Goal: Task Accomplishment & Management: Use online tool/utility

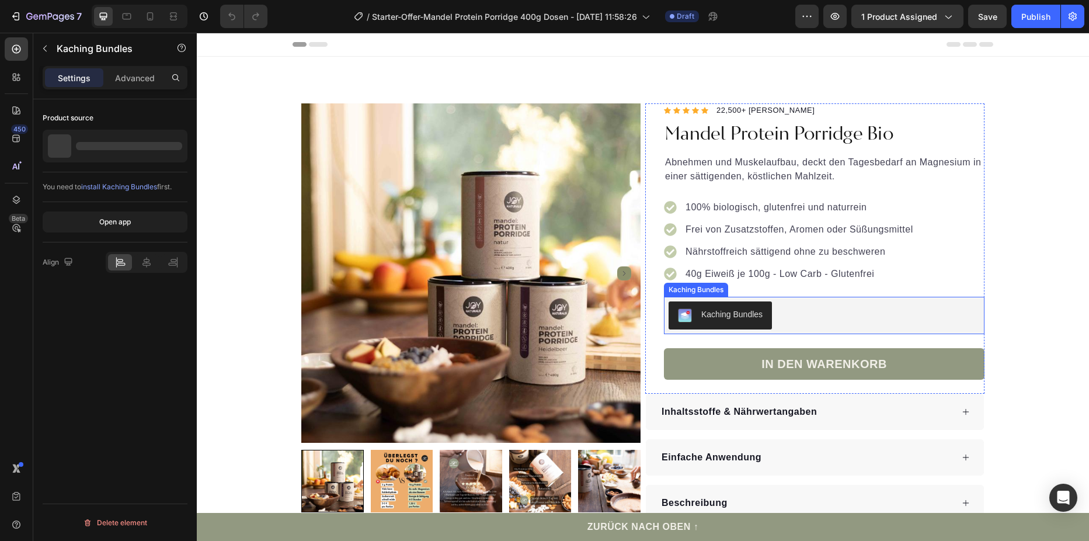
click at [927, 329] on div "Kaching Bundles" at bounding box center [824, 315] width 321 height 37
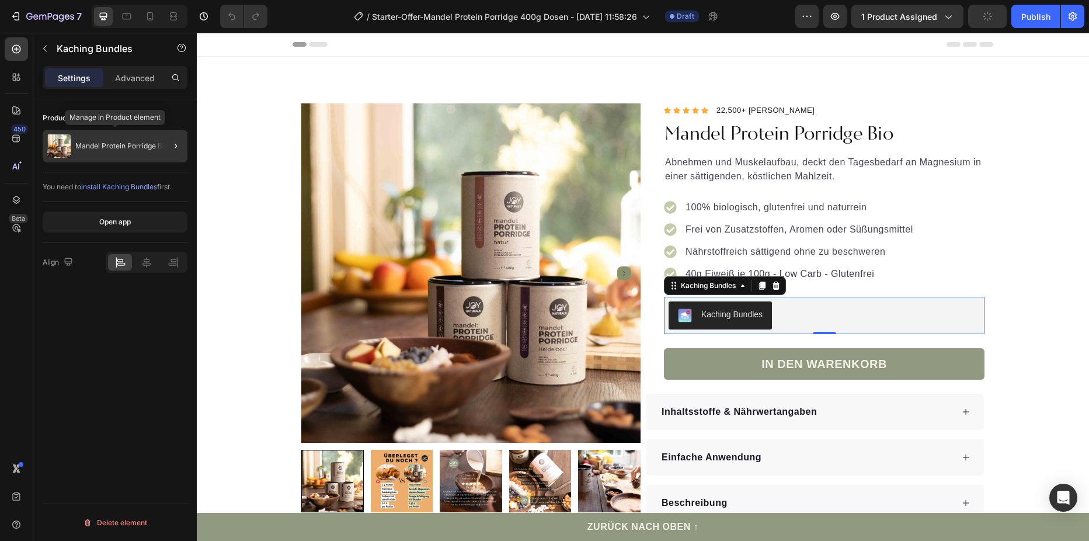
click at [107, 148] on p "Mandel Protein Porridge Bio" at bounding box center [121, 146] width 93 height 8
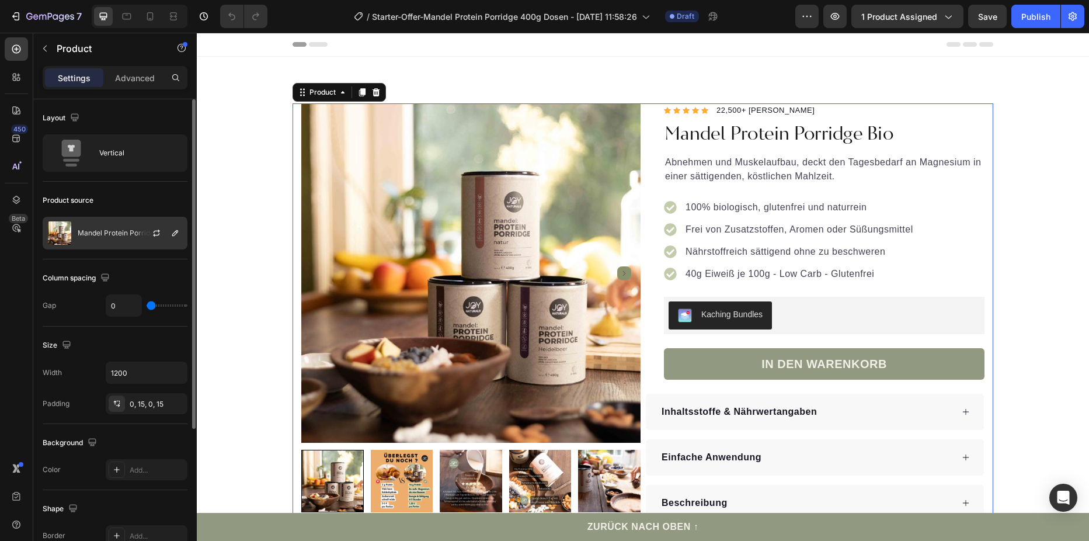
click at [120, 224] on div "Mandel Protein Porridge Bio" at bounding box center [115, 233] width 145 height 33
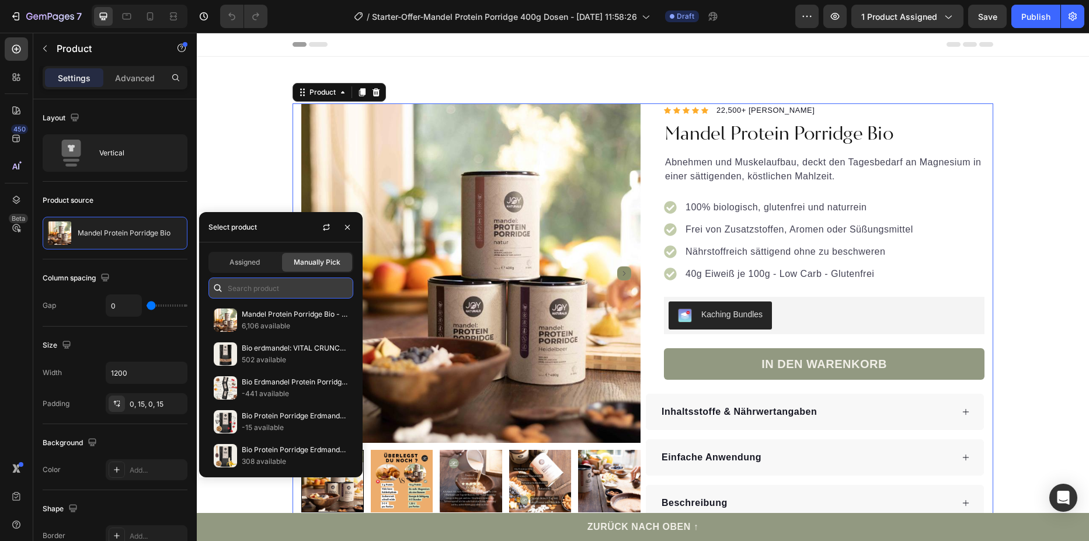
click at [253, 280] on input "text" at bounding box center [280, 287] width 145 height 21
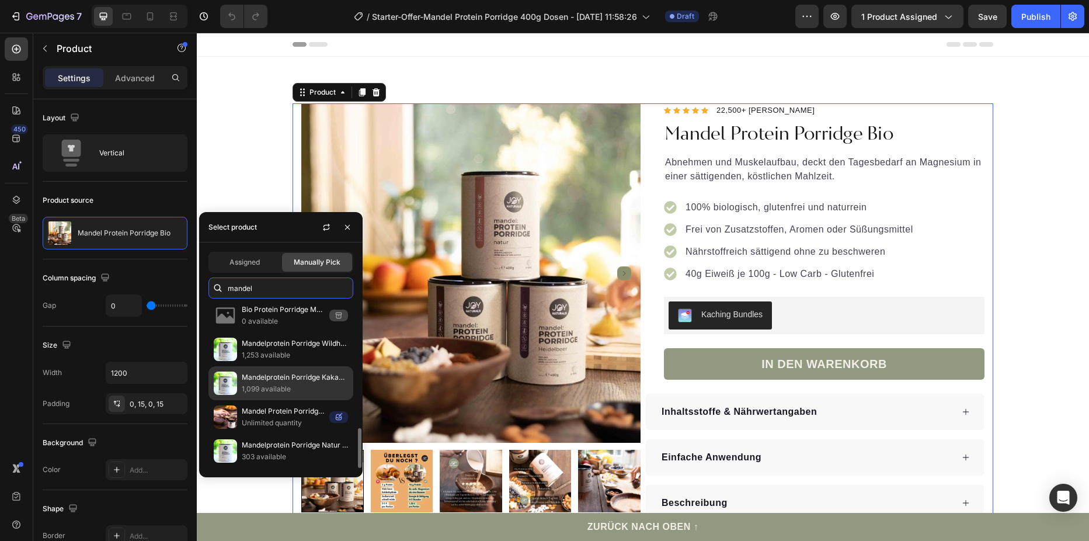
scroll to position [221, 0]
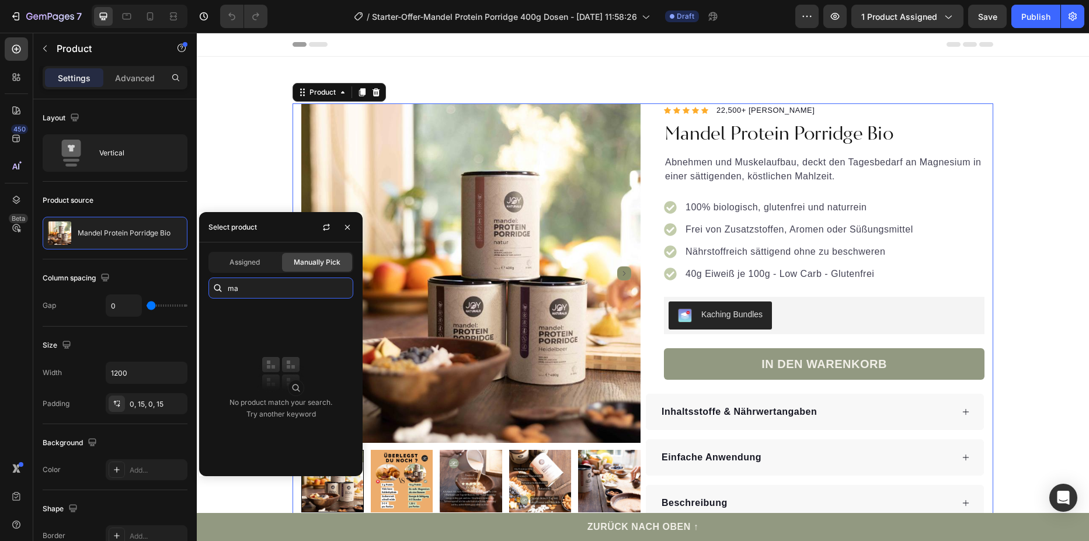
type input "m"
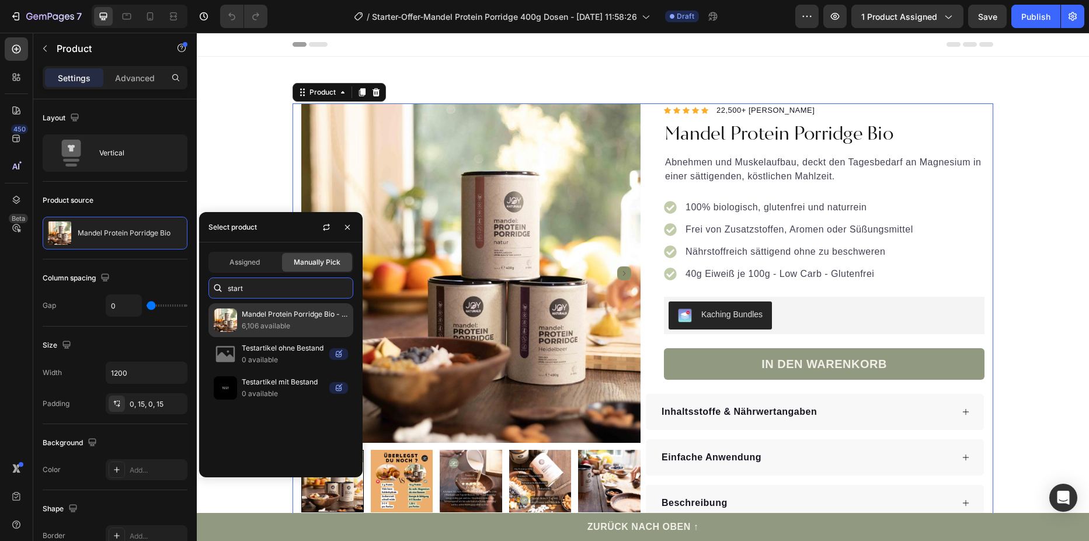
type input "start"
click at [346, 319] on p "Mandel Protein Porridge Bio - Starter Offer" at bounding box center [295, 314] width 106 height 12
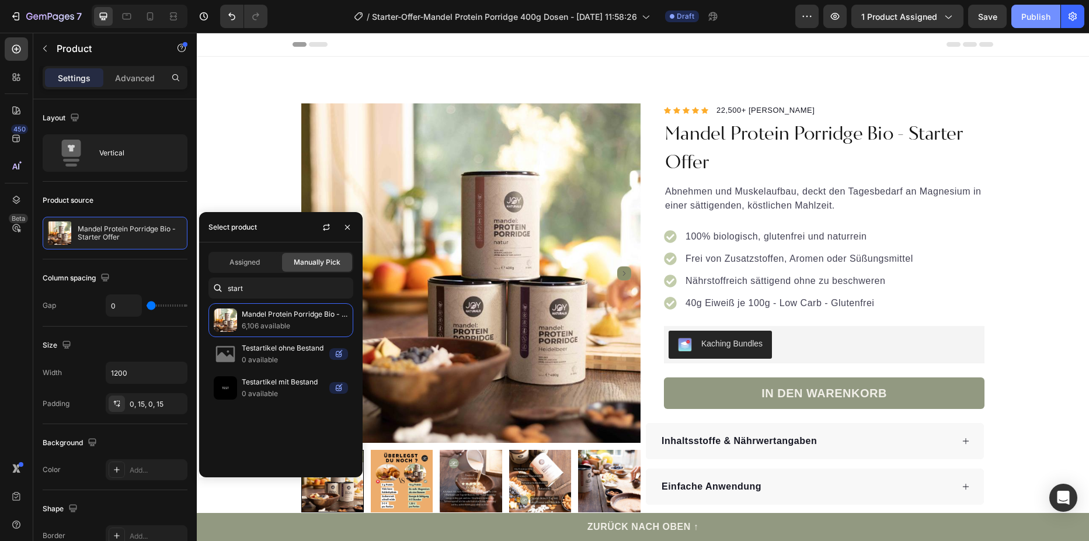
click at [1039, 18] on div "Publish" at bounding box center [1035, 17] width 29 height 12
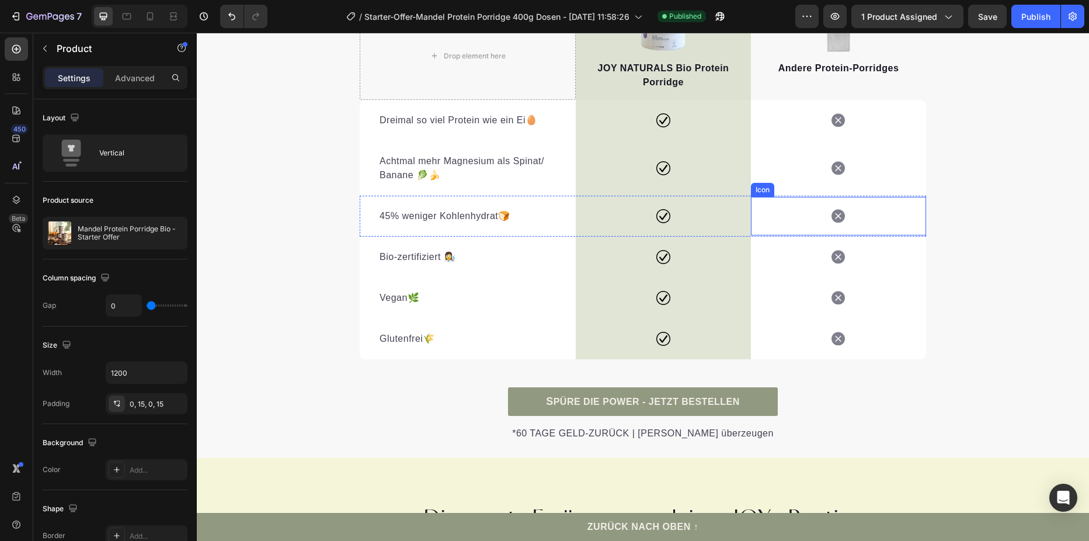
scroll to position [2628, 0]
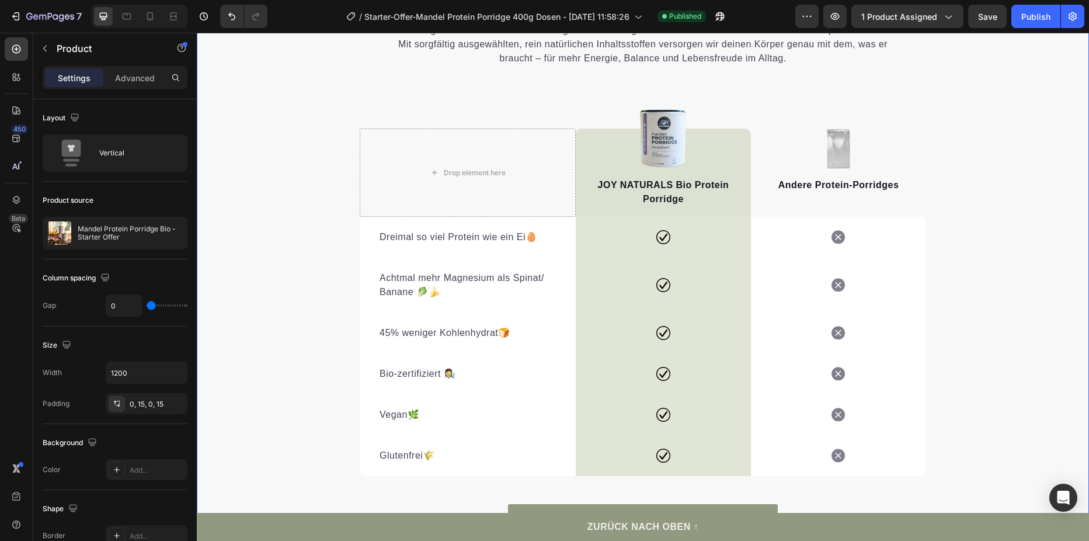
click at [1044, 304] on div "Wir denken Ernährung neu – natürlich & alltagstauglich. Heading Bei JOY NATURAL…" at bounding box center [643, 247] width 892 height 623
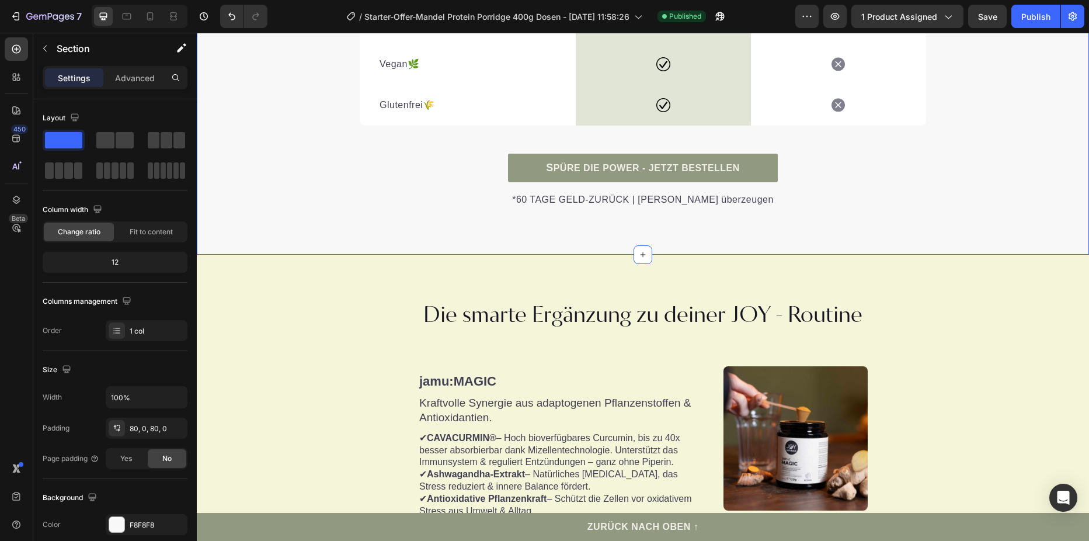
scroll to position [3037, 0]
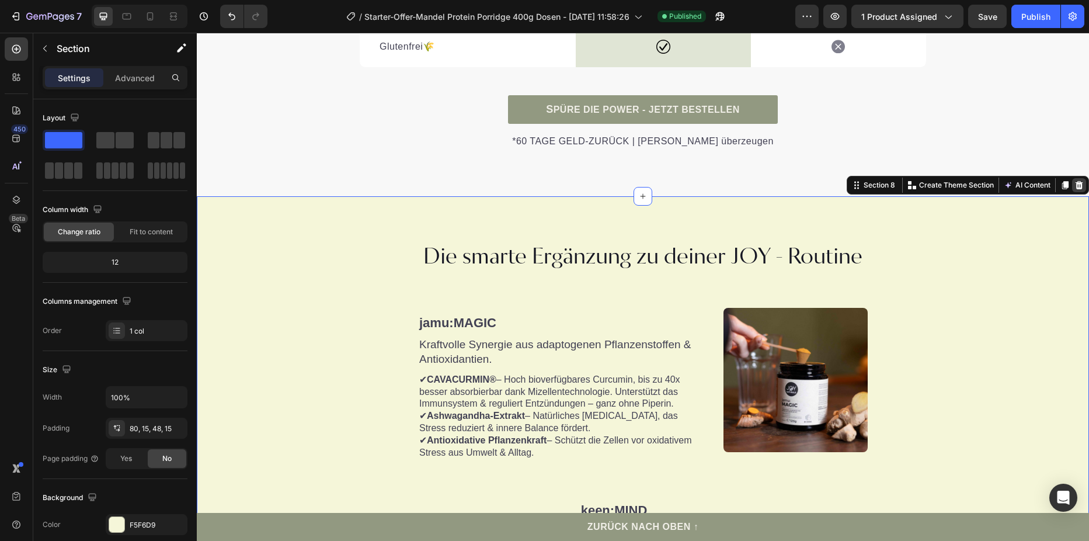
click at [1076, 178] on div at bounding box center [1079, 185] width 14 height 14
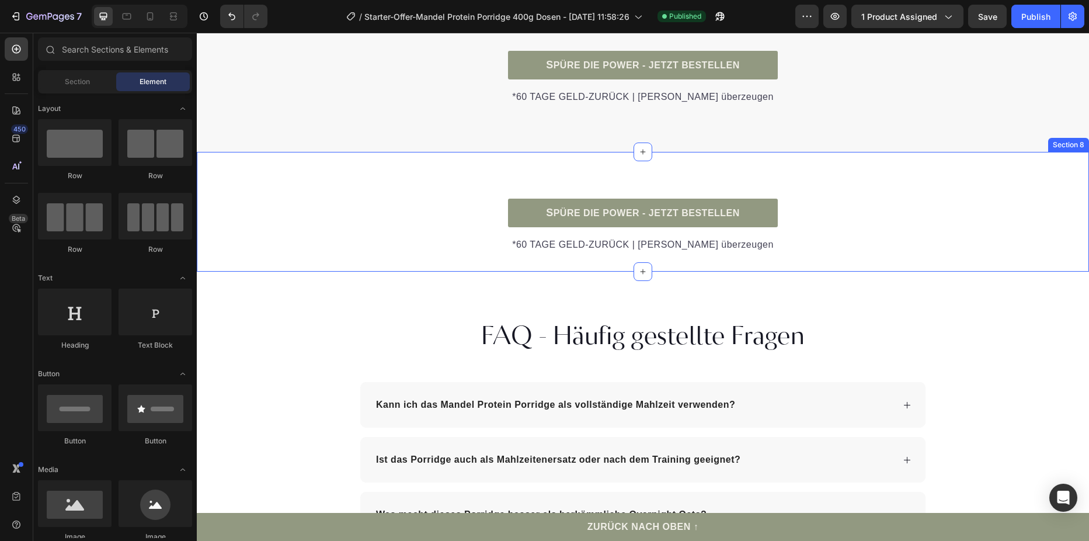
scroll to position [3256, 0]
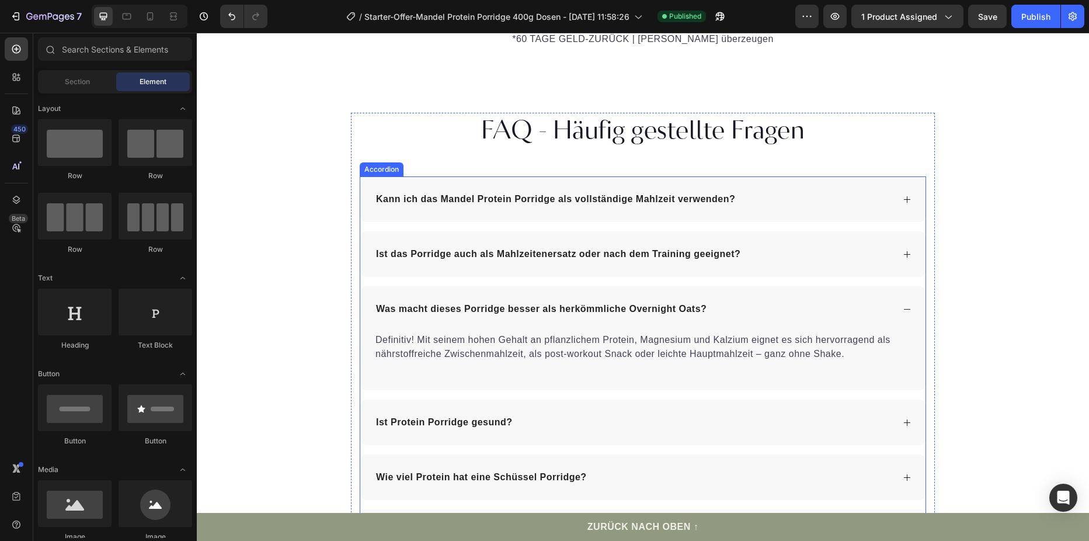
click at [902, 315] on div "Was macht dieses Porridge besser als herkömmliche Overnight Oats?" at bounding box center [642, 309] width 565 height 46
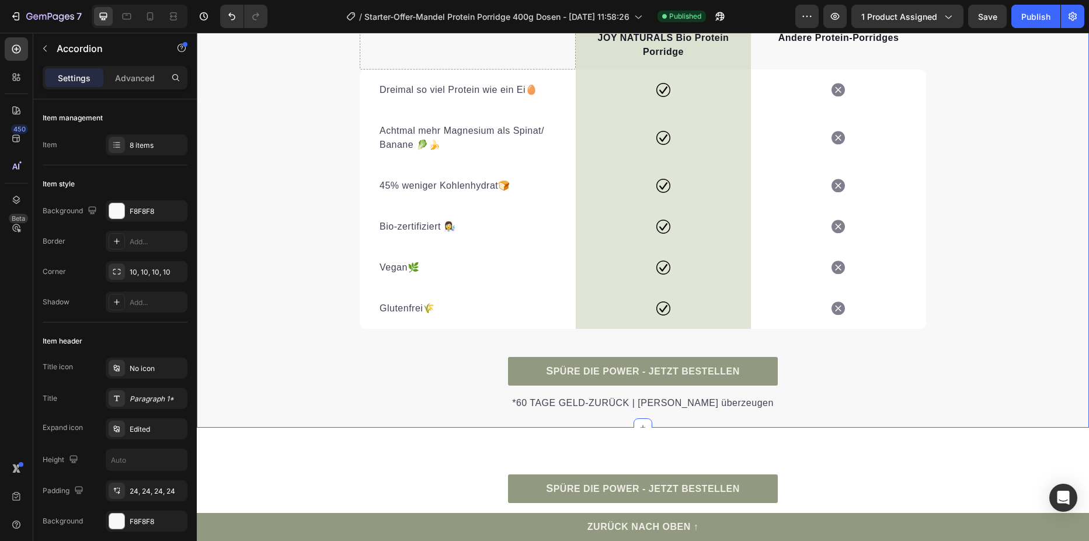
scroll to position [2950, 0]
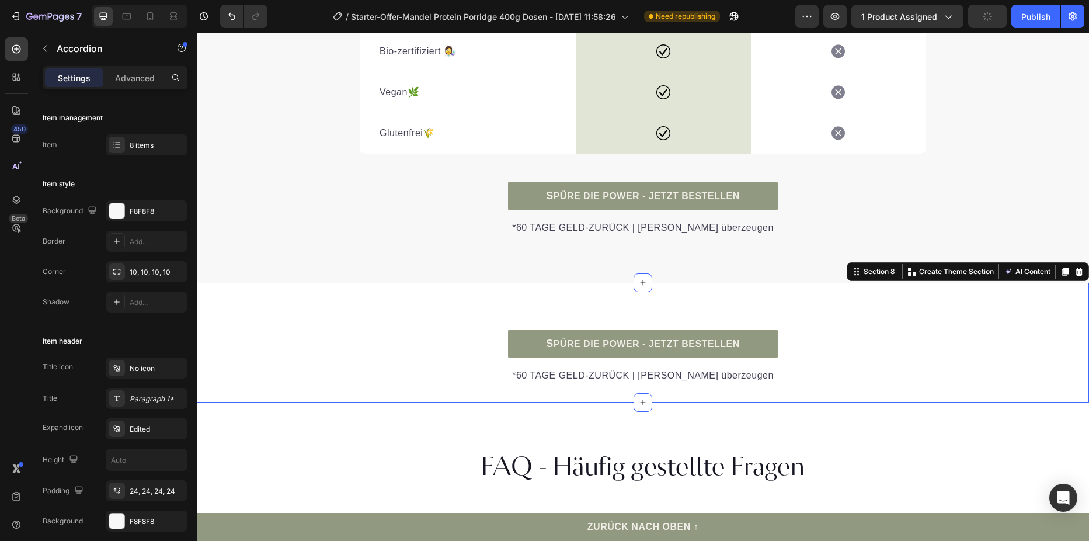
click at [932, 347] on div "S PÜRE DIE POWER - JETZT BESTELLEN Button *60 TAGE GELD-ZURÜCK | Lasse Dich übe…" at bounding box center [643, 342] width 892 height 82
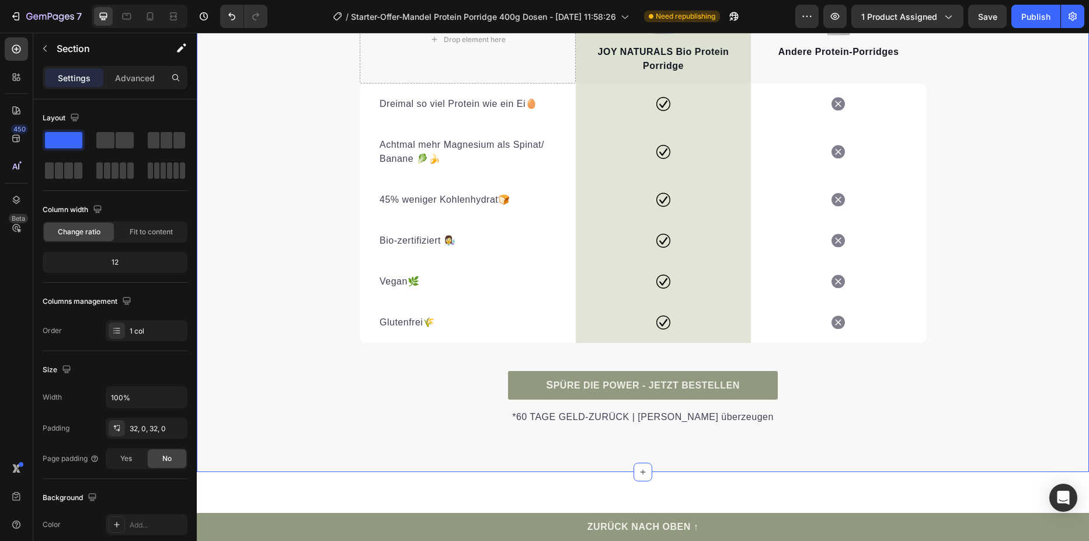
scroll to position [2819, 0]
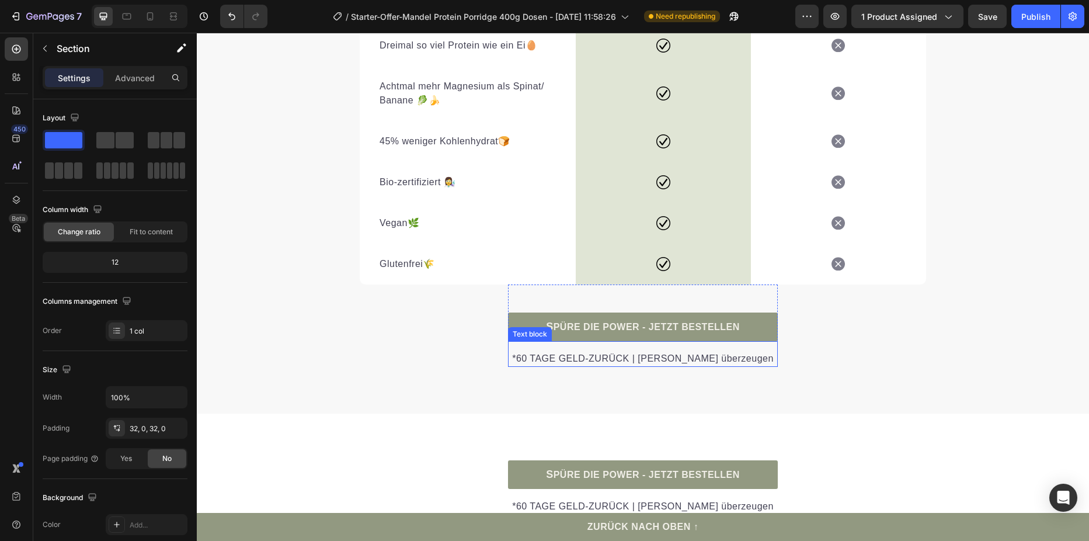
click at [762, 352] on p "*60 TAGE GELD-ZURÜCK | [PERSON_NAME] überzeugen" at bounding box center [642, 359] width 267 height 14
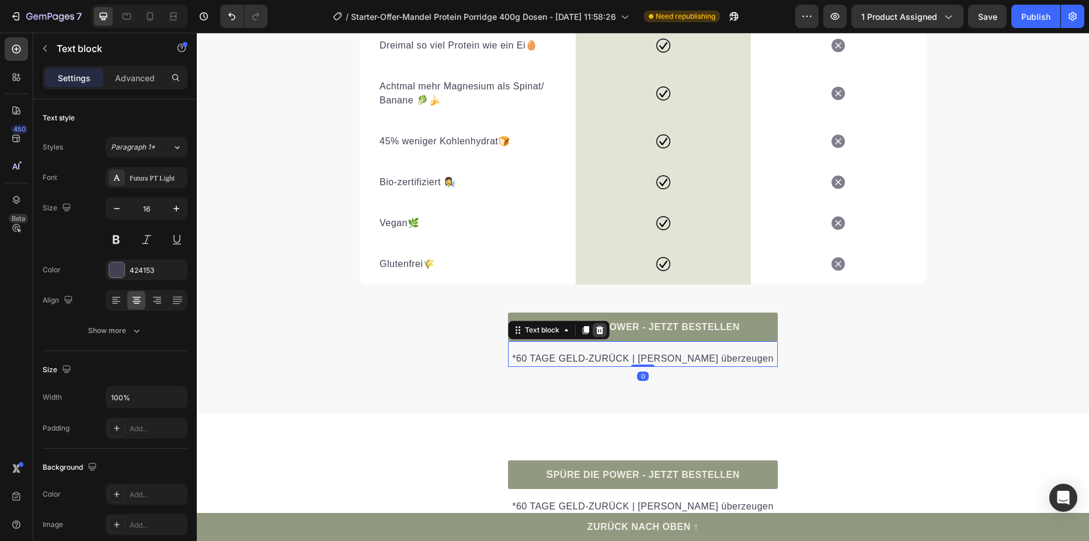
click at [594, 323] on div at bounding box center [600, 330] width 14 height 14
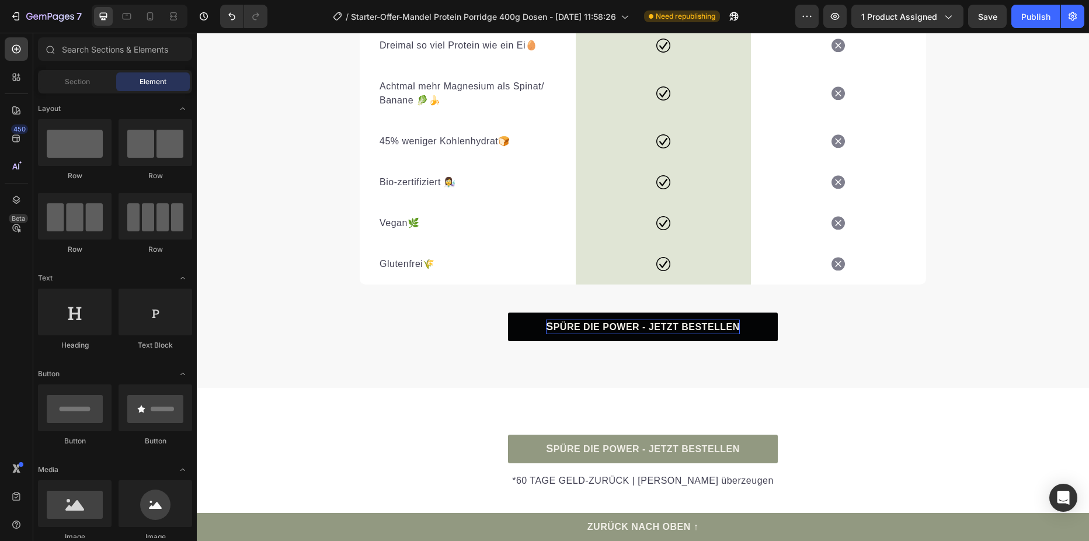
click at [594, 322] on strong "PÜRE DIE POWER - JETZT BESTELLEN" at bounding box center [647, 327] width 186 height 10
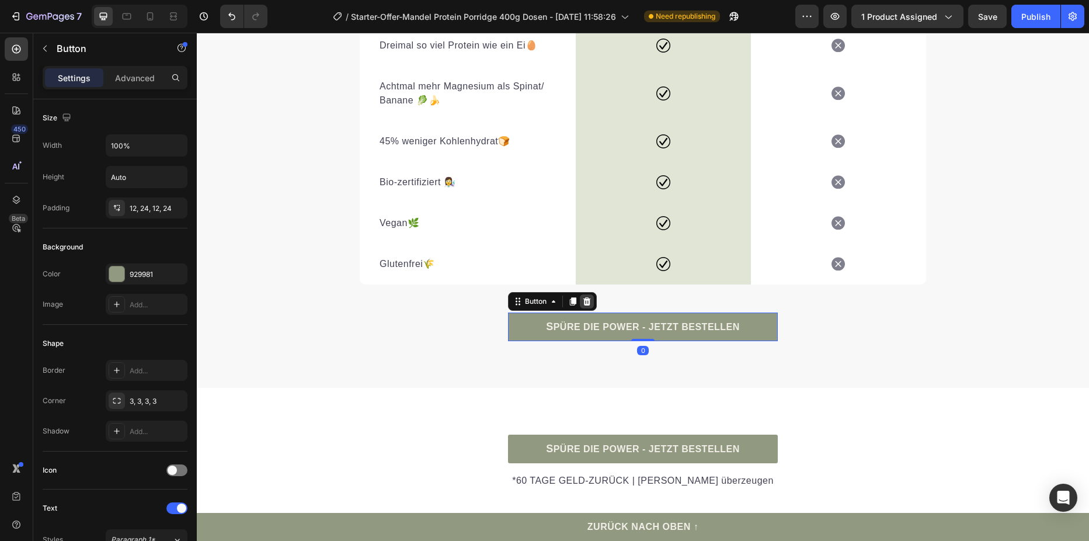
click at [583, 297] on icon at bounding box center [587, 301] width 8 height 8
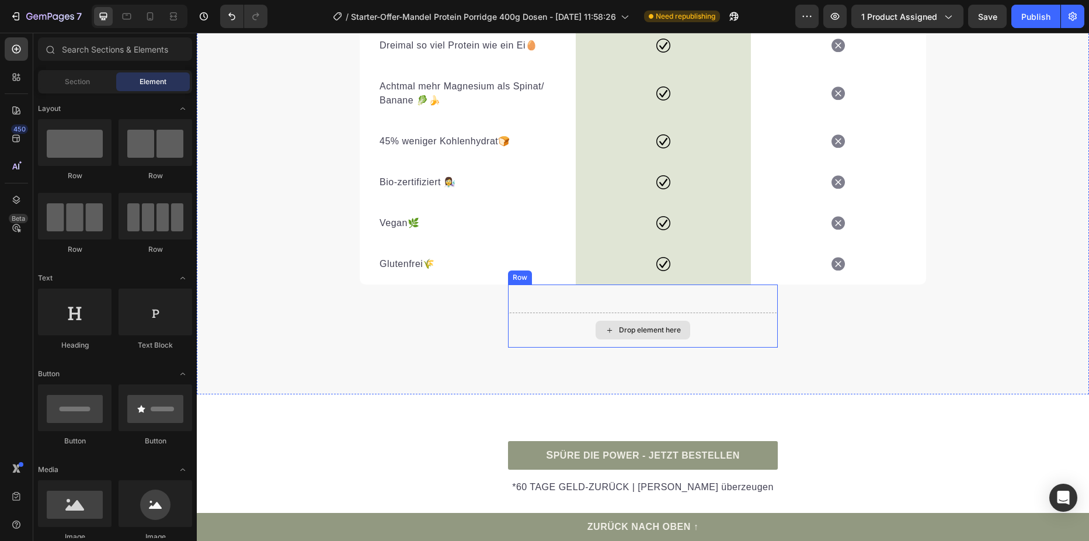
click at [583, 312] on div "Drop element here" at bounding box center [643, 329] width 270 height 35
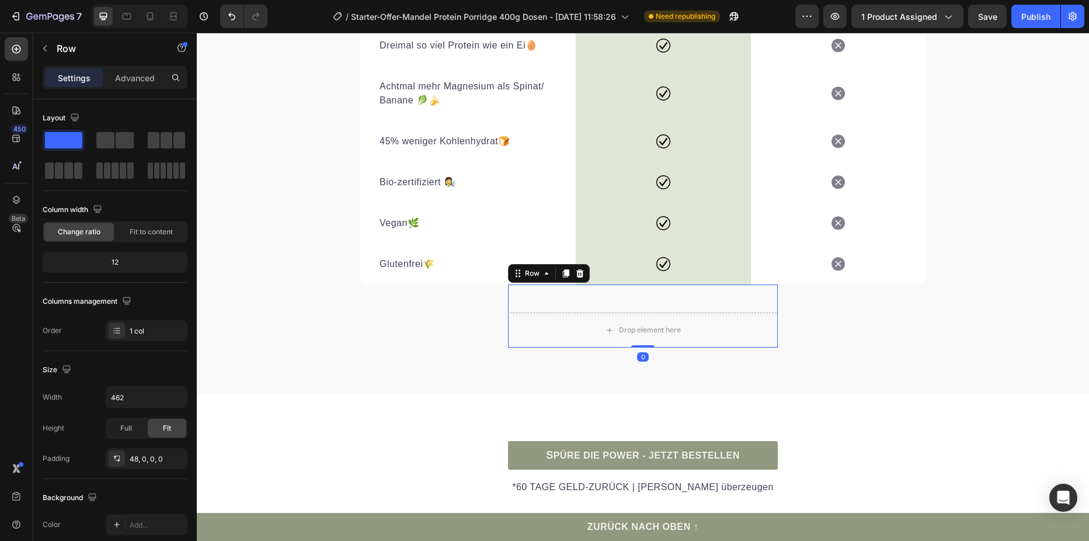
click at [579, 269] on icon at bounding box center [579, 273] width 9 height 9
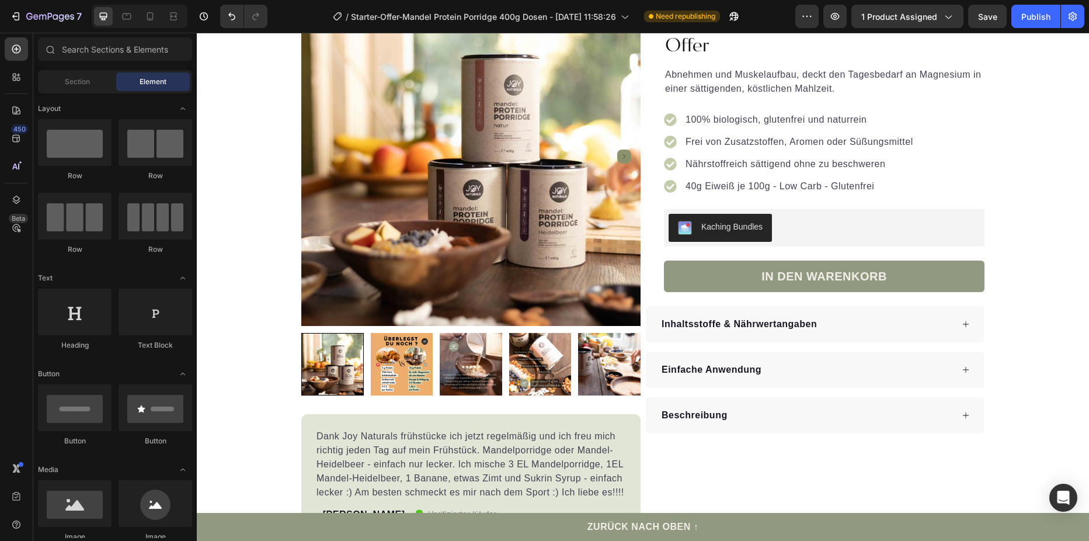
scroll to position [0, 0]
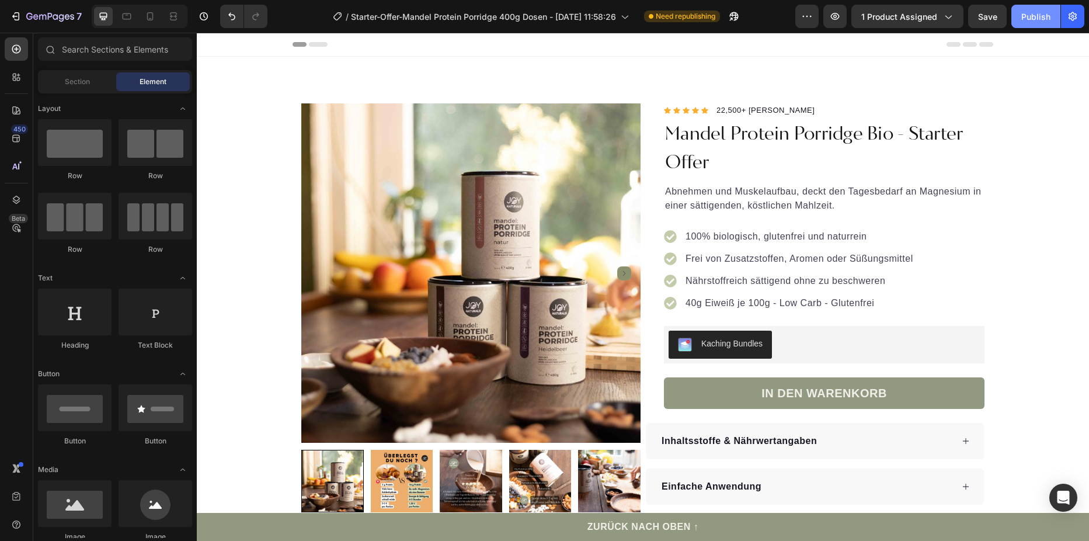
click at [1031, 19] on div "Publish" at bounding box center [1035, 17] width 29 height 12
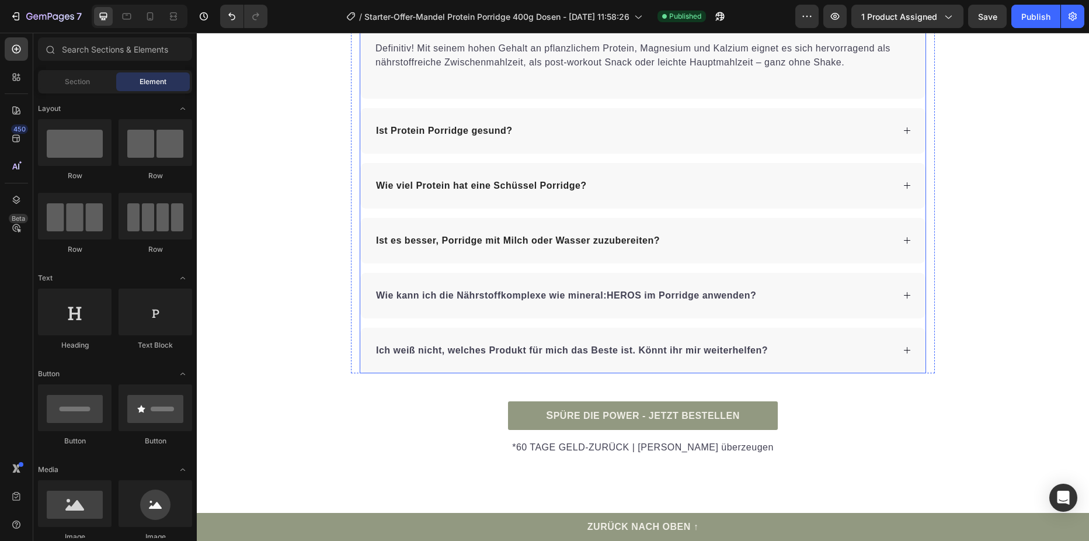
scroll to position [3212, 0]
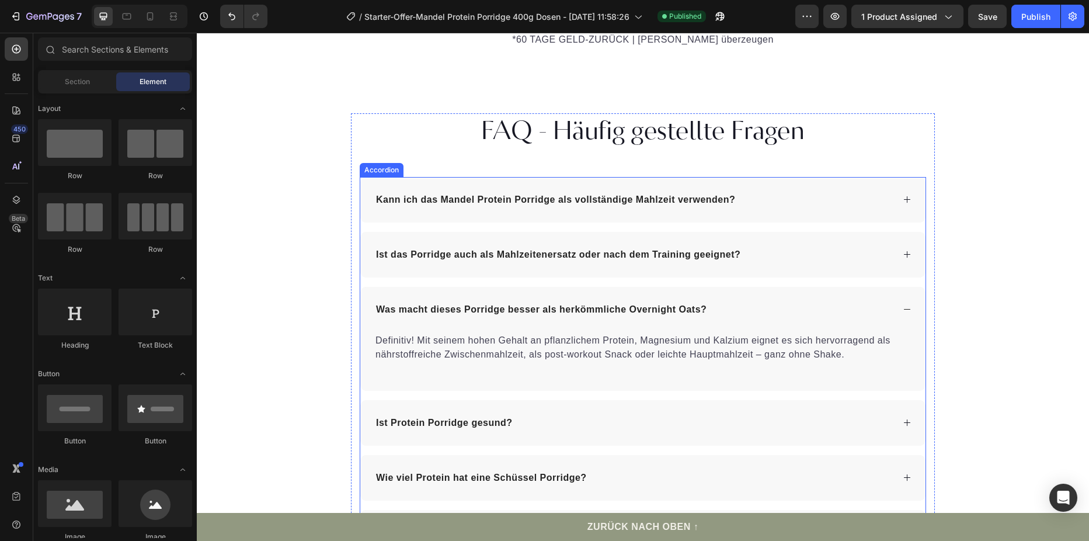
drag, startPoint x: 911, startPoint y: 309, endPoint x: 910, endPoint y: 315, distance: 5.9
click at [911, 309] on div "Was macht dieses Porridge besser als herkömmliche Overnight Oats?" at bounding box center [642, 310] width 565 height 46
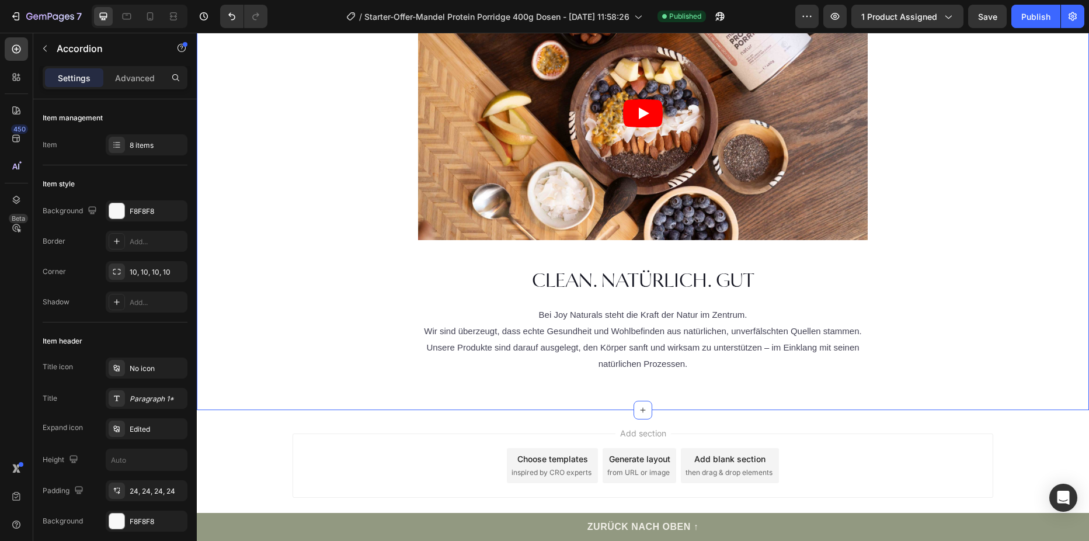
scroll to position [4187, 0]
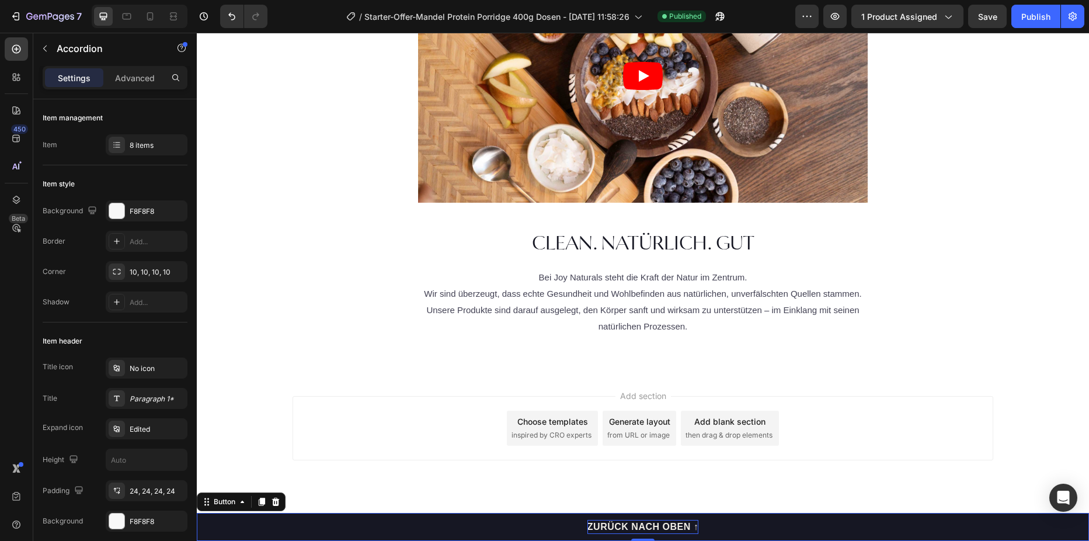
click at [679, 527] on p "ZURÜCK NACH OBEN ↑" at bounding box center [642, 527] width 111 height 14
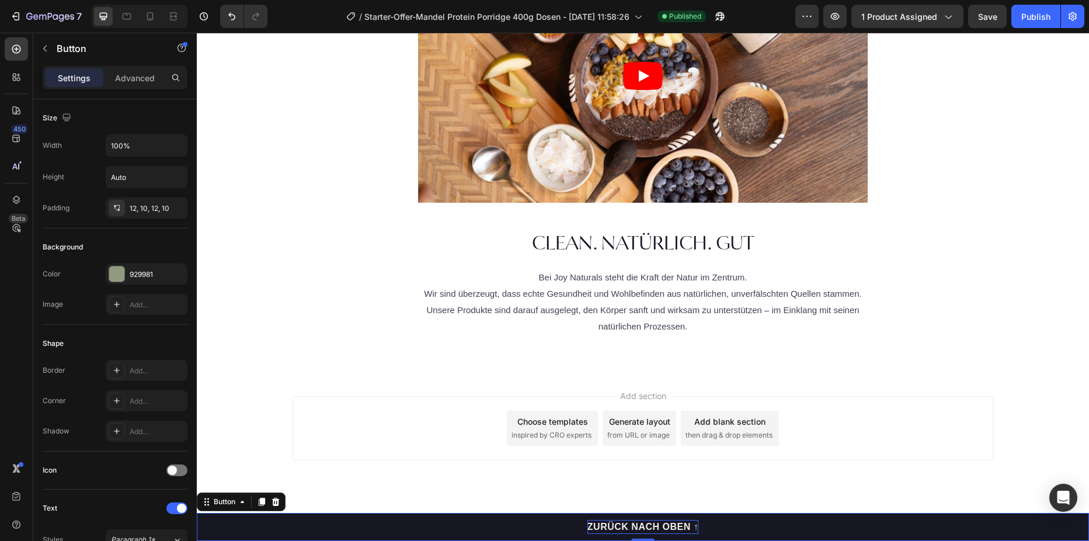
click at [656, 531] on p "ZURÜCK NACH OBEN ↑" at bounding box center [642, 527] width 111 height 14
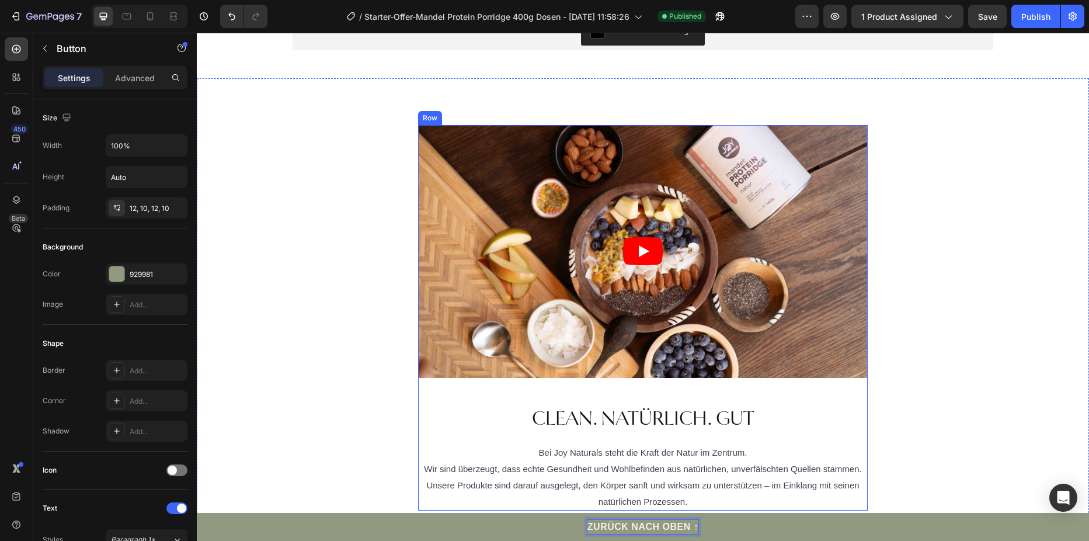
scroll to position [4070, 0]
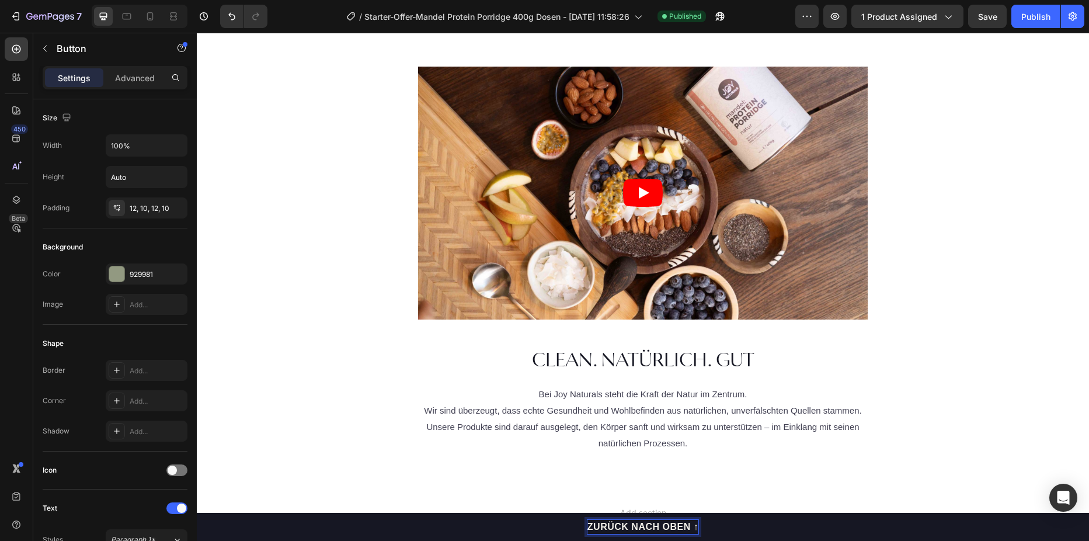
click at [650, 536] on button "ZURÜCK NACH OBEN ↑" at bounding box center [643, 527] width 892 height 28
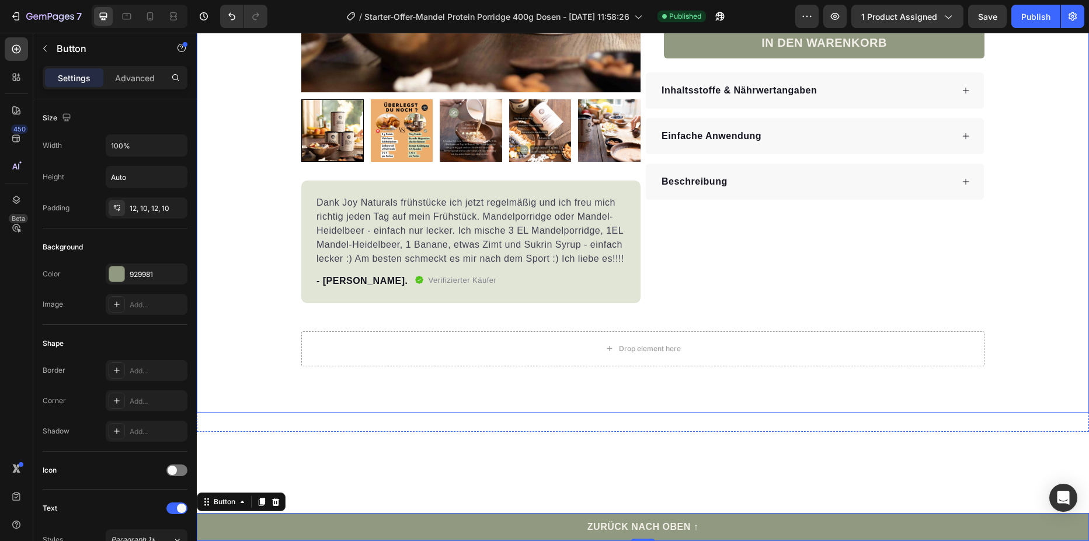
scroll to position [0, 0]
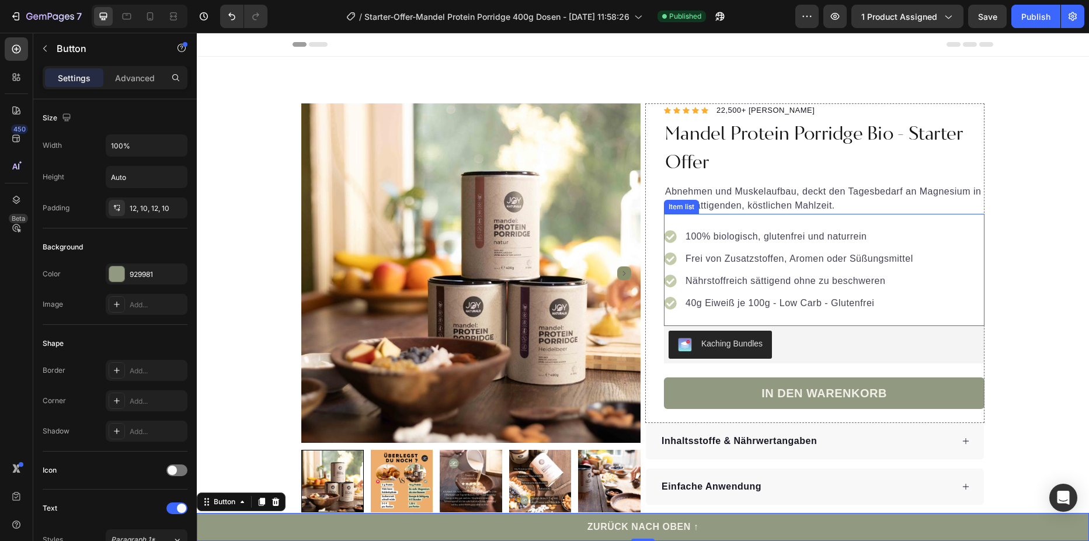
click at [780, 282] on p "Nährstoffreich sättigend ohne zu beschweren" at bounding box center [800, 281] width 228 height 14
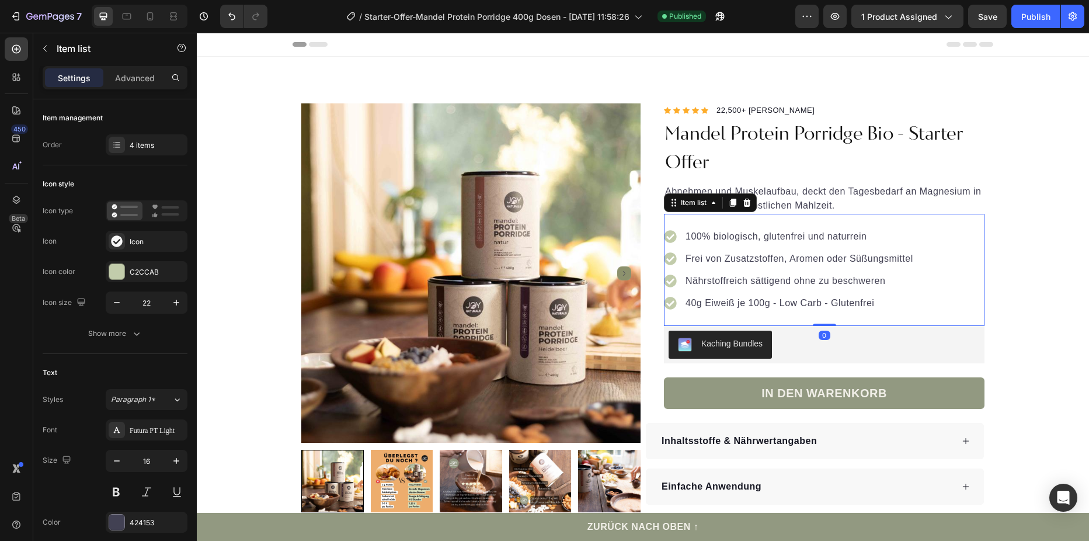
click at [889, 281] on p "Nährstoffreich sättigend ohne zu beschweren" at bounding box center [800, 281] width 228 height 14
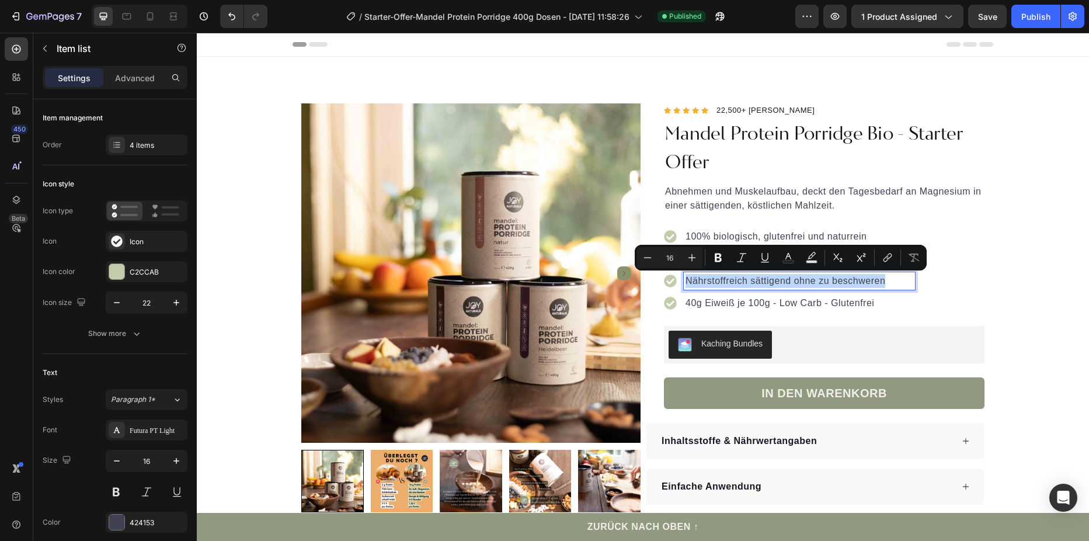
drag, startPoint x: 889, startPoint y: 281, endPoint x: 684, endPoint y: 281, distance: 205.0
click at [686, 281] on p "Nährstoffreich sättigend ohne zu beschweren" at bounding box center [800, 281] width 228 height 14
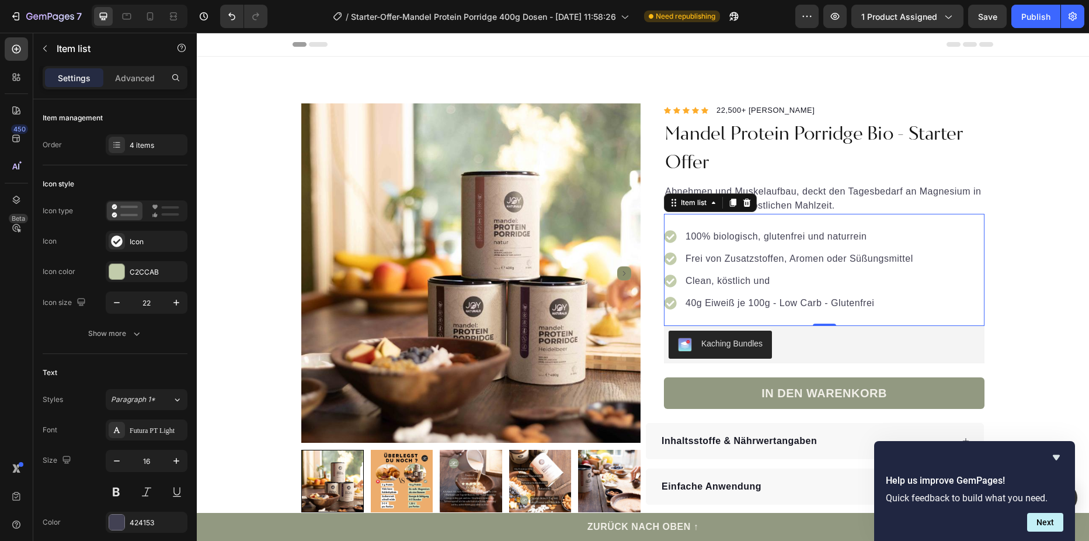
click at [763, 279] on p "Clean, köstlich und" at bounding box center [800, 281] width 228 height 14
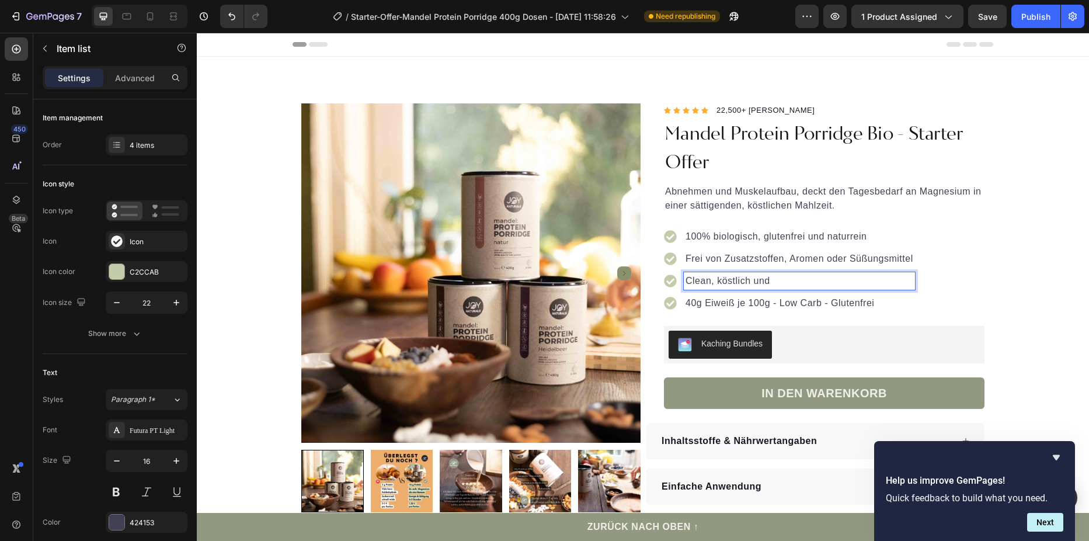
drag, startPoint x: 769, startPoint y: 278, endPoint x: 670, endPoint y: 280, distance: 99.3
click at [670, 280] on div "Clean, köstlich und" at bounding box center [789, 281] width 251 height 18
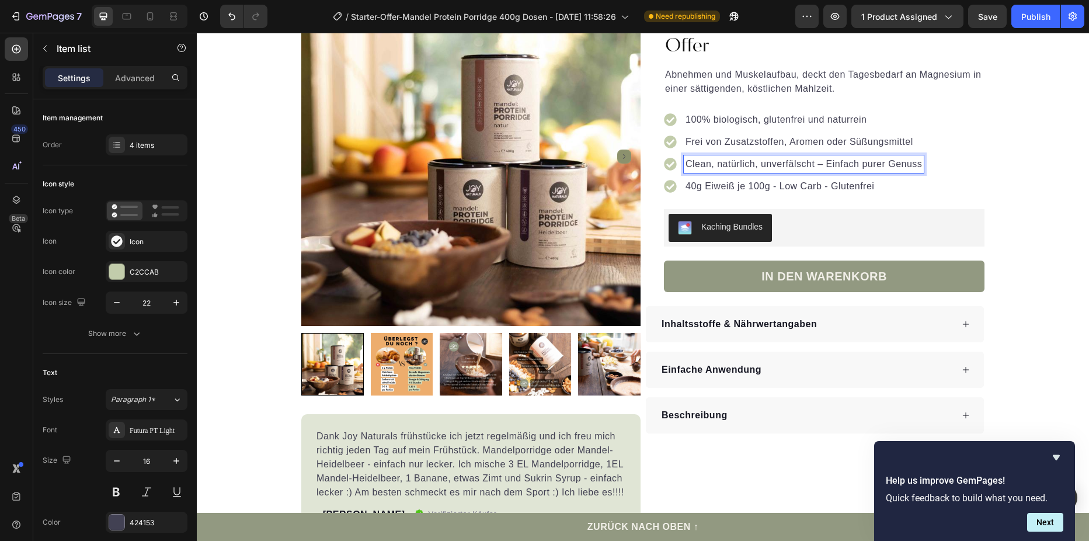
click at [687, 162] on p "Clean, natürlich, unverfälscht – Einfach purer Genuss" at bounding box center [804, 164] width 237 height 14
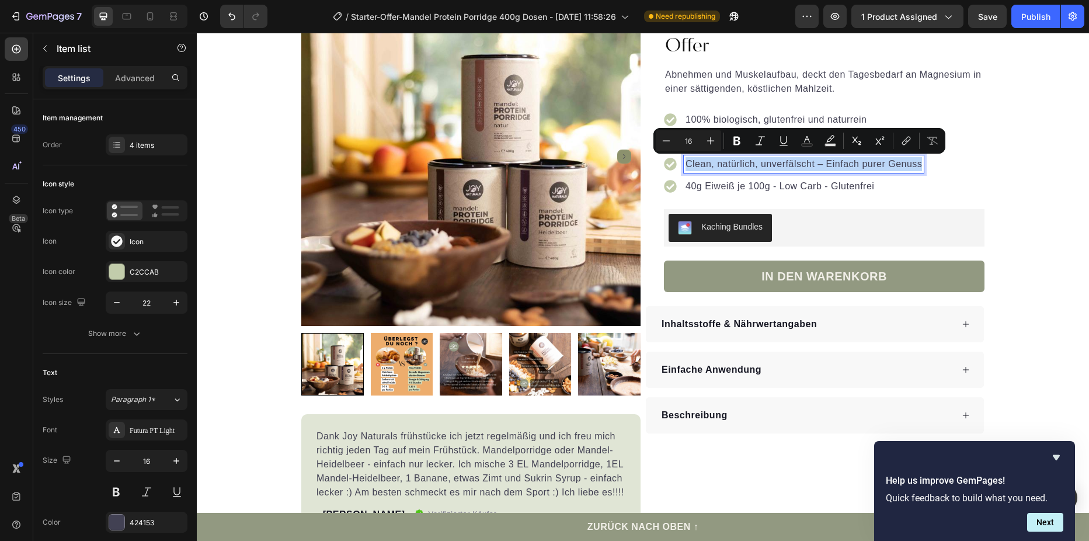
drag, startPoint x: 682, startPoint y: 166, endPoint x: 919, endPoint y: 164, distance: 237.1
click at [919, 164] on div "Clean, natürlich, unverfälscht – Einfach purer Genuss" at bounding box center [804, 164] width 240 height 18
copy p "Clean, natürlich, unverfälscht – Einfach purer Genuss"
click at [149, 18] on icon at bounding box center [150, 17] width 12 height 12
type input "16"
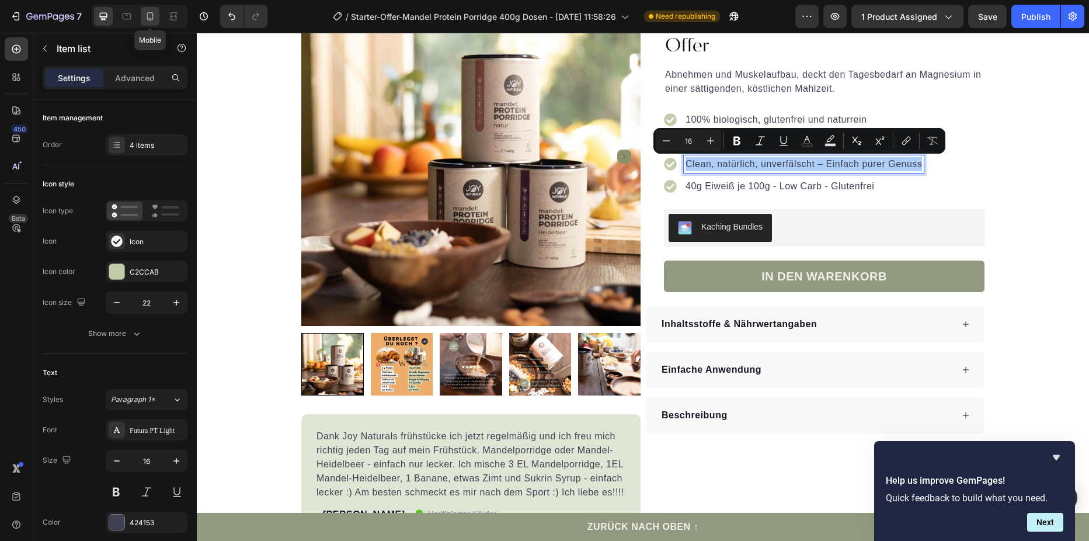
type input "14"
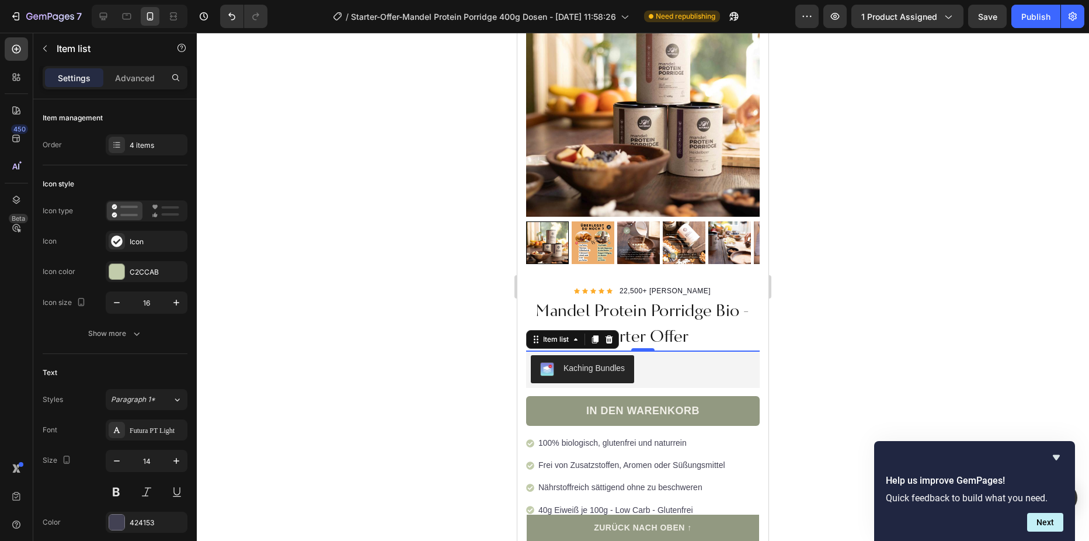
scroll to position [364, 0]
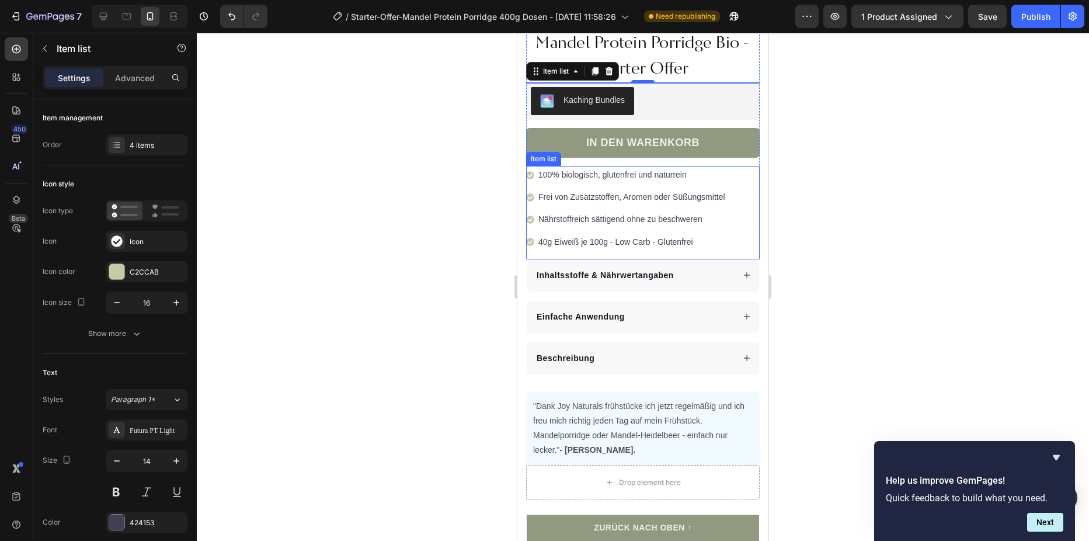
click at [620, 213] on p "Nährstoffreich sättigend ohne zu beschweren" at bounding box center [631, 219] width 187 height 15
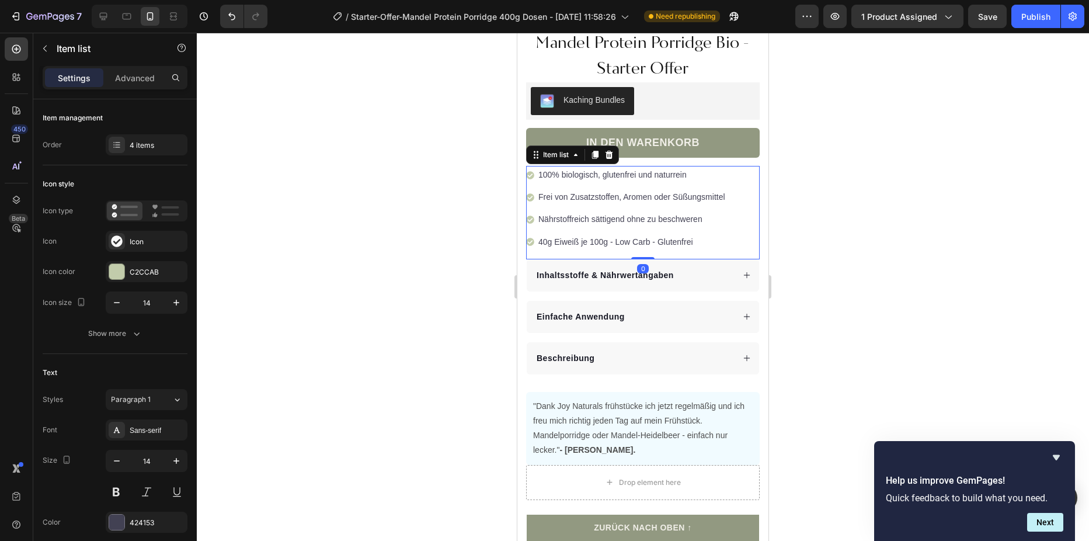
click at [663, 212] on p "Nährstoffreich sättigend ohne zu beschweren" at bounding box center [631, 219] width 187 height 15
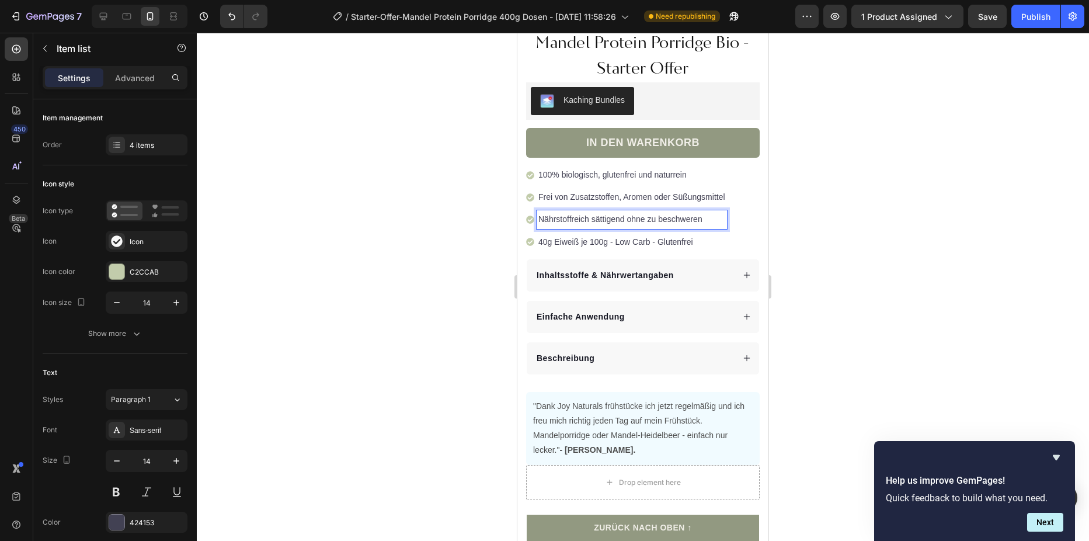
click at [712, 212] on p "Nährstoffreich sättigend ohne zu beschweren" at bounding box center [631, 219] width 187 height 15
drag, startPoint x: 689, startPoint y: 212, endPoint x: 539, endPoint y: 211, distance: 150.1
click at [539, 212] on p "Nährstoffreich sättigend ohne zu beschweren" at bounding box center [631, 219] width 187 height 15
click at [1036, 14] on div "Publish" at bounding box center [1035, 17] width 29 height 12
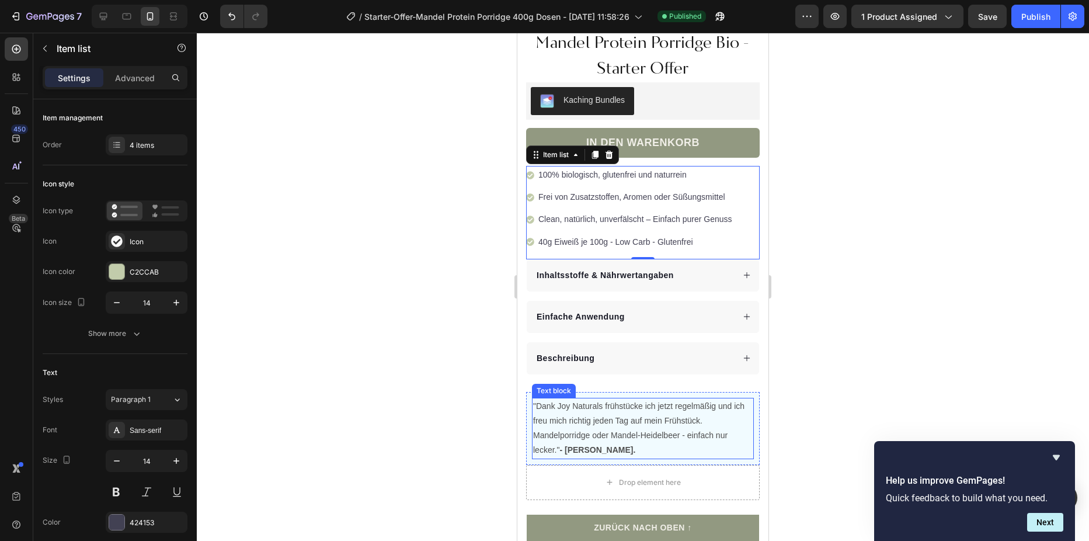
click at [568, 413] on p ""Dank Joy Naturals frühstücke ich jetzt regelmäßig und ich freu mich richtig je…" at bounding box center [643, 428] width 220 height 59
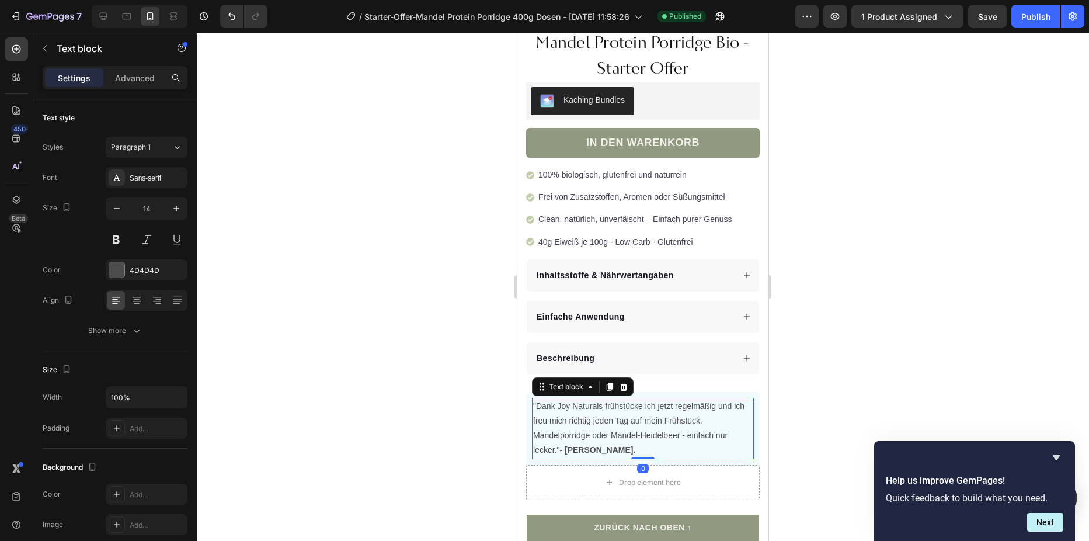
click at [556, 443] on p ""Dank Joy Naturals frühstücke ich jetzt regelmäßig und ich freu mich richtig je…" at bounding box center [643, 428] width 220 height 59
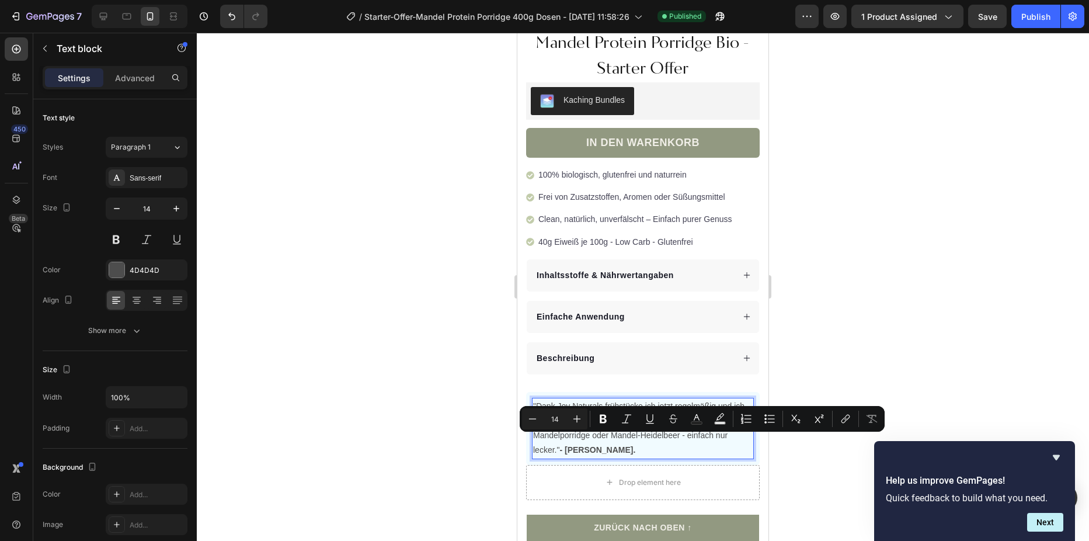
click at [561, 443] on p ""Dank Joy Naturals frühstücke ich jetzt regelmäßig und ich freu mich richtig je…" at bounding box center [643, 428] width 220 height 59
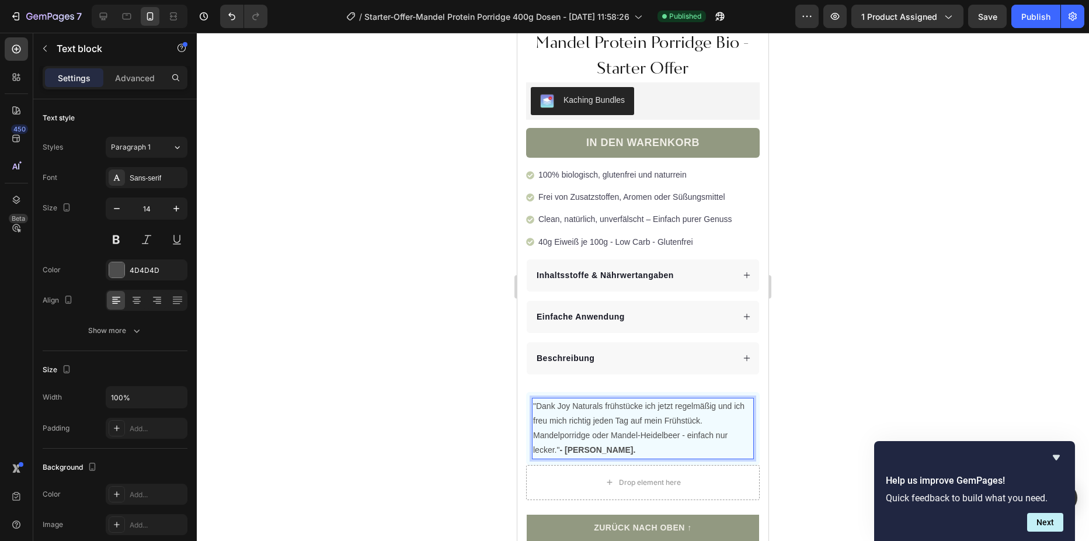
click at [555, 442] on p ""Dank Joy Naturals frühstücke ich jetzt regelmäßig und ich freu mich richtig je…" at bounding box center [643, 428] width 220 height 59
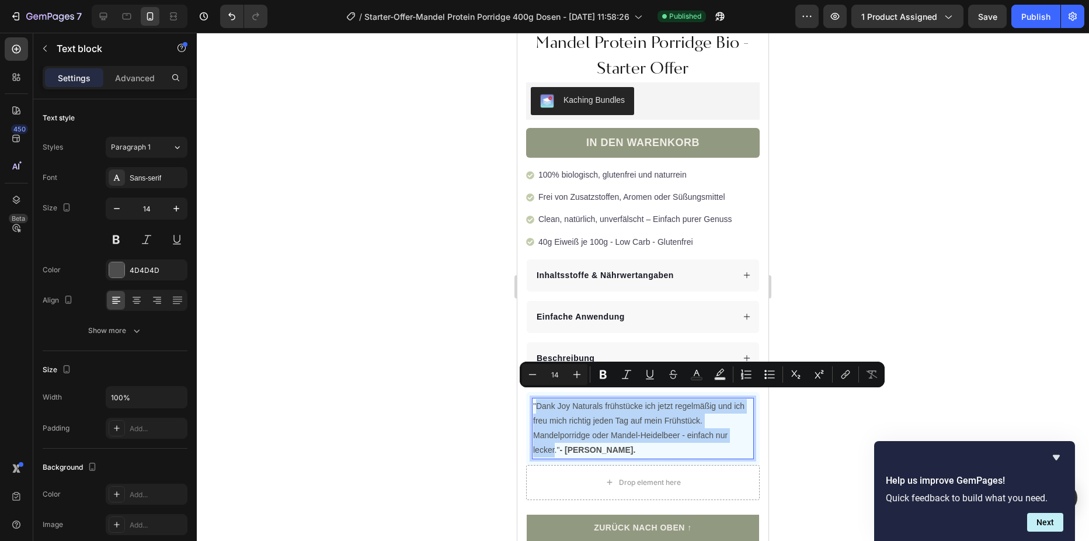
drag, startPoint x: 555, startPoint y: 443, endPoint x: 537, endPoint y: 404, distance: 43.4
click at [537, 404] on p ""Dank Joy Naturals frühstücke ich jetzt regelmäßig und ich freu mich richtig je…" at bounding box center [643, 428] width 220 height 59
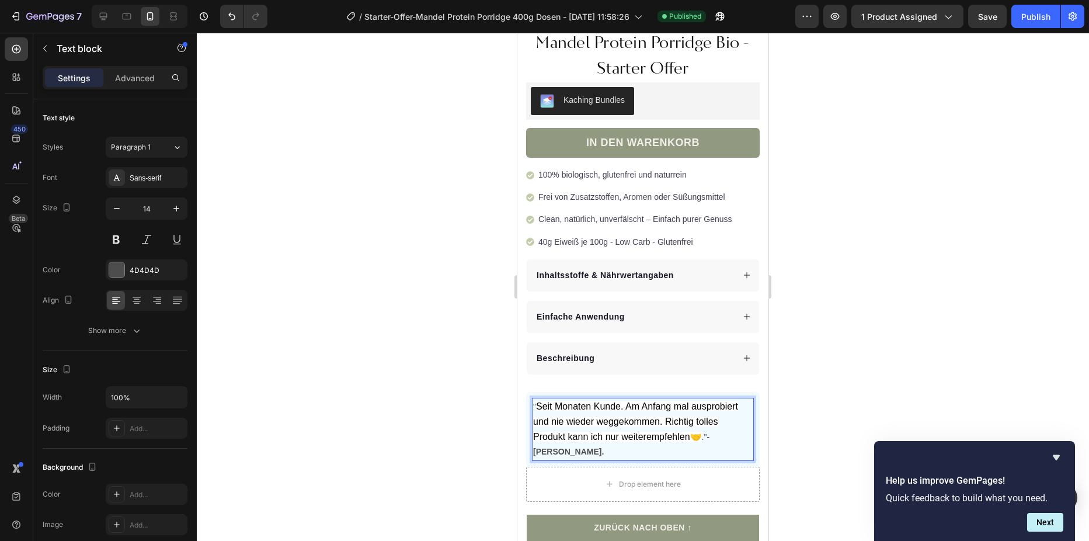
click at [542, 401] on span "Seit Monaten Kunde. Am Anfang mal ausprobiert und nie wieder weggekommen. Richt…" at bounding box center [635, 421] width 205 height 40
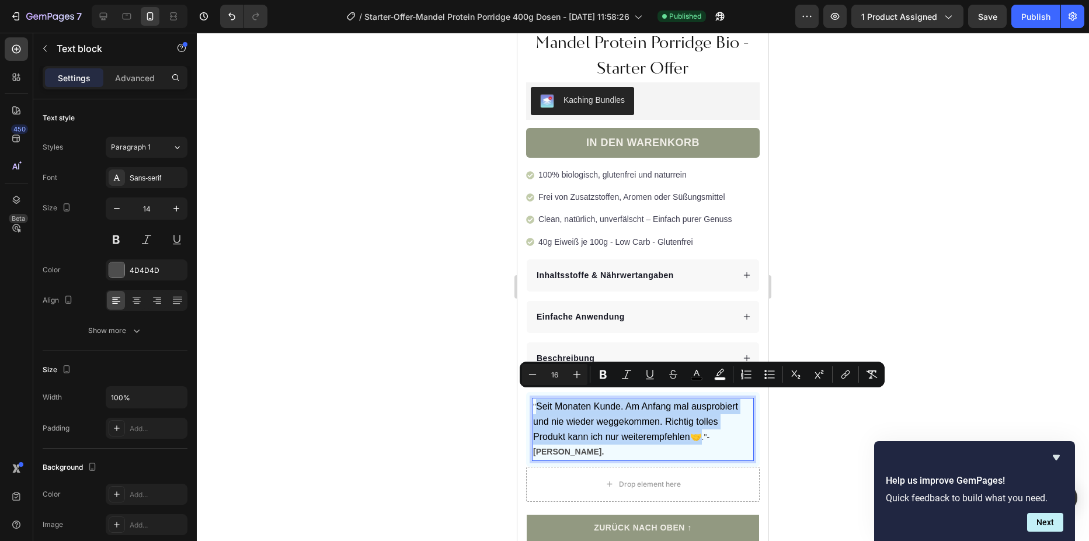
drag, startPoint x: 536, startPoint y: 399, endPoint x: 697, endPoint y: 432, distance: 164.6
click at [697, 432] on p "" Seit Monaten Kunde. Am Anfang mal ausprobiert und nie wieder weggekommen. Ric…" at bounding box center [643, 429] width 220 height 61
click at [867, 377] on icon "Editor contextual toolbar" at bounding box center [872, 374] width 12 height 12
type input "14"
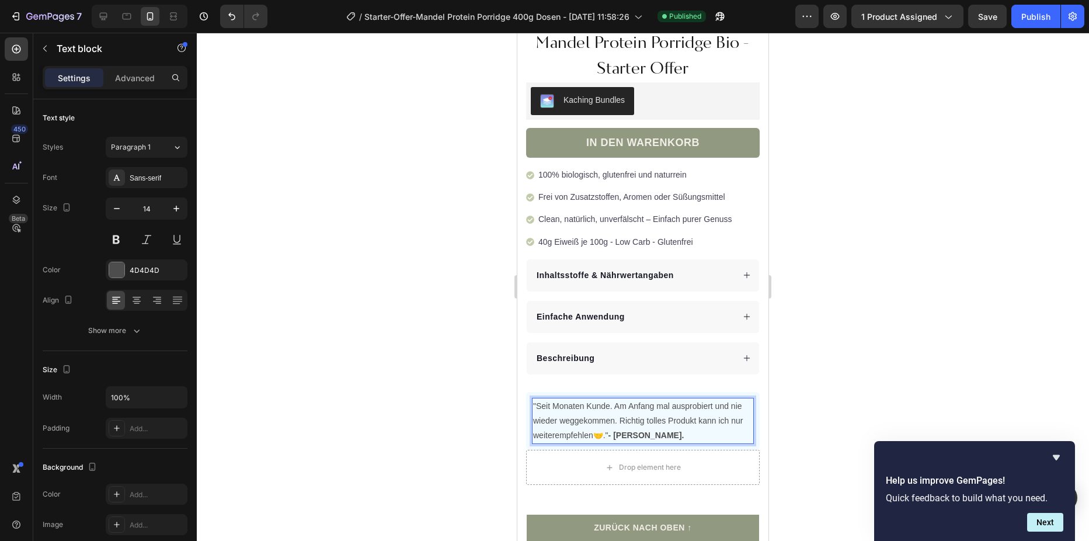
click at [683, 432] on p ""Seit Monaten Kunde. Am Anfang mal ausprobiert und nie wieder weggekommen. Rich…" at bounding box center [643, 421] width 220 height 44
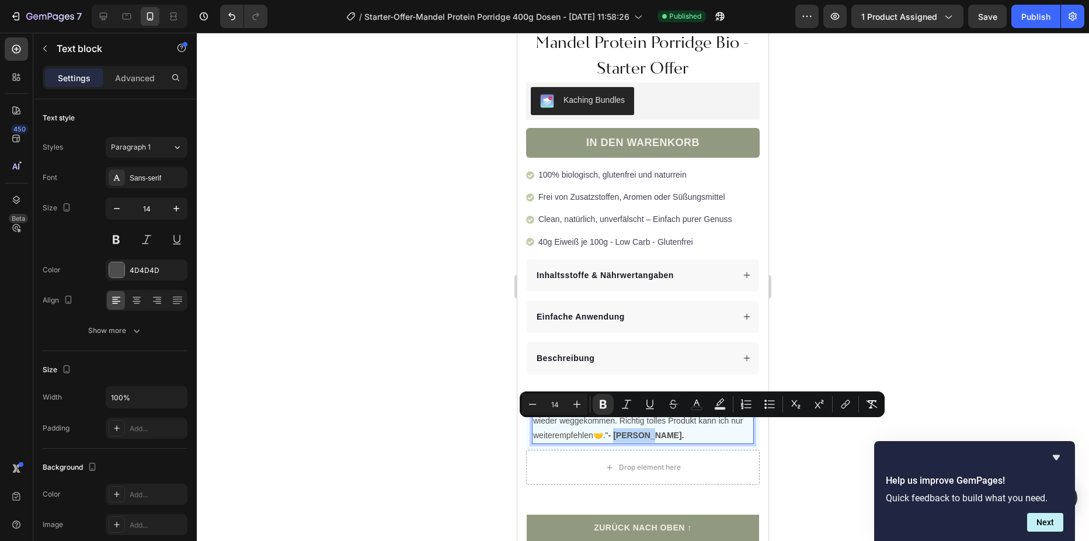
drag, startPoint x: 662, startPoint y: 423, endPoint x: 618, endPoint y: 425, distance: 43.9
click at [618, 425] on p ""Seit Monaten Kunde. Am Anfang mal ausprobiert und nie wieder weggekommen. Rich…" at bounding box center [643, 421] width 220 height 44
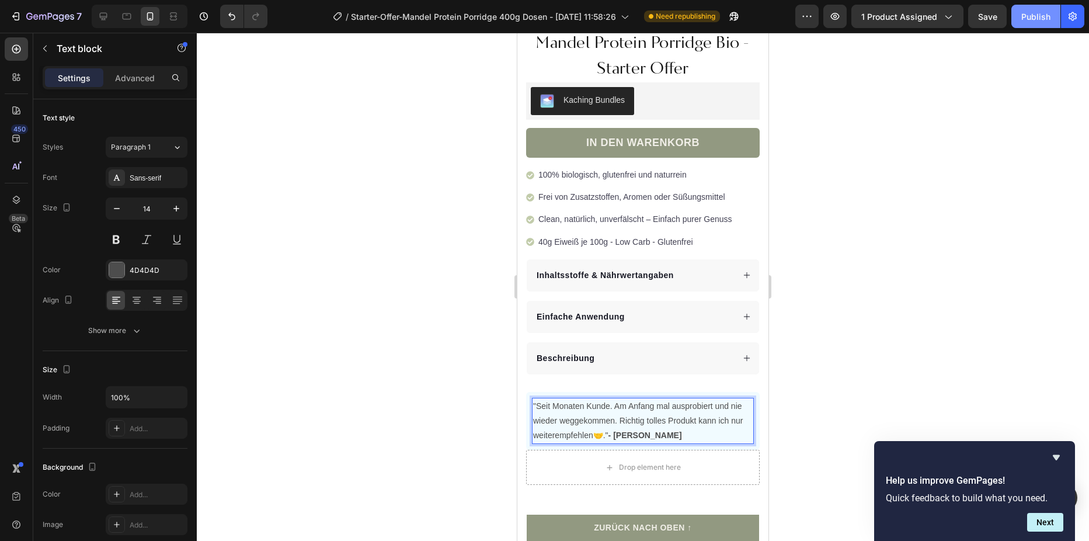
click at [1033, 22] on div "Publish" at bounding box center [1035, 17] width 29 height 12
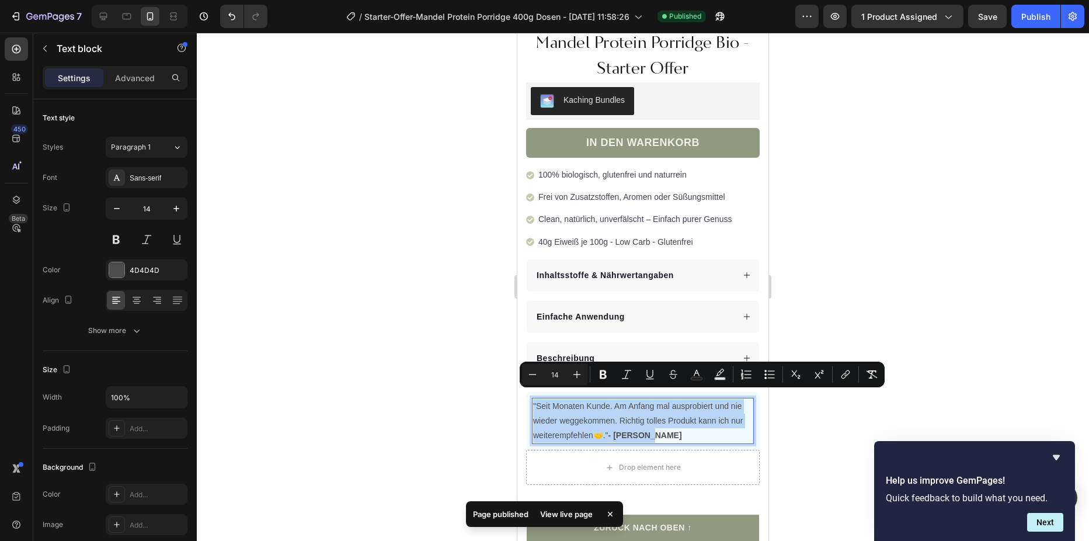
drag, startPoint x: 658, startPoint y: 423, endPoint x: 534, endPoint y: 399, distance: 126.7
copy p ""Seit Monaten Kunde. Am Anfang mal ausprobiert und nie wieder weggekommen. Rich…"
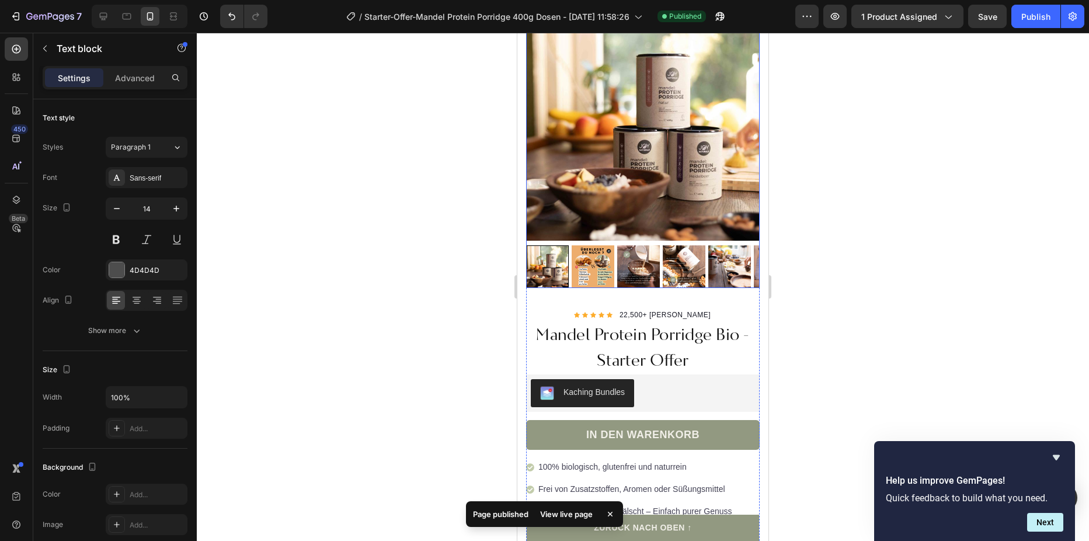
scroll to position [0, 0]
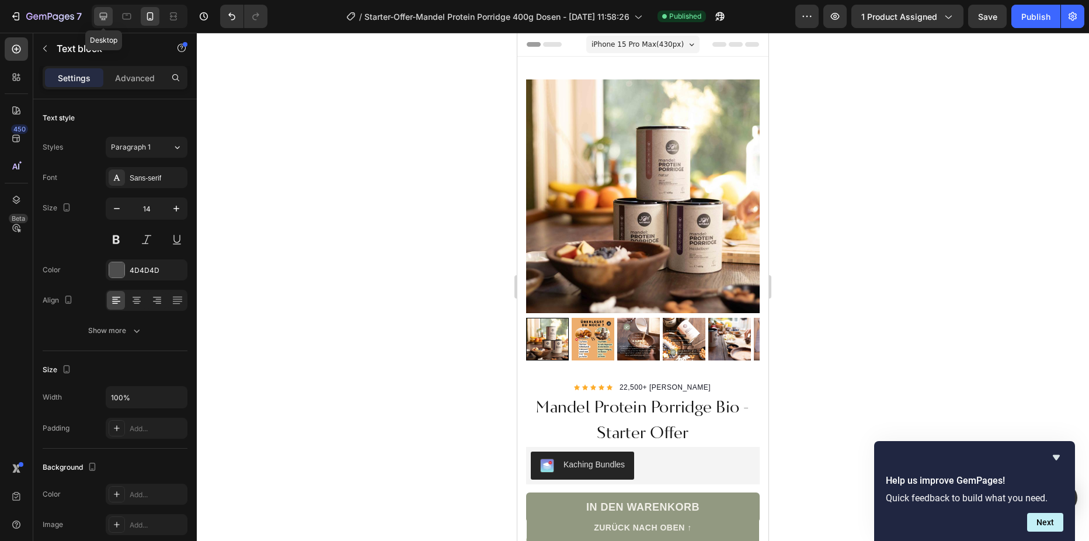
click at [107, 18] on icon at bounding box center [104, 17] width 12 height 12
type input "16"
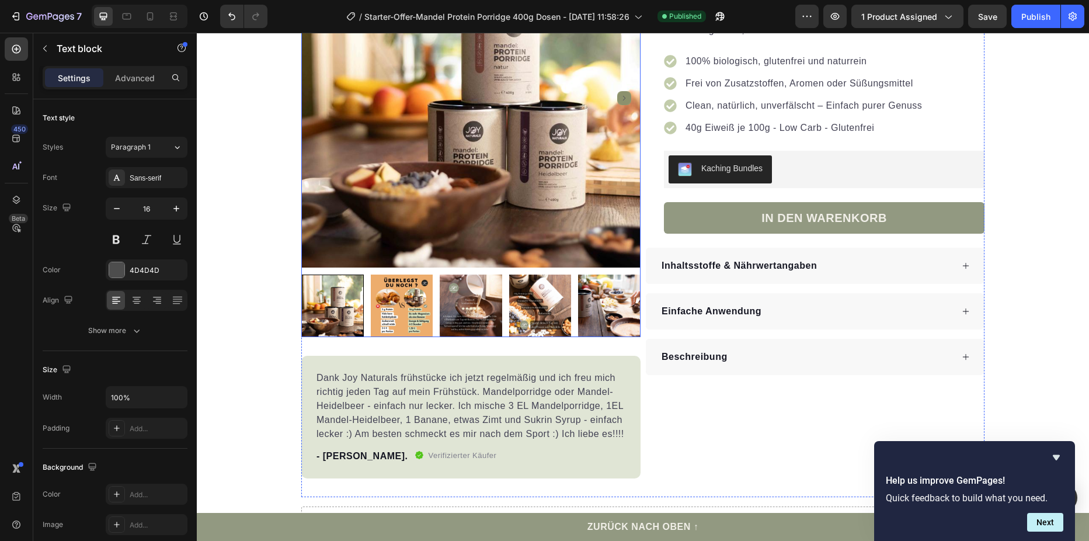
scroll to position [234, 0]
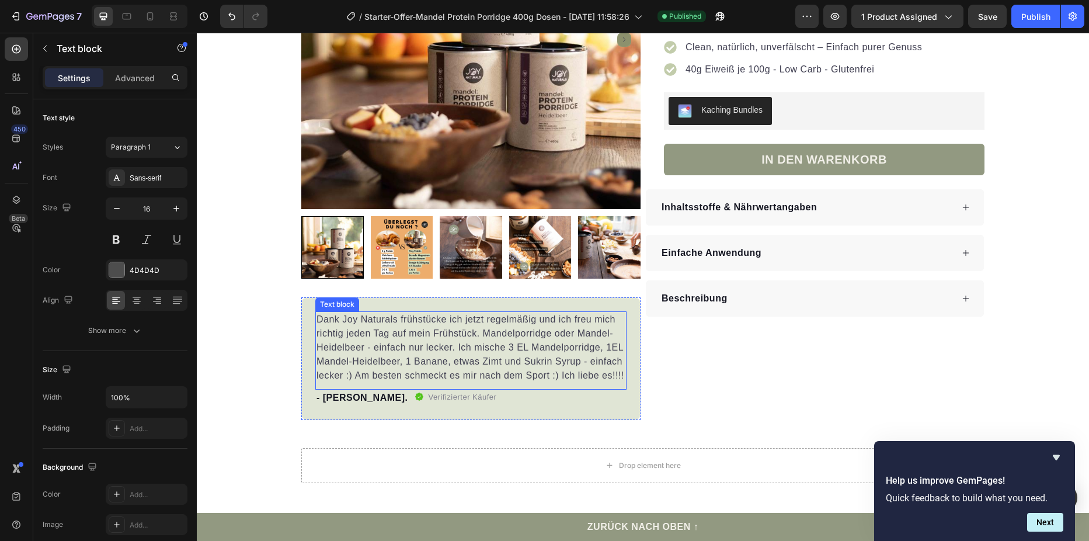
click at [377, 332] on p "Dank Joy Naturals frühstücke ich jetzt regelmäßig und ich freu mich richtig jed…" at bounding box center [471, 347] width 309 height 70
click at [320, 319] on p "Dank Joy Naturals frühstücke ich jetzt regelmäßig und ich freu mich richtig jed…" at bounding box center [471, 347] width 309 height 70
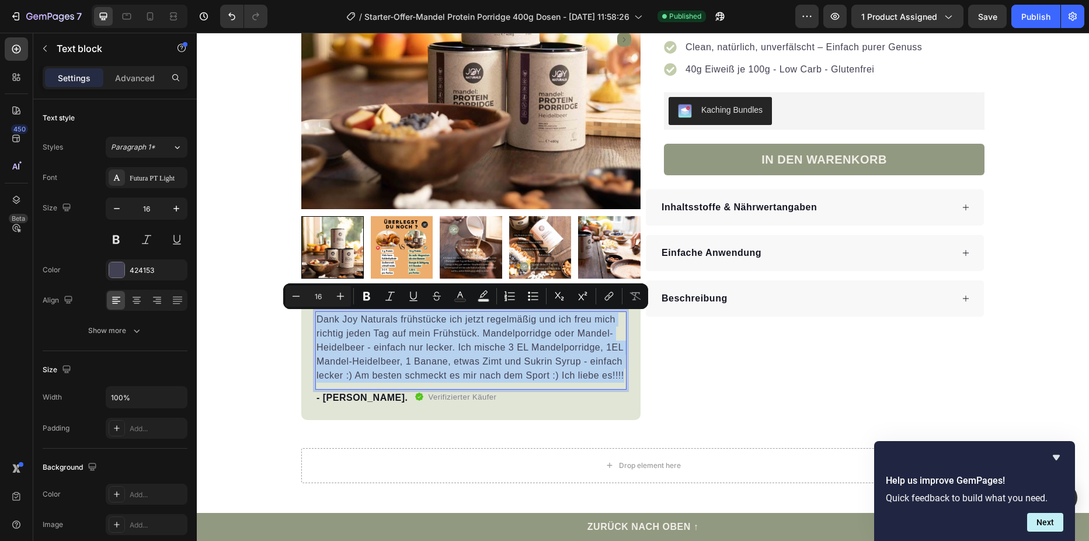
drag, startPoint x: 314, startPoint y: 318, endPoint x: 618, endPoint y: 384, distance: 311.2
click at [618, 384] on div "Dank Joy Naturals frühstücke ich jetzt regelmäßig und ich freu mich richtig jed…" at bounding box center [470, 350] width 311 height 78
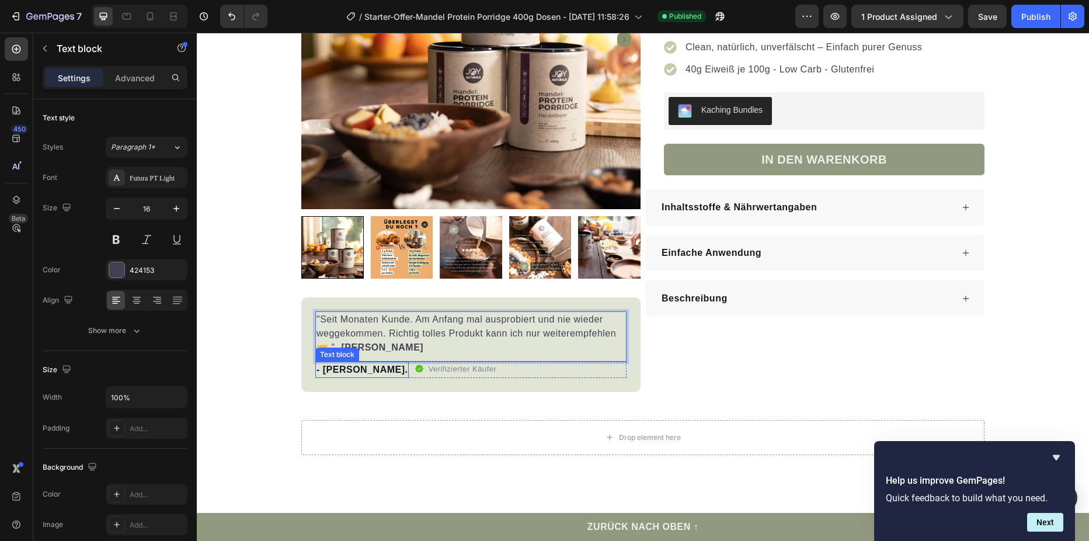
click at [329, 370] on p "- Jasna Z." at bounding box center [362, 370] width 91 height 14
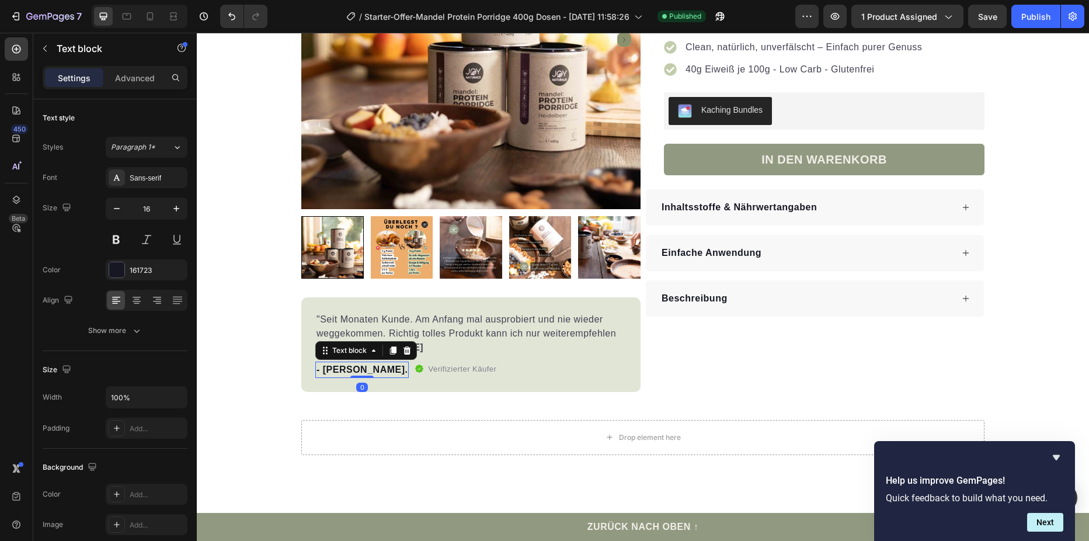
click at [325, 371] on p "- Jasna Z." at bounding box center [362, 370] width 91 height 14
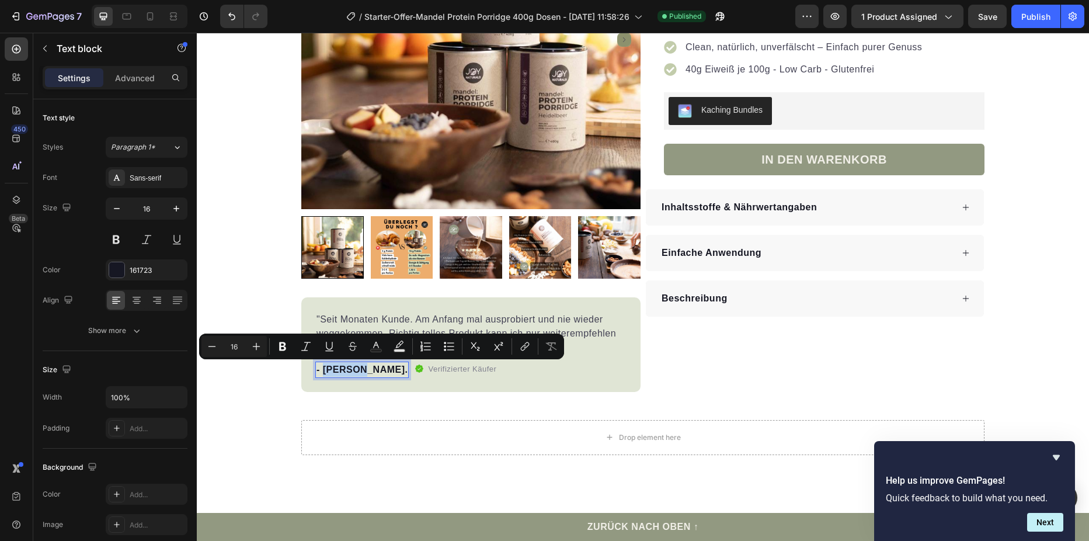
drag, startPoint x: 319, startPoint y: 371, endPoint x: 356, endPoint y: 370, distance: 36.8
click at [354, 370] on p "- Jasna Z." at bounding box center [362, 370] width 91 height 14
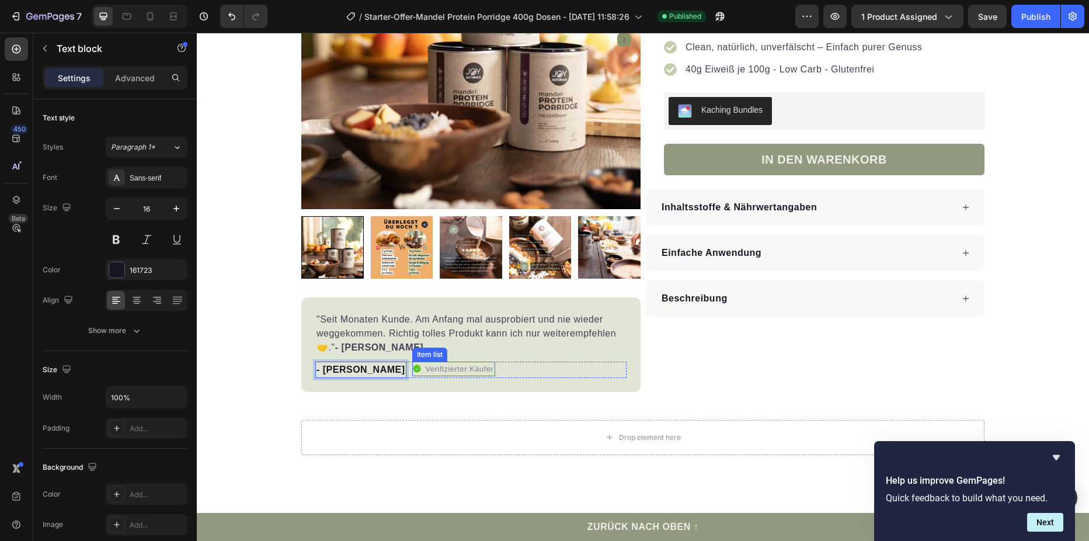
click at [415, 354] on div "Item list" at bounding box center [430, 354] width 30 height 11
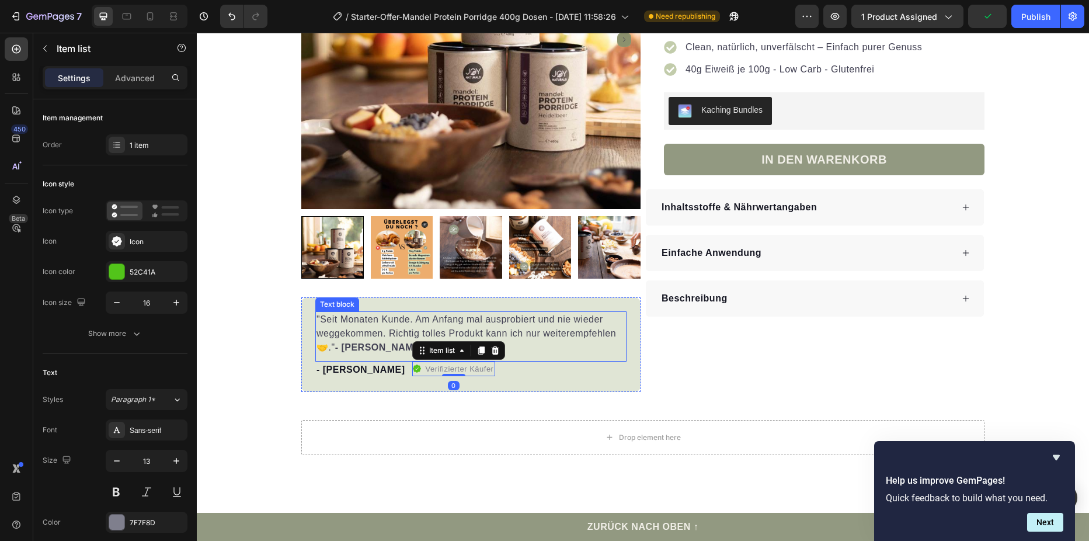
click at [359, 353] on p ""Seit Monaten Kunde. Am Anfang mal ausprobiert und nie wieder weggekommen. Rich…" at bounding box center [471, 333] width 309 height 42
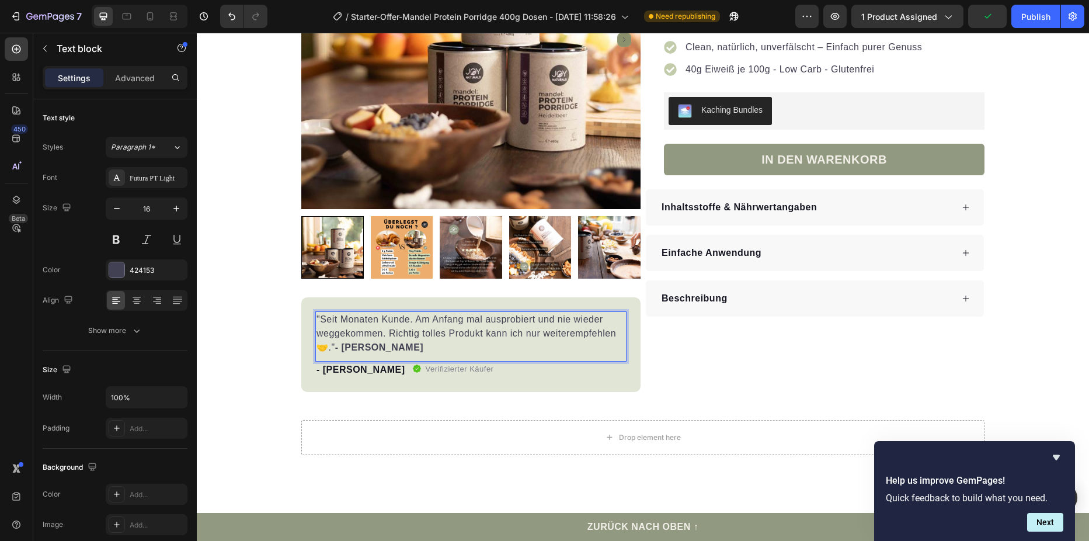
click at [383, 347] on p ""Seit Monaten Kunde. Am Anfang mal ausprobiert und nie wieder weggekommen. Rich…" at bounding box center [471, 333] width 309 height 42
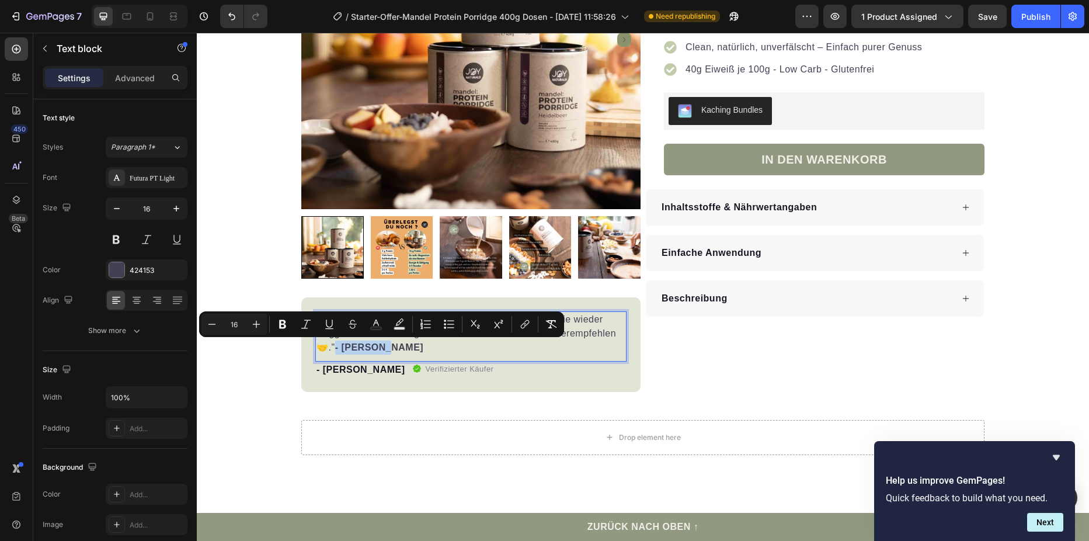
drag, startPoint x: 381, startPoint y: 349, endPoint x: 332, endPoint y: 349, distance: 49.6
click at [332, 349] on p ""Seit Monaten Kunde. Am Anfang mal ausprobiert und nie wieder weggekommen. Rich…" at bounding box center [471, 333] width 309 height 42
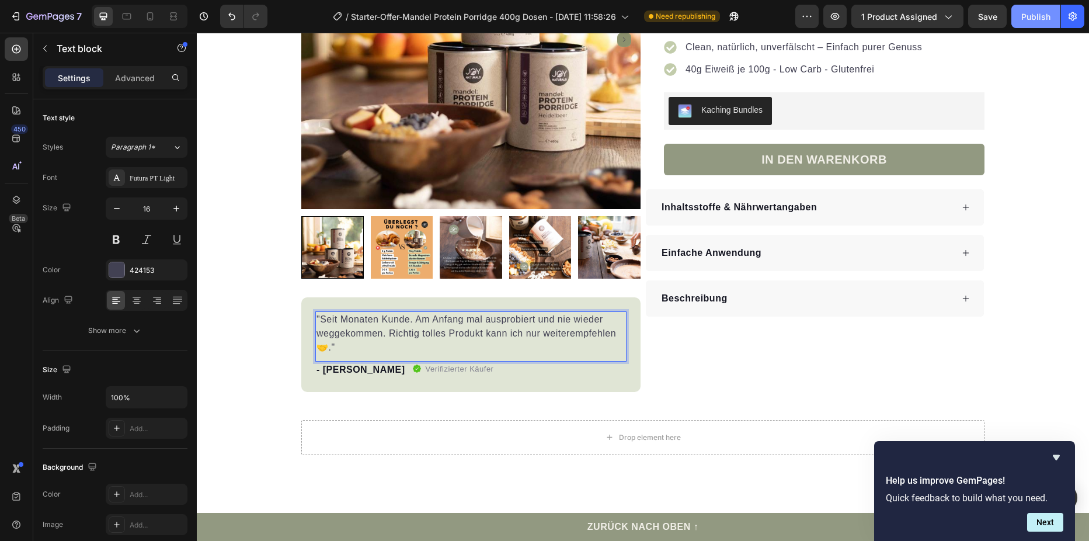
click at [1037, 25] on button "Publish" at bounding box center [1035, 16] width 49 height 23
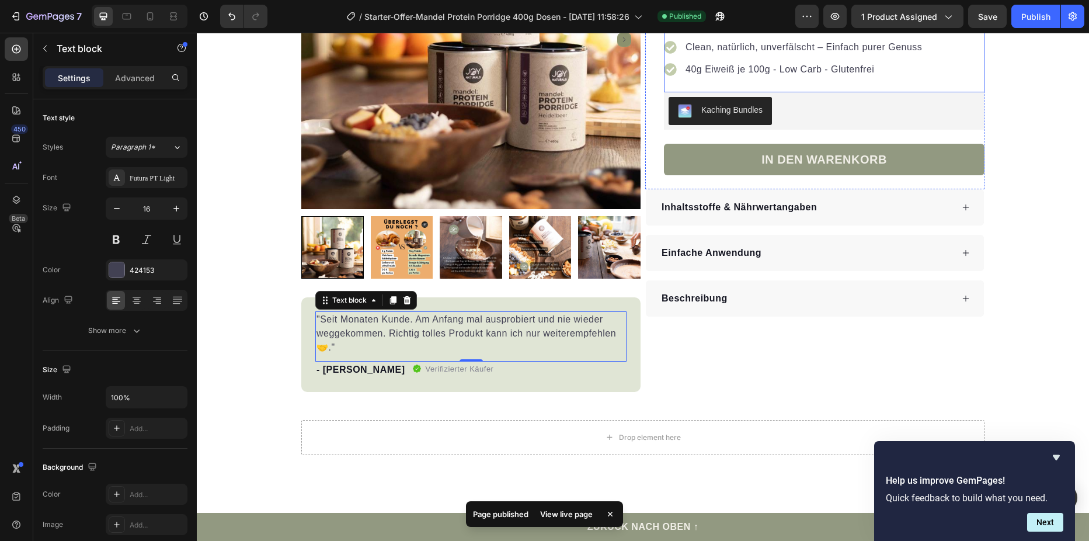
scroll to position [58, 0]
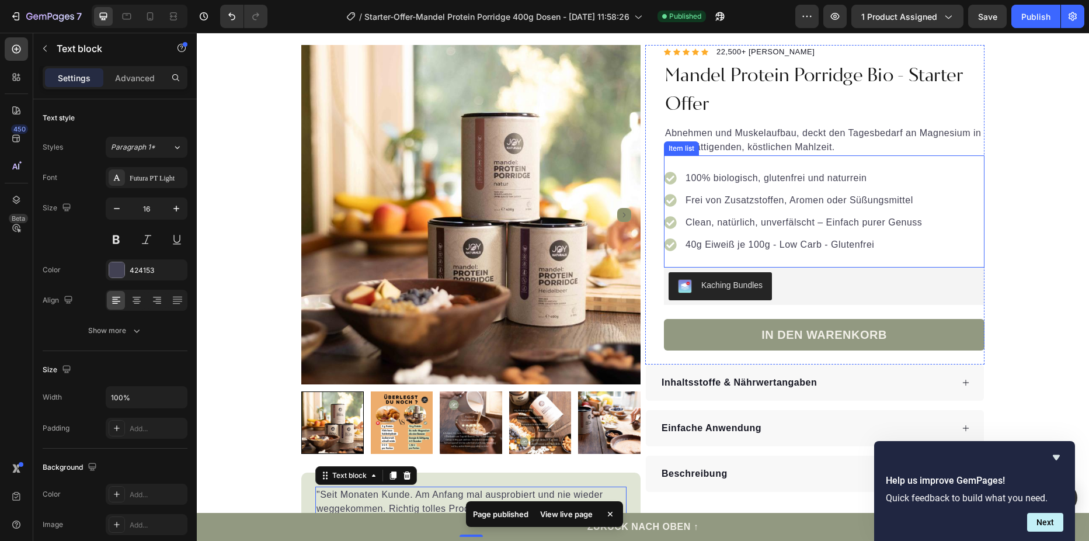
click at [878, 214] on div "Clean, natürlich, unverfälscht – Einfach purer Genuss" at bounding box center [804, 223] width 240 height 18
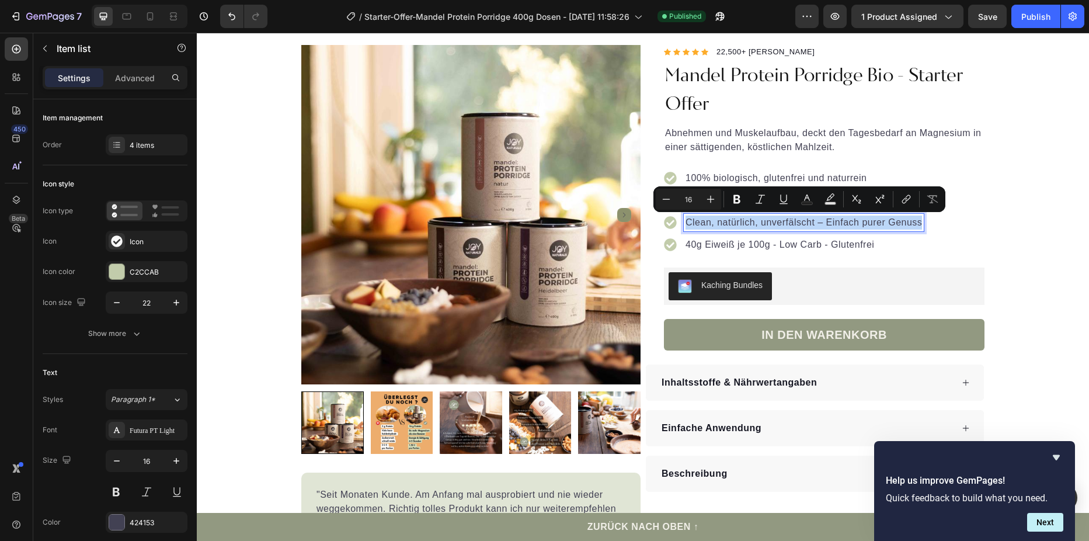
drag, startPoint x: 683, startPoint y: 222, endPoint x: 922, endPoint y: 227, distance: 238.3
click at [922, 227] on div "100% biologisch, glutenfrei und naturrein Frei von Zusatzstoffen, Aromen oder S…" at bounding box center [824, 211] width 321 height 112
copy p "Clean, natürlich, unverfälscht – Einfach purer Genuss"
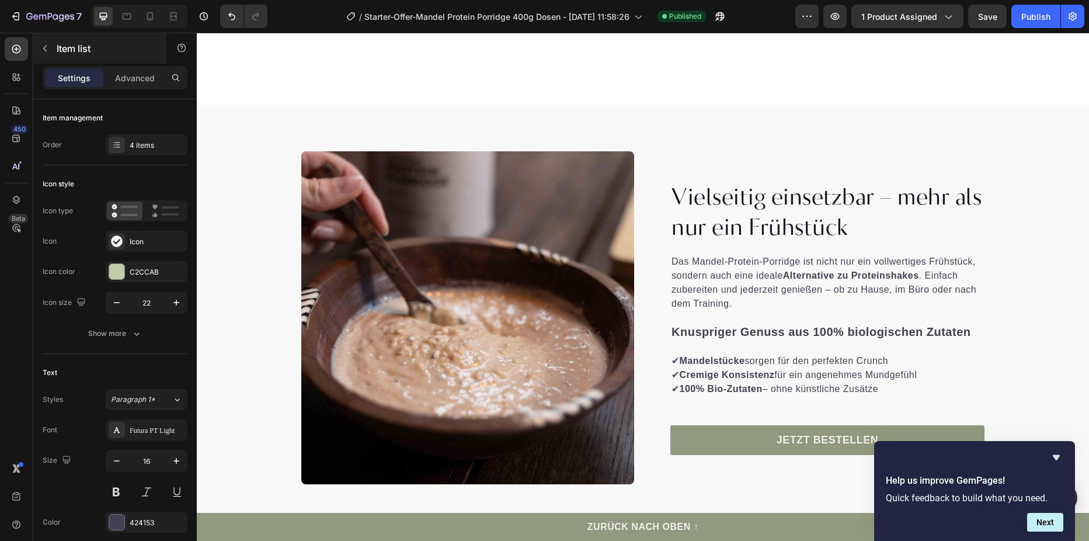
scroll to position [584, 0]
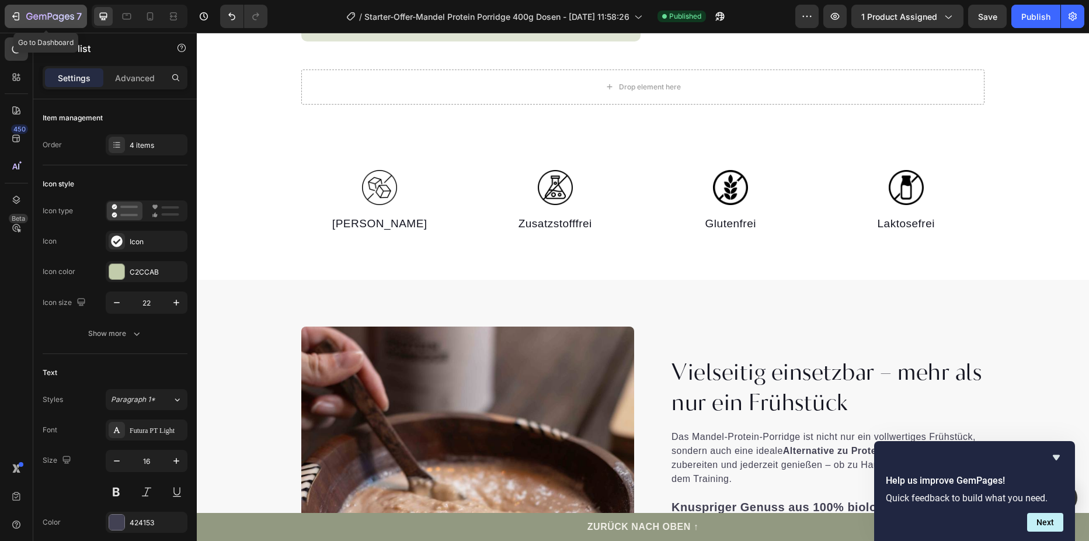
click at [10, 18] on button "7" at bounding box center [46, 16] width 82 height 23
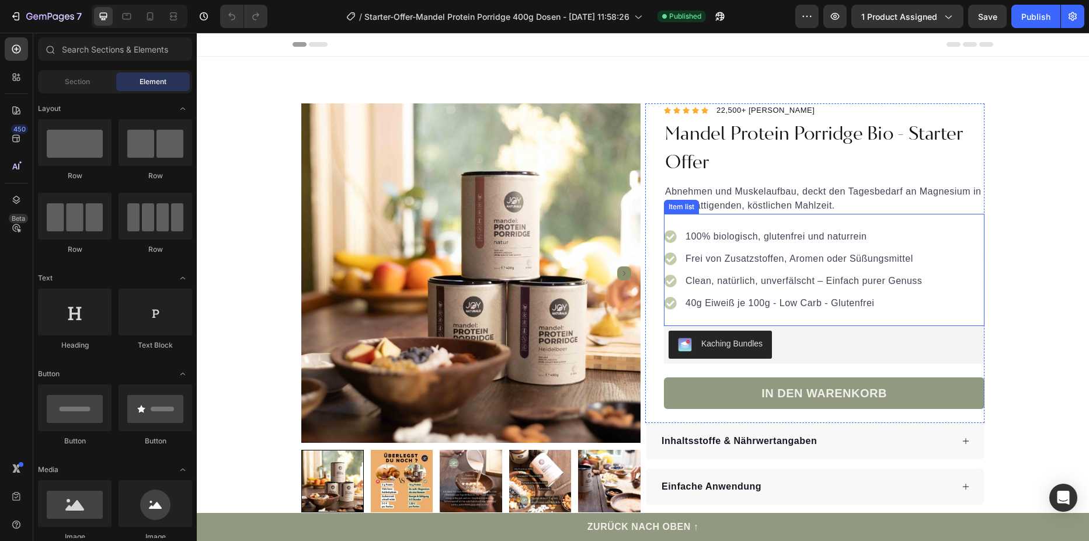
click at [731, 284] on p "Clean, natürlich, unverfälscht – Einfach purer Genuss" at bounding box center [804, 281] width 237 height 14
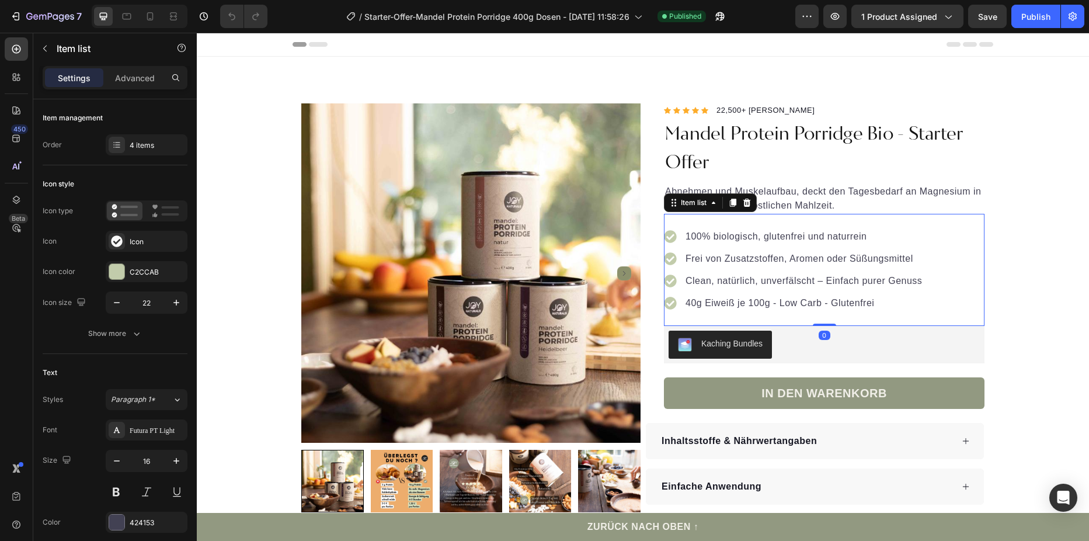
click at [700, 280] on p "Clean, natürlich, unverfälscht – Einfach purer Genuss" at bounding box center [804, 281] width 237 height 14
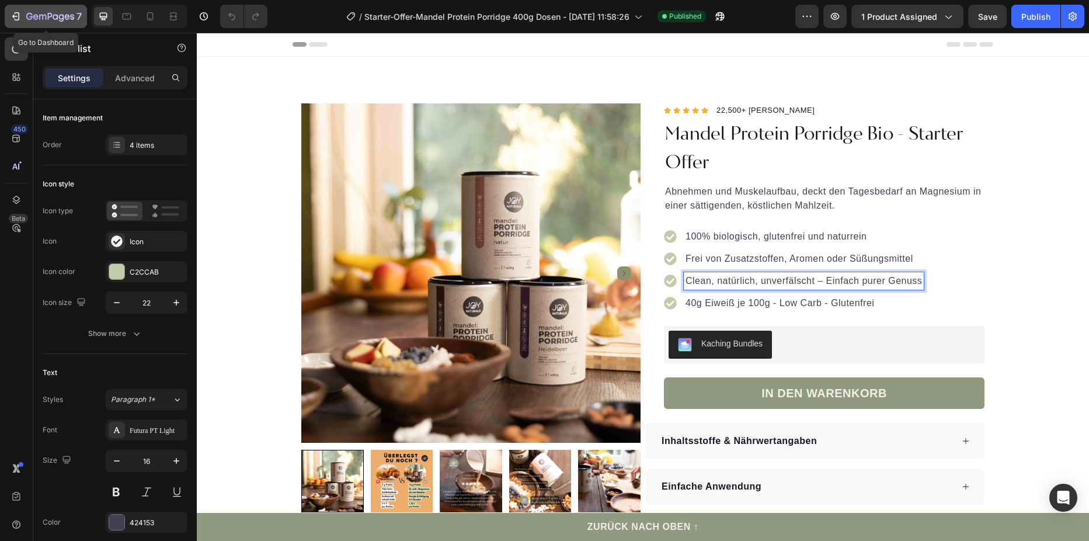
click at [20, 13] on icon "button" at bounding box center [16, 17] width 12 height 12
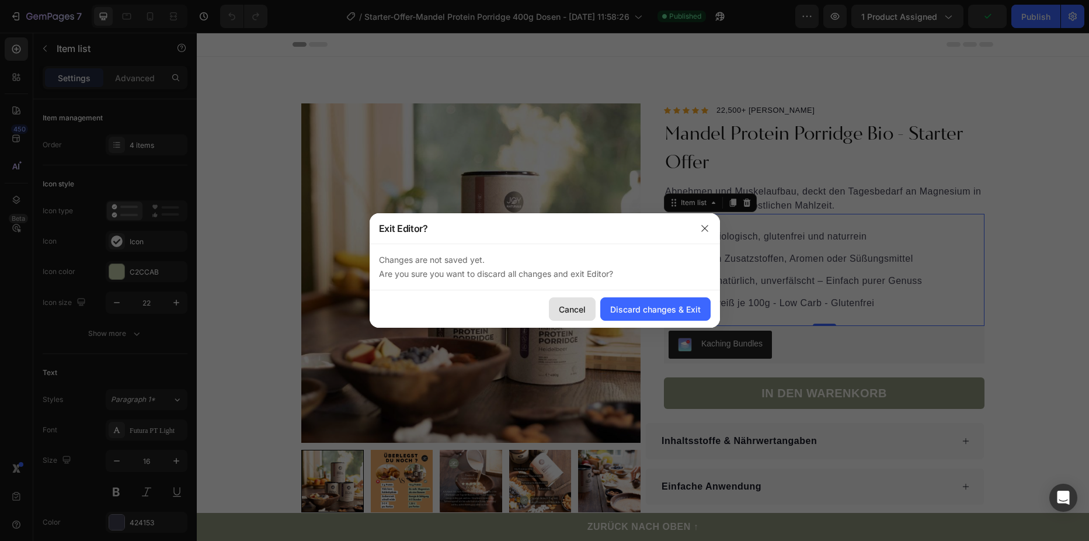
click at [573, 307] on div "Cancel" at bounding box center [572, 309] width 27 height 12
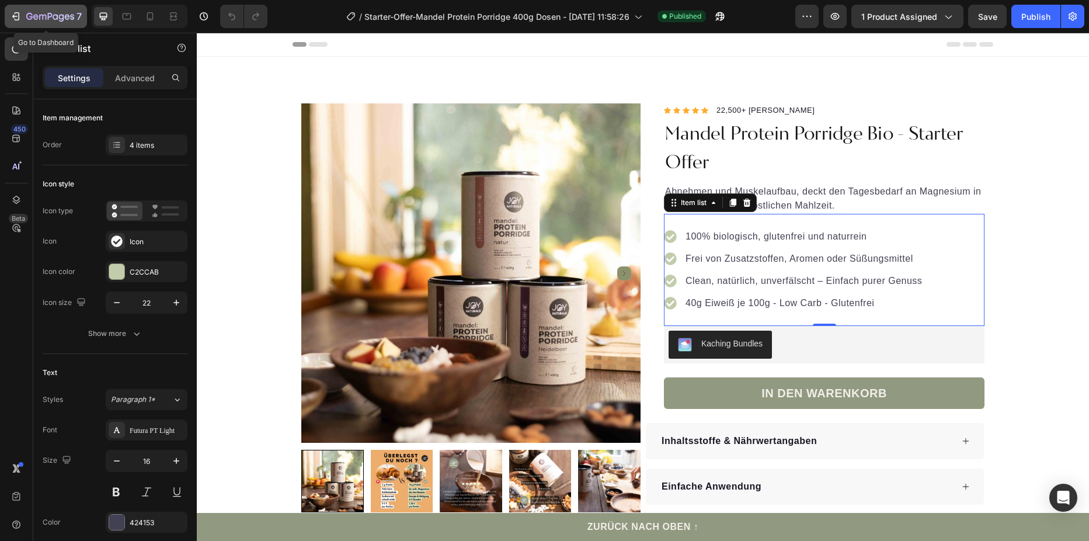
click at [9, 16] on button "7" at bounding box center [46, 16] width 82 height 23
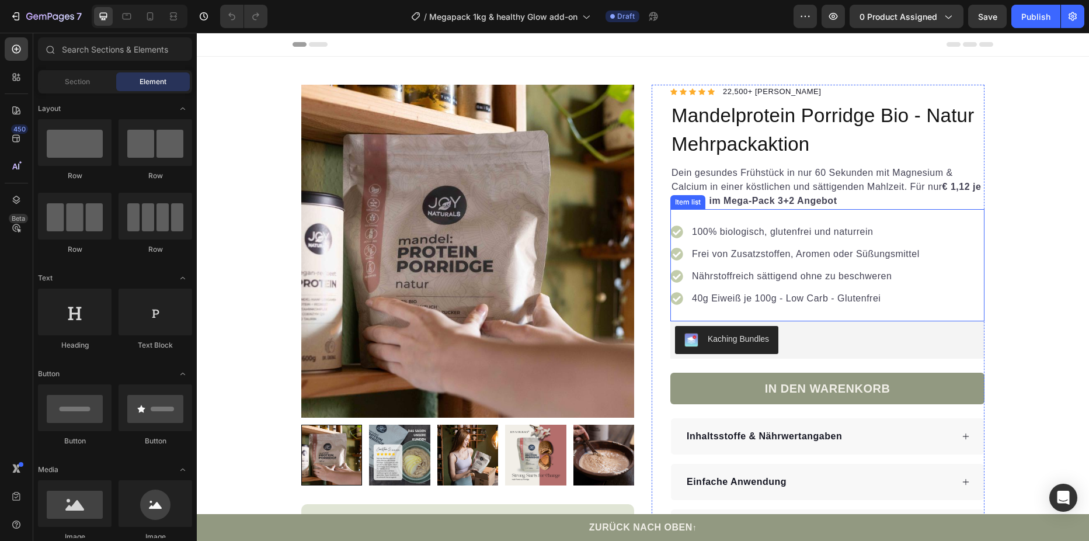
click at [753, 277] on p "Nährstoffreich sättigend ohne zu beschweren" at bounding box center [806, 276] width 228 height 14
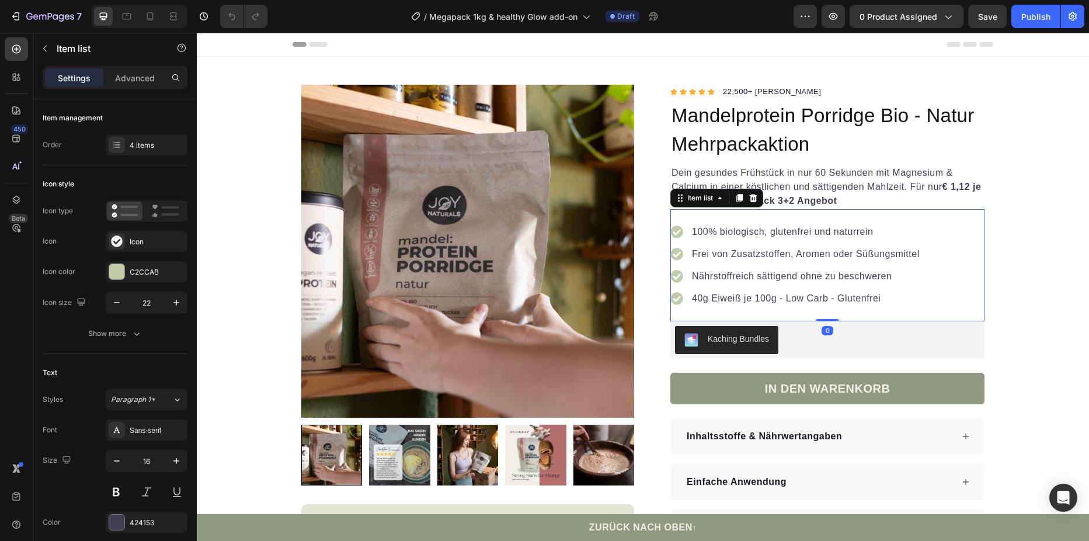
click at [894, 277] on p "Nährstoffreich sättigend ohne zu beschweren" at bounding box center [806, 276] width 228 height 14
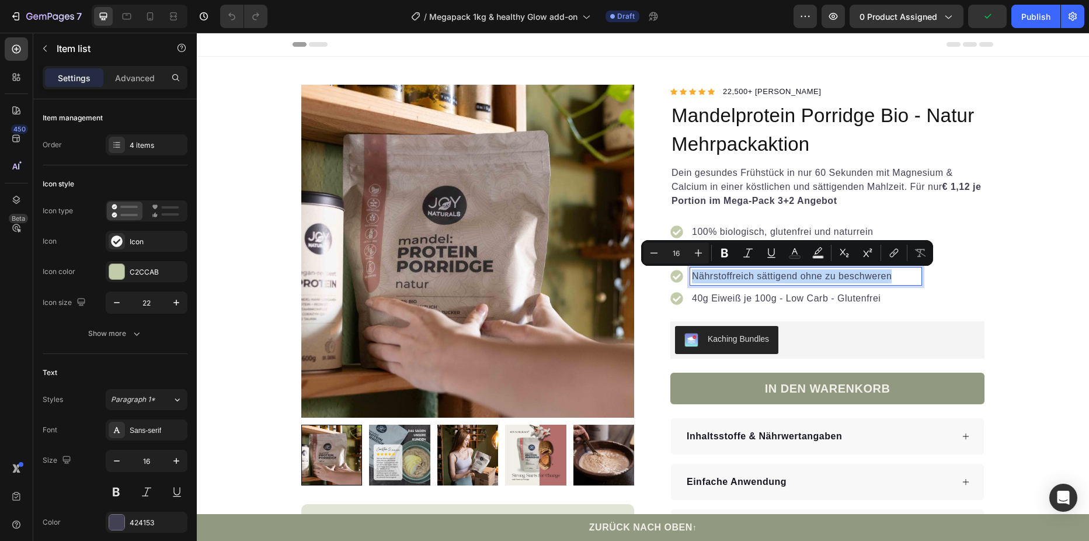
drag, startPoint x: 895, startPoint y: 274, endPoint x: 686, endPoint y: 272, distance: 208.5
click at [690, 272] on div "Nährstoffreich sättigend ohne zu beschweren" at bounding box center [805, 276] width 231 height 18
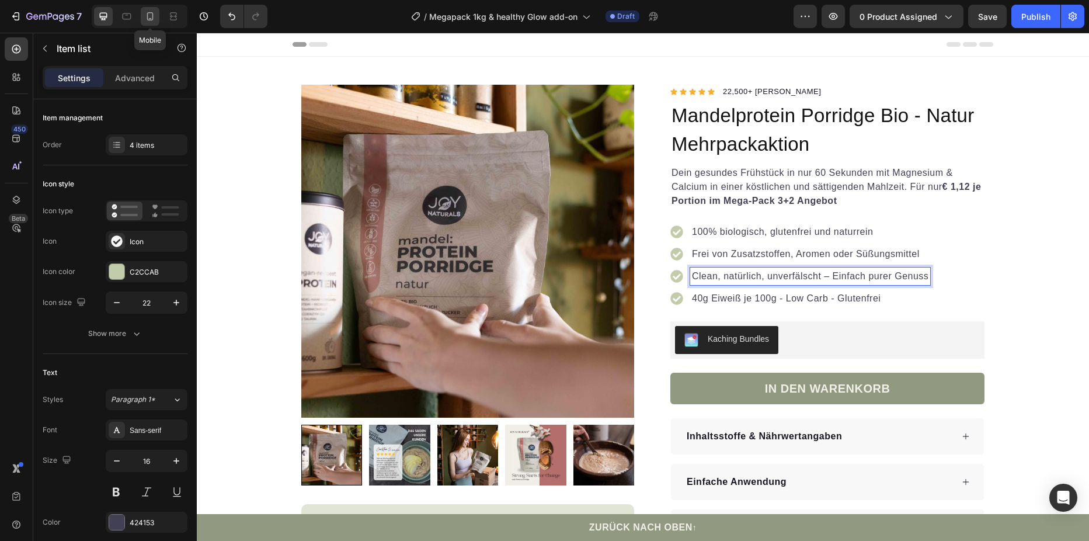
click at [148, 19] on icon at bounding box center [150, 17] width 12 height 12
type input "16"
type input "14"
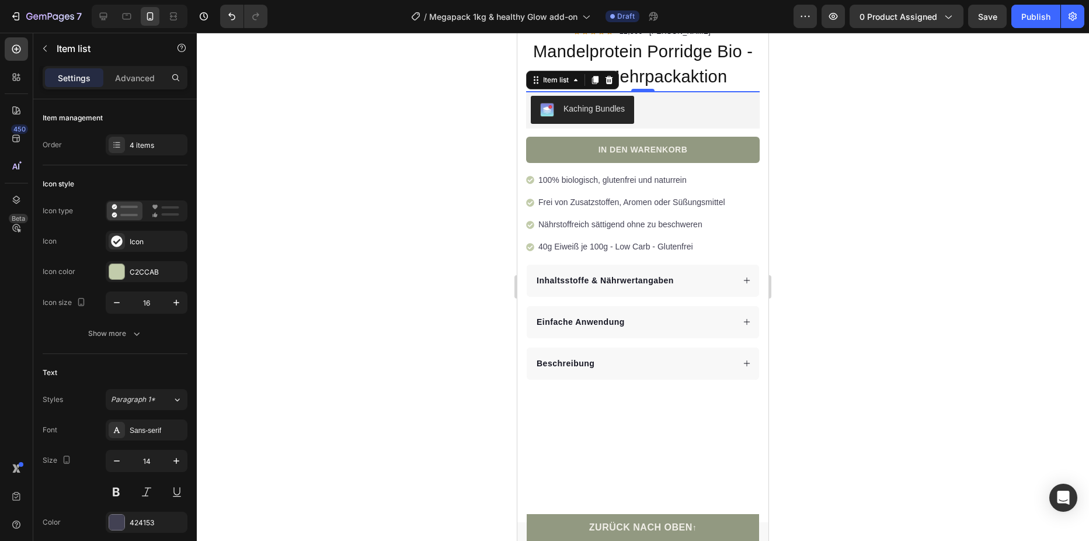
scroll to position [361, 0]
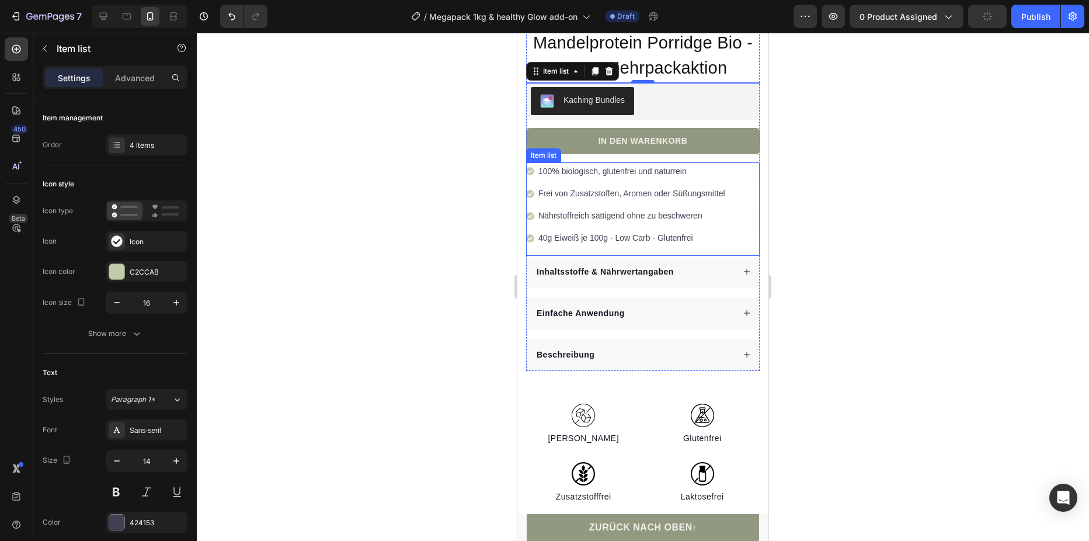
click at [690, 209] on p "Nährstoffreich sättigend ohne zu beschweren" at bounding box center [631, 215] width 187 height 15
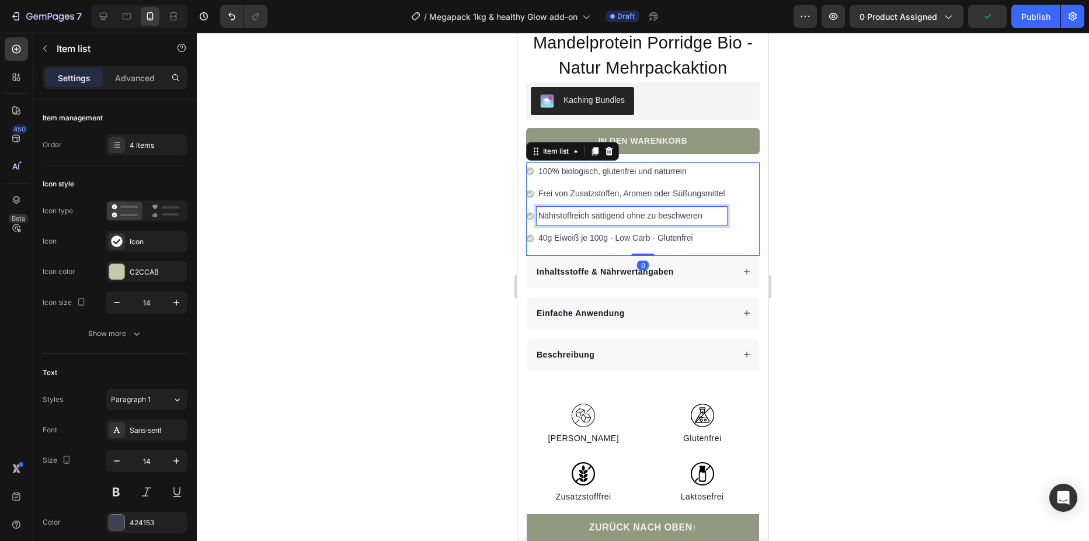
click at [704, 208] on p "Nährstoffreich sättigend ohne zu beschweren" at bounding box center [631, 215] width 187 height 15
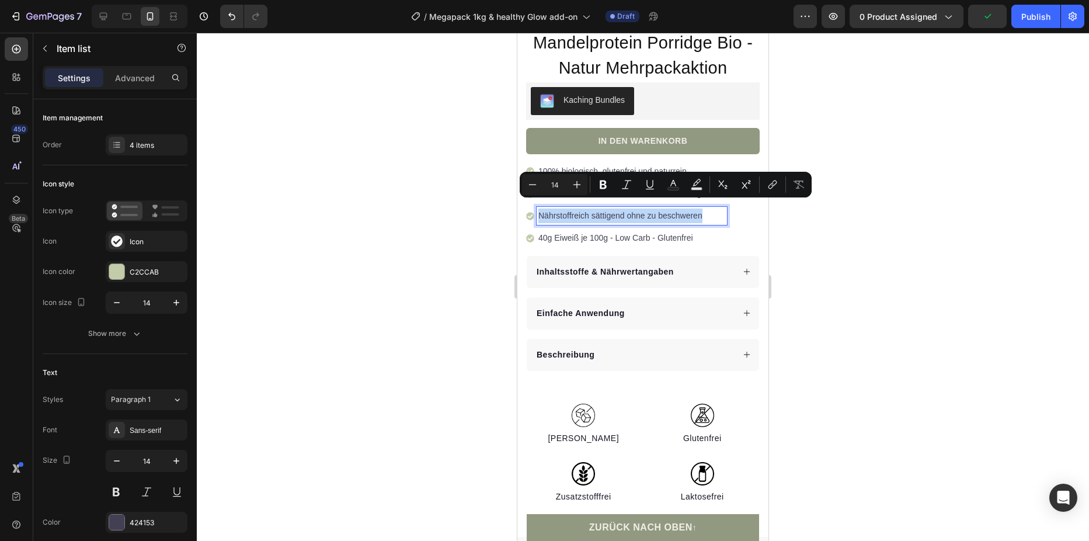
drag, startPoint x: 705, startPoint y: 206, endPoint x: 534, endPoint y: 198, distance: 171.9
click at [534, 207] on div "Nährstoffreich sättigend ohne zu beschweren" at bounding box center [626, 216] width 201 height 18
copy p "Nährstoffreich sättigend ohne zu beschweren"
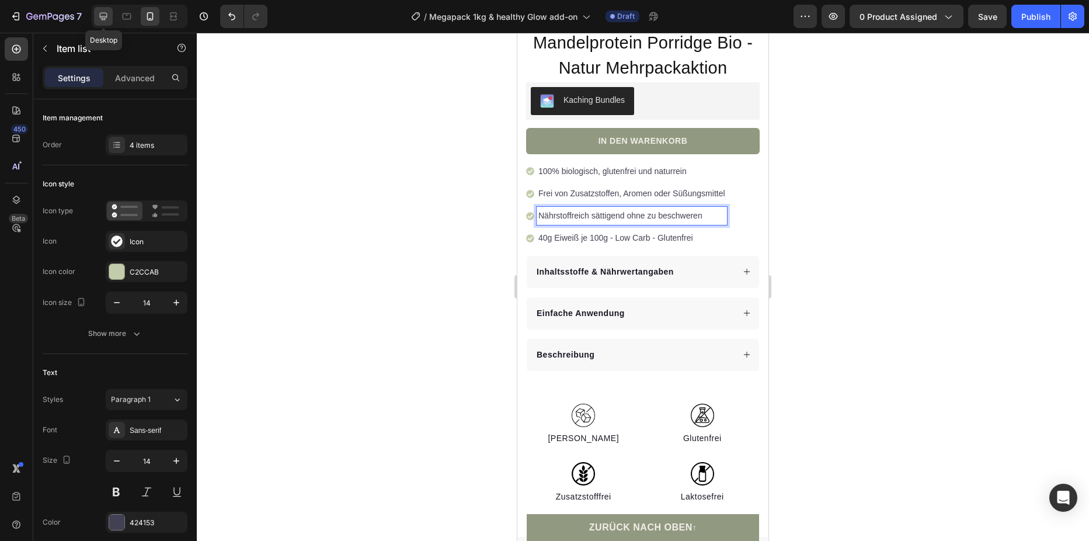
click at [110, 18] on div at bounding box center [103, 16] width 19 height 19
type input "24"
type input "16"
type input "8"
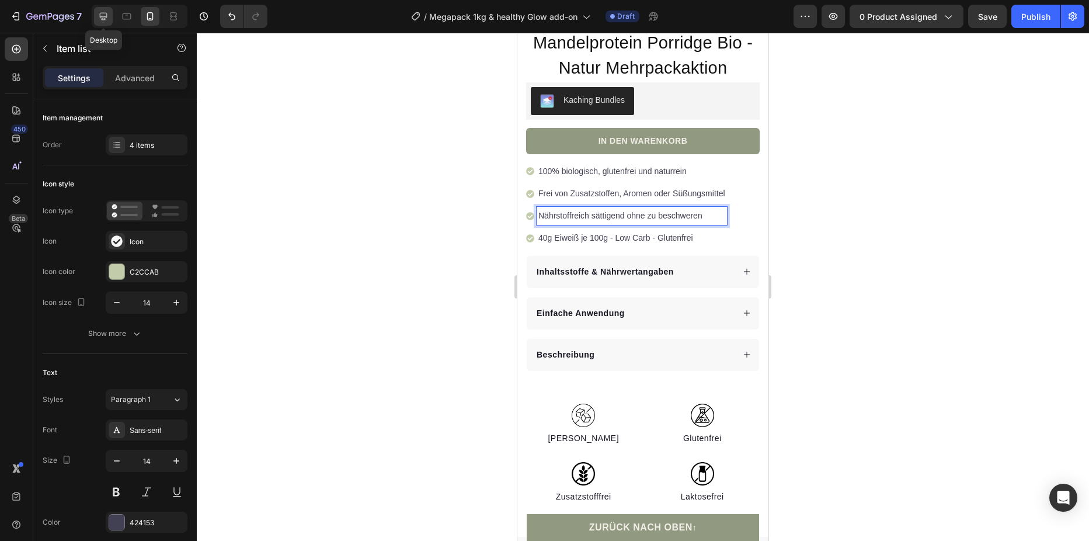
type input "12"
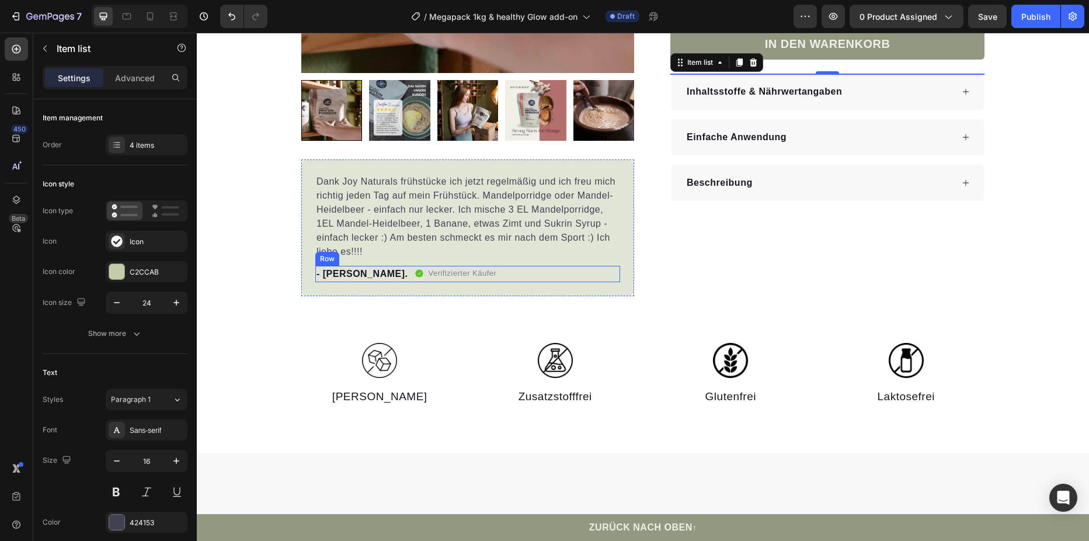
scroll to position [169, 0]
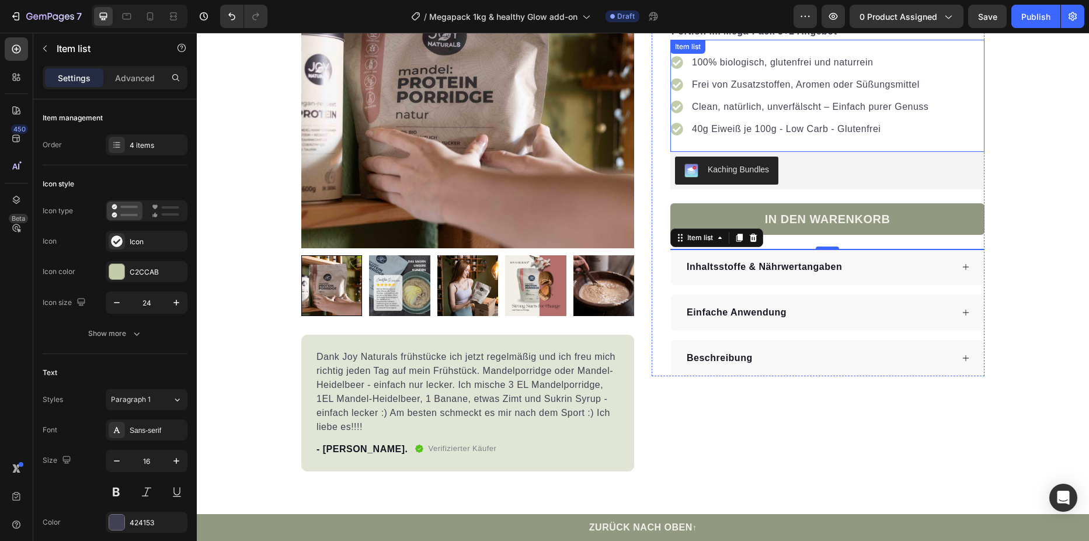
drag, startPoint x: 773, startPoint y: 105, endPoint x: 789, endPoint y: 106, distance: 15.8
click at [772, 105] on p "Clean, natürlich, unverfälscht – Einfach purer Genuss" at bounding box center [810, 107] width 237 height 14
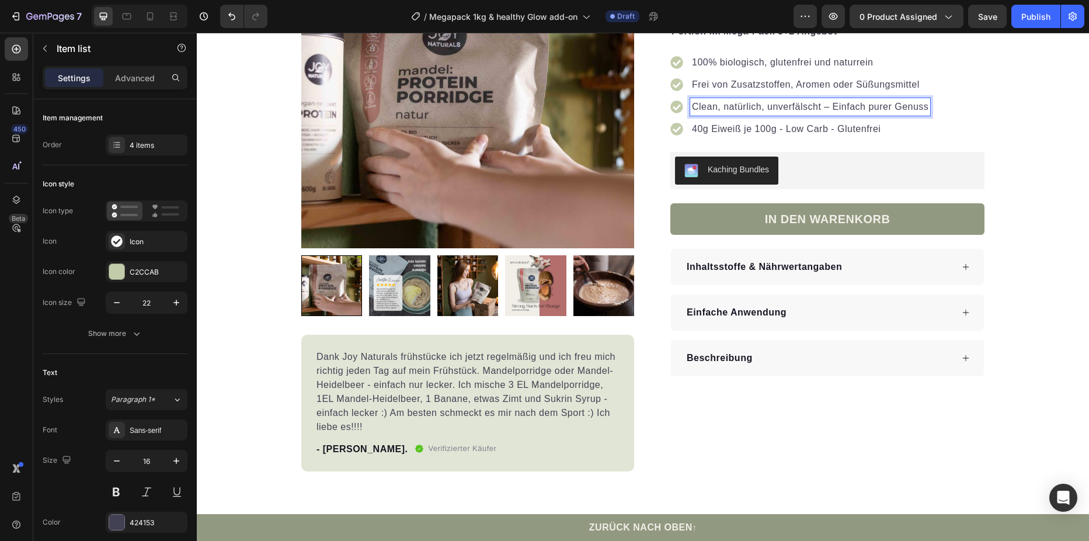
click at [693, 104] on p "Clean, natürlich, unverfälscht – Einfach purer Genuss" at bounding box center [810, 107] width 237 height 14
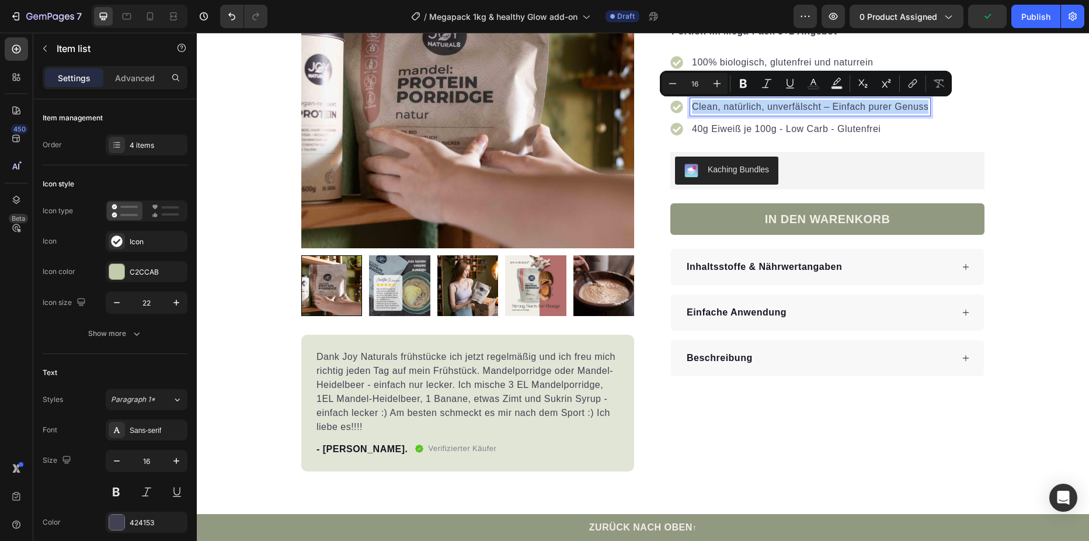
drag, startPoint x: 690, startPoint y: 107, endPoint x: 926, endPoint y: 107, distance: 235.9
click at [926, 107] on div "Clean, natürlich, unverfälscht – Einfach purer Genuss" at bounding box center [810, 107] width 240 height 18
copy p "Clean, natürlich, unverfälscht – Einfach purer Genuss"
click at [148, 20] on icon at bounding box center [150, 16] width 6 height 8
type input "16"
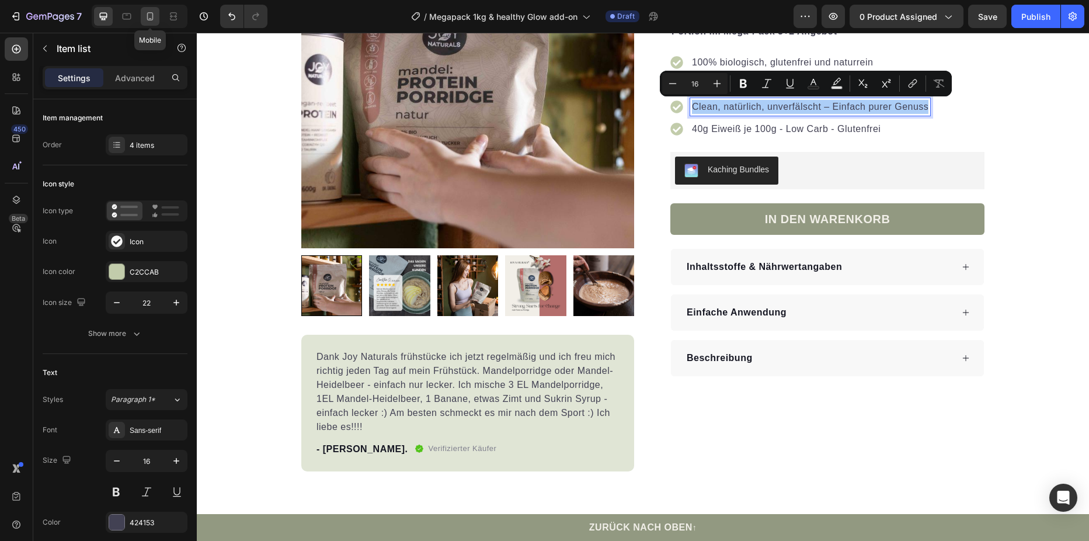
type input "14"
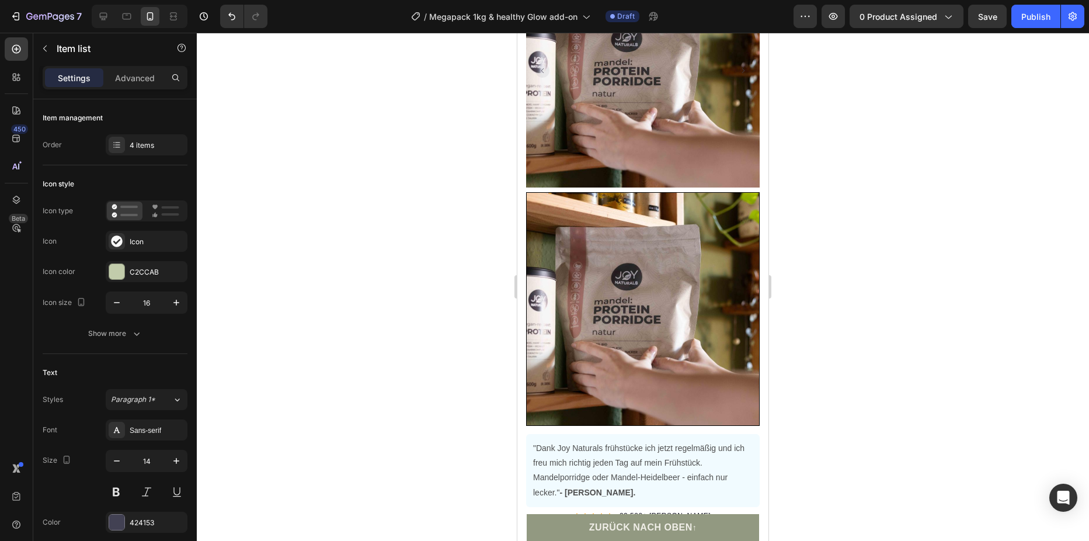
scroll to position [361, 0]
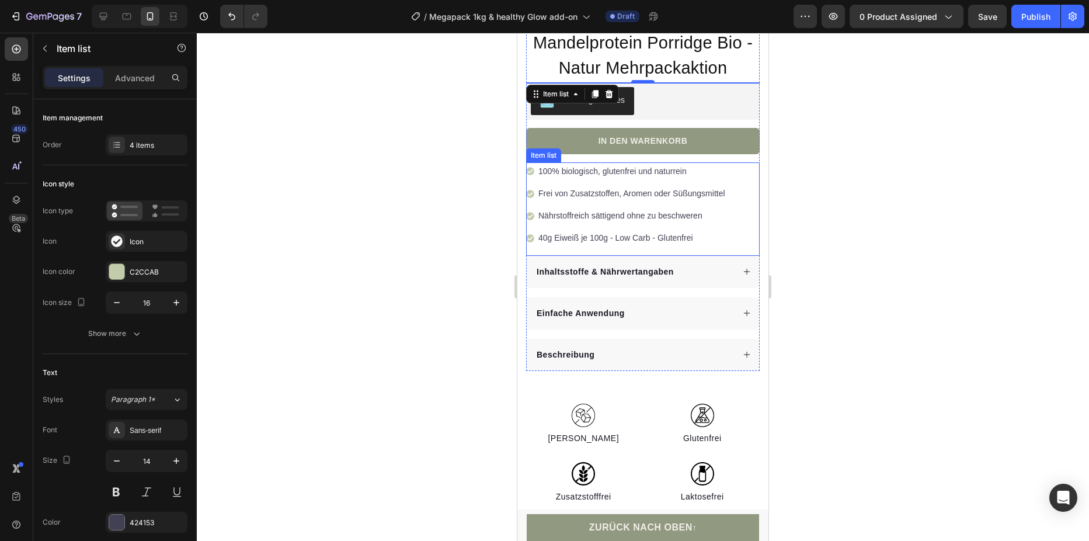
click at [588, 212] on p "Nährstoffreich sättigend ohne zu beschweren" at bounding box center [631, 215] width 187 height 15
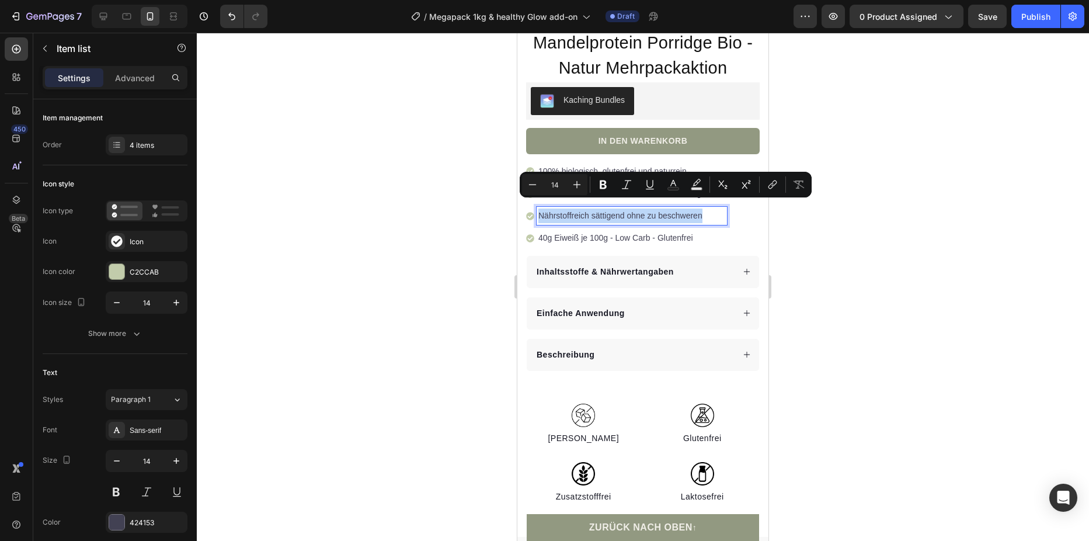
drag, startPoint x: 705, startPoint y: 210, endPoint x: 538, endPoint y: 208, distance: 167.0
click at [538, 208] on div "Nährstoffreich sättigend ohne zu beschweren" at bounding box center [632, 216] width 190 height 18
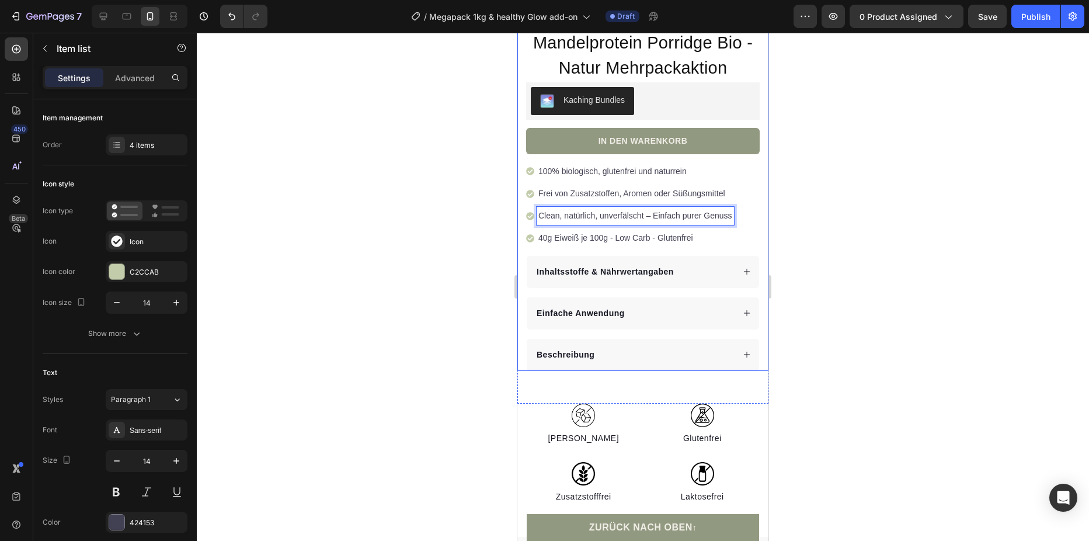
click at [804, 252] on div at bounding box center [643, 287] width 892 height 508
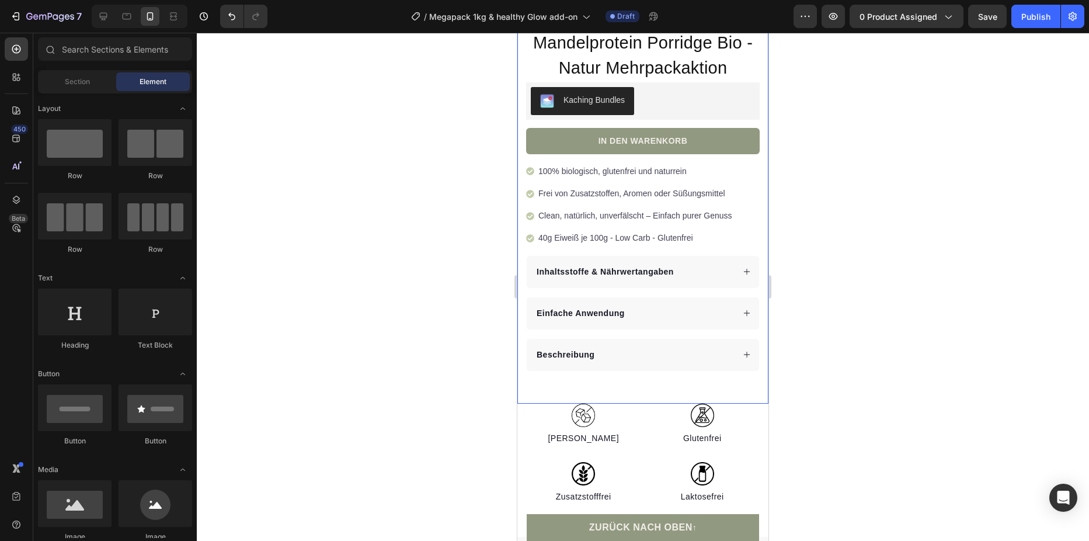
scroll to position [128, 0]
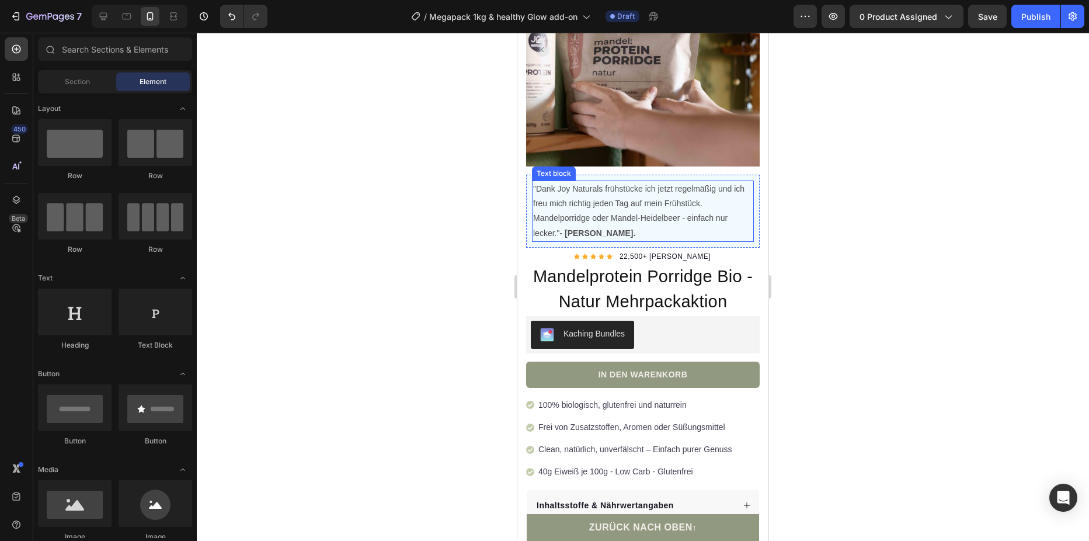
click at [579, 189] on p ""Dank Joy Naturals frühstücke ich jetzt regelmäßig und ich freu mich richtig je…" at bounding box center [643, 211] width 220 height 59
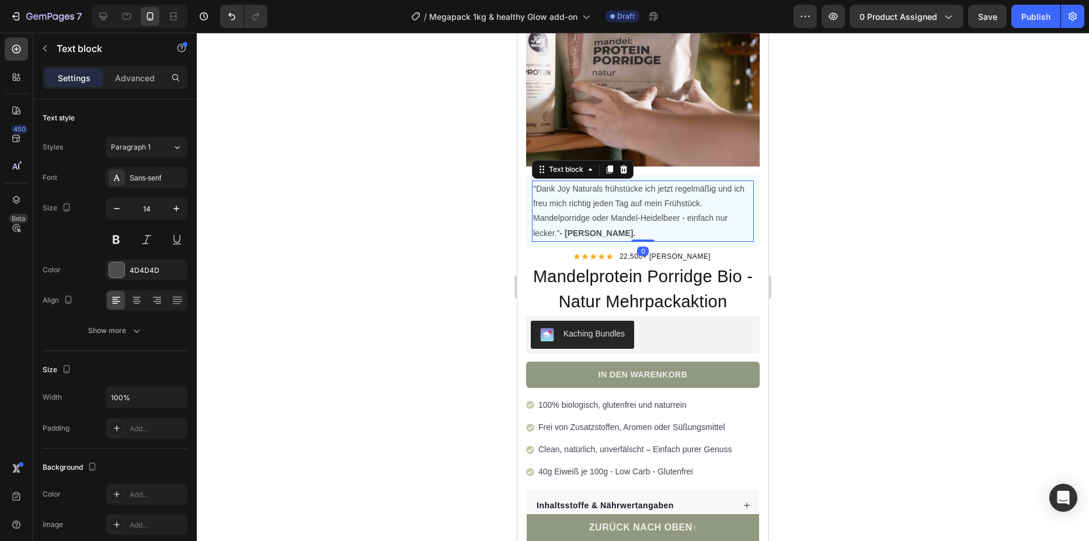
click at [545, 183] on p ""Dank Joy Naturals frühstücke ich jetzt regelmäßig und ich freu mich richtig je…" at bounding box center [643, 211] width 220 height 59
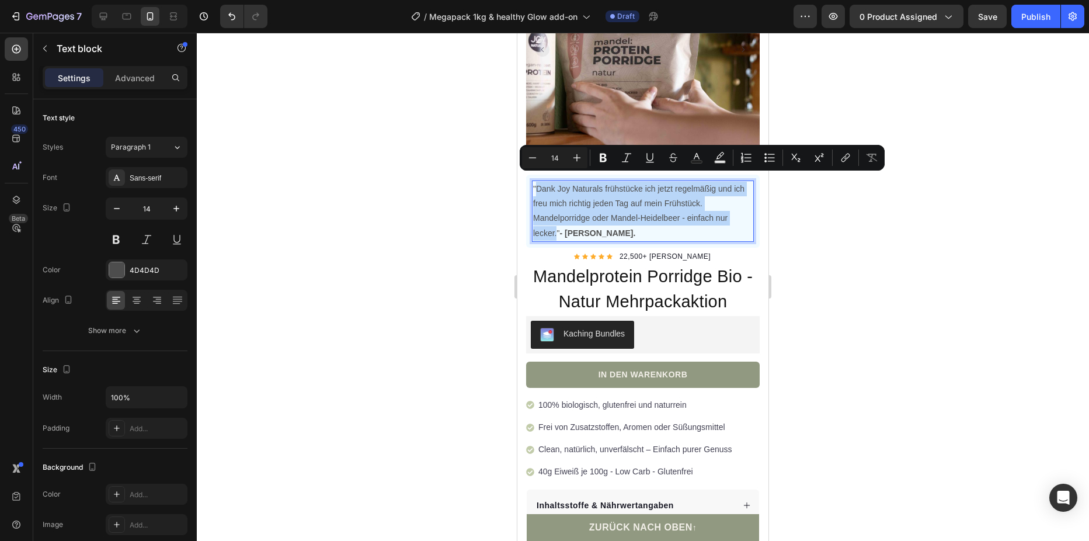
drag, startPoint x: 539, startPoint y: 182, endPoint x: 557, endPoint y: 230, distance: 51.0
click at [557, 230] on p ""Dank Joy Naturals frühstücke ich jetzt regelmäßig und ich freu mich richtig je…" at bounding box center [643, 211] width 220 height 59
type input "16"
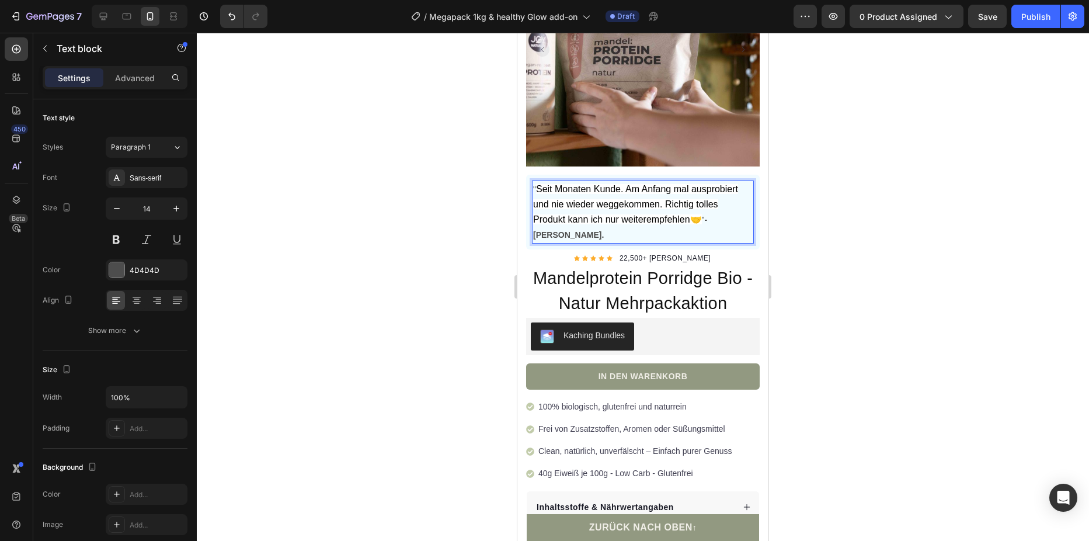
click at [540, 184] on span "Seit Monaten Kunde. Am Anfang mal ausprobiert und nie wieder weggekommen. Richt…" at bounding box center [635, 204] width 205 height 40
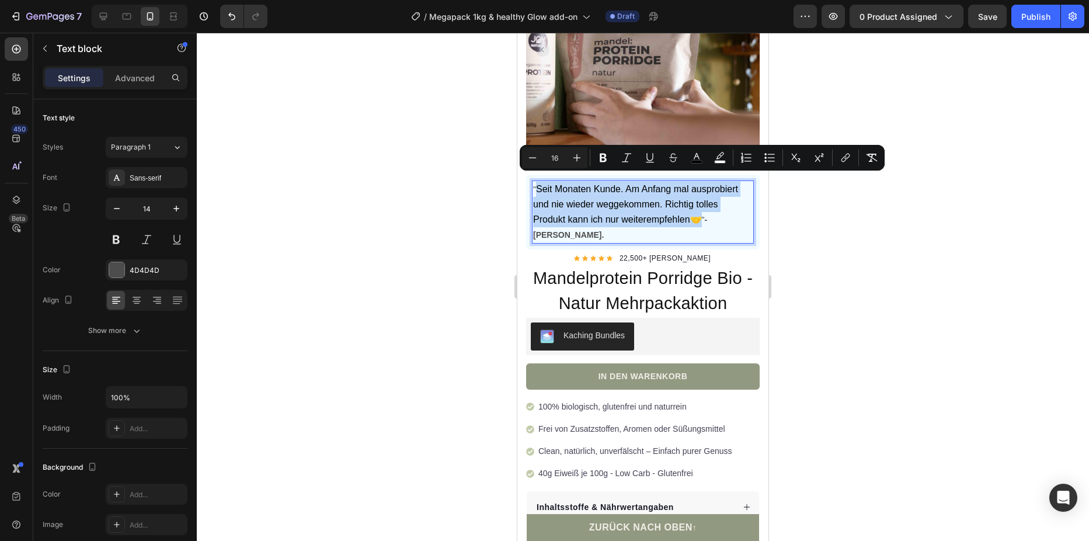
drag, startPoint x: 537, startPoint y: 183, endPoint x: 701, endPoint y: 216, distance: 167.9
click at [701, 216] on p "" Seit Monaten Kunde. Am Anfang mal ausprobiert und nie wieder weggekommen. Ric…" at bounding box center [643, 212] width 220 height 61
click at [877, 158] on icon "Editor contextual toolbar" at bounding box center [872, 158] width 12 height 12
type input "14"
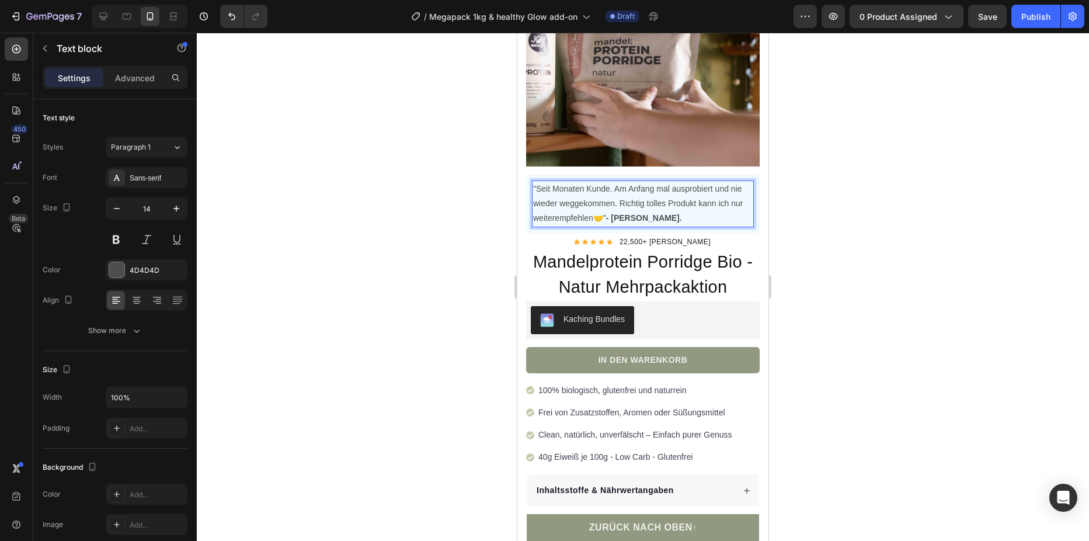
click at [683, 203] on p ""Seit Monaten Kunde. Am Anfang mal ausprobiert und nie wieder weggekommen. Rich…" at bounding box center [643, 204] width 220 height 44
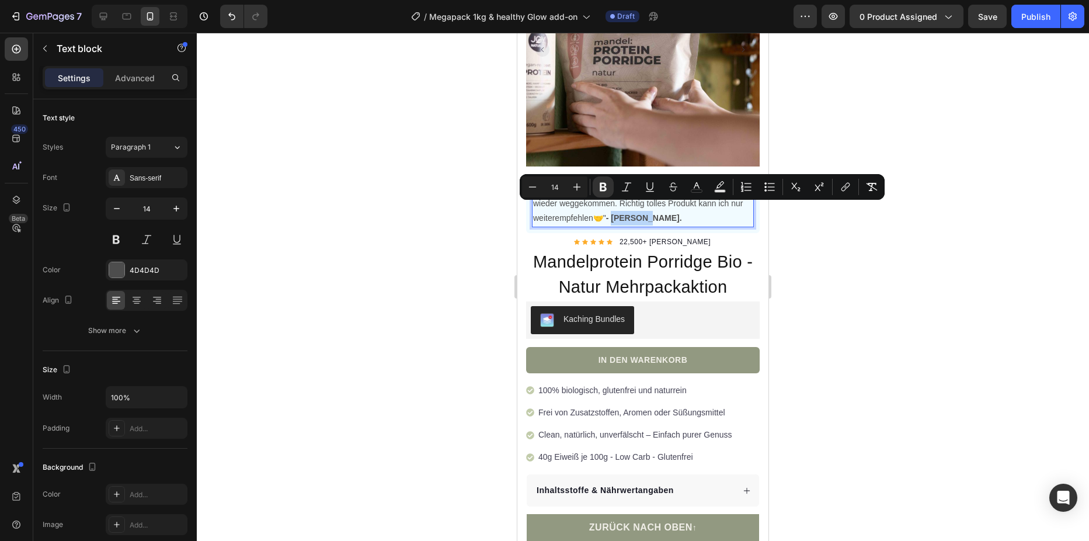
drag, startPoint x: 644, startPoint y: 208, endPoint x: 628, endPoint y: 217, distance: 18.5
click at [616, 208] on p ""Seit Monaten Kunde. Am Anfang mal ausprobiert und nie wieder weggekommen. Rich…" at bounding box center [643, 204] width 220 height 44
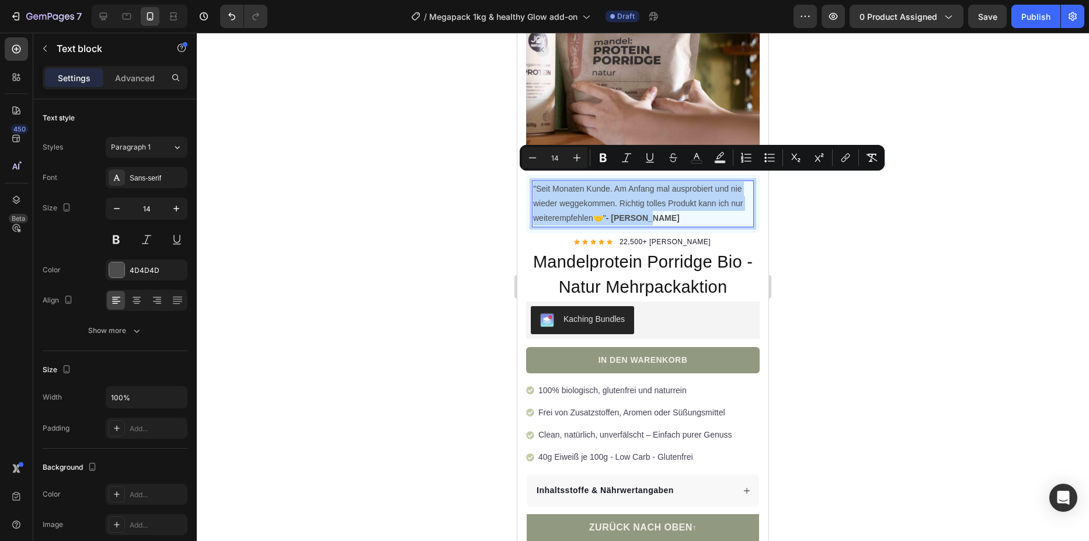
drag, startPoint x: 690, startPoint y: 208, endPoint x: 533, endPoint y: 181, distance: 158.8
click at [533, 182] on p ""Seit Monaten Kunde. Am Anfang mal ausprobiert und nie wieder weggekommen. Rich…" at bounding box center [643, 204] width 220 height 44
copy p ""Seit Monaten Kunde. Am Anfang mal ausprobiert und nie wieder weggekommen. Rich…"
click at [99, 20] on icon at bounding box center [104, 17] width 12 height 12
type input "16"
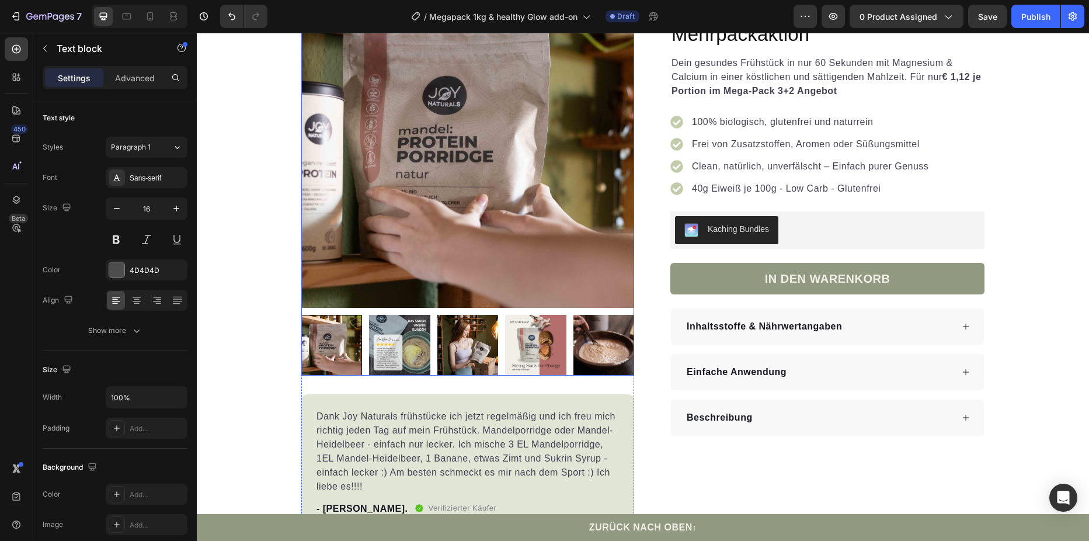
scroll to position [168, 0]
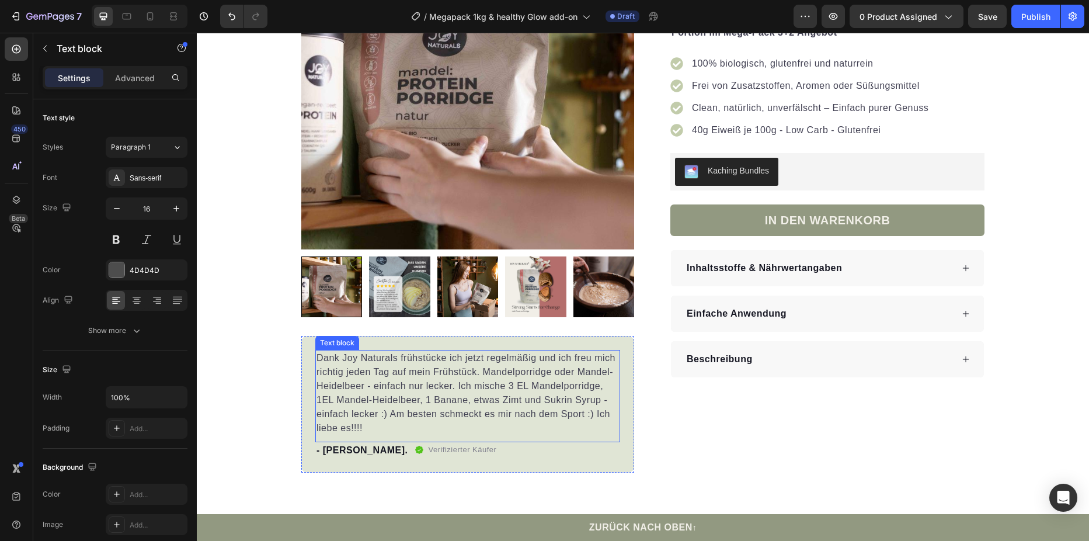
click at [384, 416] on p "Dank Joy Naturals frühstücke ich jetzt regelmäßig und ich freu mich richtig jed…" at bounding box center [468, 393] width 303 height 84
click at [371, 429] on p "Dank Joy Naturals frühstücke ich jetzt regelmäßig und ich freu mich richtig jed…" at bounding box center [468, 393] width 303 height 84
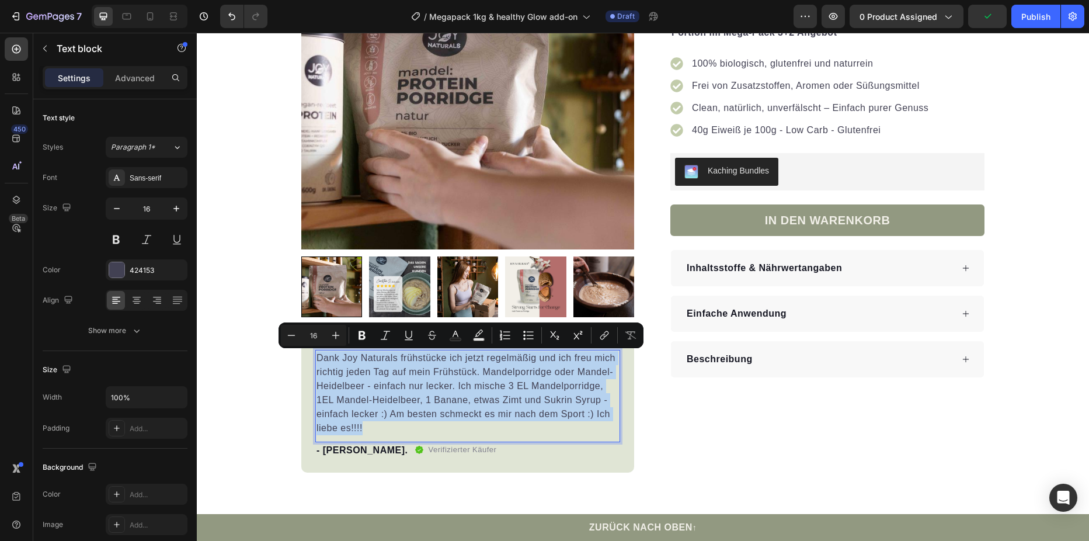
drag, startPoint x: 365, startPoint y: 429, endPoint x: 315, endPoint y: 354, distance: 90.5
click at [317, 354] on p "Dank Joy Naturals frühstücke ich jetzt regelmäßig und ich freu mich richtig jed…" at bounding box center [468, 393] width 303 height 84
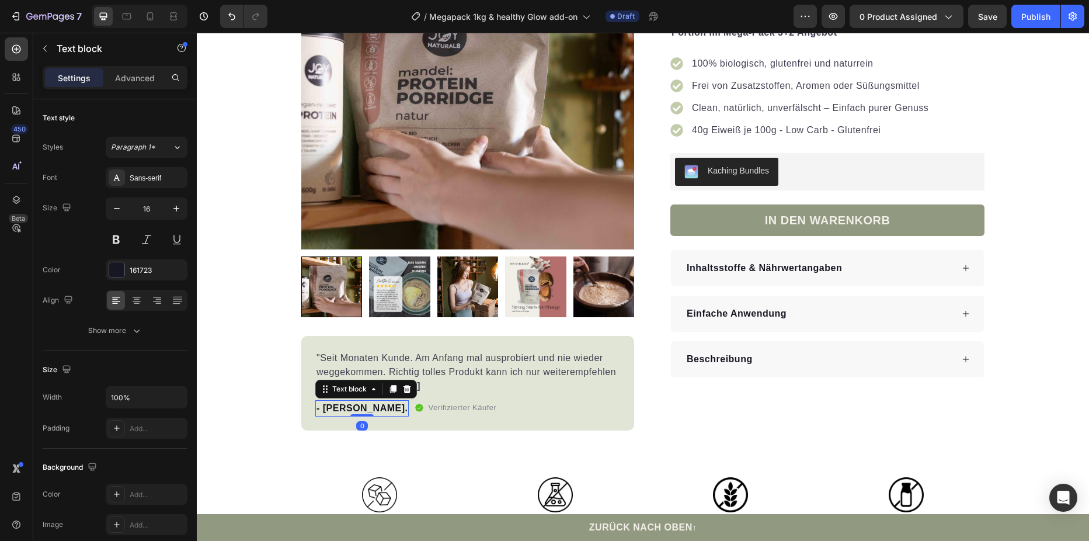
click at [353, 408] on p "- [PERSON_NAME]" at bounding box center [362, 408] width 91 height 14
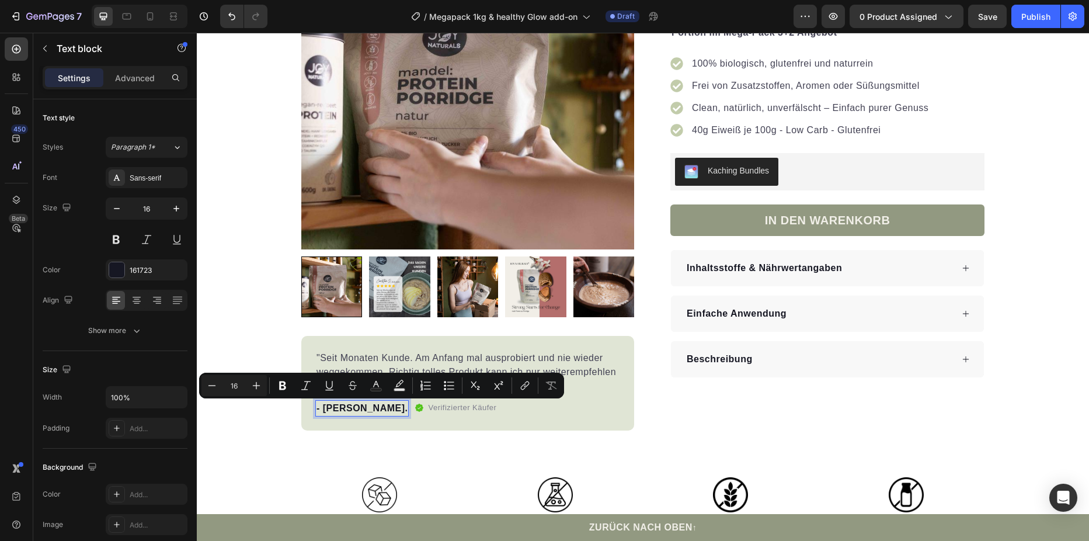
click at [347, 408] on p "- [PERSON_NAME]" at bounding box center [362, 408] width 91 height 14
drag, startPoint x: 320, startPoint y: 405, endPoint x: 353, endPoint y: 409, distance: 33.5
click at [353, 409] on p "- [PERSON_NAME]" at bounding box center [362, 408] width 91 height 14
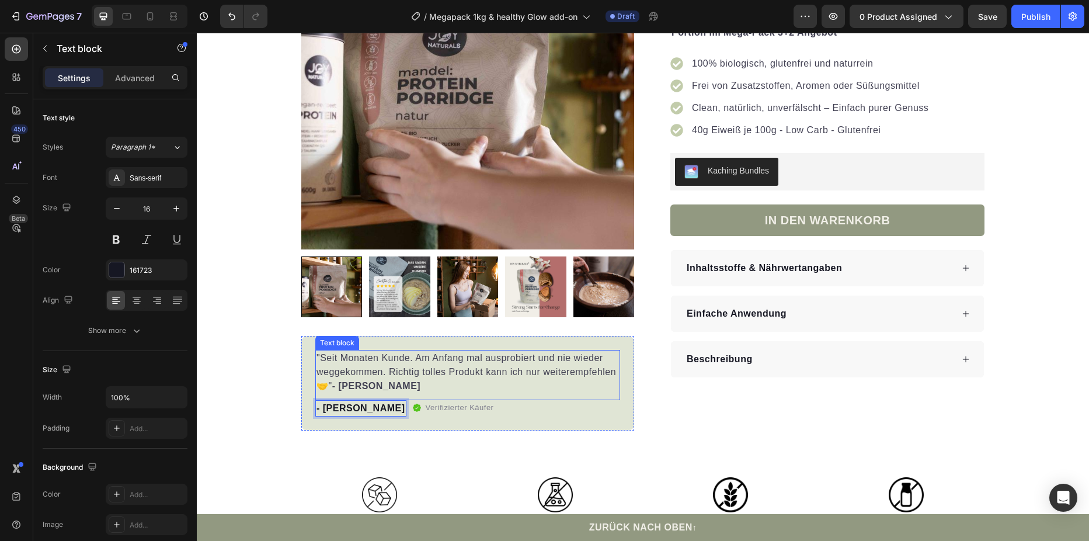
click at [388, 387] on p ""Seit Monaten Kunde. Am Anfang mal ausprobiert und nie wieder weggekommen. Rich…" at bounding box center [468, 372] width 303 height 42
drag, startPoint x: 378, startPoint y: 385, endPoint x: 331, endPoint y: 385, distance: 46.7
click at [331, 385] on p ""Seit Monaten Kunde. Am Anfang mal ausprobiert und nie wieder weggekommen. Rich…" at bounding box center [468, 372] width 303 height 42
click at [1053, 16] on button "Publish" at bounding box center [1035, 16] width 49 height 23
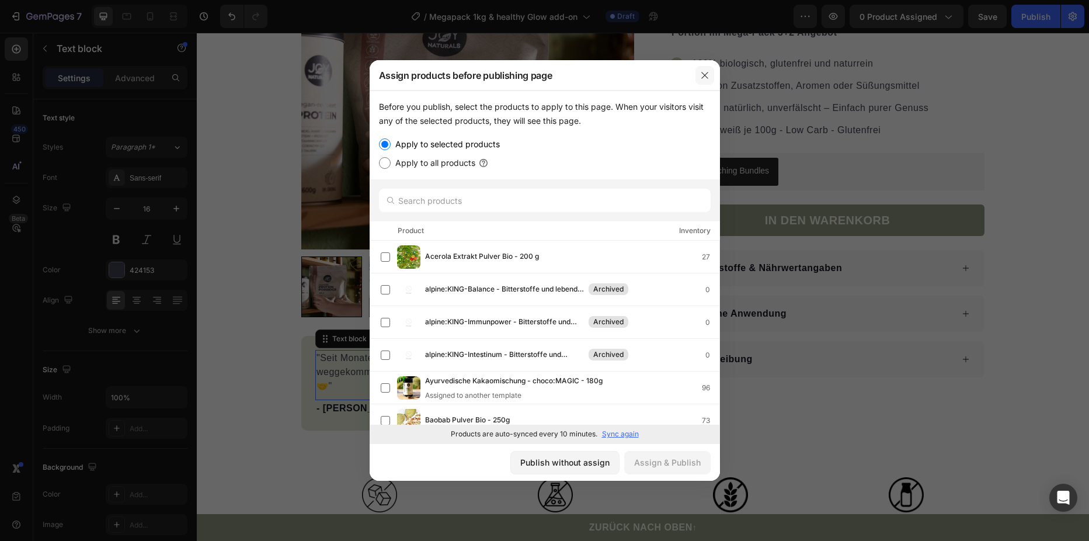
click at [712, 75] on button "button" at bounding box center [705, 75] width 19 height 19
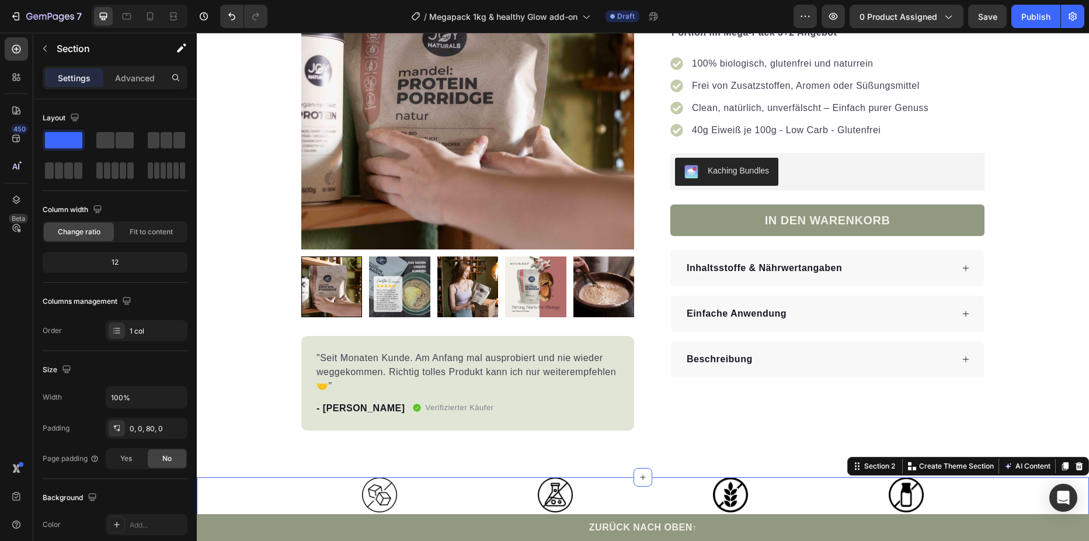
click at [1008, 485] on div "Image Ohne Zuckerzusatz Text block Image Zusatzstofffrei Text block Image Glute…" at bounding box center [643, 509] width 892 height 64
click at [1031, 6] on button "Publish" at bounding box center [1035, 16] width 49 height 23
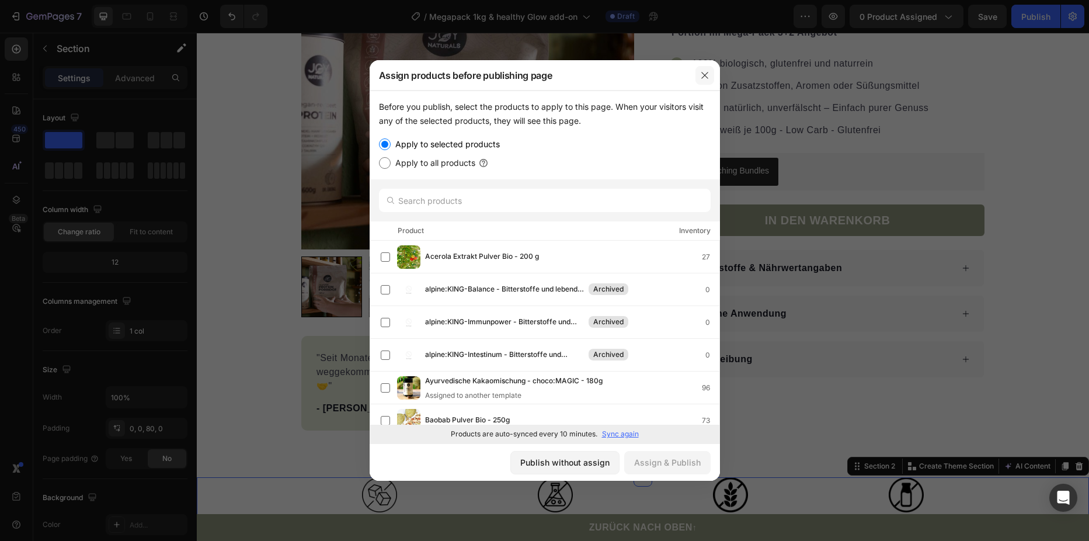
click at [711, 69] on button "button" at bounding box center [705, 75] width 19 height 19
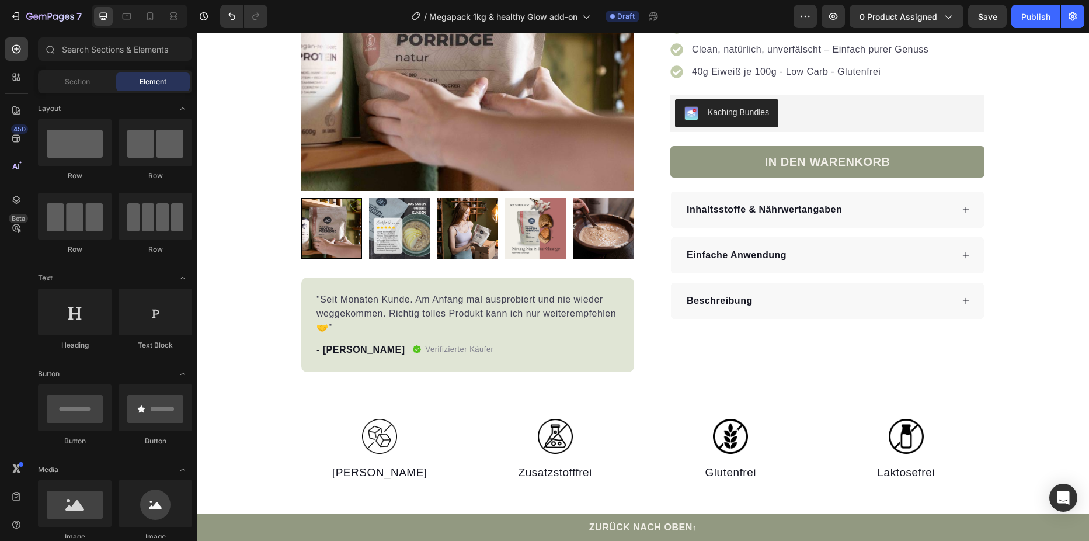
scroll to position [0, 0]
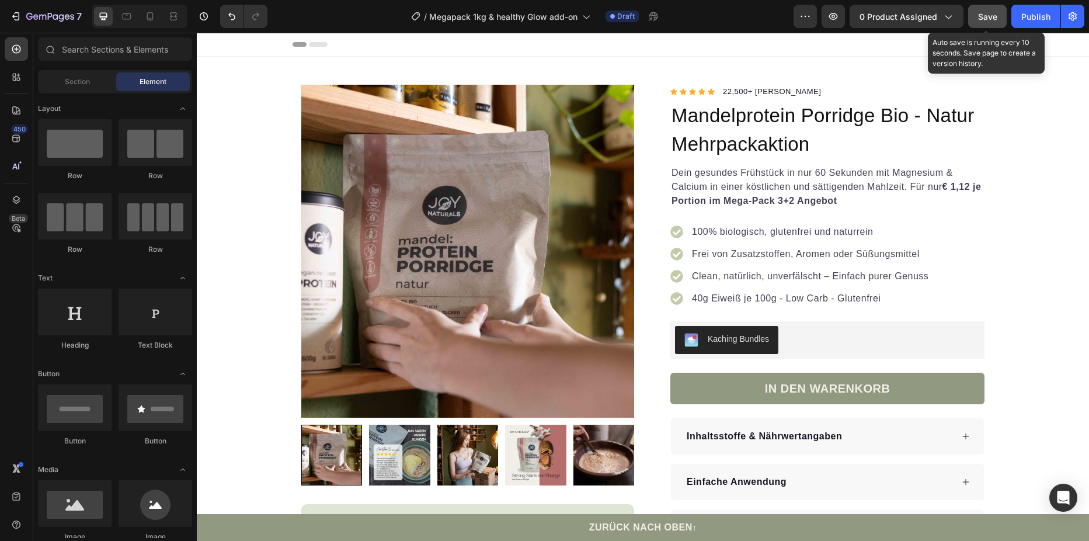
click at [986, 15] on span "Save" at bounding box center [987, 17] width 19 height 10
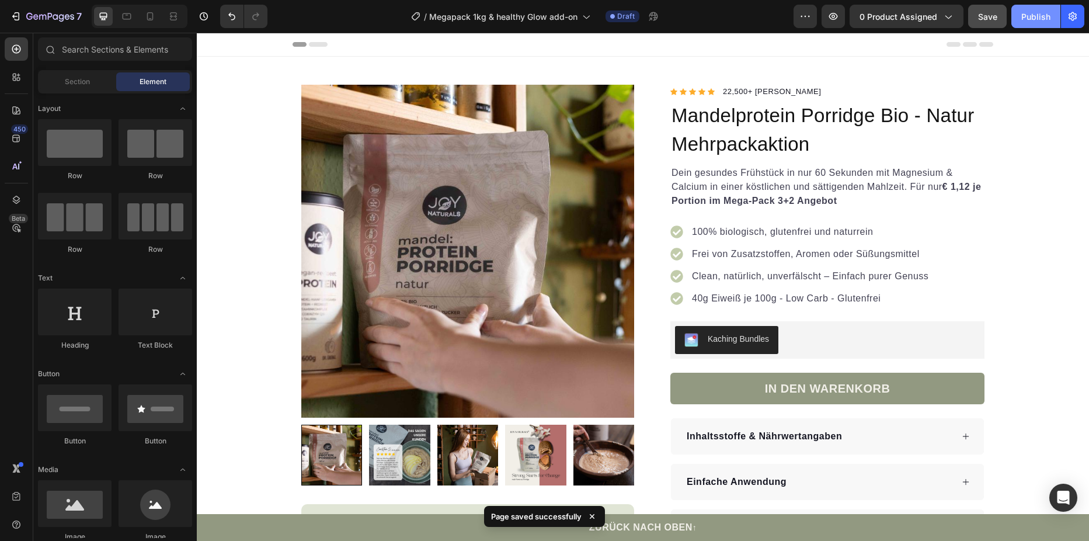
click at [1036, 18] on div "Publish" at bounding box center [1035, 17] width 29 height 12
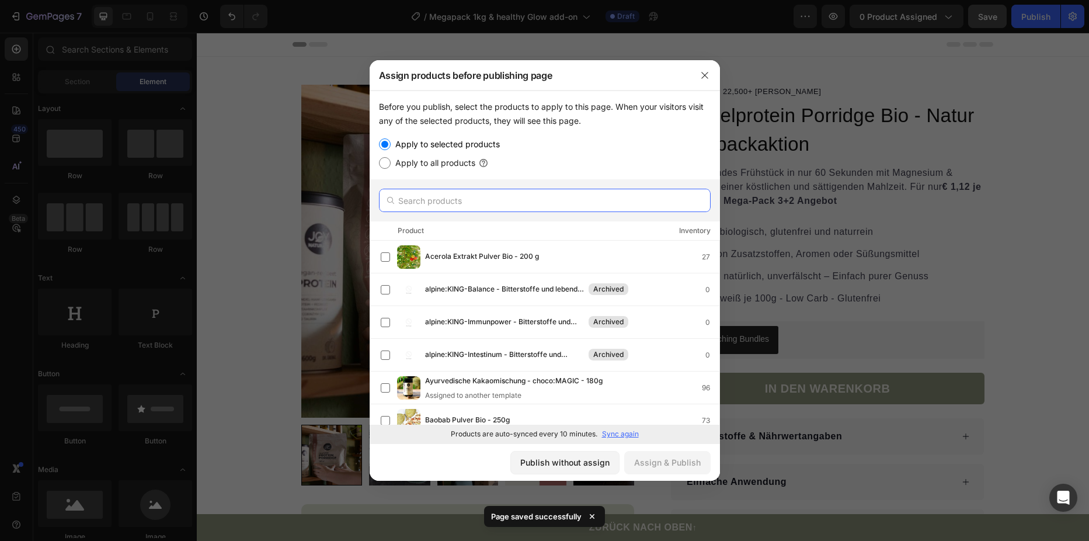
click at [465, 196] on input "text" at bounding box center [545, 200] width 332 height 23
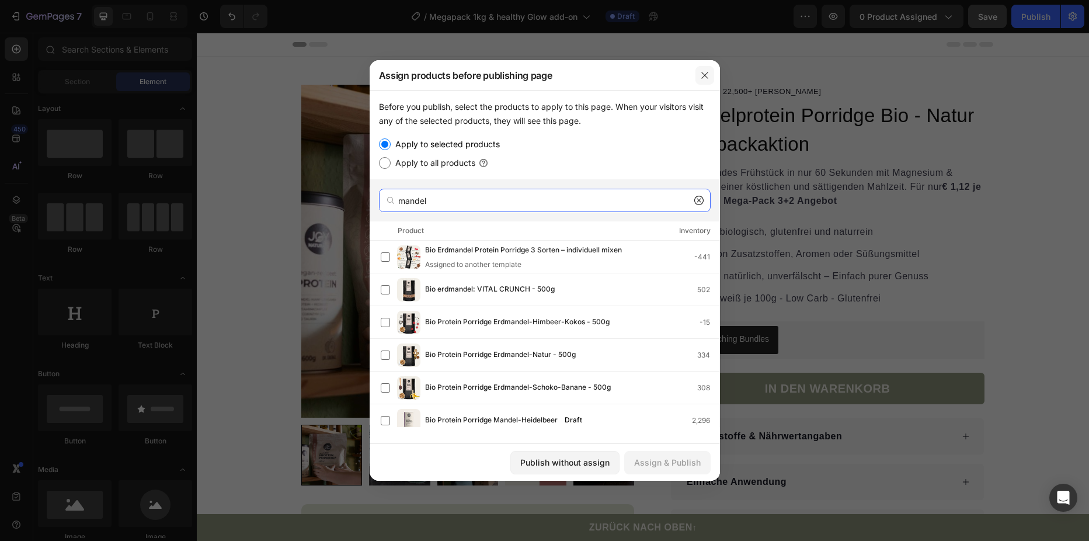
type input "mandel"
click at [707, 71] on icon "button" at bounding box center [704, 75] width 9 height 9
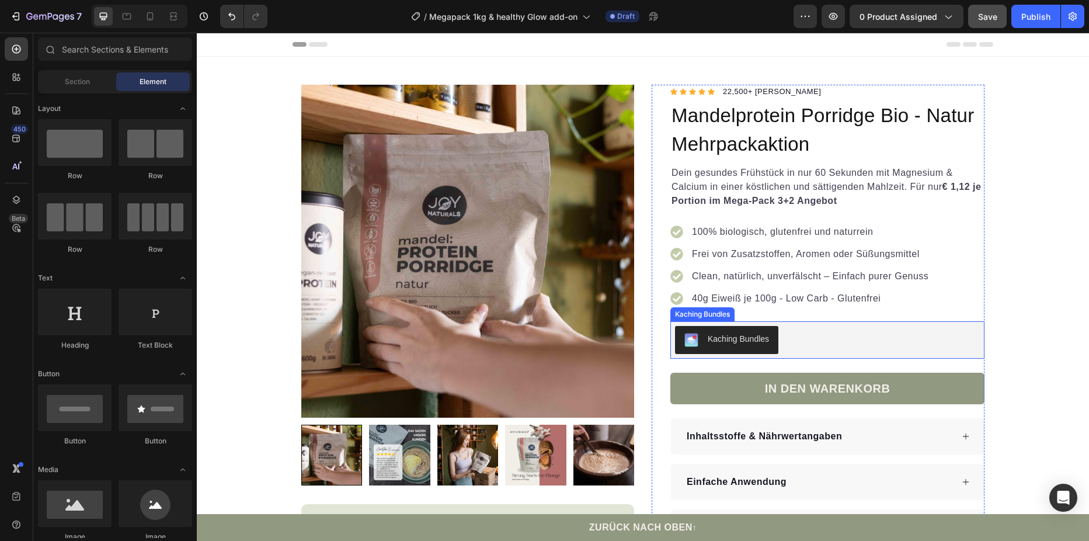
click at [865, 347] on div "Kaching Bundles" at bounding box center [827, 340] width 305 height 28
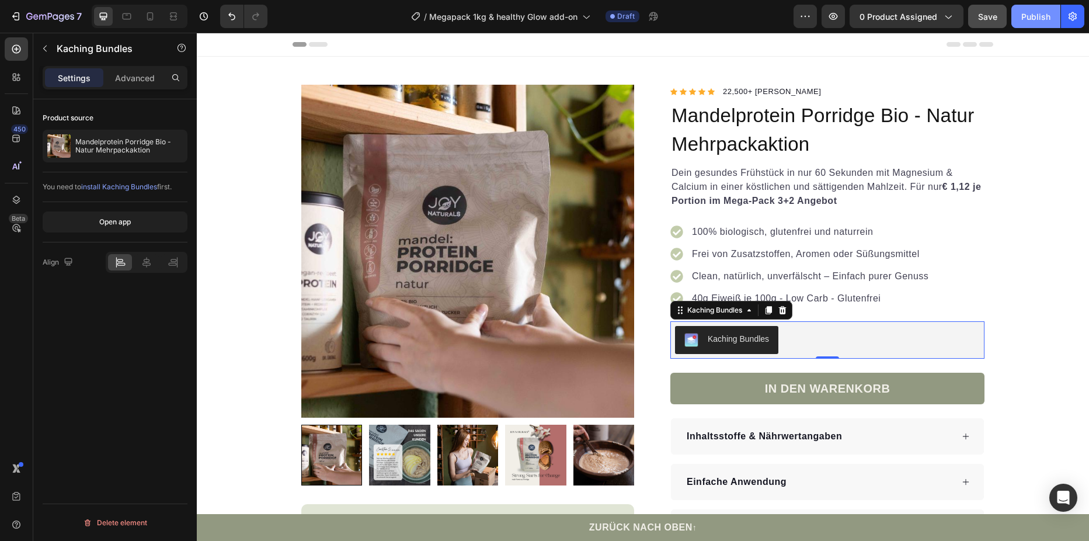
click at [1041, 18] on div "Publish" at bounding box center [1035, 17] width 29 height 12
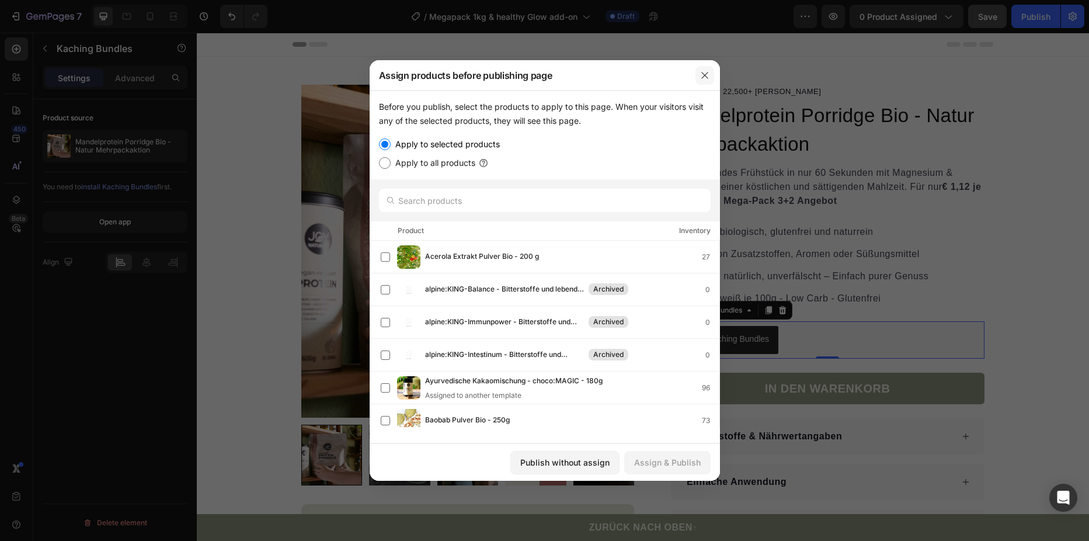
click at [708, 74] on icon "button" at bounding box center [704, 75] width 9 height 9
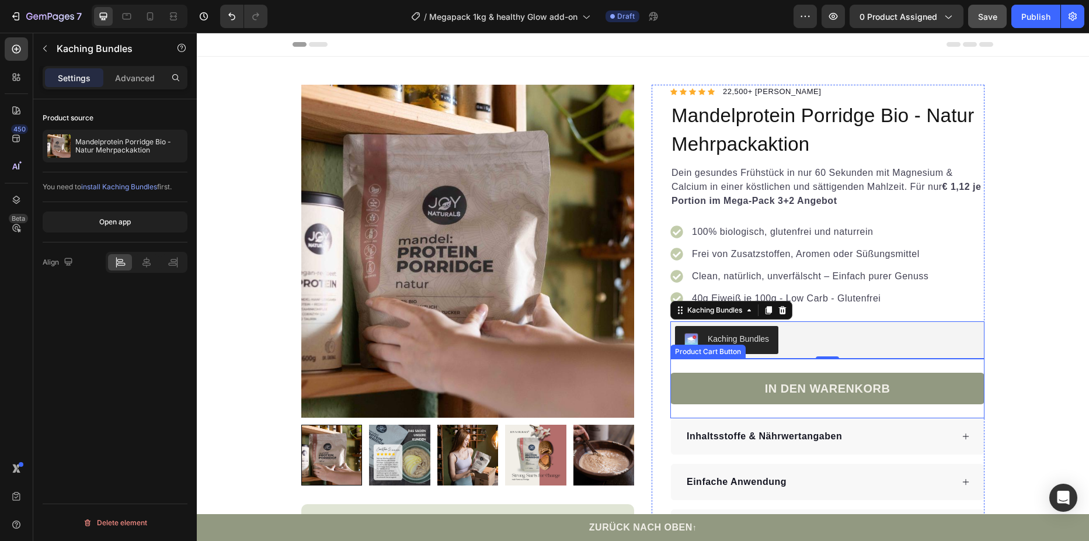
scroll to position [234, 0]
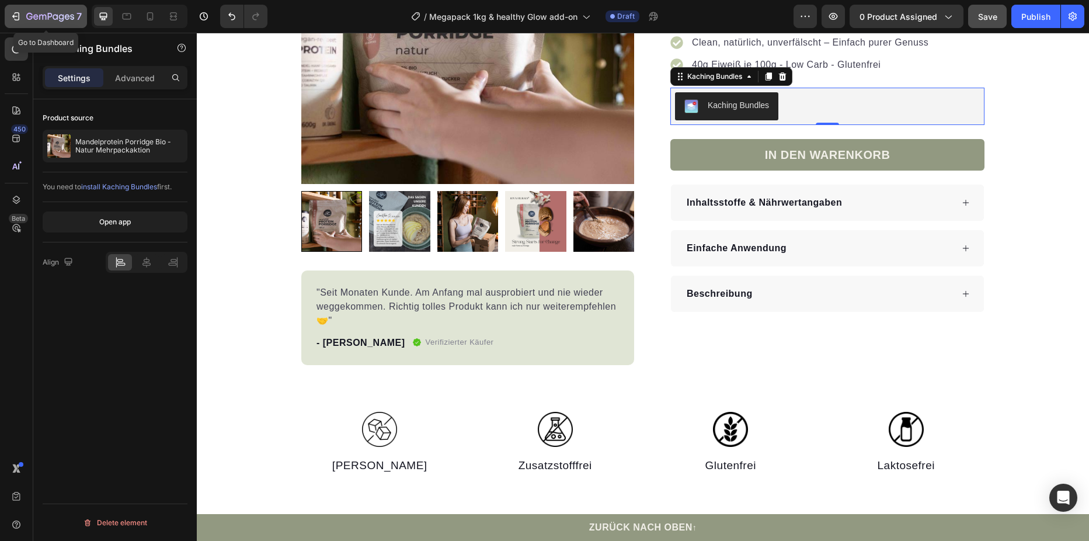
click at [16, 14] on icon "button" at bounding box center [16, 17] width 12 height 12
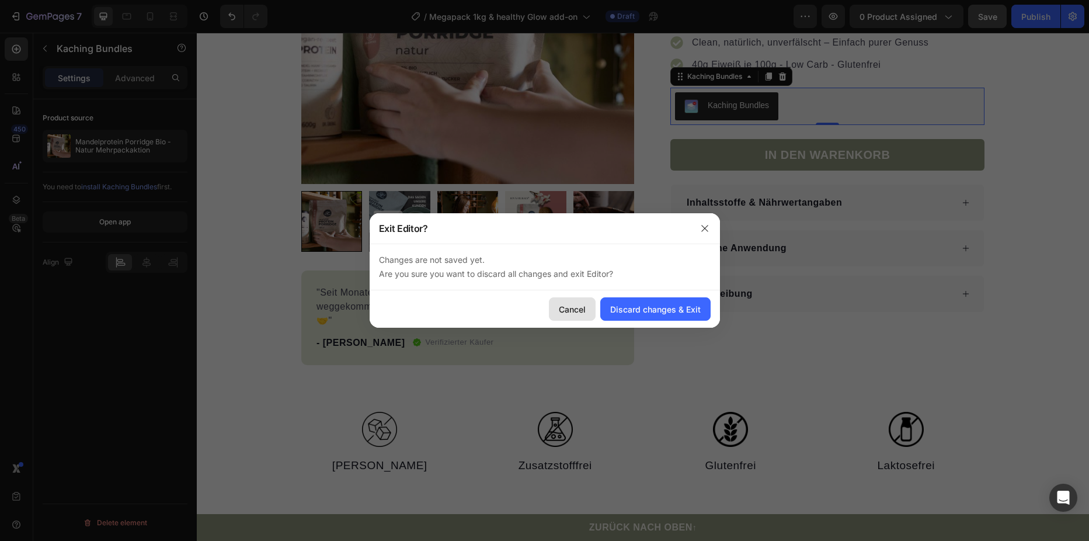
click at [575, 310] on div "Cancel" at bounding box center [572, 309] width 27 height 12
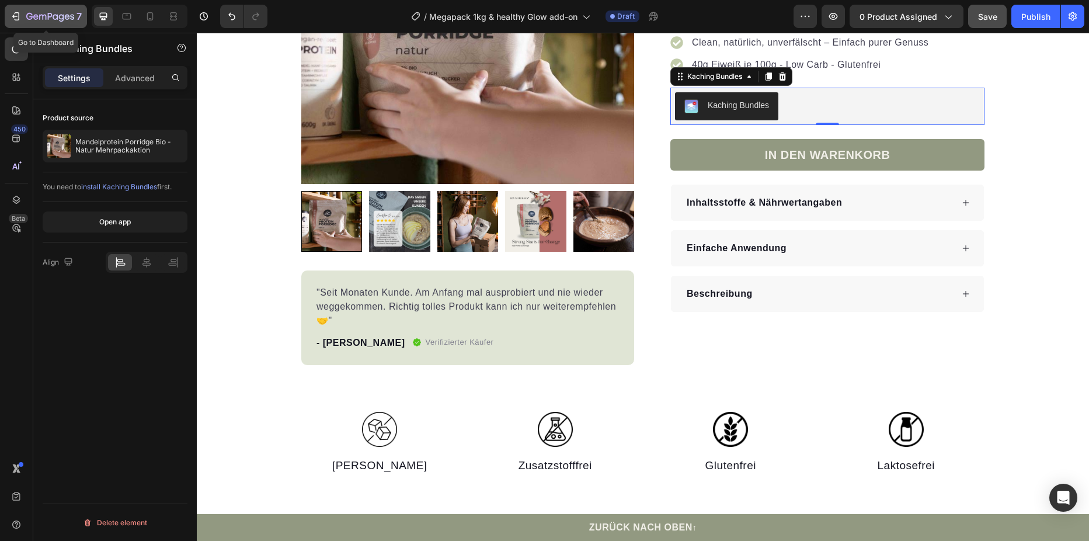
click at [18, 19] on icon "button" at bounding box center [16, 17] width 12 height 12
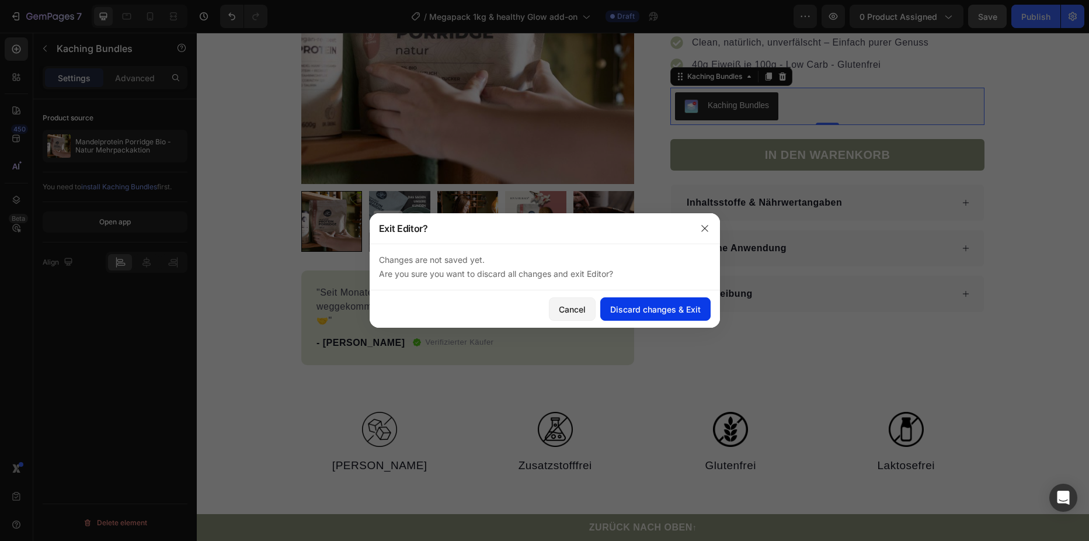
click at [639, 311] on div "Discard changes & Exit" at bounding box center [655, 309] width 91 height 12
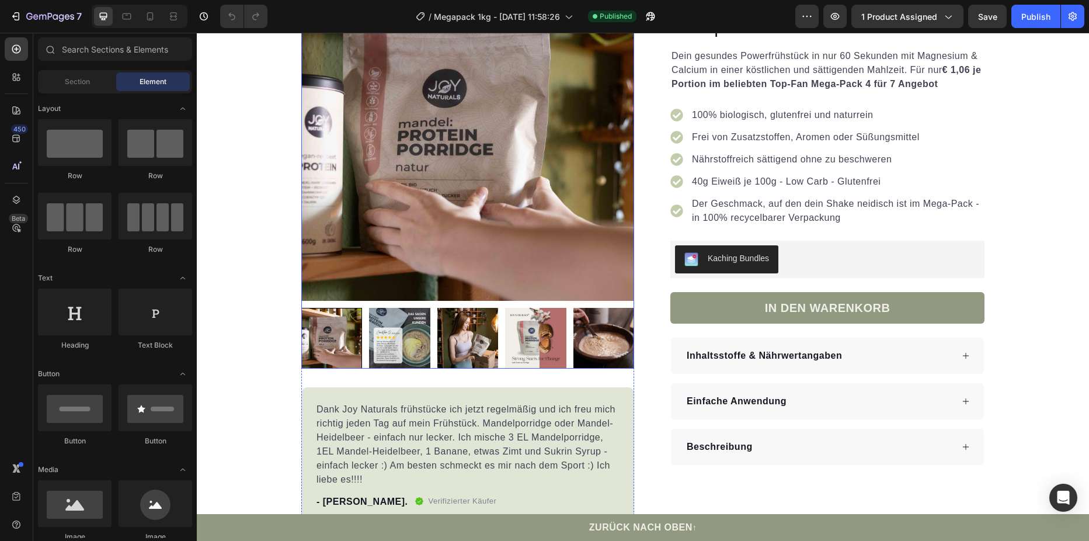
scroll to position [234, 0]
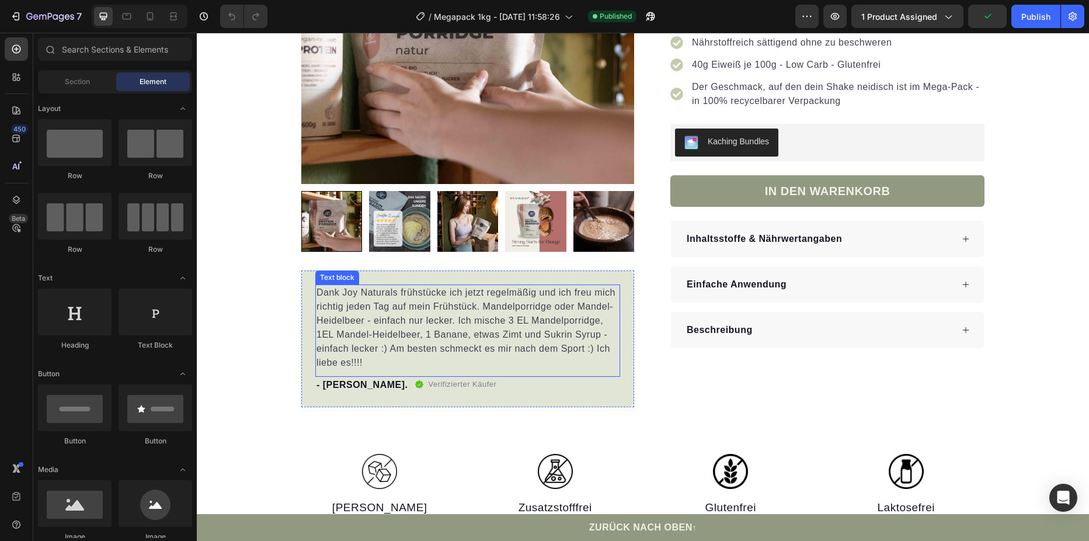
click at [318, 305] on p "Dank Joy Naturals frühstücke ich jetzt regelmäßig und ich freu mich richtig jed…" at bounding box center [468, 328] width 303 height 84
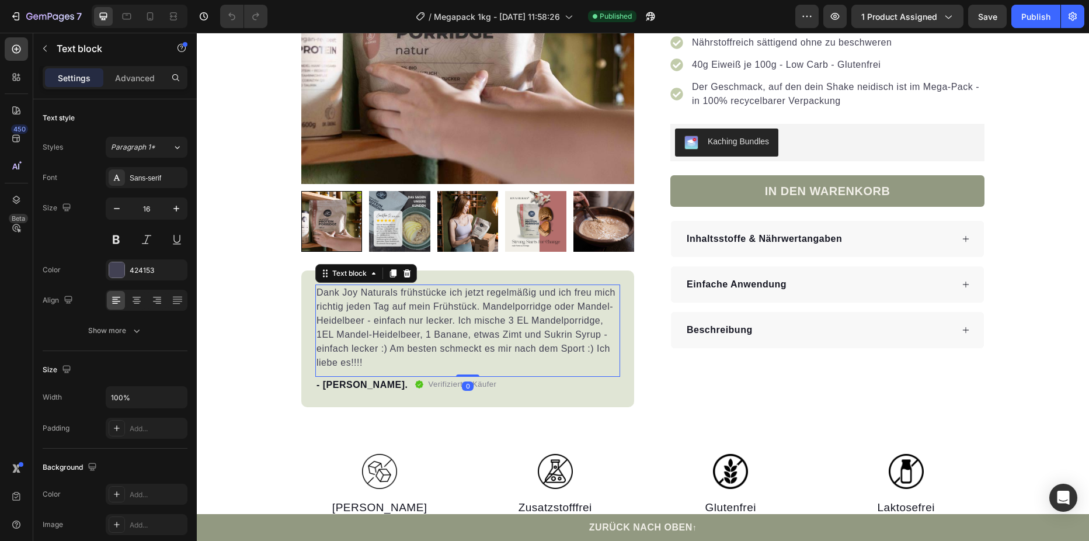
click at [317, 297] on p "Dank Joy Naturals frühstücke ich jetzt regelmäßig und ich freu mich richtig jed…" at bounding box center [468, 328] width 303 height 84
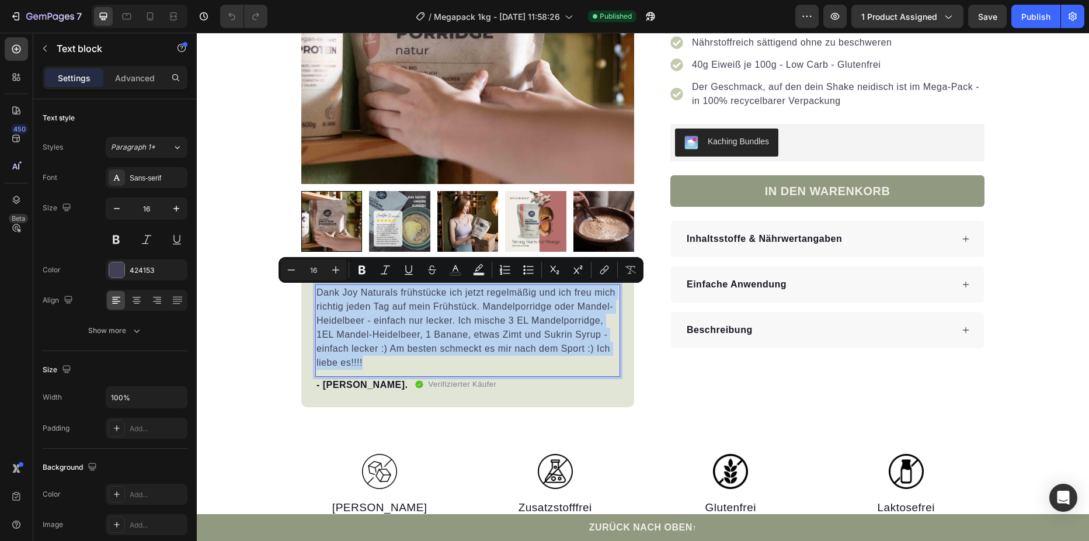
drag, startPoint x: 315, startPoint y: 295, endPoint x: 365, endPoint y: 364, distance: 84.9
click at [365, 364] on p "Dank Joy Naturals frühstücke ich jetzt regelmäßig und ich freu mich richtig jed…" at bounding box center [468, 328] width 303 height 84
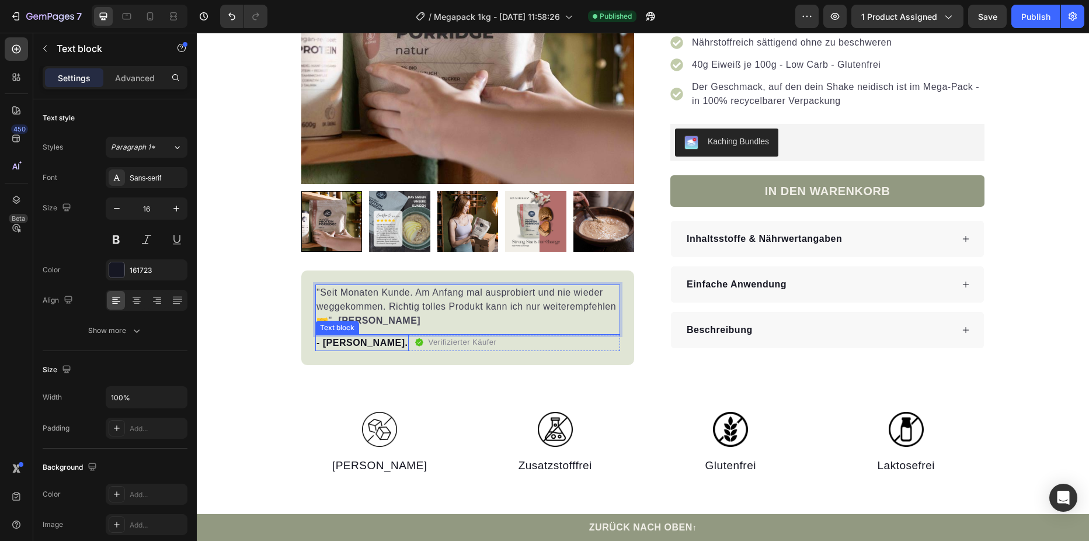
click at [332, 342] on p "- [PERSON_NAME]." at bounding box center [362, 343] width 91 height 14
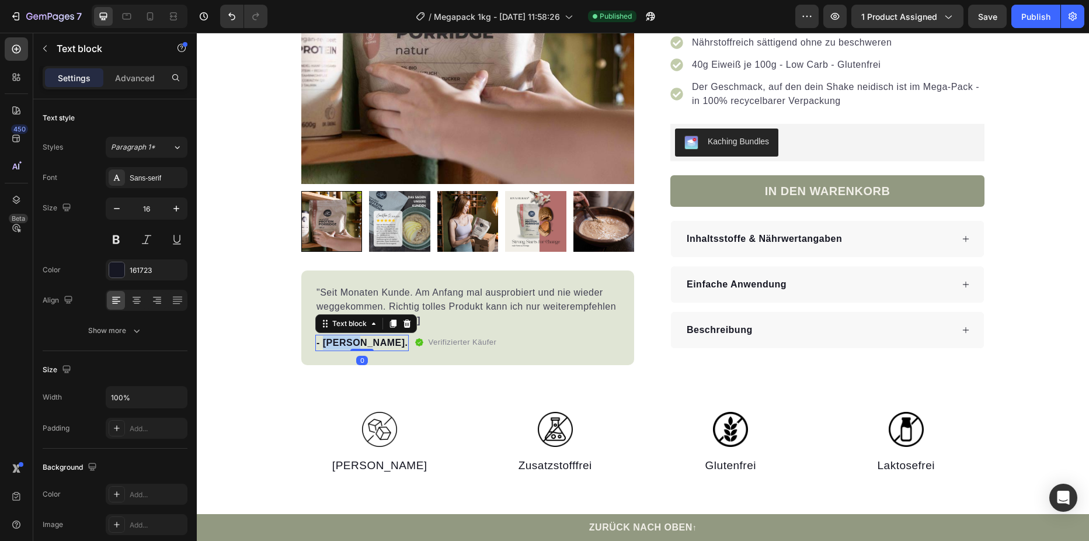
click at [332, 342] on p "- [PERSON_NAME]." at bounding box center [362, 343] width 91 height 14
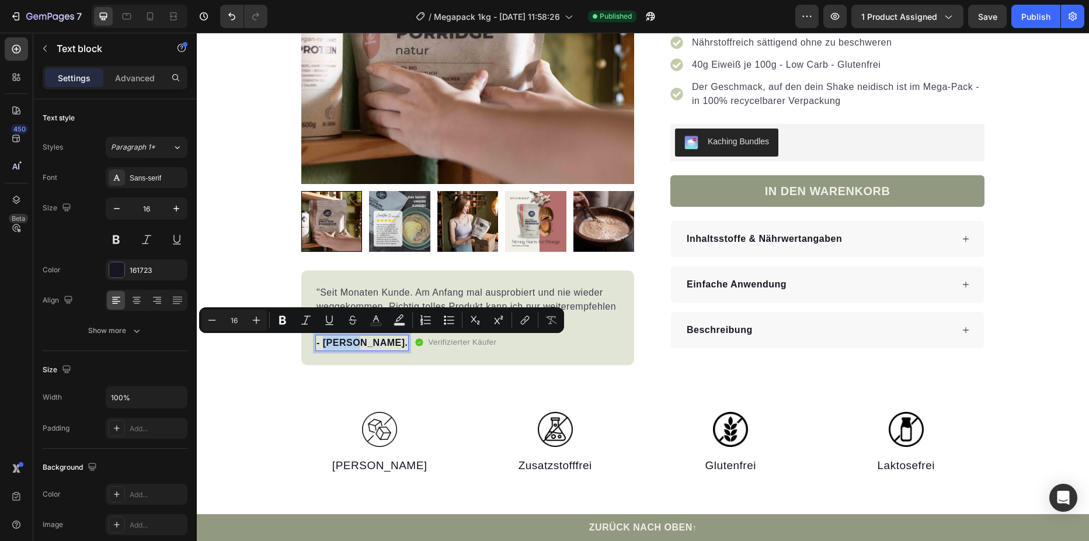
click at [322, 342] on p "- [PERSON_NAME]." at bounding box center [362, 343] width 91 height 14
drag, startPoint x: 319, startPoint y: 341, endPoint x: 354, endPoint y: 342, distance: 35.0
click at [354, 342] on p "- [PERSON_NAME]." at bounding box center [362, 343] width 91 height 14
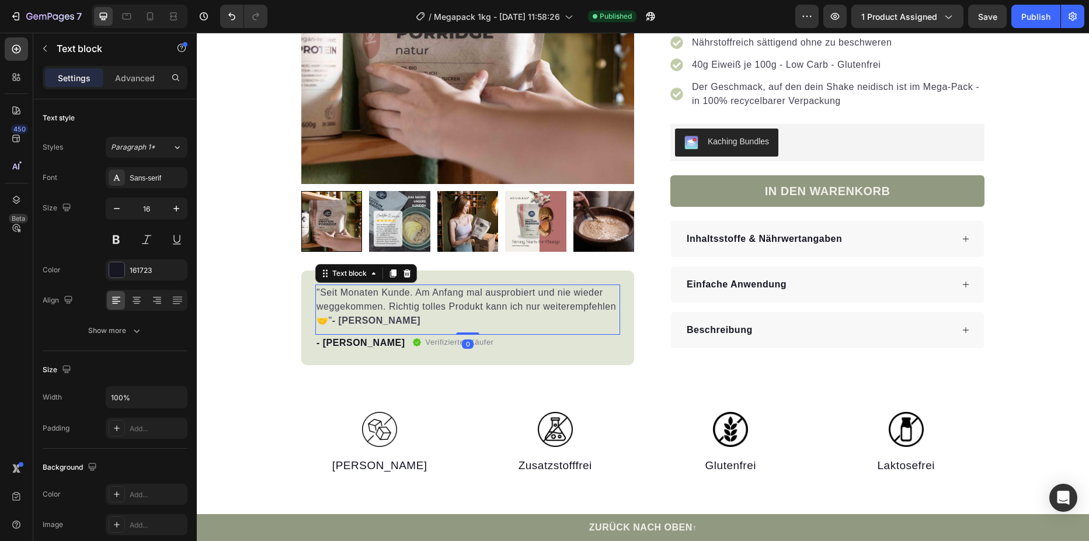
click at [350, 317] on strong "- Kevin P." at bounding box center [376, 320] width 89 height 10
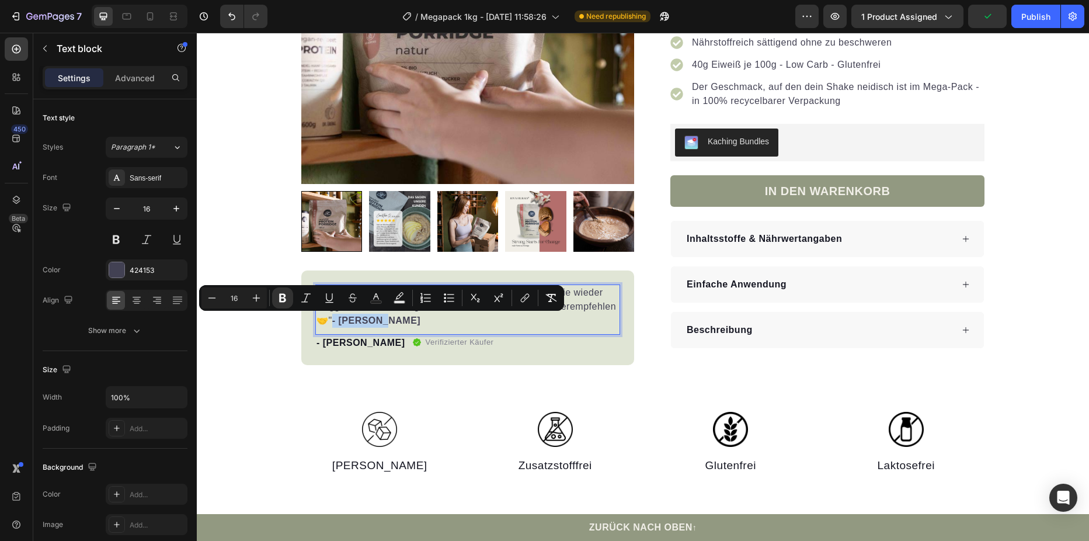
drag, startPoint x: 385, startPoint y: 321, endPoint x: 332, endPoint y: 321, distance: 52.6
click at [332, 321] on p ""Seit Monaten Kunde. Am Anfang mal ausprobiert und nie wieder weggekommen. Rich…" at bounding box center [468, 307] width 303 height 42
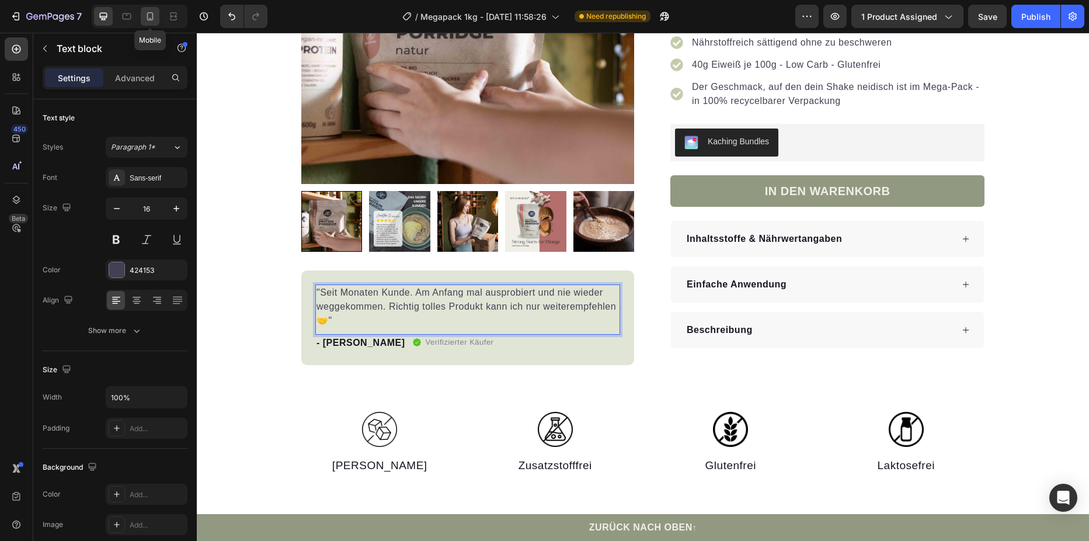
click at [146, 23] on div at bounding box center [150, 16] width 19 height 19
type input "14"
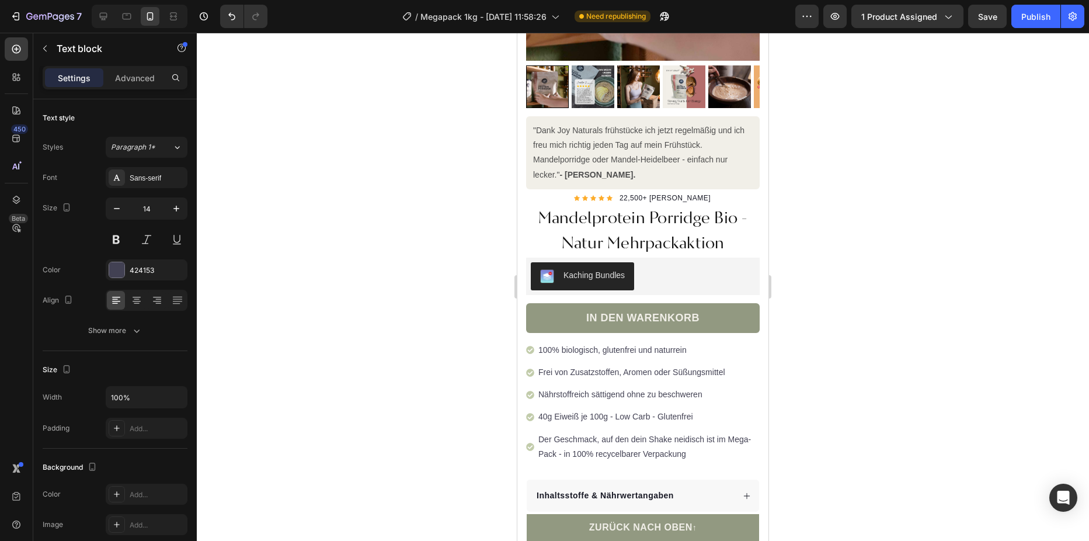
scroll to position [193, 0]
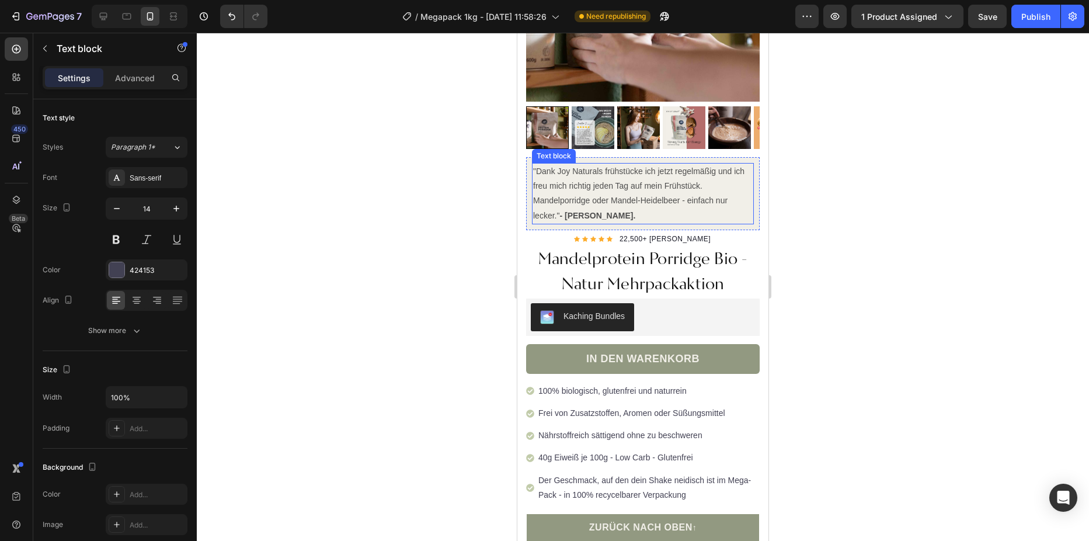
click at [624, 198] on p ""Dank Joy Naturals frühstücke ich jetzt regelmäßig und ich freu mich richtig je…" at bounding box center [643, 193] width 220 height 59
click at [617, 204] on p ""Dank Joy Naturals frühstücke ich jetzt regelmäßig und ich freu mich richtig je…" at bounding box center [643, 193] width 220 height 59
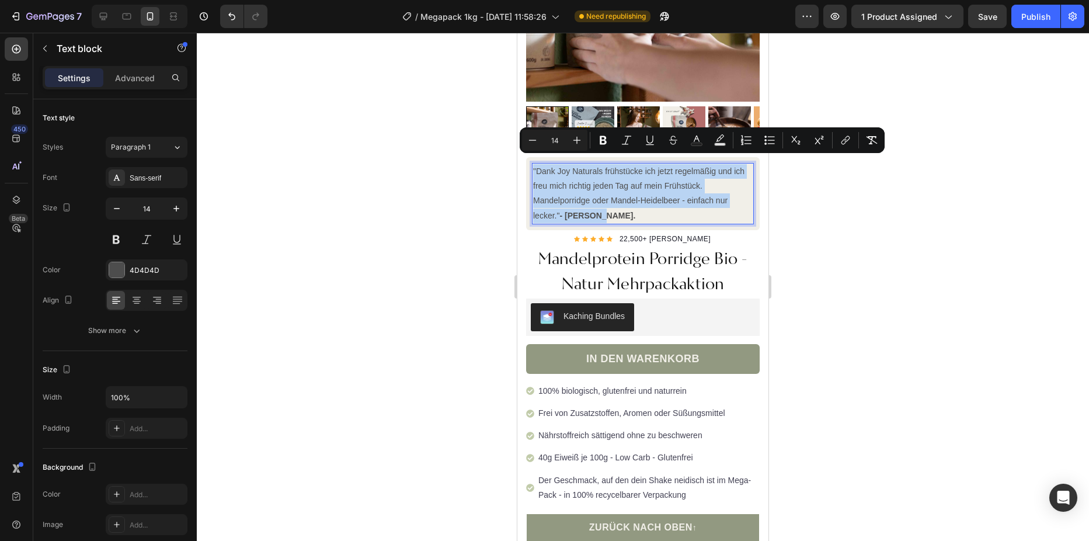
drag, startPoint x: 614, startPoint y: 204, endPoint x: 533, endPoint y: 160, distance: 92.5
click at [533, 164] on p ""Dank Joy Naturals frühstücke ich jetzt regelmäßig und ich freu mich richtig je…" at bounding box center [643, 193] width 220 height 59
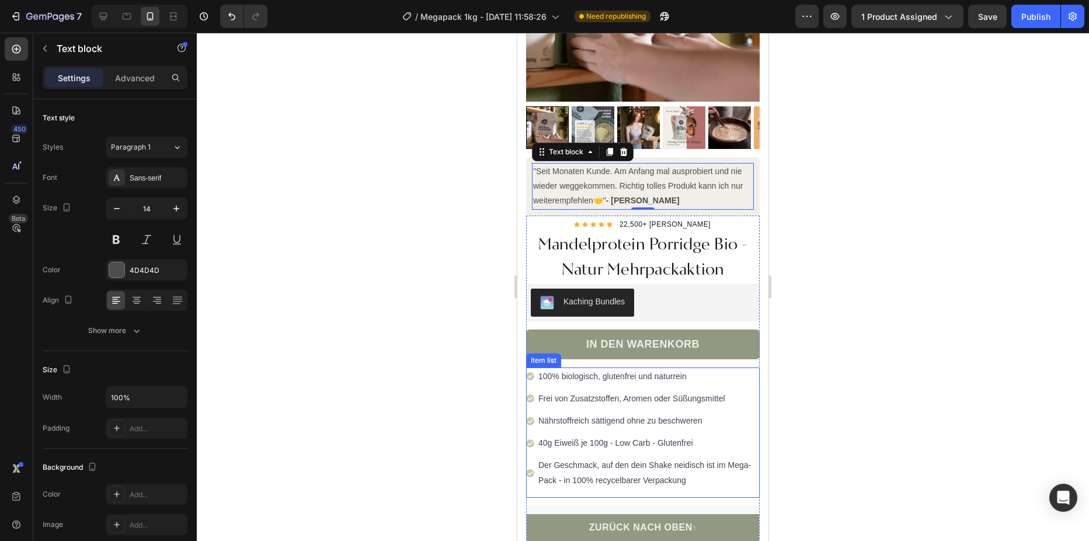
drag, startPoint x: 663, startPoint y: 418, endPoint x: 696, endPoint y: 413, distance: 33.0
click at [663, 418] on p "Nährstoffreich sättigend ohne zu beschweren" at bounding box center [648, 420] width 220 height 15
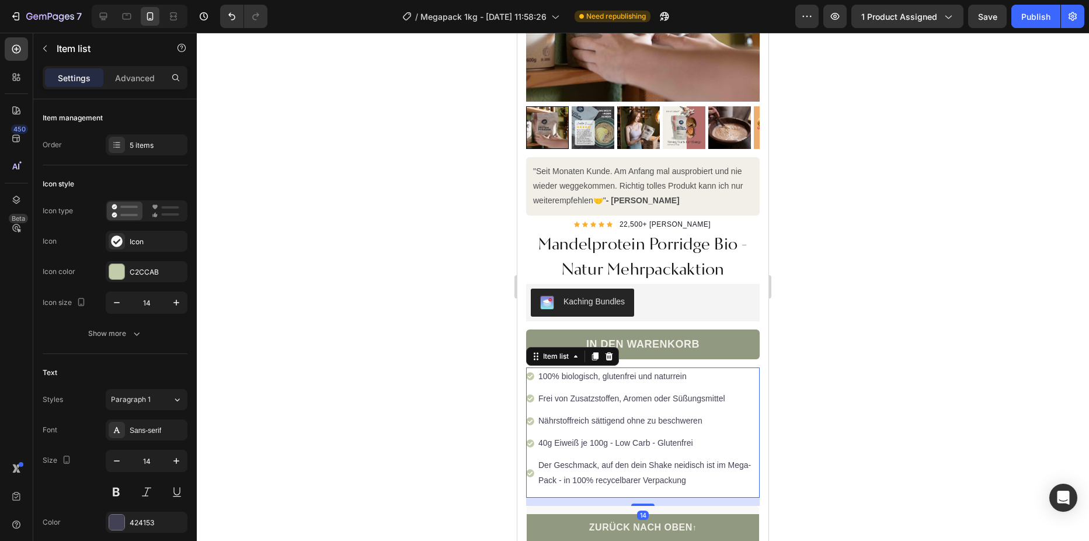
click at [708, 413] on p "Nährstoffreich sättigend ohne zu beschweren" at bounding box center [648, 420] width 220 height 15
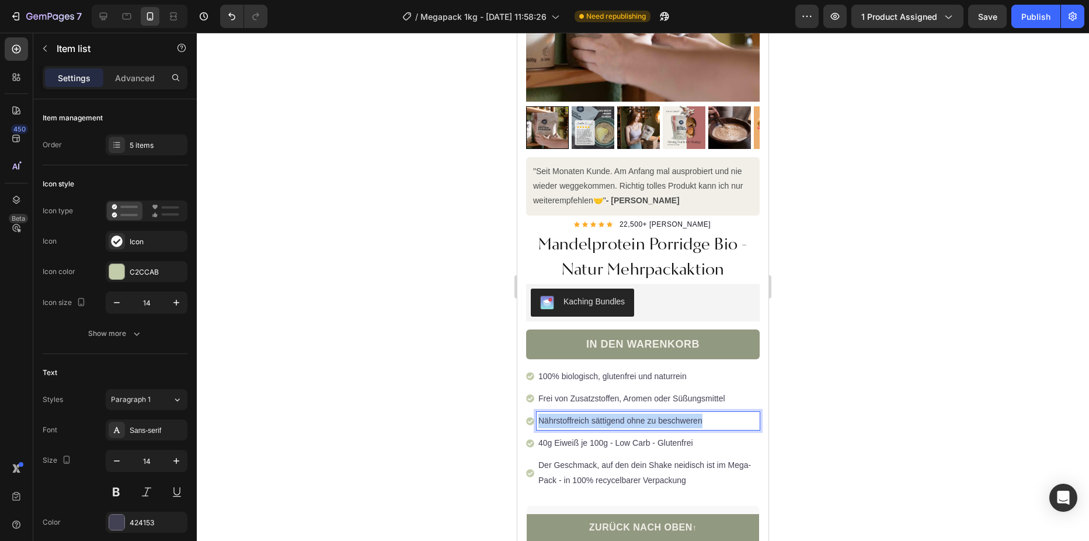
drag, startPoint x: 708, startPoint y: 412, endPoint x: 540, endPoint y: 410, distance: 168.2
click at [540, 413] on p "Nährstoffreich sättigend ohne zu beschweren" at bounding box center [648, 420] width 220 height 15
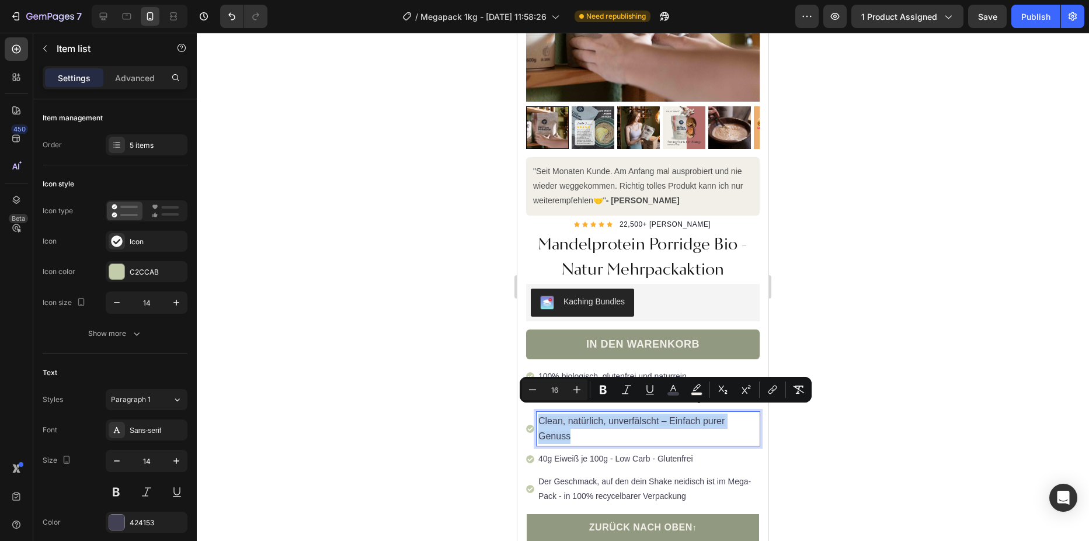
drag, startPoint x: 562, startPoint y: 427, endPoint x: 539, endPoint y: 415, distance: 25.6
click at [539, 415] on p "Clean, natürlich, unverfälscht – Einfach purer Genuss" at bounding box center [648, 428] width 220 height 30
click at [805, 390] on button "Remove Format" at bounding box center [798, 389] width 21 height 21
type input "14"
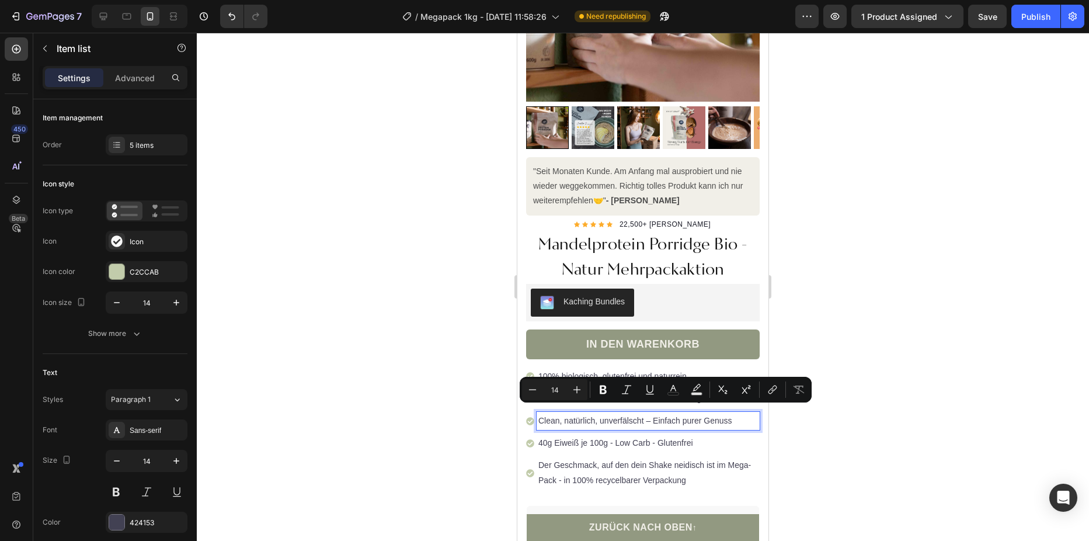
click at [733, 416] on p "Clean, natürlich, unverfälscht – Einfach purer Genuss" at bounding box center [648, 420] width 220 height 15
drag, startPoint x: 736, startPoint y: 414, endPoint x: 536, endPoint y: 406, distance: 201.0
click at [536, 412] on div "Clean, natürlich, unverfälscht – Einfach purer Genuss" at bounding box center [643, 421] width 234 height 18
copy p "Clean, natürlich, unverfälscht – Einfach purer Genuss"
click at [96, 16] on div at bounding box center [103, 16] width 19 height 19
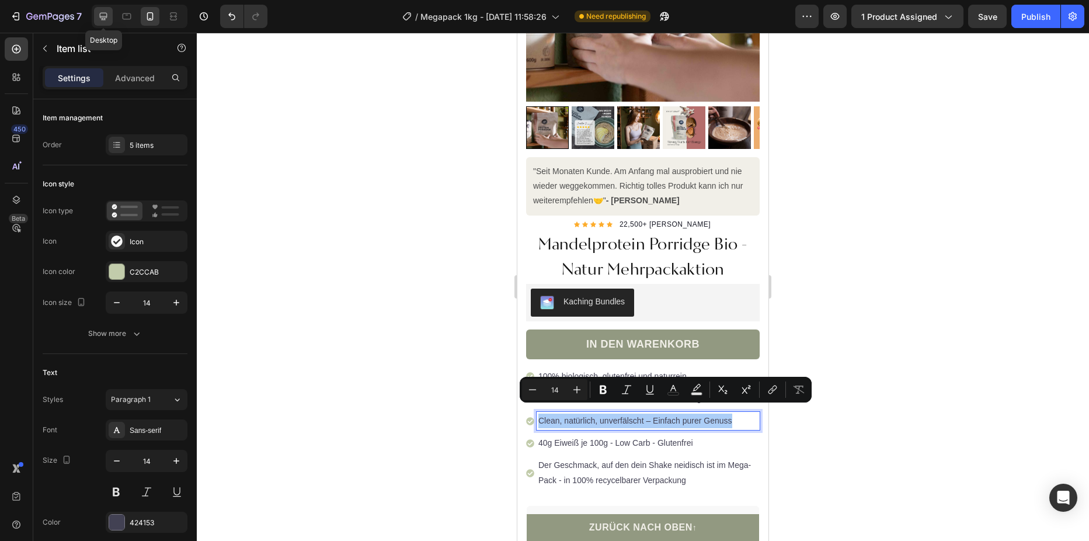
type input "24"
type input "16"
type input "8"
type input "12"
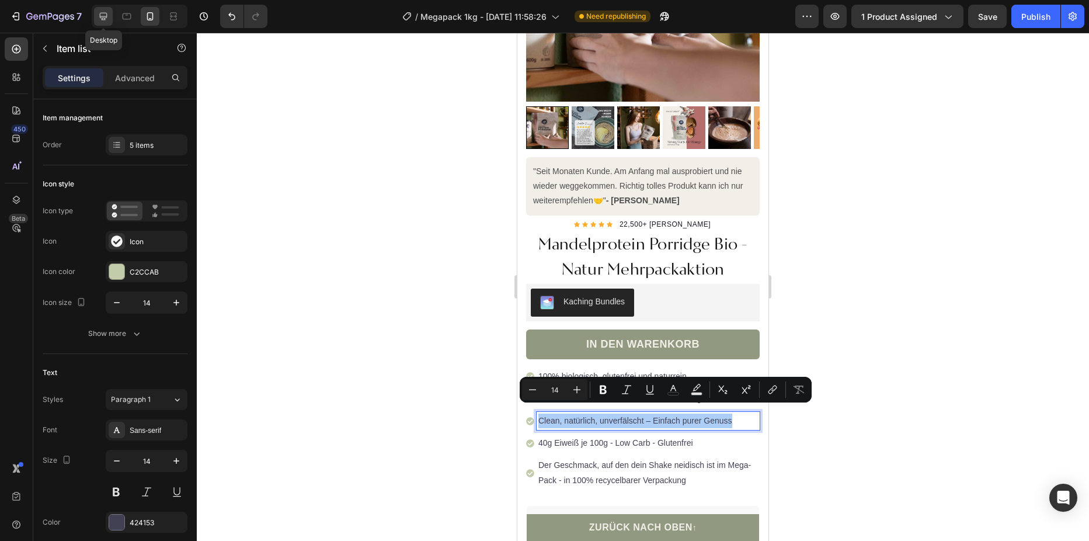
type input "12"
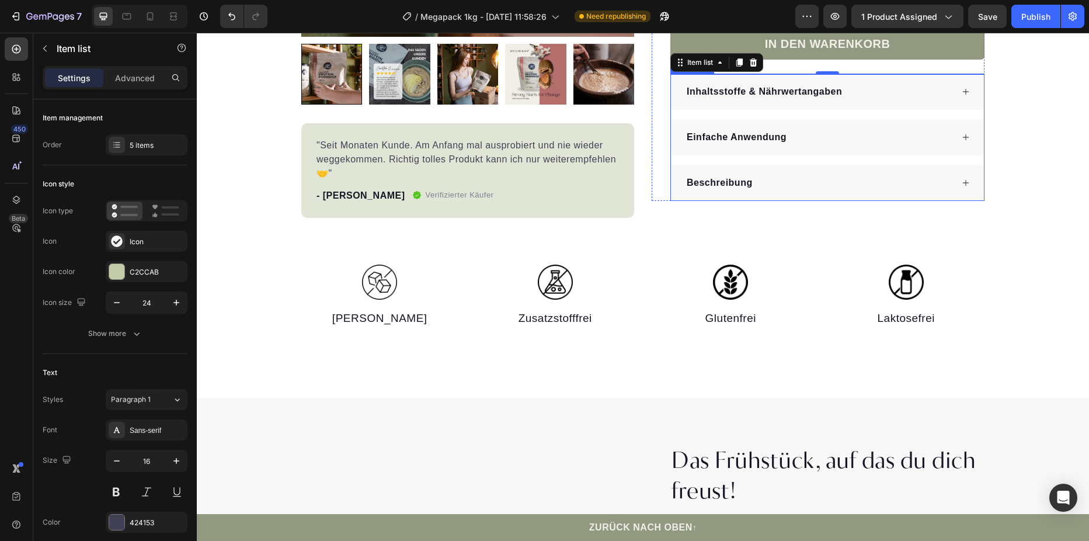
scroll to position [147, 0]
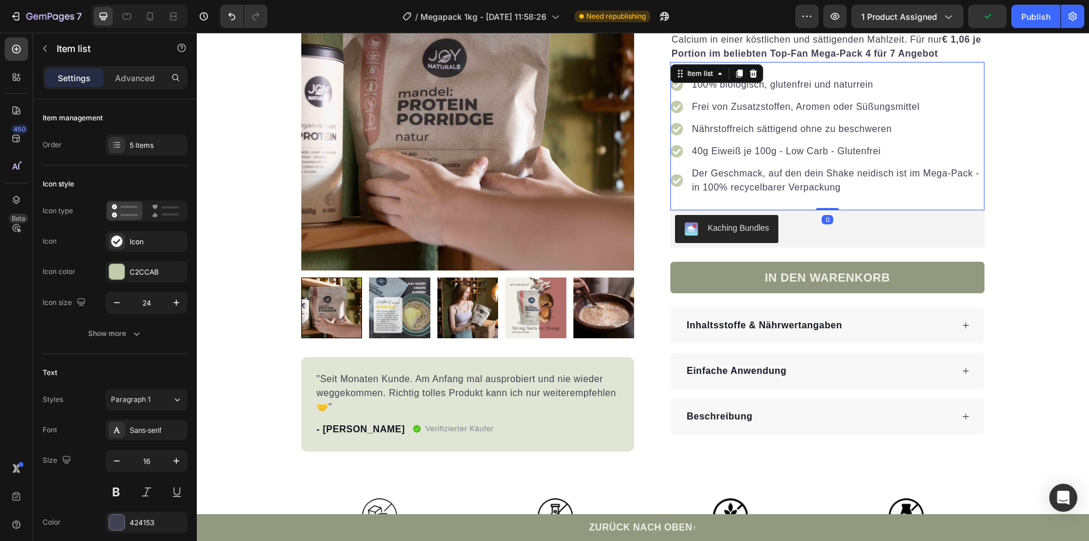
click at [741, 149] on p "40g Eiweiß je 100g - Low Carb - Glutenfrei" at bounding box center [837, 151] width 291 height 14
click at [766, 120] on div "Nährstoffreich sättigend ohne zu beschweren" at bounding box center [837, 129] width 294 height 18
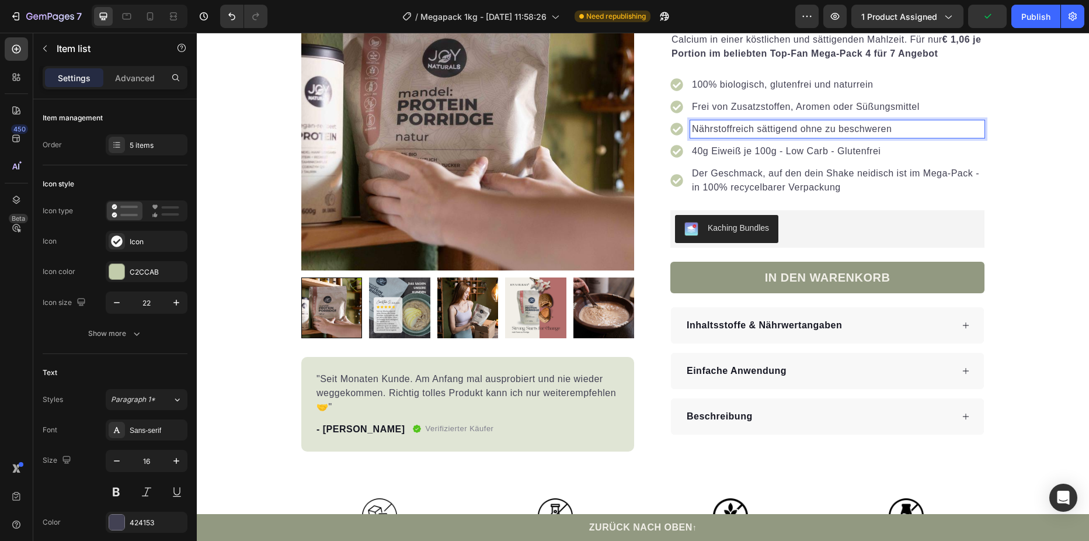
click at [924, 124] on p "Nährstoffreich sättigend ohne zu beschweren" at bounding box center [837, 129] width 291 height 14
drag, startPoint x: 832, startPoint y: 129, endPoint x: 691, endPoint y: 130, distance: 140.7
click at [692, 130] on p "Nährstoffreich sättigend ohne zu beschweren" at bounding box center [837, 129] width 291 height 14
click at [1041, 18] on div "Publish" at bounding box center [1035, 17] width 29 height 12
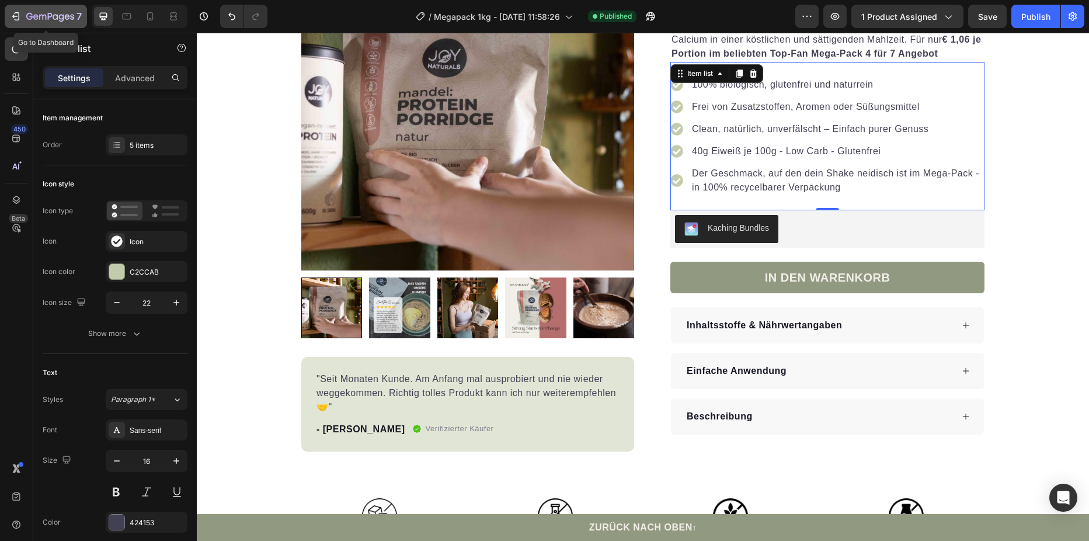
click at [20, 14] on icon "button" at bounding box center [16, 17] width 12 height 12
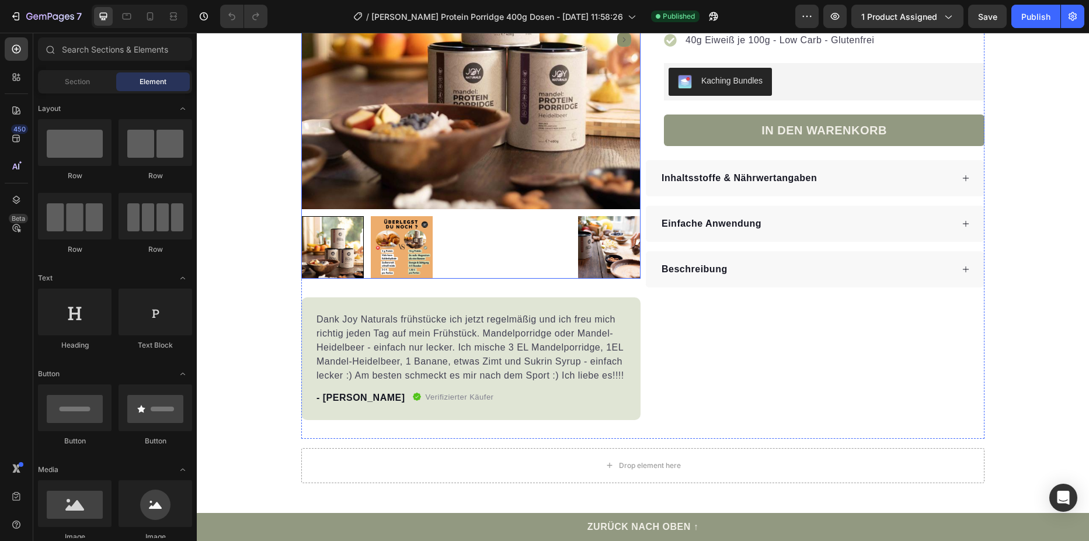
scroll to position [292, 0]
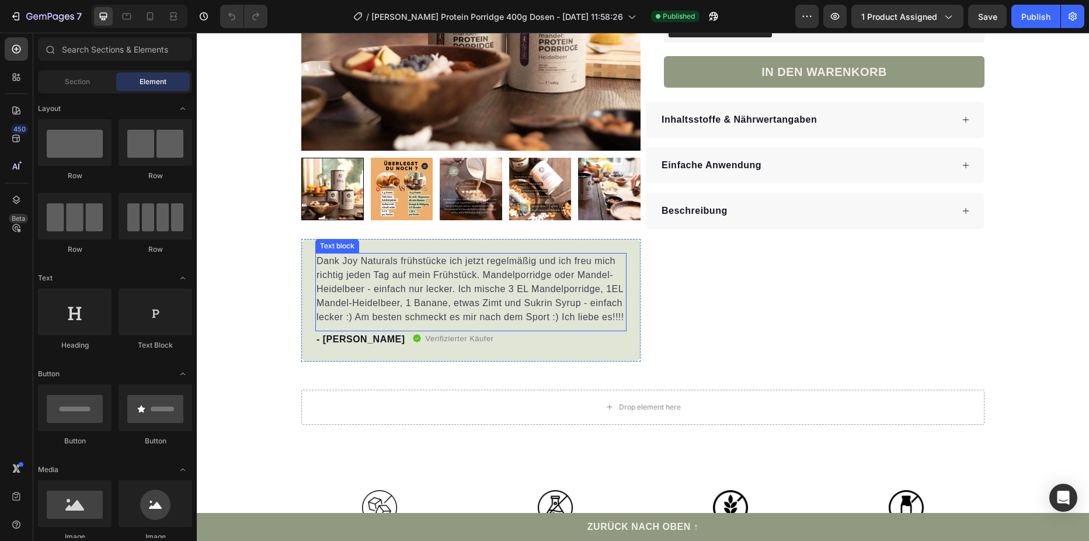
drag, startPoint x: 343, startPoint y: 282, endPoint x: 337, endPoint y: 280, distance: 6.7
click at [343, 282] on p "Dank Joy Naturals frühstücke ich jetzt regelmäßig und ich freu mich richtig jed…" at bounding box center [471, 289] width 309 height 70
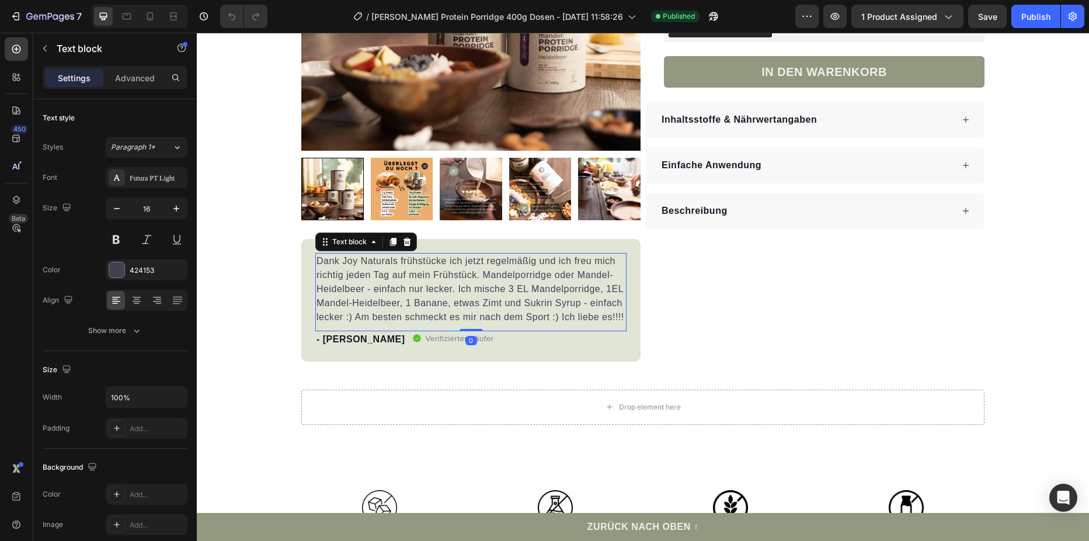
click at [317, 265] on p "Dank Joy Naturals frühstücke ich jetzt regelmäßig und ich freu mich richtig jed…" at bounding box center [471, 289] width 309 height 70
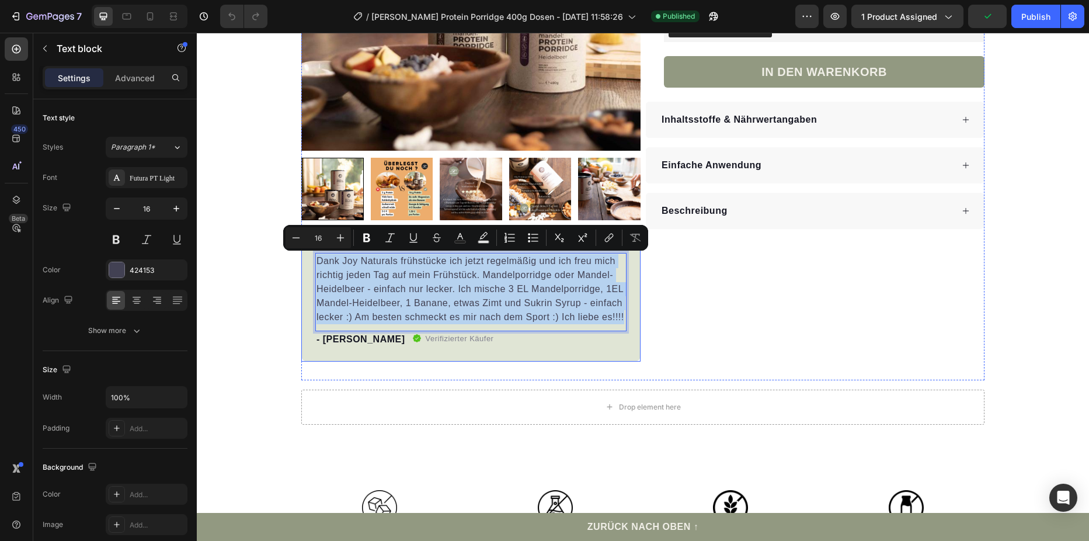
drag, startPoint x: 313, startPoint y: 260, endPoint x: 621, endPoint y: 318, distance: 313.2
click at [623, 318] on div "Dank Joy Naturals frühstücke ich jetzt regelmäßig und ich freu mich richtig jed…" at bounding box center [470, 300] width 339 height 123
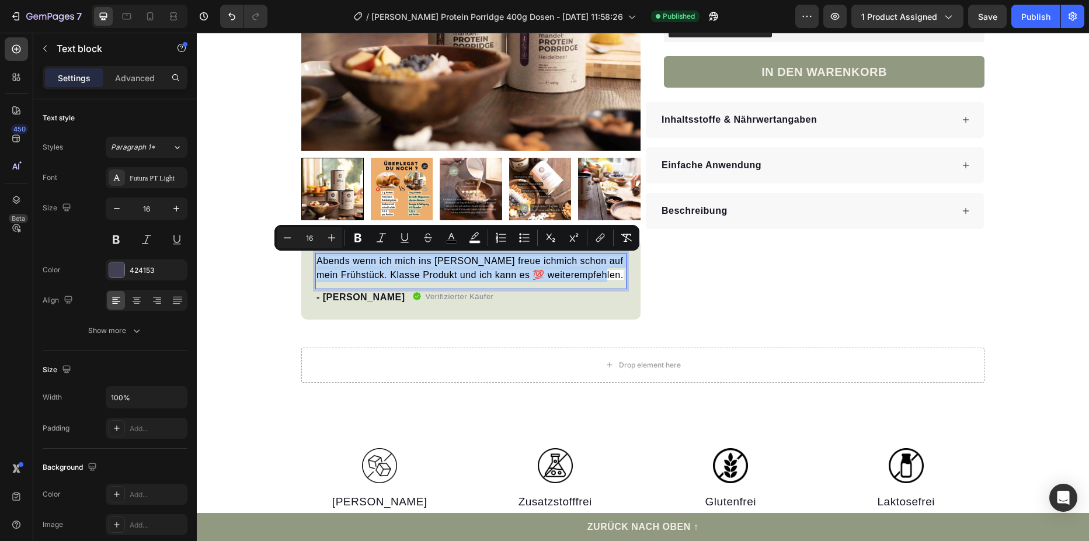
drag, startPoint x: 597, startPoint y: 276, endPoint x: 315, endPoint y: 253, distance: 283.6
click at [317, 254] on p "Abends wenn ich mich ins [PERSON_NAME] freue ichmich schon auf mein Frühstück. …" at bounding box center [471, 268] width 309 height 28
click at [631, 236] on icon "Editor contextual toolbar" at bounding box center [627, 238] width 12 height 12
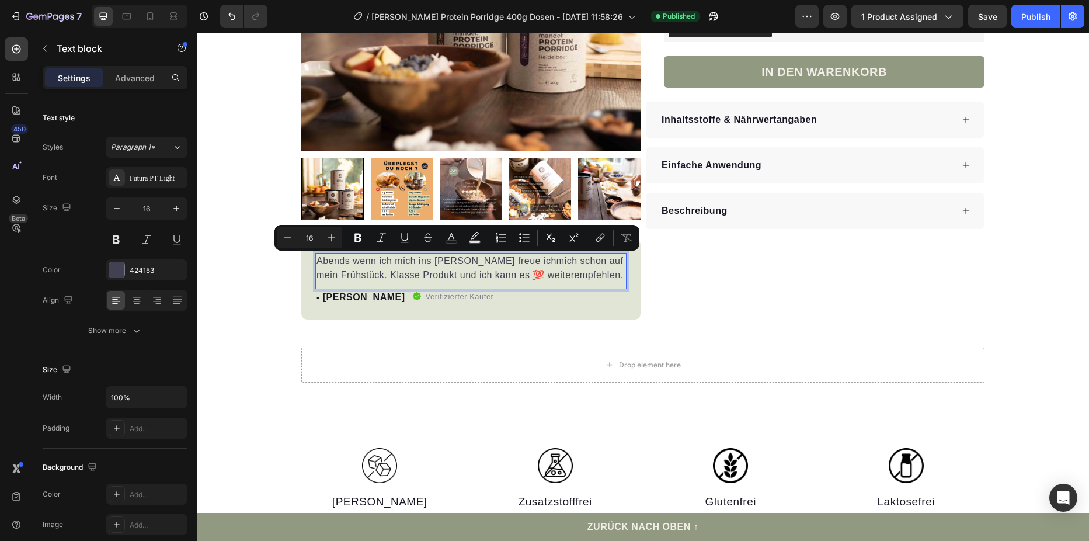
click at [574, 287] on div "Abends wenn ich mich ins [PERSON_NAME] freue ichmich schon auf mein Frühstück. …" at bounding box center [470, 271] width 311 height 36
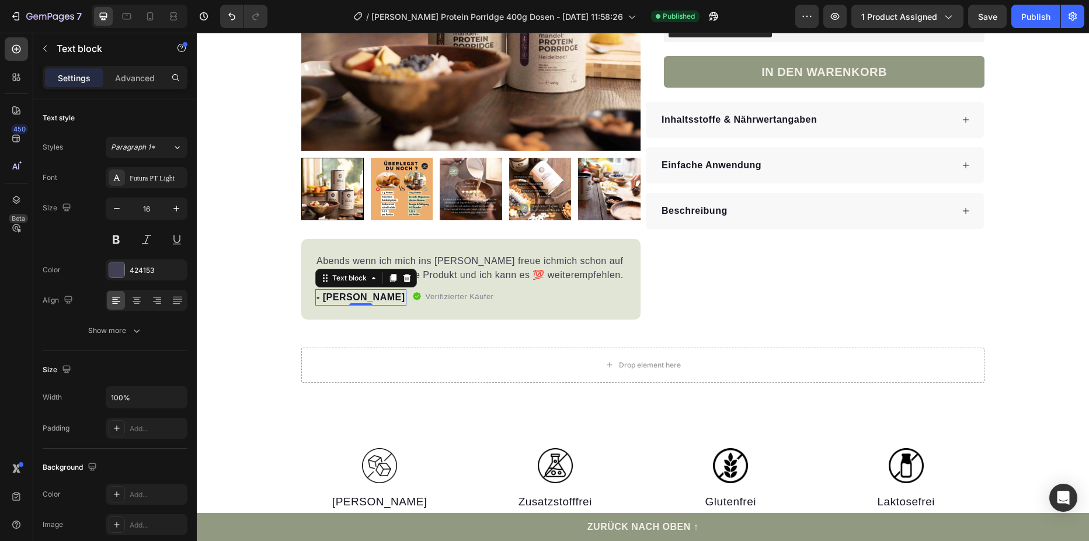
click at [324, 298] on p "- [PERSON_NAME]" at bounding box center [361, 297] width 89 height 14
click at [328, 294] on p "- [PERSON_NAME]" at bounding box center [361, 297] width 89 height 14
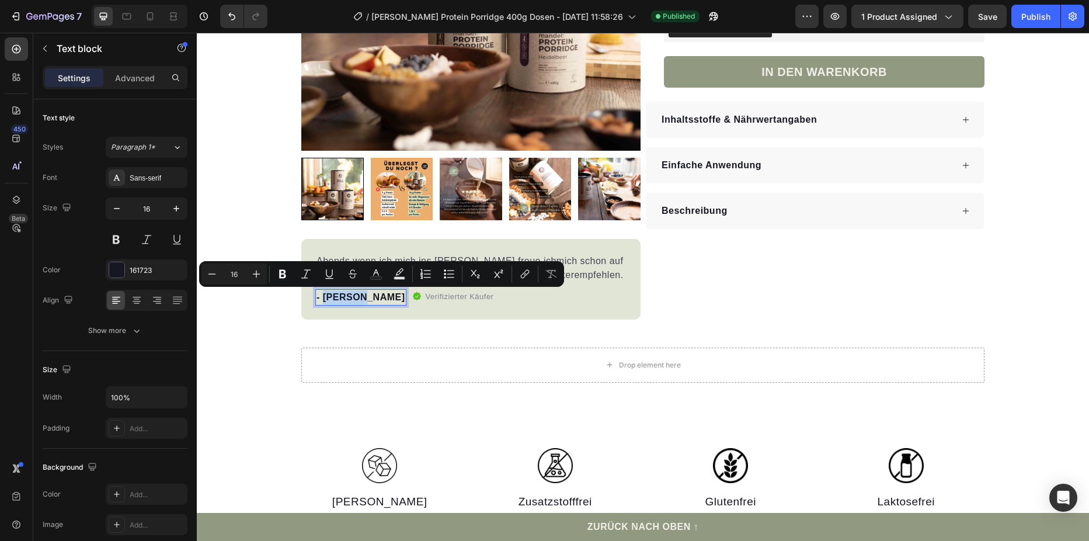
drag, startPoint x: 319, startPoint y: 294, endPoint x: 354, endPoint y: 297, distance: 35.2
click at [354, 297] on p "- [PERSON_NAME]" at bounding box center [361, 297] width 89 height 14
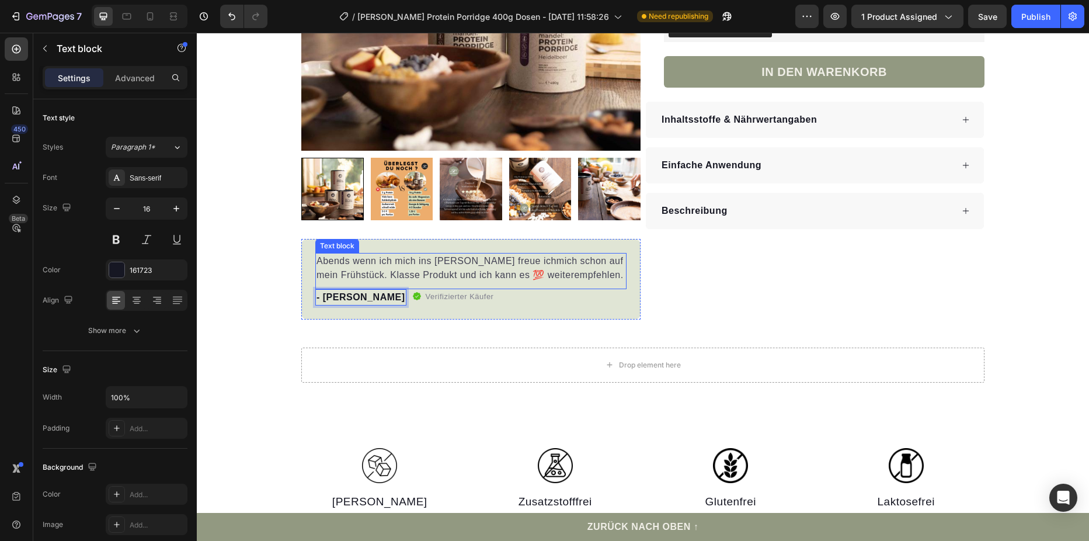
click at [569, 277] on p "Abends wenn ich mich ins [PERSON_NAME] freue ichmich schon auf mein Frühstück. …" at bounding box center [471, 268] width 309 height 28
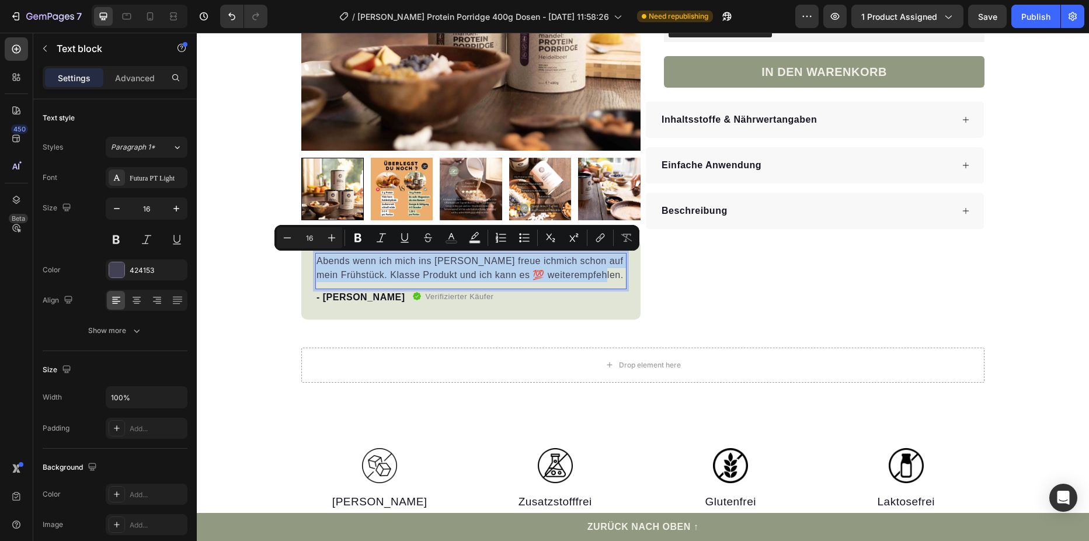
drag, startPoint x: 604, startPoint y: 278, endPoint x: 315, endPoint y: 258, distance: 290.4
click at [317, 258] on p "Abends wenn ich mich ins [PERSON_NAME] freue ichmich schon auf mein Frühstück. …" at bounding box center [471, 268] width 309 height 28
copy p "Abends wenn ich mich ins [PERSON_NAME] freue ichmich schon auf mein Frühstück. …"
click at [155, 11] on icon at bounding box center [150, 17] width 12 height 12
type input "14"
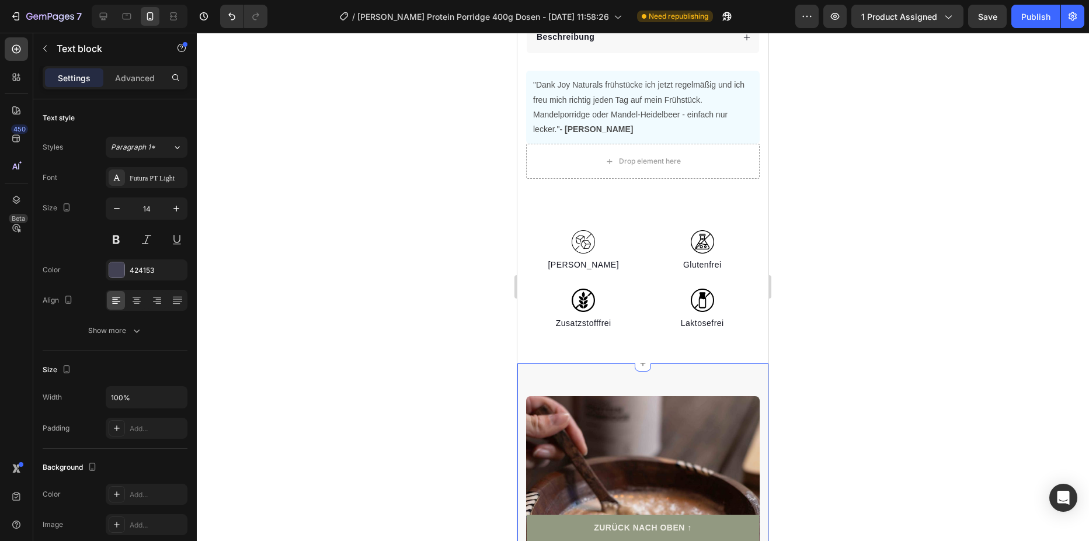
scroll to position [368, 0]
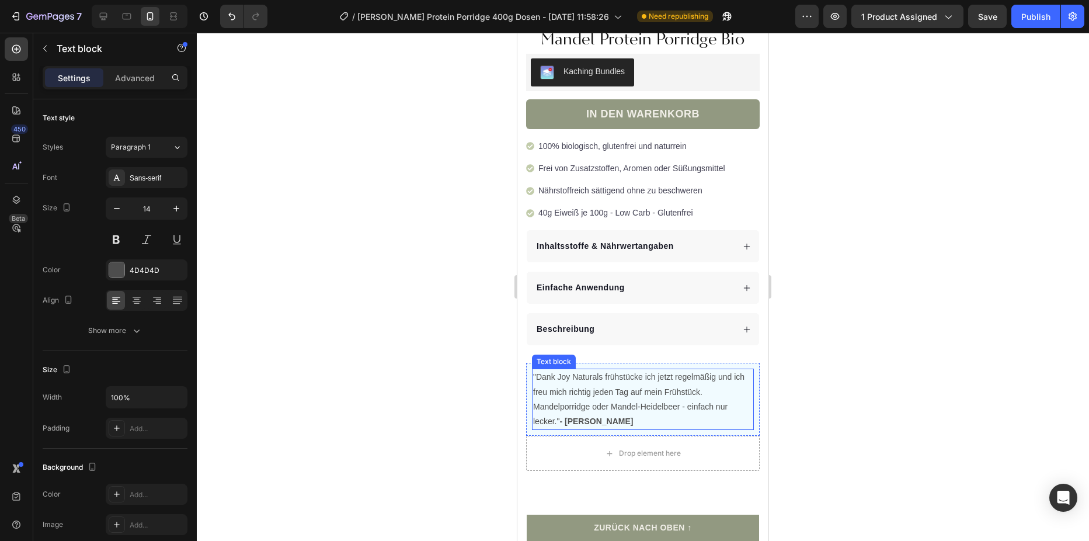
click at [573, 401] on p ""Dank Joy Naturals frühstücke ich jetzt regelmäßig und ich freu mich richtig je…" at bounding box center [643, 399] width 220 height 59
click at [547, 377] on p ""Dank Joy Naturals frühstücke ich jetzt regelmäßig und ich freu mich richtig je…" at bounding box center [643, 399] width 220 height 59
click at [540, 370] on p ""Dank Joy Naturals frühstücke ich jetzt regelmäßig und ich freu mich richtig je…" at bounding box center [643, 399] width 220 height 59
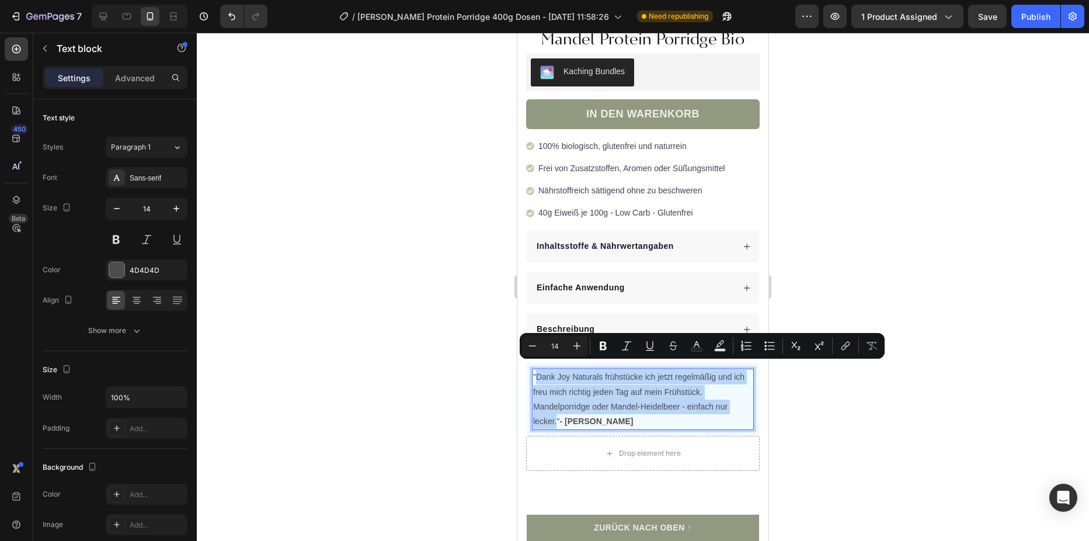
drag, startPoint x: 537, startPoint y: 369, endPoint x: 558, endPoint y: 415, distance: 50.2
click at [558, 415] on p ""Dank Joy Naturals frühstücke ich jetzt regelmäßig und ich freu mich richtig je…" at bounding box center [643, 399] width 220 height 59
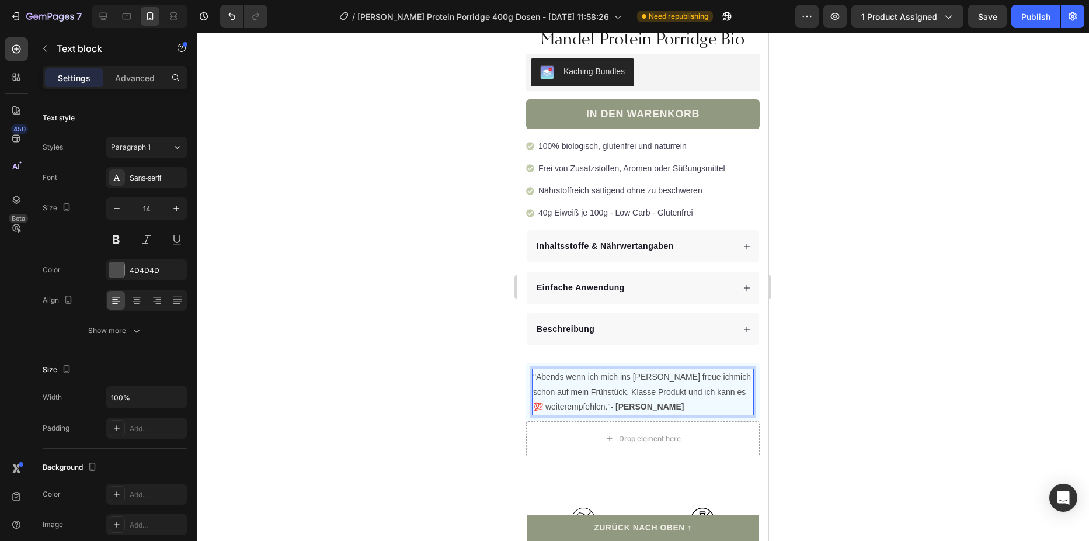
click at [647, 401] on p ""Abends wenn ich mich ins Bett lege freue ichmich schon auf mein Frühstück. Kla…" at bounding box center [643, 392] width 220 height 44
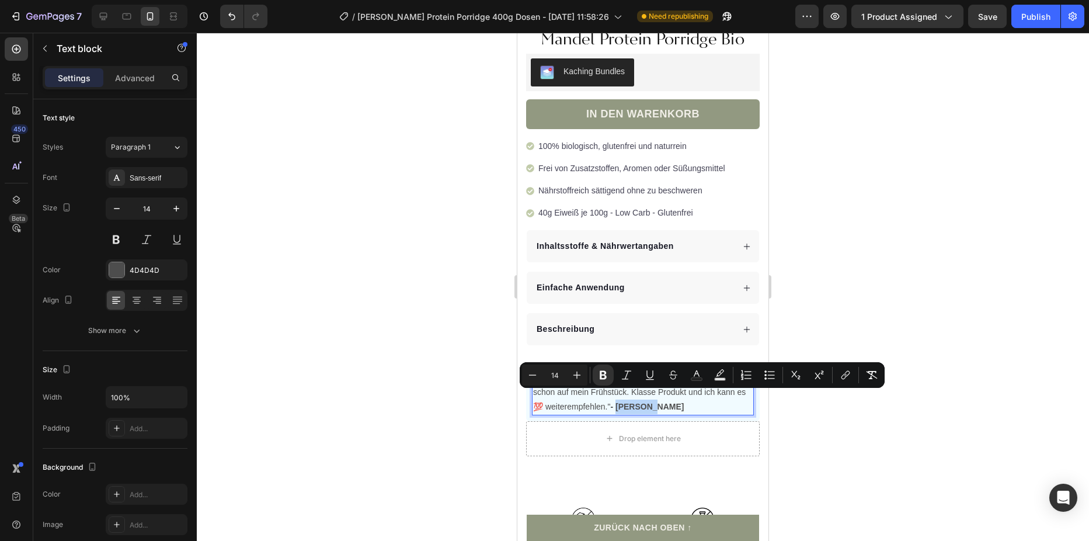
drag, startPoint x: 638, startPoint y: 401, endPoint x: 606, endPoint y: 398, distance: 32.3
click at [606, 398] on p ""Abends wenn ich mich ins Bett lege freue ichmich schon auf mein Frühstück. Kla…" at bounding box center [643, 392] width 220 height 44
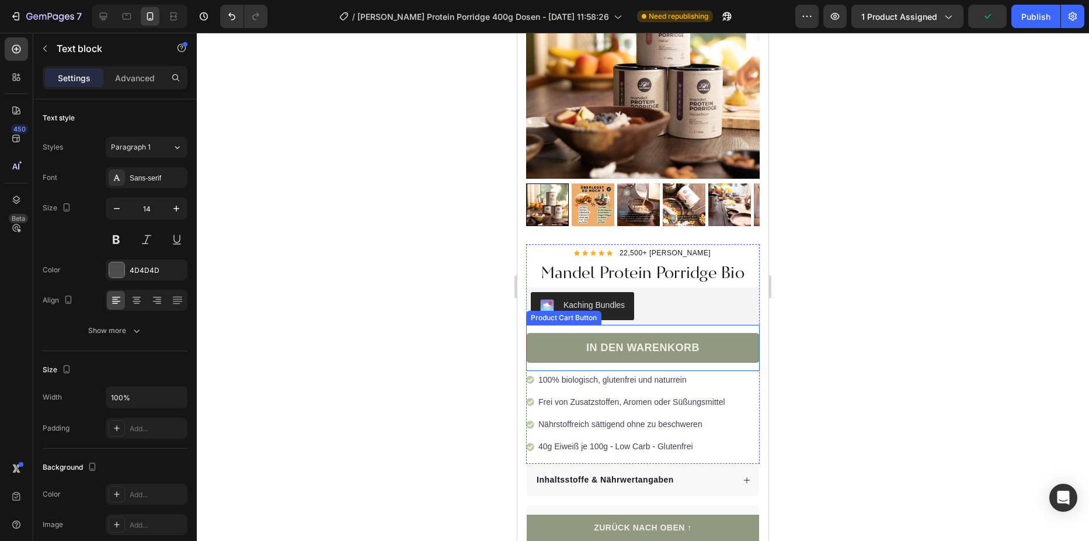
scroll to position [251, 0]
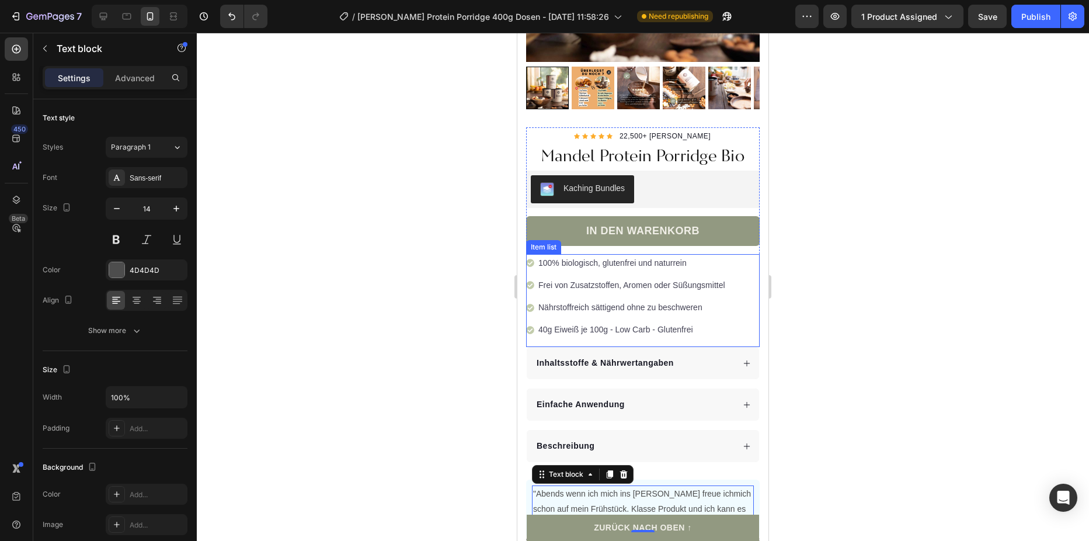
click at [641, 304] on p "Nährstoffreich sättigend ohne zu beschweren" at bounding box center [631, 307] width 187 height 15
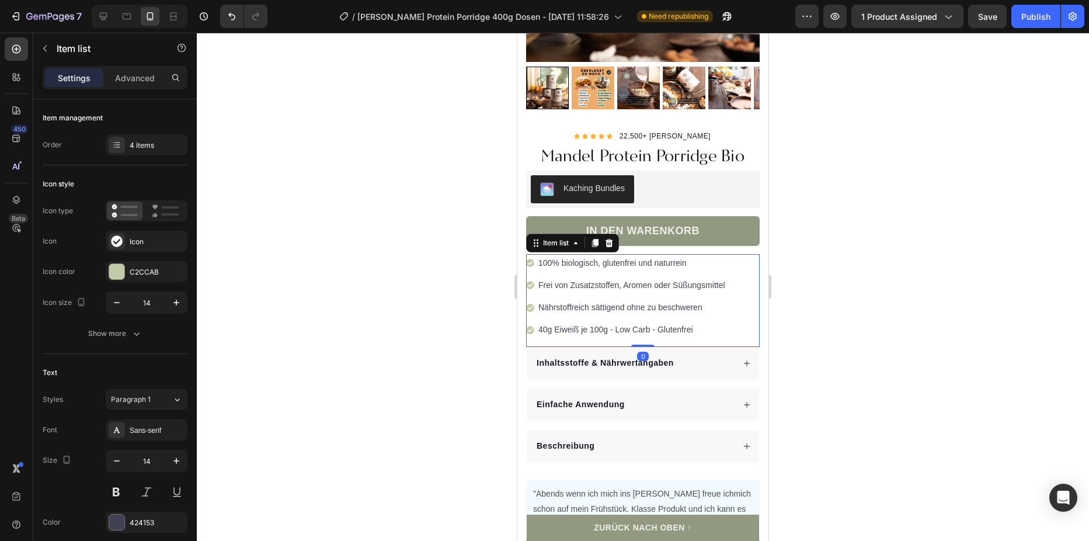
click at [704, 302] on p "Nährstoffreich sättigend ohne zu beschweren" at bounding box center [631, 307] width 187 height 15
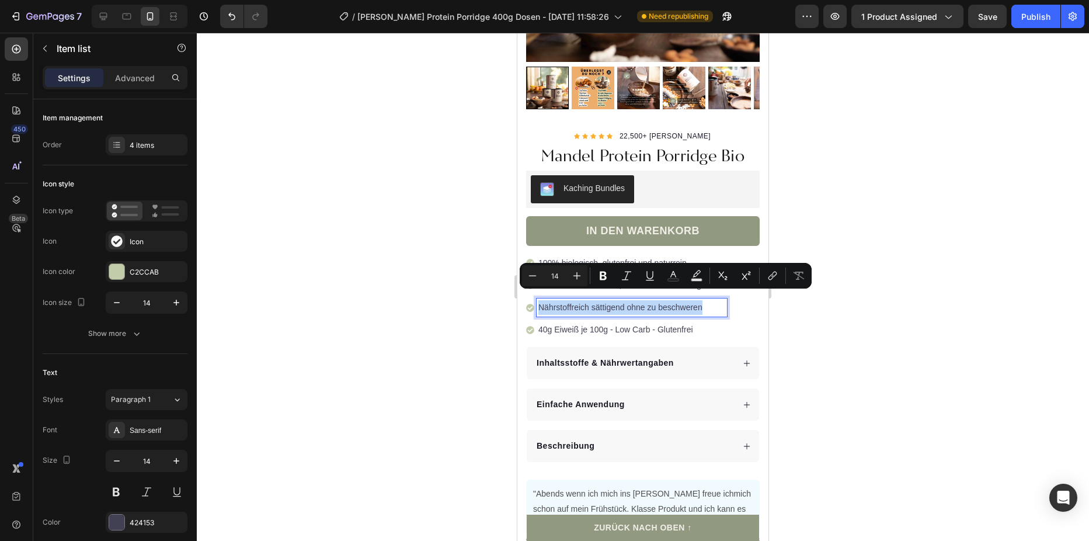
drag, startPoint x: 706, startPoint y: 298, endPoint x: 538, endPoint y: 300, distance: 168.2
click at [538, 300] on div "Nährstoffreich sättigend ohne zu beschweren" at bounding box center [632, 307] width 190 height 18
click at [811, 396] on div at bounding box center [643, 287] width 892 height 508
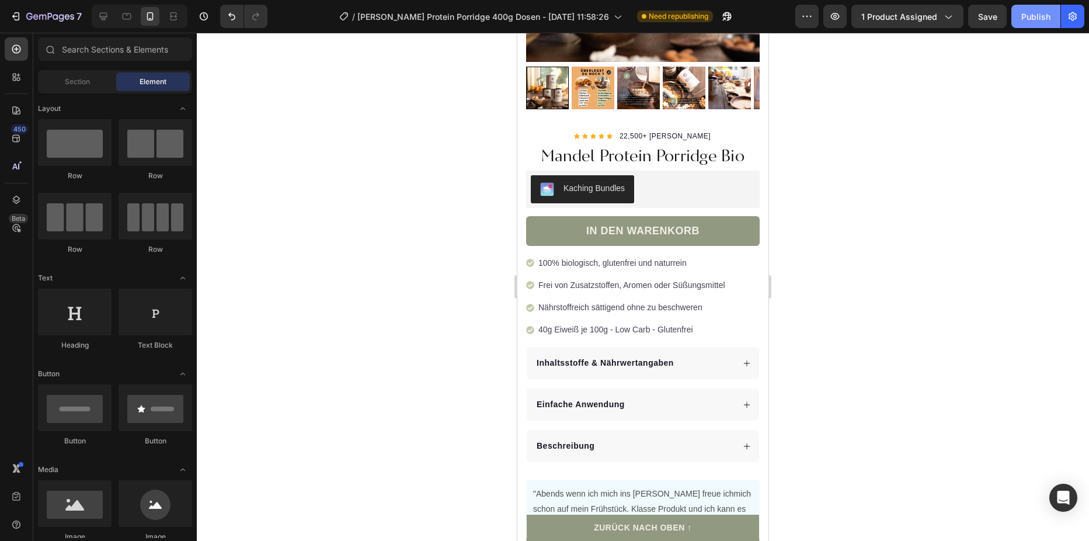
click at [1028, 19] on div "Publish" at bounding box center [1035, 17] width 29 height 12
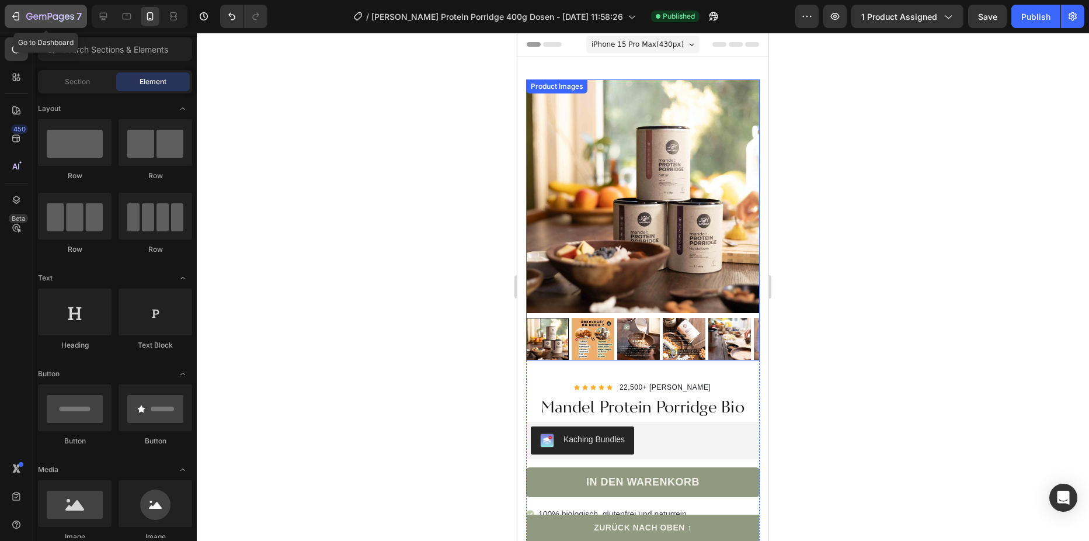
click at [13, 18] on icon "button" at bounding box center [16, 17] width 12 height 12
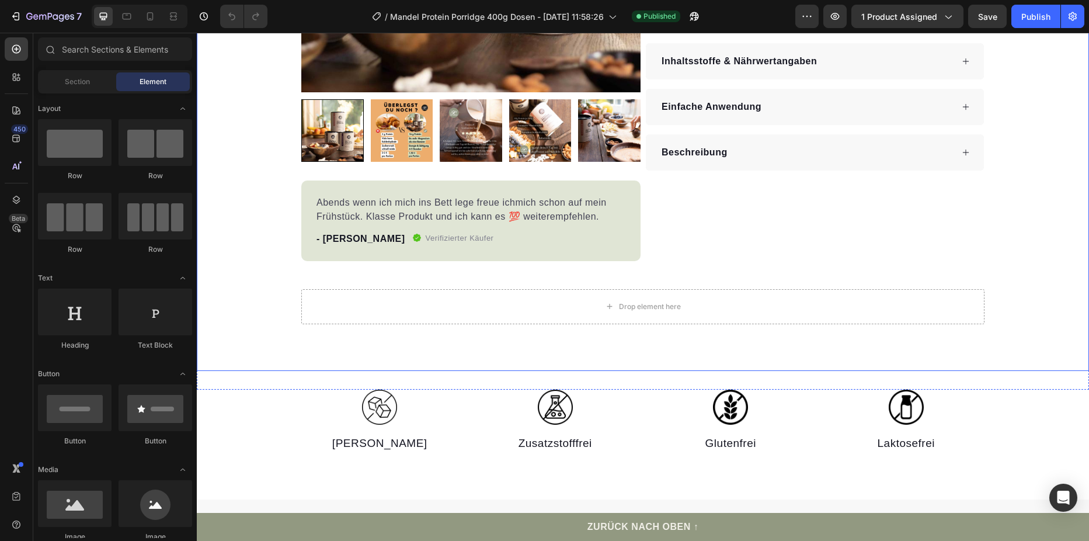
scroll to position [642, 0]
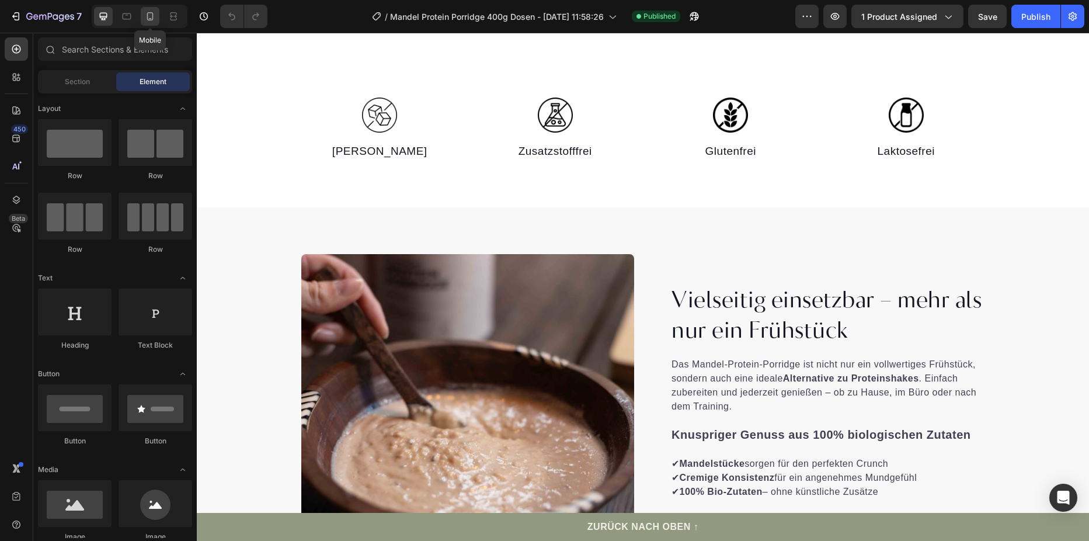
click at [150, 16] on icon at bounding box center [150, 17] width 12 height 12
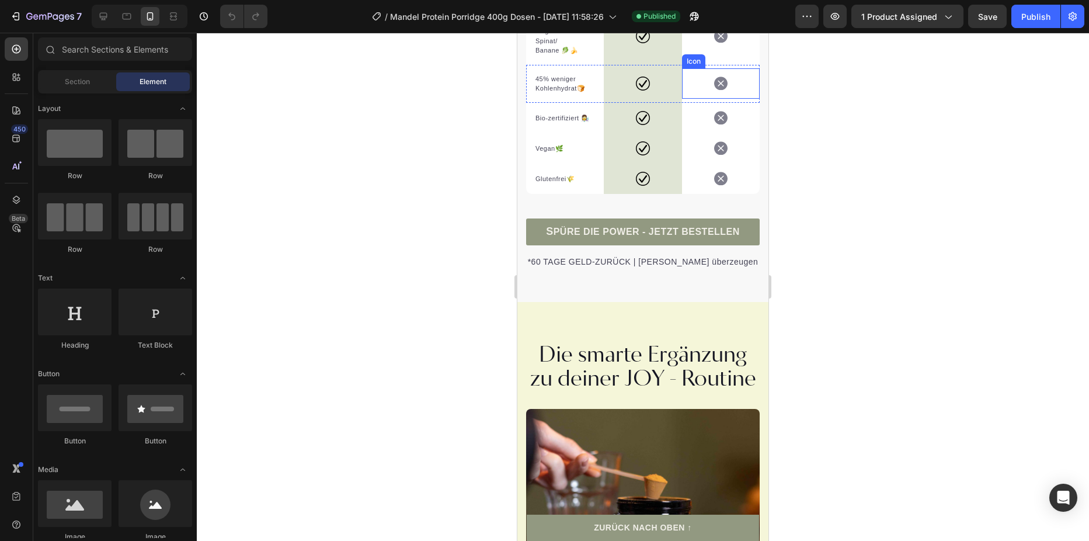
scroll to position [3130, 0]
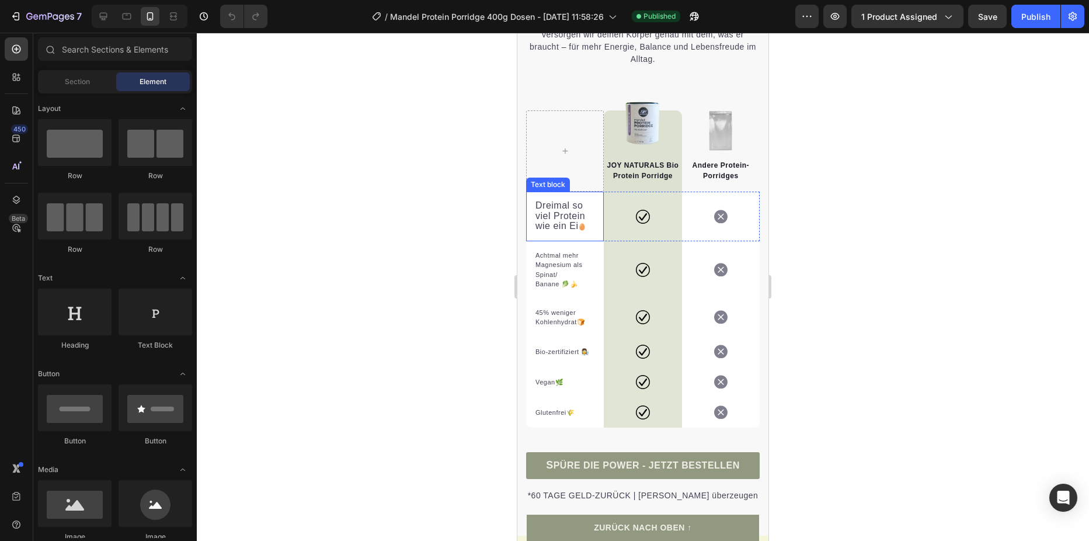
click at [561, 220] on span "Dreimal so viel Protein wie ein Ei" at bounding box center [561, 215] width 50 height 30
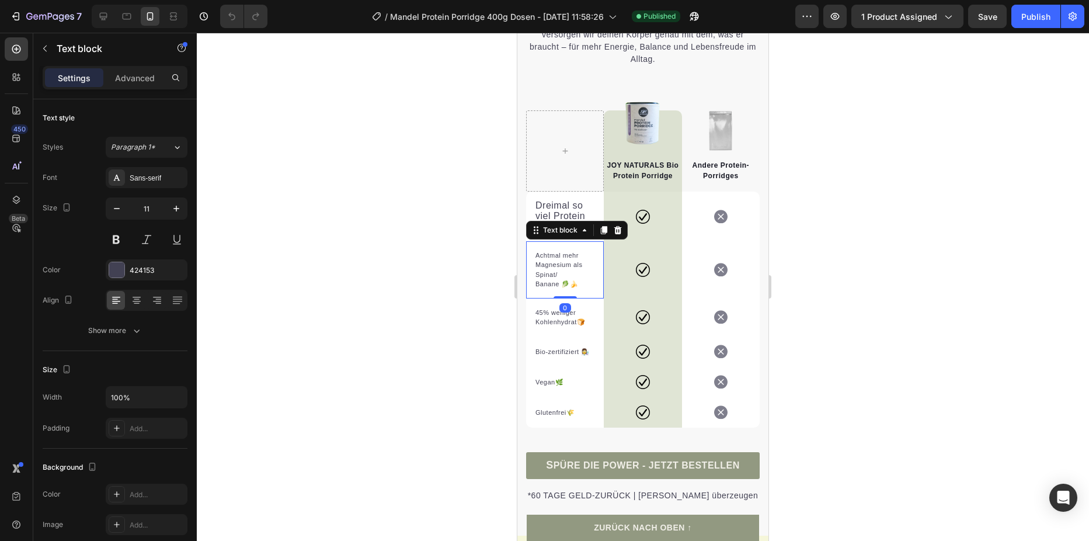
click at [560, 270] on p "Achtmal mehr Magnesium als Spinat/" at bounding box center [565, 265] width 59 height 29
click at [542, 273] on p "Achtmal mehr Magnesium als Spinat/" at bounding box center [565, 265] width 59 height 29
click at [540, 225] on span "Dreimal so viel Protein wie ein Ei" at bounding box center [561, 215] width 50 height 30
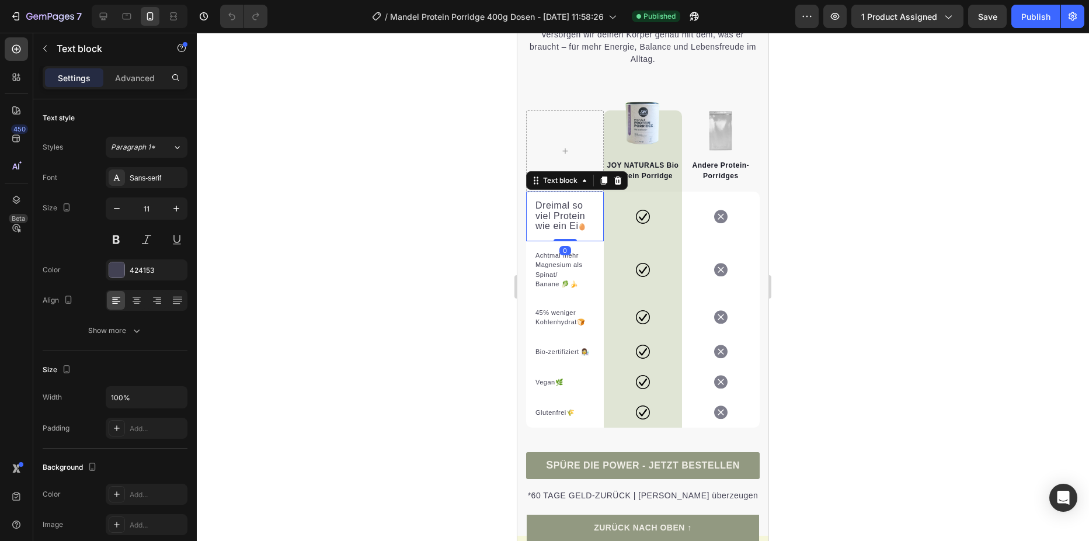
click at [540, 225] on span "Dreimal so viel Protein wie ein Ei" at bounding box center [561, 215] width 50 height 30
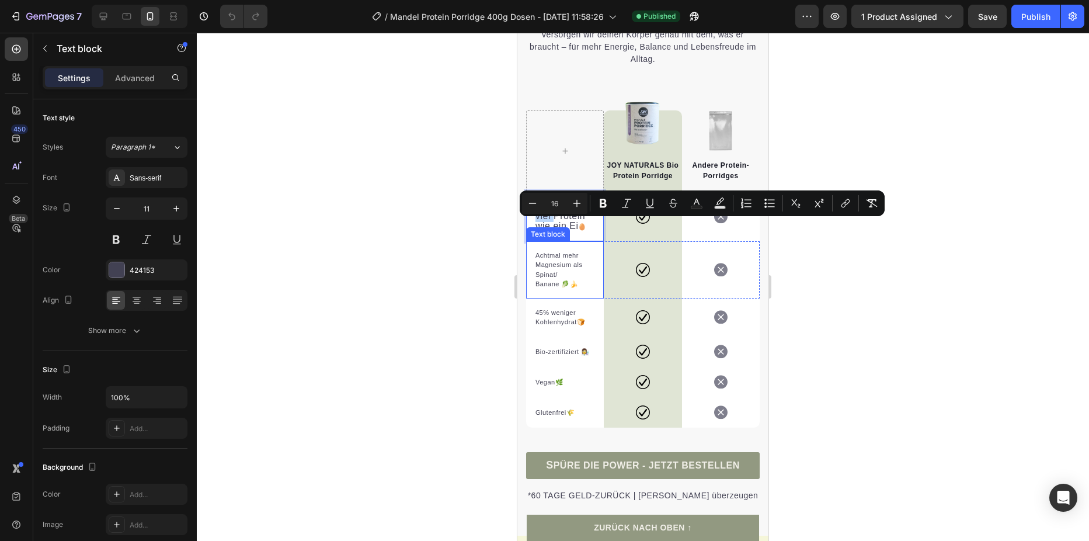
click at [546, 267] on p "Achtmal mehr Magnesium als Spinat/" at bounding box center [565, 265] width 59 height 29
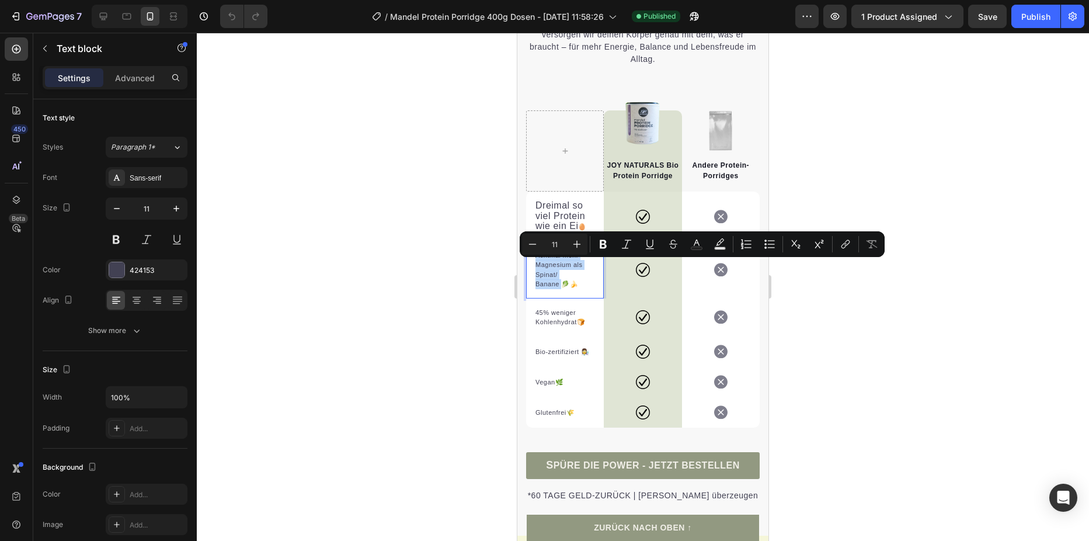
drag, startPoint x: 535, startPoint y: 267, endPoint x: 562, endPoint y: 294, distance: 38.0
click at [562, 290] on div "Achtmal mehr Magnesium als Spinat/ Banane 🥬🍌" at bounding box center [564, 269] width 61 height 41
click at [576, 238] on button "Plus" at bounding box center [576, 244] width 21 height 21
click at [576, 238] on icon "Editor contextual toolbar" at bounding box center [577, 244] width 12 height 12
click at [576, 239] on icon "Editor contextual toolbar" at bounding box center [577, 244] width 12 height 12
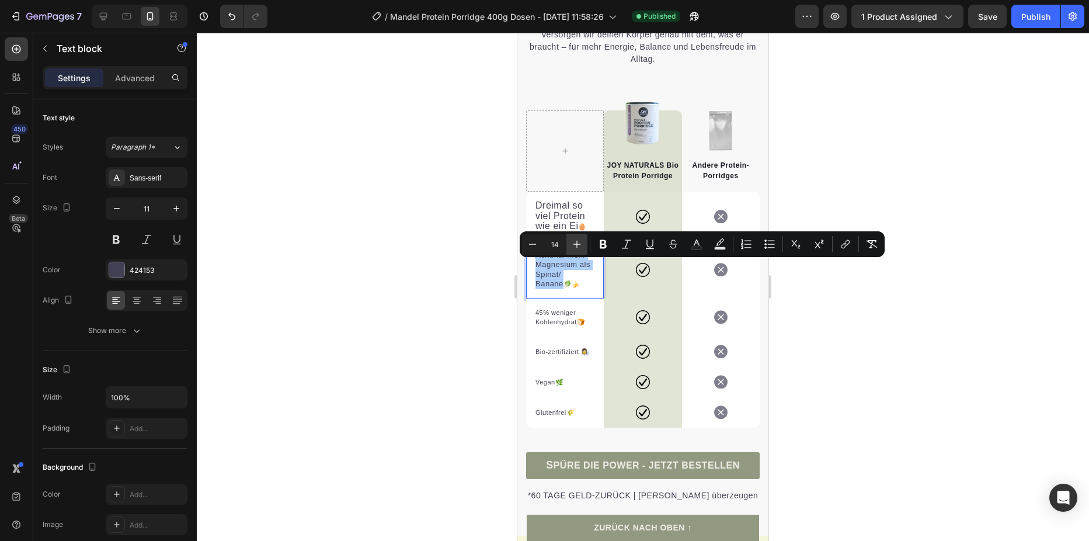
click at [576, 239] on icon "Editor contextual toolbar" at bounding box center [577, 244] width 12 height 12
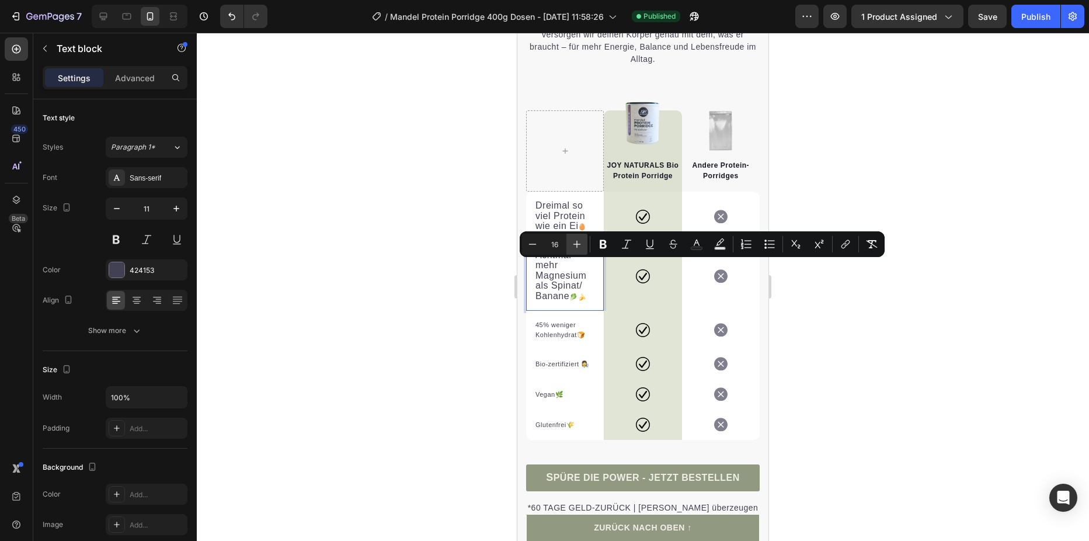
click at [576, 239] on icon "Editor contextual toolbar" at bounding box center [577, 244] width 12 height 12
click at [539, 241] on button "Minus" at bounding box center [532, 244] width 21 height 21
type input "16"
click at [474, 264] on div at bounding box center [643, 287] width 892 height 508
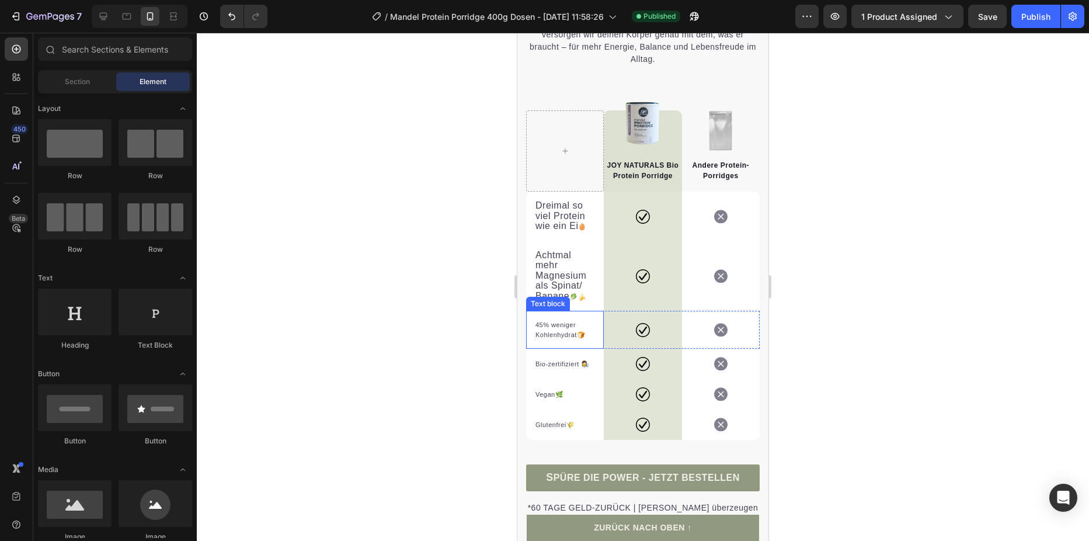
click at [555, 339] on p "45% weniger Kohlenhydrat🍞" at bounding box center [565, 329] width 59 height 19
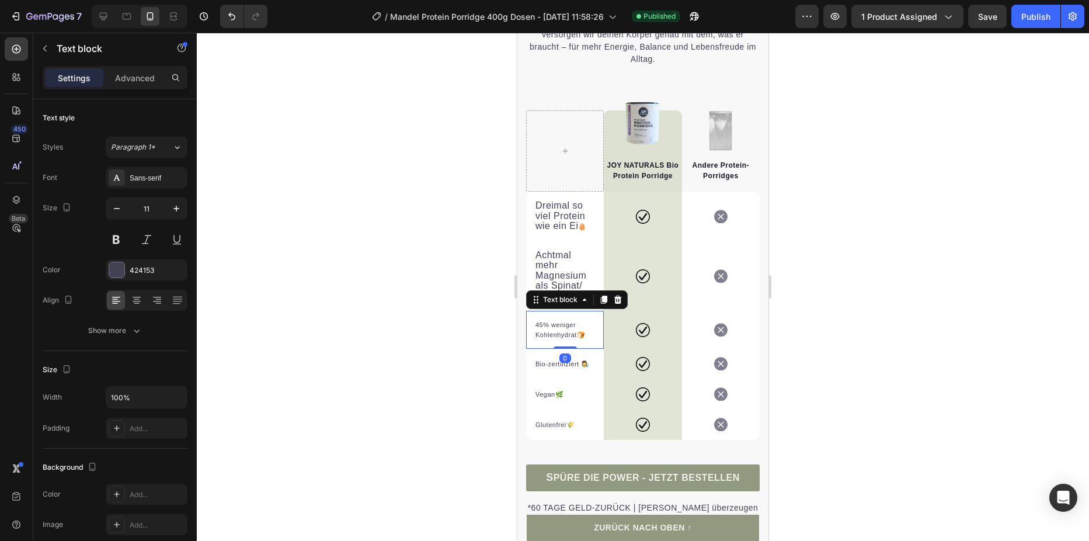
click at [540, 338] on p "45% weniger Kohlenhydrat🍞" at bounding box center [565, 329] width 59 height 19
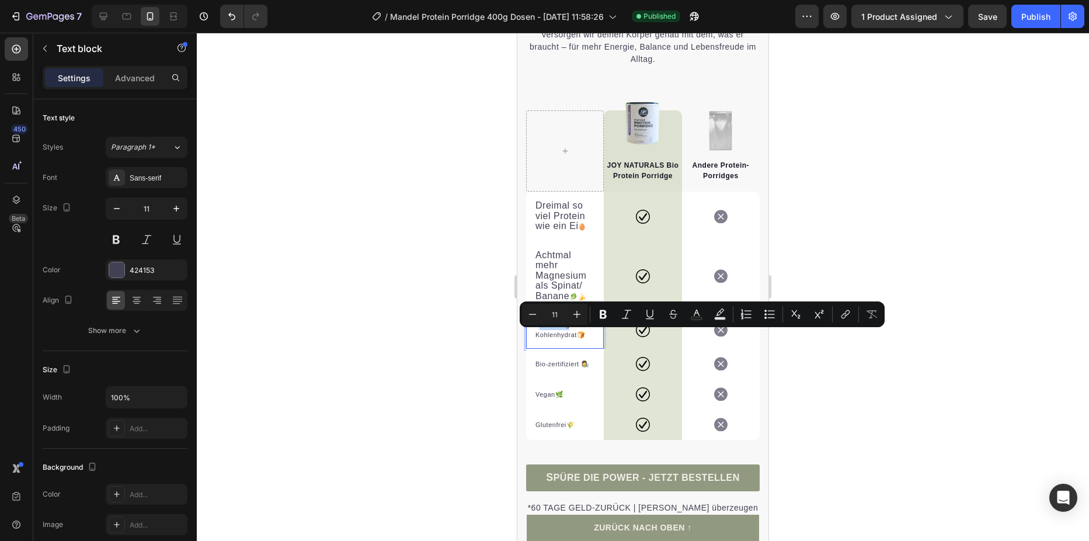
drag, startPoint x: 538, startPoint y: 333, endPoint x: 568, endPoint y: 338, distance: 30.7
click at [568, 338] on p "45% weniger Kohlenhydrat🍞" at bounding box center [565, 329] width 59 height 19
click at [560, 338] on p "45% weniger Kohlenhydrat🍞" at bounding box center [565, 329] width 59 height 19
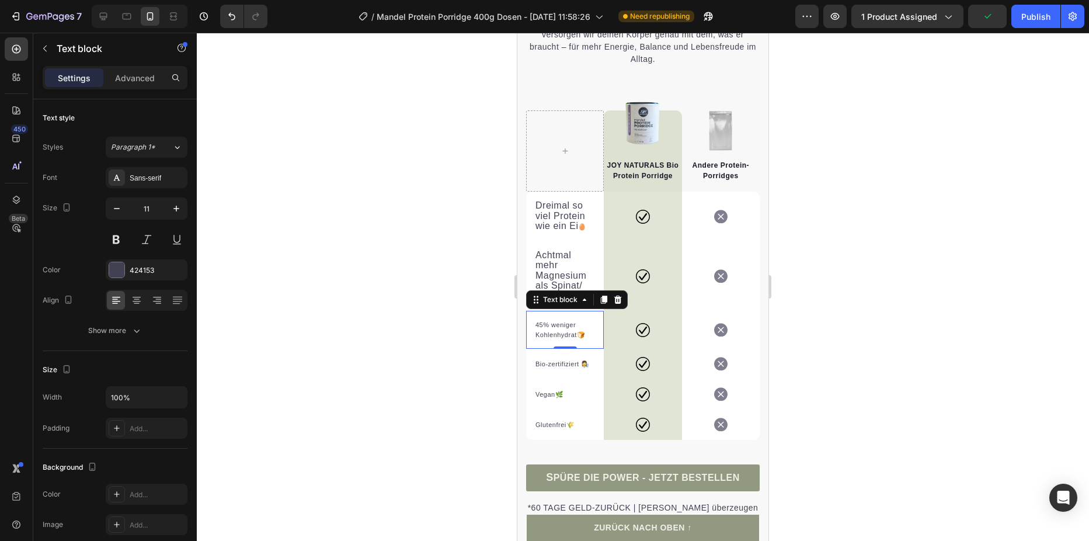
drag, startPoint x: 533, startPoint y: 336, endPoint x: 582, endPoint y: 347, distance: 50.4
click at [582, 347] on div "45% weniger Kohlenhydrat🍞 Text block 0" at bounding box center [565, 330] width 78 height 38
click at [543, 339] on p "45% weniger Kohlenhydrat🍞" at bounding box center [565, 329] width 59 height 19
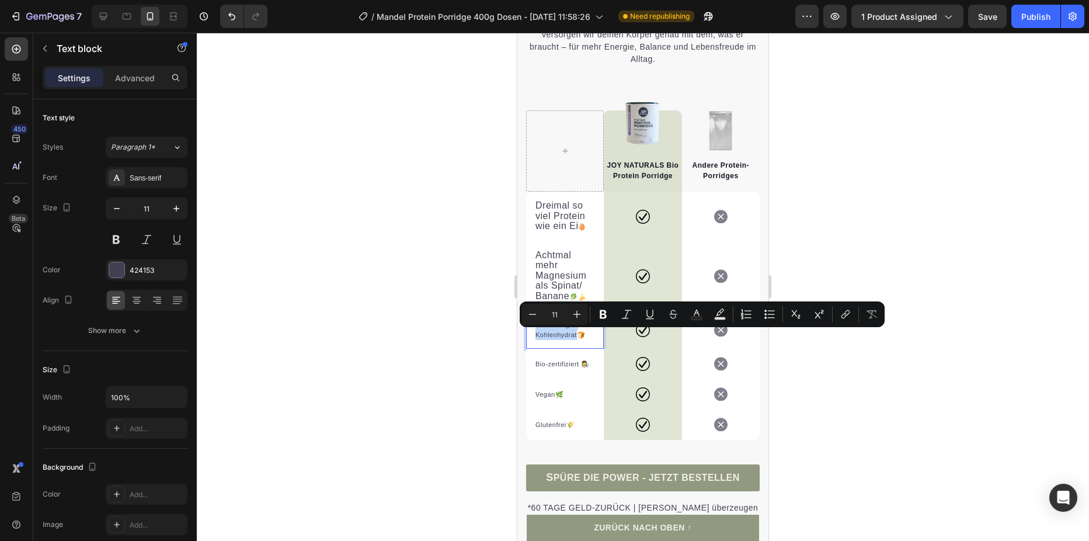
drag, startPoint x: 536, startPoint y: 336, endPoint x: 578, endPoint y: 346, distance: 43.3
click at [578, 339] on p "45% weniger Kohlenhydrat🍞" at bounding box center [565, 329] width 59 height 19
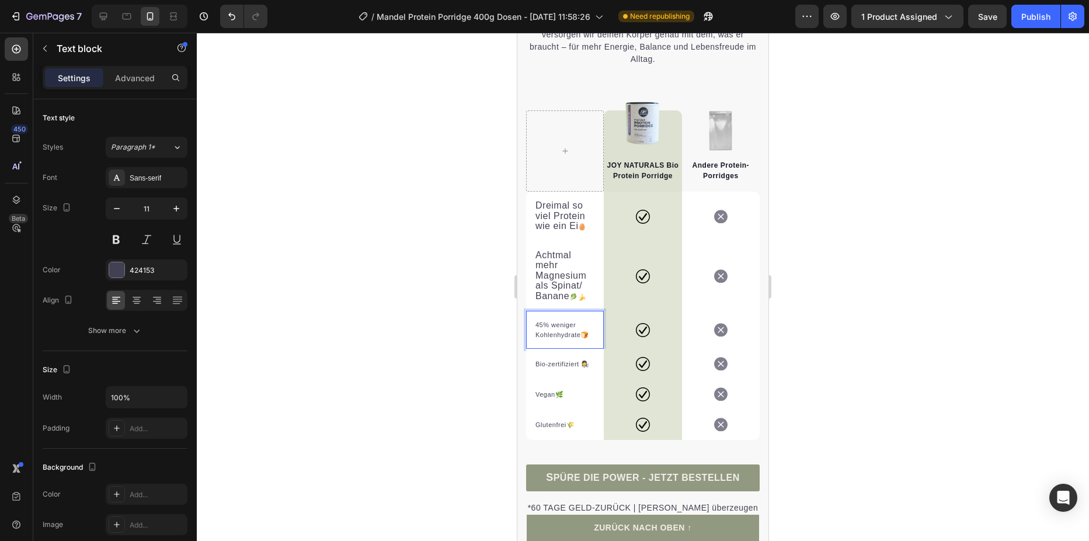
click at [554, 332] on p "45% weniger Kohlenhydrate🍞" at bounding box center [565, 329] width 59 height 19
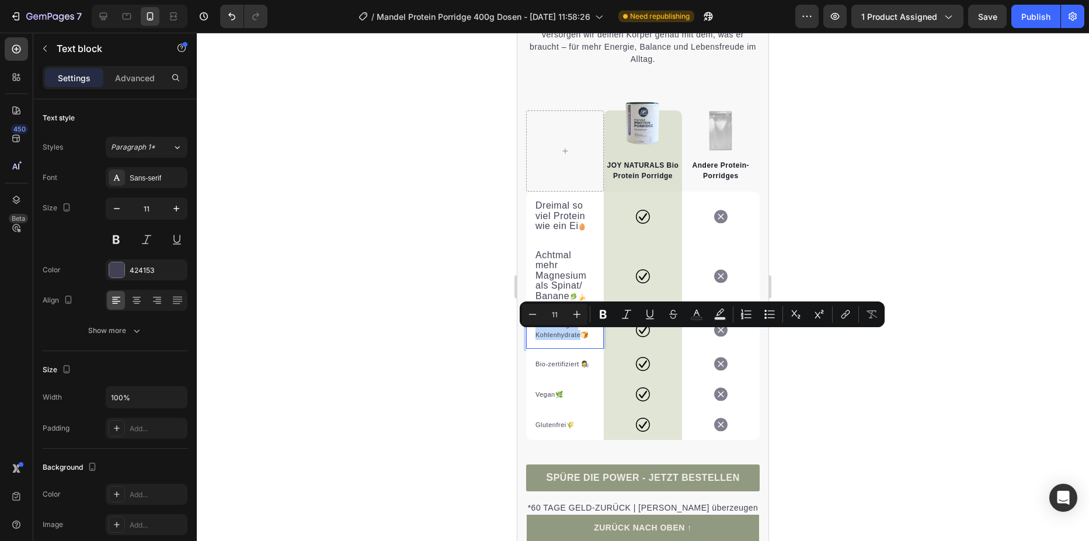
drag, startPoint x: 537, startPoint y: 334, endPoint x: 580, endPoint y: 349, distance: 46.4
click at [580, 339] on p "45% weniger Kohlenhydrate🍞" at bounding box center [565, 329] width 59 height 19
click at [576, 311] on icon "Editor contextual toolbar" at bounding box center [577, 314] width 12 height 12
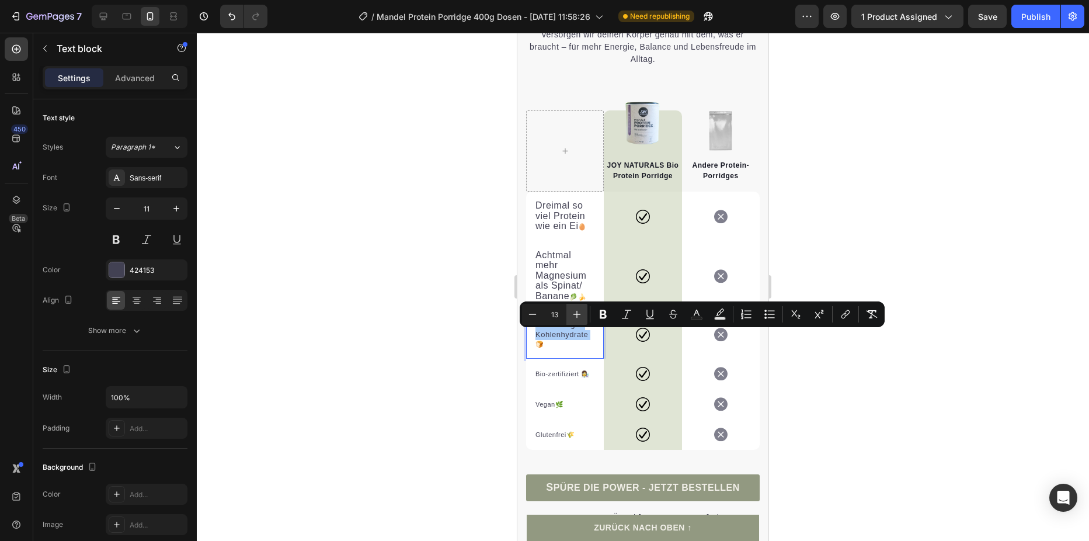
click at [576, 311] on icon "Editor contextual toolbar" at bounding box center [577, 314] width 12 height 12
click at [538, 311] on button "Minus" at bounding box center [532, 314] width 21 height 21
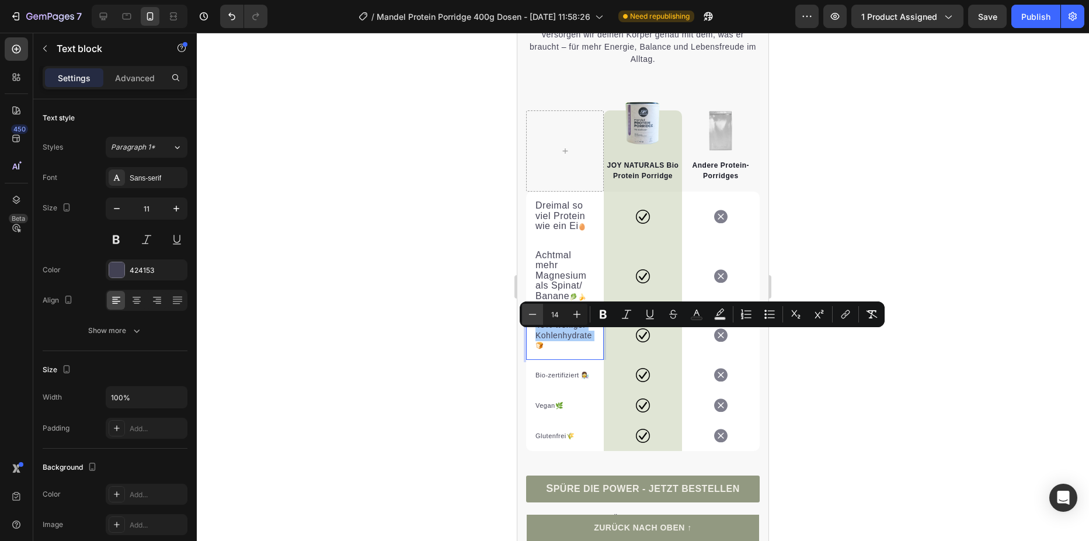
click at [538, 311] on button "Minus" at bounding box center [532, 314] width 21 height 21
type input "13"
click at [474, 336] on div at bounding box center [643, 287] width 892 height 508
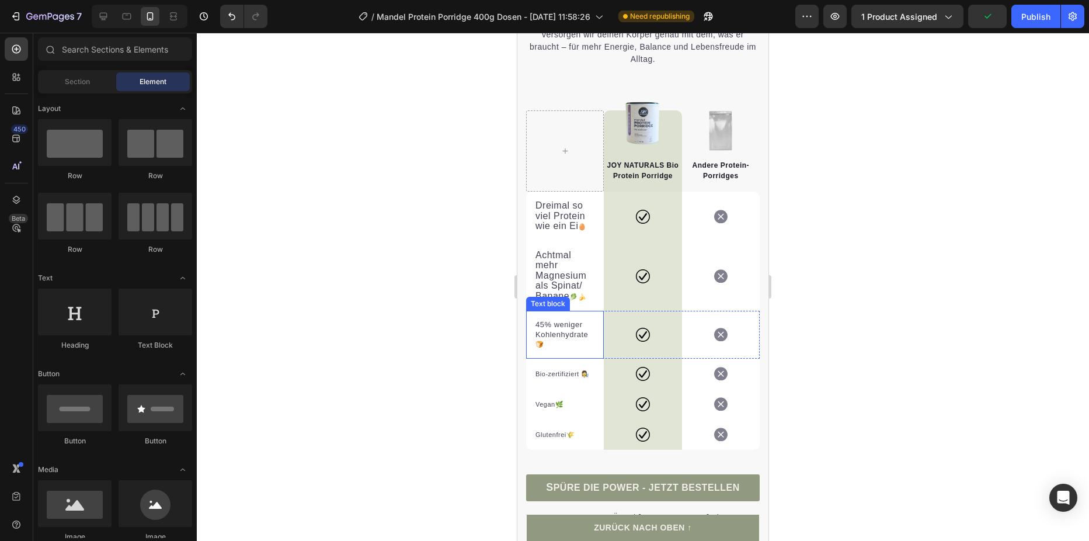
click at [572, 339] on span "45% weniger Kohlenhydrate" at bounding box center [562, 329] width 53 height 19
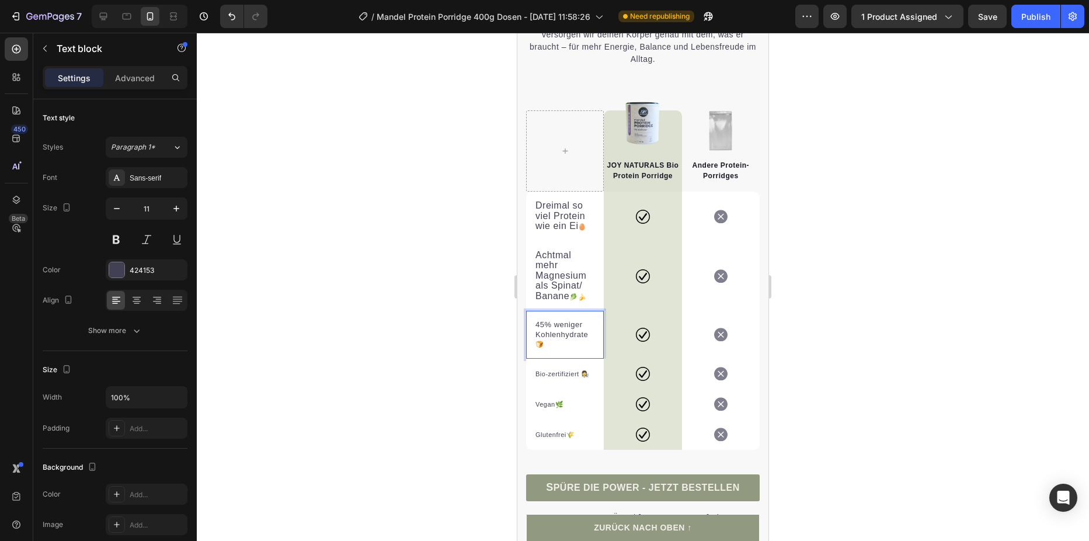
click at [569, 339] on span "45% weniger Kohlenhydrate" at bounding box center [562, 329] width 53 height 19
click at [557, 379] on p "Bio-zertifiziert 👩‍🔬" at bounding box center [565, 374] width 59 height 10
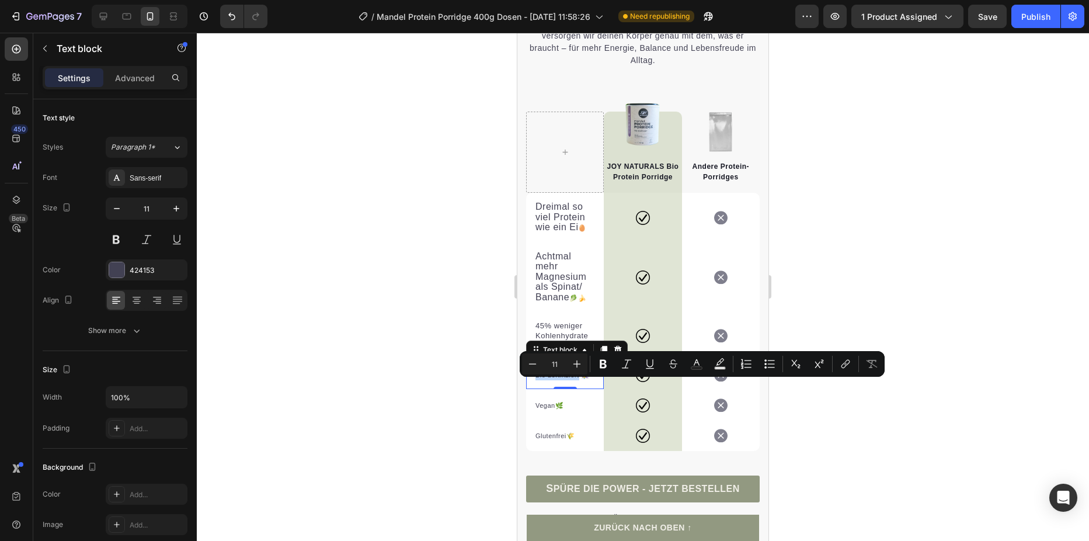
drag, startPoint x: 537, startPoint y: 384, endPoint x: 579, endPoint y: 387, distance: 42.1
click at [579, 380] on p "Bio-zertifiziert 👩‍🔬" at bounding box center [565, 375] width 59 height 10
click at [578, 366] on icon "Editor contextual toolbar" at bounding box center [577, 364] width 12 height 12
type input "13"
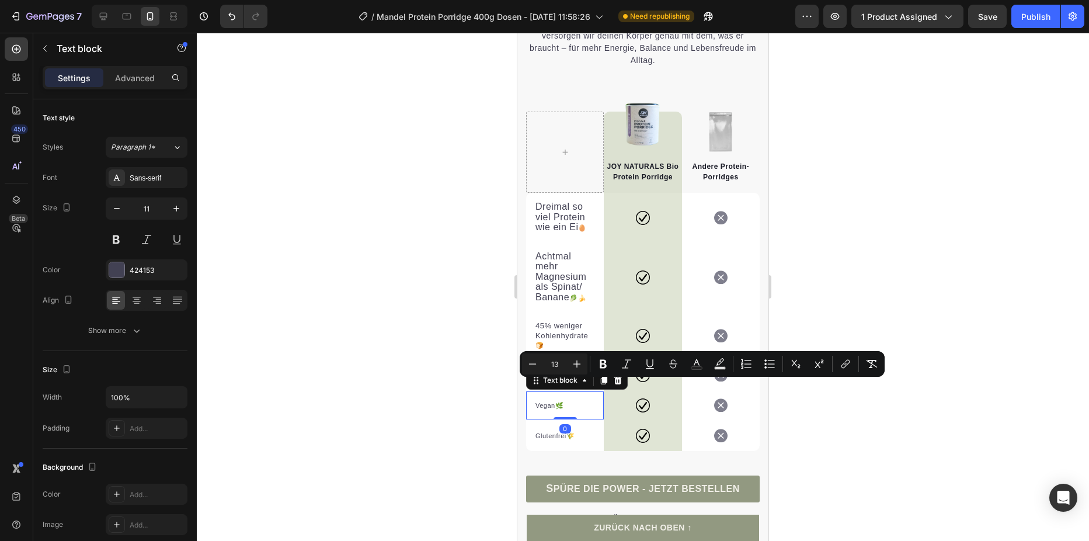
click at [546, 411] on p "Vegan🌿" at bounding box center [565, 406] width 59 height 10
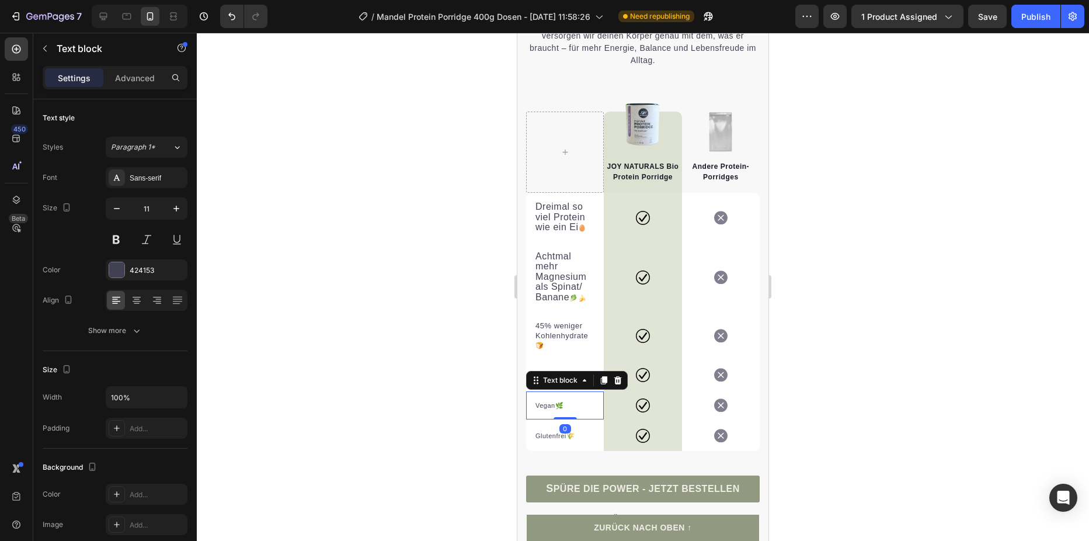
click at [532, 420] on div "Vegan🌿 Text block 0" at bounding box center [565, 405] width 78 height 29
click at [534, 412] on div "Vegan🌿" at bounding box center [564, 405] width 61 height 12
drag, startPoint x: 534, startPoint y: 422, endPoint x: 554, endPoint y: 424, distance: 19.4
click at [554, 412] on div "Vegan🌿" at bounding box center [564, 405] width 61 height 12
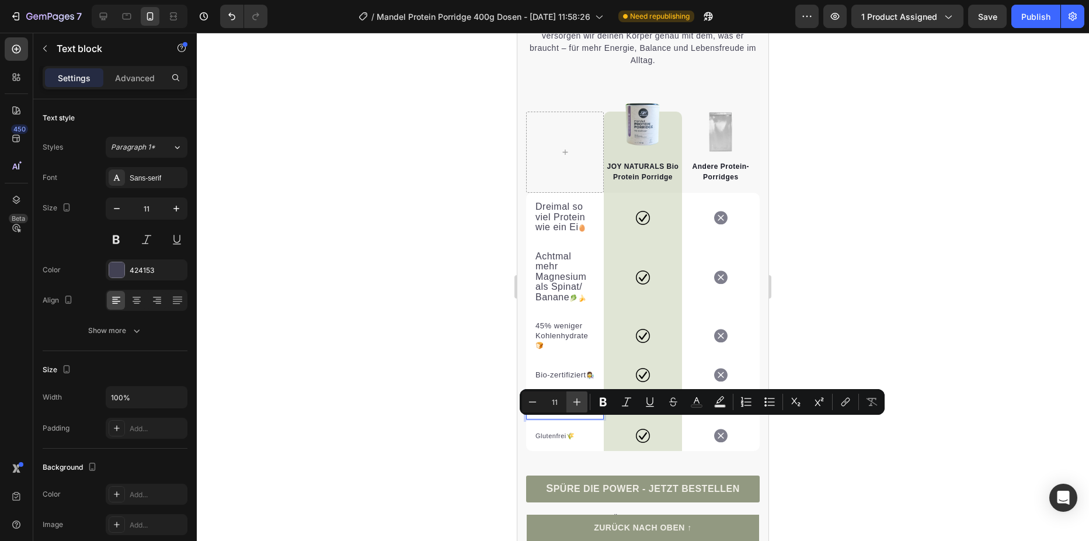
click at [571, 397] on icon "Editor contextual toolbar" at bounding box center [577, 402] width 12 height 12
type input "13"
click at [555, 441] on p "Glutenfrei🌾" at bounding box center [565, 436] width 59 height 10
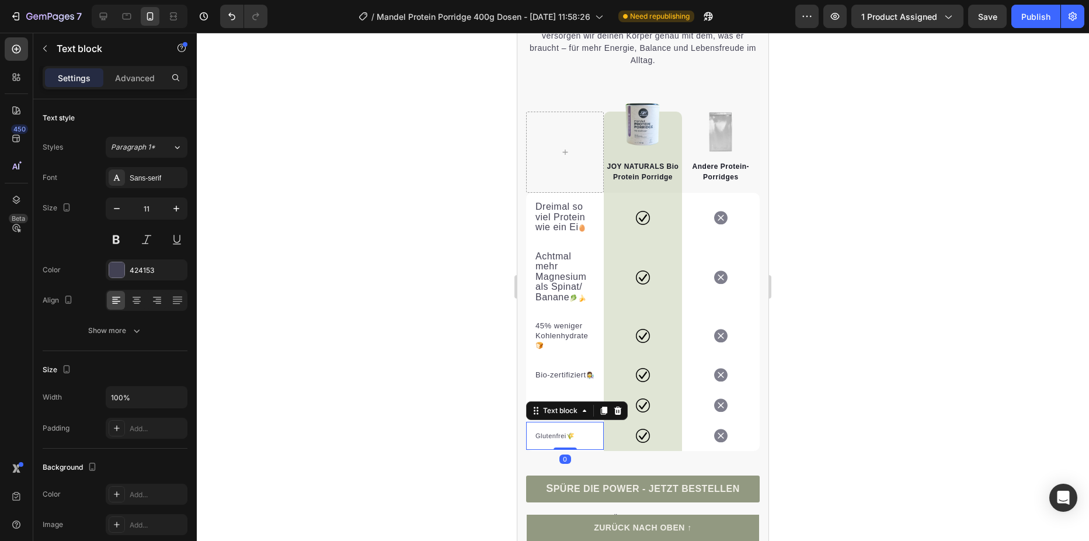
click at [534, 442] on div "Glutenfrei🌾" at bounding box center [564, 436] width 61 height 12
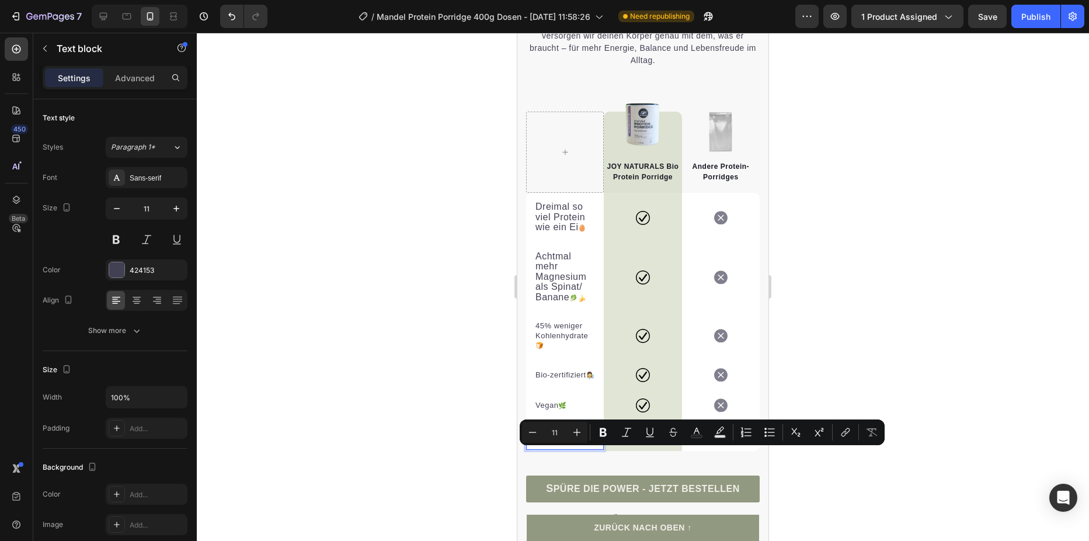
drag, startPoint x: 534, startPoint y: 453, endPoint x: 567, endPoint y: 454, distance: 32.7
click at [567, 442] on div "Glutenfrei🌾" at bounding box center [564, 436] width 61 height 12
click at [573, 428] on icon "Editor contextual toolbar" at bounding box center [577, 432] width 12 height 12
type input "13"
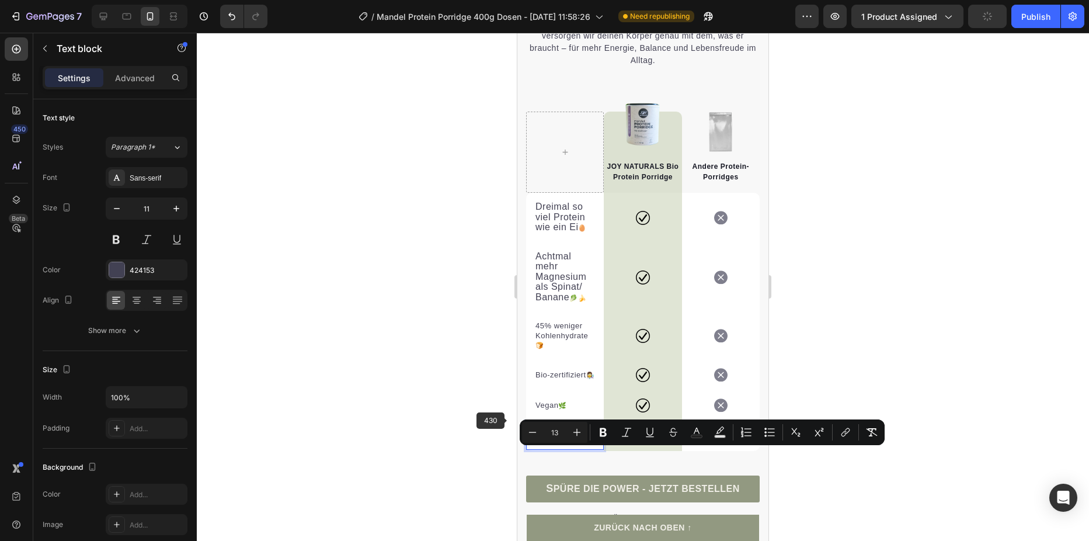
click at [459, 403] on div at bounding box center [643, 287] width 892 height 508
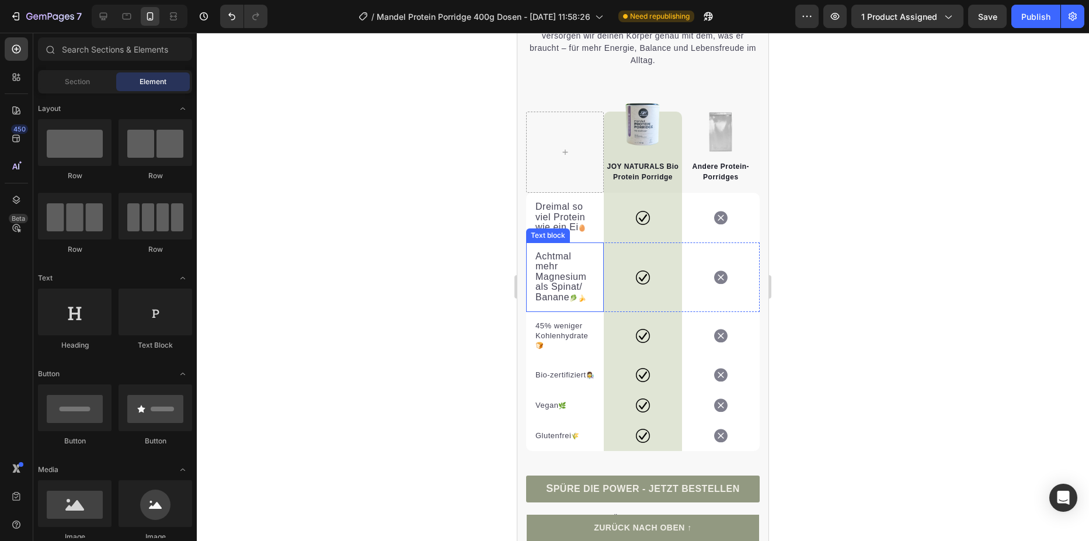
click at [557, 278] on span "Achtmal mehr Magnesium als Spinat/" at bounding box center [561, 271] width 51 height 41
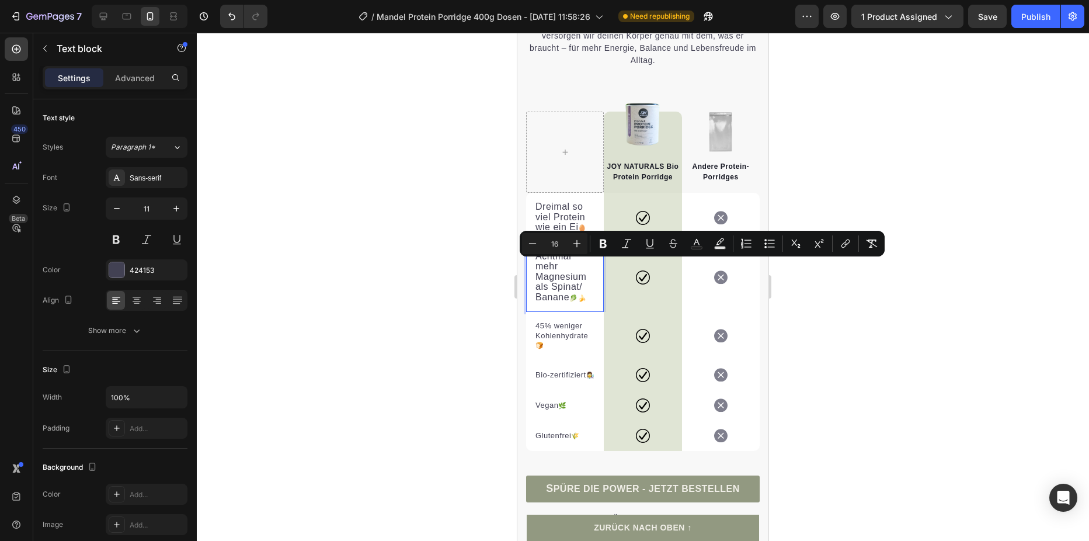
drag, startPoint x: 537, startPoint y: 265, endPoint x: 575, endPoint y: 314, distance: 62.0
click at [575, 304] on div "Achtmal mehr Magnesium als Spinat/ Banane 🥬🍌" at bounding box center [564, 278] width 61 height 54
click at [537, 246] on icon "Editor contextual toolbar" at bounding box center [533, 244] width 12 height 12
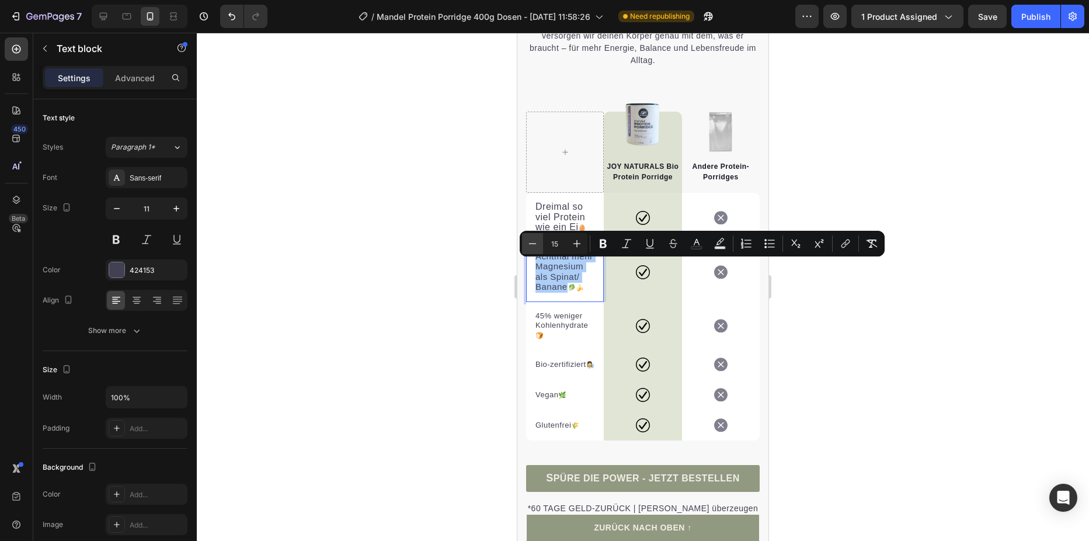
click at [537, 246] on icon "Editor contextual toolbar" at bounding box center [533, 244] width 12 height 12
type input "13"
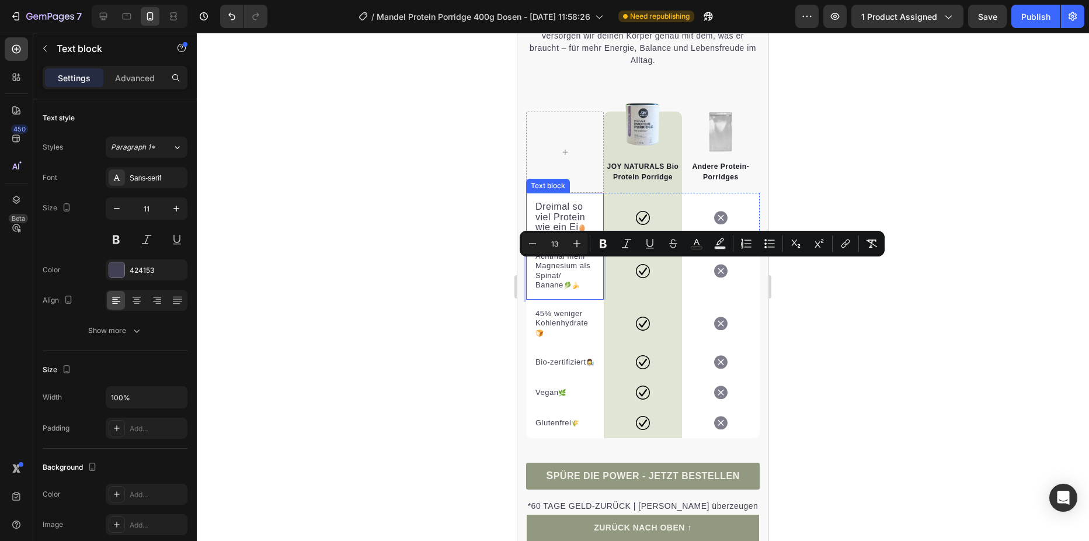
click at [540, 224] on span "Dreimal so viel Protein wie ein Ei" at bounding box center [561, 216] width 50 height 30
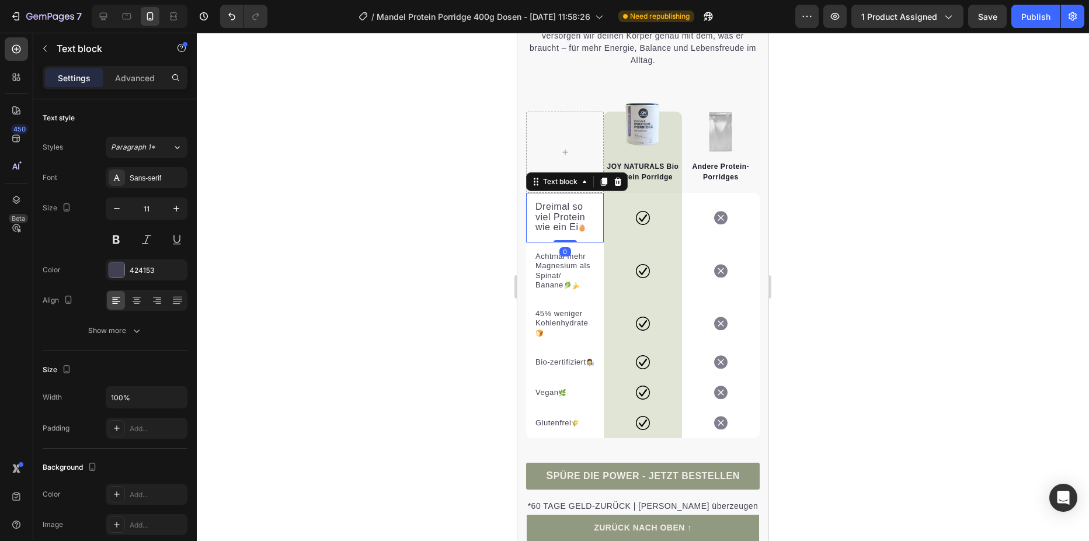
drag, startPoint x: 533, startPoint y: 215, endPoint x: 572, endPoint y: 235, distance: 43.4
click at [572, 235] on div "Dreimal so viel Protein wie ein Ei 🥚 Text block 0" at bounding box center [565, 218] width 78 height 50
click at [559, 222] on span "Dreimal so viel Protein wie ein Ei" at bounding box center [561, 216] width 50 height 30
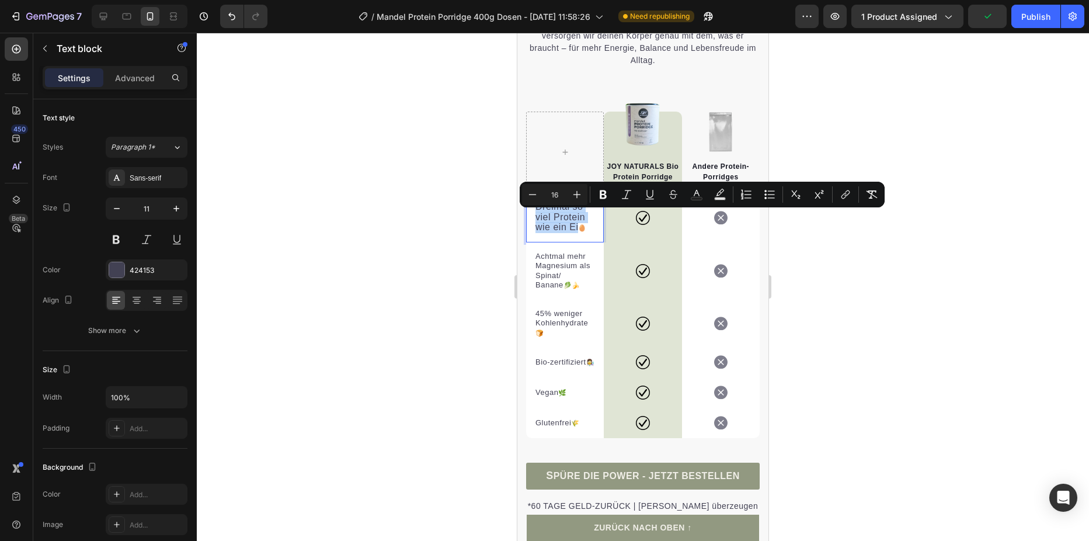
drag, startPoint x: 538, startPoint y: 216, endPoint x: 579, endPoint y: 240, distance: 47.4
click at [538, 195] on button "Minus" at bounding box center [532, 194] width 21 height 21
click at [538, 197] on icon "Editor contextual toolbar" at bounding box center [533, 195] width 12 height 12
type input "13"
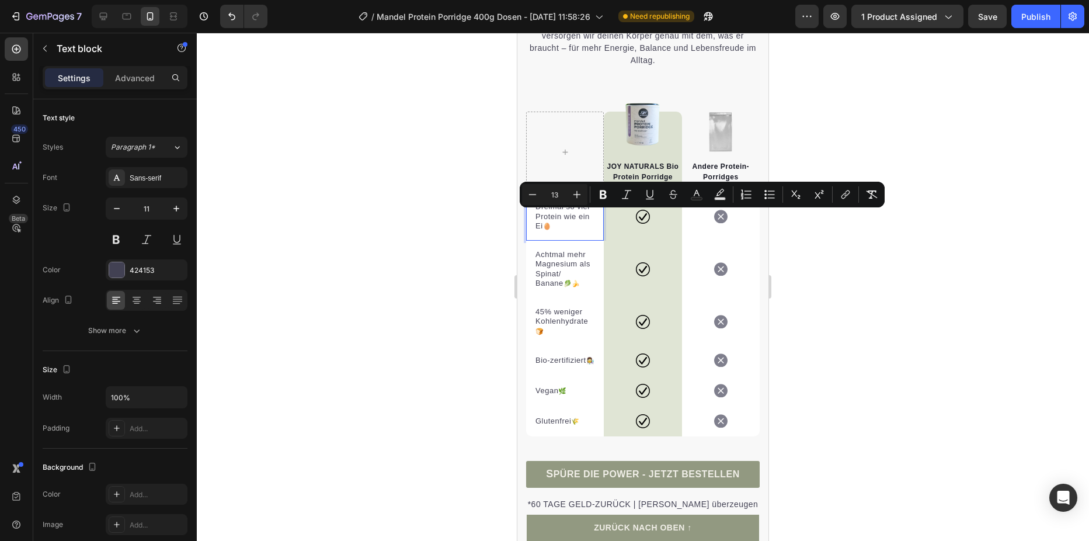
click at [487, 231] on div at bounding box center [643, 287] width 892 height 508
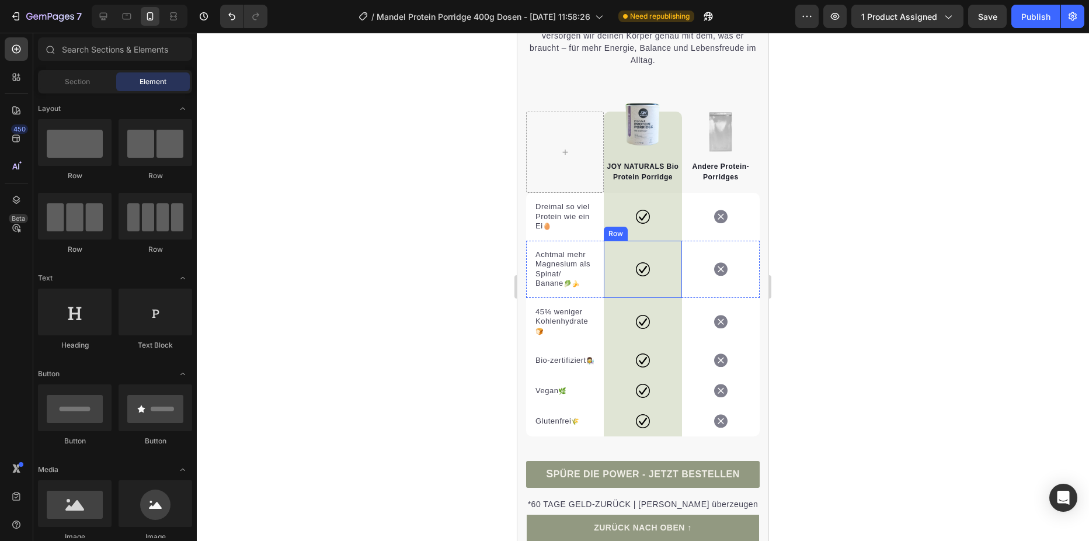
scroll to position [3304, 0]
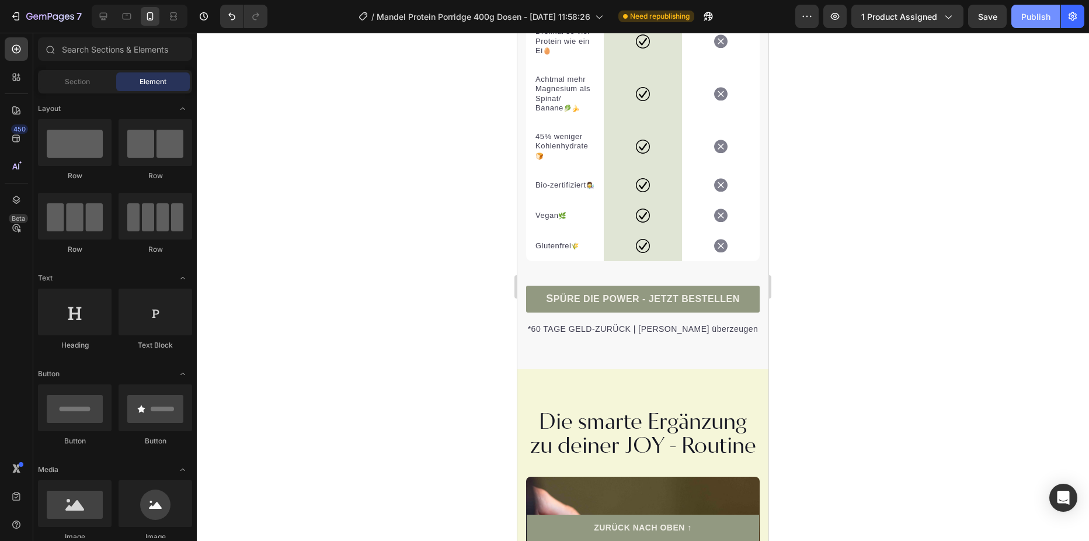
click at [1048, 9] on button "Publish" at bounding box center [1035, 16] width 49 height 23
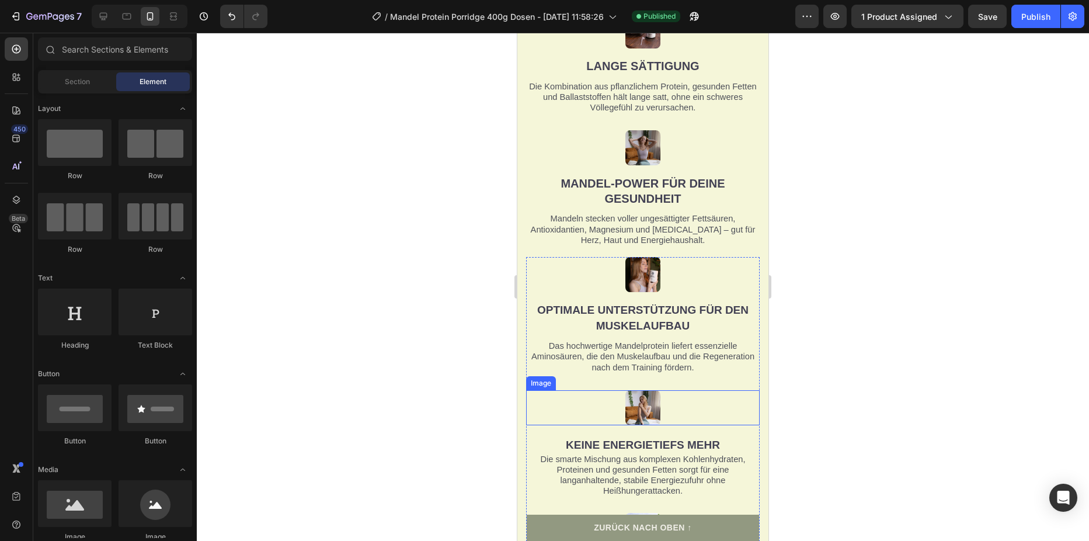
scroll to position [1635, 0]
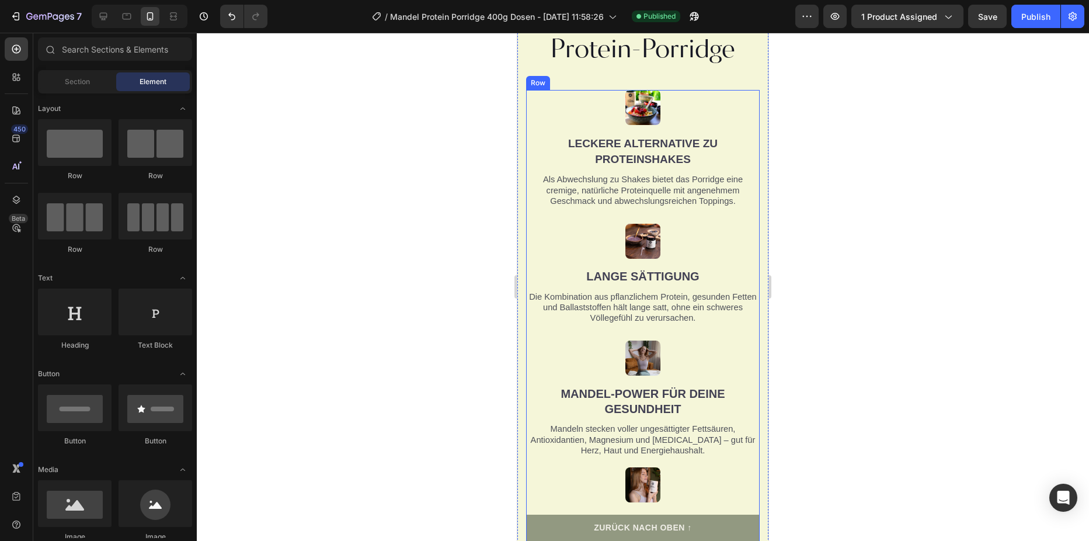
click at [653, 145] on span "Leckere Alternative zu Proteinshakes" at bounding box center [642, 151] width 149 height 28
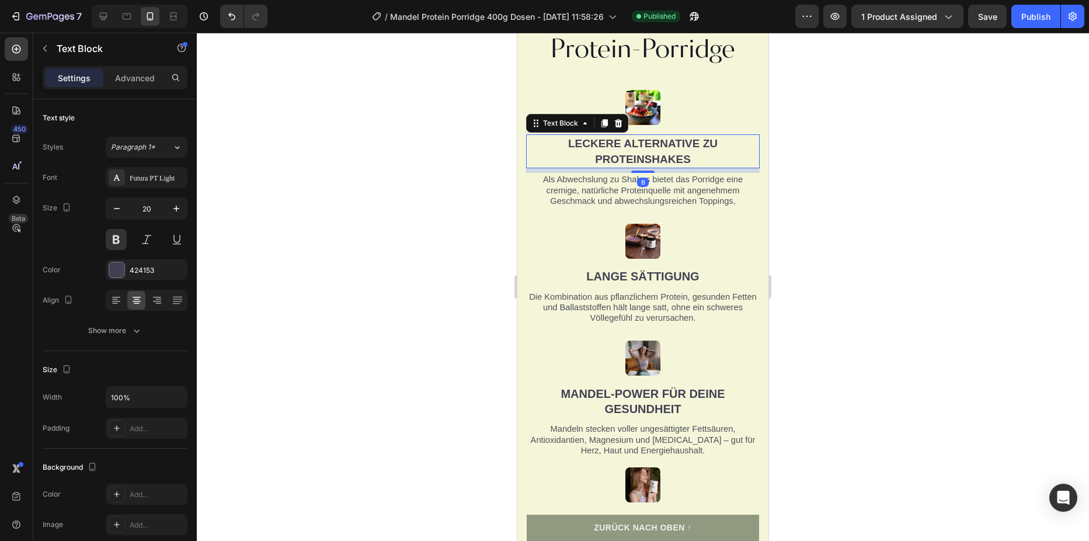
click at [569, 149] on span "Leckere Alternative zu Proteinshakes" at bounding box center [642, 151] width 149 height 28
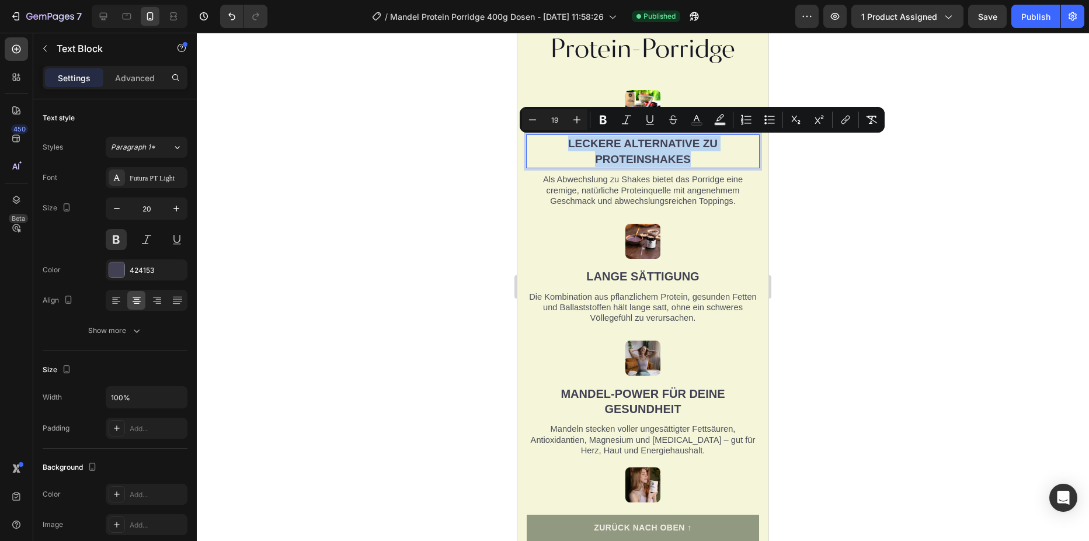
drag, startPoint x: 669, startPoint y: 145, endPoint x: 703, endPoint y: 162, distance: 37.3
click at [703, 162] on p "Leckere Alternative zu Proteinshakes" at bounding box center [642, 151] width 231 height 32
click at [718, 162] on p "Leckere Alternative zu Proteinshakes" at bounding box center [642, 151] width 231 height 32
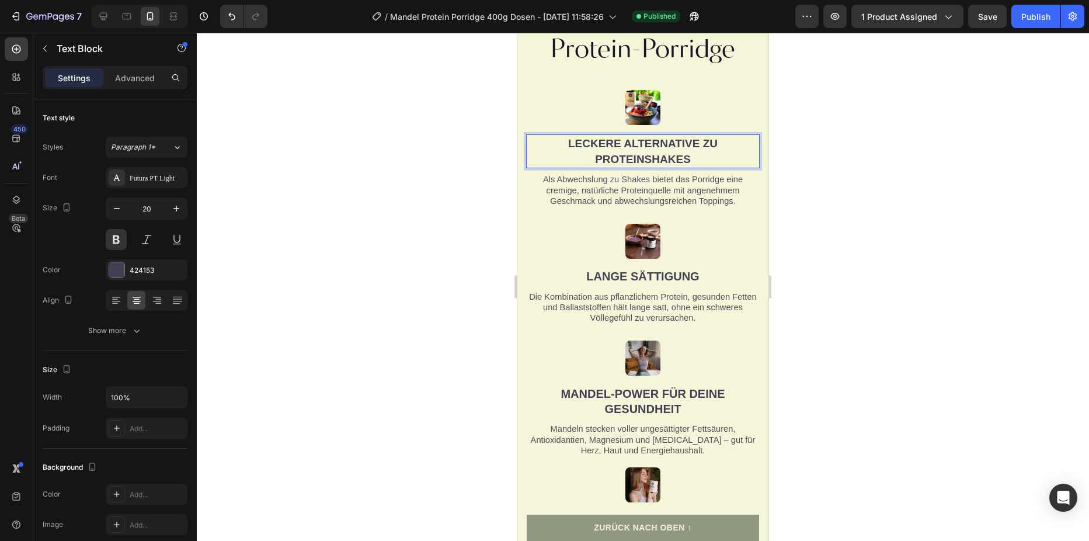
click at [838, 197] on div at bounding box center [643, 287] width 892 height 508
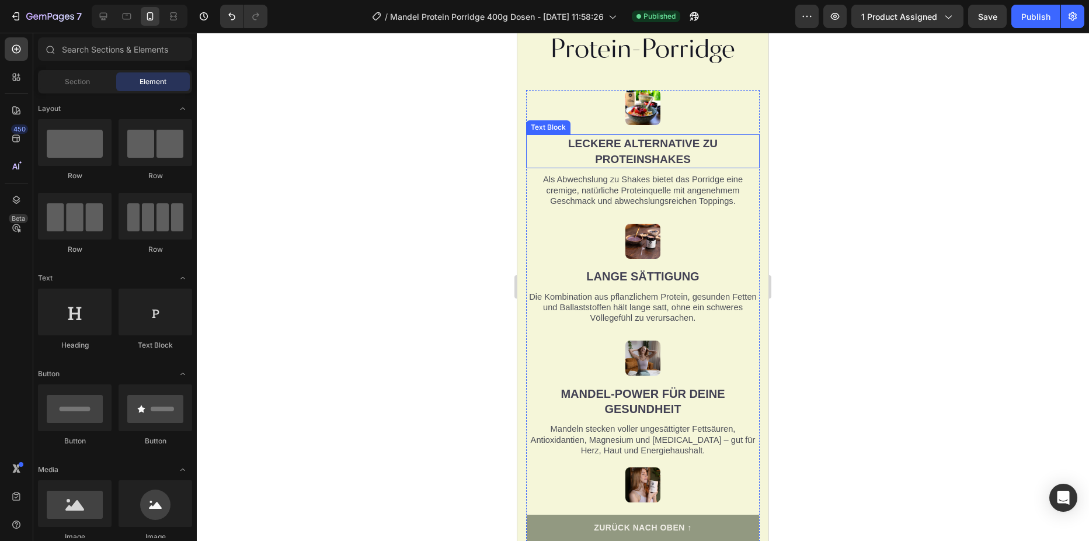
click at [697, 164] on p "Leckere Alternative zu Proteinshakes" at bounding box center [642, 151] width 231 height 32
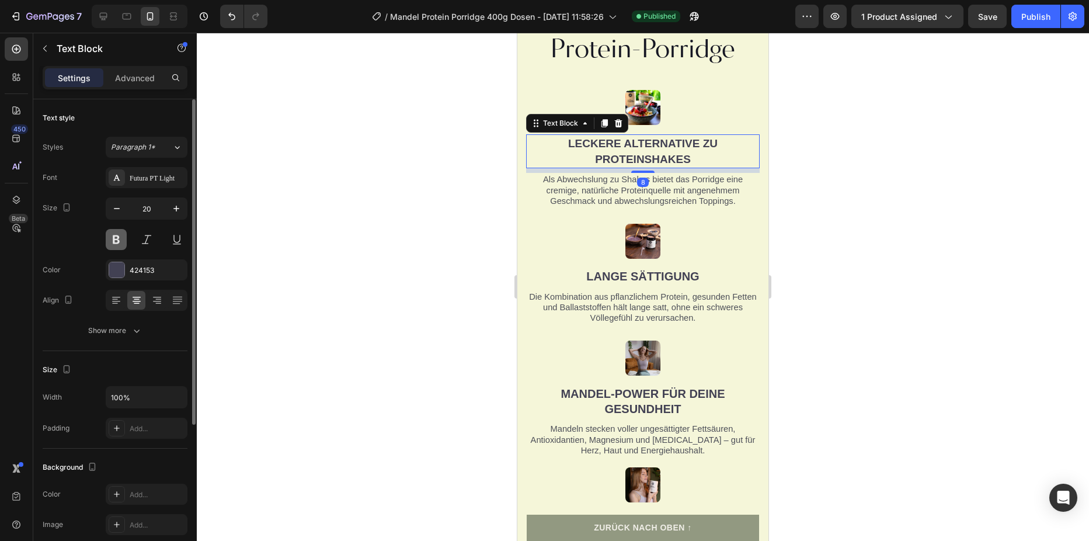
click at [115, 246] on button at bounding box center [116, 239] width 21 height 21
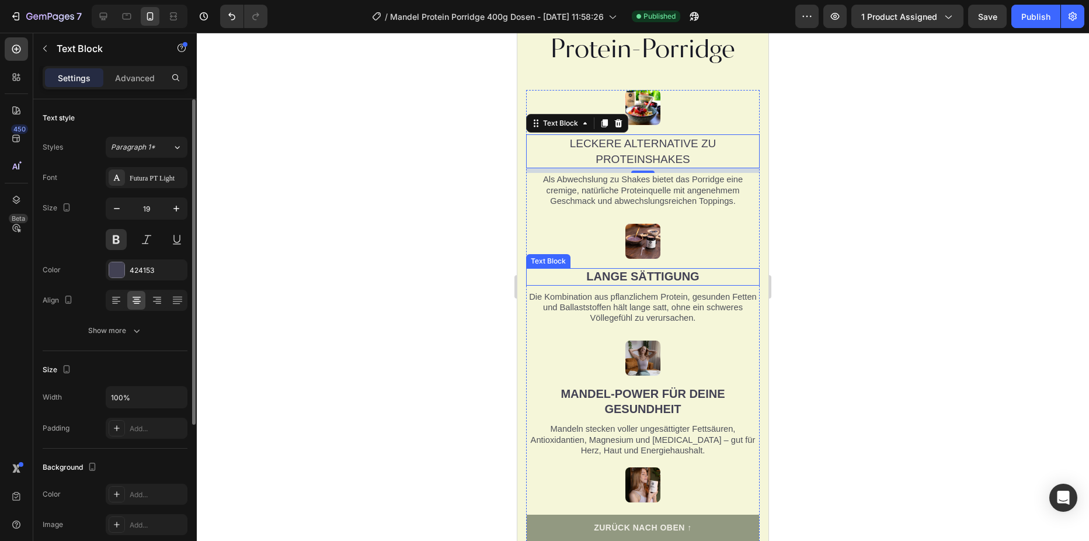
click at [619, 280] on span "Lange sättigung" at bounding box center [642, 276] width 113 height 13
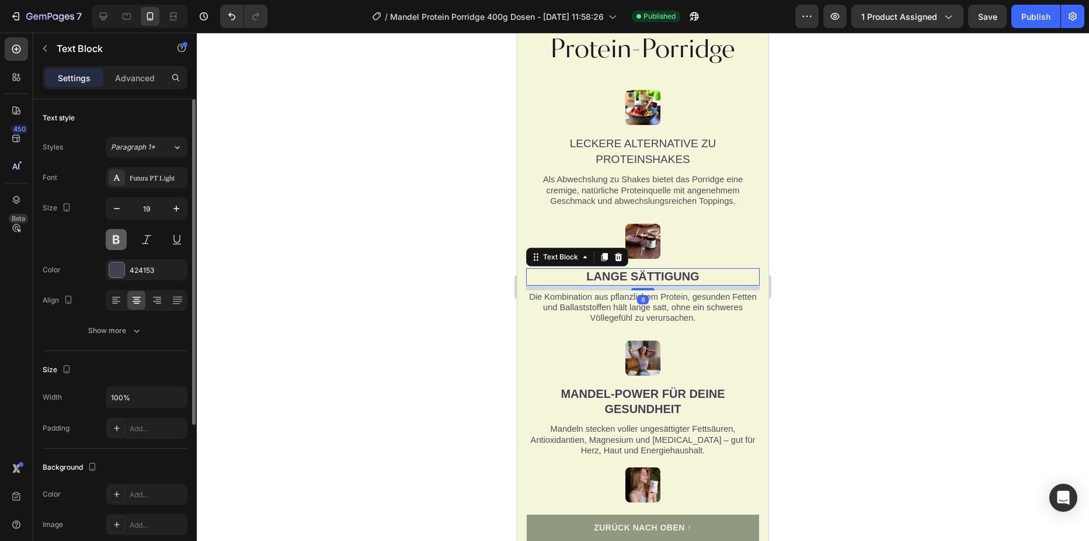
click at [112, 239] on button at bounding box center [116, 239] width 21 height 21
click at [658, 412] on span "Mandel-Power für deine Gesundheit" at bounding box center [643, 401] width 164 height 28
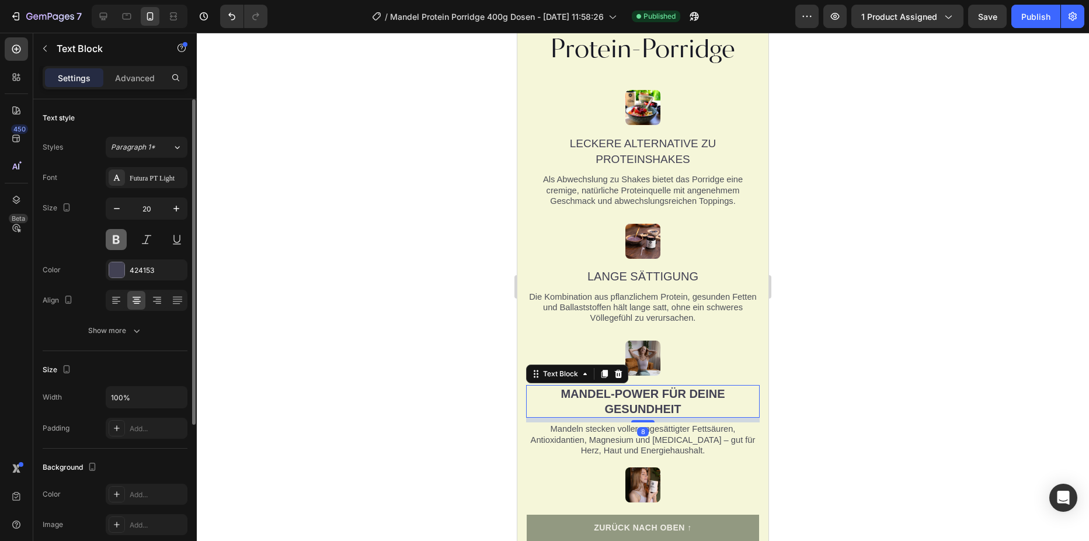
click at [110, 243] on button at bounding box center [116, 239] width 21 height 21
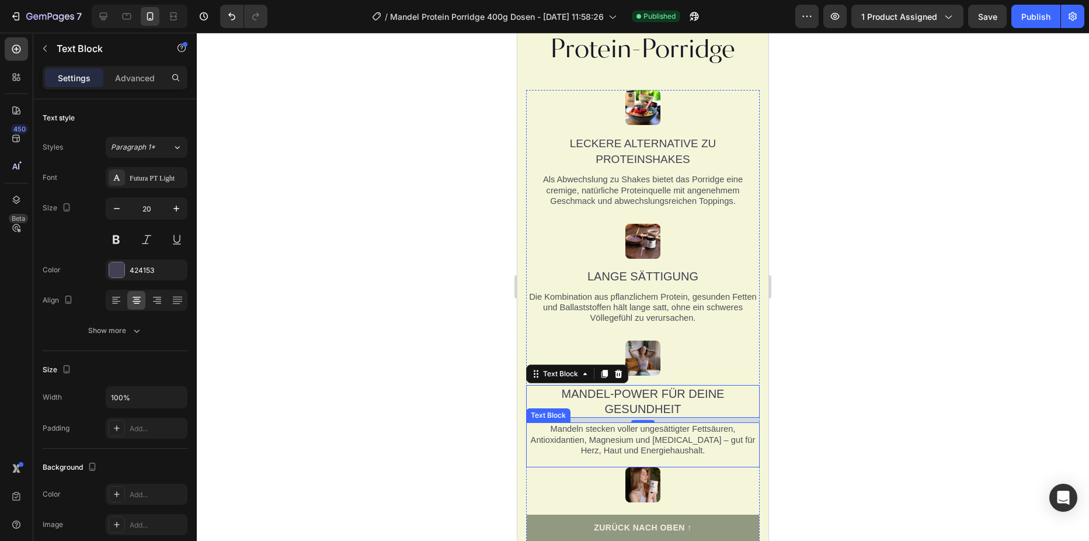
scroll to position [1752, 0]
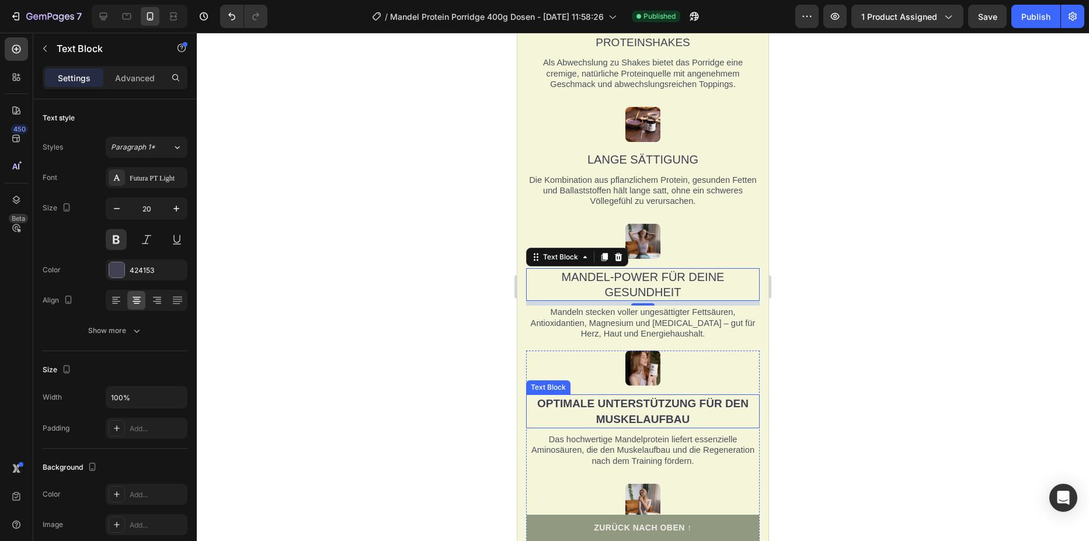
click at [660, 402] on span "OPTIMALE UNTERSTÜTZUNG FÜR DEN MUSKELAUFBAU" at bounding box center [642, 411] width 211 height 28
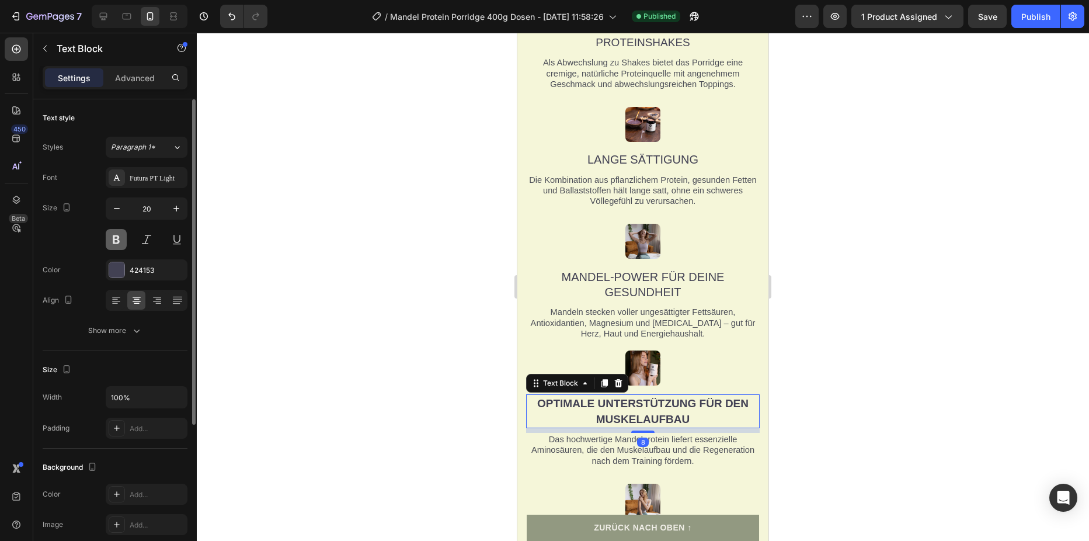
click at [116, 239] on button at bounding box center [116, 239] width 21 height 21
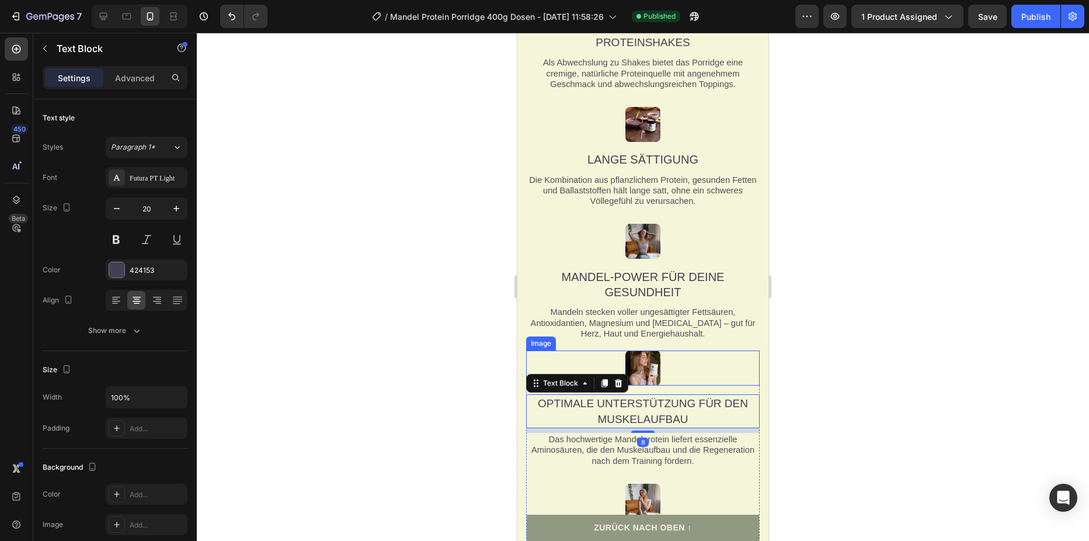
scroll to position [1927, 0]
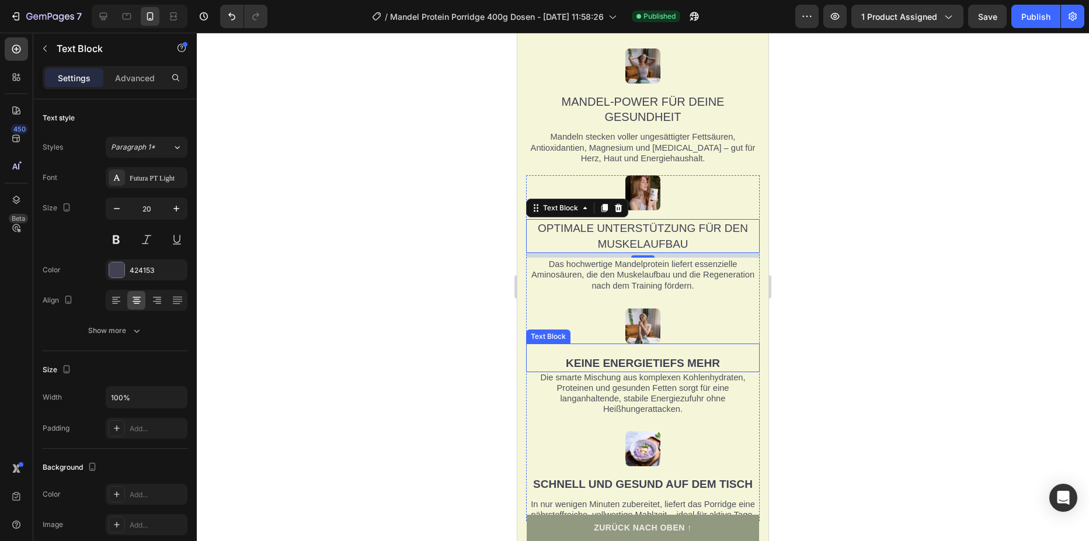
click at [701, 371] on div "Keine Energietiefs mehr" at bounding box center [643, 357] width 234 height 29
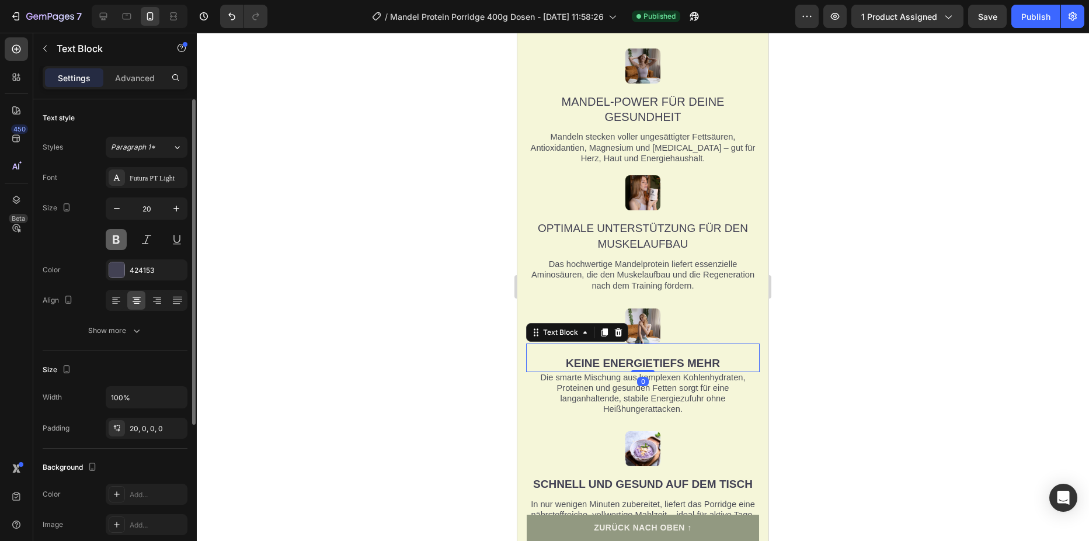
click at [112, 242] on button at bounding box center [116, 239] width 21 height 21
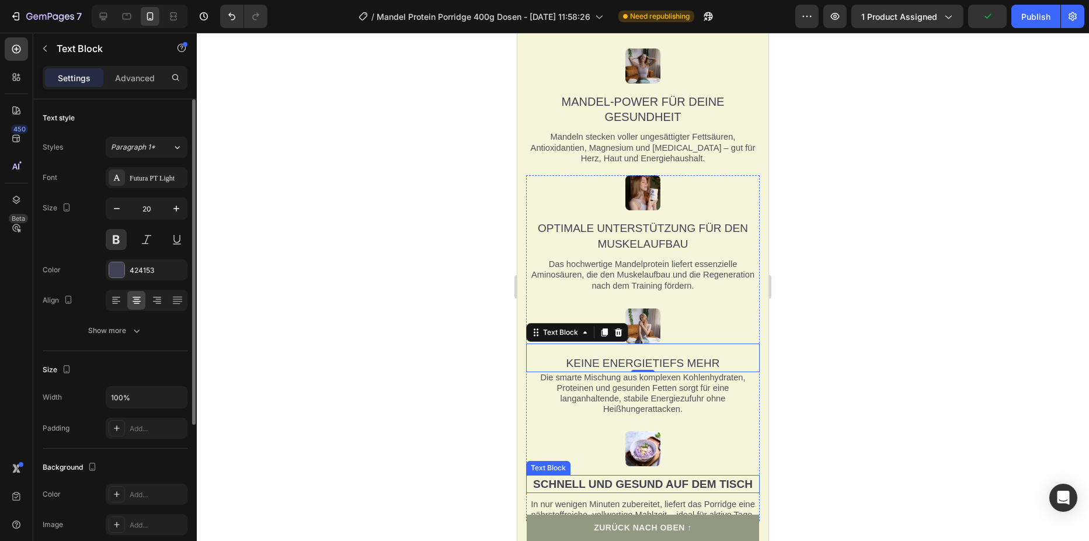
click at [620, 478] on span "Schnell und gesund auf dem Tisch" at bounding box center [643, 484] width 220 height 12
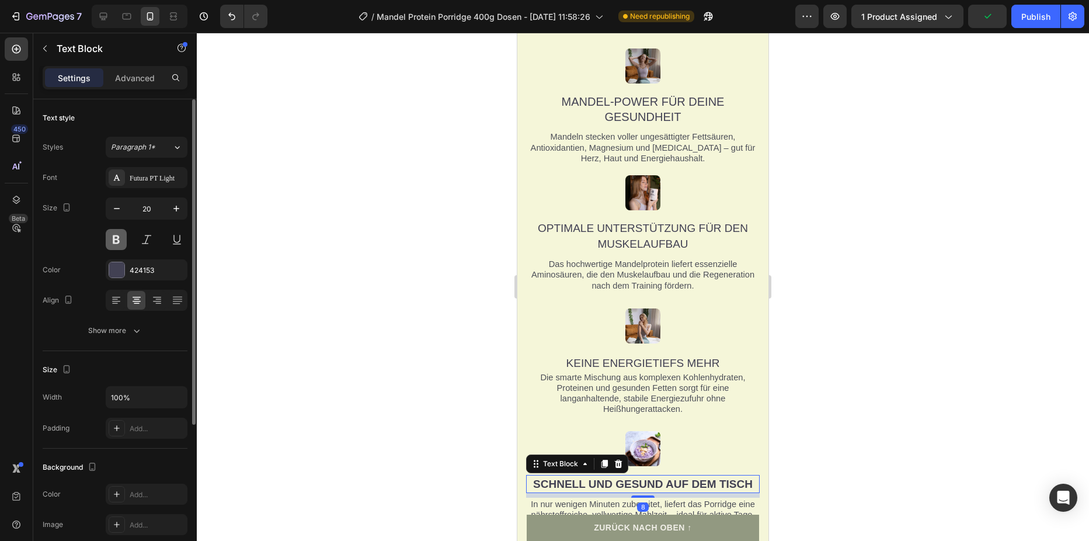
click at [115, 236] on button at bounding box center [116, 239] width 21 height 21
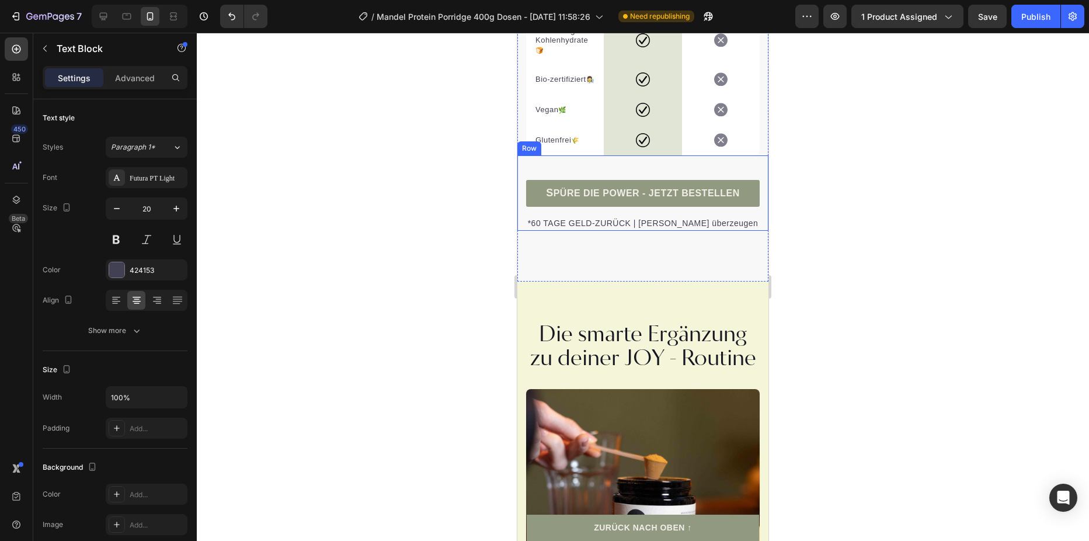
scroll to position [4146, 0]
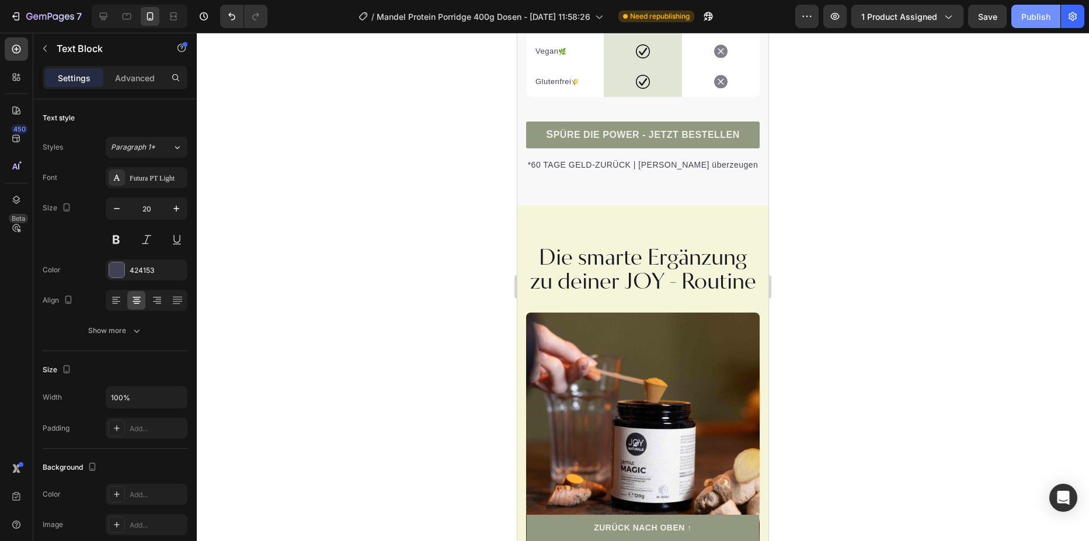
click at [1037, 22] on div "Publish" at bounding box center [1035, 17] width 29 height 12
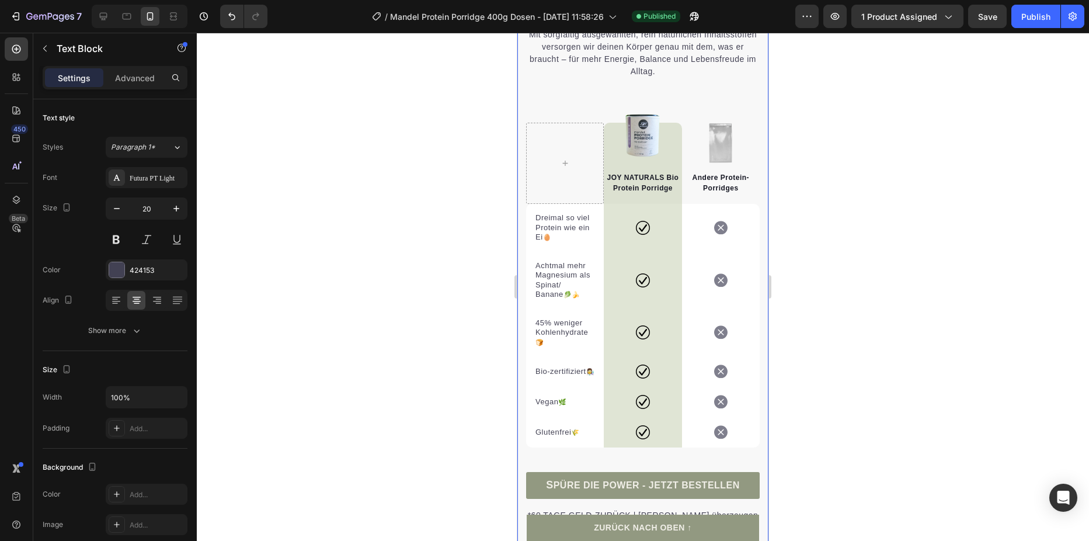
scroll to position [3679, 0]
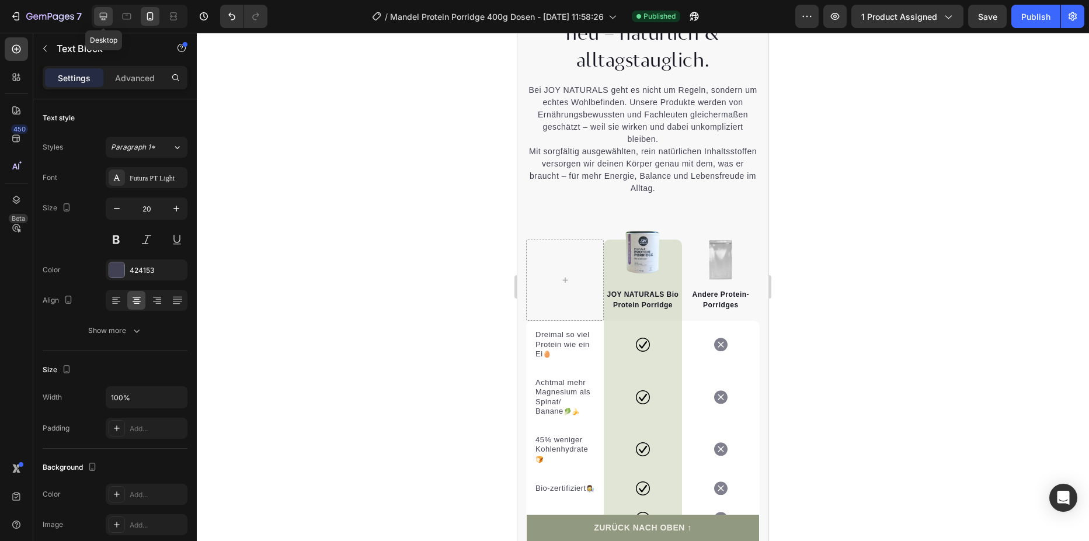
click at [100, 20] on icon at bounding box center [104, 17] width 12 height 12
type input "16"
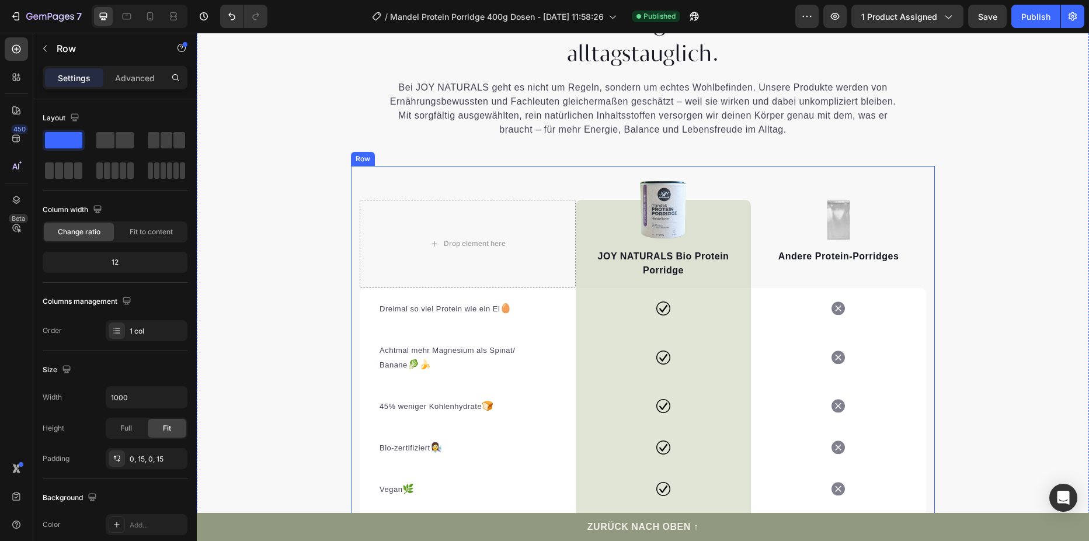
click at [351, 357] on div "Drop element here Image JOY NATURALS Bio Protein Porridge Text block Row Image …" at bounding box center [643, 358] width 584 height 385
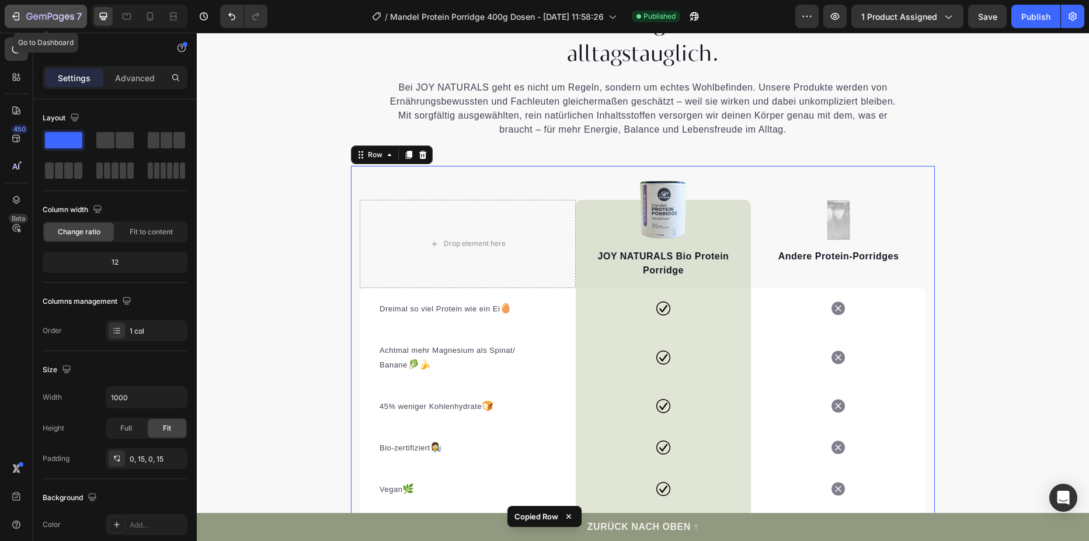
click at [16, 22] on icon "button" at bounding box center [16, 17] width 12 height 12
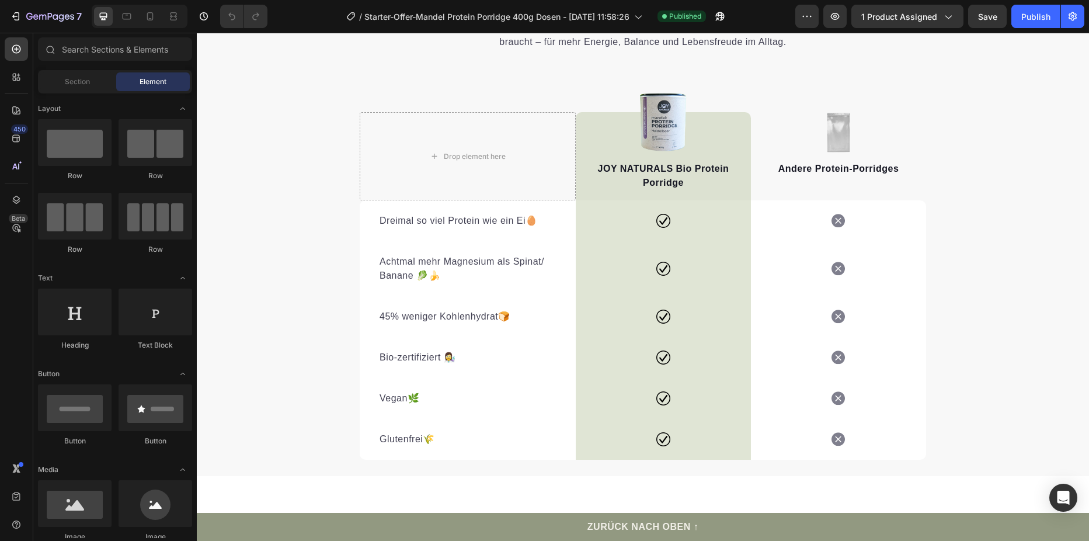
scroll to position [2453, 0]
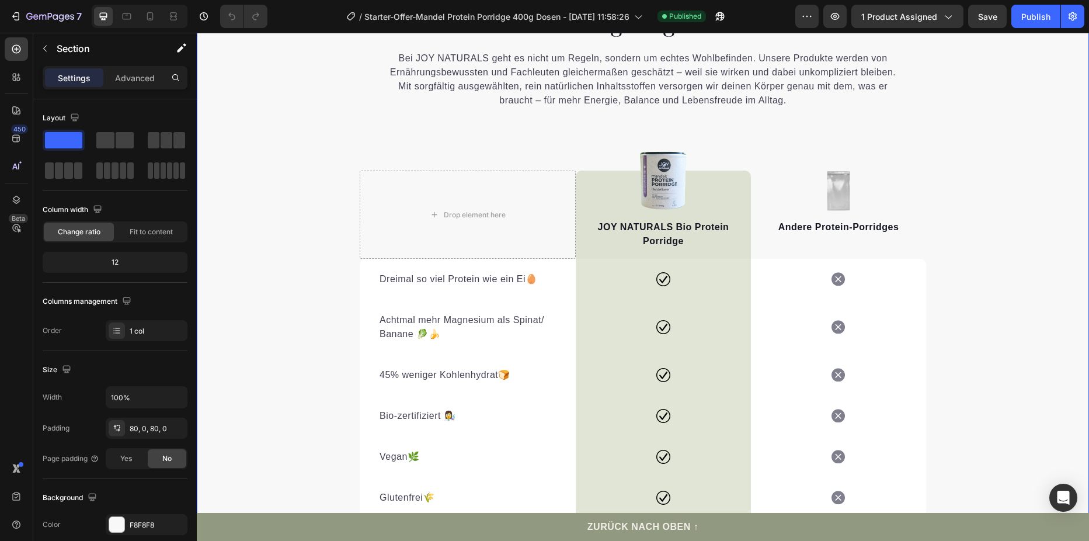
click at [273, 347] on div "Wir denken Ernährung neu – natürlich & alltagstauglich. Heading Bei JOY NATURAL…" at bounding box center [643, 248] width 892 height 540
click at [296, 317] on div "Wir denken Ernährung neu – natürlich & alltagstauglich. Heading Bei JOY NATURAL…" at bounding box center [643, 248] width 892 height 540
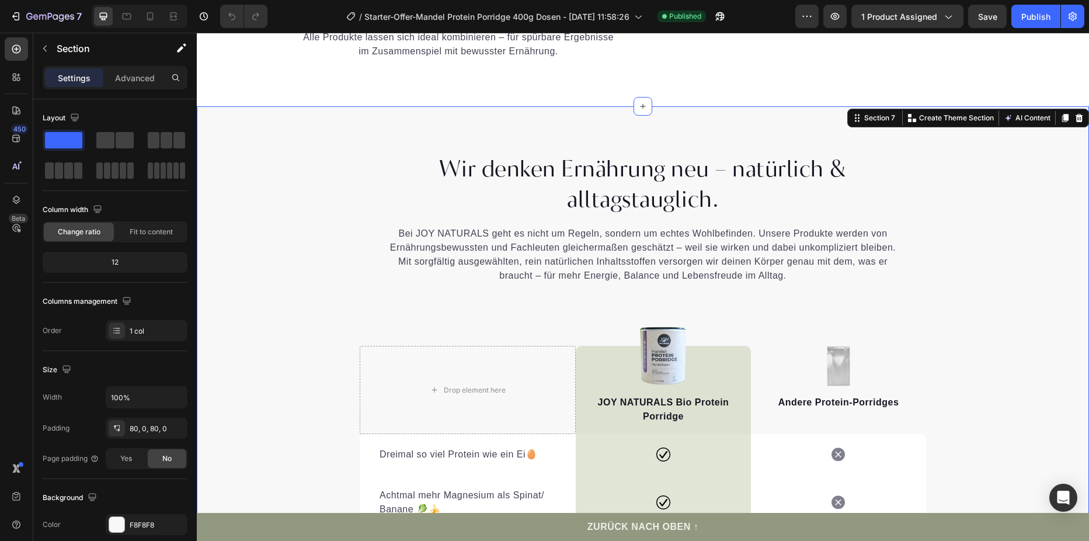
click at [979, 259] on div "Wir denken Ernährung neu – natürlich & alltagstauglich. Heading Bei JOY NATURAL…" at bounding box center [643, 423] width 892 height 540
click at [1075, 118] on icon at bounding box center [1079, 117] width 9 height 9
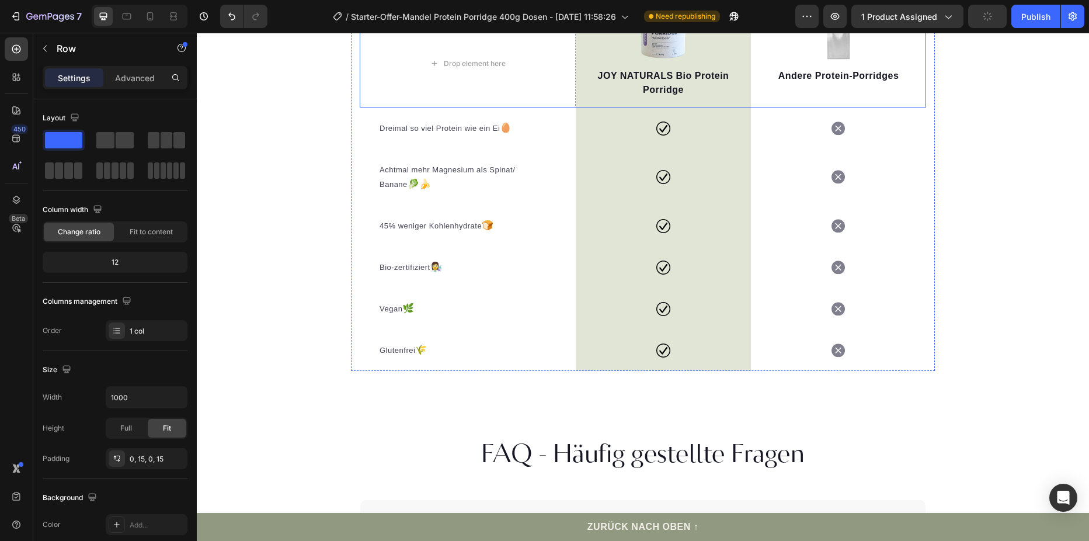
scroll to position [2324, 0]
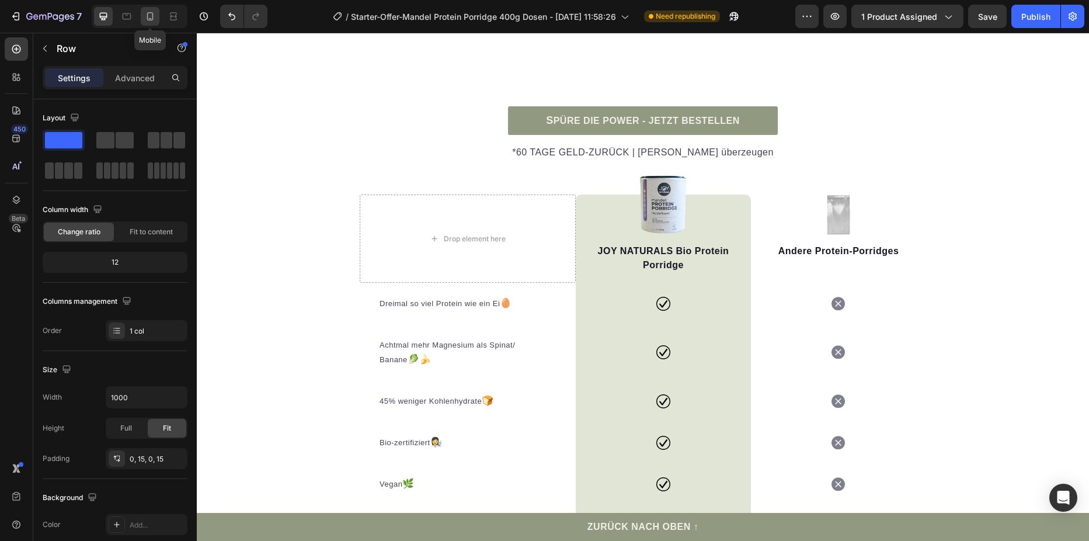
click at [147, 18] on icon at bounding box center [150, 17] width 12 height 12
type input "100%"
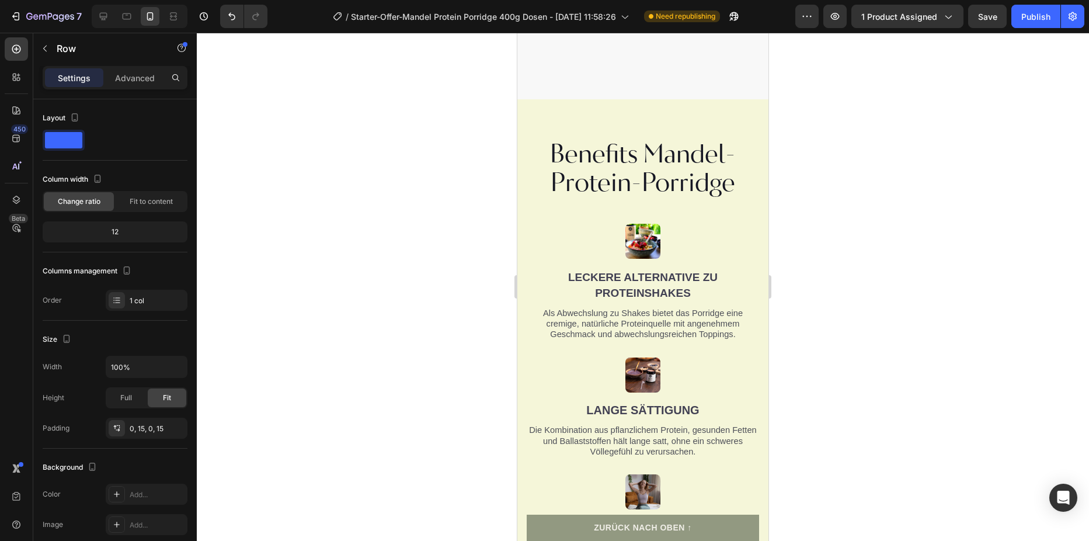
scroll to position [1249, 0]
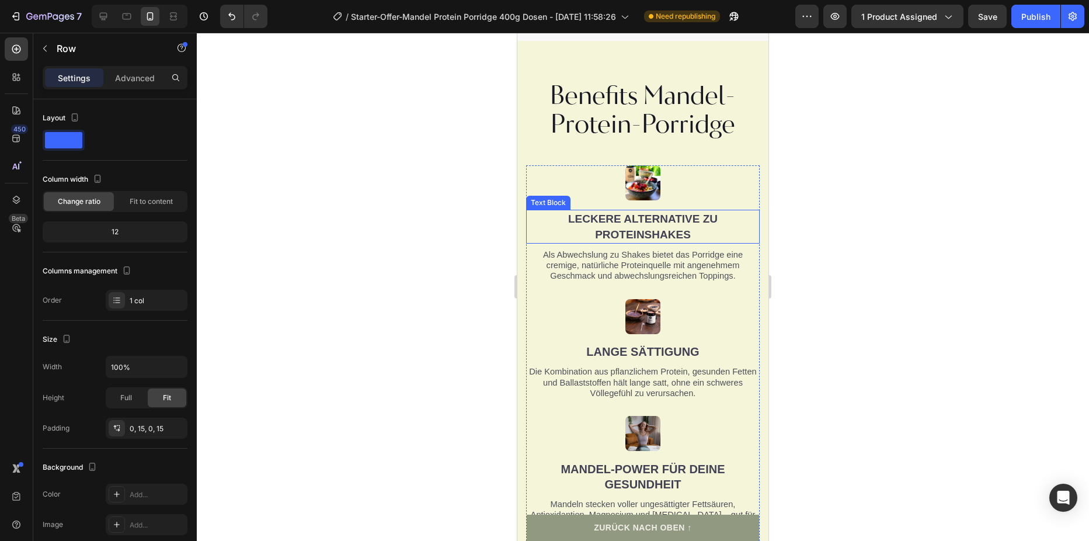
click at [676, 225] on span "Leckere Alternative zu Proteinshakes" at bounding box center [642, 227] width 149 height 28
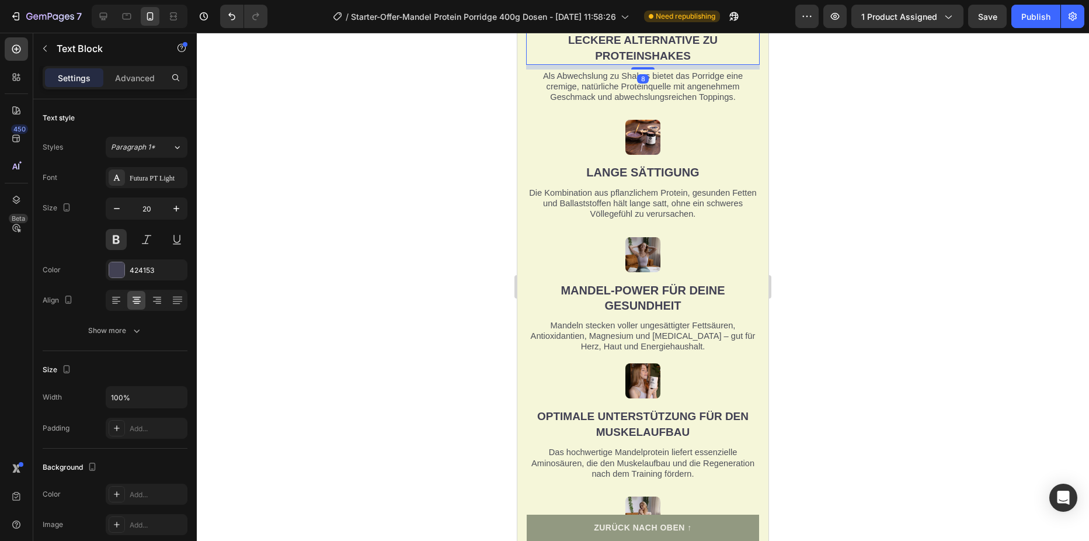
scroll to position [1424, 0]
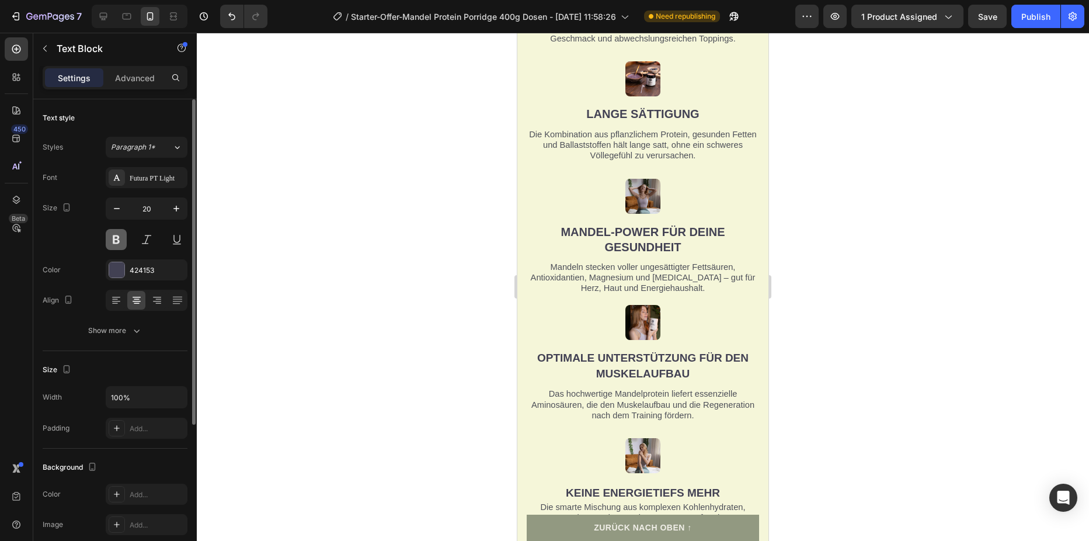
click at [120, 237] on button at bounding box center [116, 239] width 21 height 21
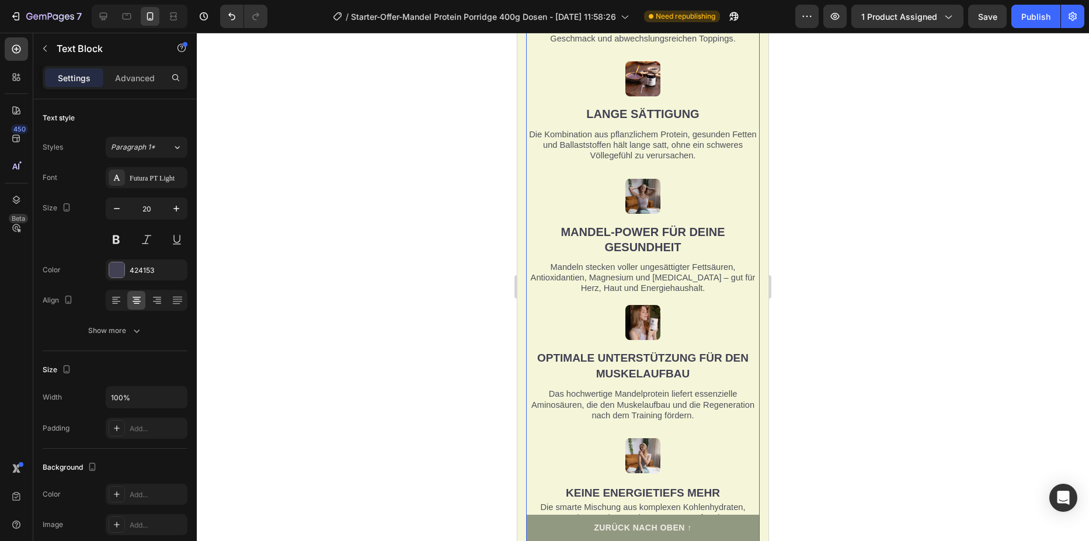
click at [637, 305] on div "Image Leckere Alternative zu Proteinshakes Text Block Als Abwechslung zu Shakes…" at bounding box center [643, 116] width 234 height 377
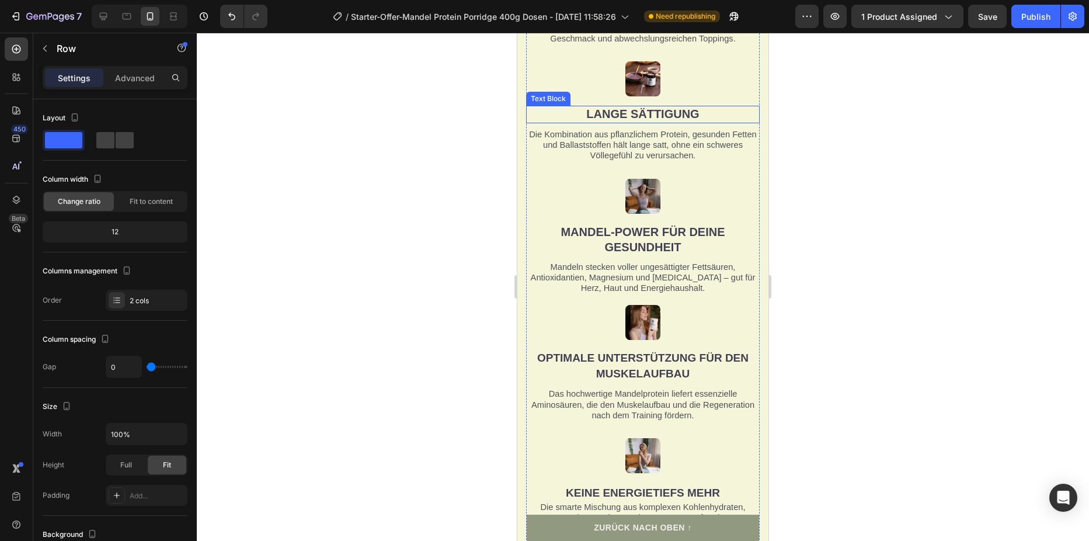
click at [637, 120] on span "Lange sättigung" at bounding box center [642, 113] width 113 height 13
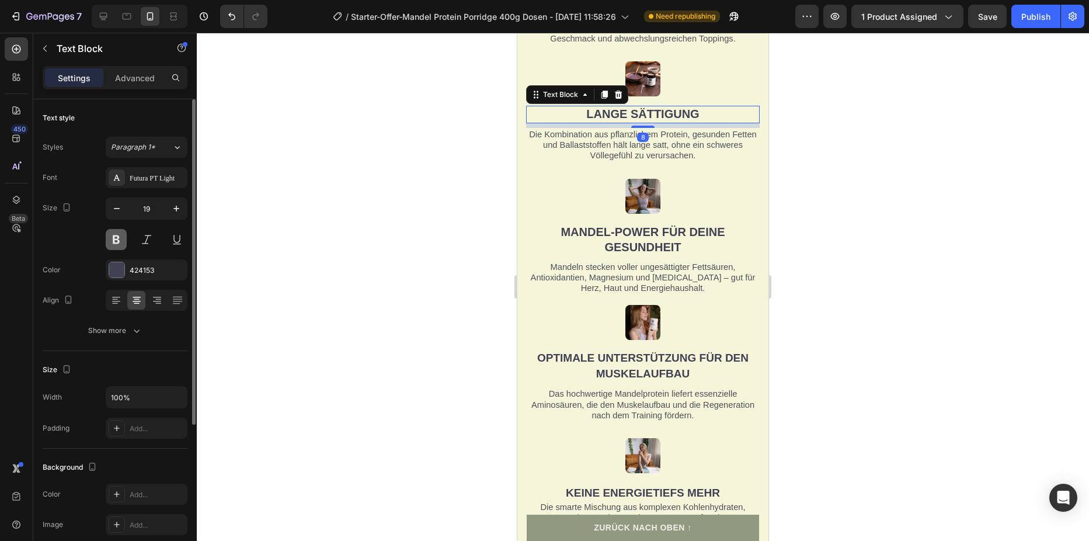
click at [114, 242] on button at bounding box center [116, 239] width 21 height 21
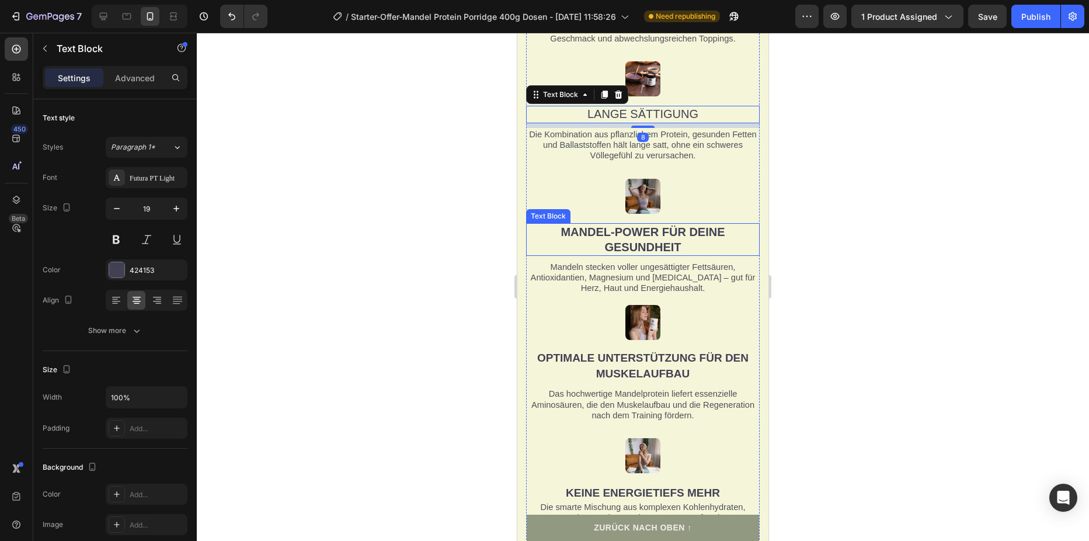
click at [632, 253] on span "Mandel-Power für deine Gesundheit" at bounding box center [643, 239] width 164 height 28
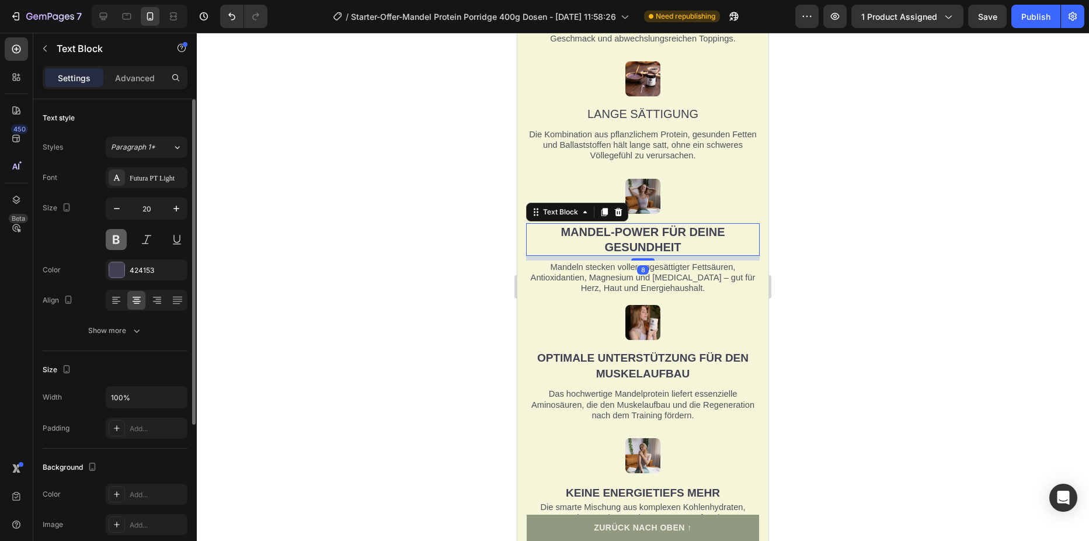
click at [112, 243] on button at bounding box center [116, 239] width 21 height 21
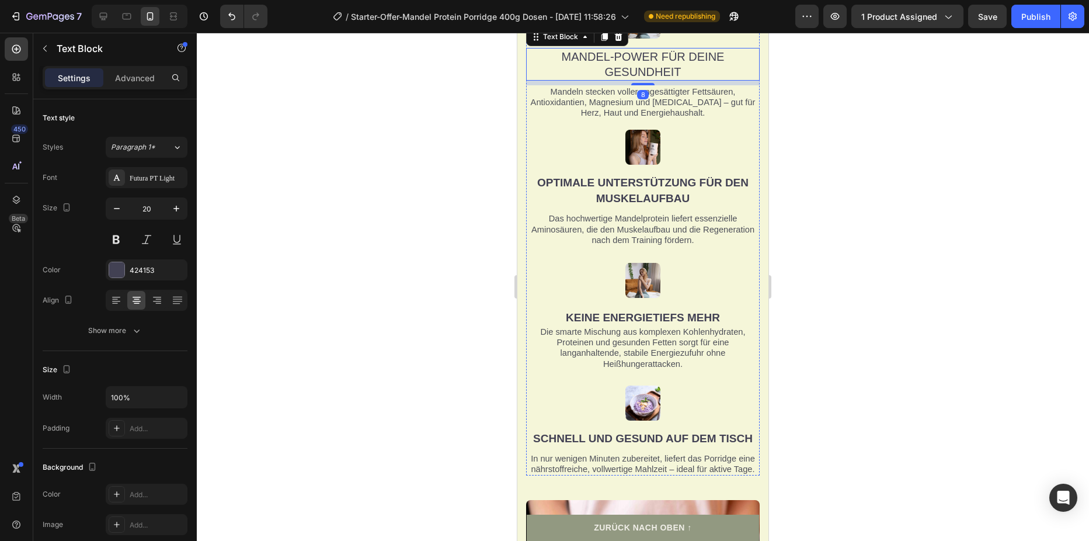
scroll to position [1658, 0]
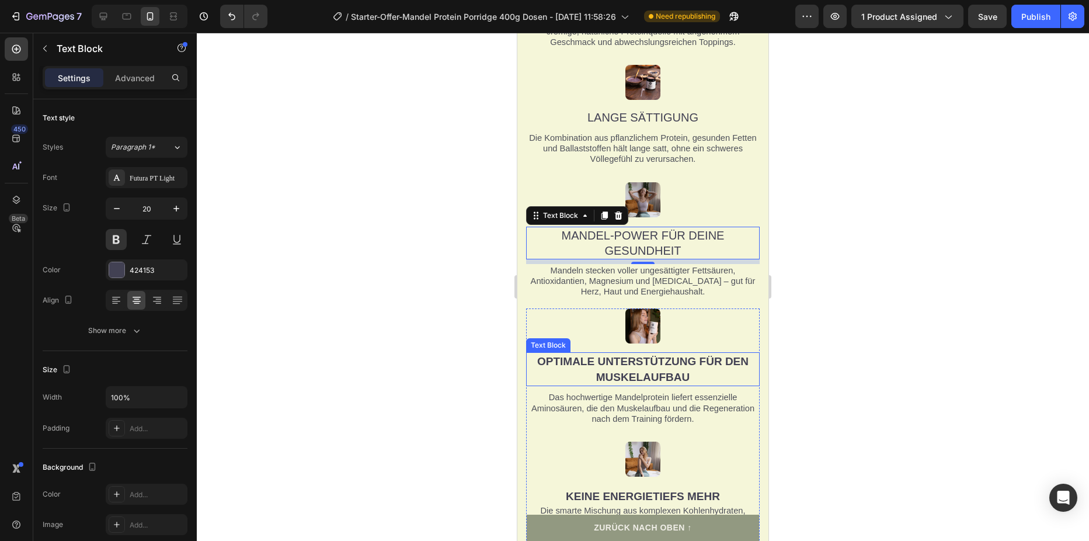
click at [660, 366] on span "OPTIMALE UNTERSTÜTZUNG FÜR DEN MUSKELAUFBAU" at bounding box center [642, 369] width 211 height 28
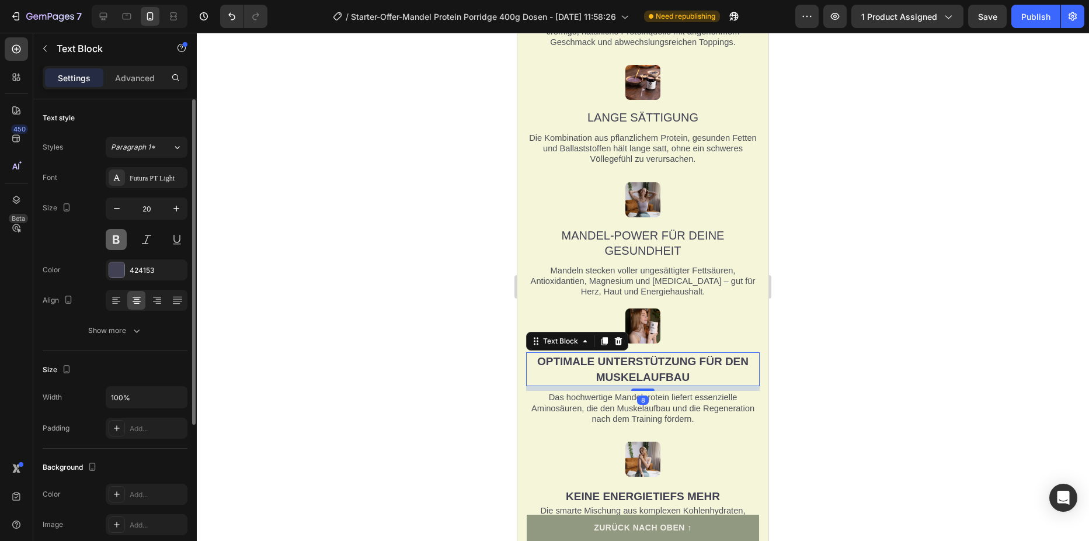
click at [109, 236] on button at bounding box center [116, 239] width 21 height 21
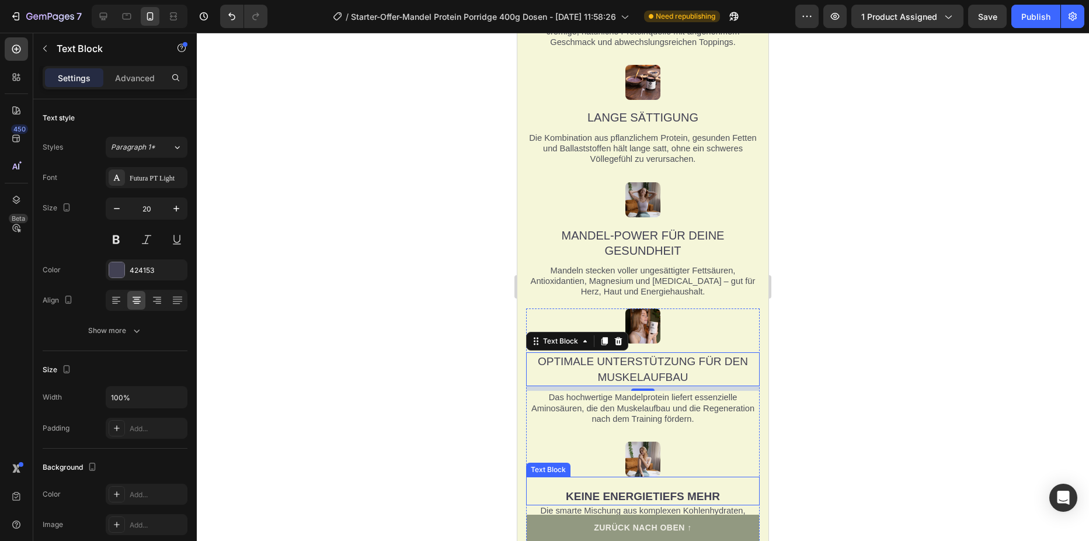
click at [610, 491] on span "Keine Energietiefs mehr" at bounding box center [643, 496] width 154 height 12
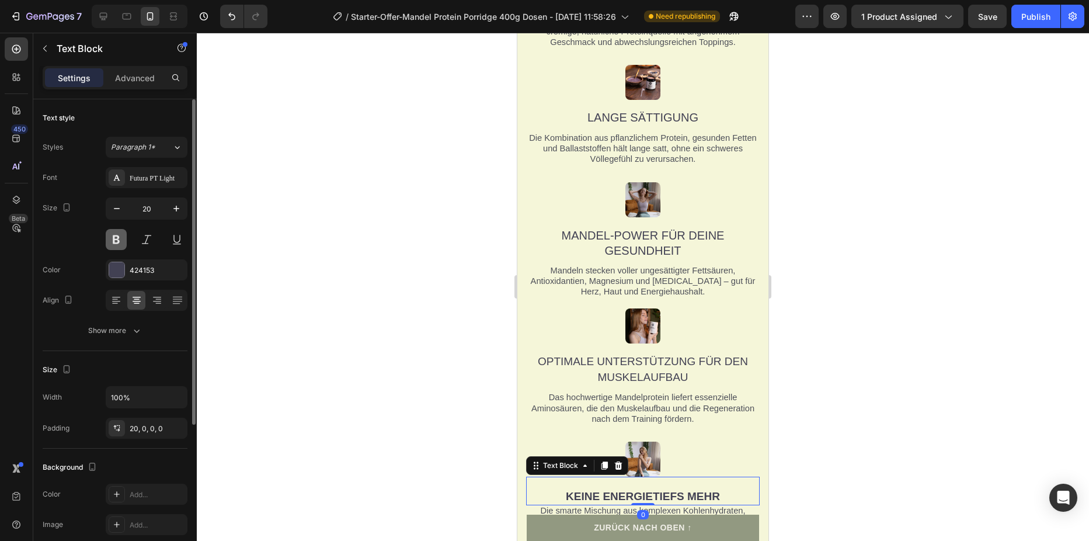
click at [117, 242] on button at bounding box center [116, 239] width 21 height 21
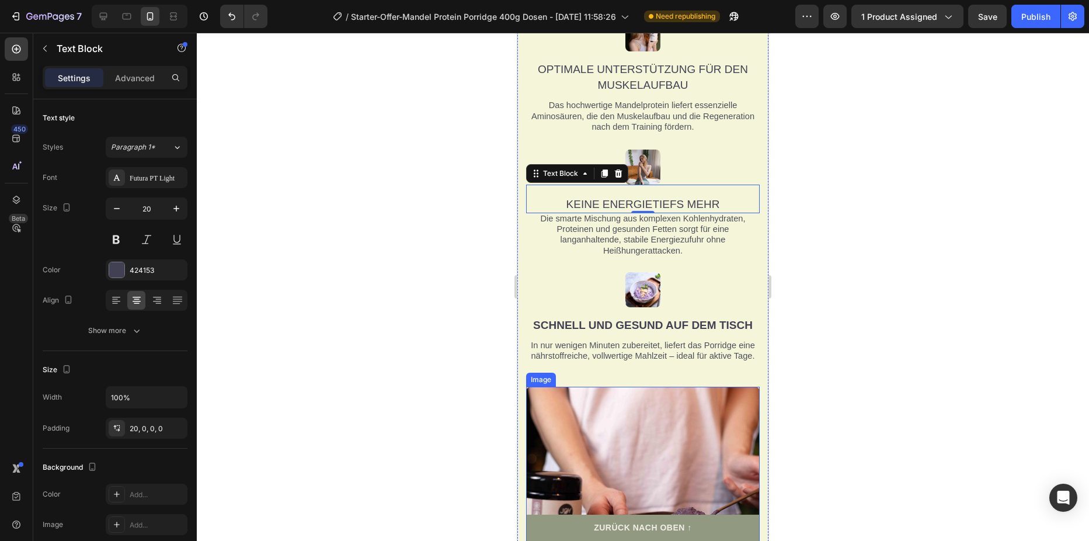
scroll to position [1833, 0]
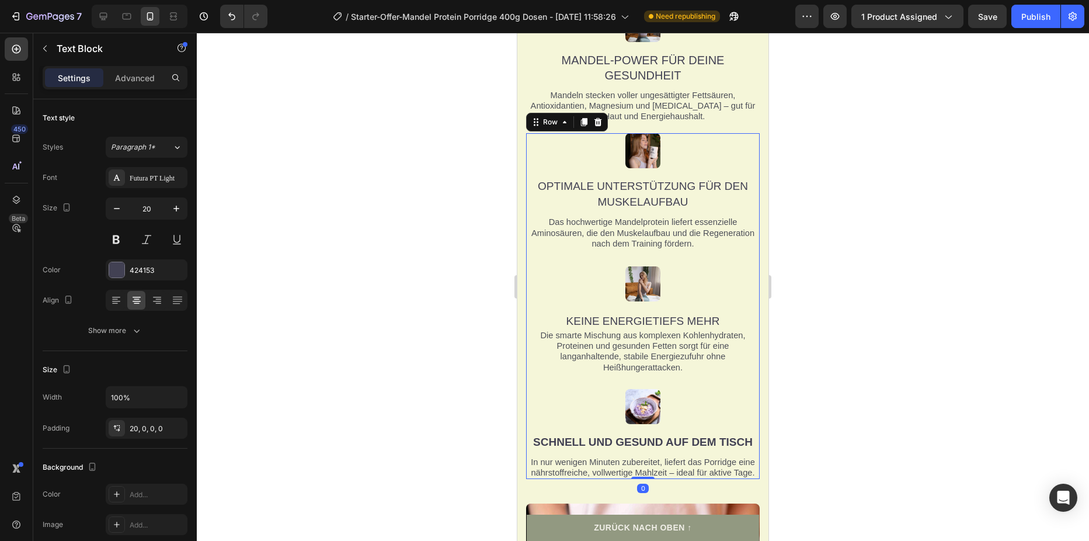
click at [652, 431] on div "Image OPTIMALE UNTERSTÜTZUNG FÜR DEN MUSKELAUFBAU Text Block Das hochwertige Ma…" at bounding box center [643, 306] width 234 height 346
click at [651, 440] on span "Schnell und gesund auf dem Tisch" at bounding box center [643, 442] width 220 height 12
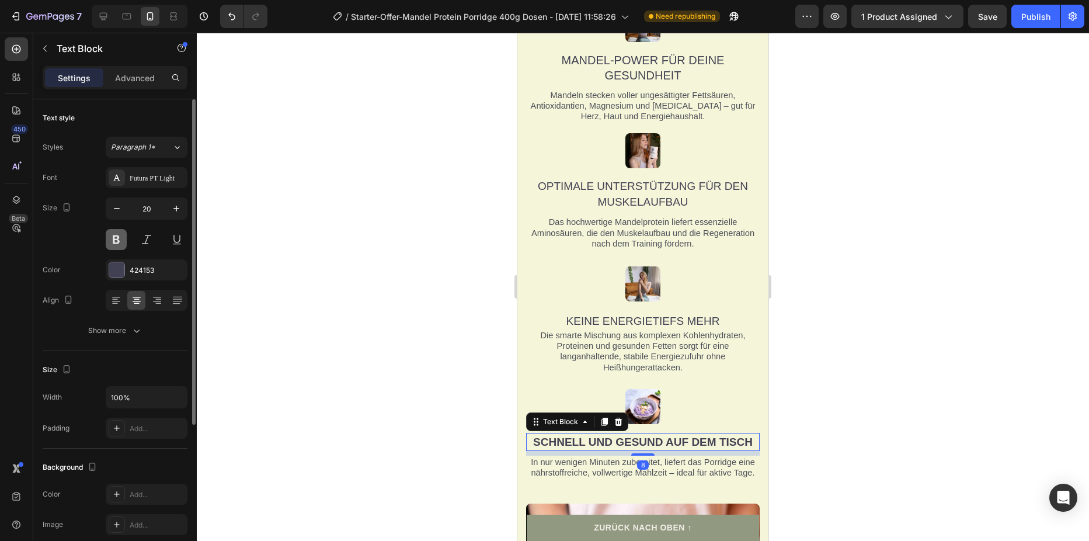
click at [114, 238] on button at bounding box center [116, 239] width 21 height 21
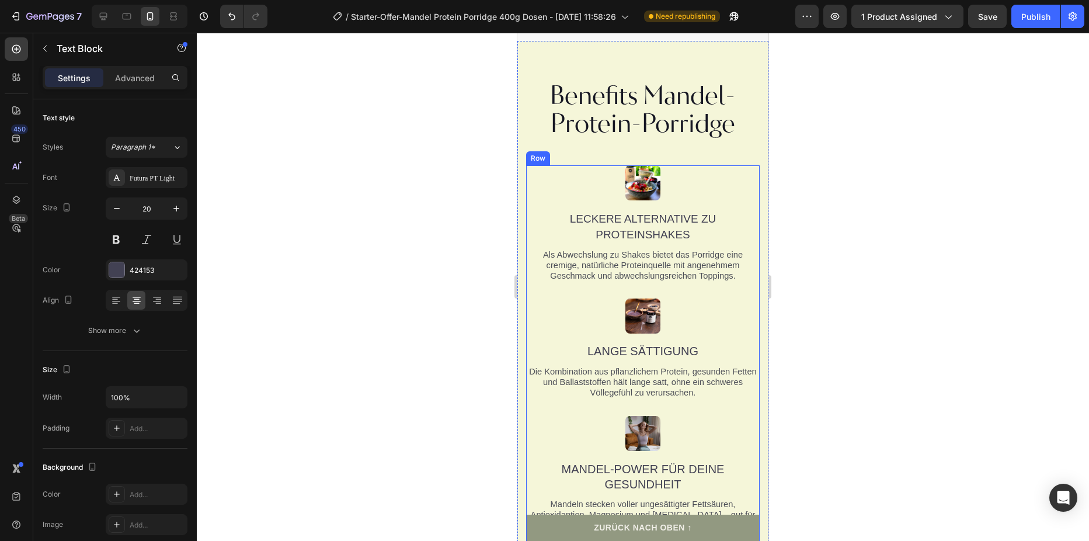
scroll to position [1366, 0]
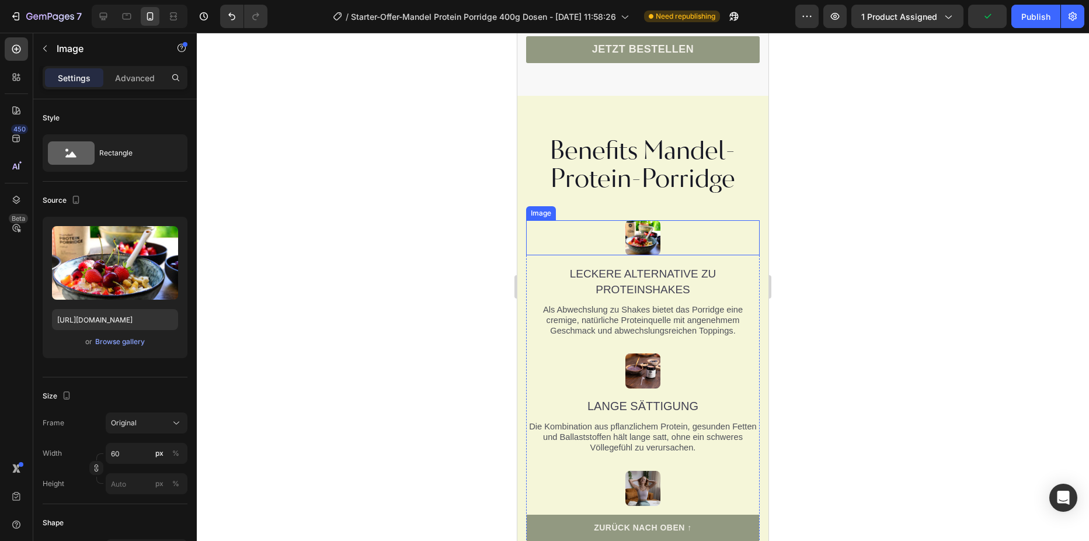
click at [640, 243] on img at bounding box center [642, 237] width 35 height 35
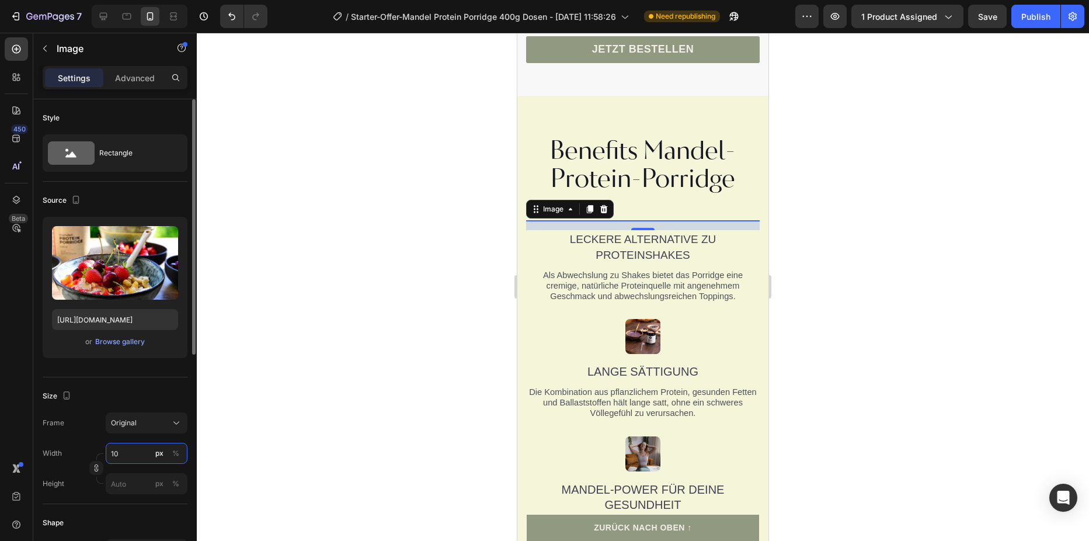
type input "100"
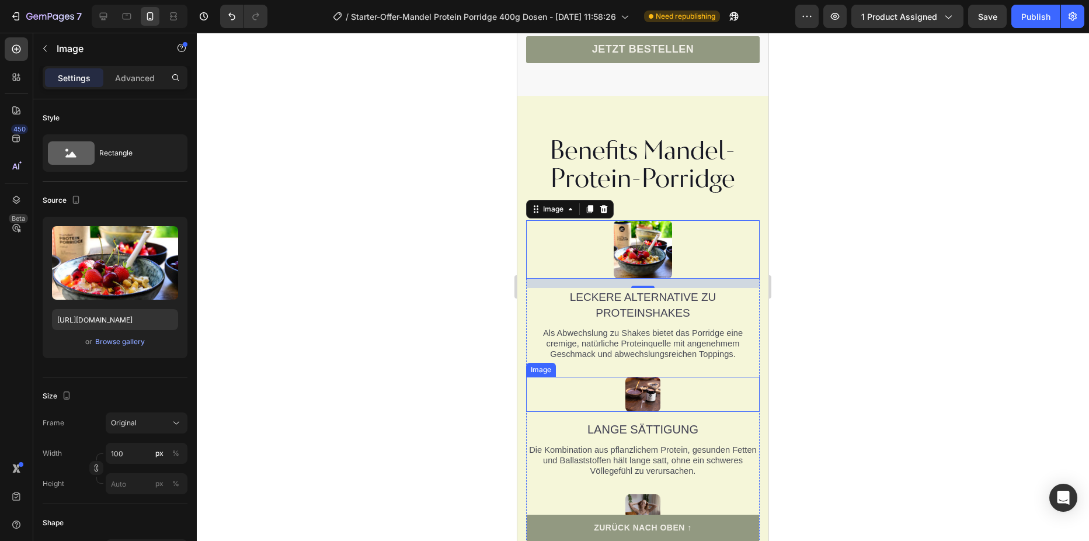
click at [651, 390] on img at bounding box center [642, 394] width 35 height 35
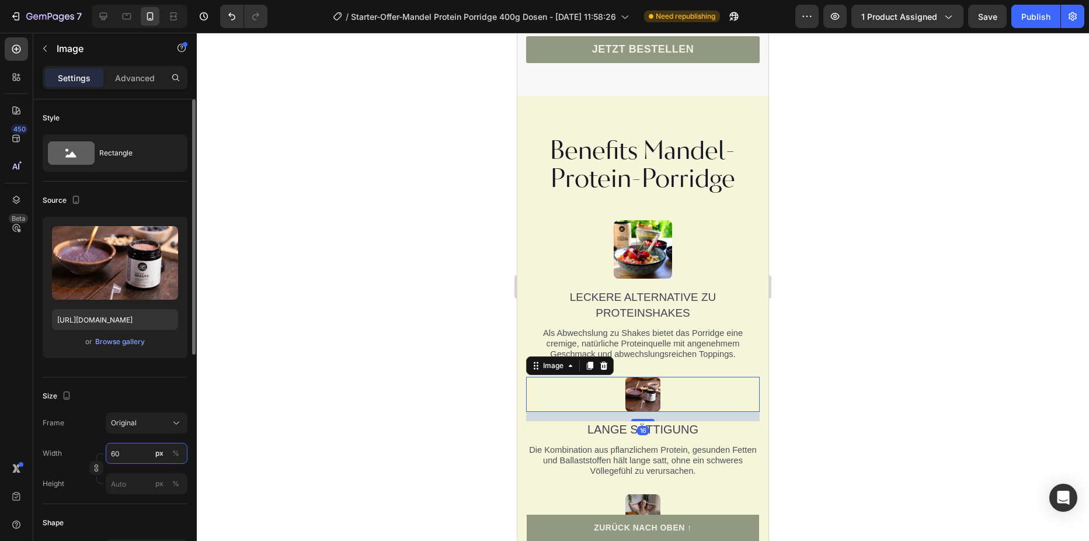
click at [120, 455] on input "60" at bounding box center [147, 453] width 82 height 21
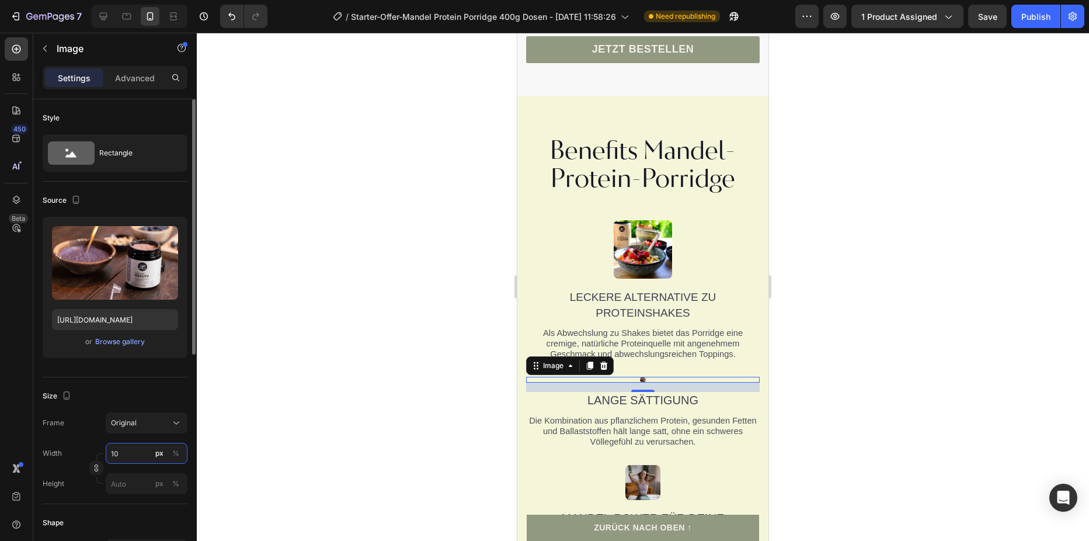
type input "100"
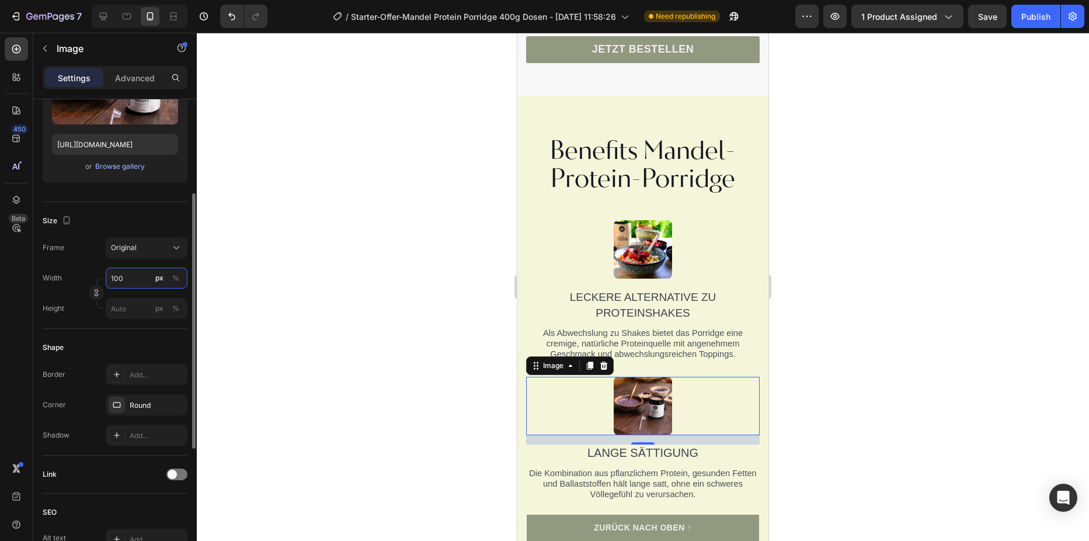
scroll to position [1541, 0]
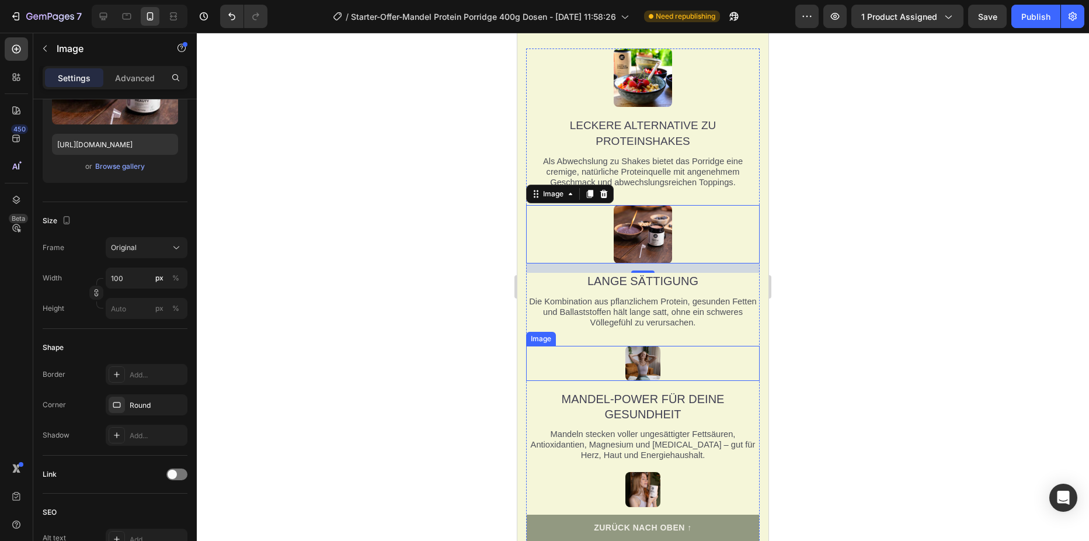
click at [675, 365] on div at bounding box center [643, 363] width 234 height 35
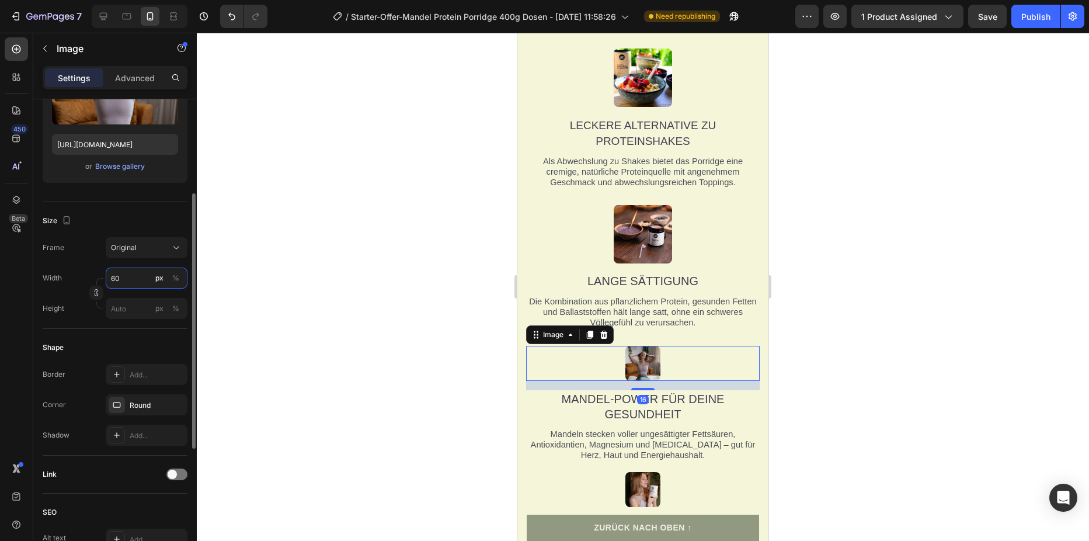
click at [121, 278] on input "60" at bounding box center [147, 277] width 82 height 21
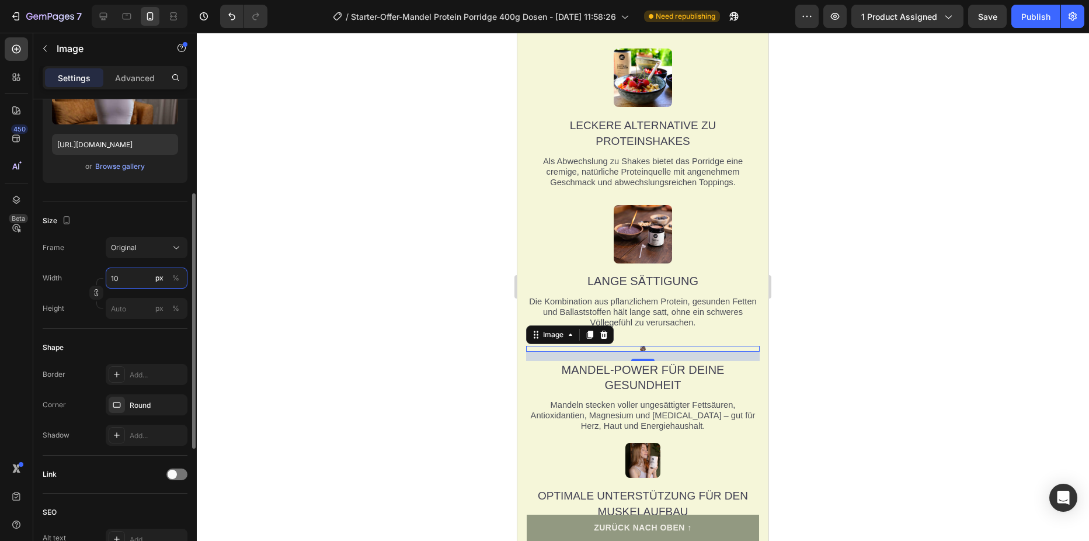
type input "100"
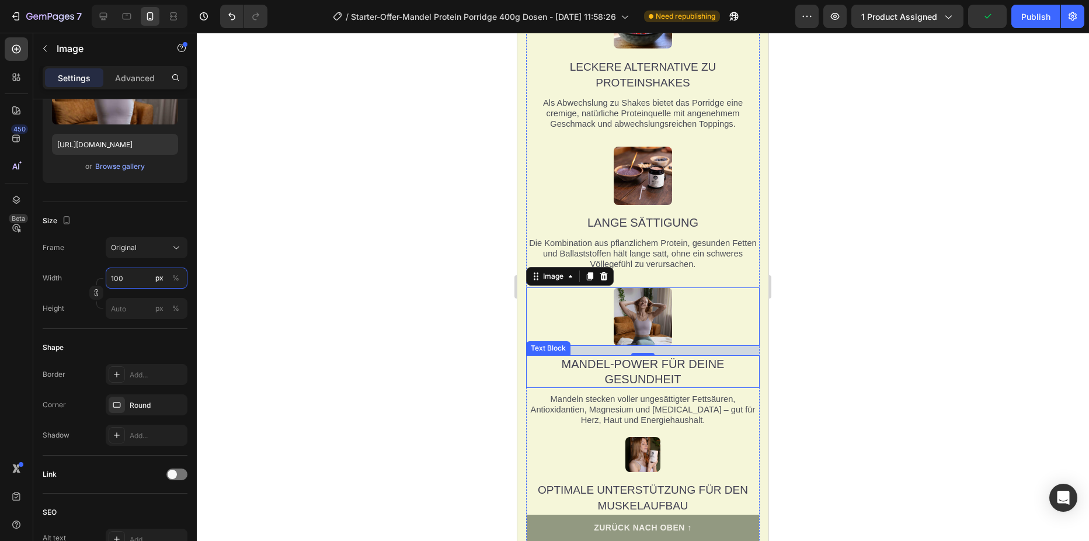
scroll to position [1716, 0]
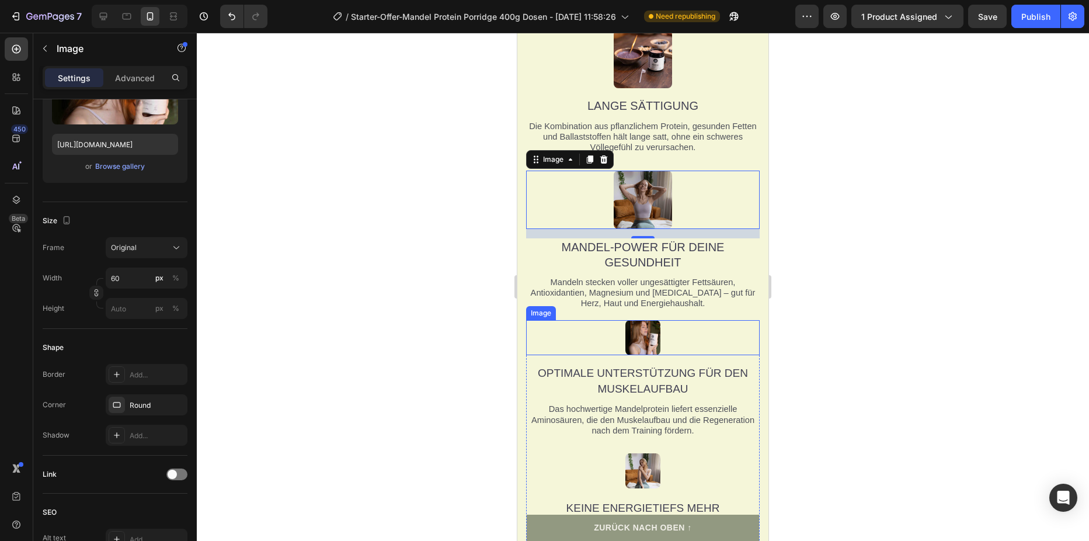
click at [663, 343] on div at bounding box center [643, 337] width 234 height 35
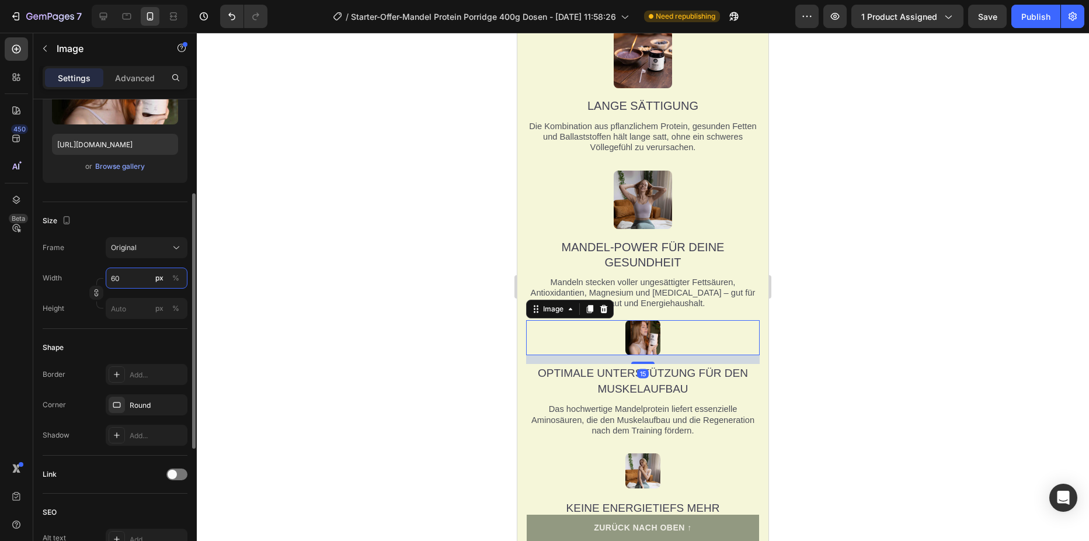
click at [136, 278] on input "60" at bounding box center [147, 277] width 82 height 21
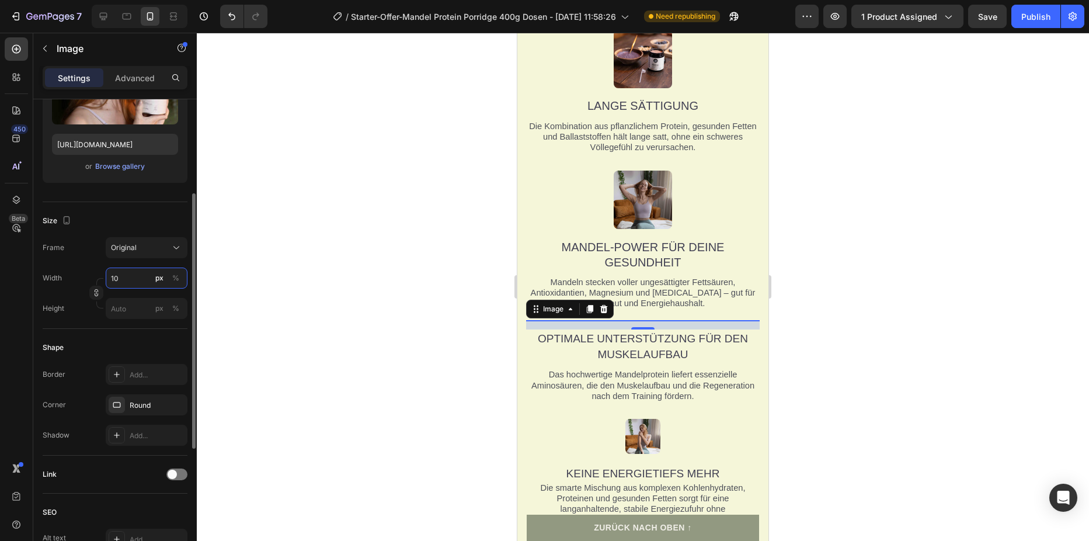
type input "100"
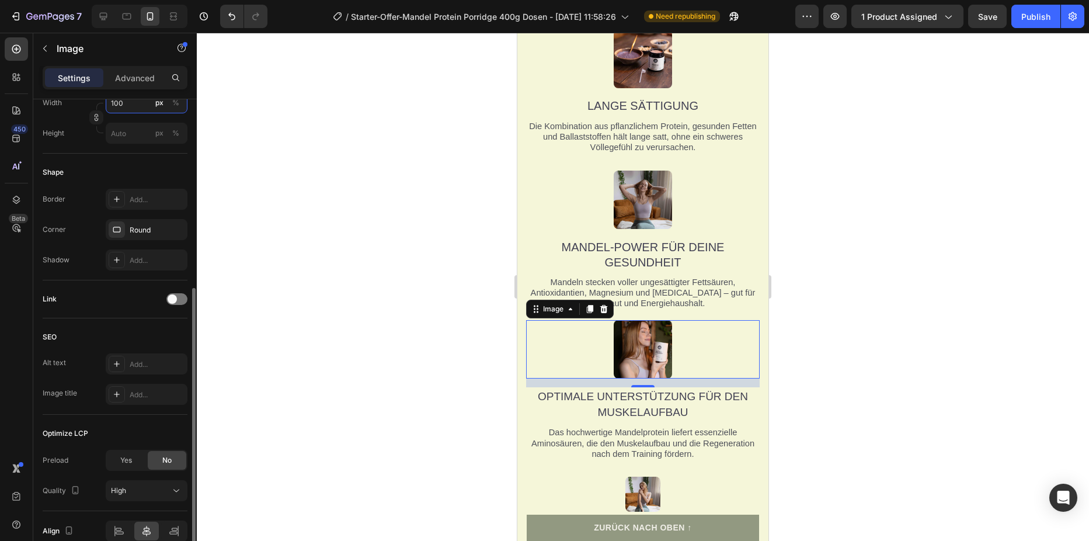
scroll to position [1892, 0]
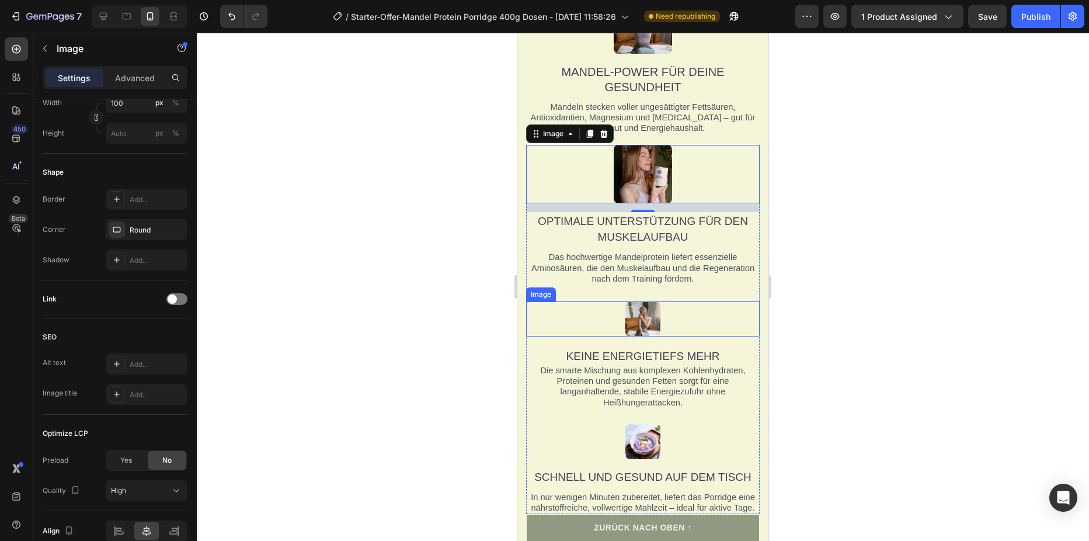
click at [635, 311] on img at bounding box center [642, 318] width 35 height 35
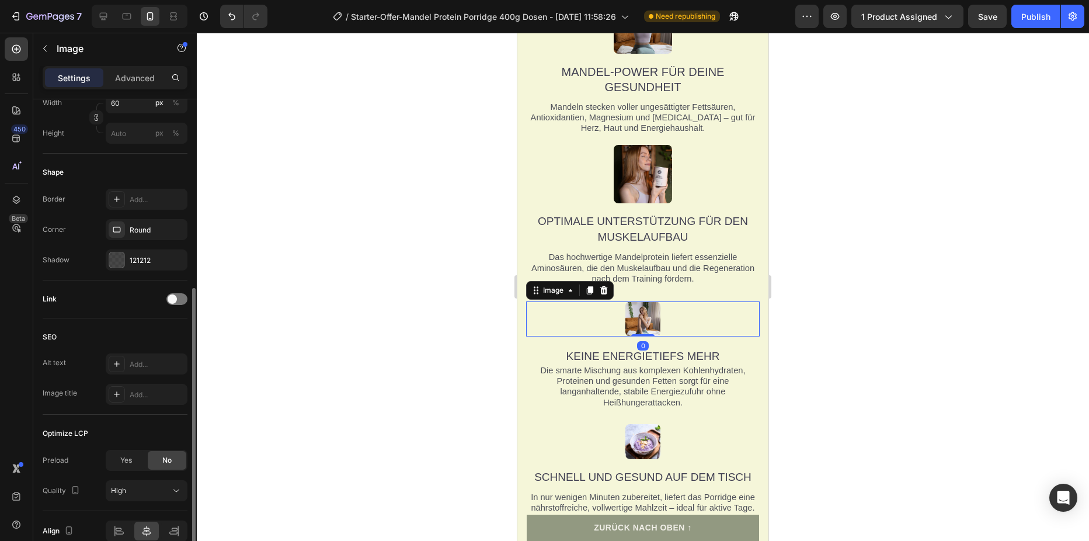
scroll to position [117, 0]
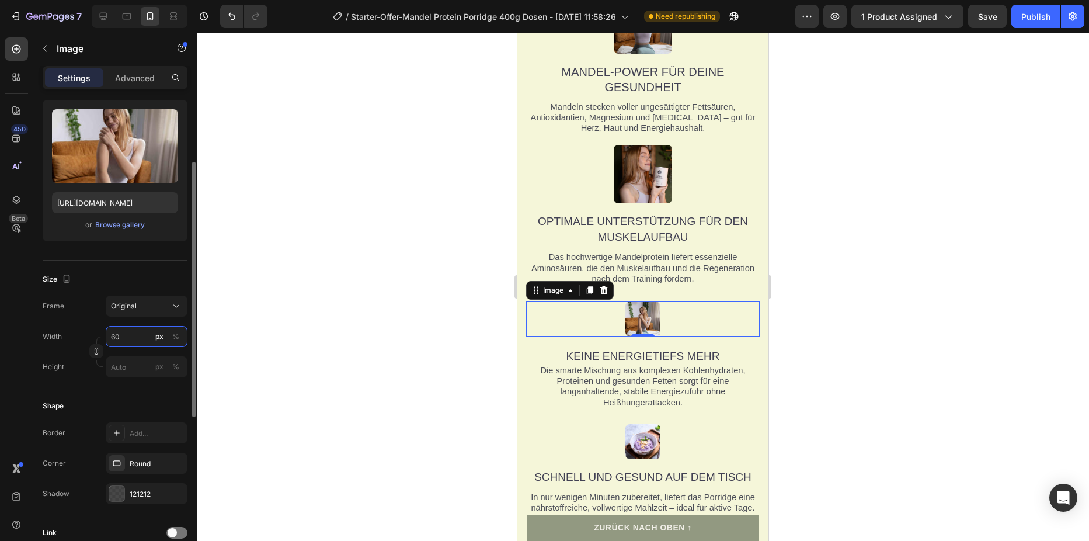
click at [127, 342] on input "60" at bounding box center [147, 336] width 82 height 21
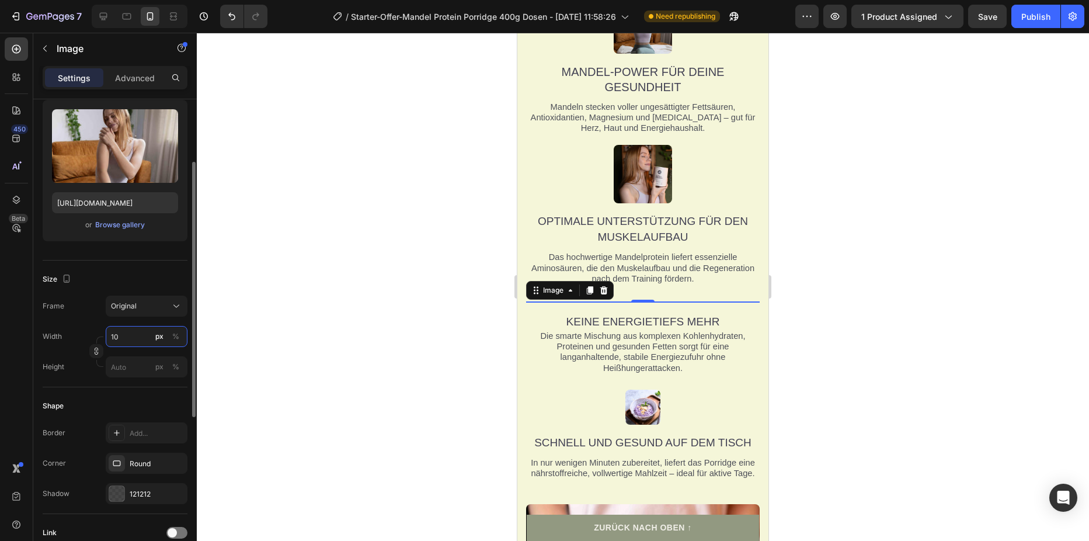
type input "100"
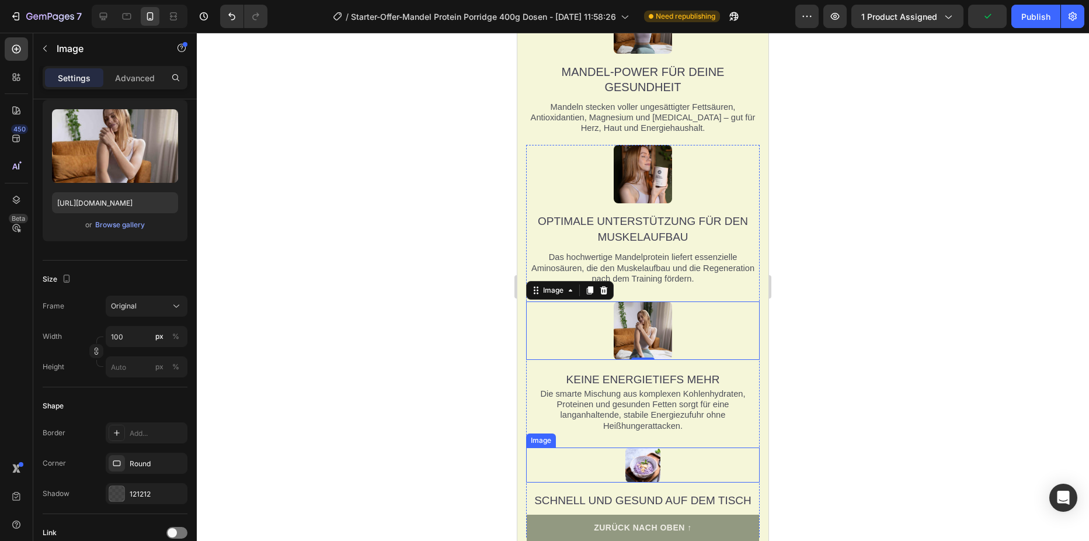
click at [656, 458] on img at bounding box center [642, 464] width 35 height 35
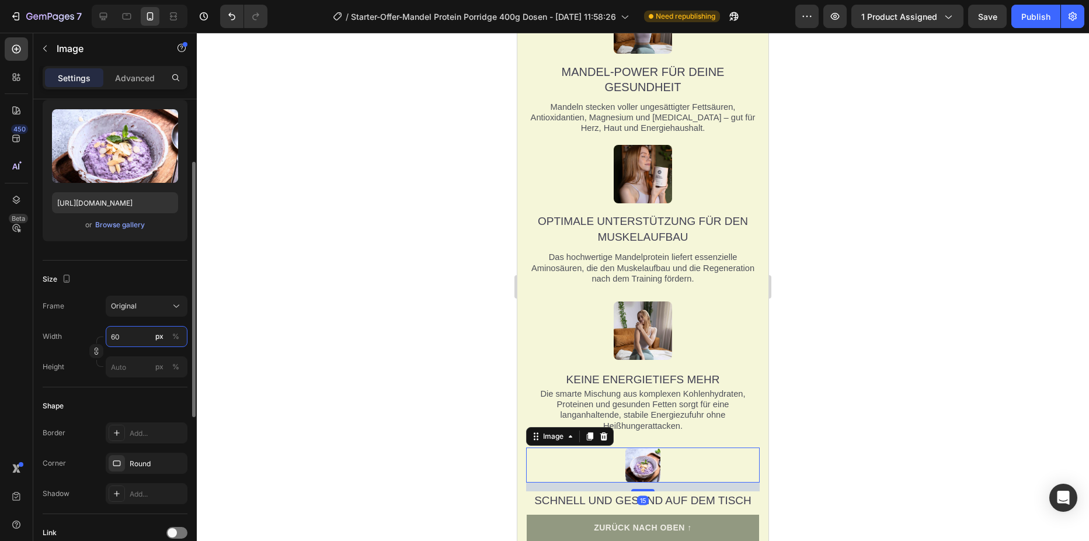
click at [111, 336] on input "60" at bounding box center [147, 336] width 82 height 21
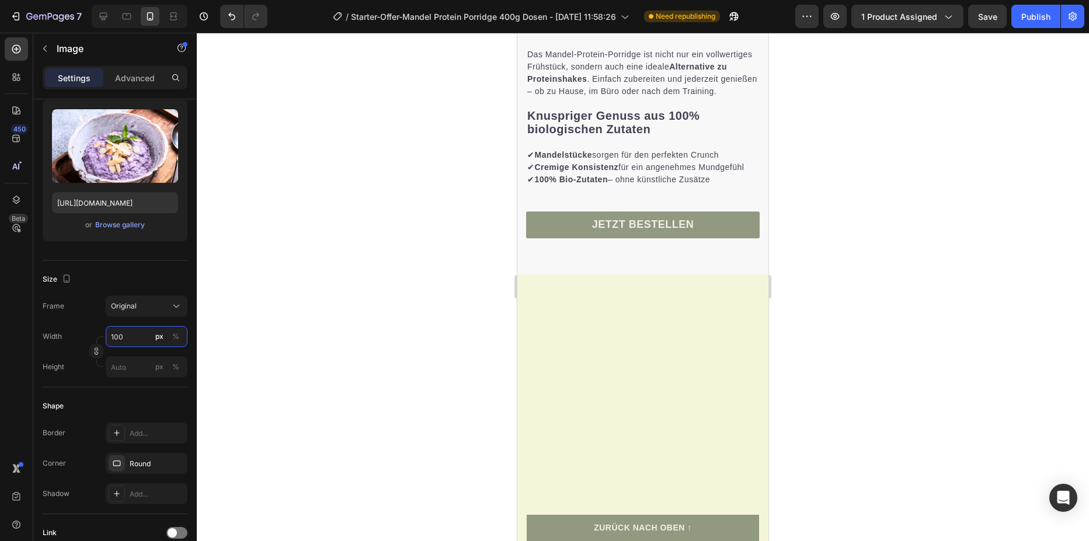
scroll to position [782, 0]
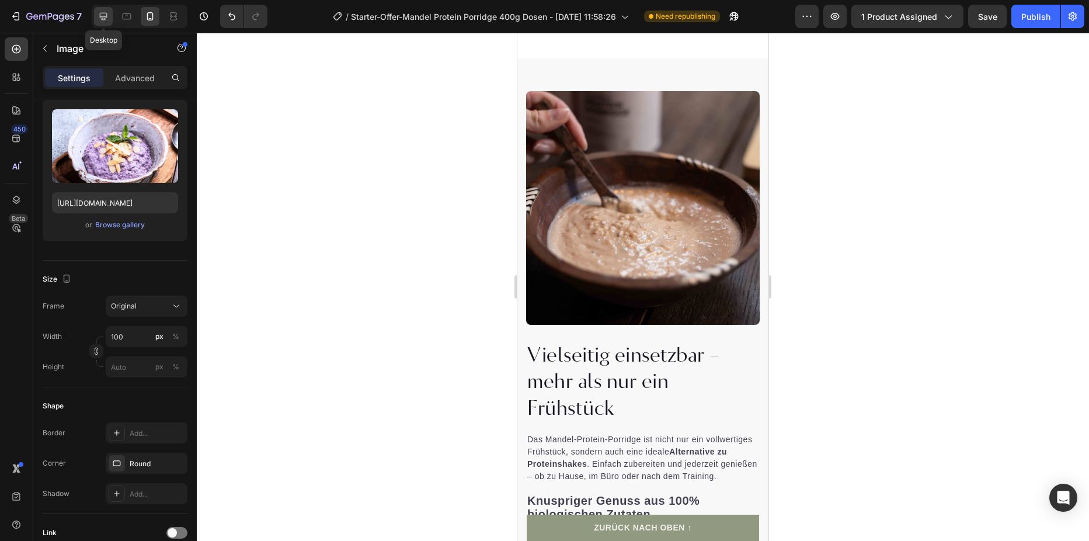
click at [105, 15] on icon at bounding box center [104, 17] width 12 height 12
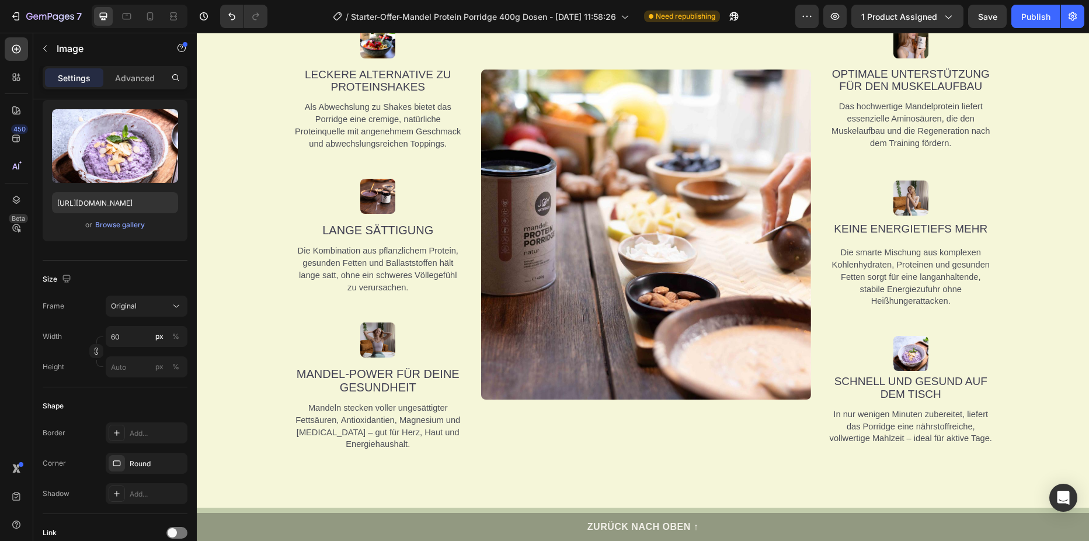
scroll to position [1142, 0]
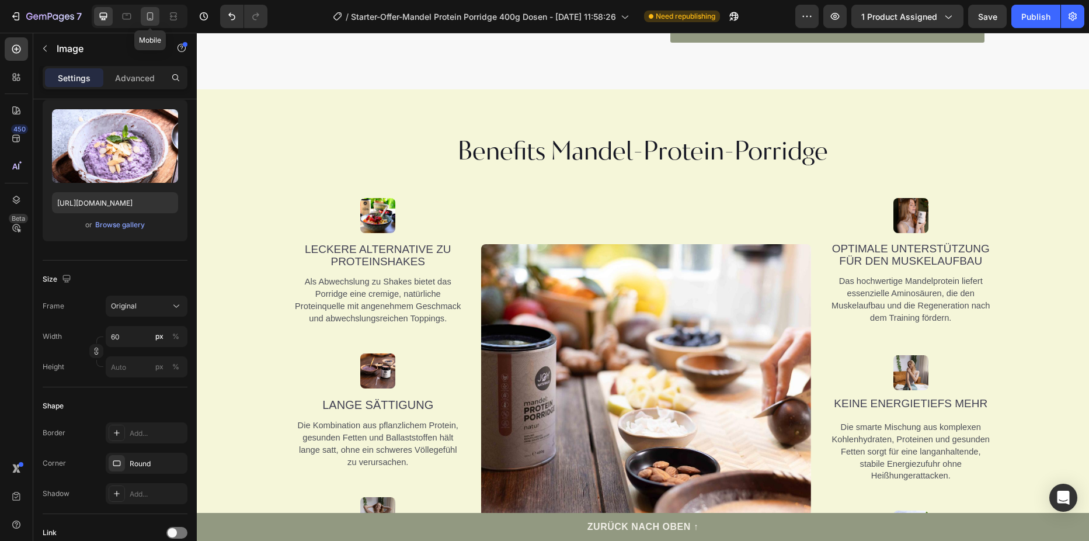
click at [154, 11] on icon at bounding box center [150, 17] width 12 height 12
type input "100"
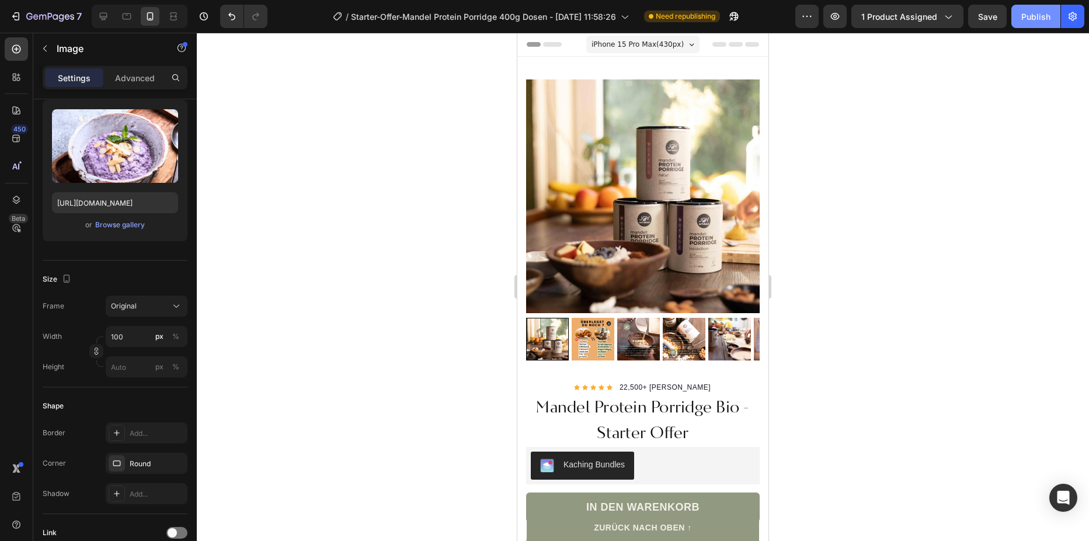
click at [1032, 13] on div "Publish" at bounding box center [1035, 17] width 29 height 12
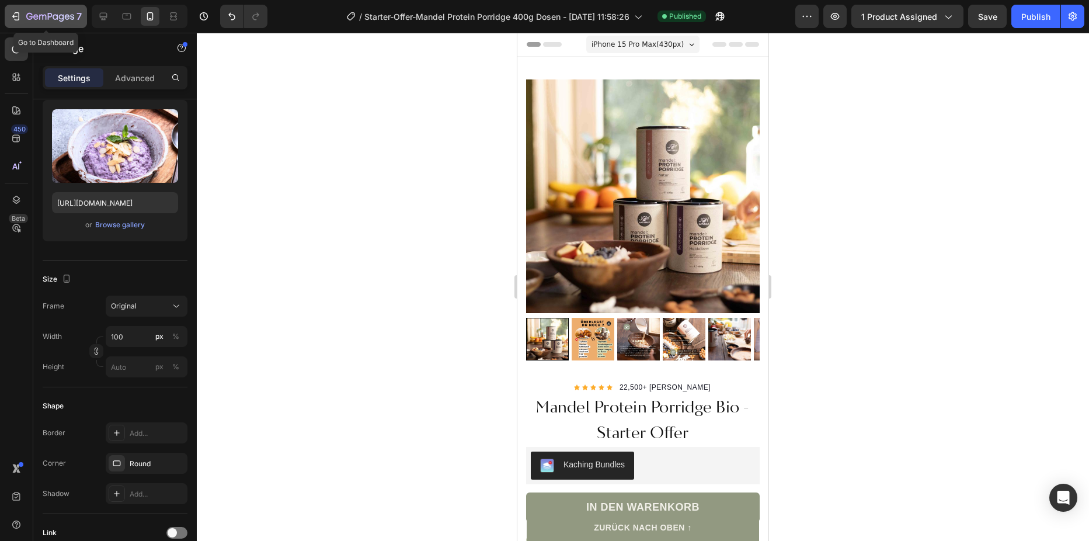
click at [16, 20] on icon "button" at bounding box center [17, 16] width 5 height 8
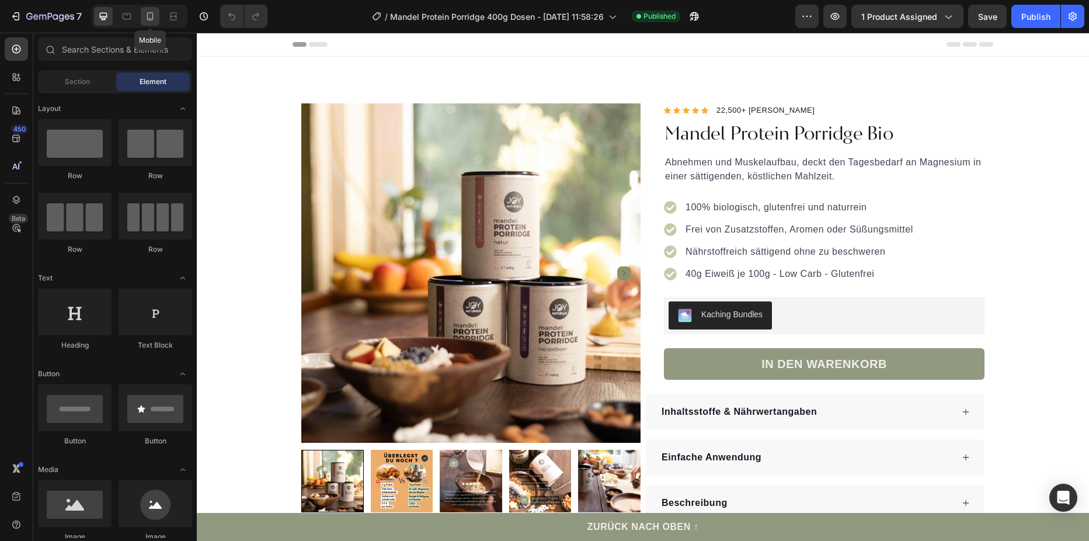
click at [148, 23] on div at bounding box center [150, 16] width 19 height 19
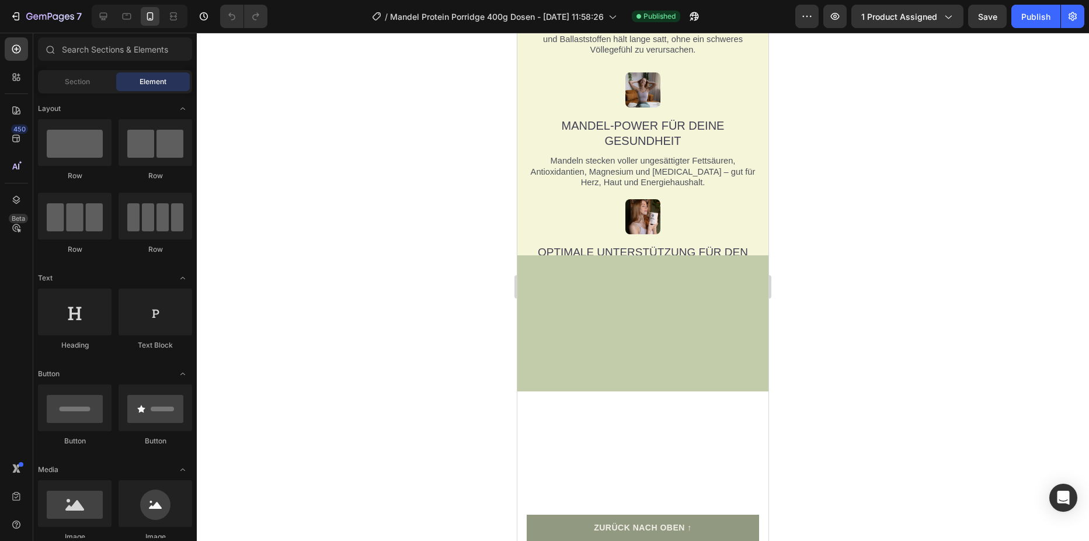
scroll to position [1285, 0]
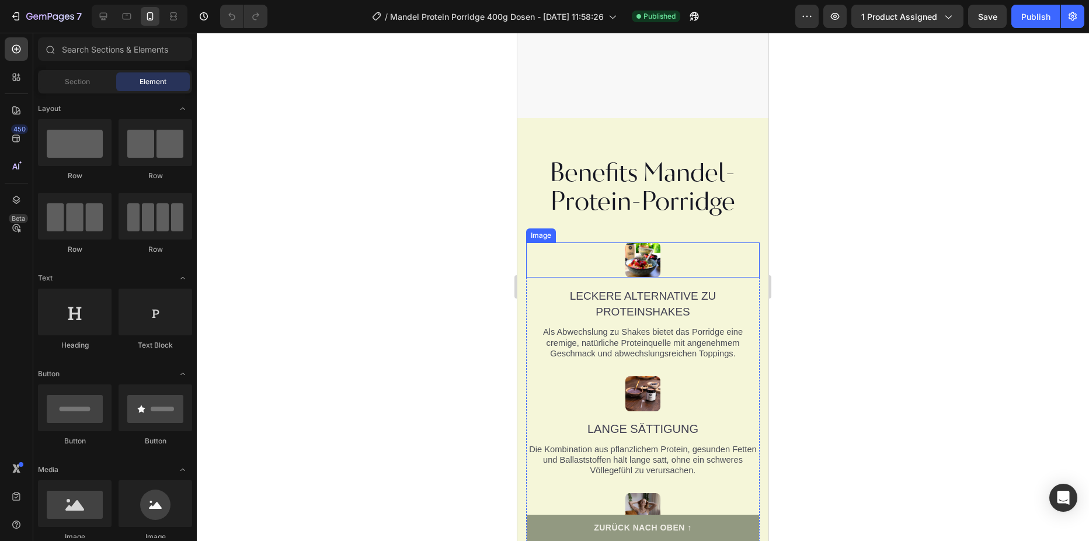
click at [609, 258] on div at bounding box center [643, 259] width 234 height 35
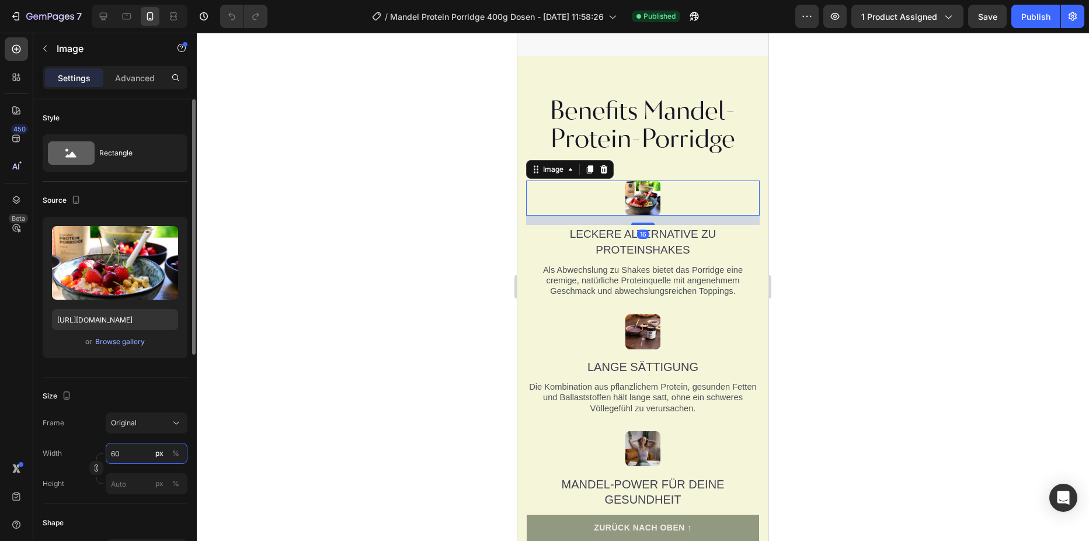
click at [119, 447] on input "60" at bounding box center [147, 453] width 82 height 21
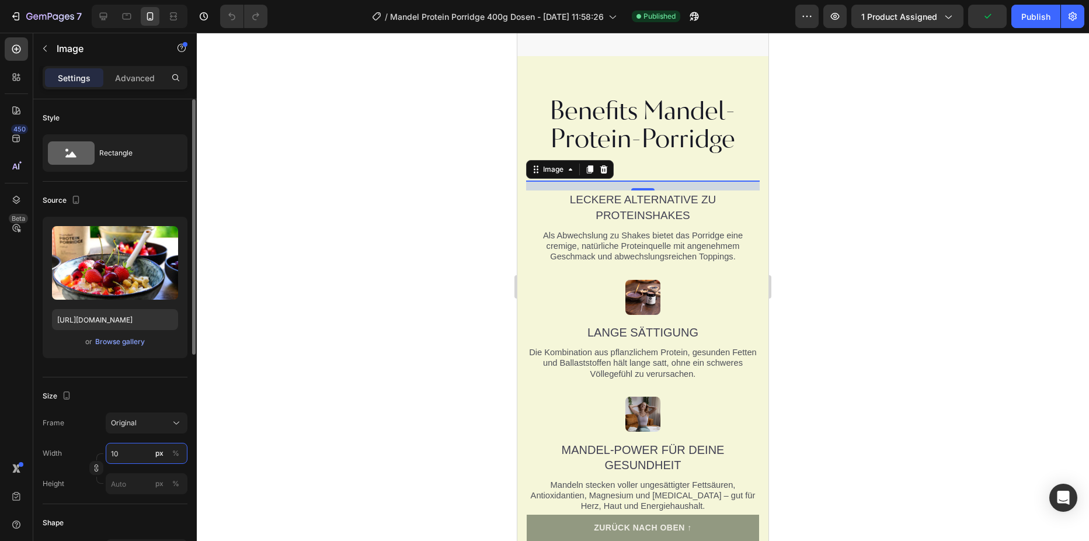
type input "100"
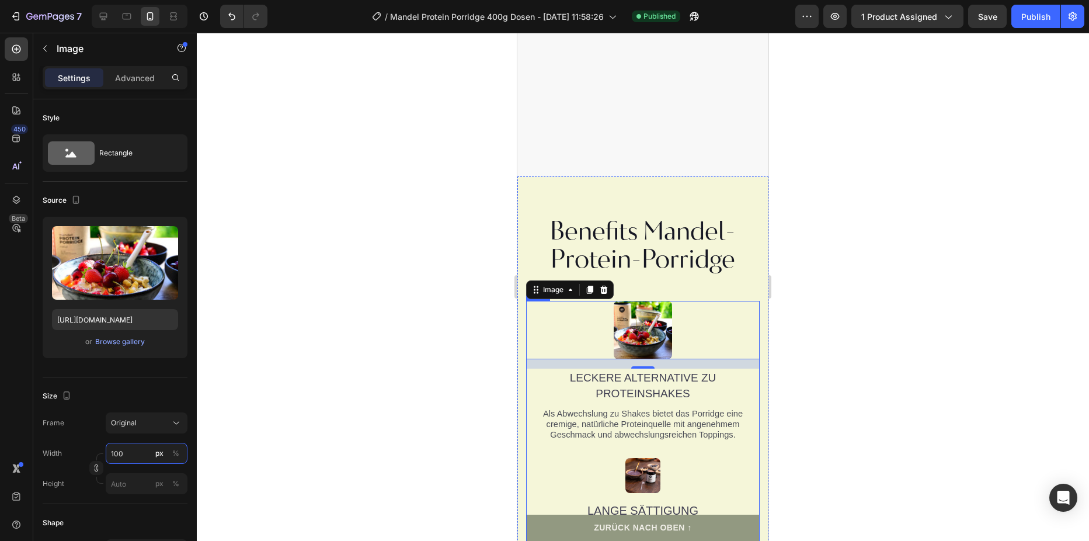
scroll to position [1577, 0]
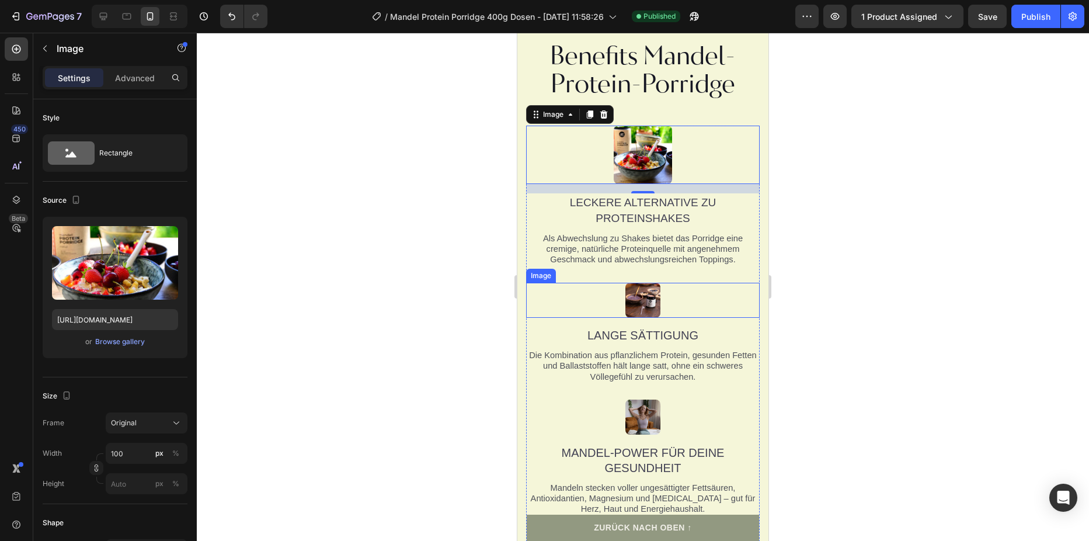
click at [671, 300] on div at bounding box center [643, 300] width 234 height 35
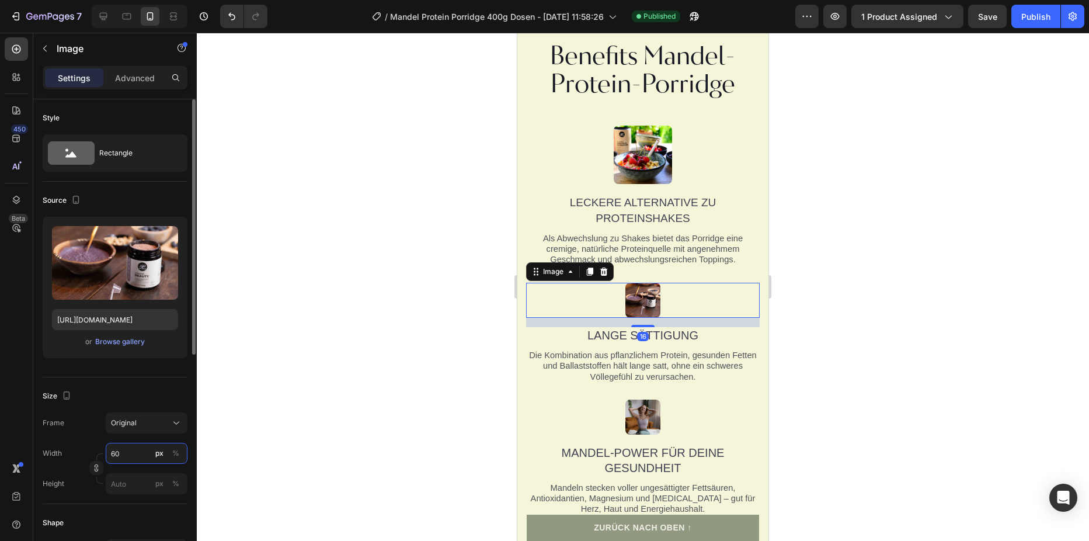
click at [125, 454] on input "60" at bounding box center [147, 453] width 82 height 21
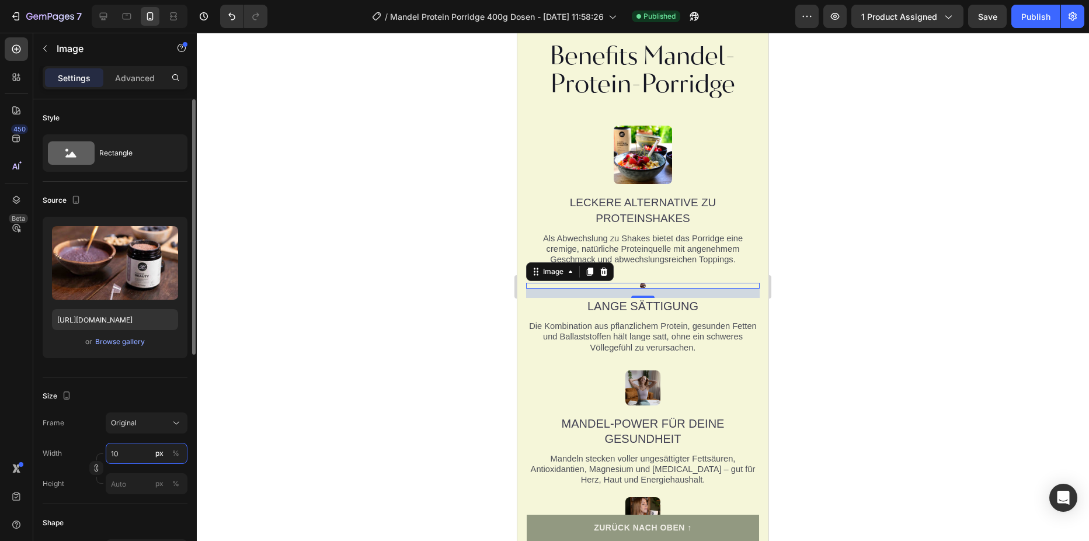
type input "100"
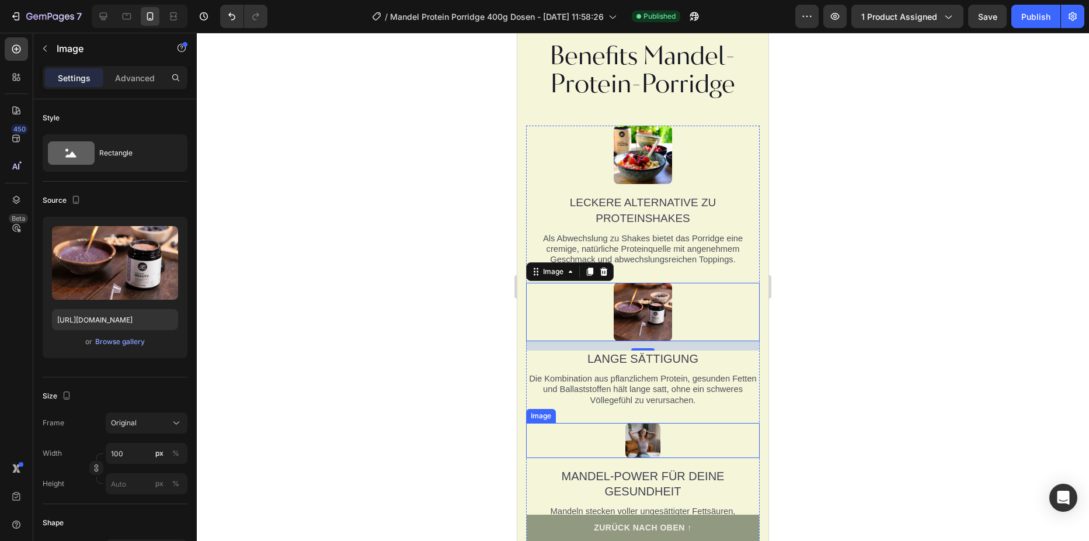
click at [682, 434] on div at bounding box center [643, 440] width 234 height 35
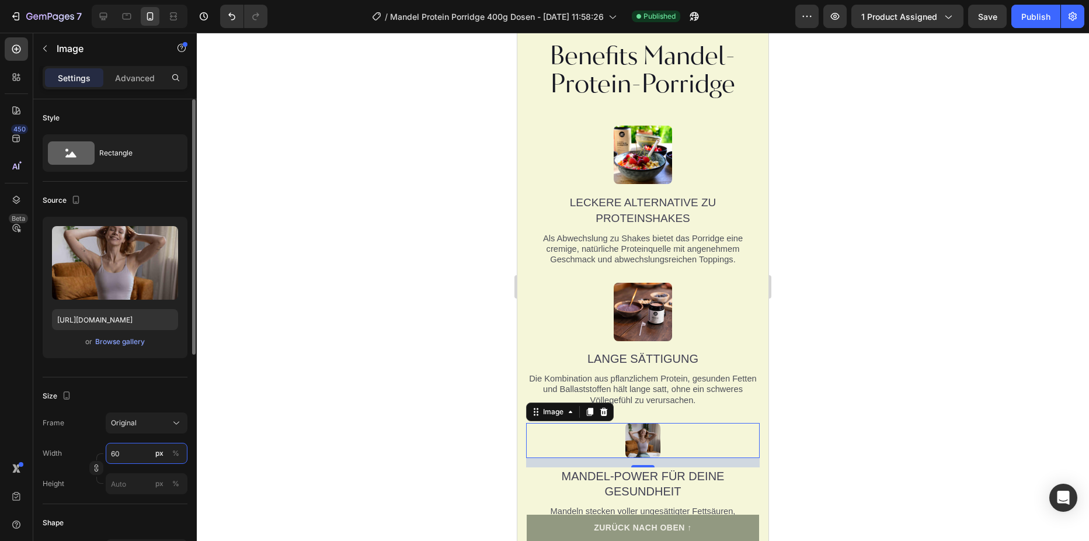
click at [126, 450] on input "60" at bounding box center [147, 453] width 82 height 21
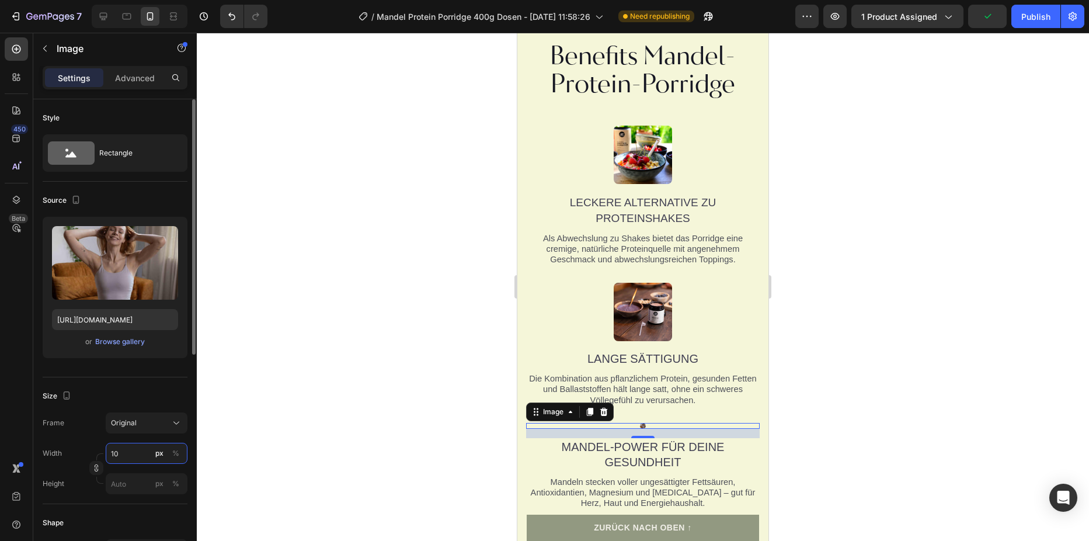
type input "100"
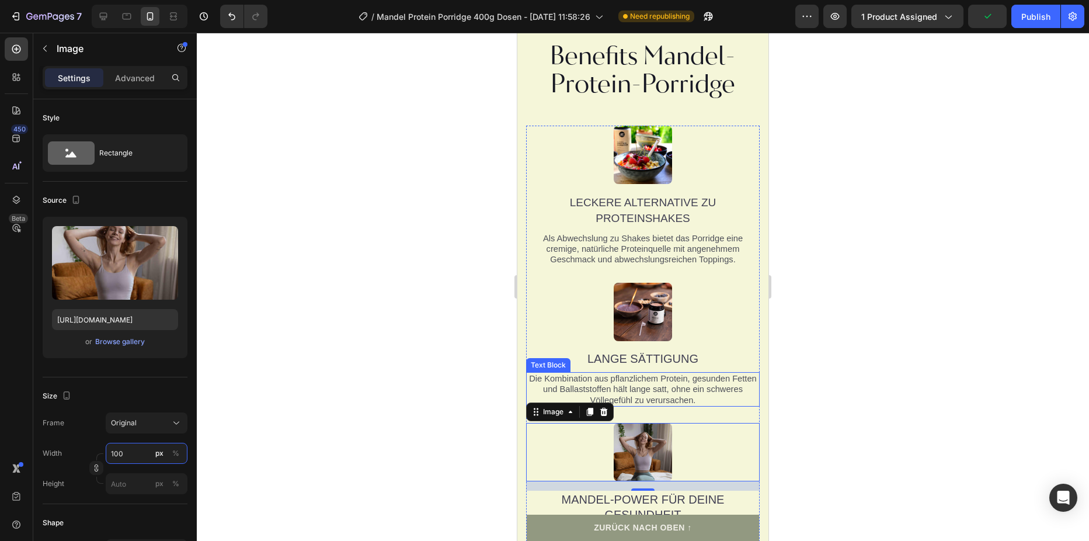
scroll to position [1752, 0]
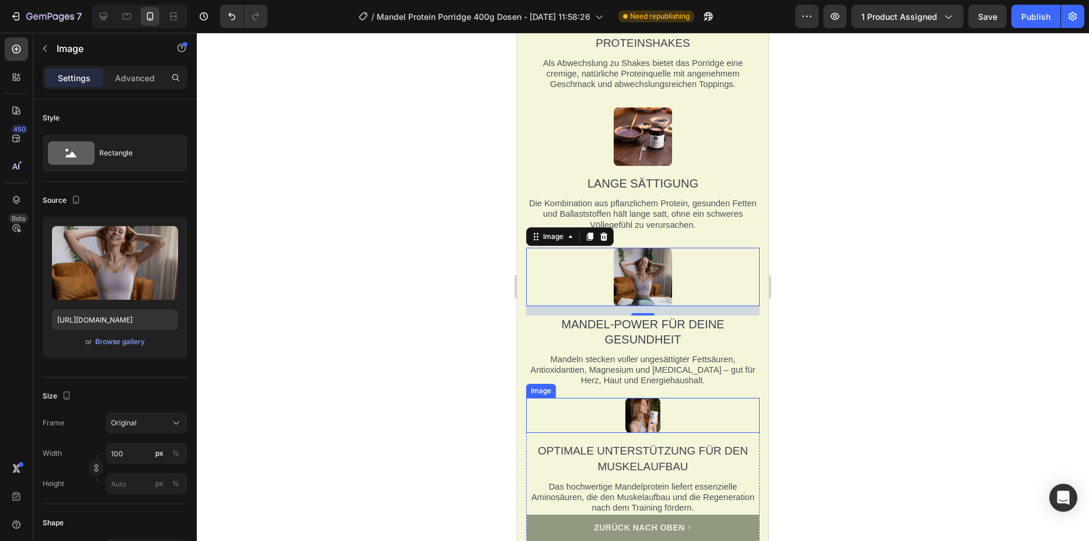
click at [714, 415] on div at bounding box center [643, 415] width 234 height 35
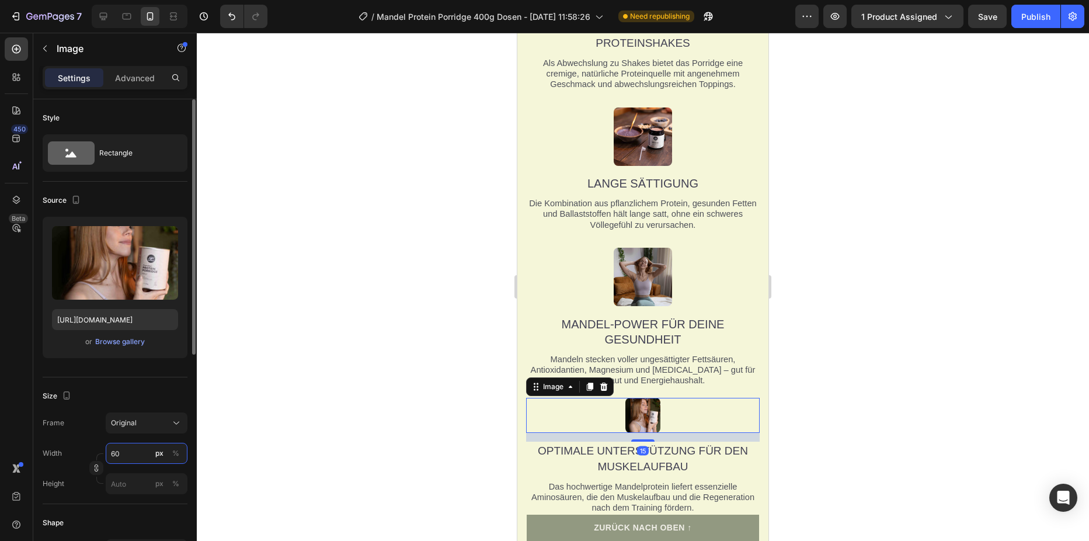
click at [126, 453] on input "60" at bounding box center [147, 453] width 82 height 21
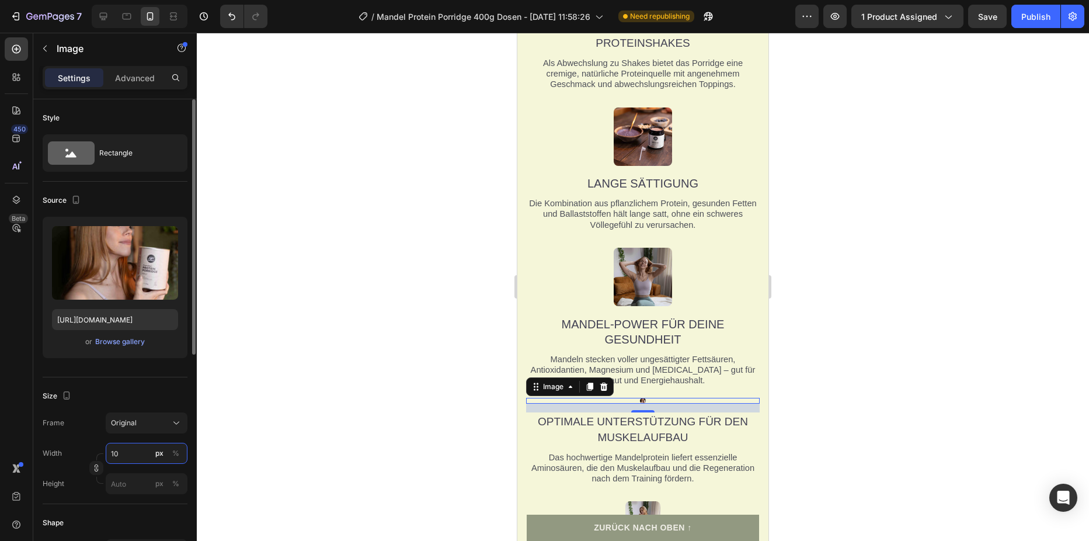
type input "100"
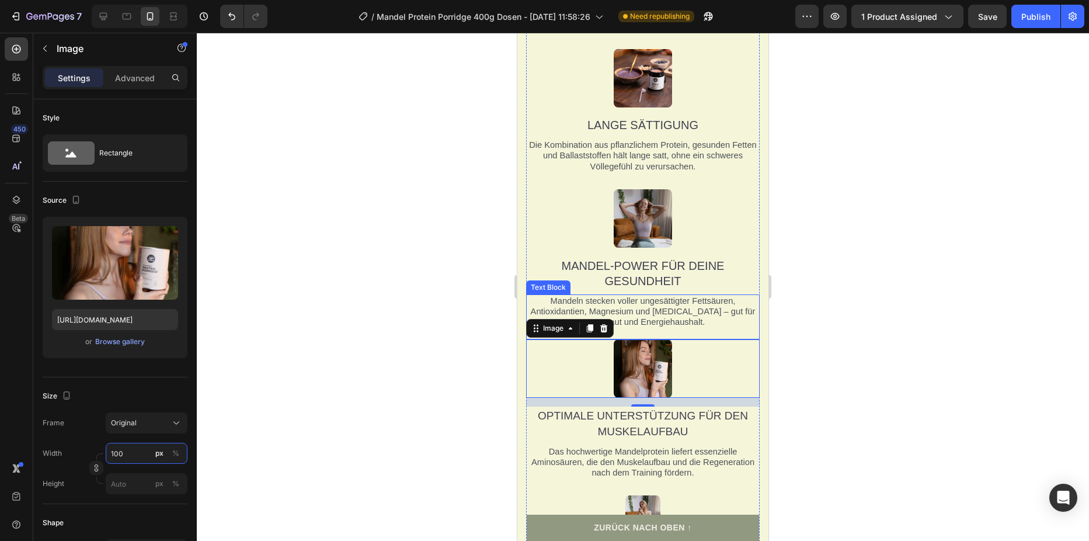
scroll to position [2044, 0]
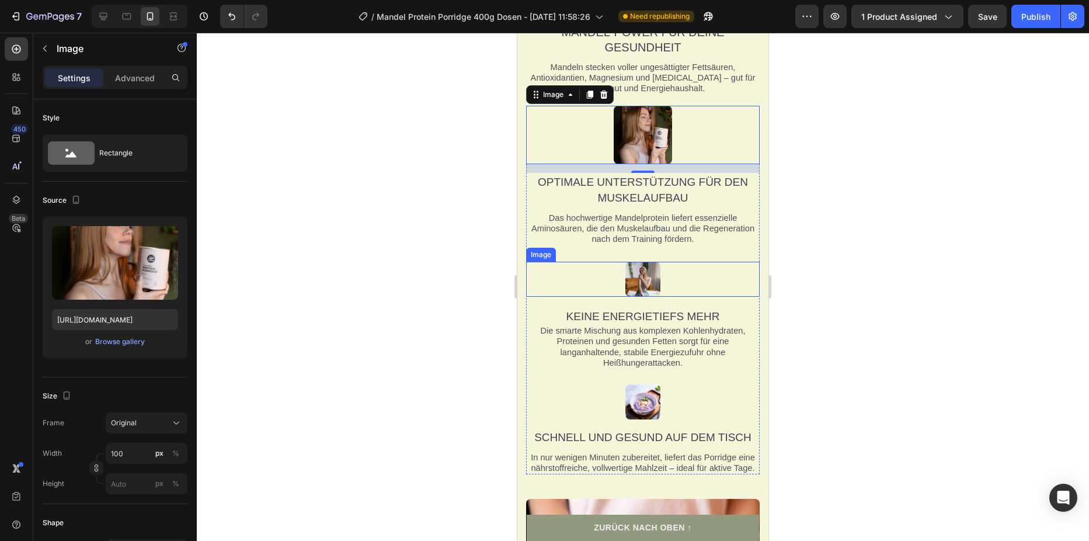
click at [652, 277] on img at bounding box center [642, 279] width 35 height 35
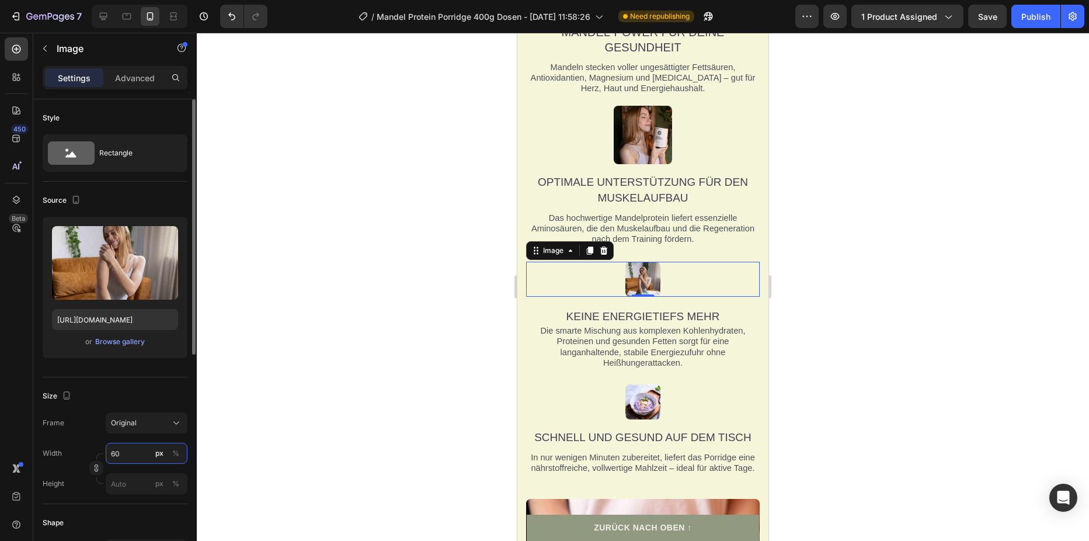
click at [126, 452] on input "60" at bounding box center [147, 453] width 82 height 21
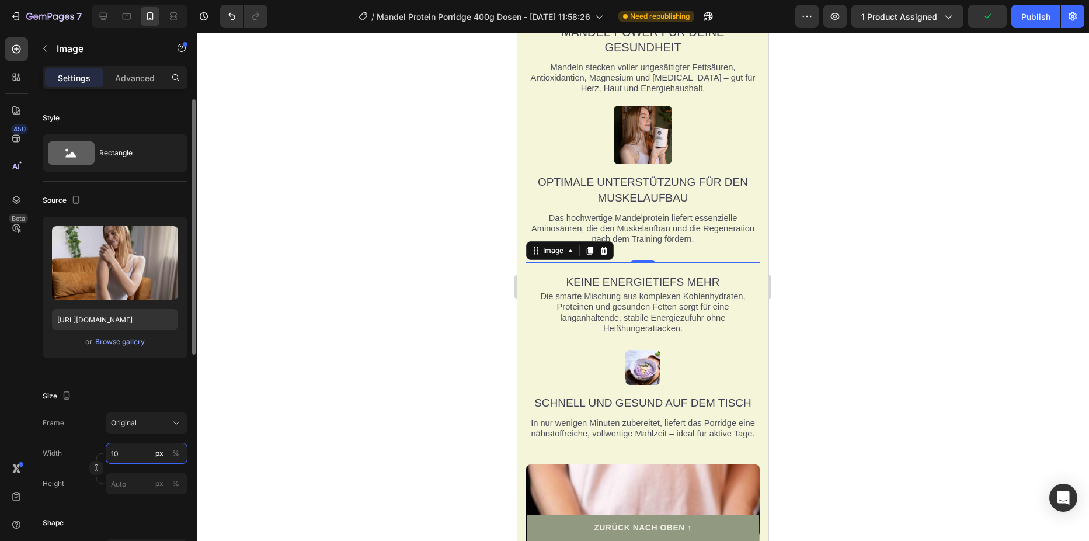
type input "100"
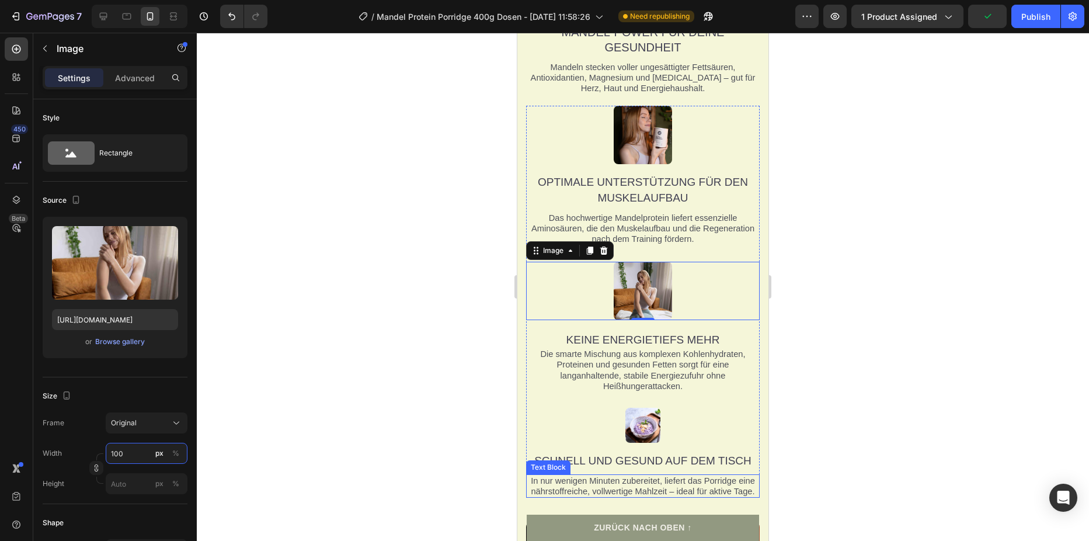
scroll to position [2161, 0]
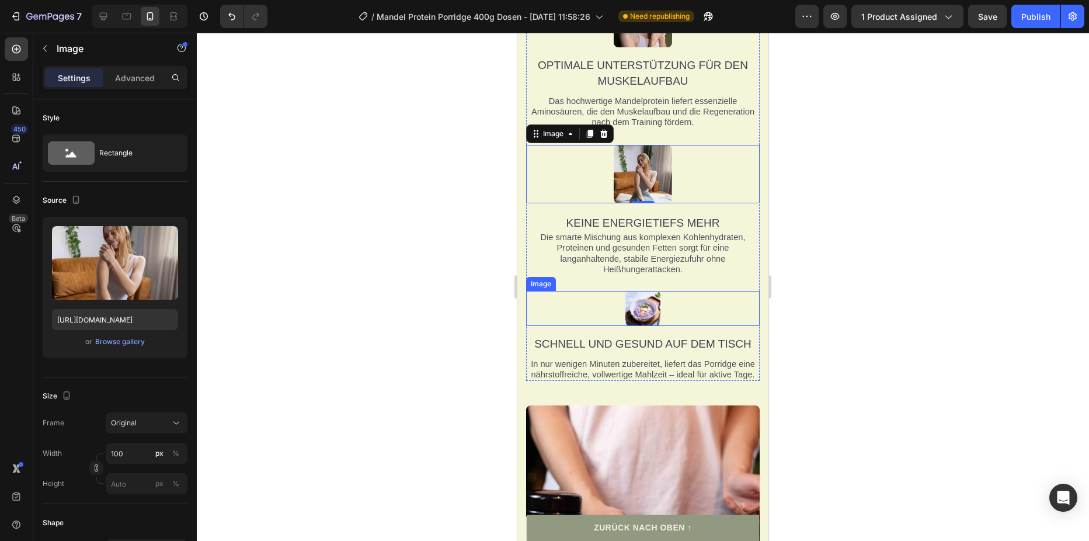
click at [654, 310] on img at bounding box center [642, 308] width 35 height 35
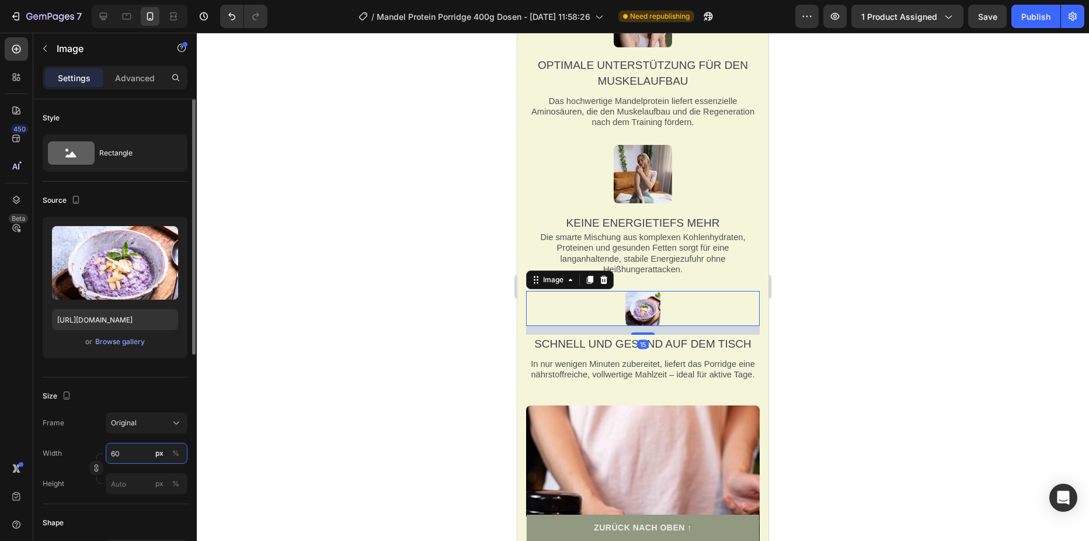
click at [129, 452] on input "60" at bounding box center [147, 453] width 82 height 21
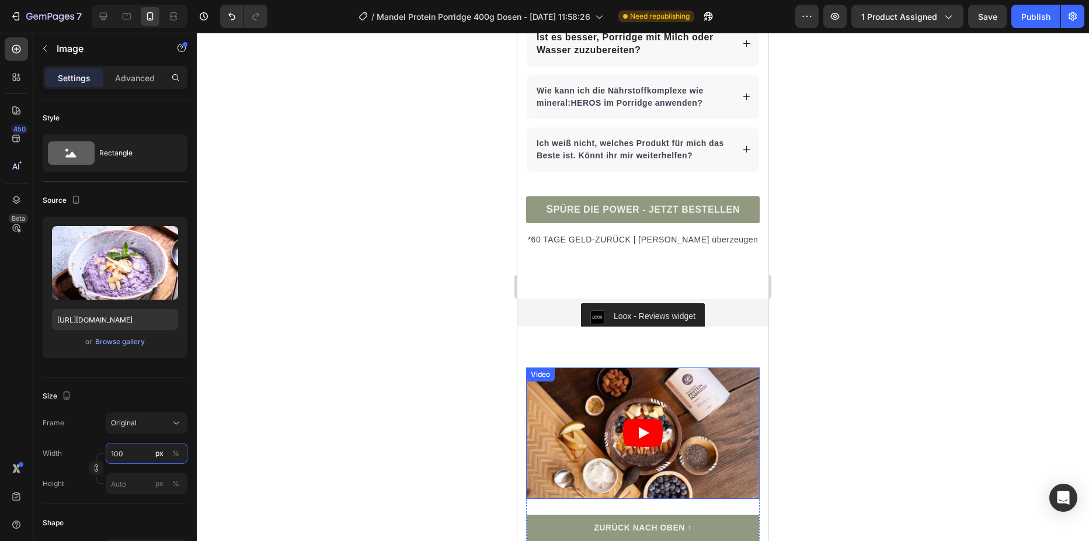
scroll to position [7475, 0]
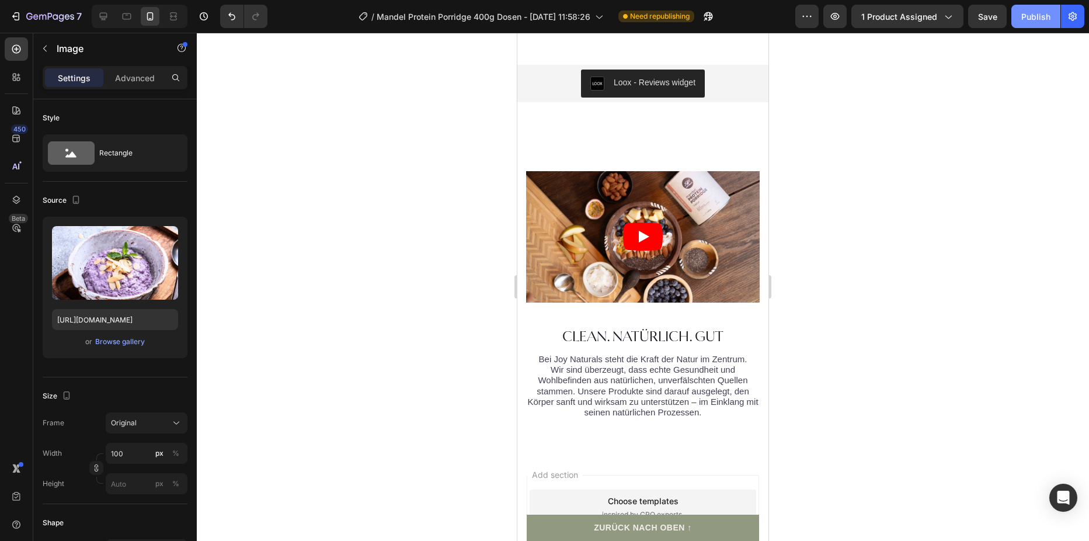
click at [1039, 8] on button "Publish" at bounding box center [1035, 16] width 49 height 23
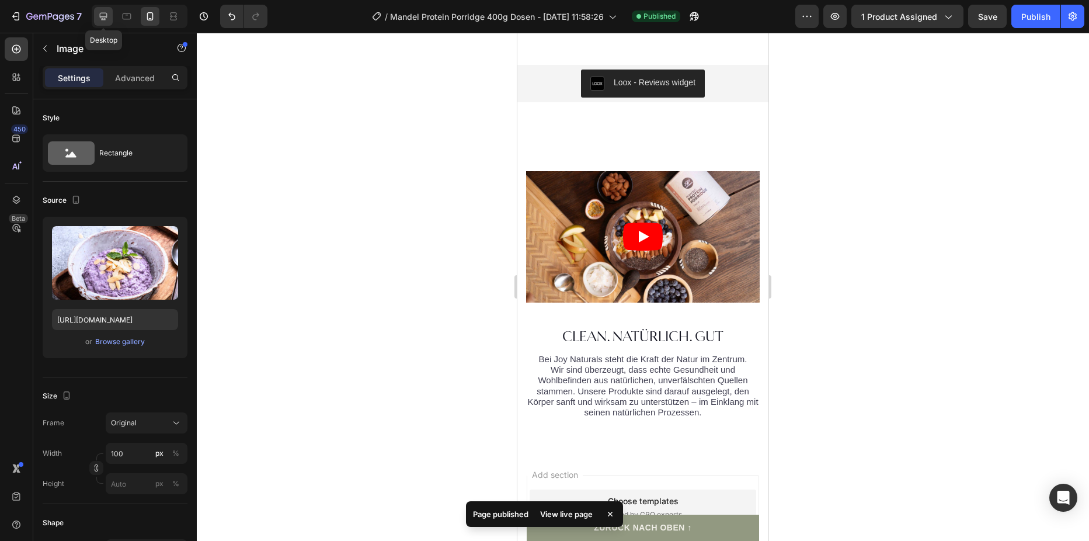
click at [112, 21] on div at bounding box center [103, 16] width 19 height 19
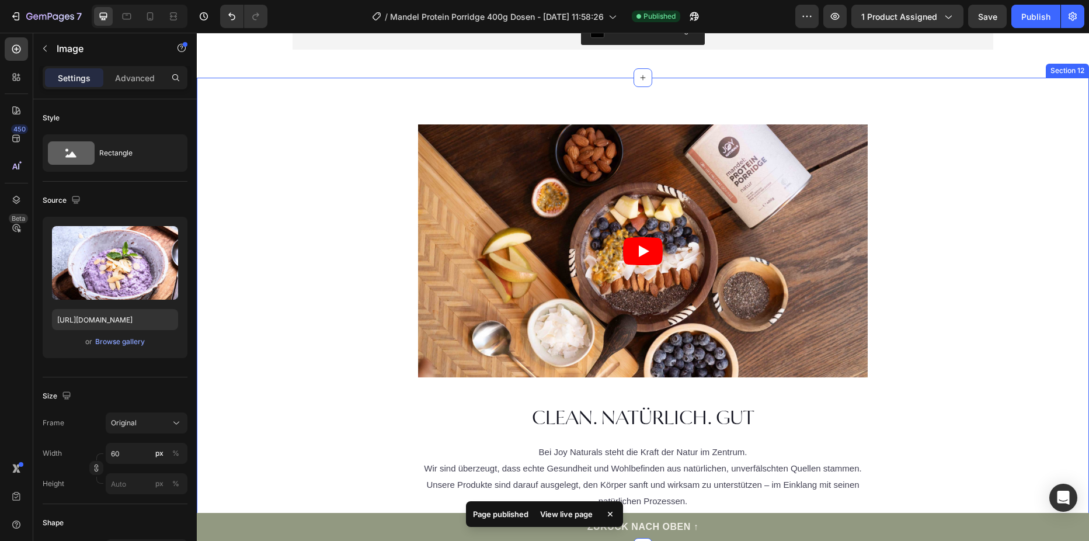
scroll to position [7358, 0]
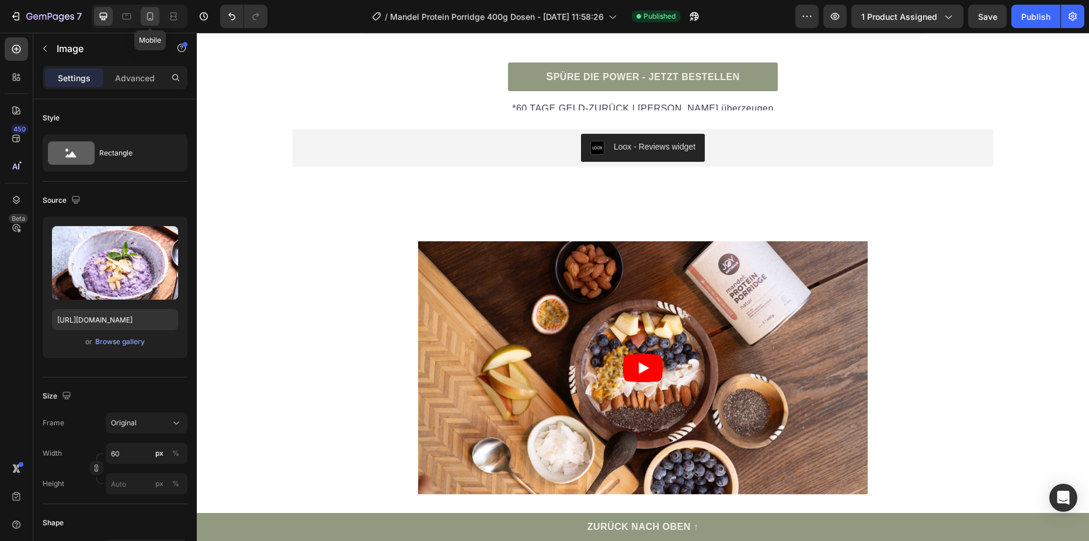
click at [155, 21] on icon at bounding box center [150, 17] width 12 height 12
type input "100"
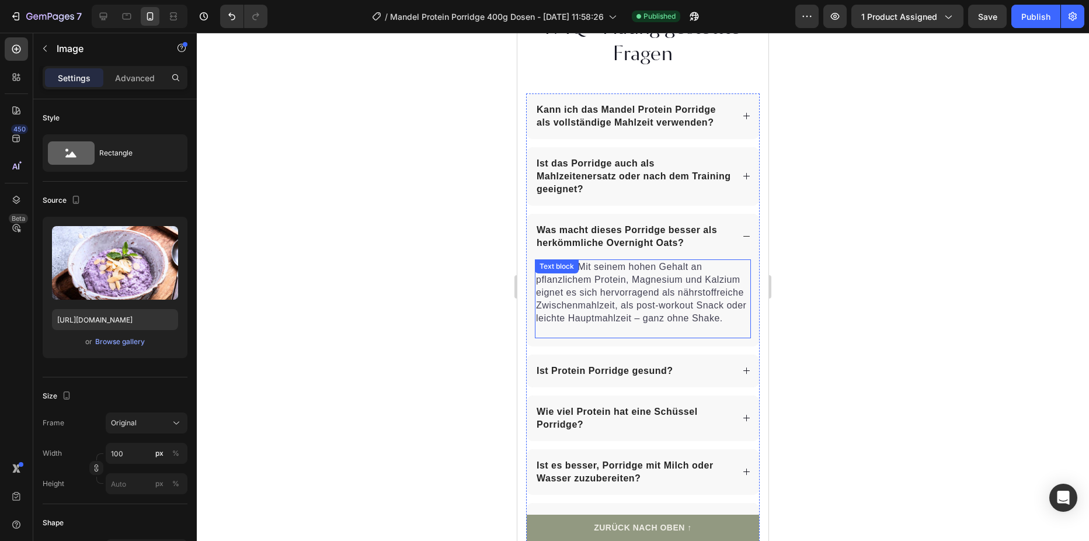
scroll to position [6631, 0]
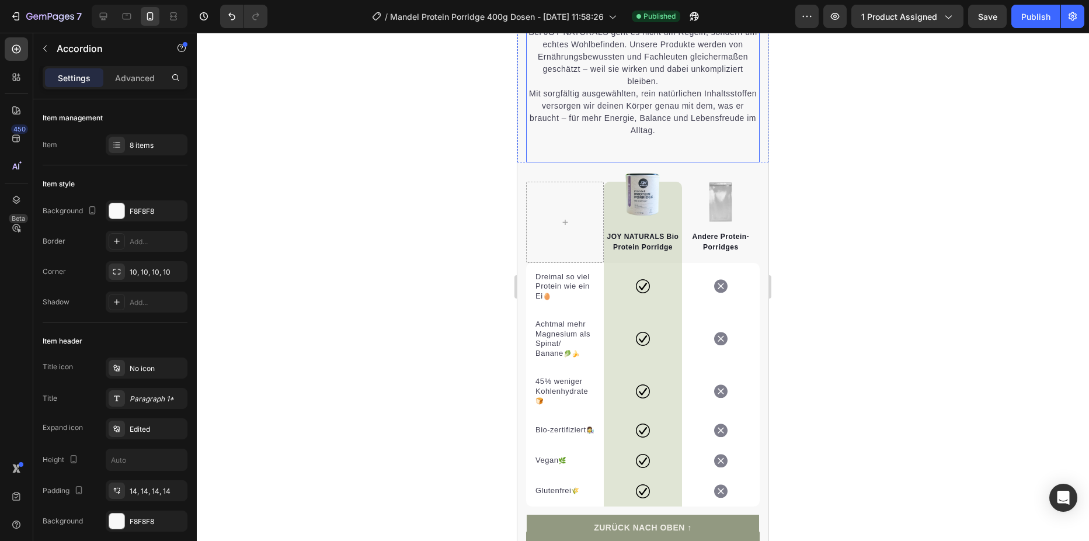
scroll to position [3562, 0]
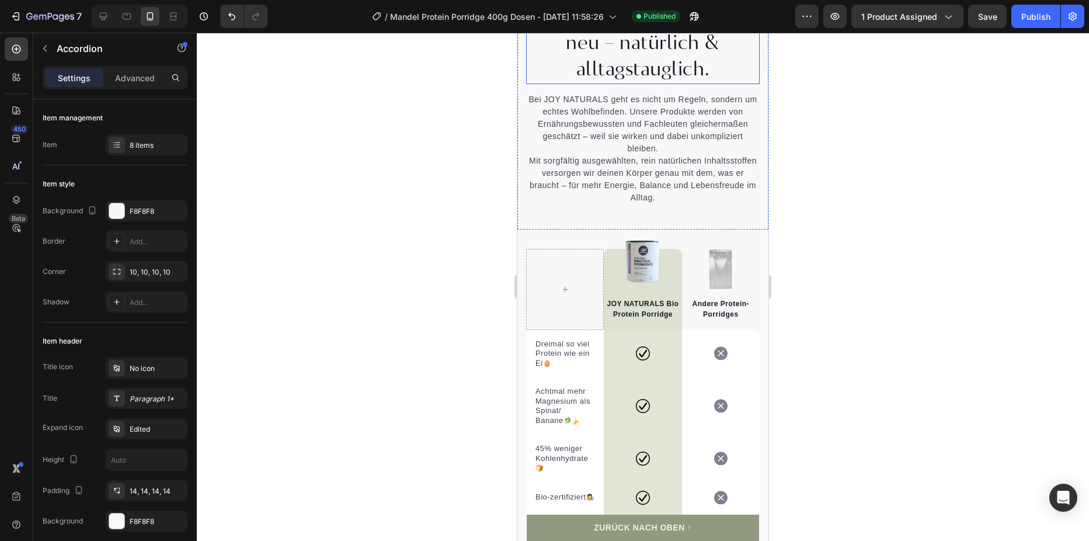
click at [590, 84] on h2 "Wir denken Ernährung neu – natürlich & alltagstauglich." at bounding box center [643, 43] width 234 height 82
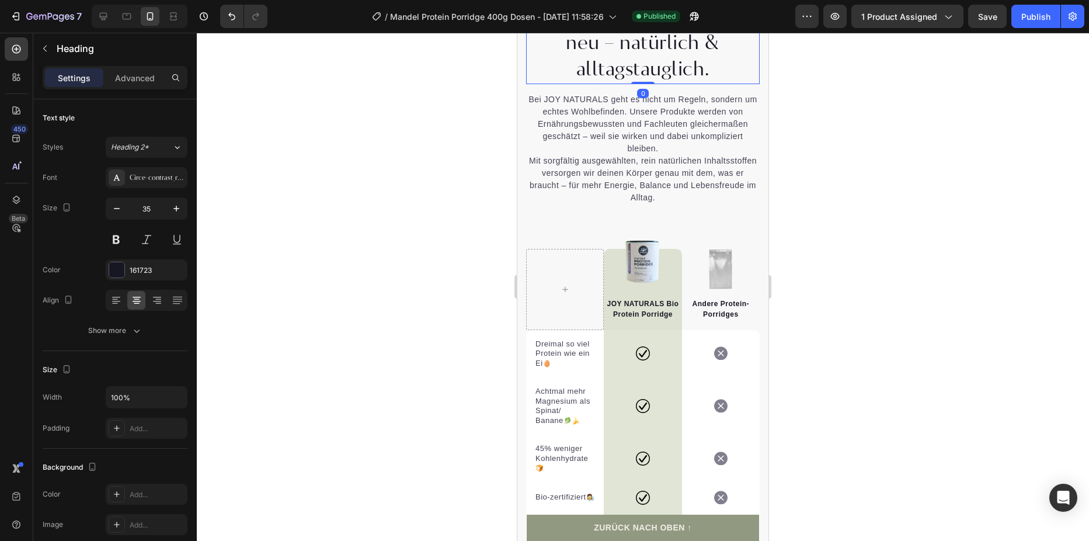
click at [554, 84] on h2 "Wir denken Ernährung neu – natürlich & alltagstauglich." at bounding box center [643, 43] width 234 height 82
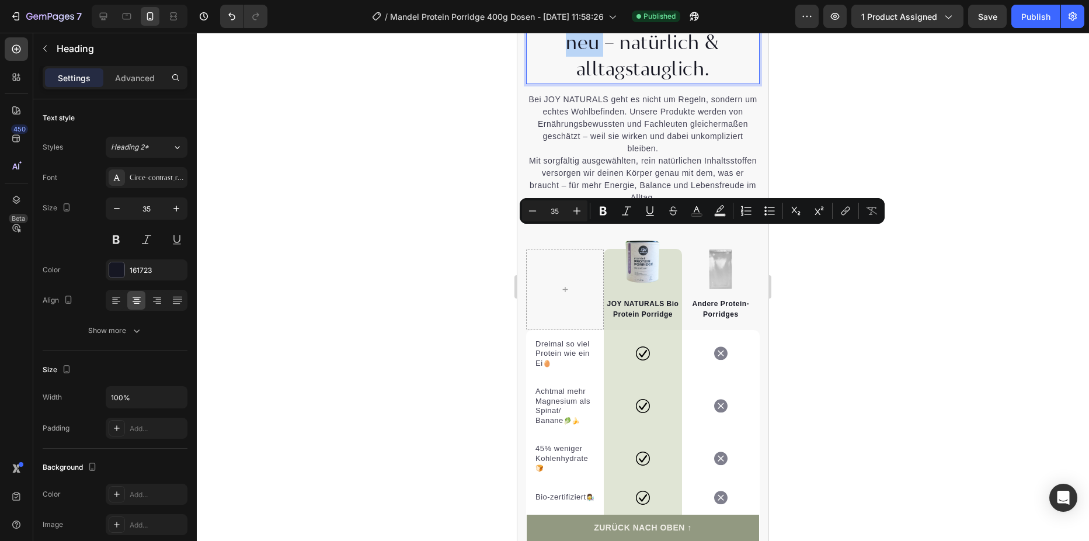
drag, startPoint x: 547, startPoint y: 242, endPoint x: 604, endPoint y: 269, distance: 62.7
click at [604, 83] on p "Wir denken Ernährung neu – natürlich & alltagstauglich." at bounding box center [642, 43] width 231 height 80
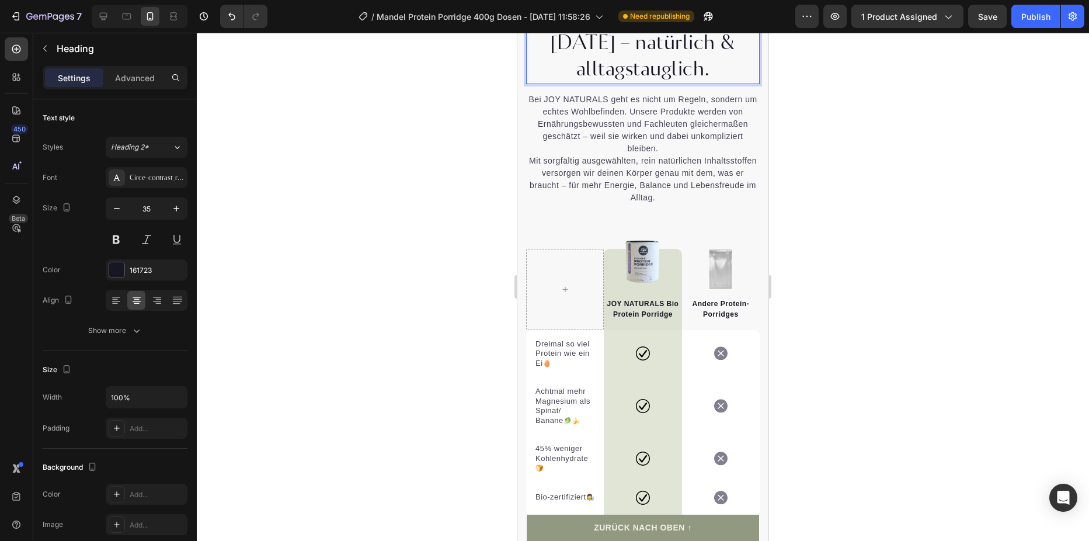
click at [603, 83] on p "So geht Ernährung [DATE] – natürlich & alltagstauglich." at bounding box center [642, 43] width 231 height 80
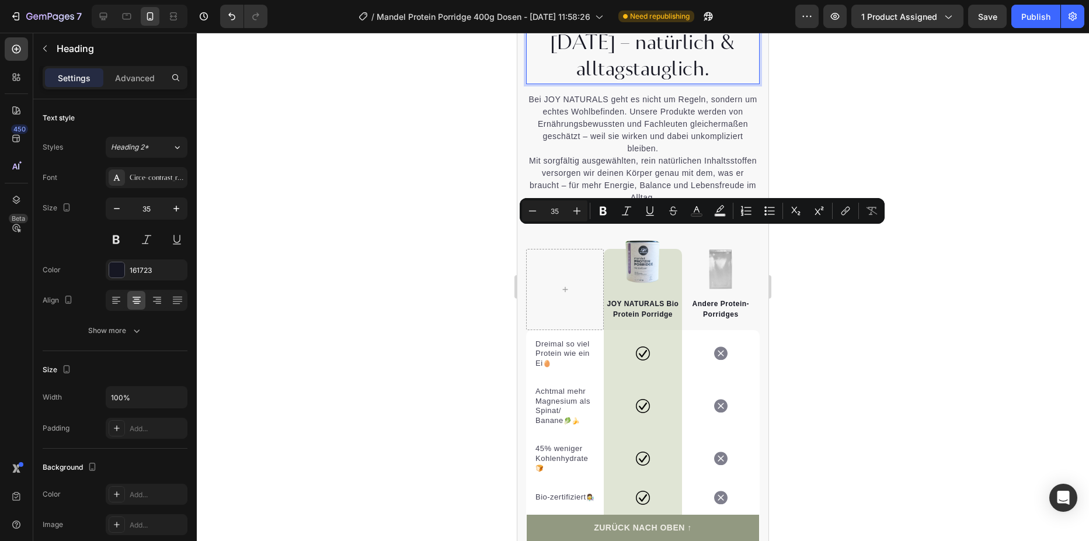
drag, startPoint x: 603, startPoint y: 236, endPoint x: 691, endPoint y: 240, distance: 88.3
click at [691, 83] on p "So geht Ernährung [DATE] – natürlich & alltagstauglich." at bounding box center [642, 43] width 231 height 80
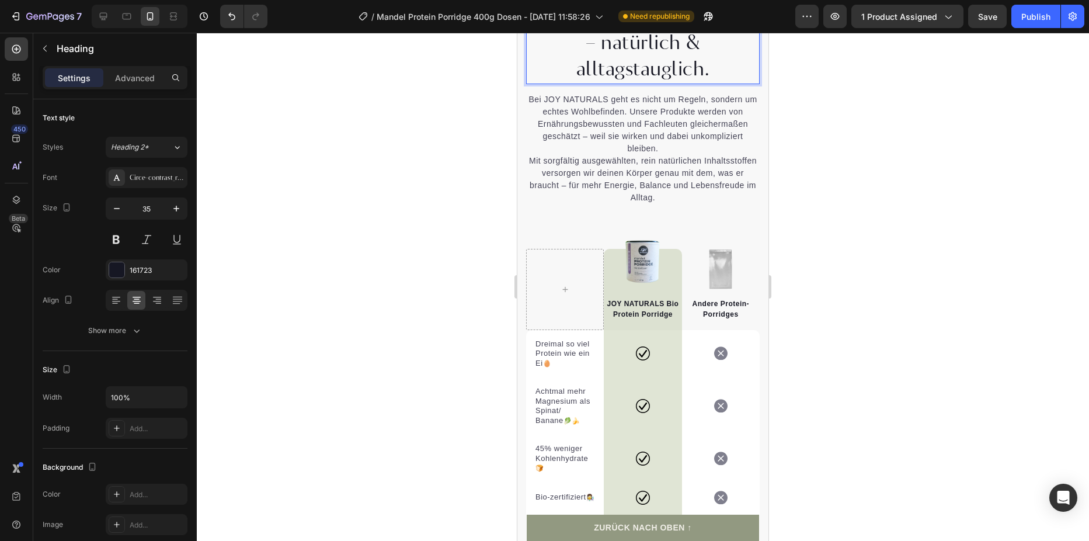
click at [701, 83] on p "So geht Frühstück [DATE] – natürlich & alltagstauglich." at bounding box center [642, 43] width 231 height 80
click at [677, 83] on p "So geht Frühstück [DATE] – natürlich & alltagstauglich." at bounding box center [642, 43] width 231 height 80
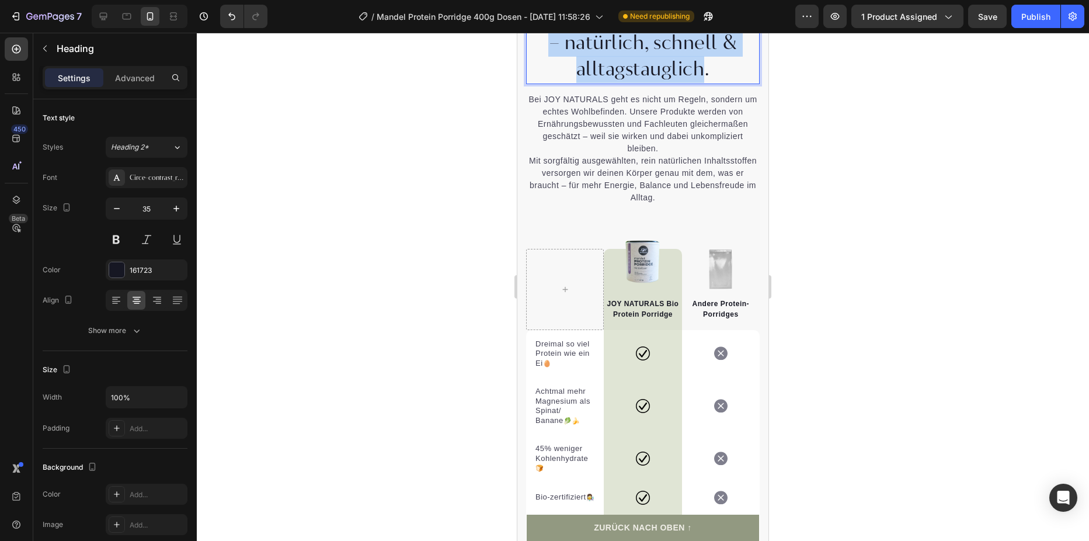
drag, startPoint x: 714, startPoint y: 300, endPoint x: 535, endPoint y: 245, distance: 186.8
click at [535, 83] on p "So geht Frühstück [DATE] – natürlich, schnell & alltagstauglich." at bounding box center [642, 43] width 231 height 80
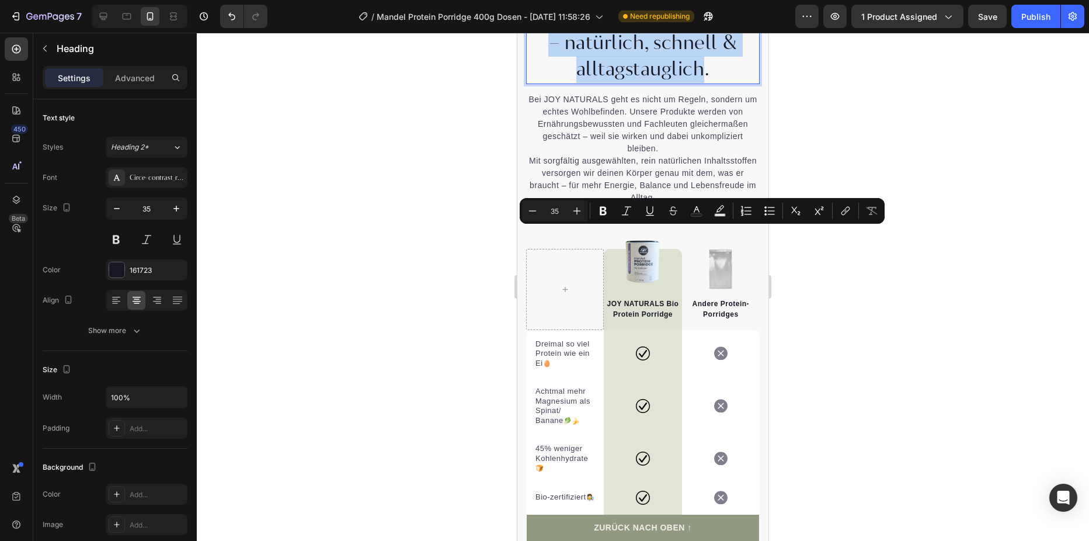
copy p "So geht Frühstück [DATE] – natürlich, schnell & alltagstauglich."
click at [105, 18] on icon at bounding box center [104, 17] width 8 height 8
type input "40"
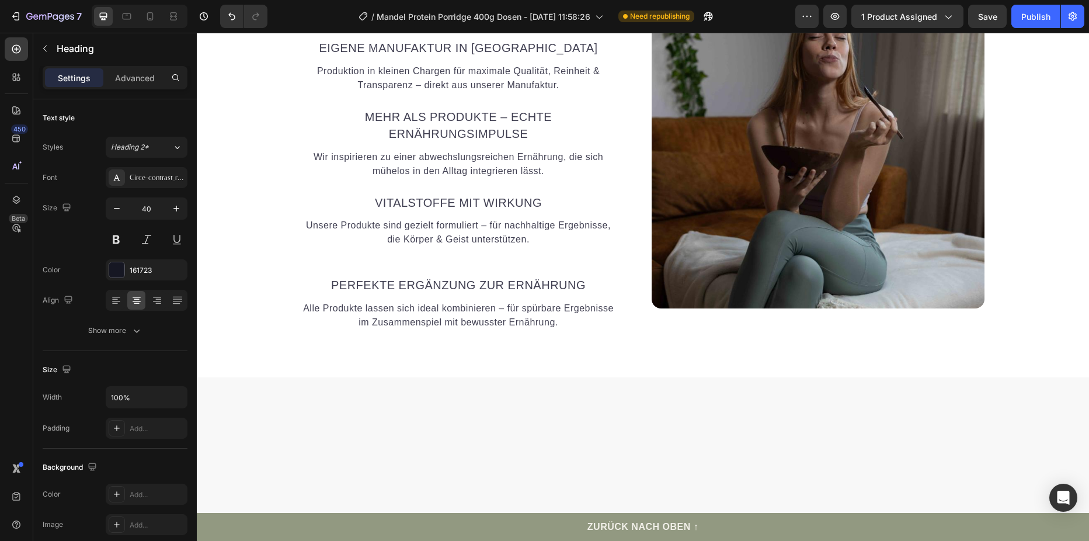
scroll to position [2821, 0]
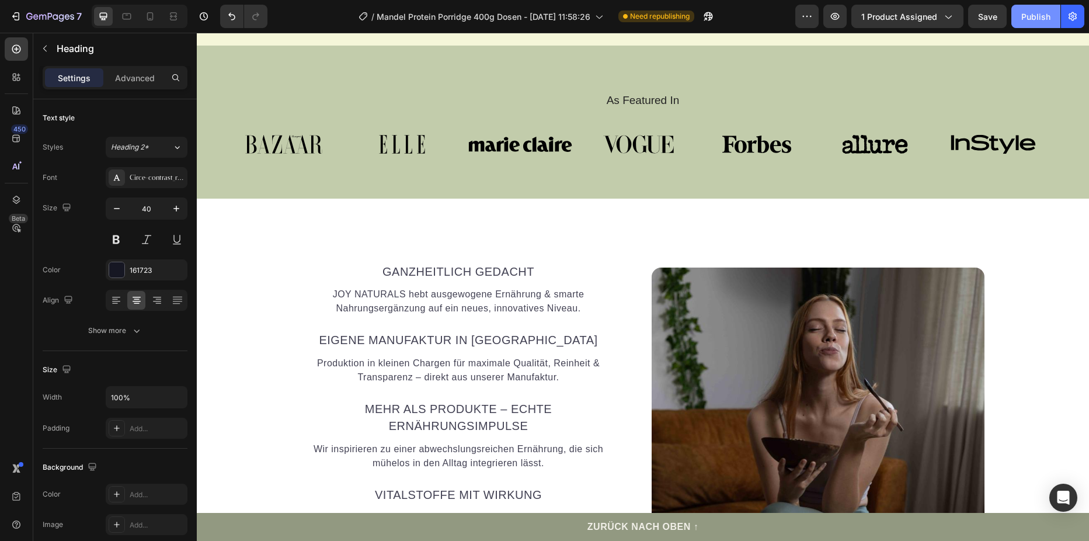
click at [1045, 19] on div "Publish" at bounding box center [1035, 17] width 29 height 12
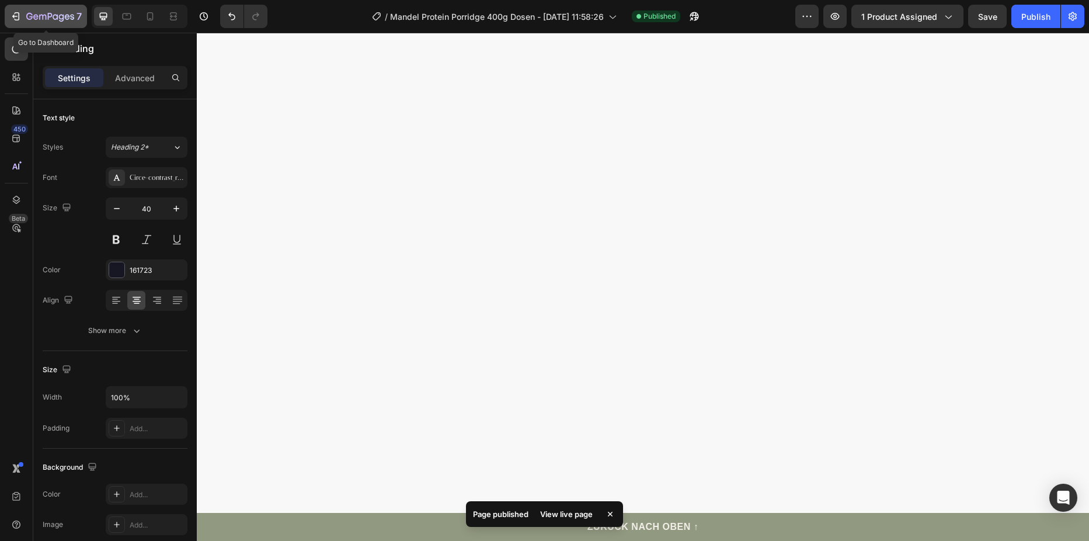
click at [22, 21] on div "7" at bounding box center [46, 16] width 72 height 14
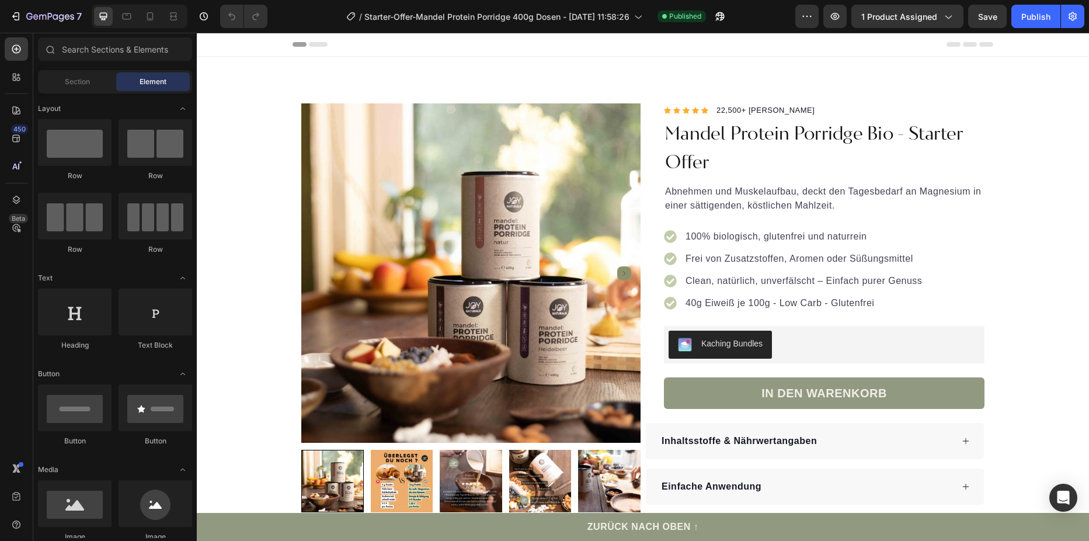
click at [148, 27] on div at bounding box center [140, 16] width 96 height 23
click at [148, 19] on icon at bounding box center [150, 16] width 6 height 8
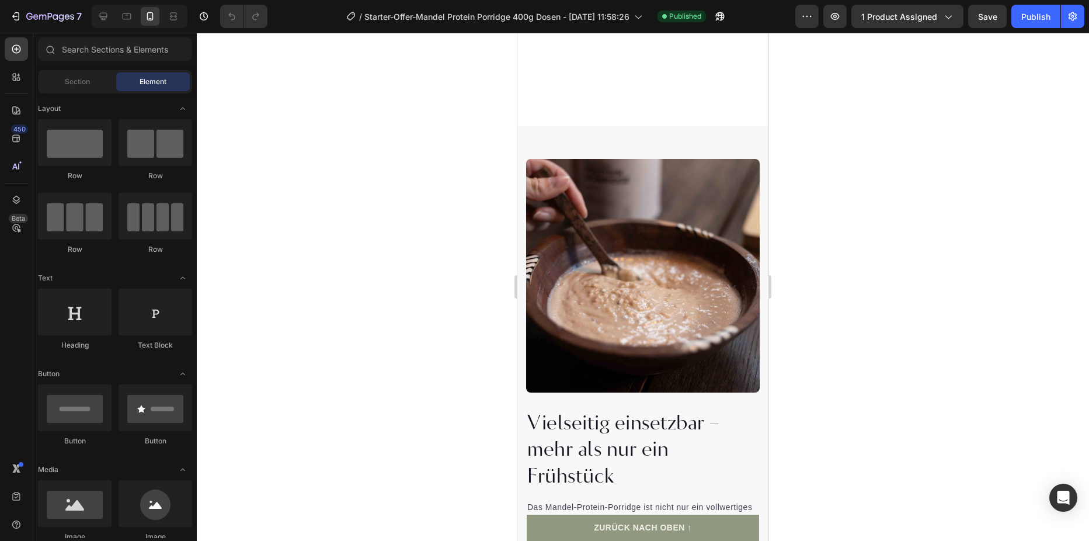
scroll to position [1051, 0]
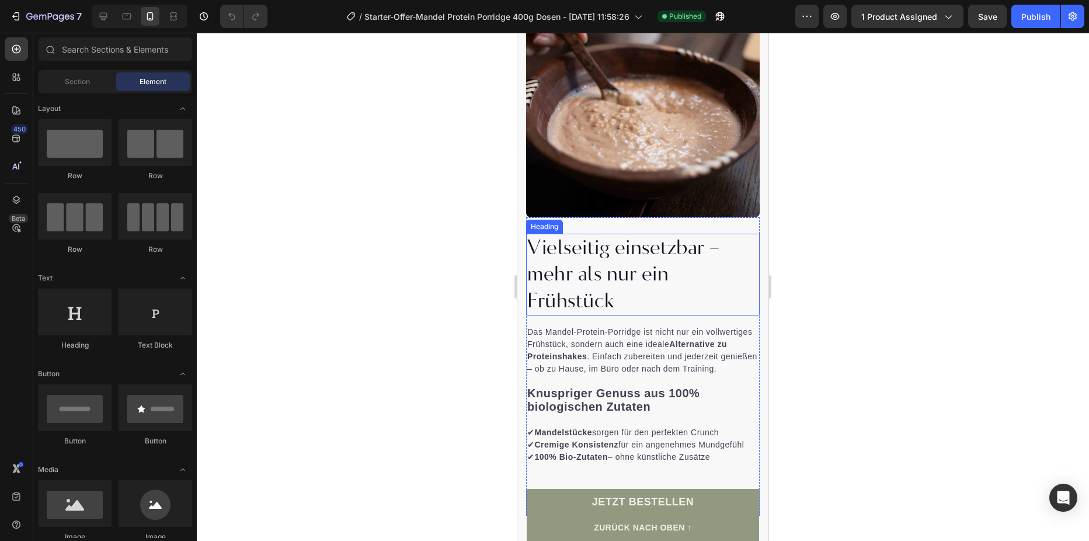
click at [644, 278] on h2 "Vielseitig einsetzbar – mehr als nur ein Frühstück" at bounding box center [643, 275] width 234 height 82
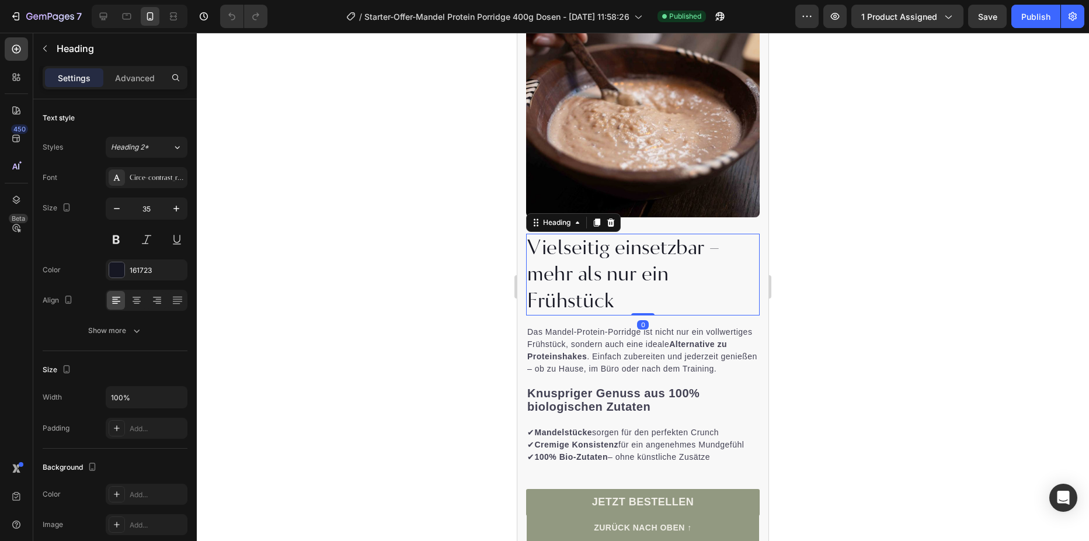
click at [634, 290] on h2 "Vielseitig einsetzbar – mehr als nur ein Frühstück" at bounding box center [643, 275] width 234 height 82
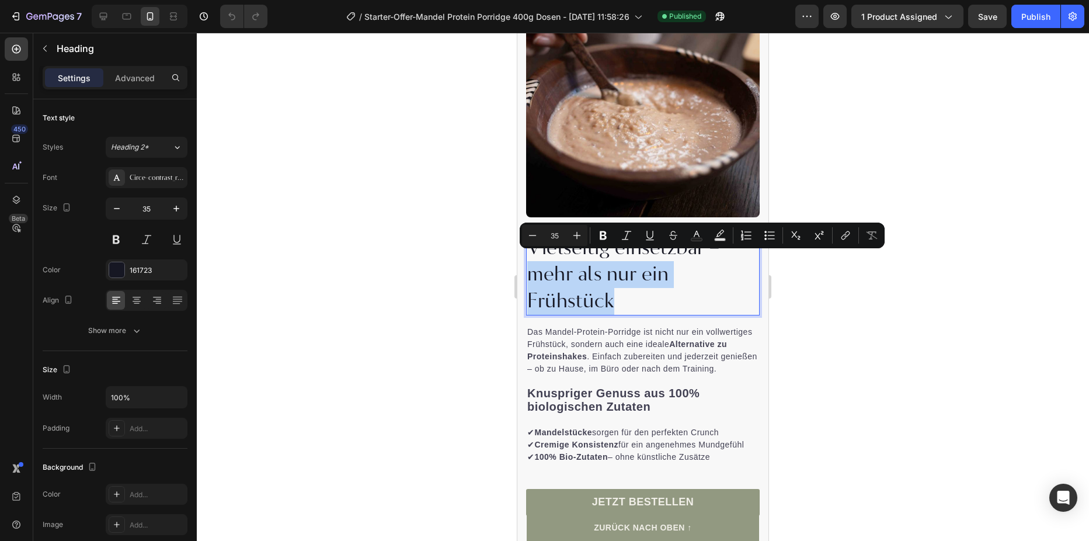
drag, startPoint x: 588, startPoint y: 292, endPoint x: 531, endPoint y: 255, distance: 67.5
click at [531, 255] on p "Vielseitig einsetzbar – mehr als nur ein Frühstück" at bounding box center [642, 275] width 231 height 80
click at [531, 253] on p "Vielseitig einsetzbar – mehr als nur ein Frühstück" at bounding box center [642, 275] width 231 height 80
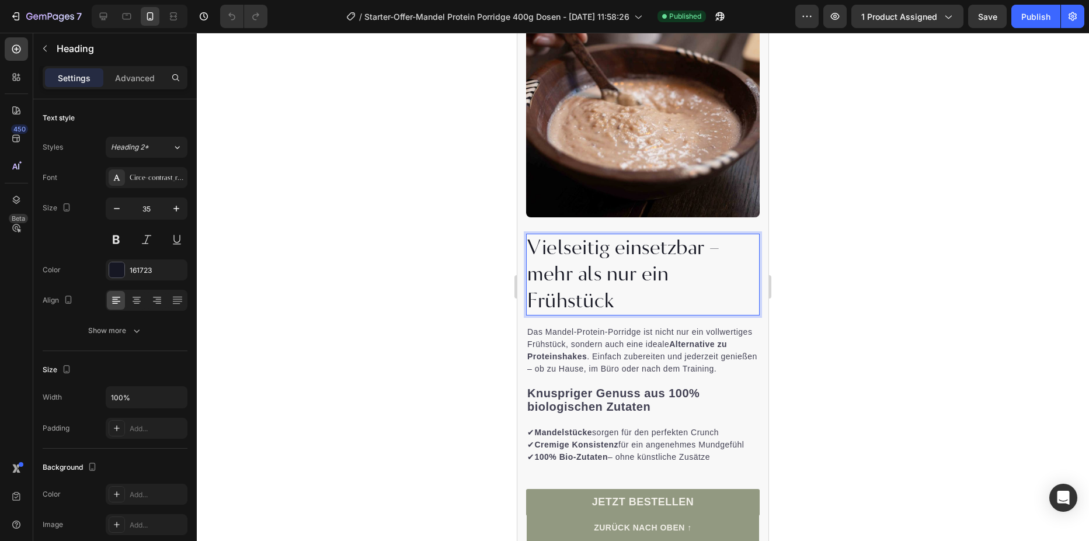
click at [616, 273] on p "Vielseitig einsetzbar – mehr als nur ein Frühstück" at bounding box center [642, 275] width 231 height 80
click at [622, 291] on p "Vielseitig einsetzbar – mehr als nur ein Frühstück" at bounding box center [642, 275] width 231 height 80
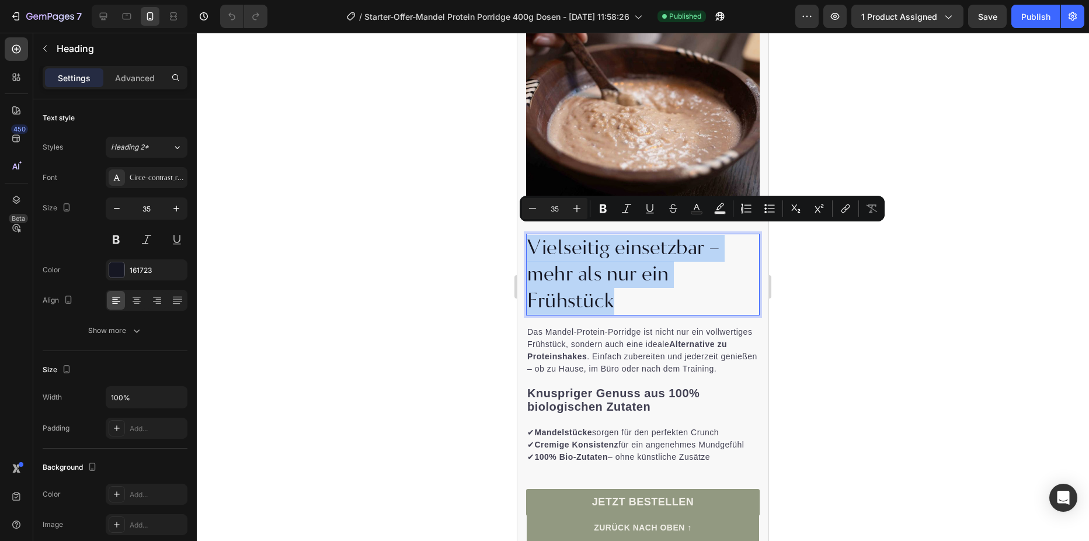
drag, startPoint x: 577, startPoint y: 291, endPoint x: 530, endPoint y: 244, distance: 66.5
click at [530, 244] on p "Vielseitig einsetzbar – mehr als nur ein Frühstück" at bounding box center [642, 275] width 231 height 80
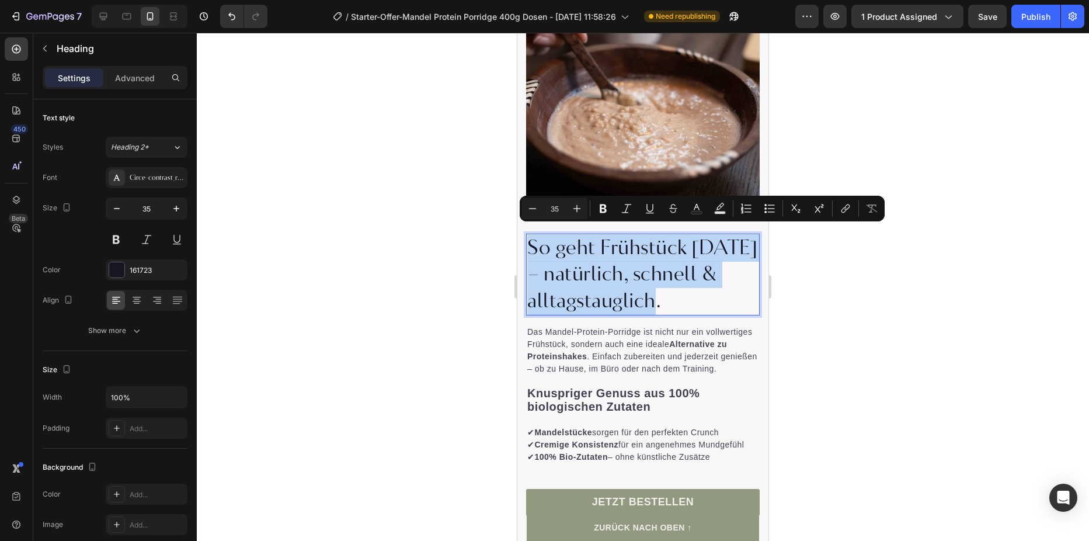
drag, startPoint x: 674, startPoint y: 288, endPoint x: 531, endPoint y: 246, distance: 149.3
click at [531, 246] on p "So geht Frühstück [DATE] – natürlich, schnell & alltagstauglich." at bounding box center [642, 275] width 231 height 80
copy p "So geht Frühstück [DATE] – natürlich, schnell & alltagstauglich."
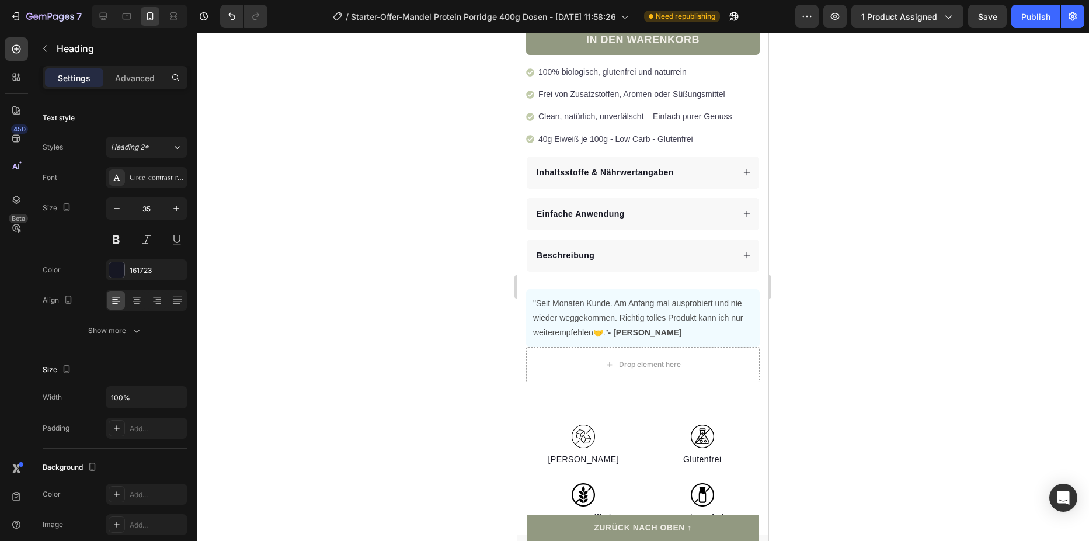
type input "16"
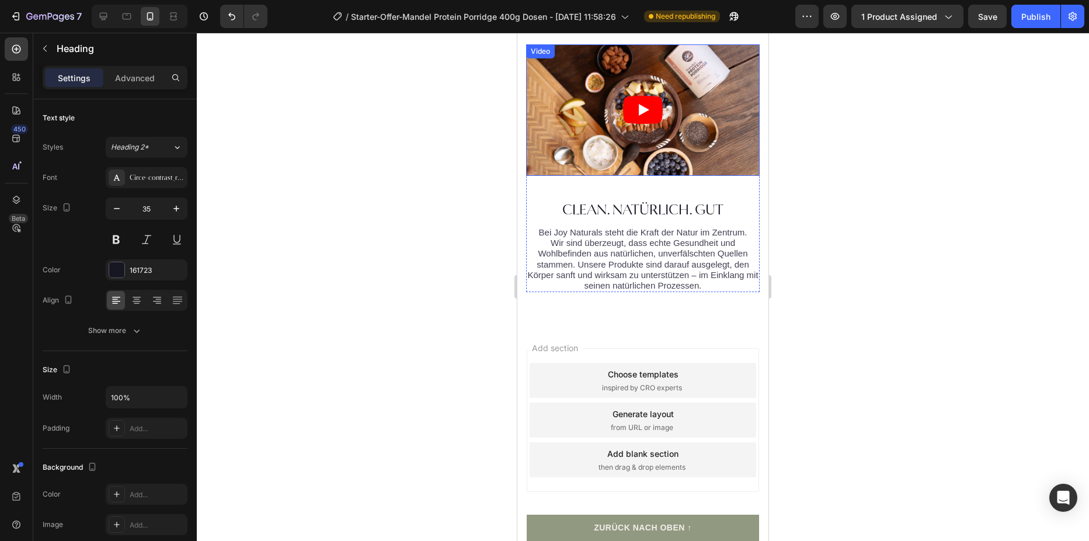
scroll to position [5049, 0]
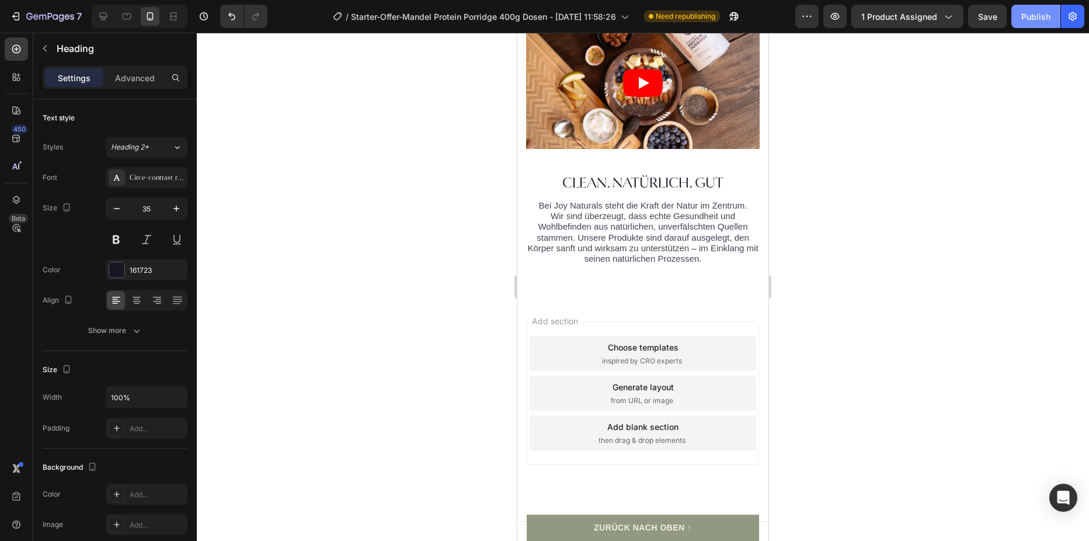
click at [1038, 22] on div "Publish" at bounding box center [1035, 17] width 29 height 12
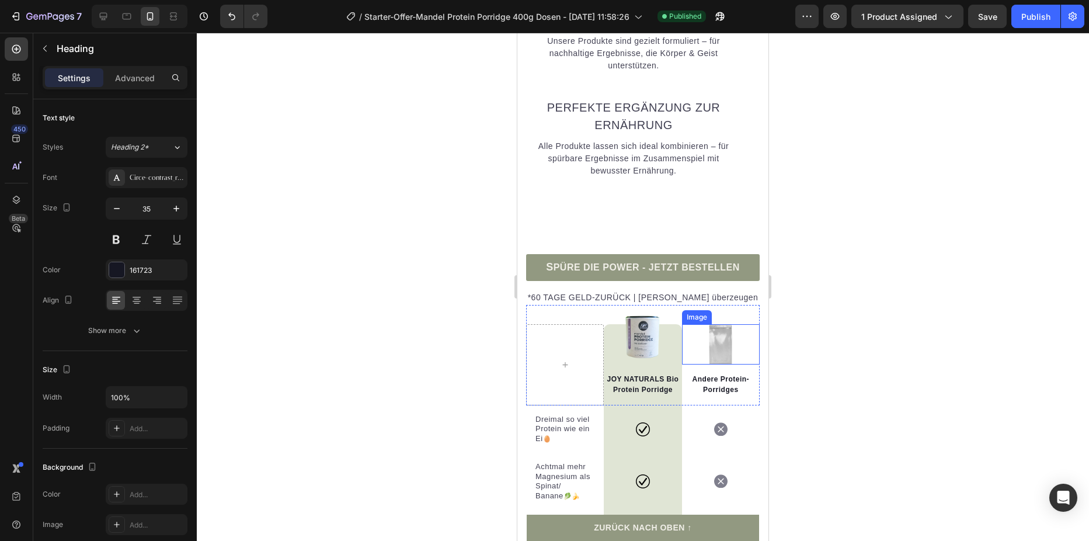
scroll to position [3445, 0]
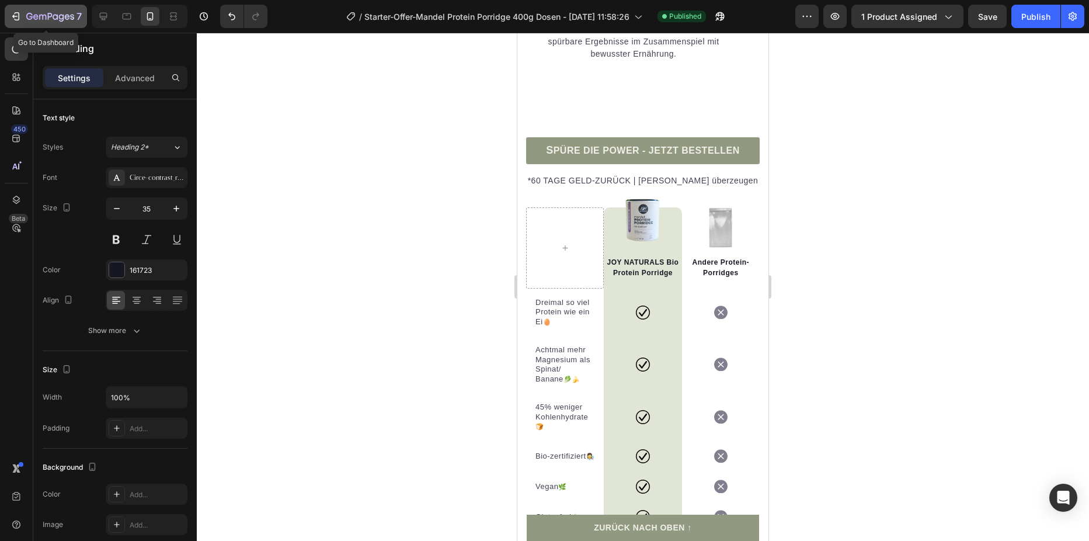
click at [23, 17] on div "7" at bounding box center [46, 16] width 72 height 14
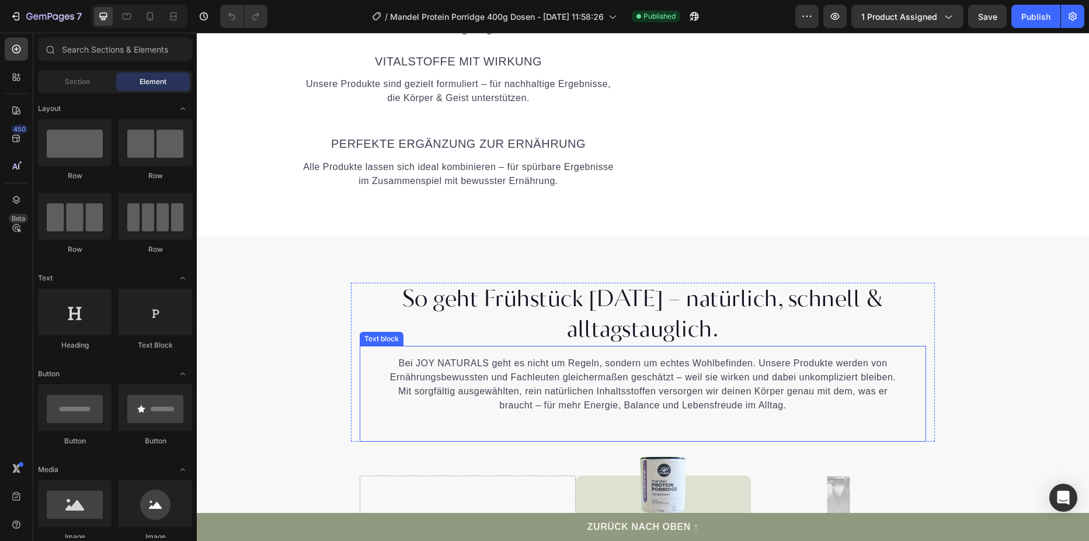
scroll to position [2453, 0]
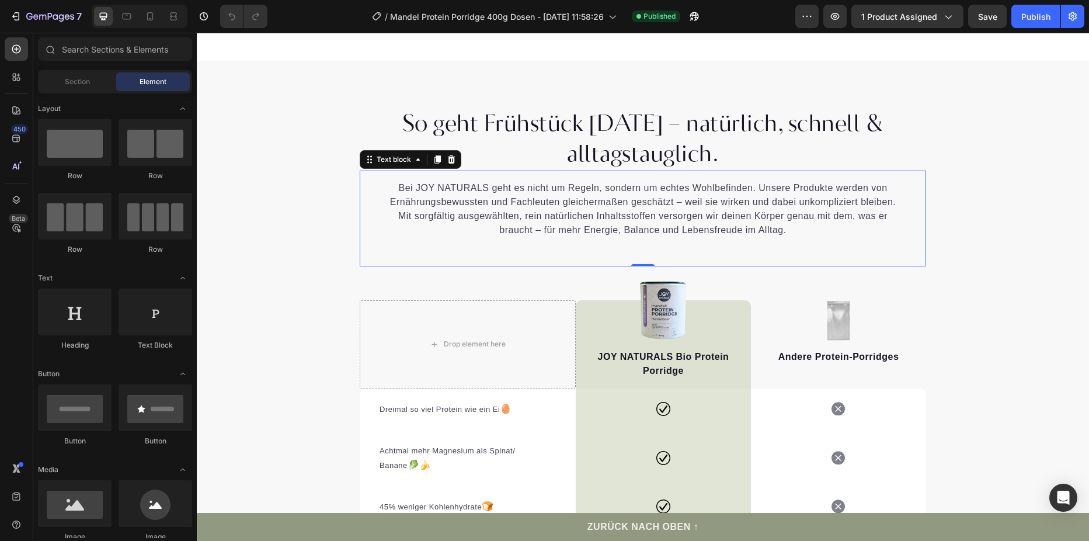
click at [913, 198] on div "Bei JOY NATURALS geht es nicht um Regeln, sondern um echtes Wohlbefinden. Unser…" at bounding box center [643, 209] width 566 height 58
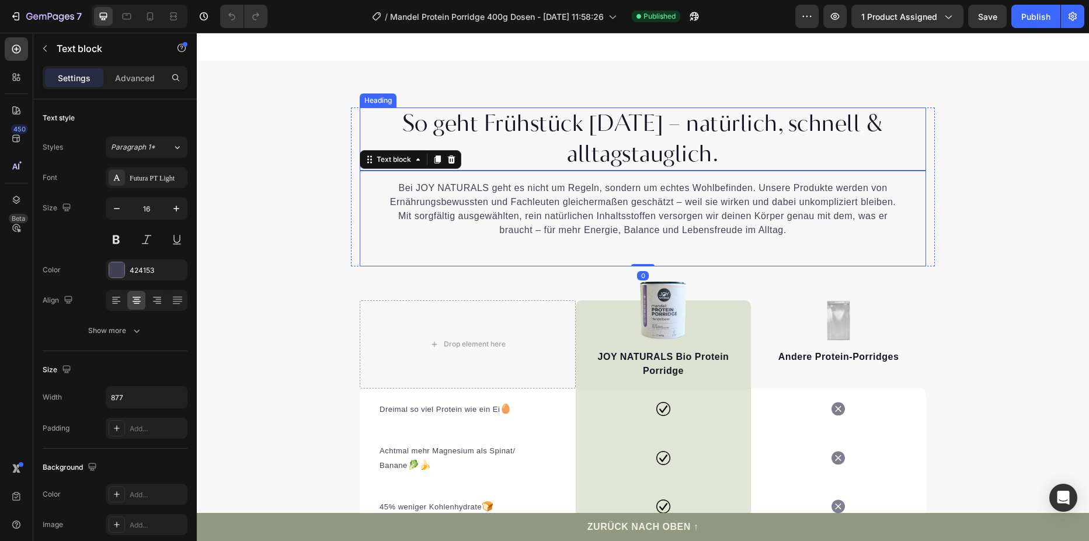
click at [912, 148] on h2 "So geht Frühstück [DATE] – natürlich, schnell & alltagstauglich." at bounding box center [643, 138] width 566 height 63
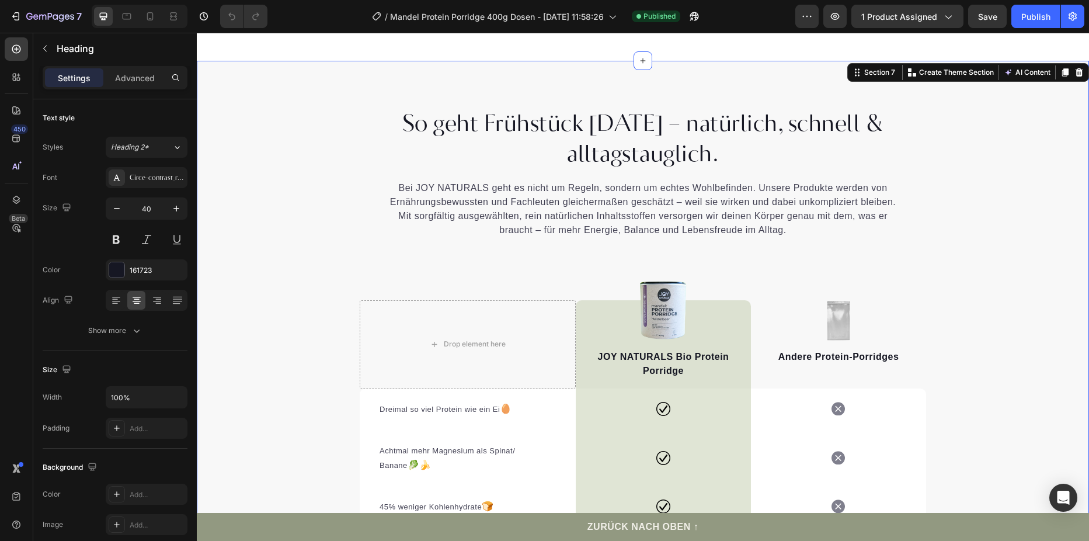
click at [959, 185] on div "So geht Frühstück [DATE] – natürlich, schnell & alltagstauglich. Heading Bei JO…" at bounding box center [643, 420] width 892 height 627
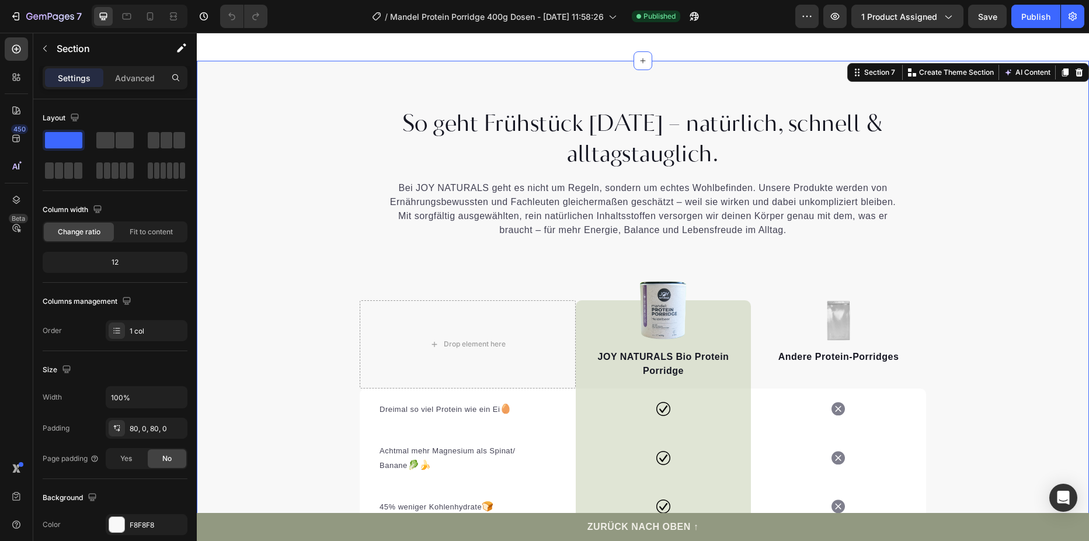
click at [970, 165] on div "So geht Frühstück [DATE] – natürlich, schnell & alltagstauglich. Heading Bei JO…" at bounding box center [643, 420] width 892 height 627
click at [18, 17] on icon "button" at bounding box center [16, 17] width 12 height 12
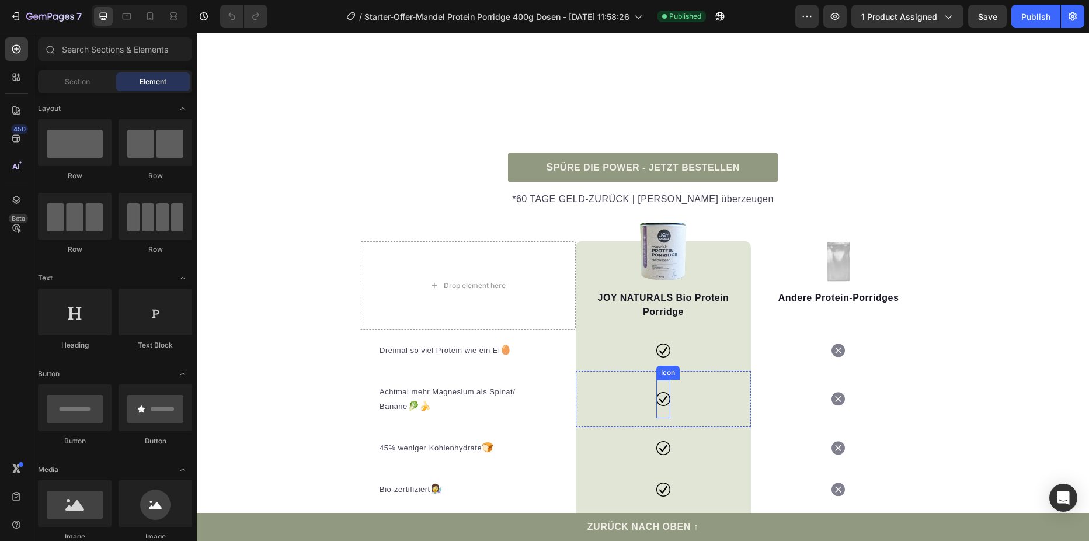
scroll to position [2219, 0]
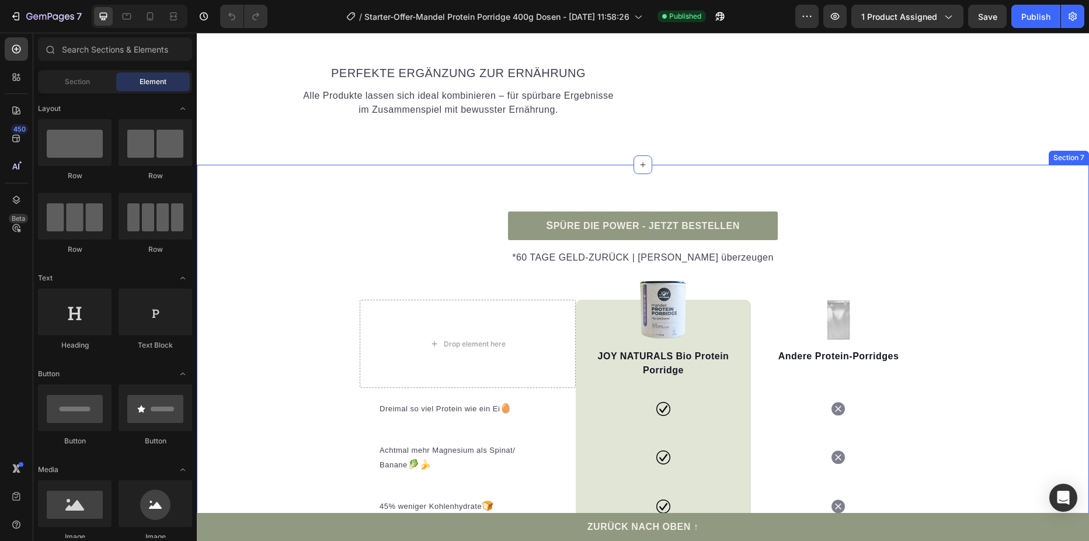
click at [1004, 301] on div "S PÜRE DIE POWER - JETZT BESTELLEN Button *60 TAGE GELD-ZURÜCK | [PERSON_NAME] …" at bounding box center [643, 417] width 892 height 468
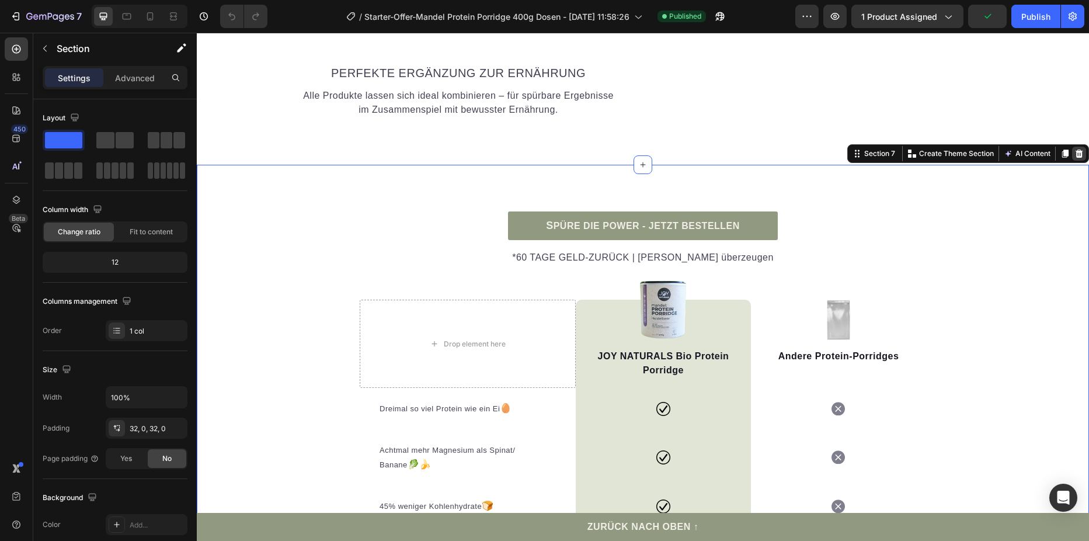
click at [1075, 151] on icon at bounding box center [1079, 153] width 9 height 9
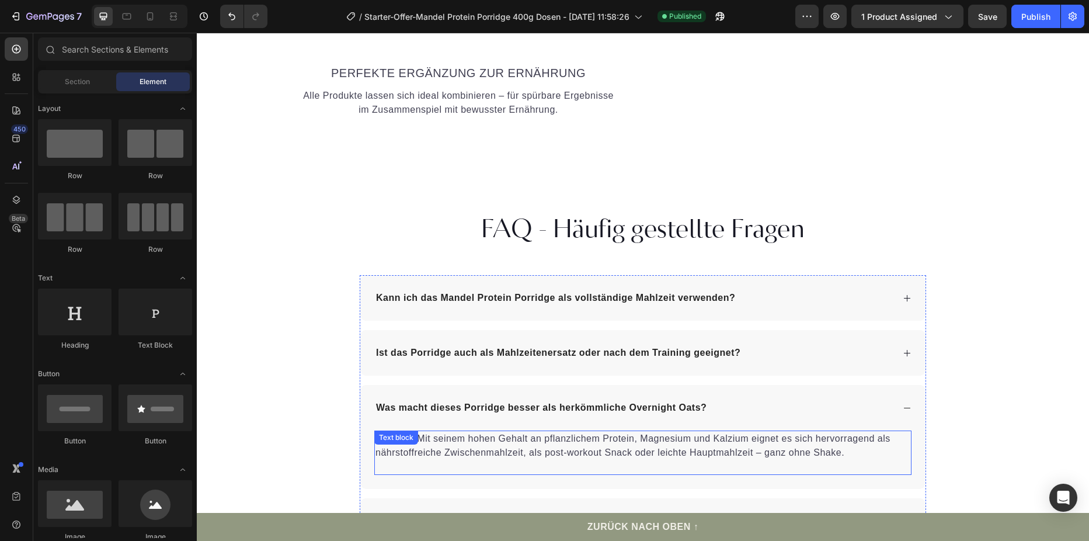
scroll to position [2102, 0]
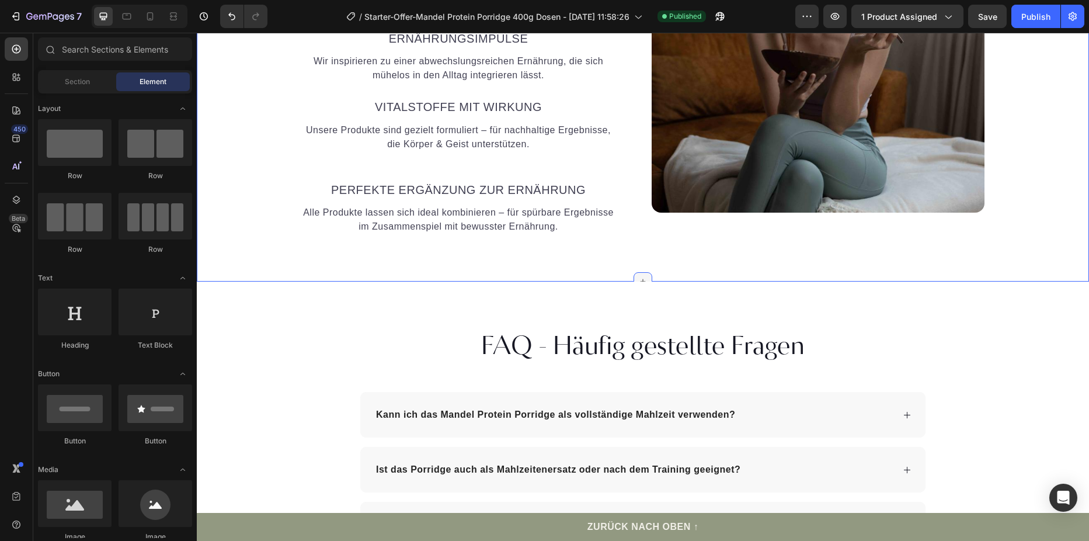
click at [642, 280] on icon at bounding box center [642, 281] width 9 height 9
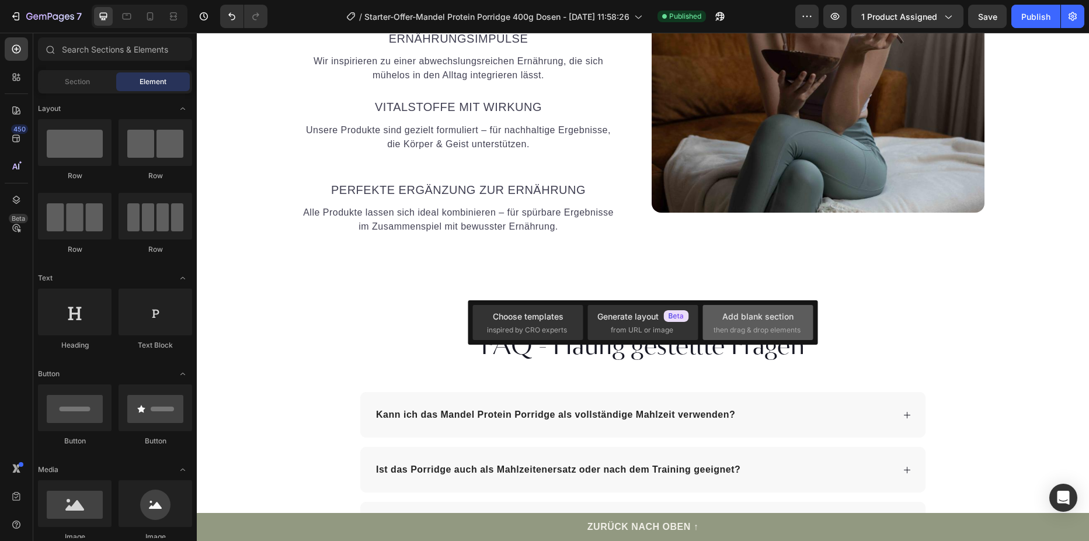
click at [724, 316] on div "Add blank section" at bounding box center [757, 316] width 71 height 12
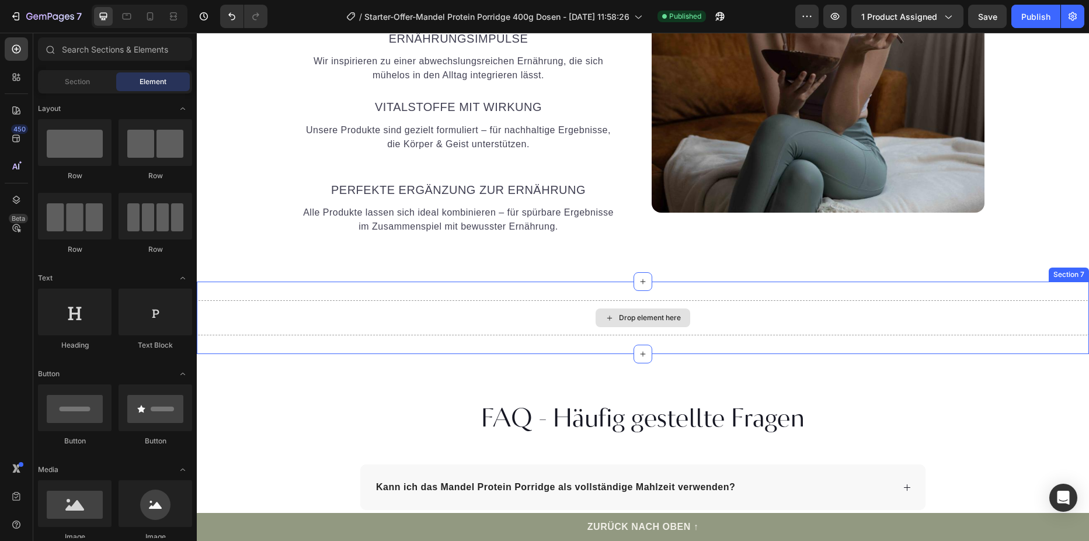
click at [712, 314] on div "Drop element here" at bounding box center [643, 317] width 892 height 35
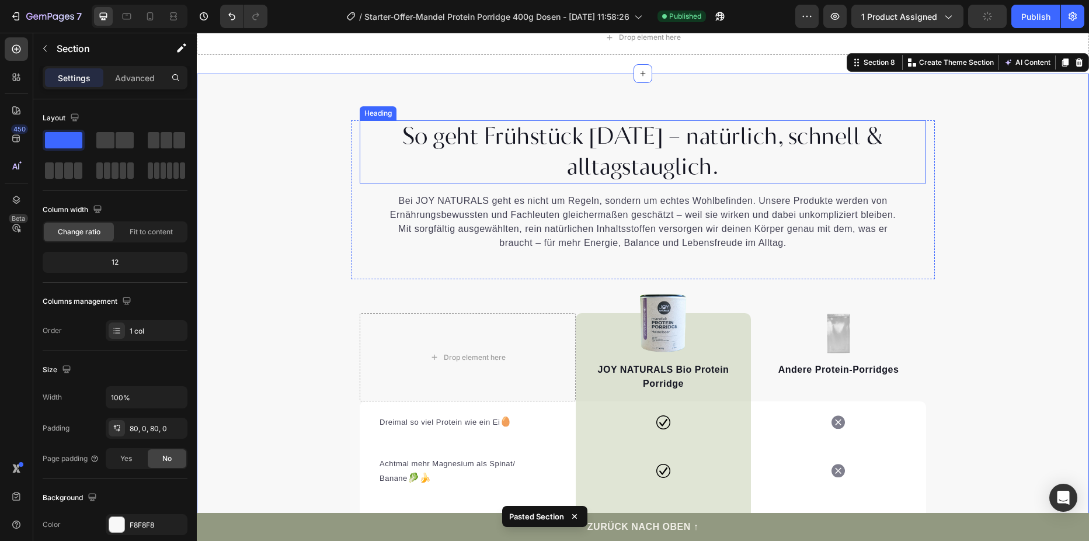
scroll to position [2149, 0]
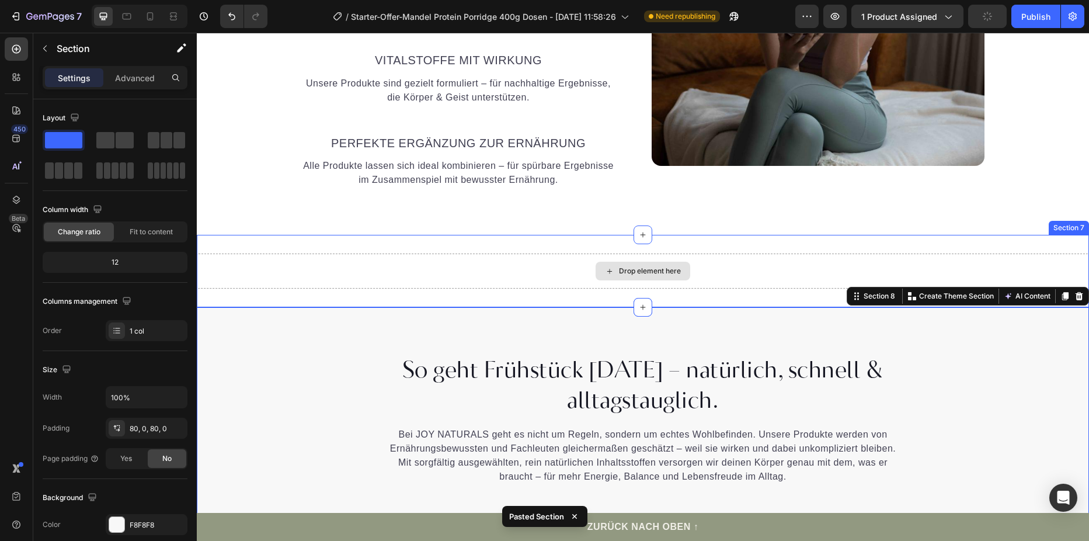
click at [693, 273] on div "Drop element here" at bounding box center [643, 270] width 892 height 35
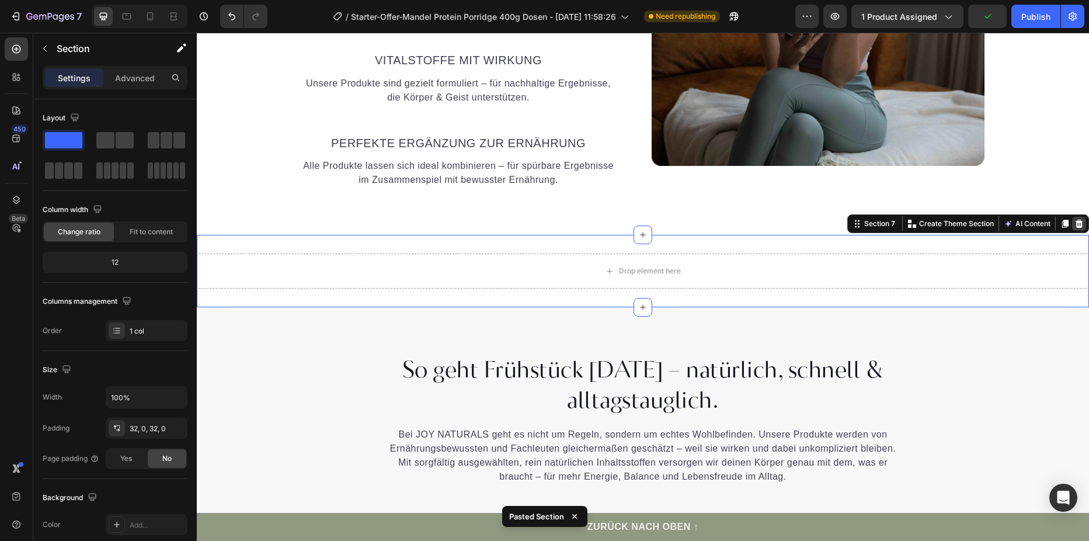
click at [1076, 224] on div at bounding box center [1079, 224] width 14 height 14
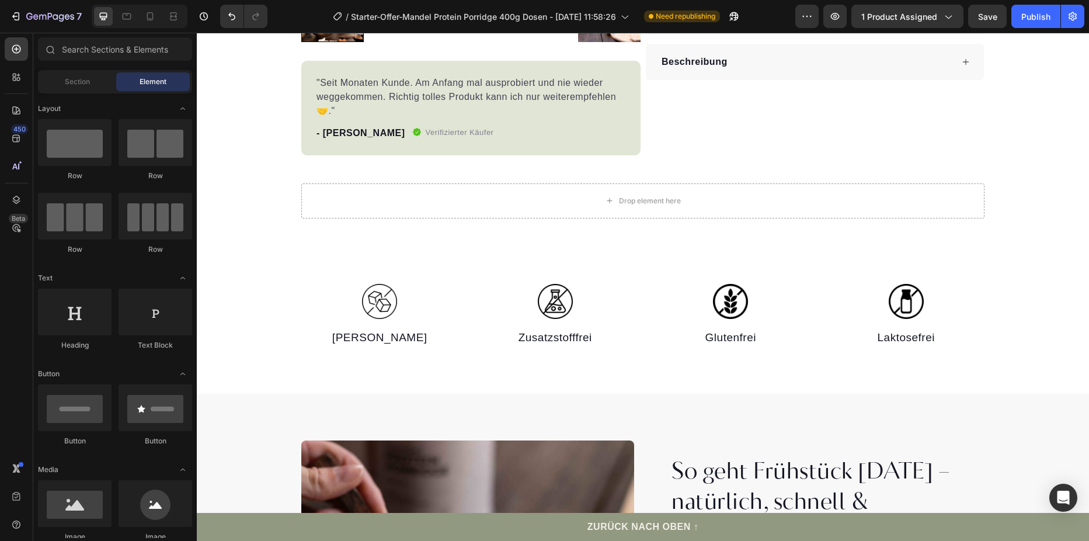
scroll to position [704, 0]
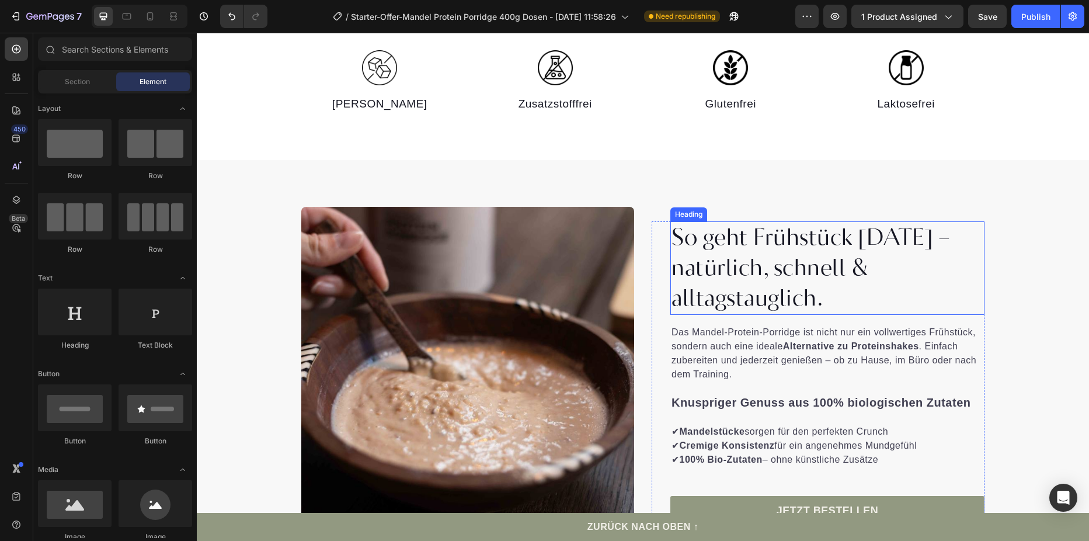
click at [845, 303] on h2 "So geht Frühstück [DATE] – natürlich, schnell & alltagstauglich." at bounding box center [827, 267] width 314 height 93
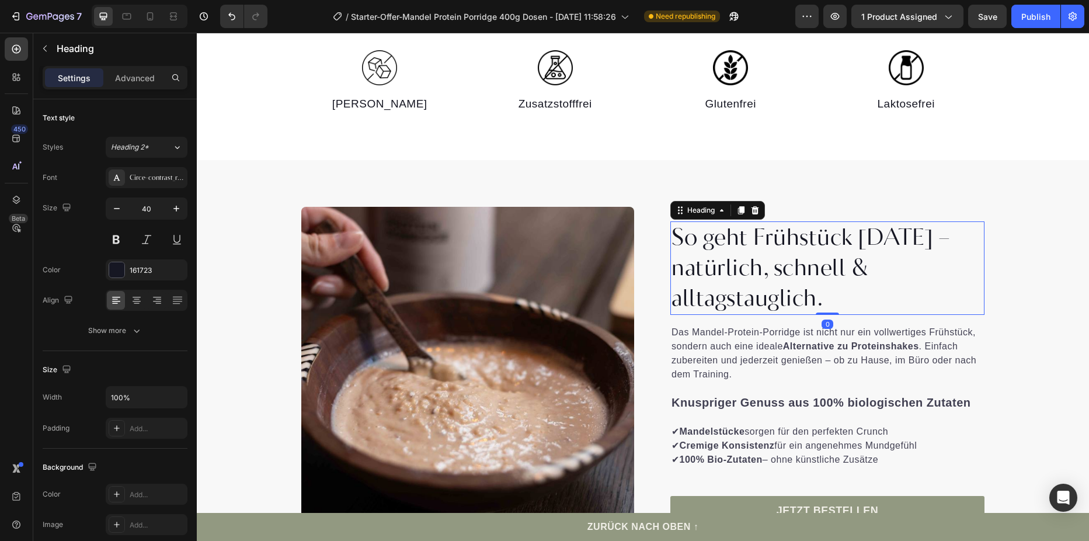
click at [838, 298] on h2 "So geht Frühstück [DATE] – natürlich, schnell & alltagstauglich." at bounding box center [827, 267] width 314 height 93
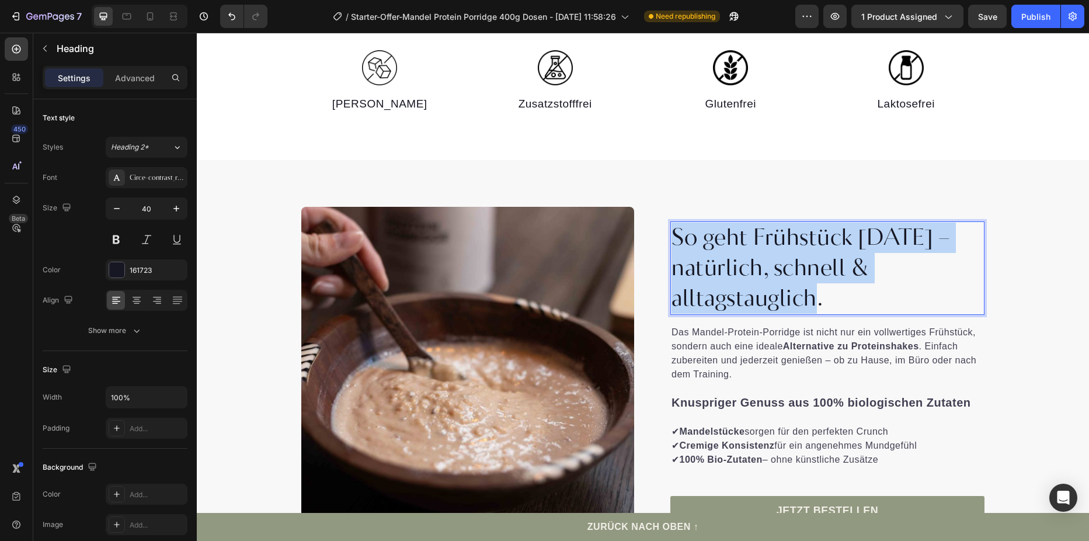
drag, startPoint x: 777, startPoint y: 297, endPoint x: 671, endPoint y: 242, distance: 118.8
click at [672, 242] on p "So geht Frühstück [DATE] – natürlich, schnell & alltagstauglich." at bounding box center [828, 267] width 312 height 91
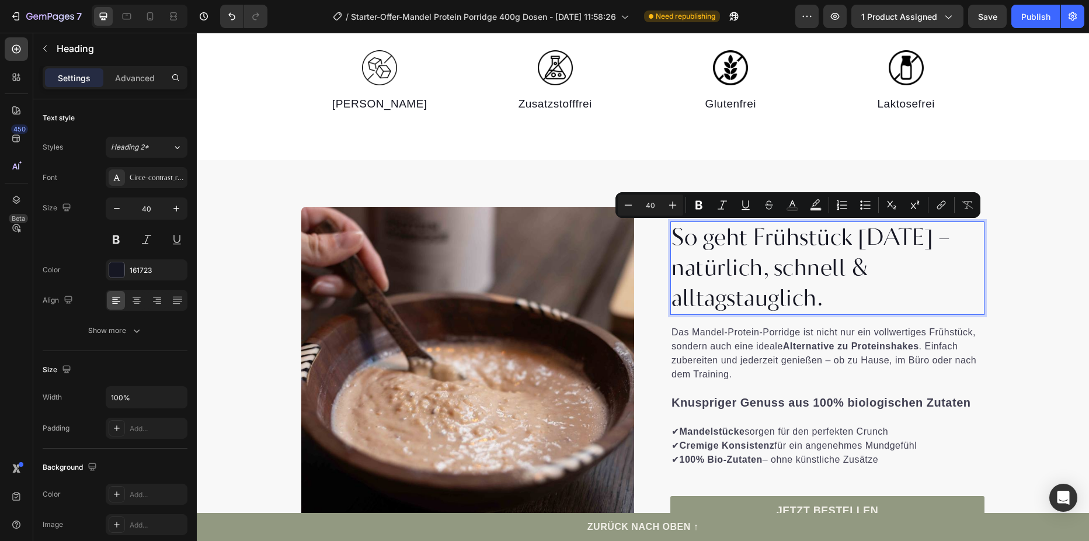
scroll to position [719, 0]
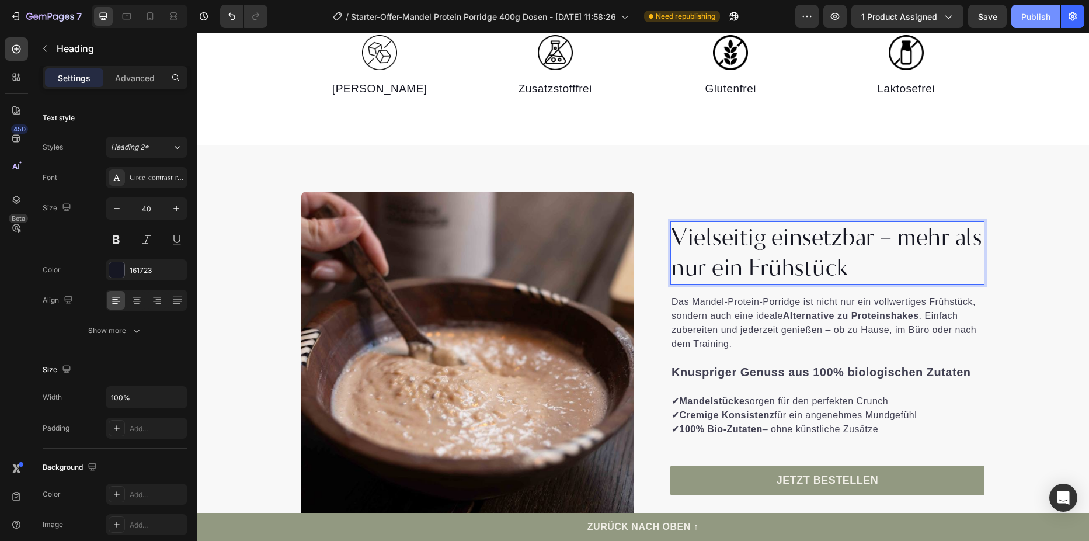
click at [1028, 19] on div "Publish" at bounding box center [1035, 17] width 29 height 12
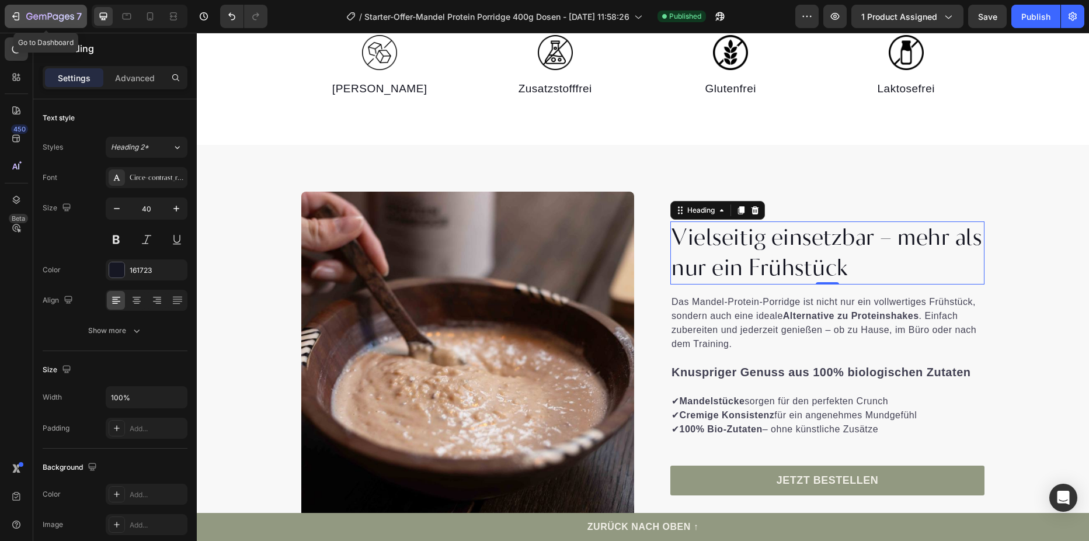
click at [15, 12] on icon "button" at bounding box center [16, 17] width 12 height 12
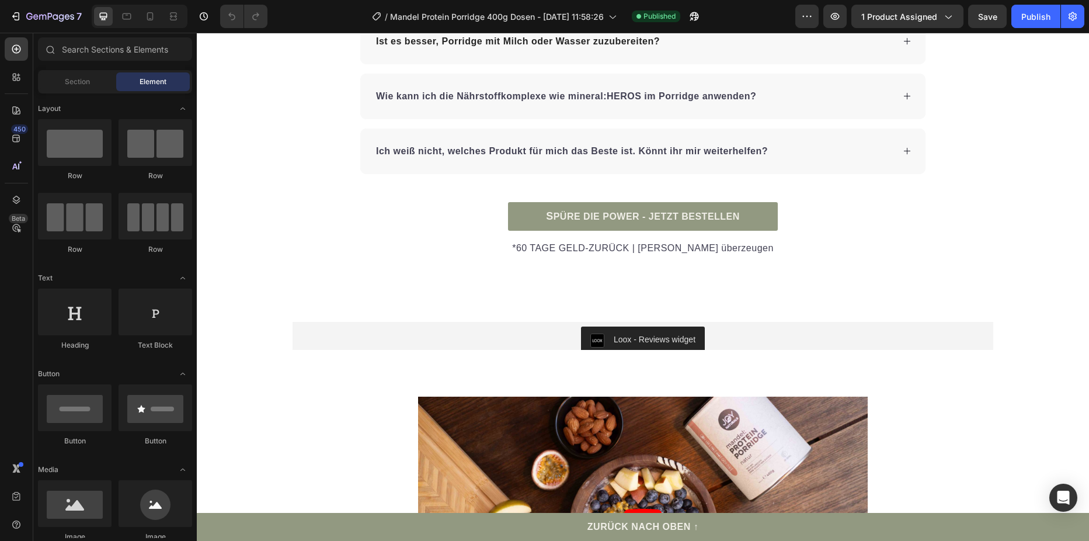
scroll to position [4748, 0]
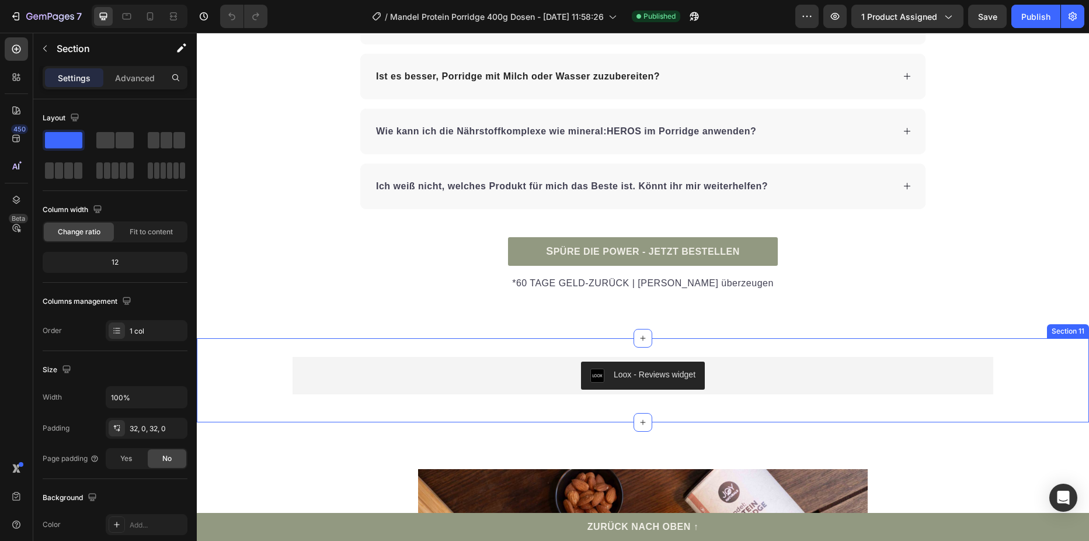
click at [263, 368] on div "Loox - Reviews widget Loox Row" at bounding box center [643, 380] width 892 height 47
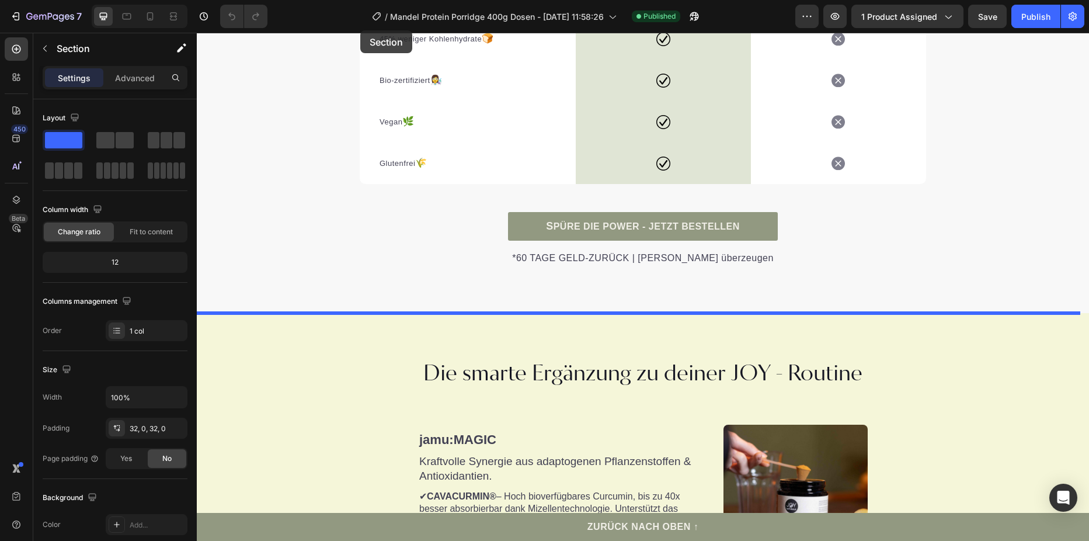
scroll to position [2762, 0]
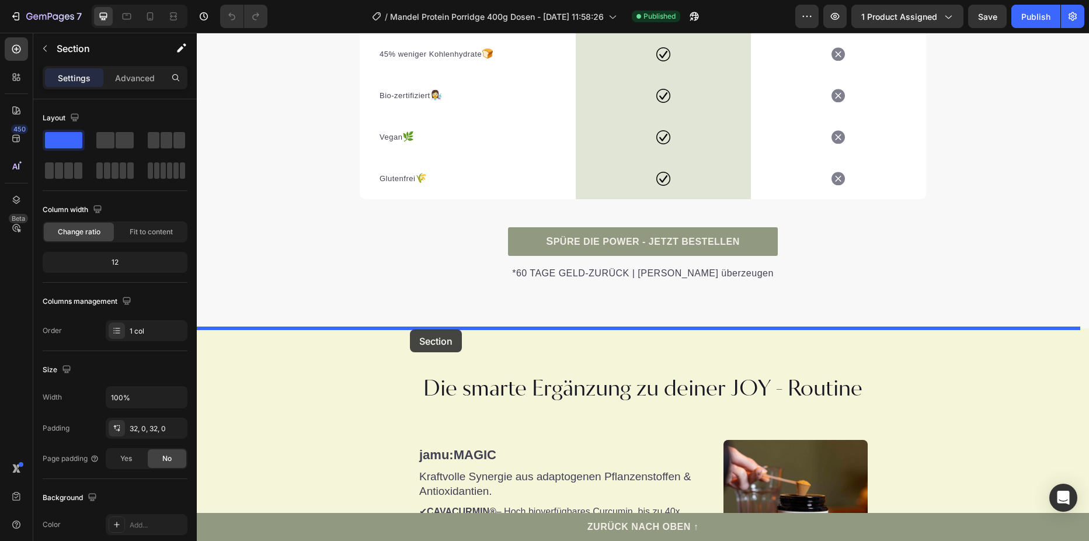
drag, startPoint x: 259, startPoint y: 370, endPoint x: 410, endPoint y: 329, distance: 156.0
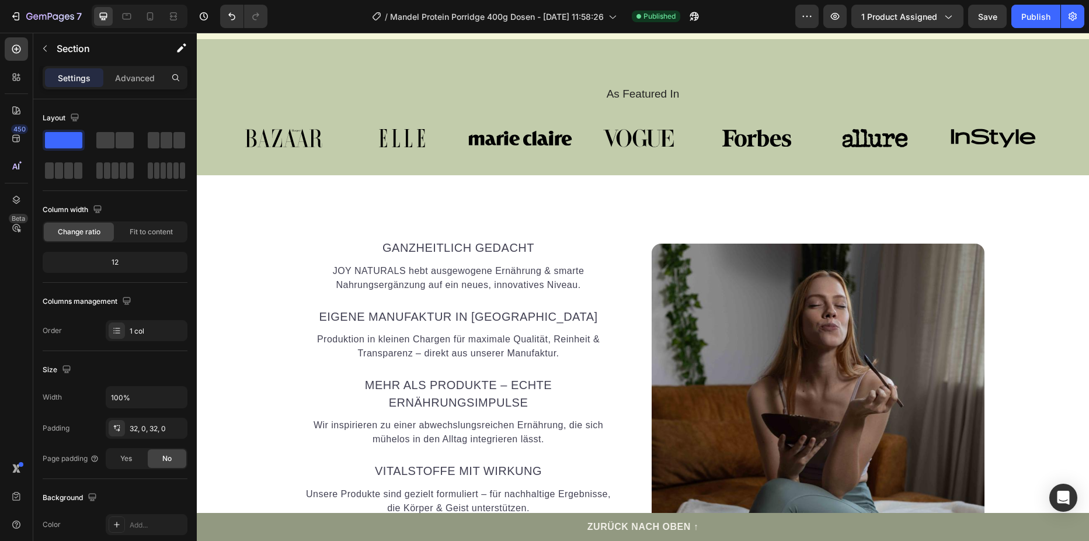
scroll to position [1374, 0]
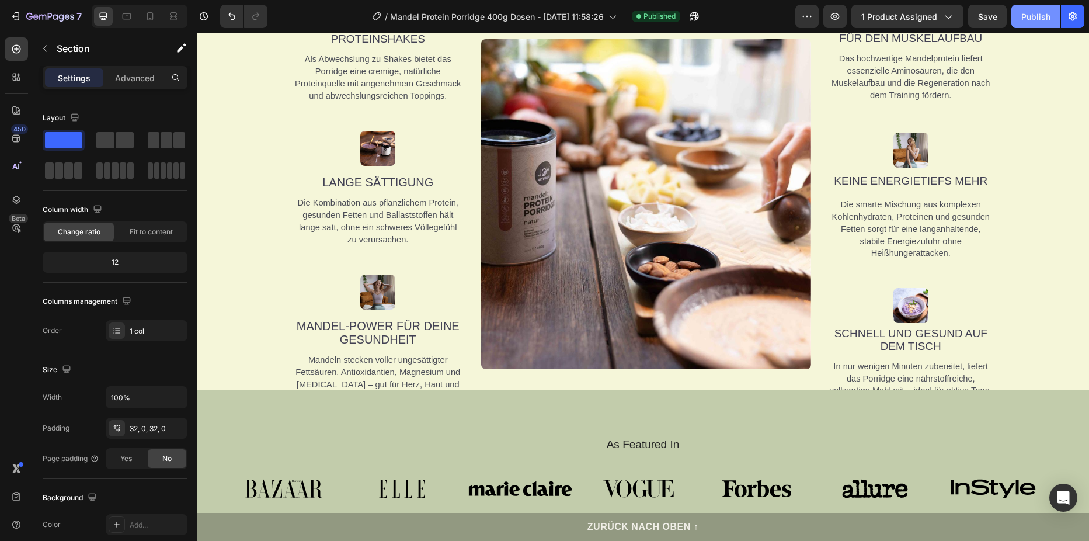
click at [1035, 9] on button "Publish" at bounding box center [1035, 16] width 49 height 23
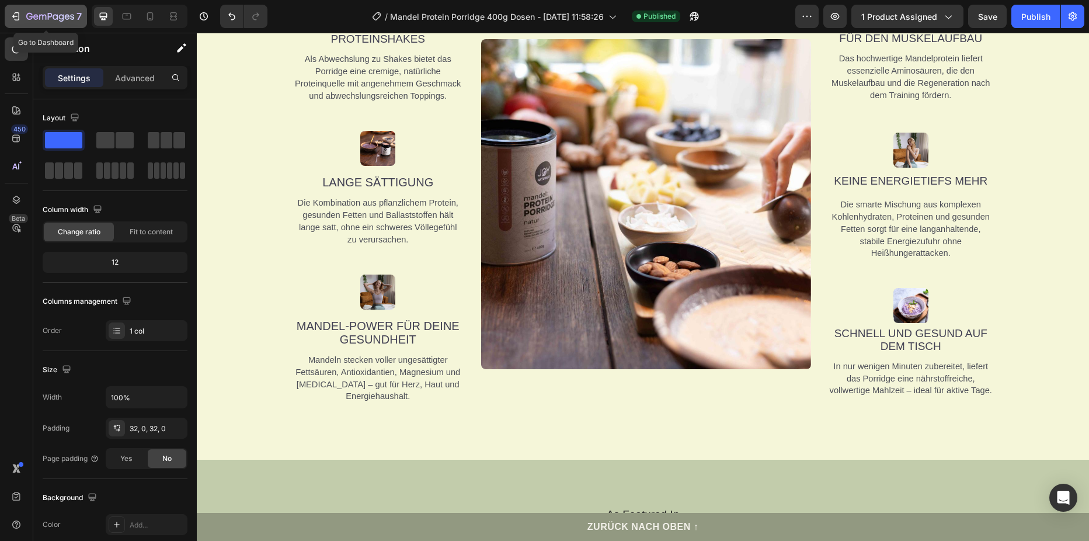
click at [14, 18] on icon "button" at bounding box center [14, 17] width 5 height 4
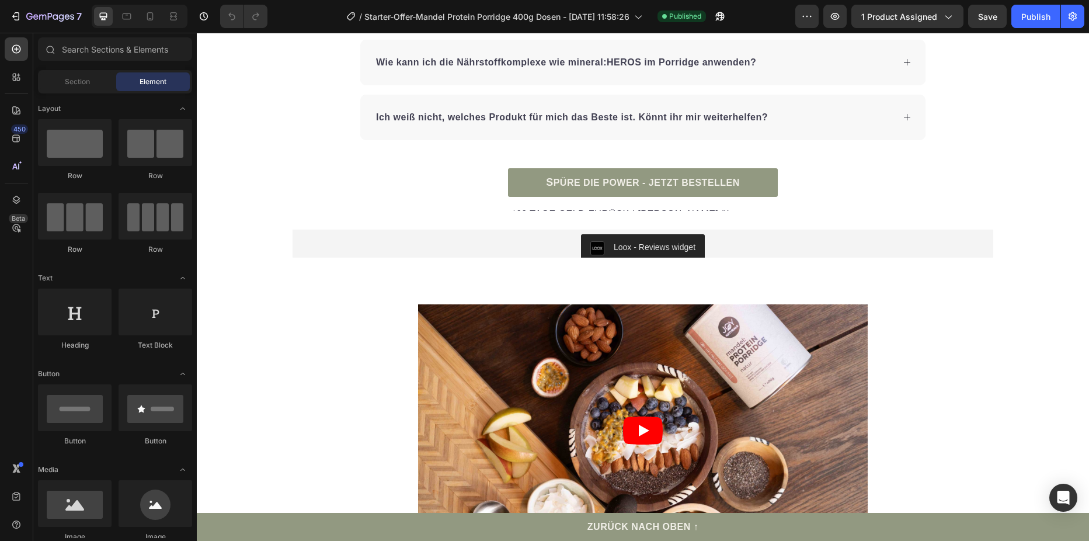
scroll to position [3667, 0]
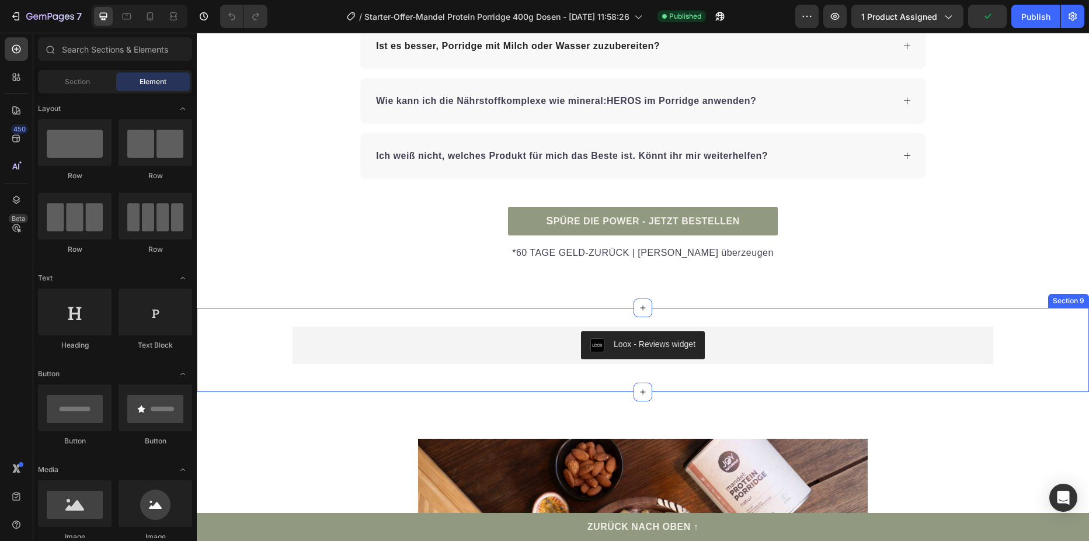
click at [232, 336] on div "Loox - Reviews widget Loox Row" at bounding box center [643, 349] width 892 height 47
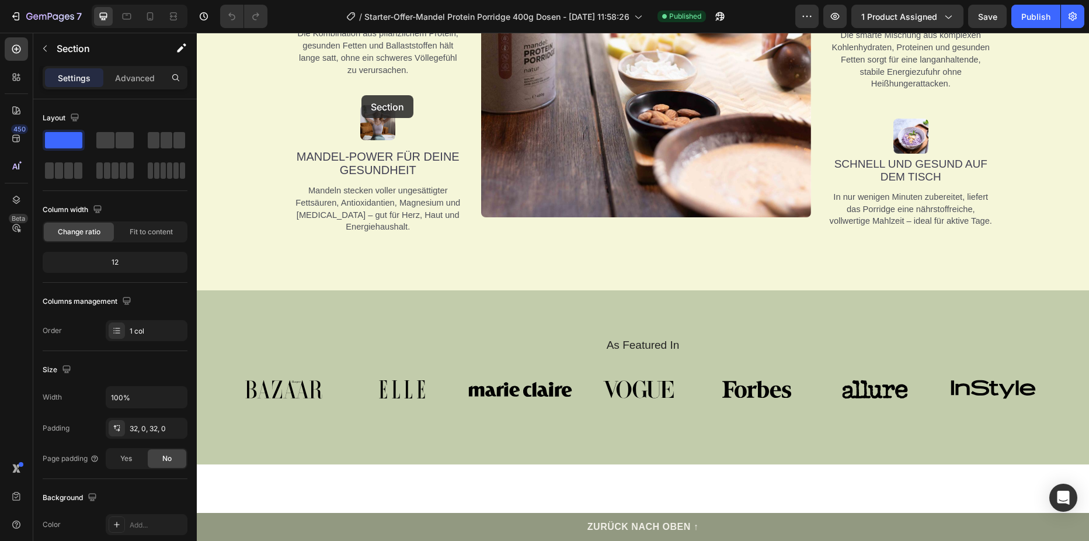
scroll to position [1489, 0]
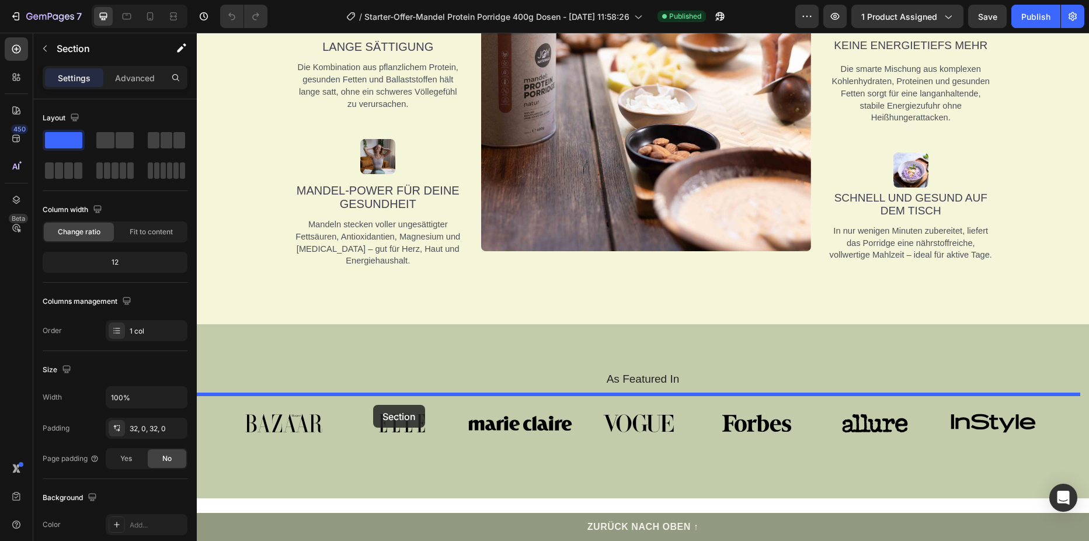
drag, startPoint x: 252, startPoint y: 349, endPoint x: 373, endPoint y: 405, distance: 133.3
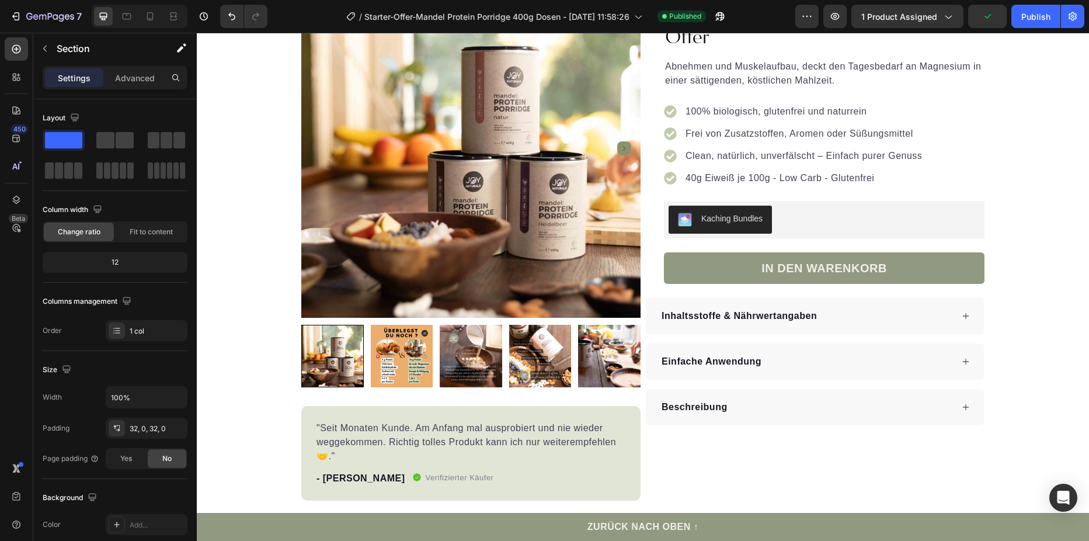
scroll to position [0, 0]
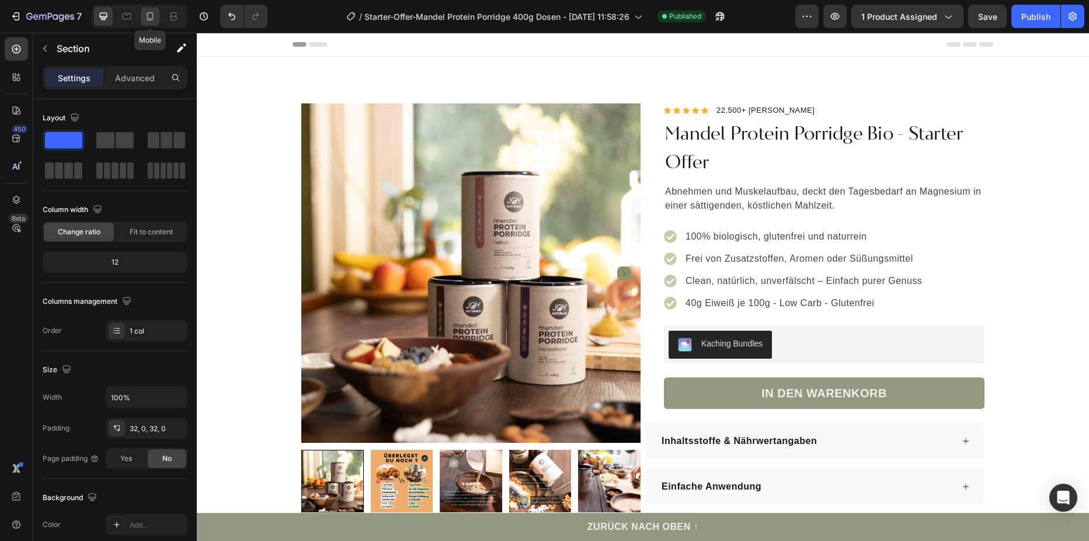
click at [156, 20] on icon at bounding box center [150, 17] width 12 height 12
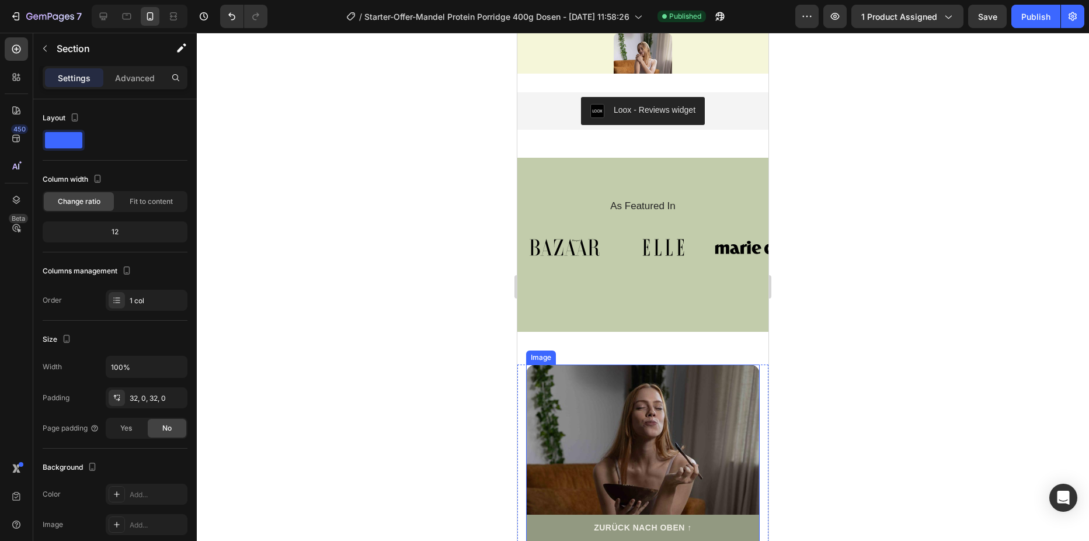
scroll to position [1539, 0]
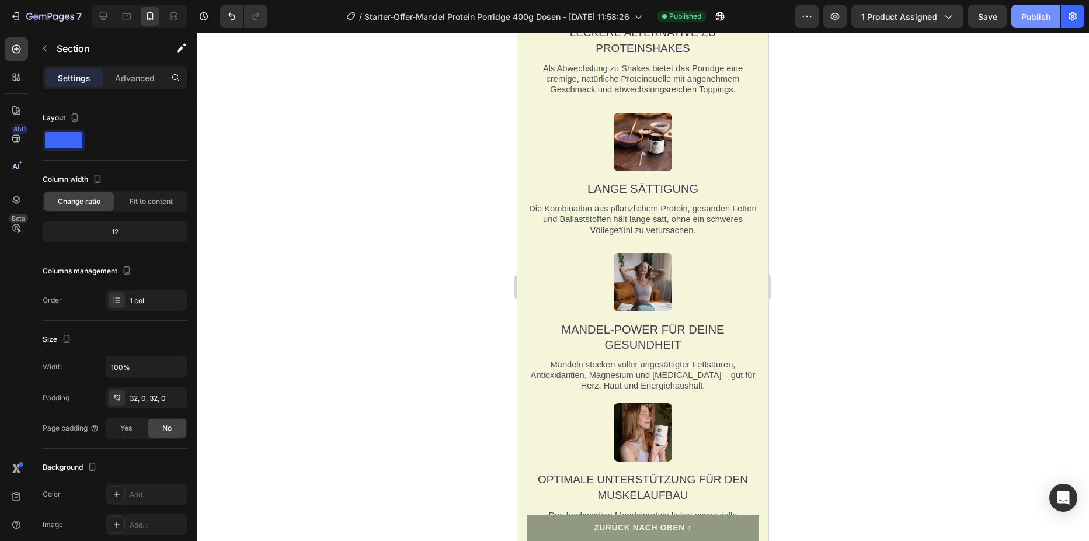
click at [1039, 19] on div "Publish" at bounding box center [1035, 17] width 29 height 12
click at [15, 21] on icon "button" at bounding box center [16, 17] width 12 height 12
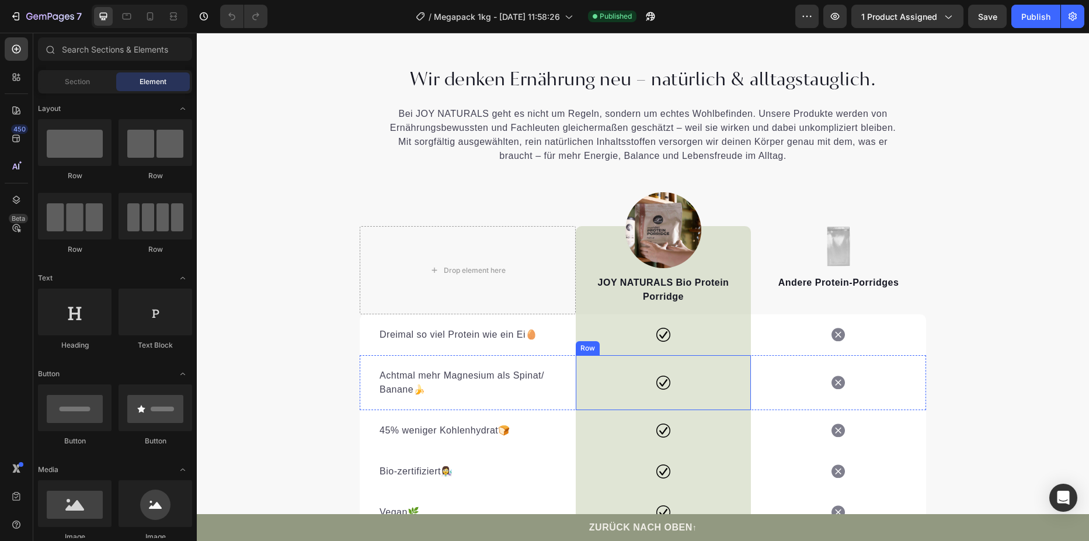
scroll to position [3095, 0]
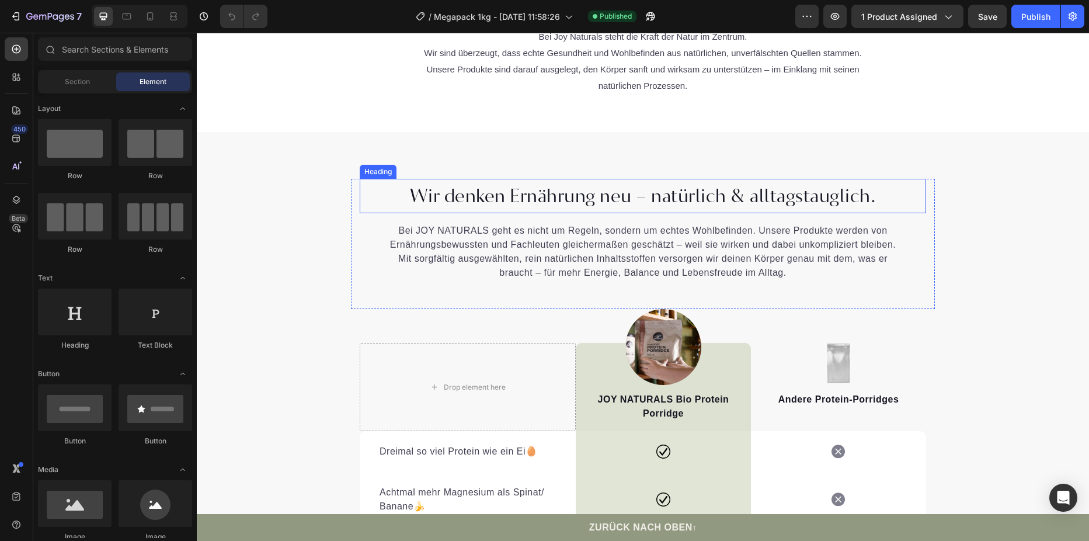
click at [607, 194] on span "Wir denken Ernährung neu – natürlich & alltagstauglich." at bounding box center [643, 197] width 467 height 24
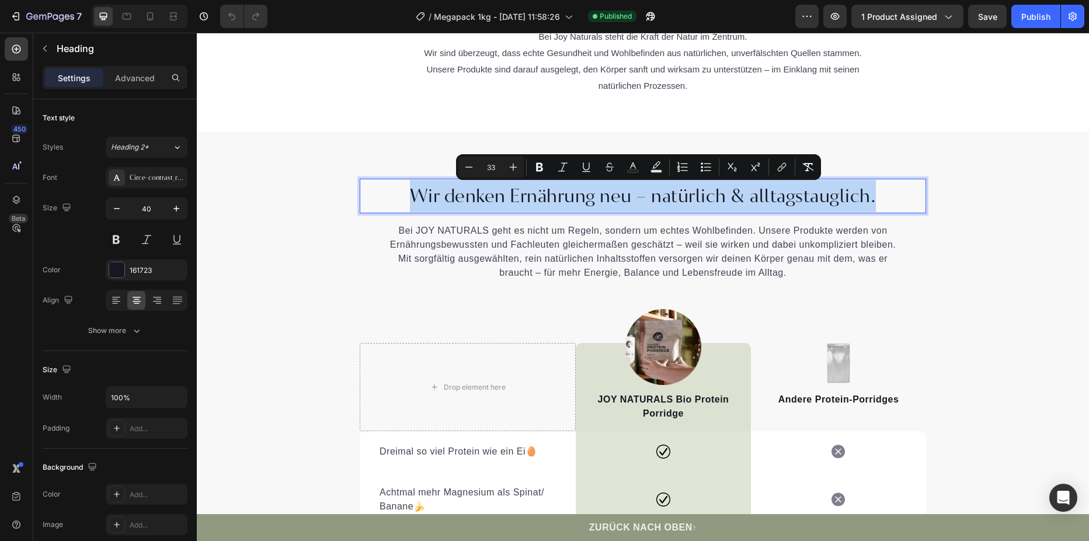
drag, startPoint x: 394, startPoint y: 192, endPoint x: 870, endPoint y: 206, distance: 476.7
click at [870, 206] on p "Wir denken Ernährung neu – natürlich & alltagstauglich." at bounding box center [643, 196] width 564 height 32
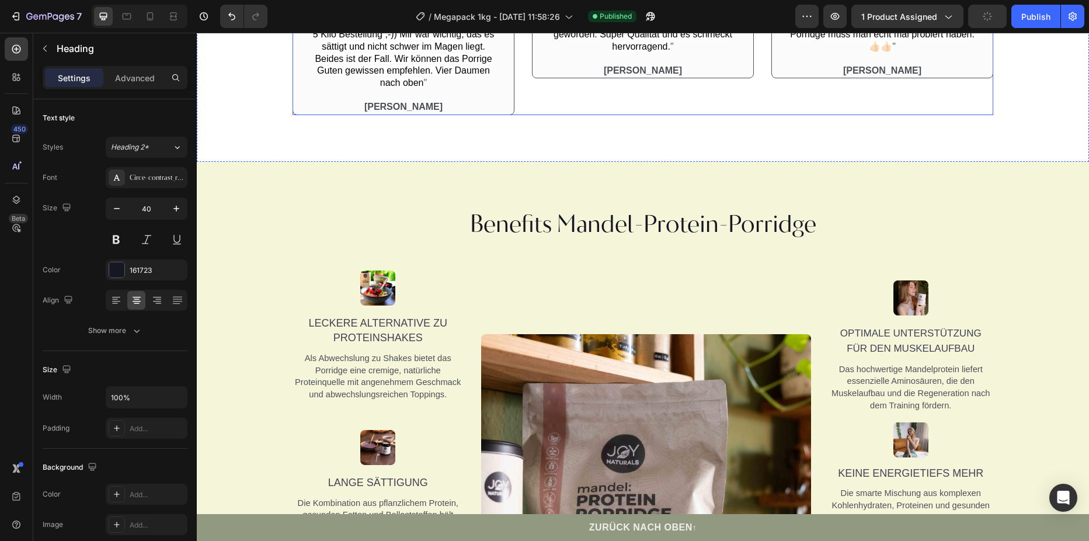
scroll to position [1098, 0]
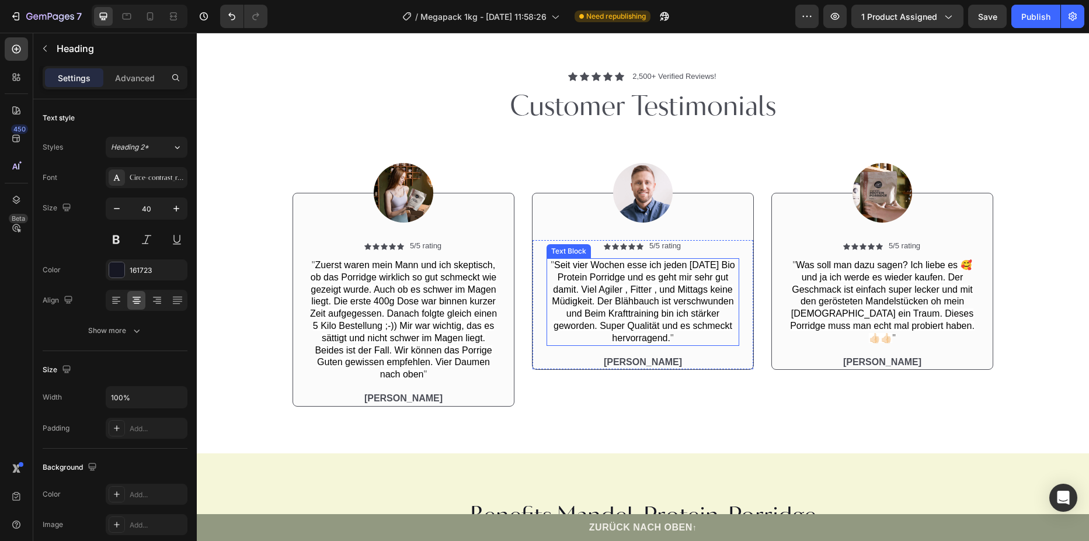
click at [639, 333] on span "Seit vier Wochen esse ich jeden [DATE] Bio Protein Porridge und es geht mir seh…" at bounding box center [643, 301] width 183 height 83
click at [571, 326] on span "Seit vier Wochen esse ich jeden Morgen Bio Protein Porridge und es geht mir seh…" at bounding box center [643, 301] width 183 height 83
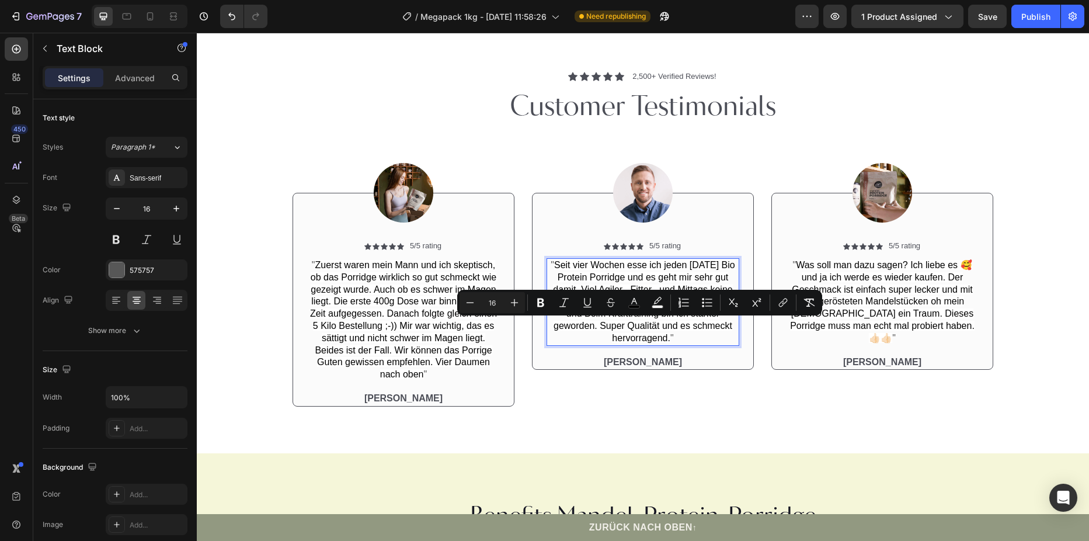
drag, startPoint x: 548, startPoint y: 326, endPoint x: 666, endPoint y: 403, distance: 140.9
click at [666, 343] on span "Seit vier Wochen esse ich jeden Morgen Bio Protein Porridge und es geht mir seh…" at bounding box center [643, 301] width 183 height 83
click at [805, 305] on icon "Editor contextual toolbar" at bounding box center [810, 303] width 12 height 12
click at [708, 343] on p ""Seit vier Wochen esse ich jeden Morgen Bio Protein Porridge und es geht mir se…" at bounding box center [643, 301] width 190 height 85
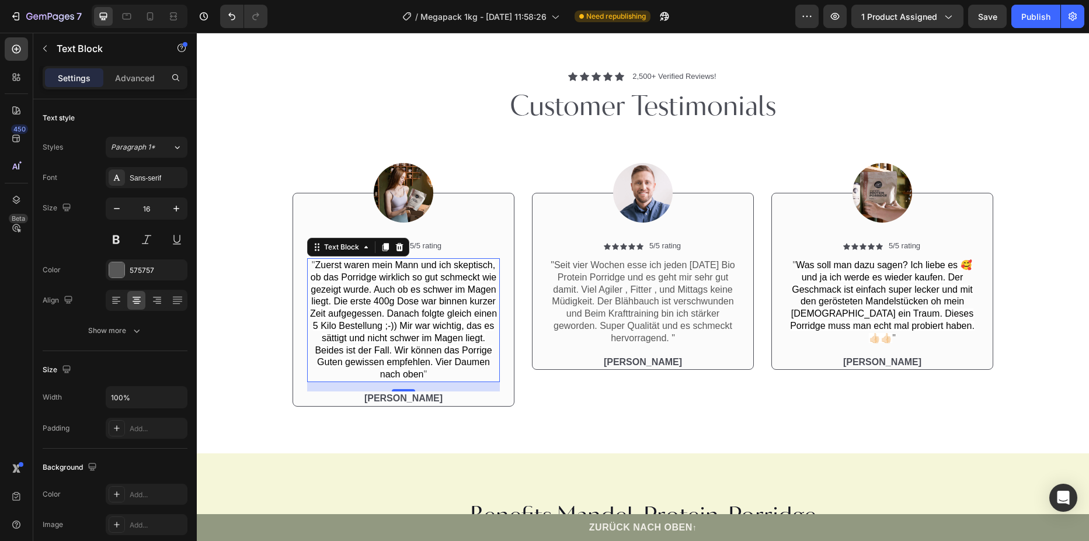
click at [350, 327] on span "Zuerst waren mein Mann und ich skeptisch, ob das Porridge wirklich so gut schme…" at bounding box center [403, 319] width 187 height 119
drag, startPoint x: 322, startPoint y: 326, endPoint x: 304, endPoint y: 326, distance: 17.5
click at [321, 326] on span "Zuerst waren mein Mann und ich skeptisch, ob das Porridge wirklich so gut schme…" at bounding box center [403, 319] width 187 height 119
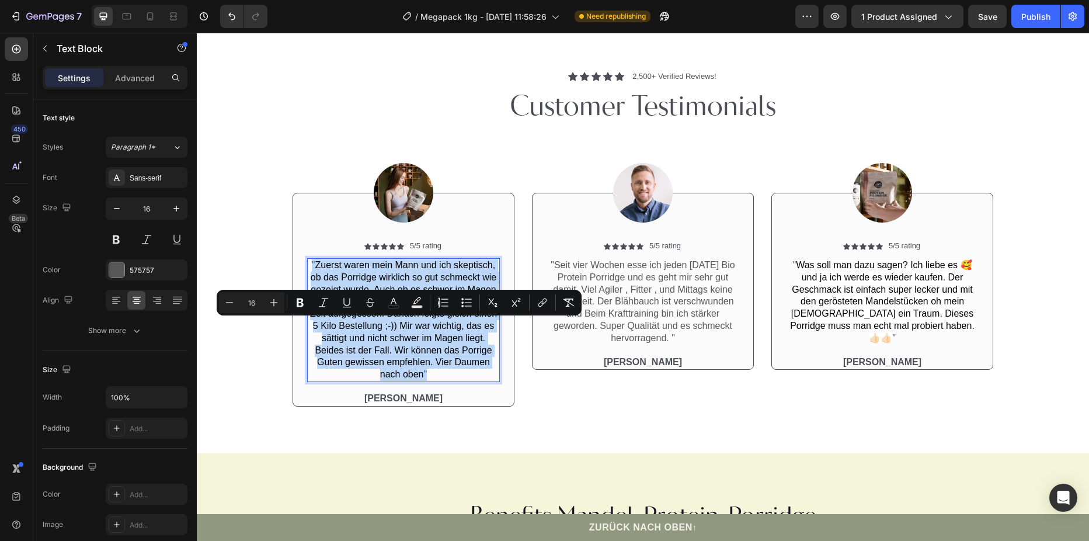
drag, startPoint x: 305, startPoint y: 324, endPoint x: 441, endPoint y: 430, distance: 172.3
click at [441, 381] on p "" Zuerst waren mein Mann und ich skeptisch, ob das Porridge wirklich so gut sch…" at bounding box center [403, 319] width 190 height 121
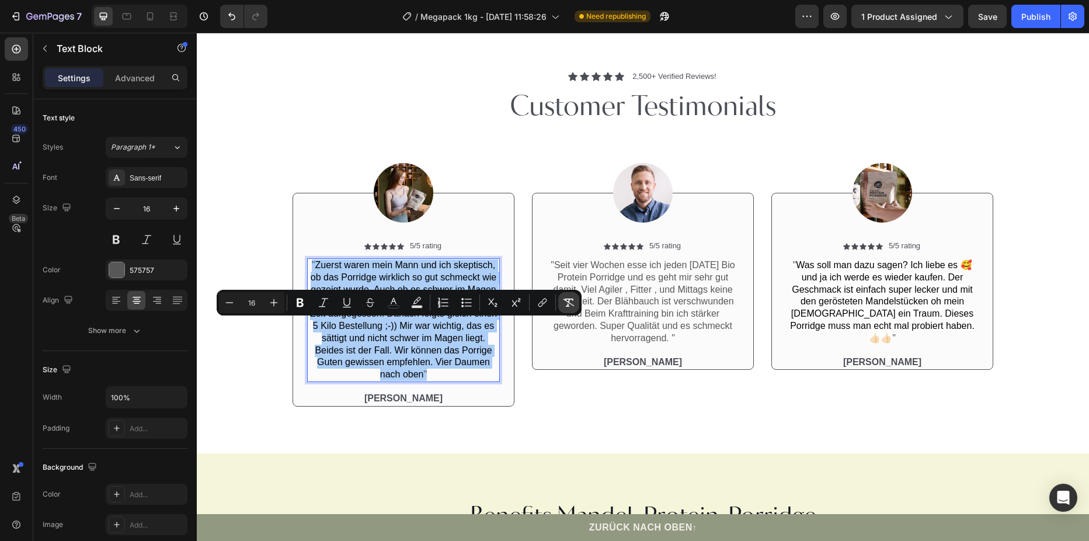
click at [567, 307] on icon "Editor contextual toolbar" at bounding box center [569, 302] width 11 height 8
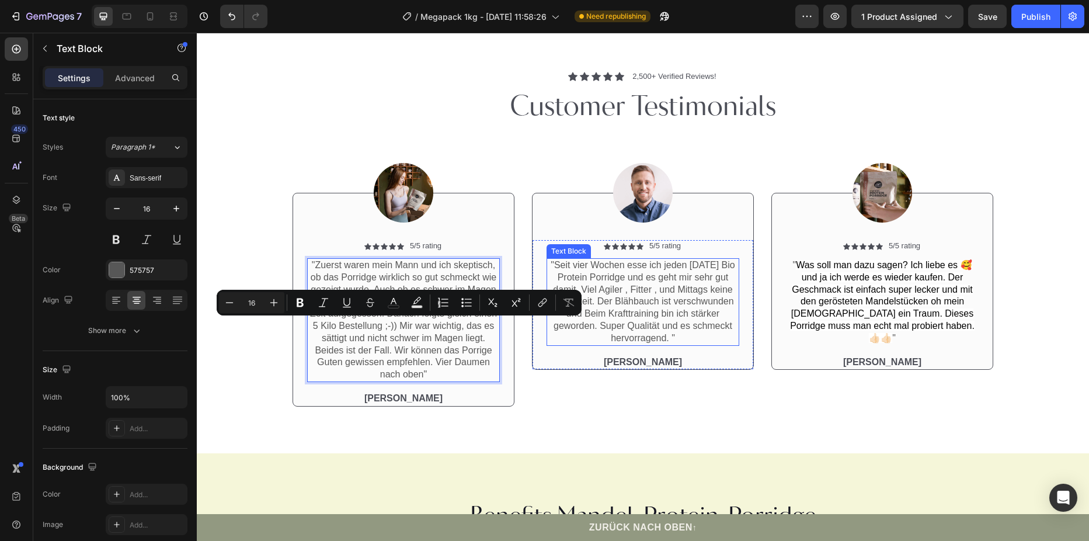
drag, startPoint x: 603, startPoint y: 340, endPoint x: 610, endPoint y: 343, distance: 7.8
click at [603, 340] on p ""Seit vier Wochen esse ich jeden [DATE] Bio Protein Porridge und es geht mir se…" at bounding box center [643, 301] width 190 height 85
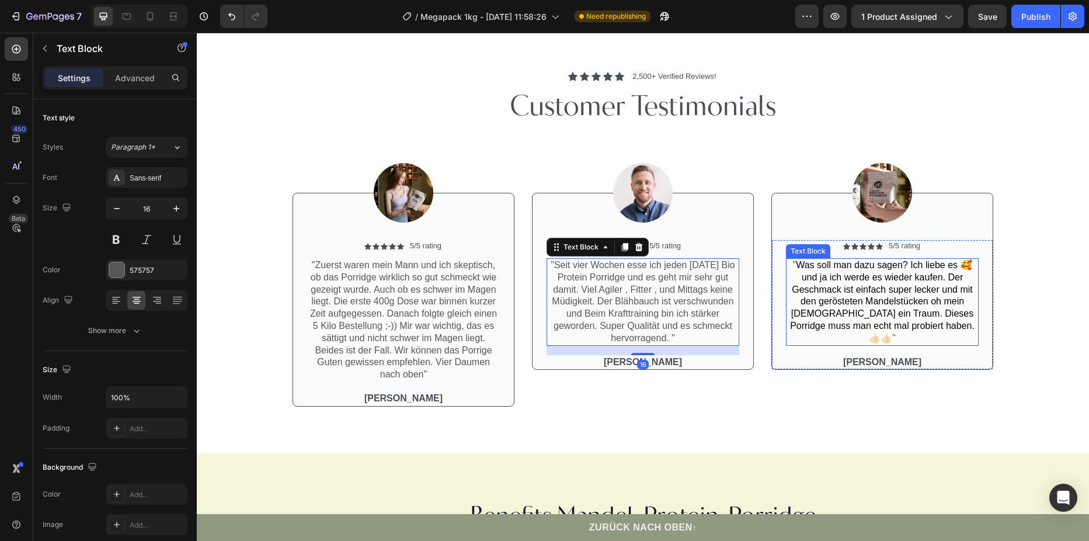
click at [877, 343] on span "Was soll man dazu sagen? Ich liebe es 🥰 und ja ich werde es wieder kaufen. Der …" at bounding box center [882, 301] width 185 height 83
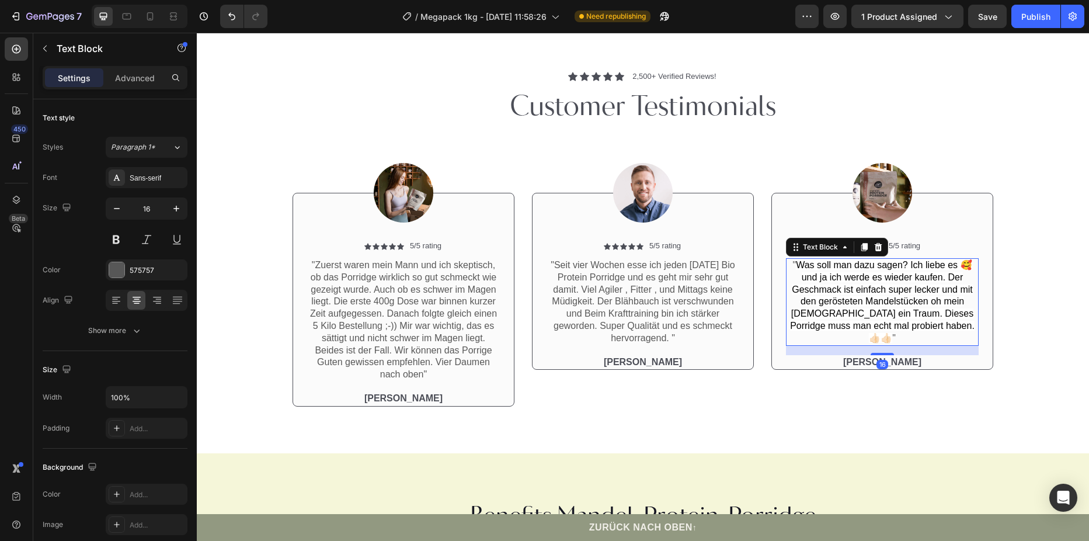
click at [795, 328] on span "Was soll man dazu sagen? Ich liebe es 🥰 und ja ich werde es wieder kaufen. Der …" at bounding box center [882, 301] width 185 height 83
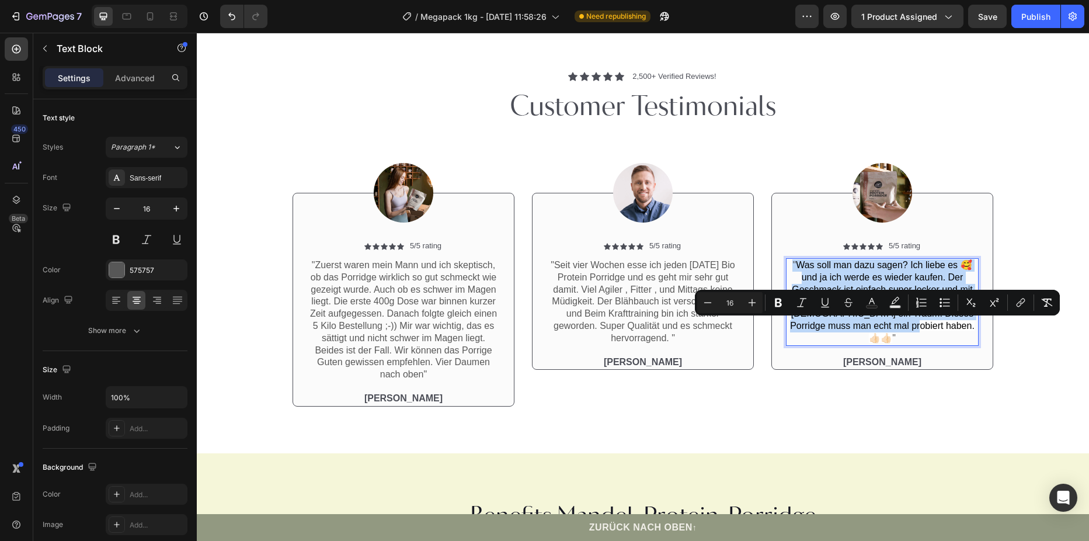
drag, startPoint x: 788, startPoint y: 325, endPoint x: 910, endPoint y: 388, distance: 136.6
click at [910, 345] on p "" Was soll man dazu sagen? Ich liebe es 🥰 und ja ich werde es wieder kaufen. De…" at bounding box center [882, 301] width 190 height 85
click at [1044, 302] on icon "Editor contextual toolbar" at bounding box center [1047, 303] width 12 height 12
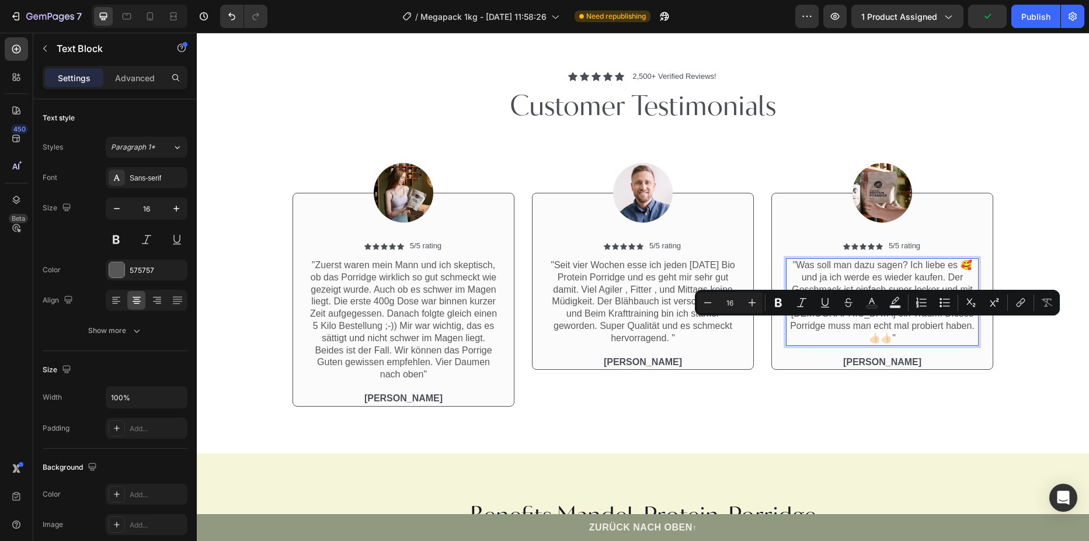
click at [929, 345] on p ""Was soll man dazu sagen? Ich liebe es 🥰 und ja ich werde es wieder kaufen. Der…" at bounding box center [882, 301] width 190 height 85
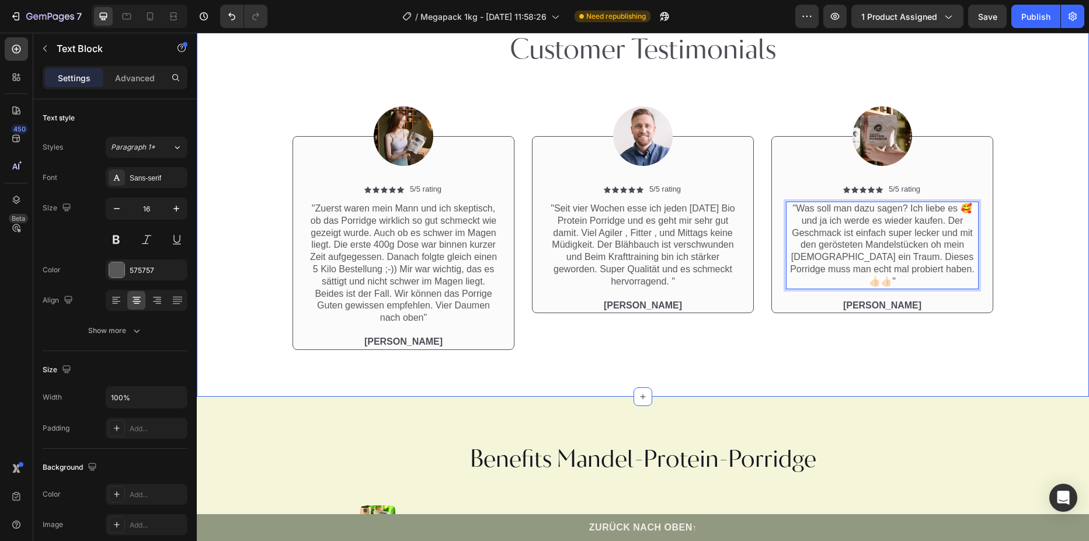
scroll to position [1156, 0]
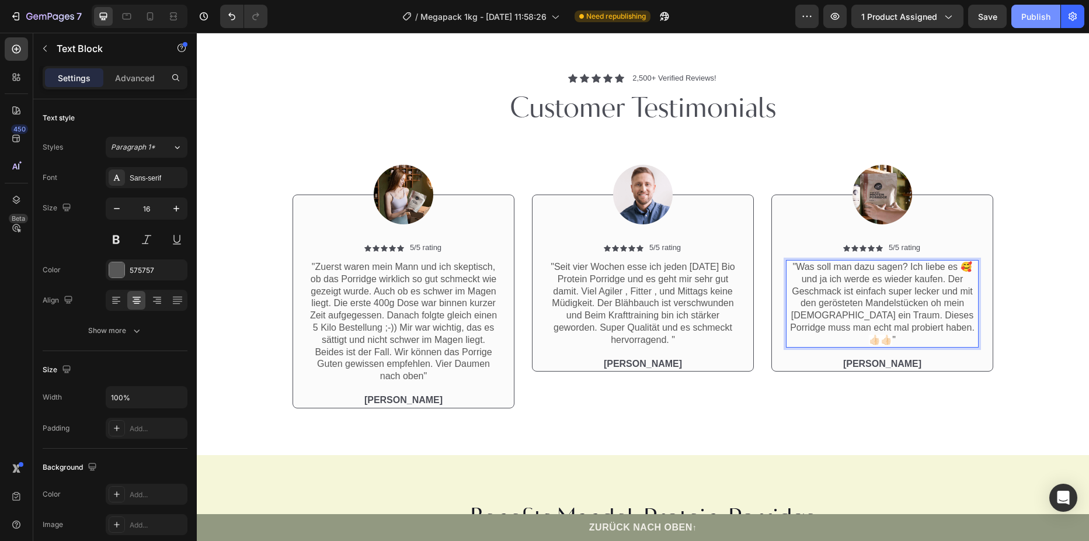
click at [1038, 15] on div "Publish" at bounding box center [1035, 17] width 29 height 12
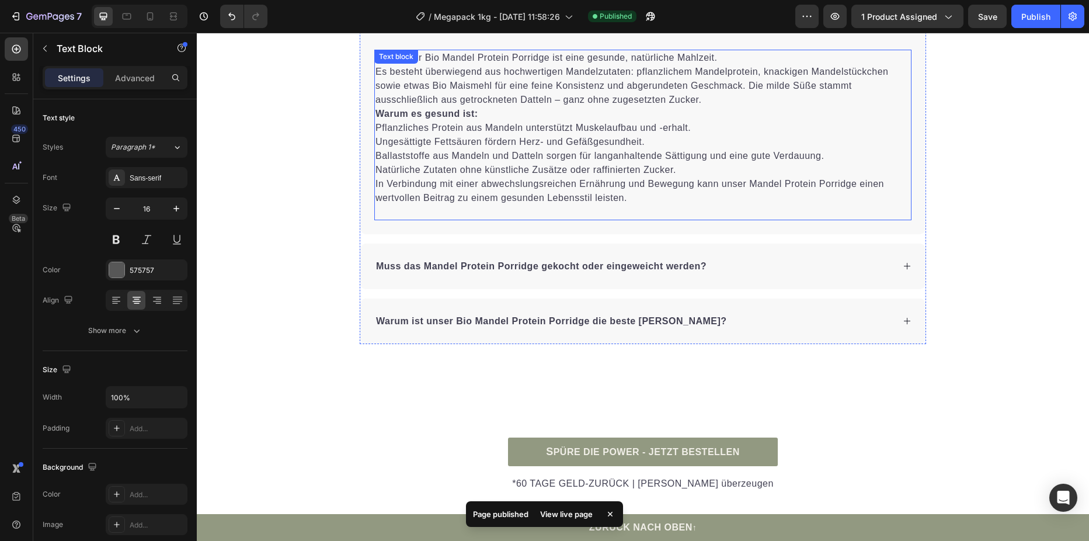
scroll to position [5521, 0]
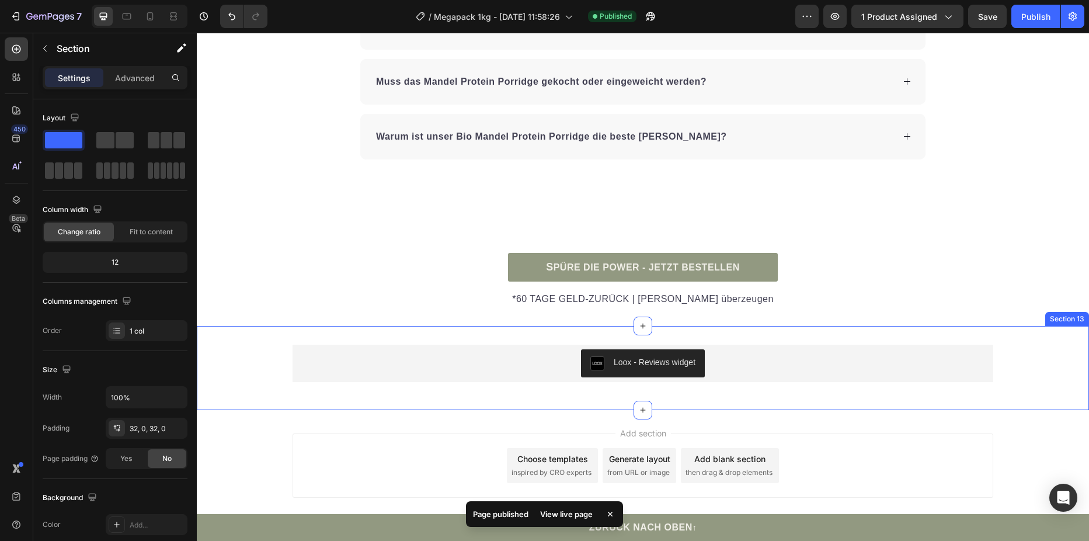
click at [237, 373] on div "Loox - Reviews widget Loox Row" at bounding box center [643, 368] width 892 height 47
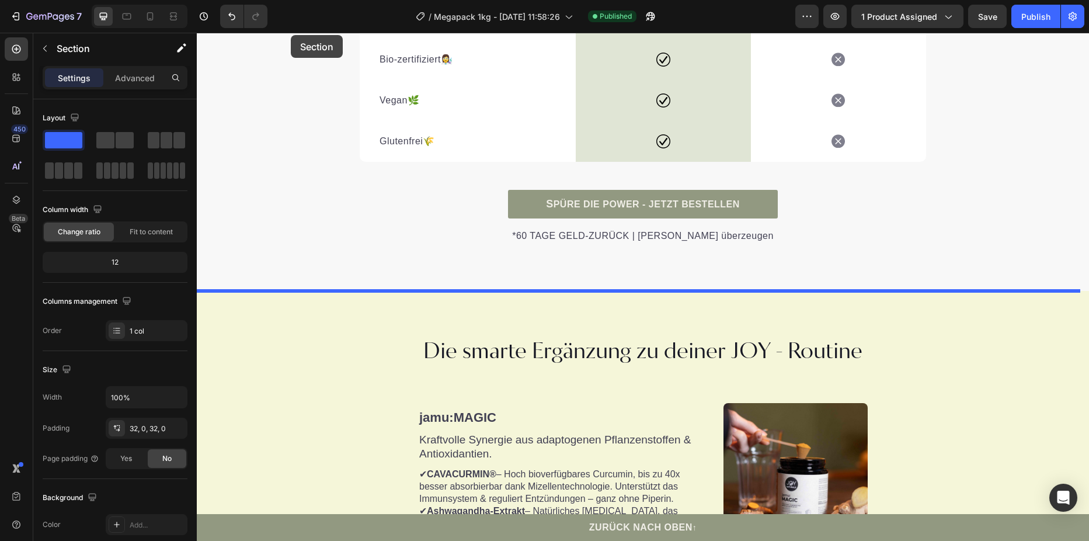
scroll to position [3676, 0]
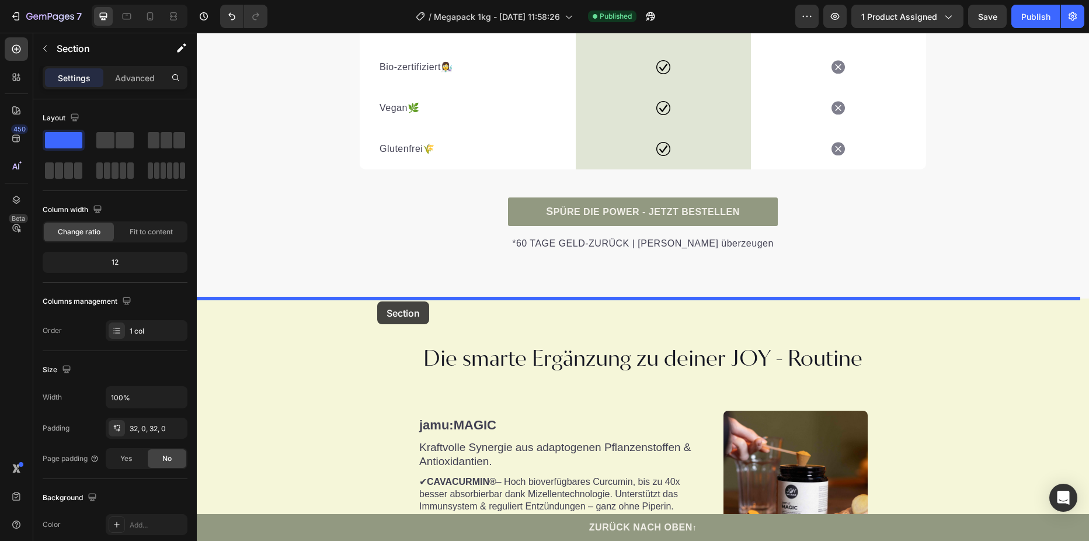
drag, startPoint x: 225, startPoint y: 373, endPoint x: 377, endPoint y: 301, distance: 168.5
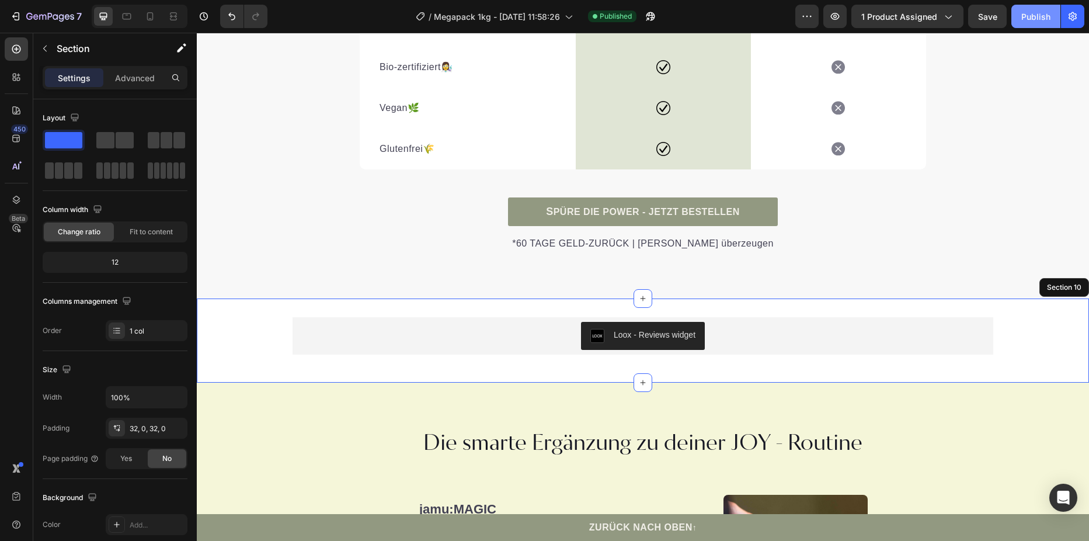
click at [1023, 15] on div "Publish" at bounding box center [1035, 17] width 29 height 12
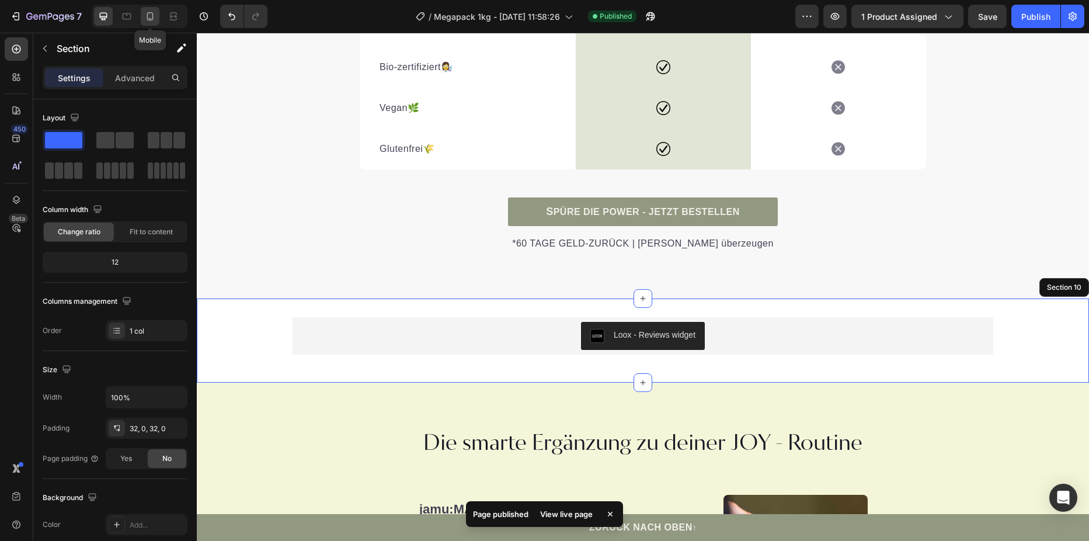
click at [147, 16] on icon at bounding box center [150, 16] width 6 height 8
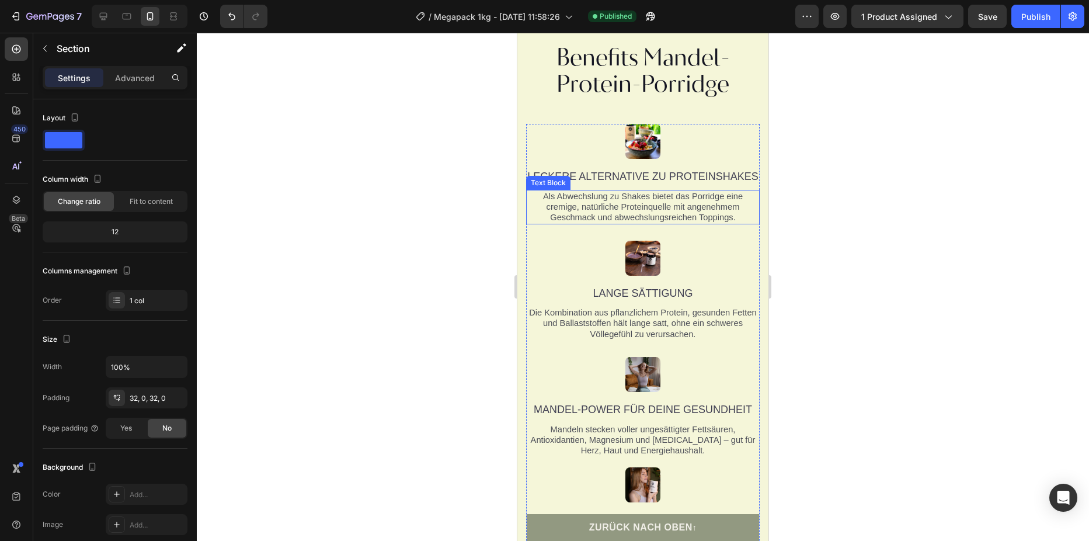
scroll to position [1635, 0]
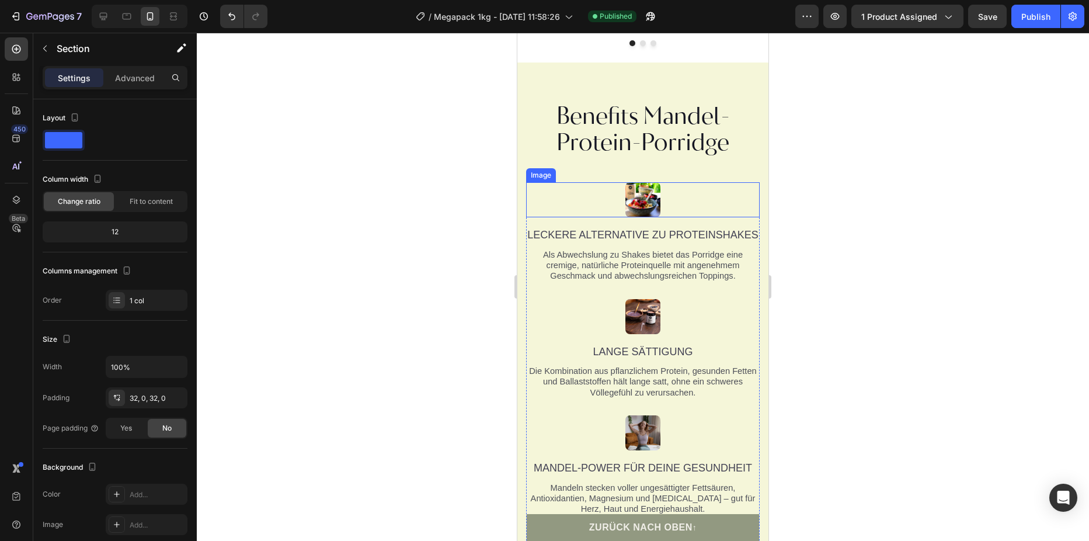
click at [672, 204] on div at bounding box center [643, 199] width 234 height 35
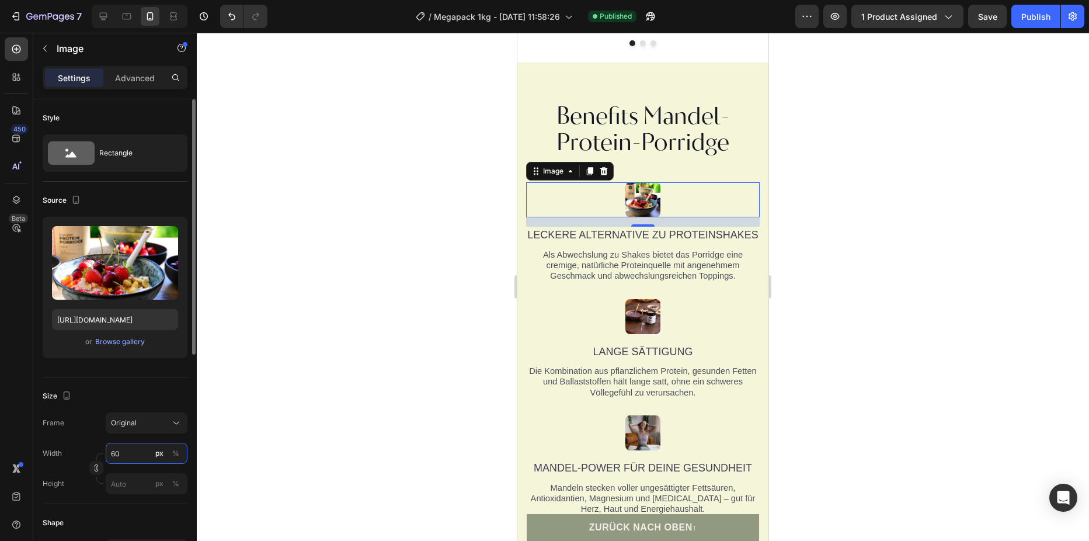
click at [120, 446] on input "60" at bounding box center [147, 453] width 82 height 21
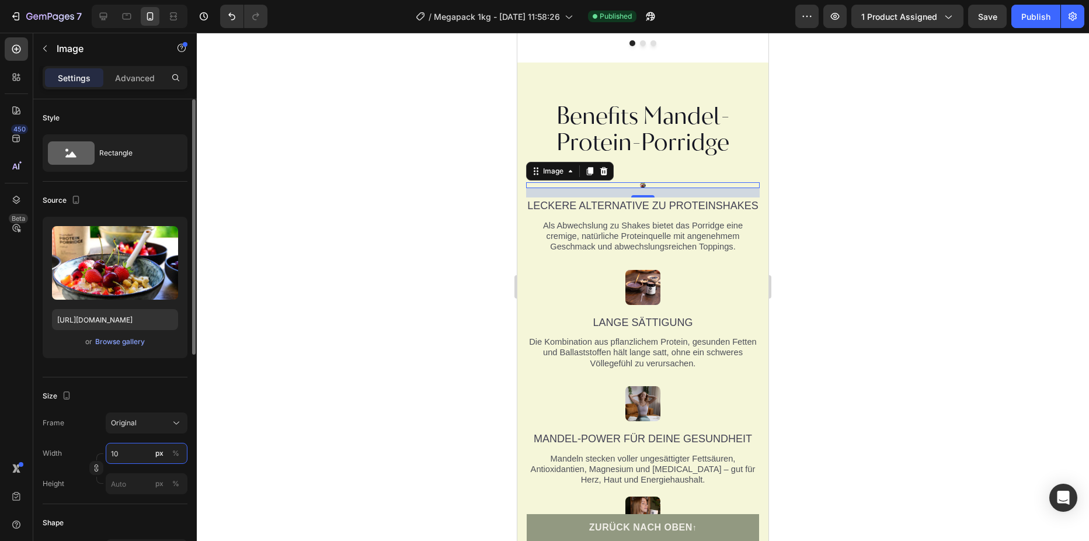
type input "100"
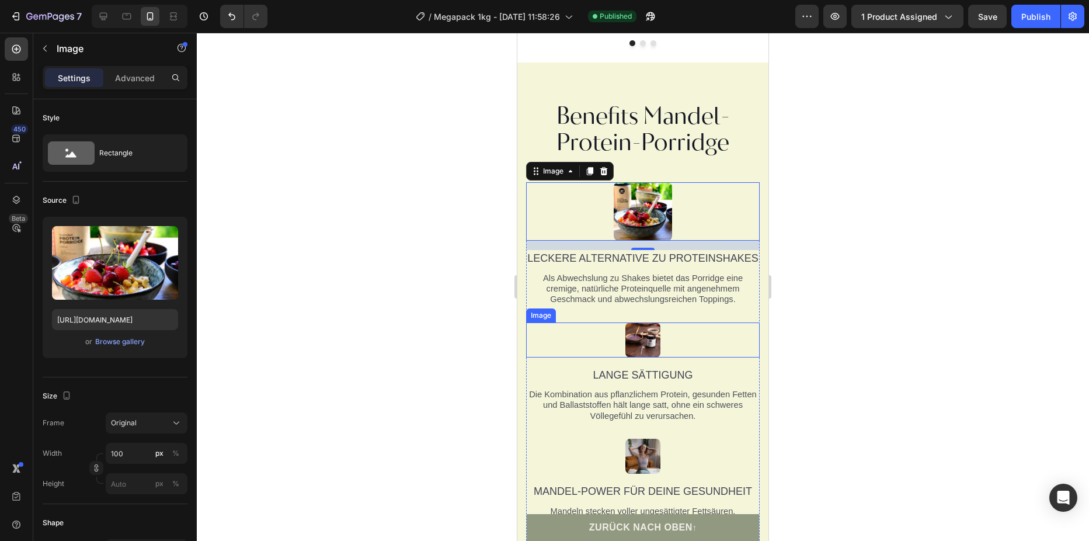
click at [648, 356] on img at bounding box center [642, 339] width 35 height 35
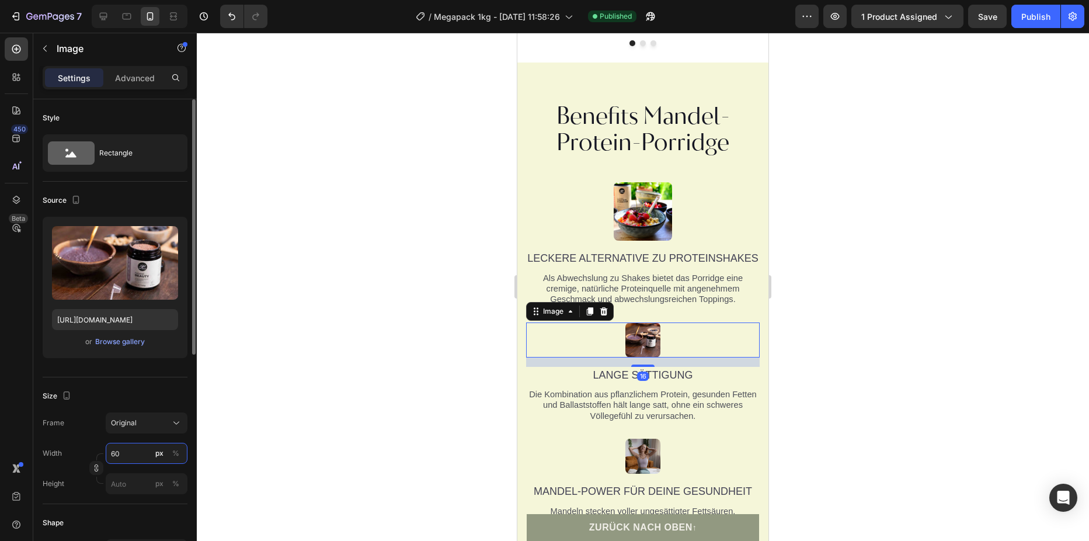
click at [130, 450] on input "60" at bounding box center [147, 453] width 82 height 21
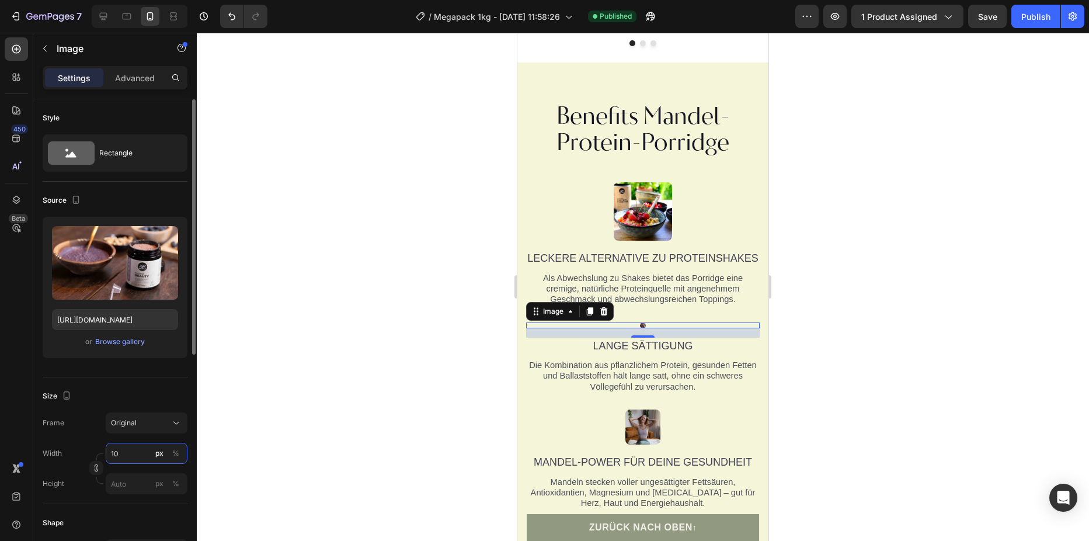
type input "100"
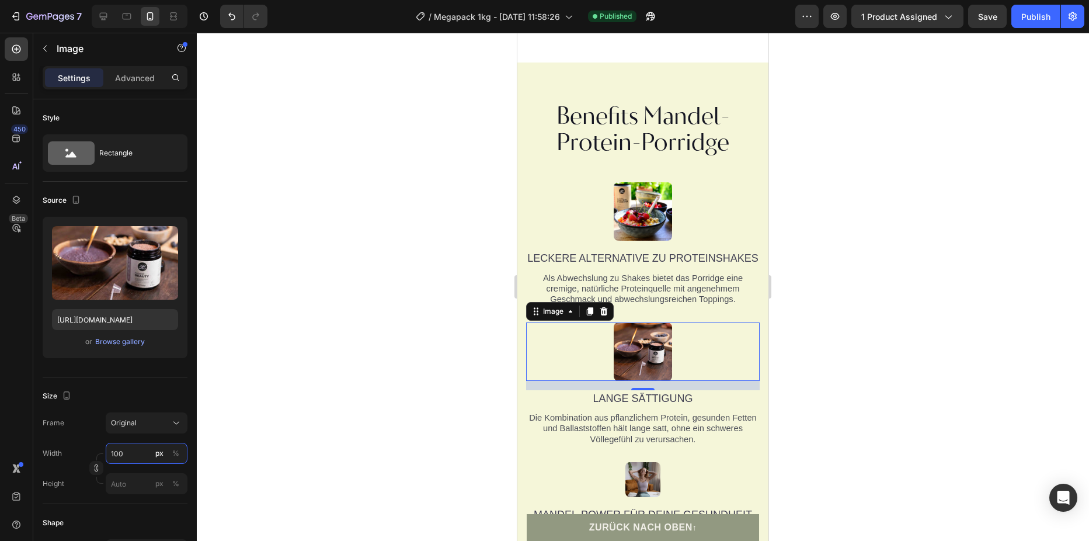
scroll to position [1810, 0]
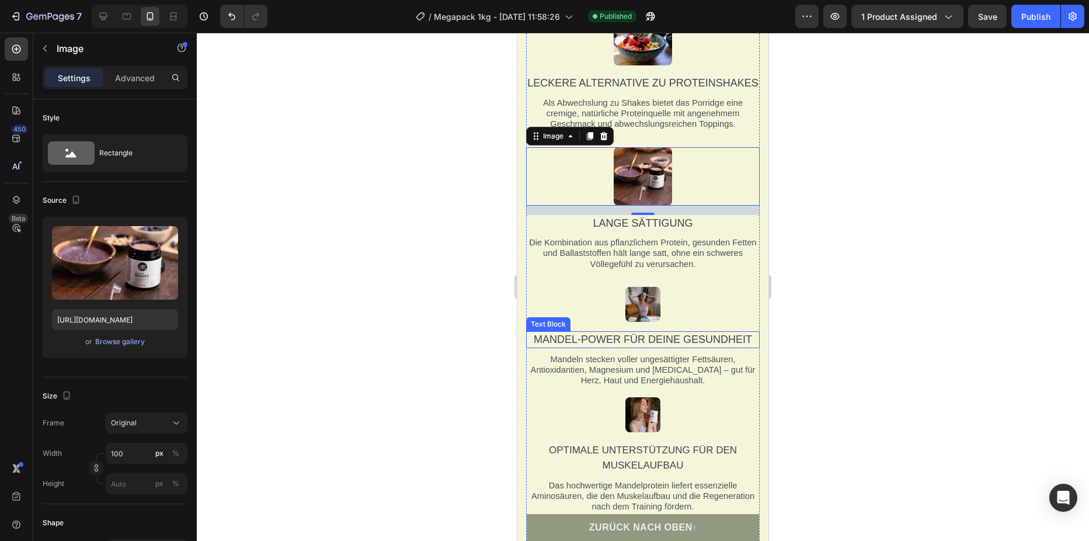
click at [634, 322] on img at bounding box center [642, 304] width 35 height 35
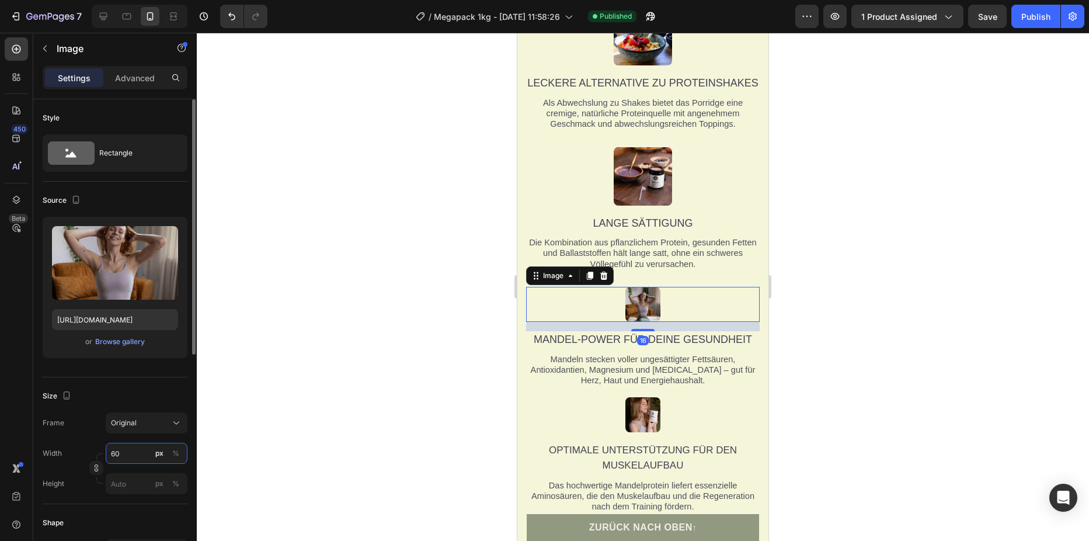
click at [126, 461] on input "60" at bounding box center [147, 453] width 82 height 21
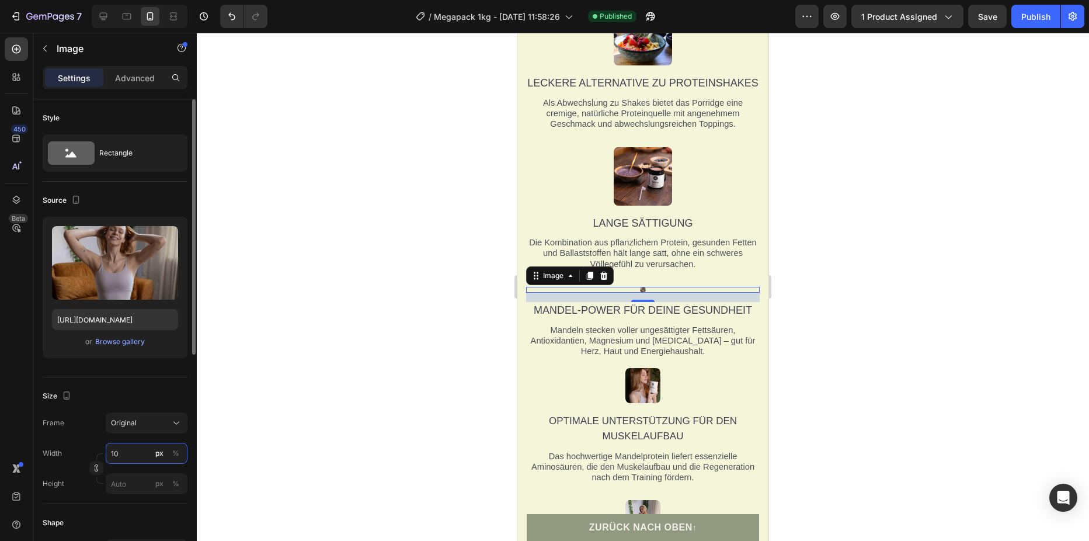
type input "100"
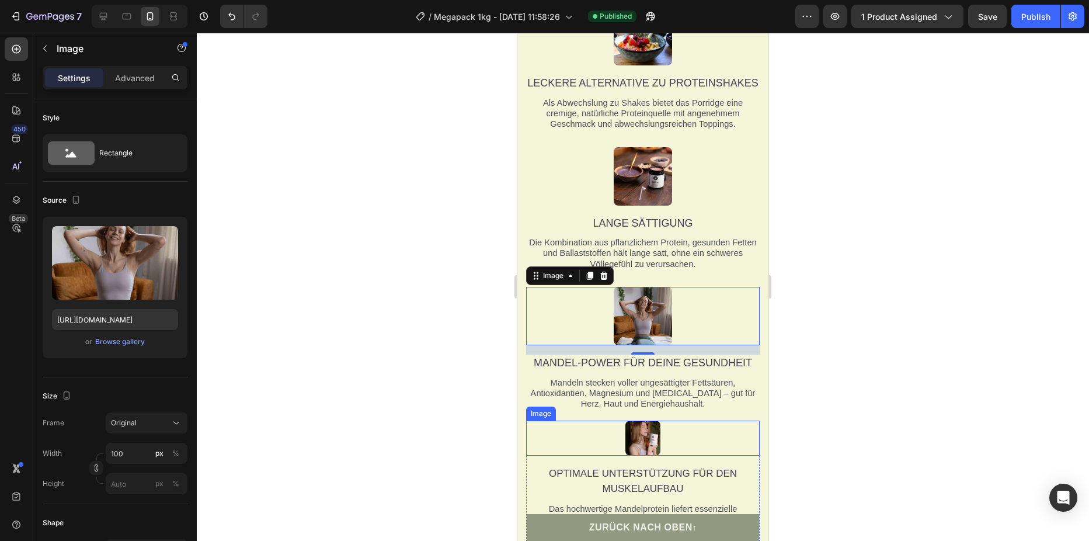
click at [668, 445] on div at bounding box center [643, 437] width 234 height 35
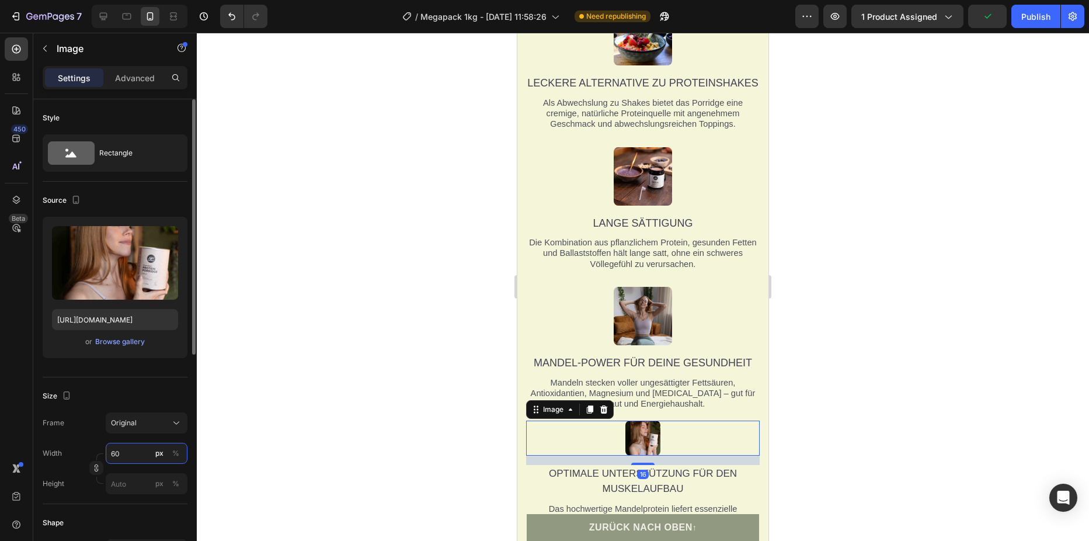
click at [117, 449] on input "60" at bounding box center [147, 453] width 82 height 21
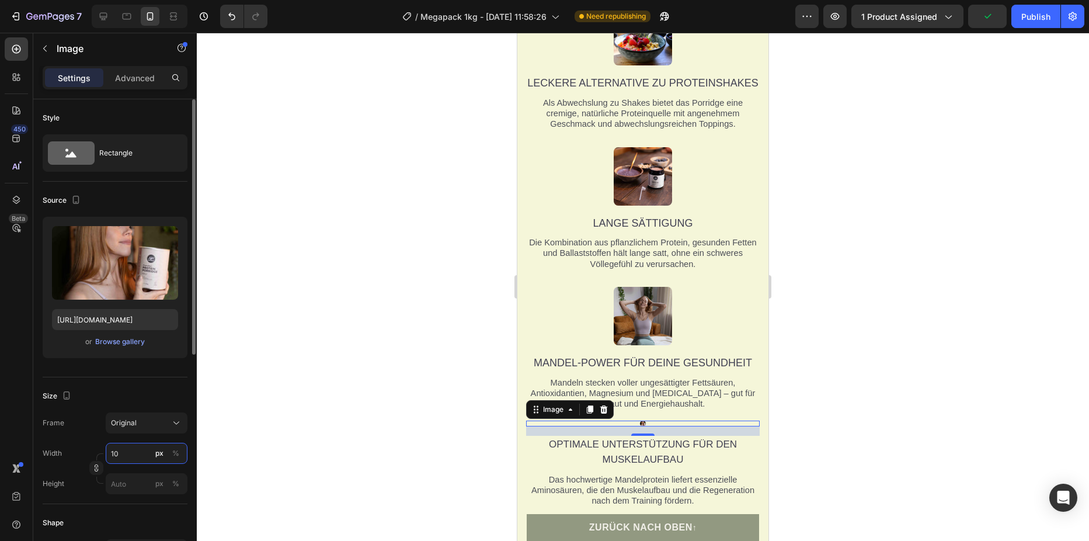
type input "100"
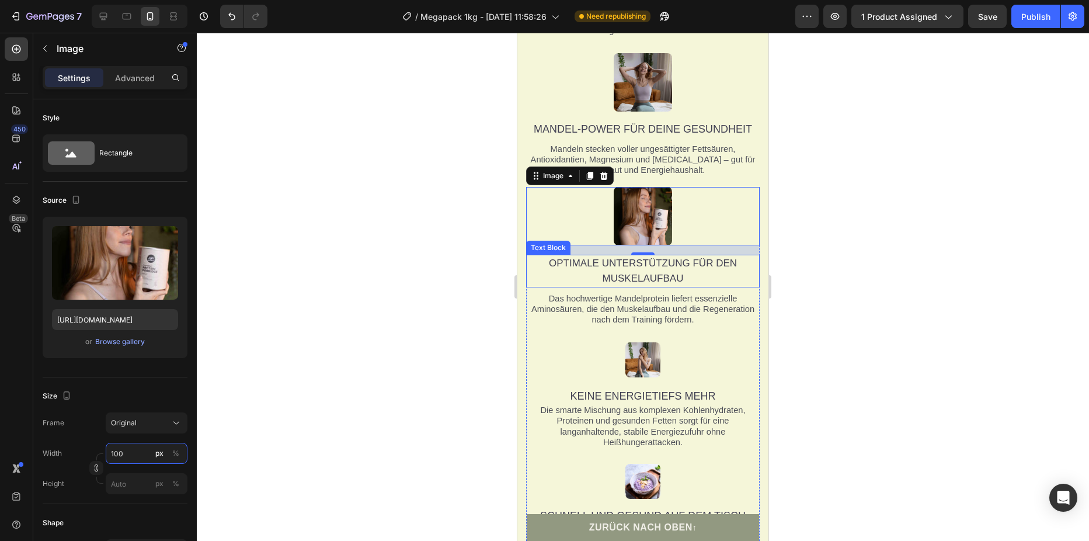
scroll to position [2102, 0]
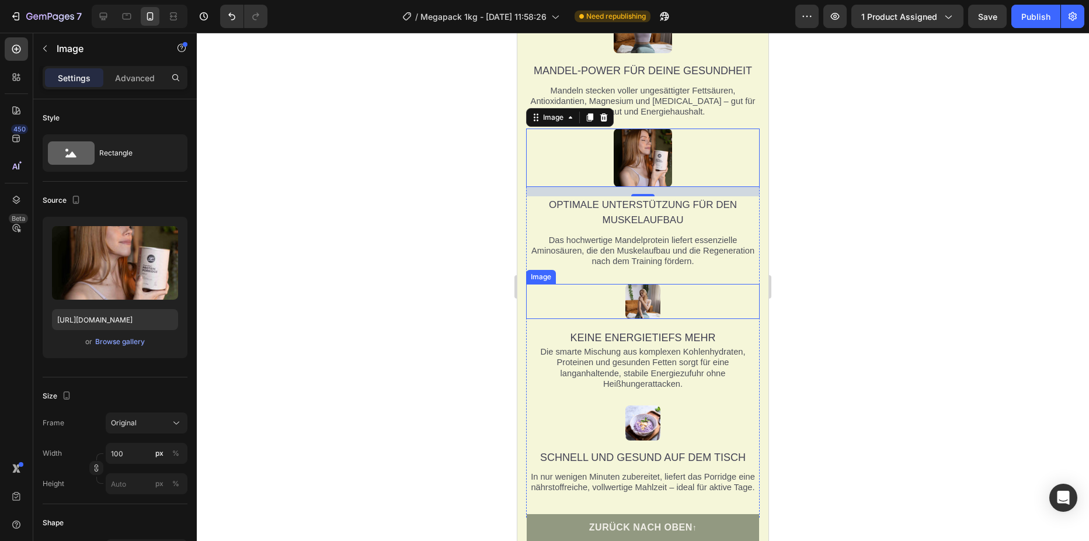
click at [639, 312] on img at bounding box center [642, 301] width 35 height 35
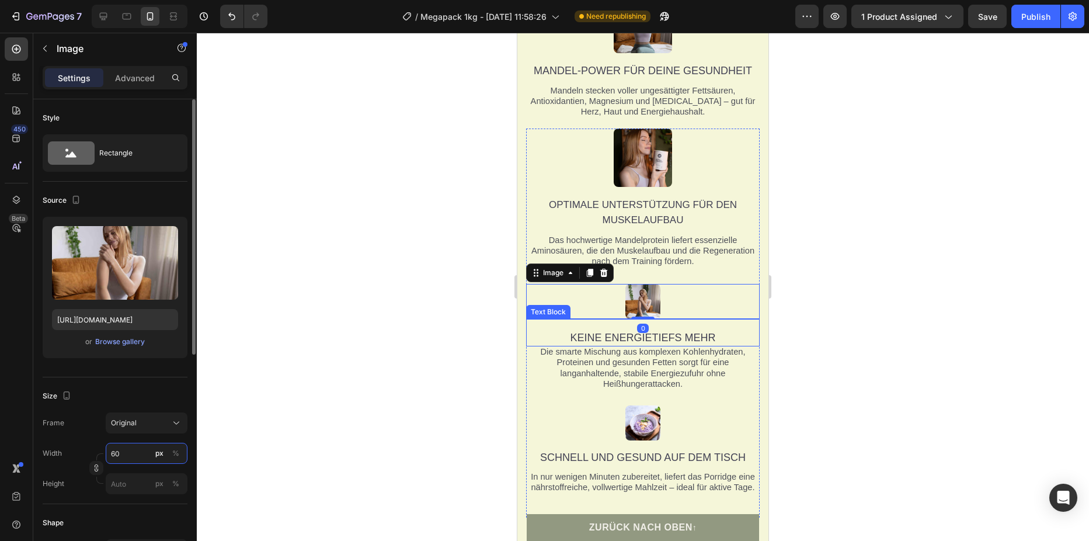
click at [126, 455] on input "60" at bounding box center [147, 453] width 82 height 21
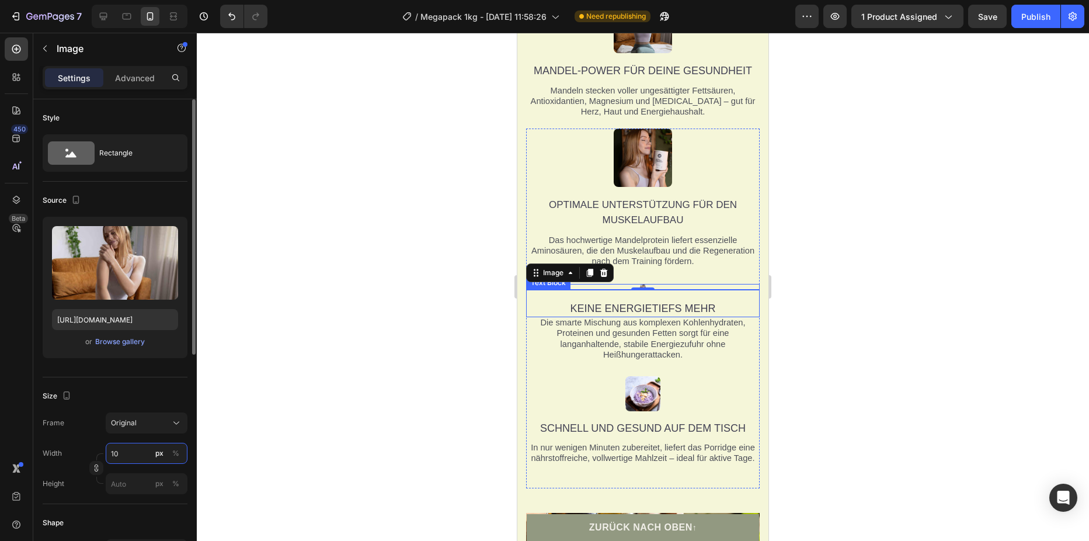
type input "100"
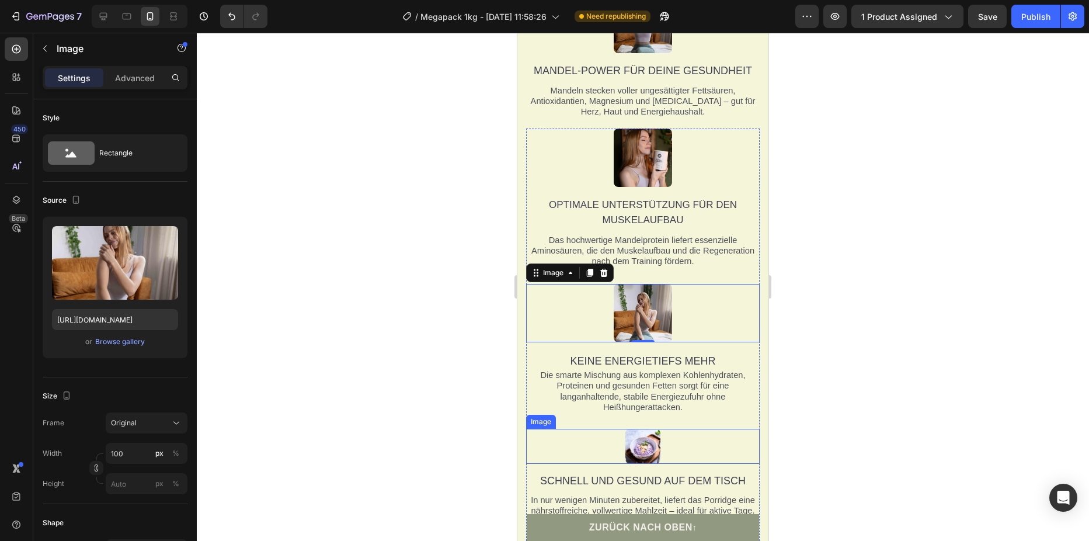
click at [677, 453] on div at bounding box center [643, 446] width 234 height 35
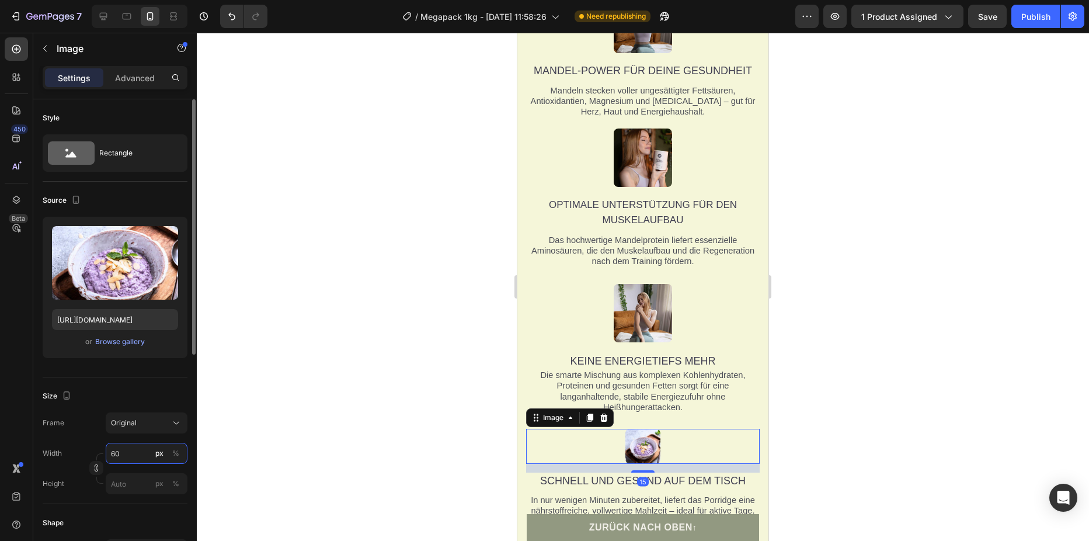
click at [120, 451] on input "60" at bounding box center [147, 453] width 82 height 21
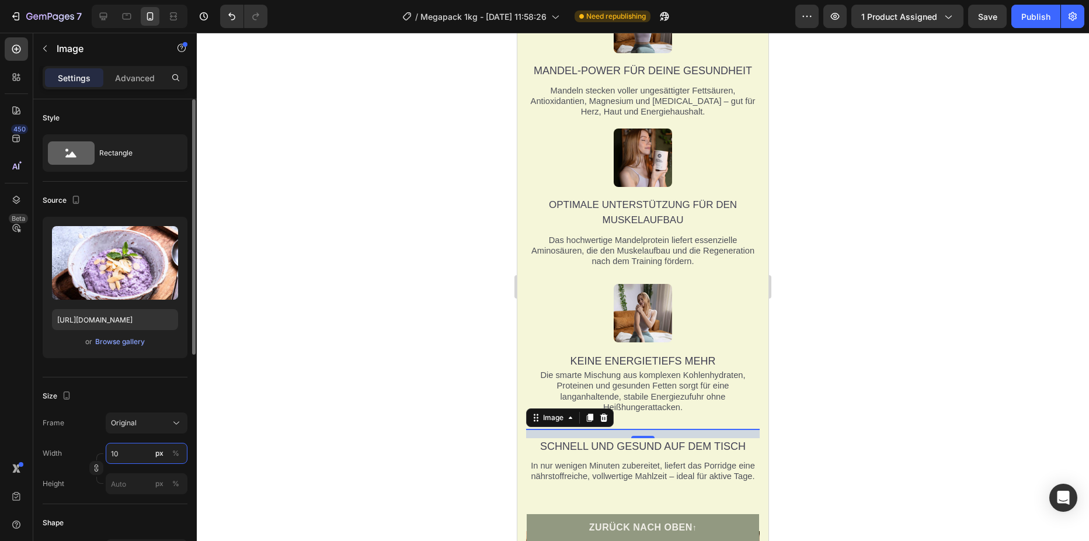
type input "100"
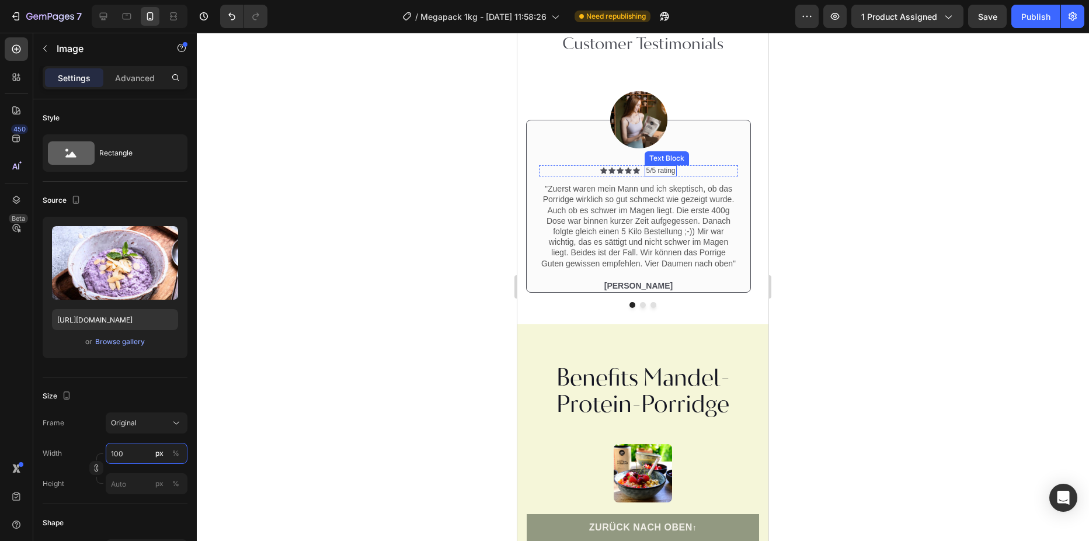
scroll to position [1460, 0]
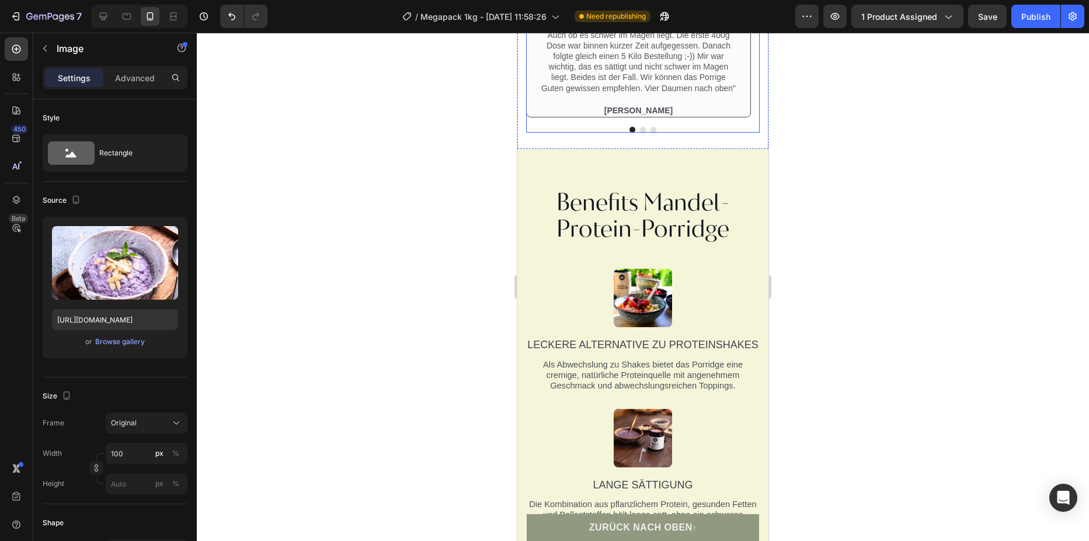
click at [640, 133] on button "Dot" at bounding box center [643, 130] width 6 height 6
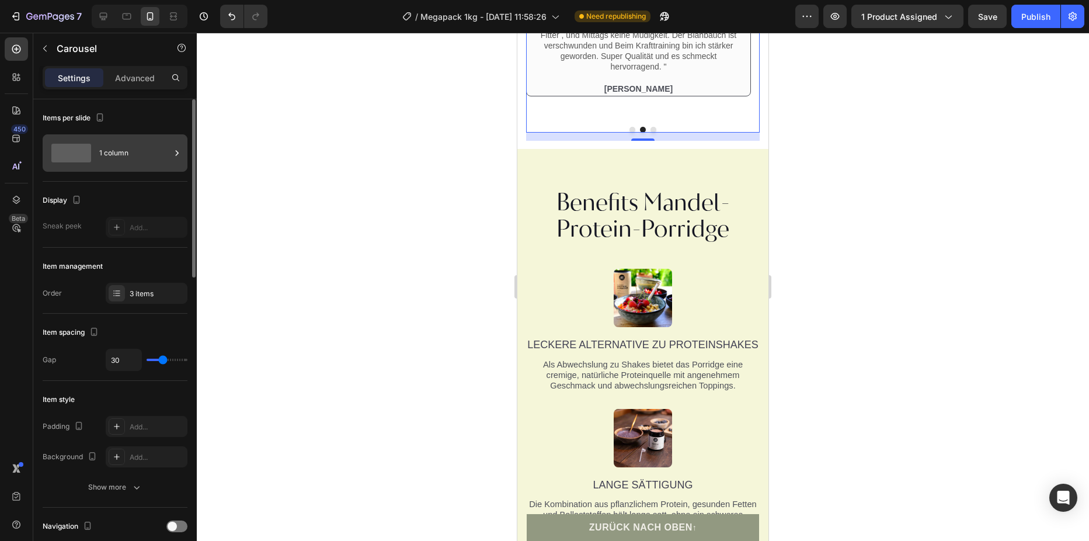
click at [163, 152] on div "1 column" at bounding box center [134, 153] width 71 height 27
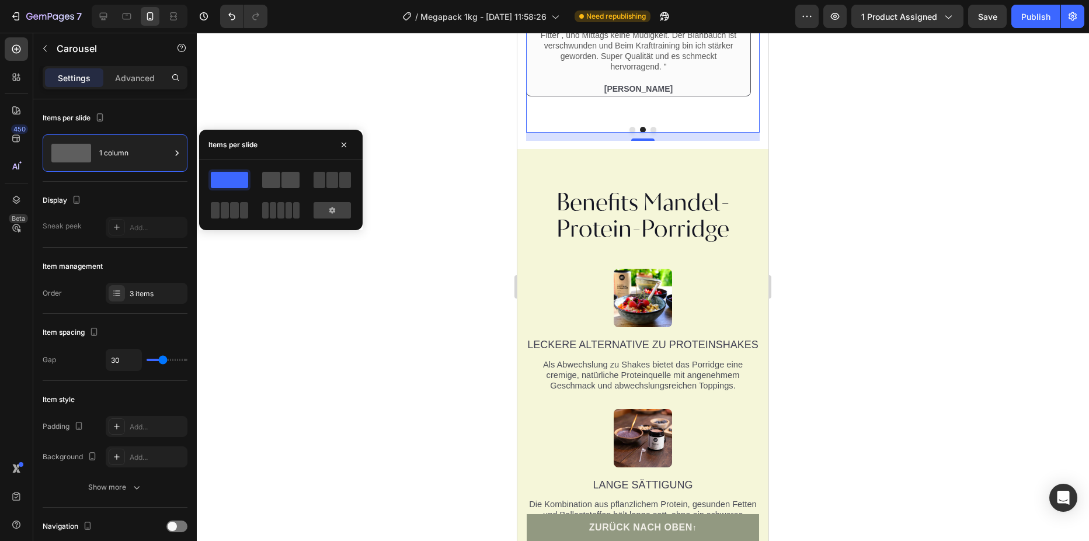
click at [288, 184] on span at bounding box center [290, 180] width 18 height 16
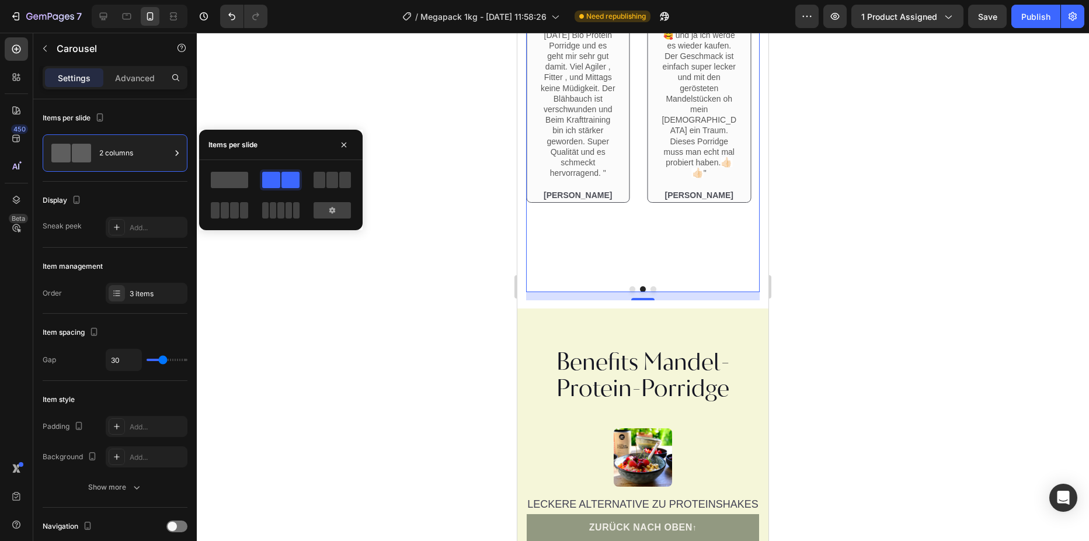
click at [236, 182] on span at bounding box center [229, 180] width 37 height 16
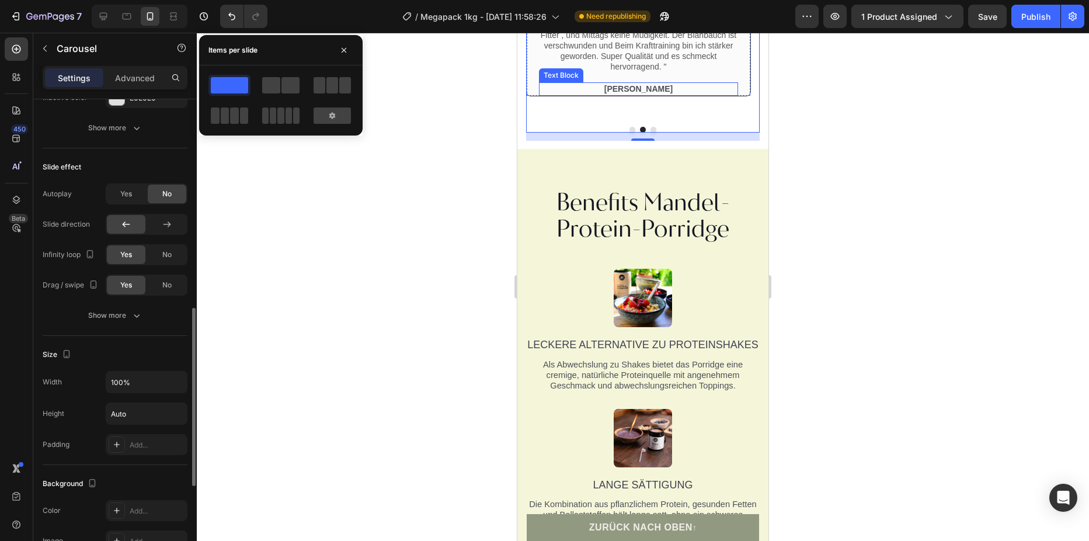
scroll to position [1343, 0]
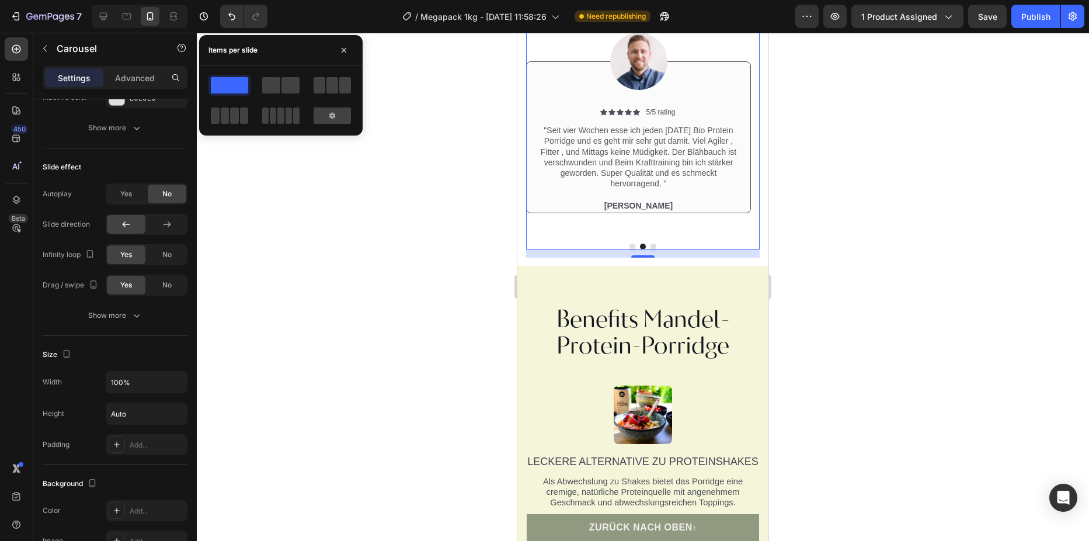
click at [630, 249] on button "Dot" at bounding box center [633, 247] width 6 height 6
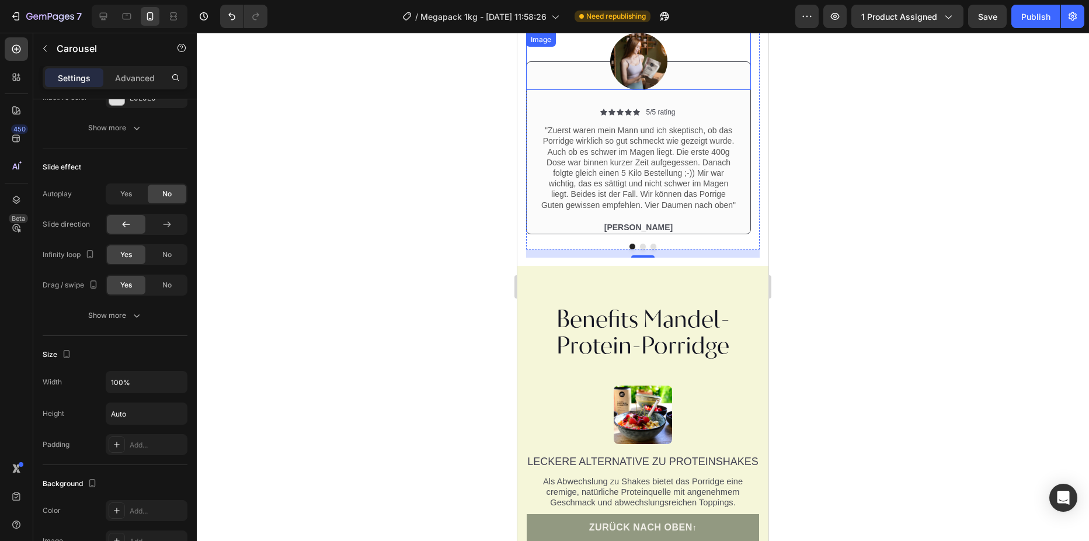
click at [628, 90] on img at bounding box center [638, 61] width 57 height 57
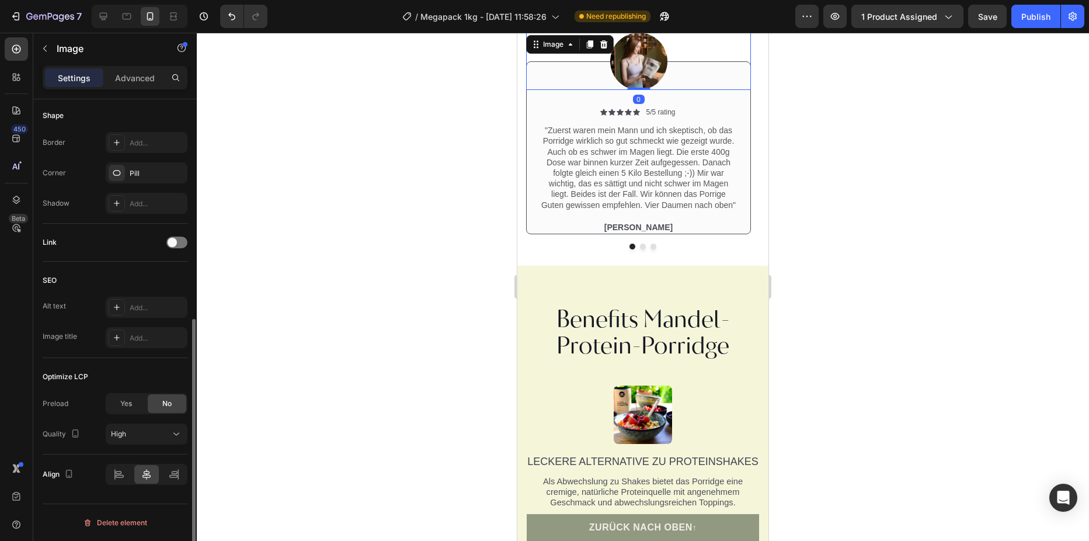
scroll to position [0, 0]
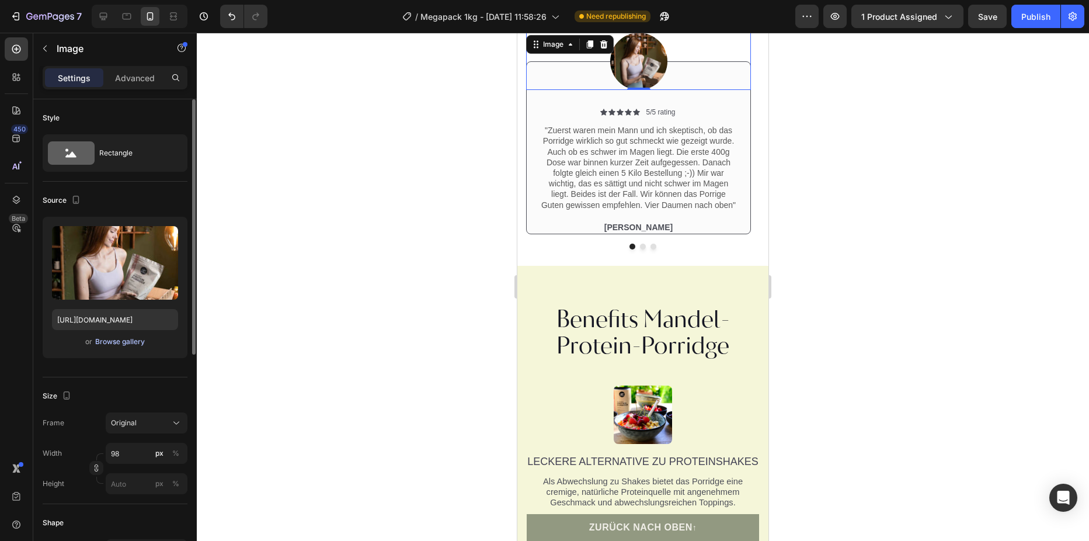
click at [140, 336] on div "Browse gallery" at bounding box center [120, 341] width 50 height 11
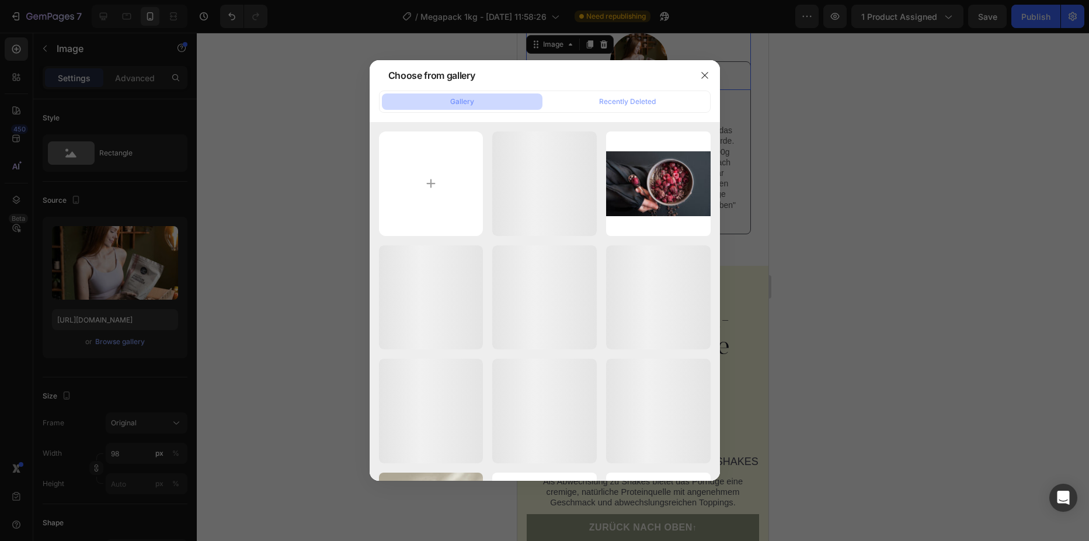
click at [477, 103] on button "Gallery" at bounding box center [462, 101] width 161 height 16
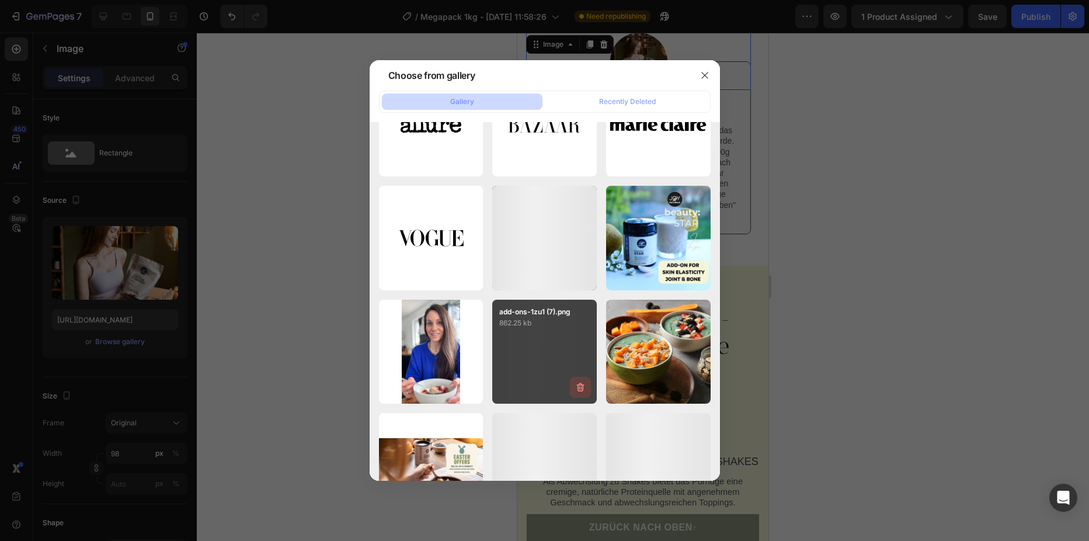
scroll to position [2152, 0]
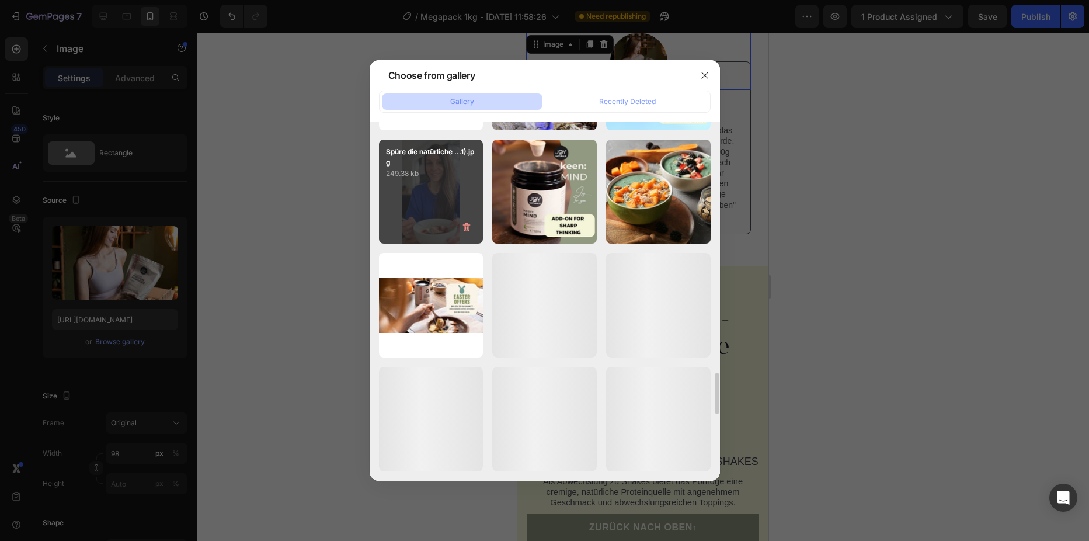
click at [449, 227] on div "Spüre die natürliche ...1).jpg 249.38 kb" at bounding box center [431, 192] width 105 height 105
type input "https://cdn.shopify.com/s/files/1/0709/0356/2552/files/gempages_541183482018137…"
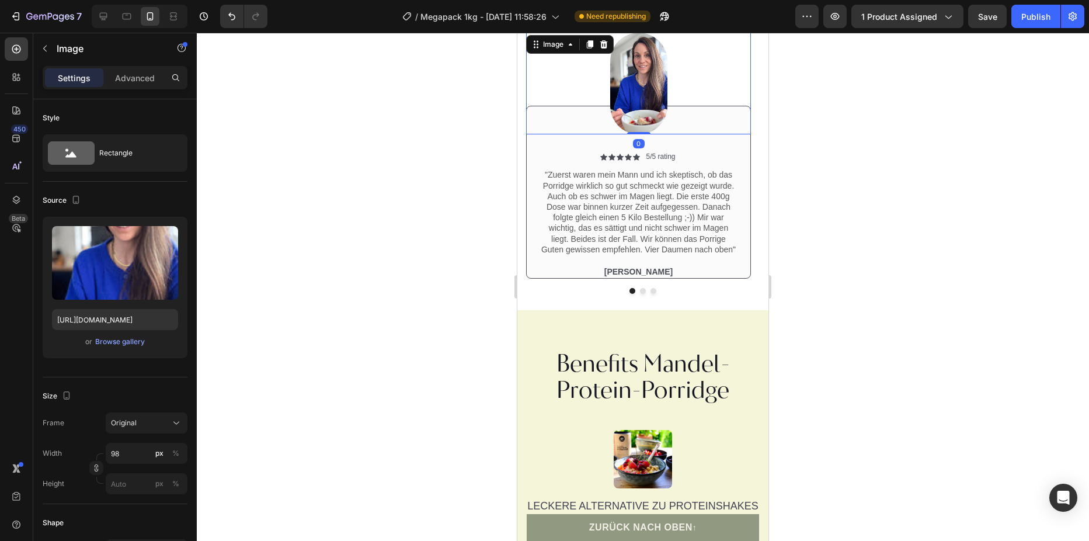
drag, startPoint x: 645, startPoint y: 368, endPoint x: 639, endPoint y: 338, distance: 31.0
click at [639, 134] on div "Image 0" at bounding box center [638, 84] width 225 height 102
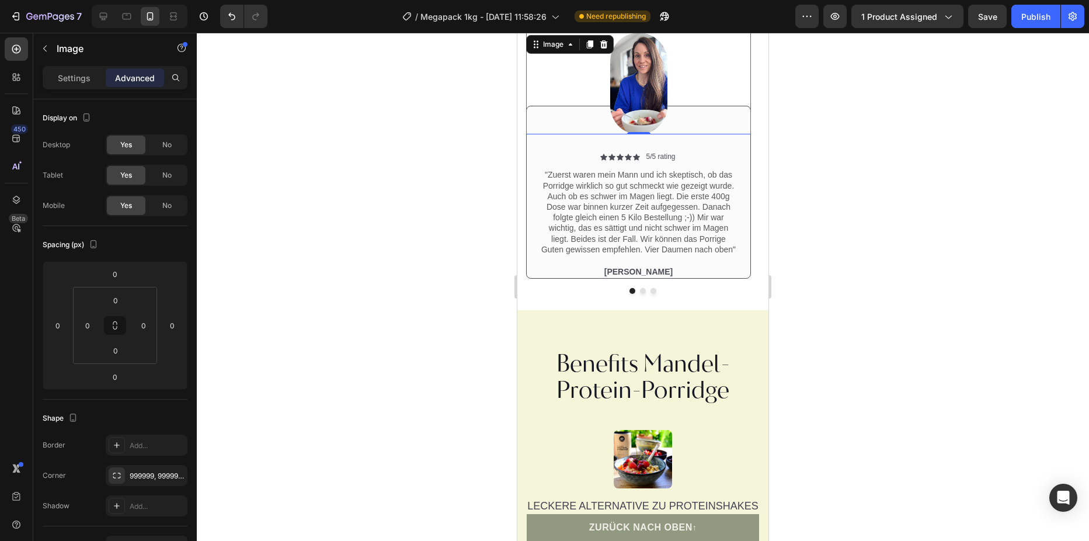
click at [641, 134] on img at bounding box center [638, 84] width 57 height 102
click at [661, 134] on img at bounding box center [638, 84] width 57 height 102
click at [640, 134] on img at bounding box center [638, 84] width 57 height 102
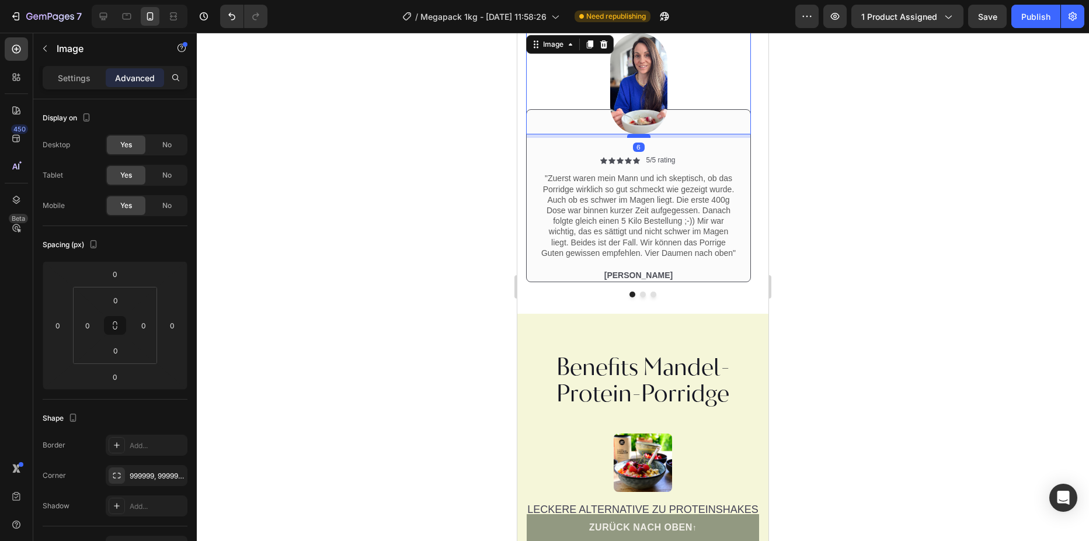
click at [639, 138] on div at bounding box center [638, 136] width 23 height 4
type input "6"
click at [645, 134] on img at bounding box center [638, 84] width 57 height 102
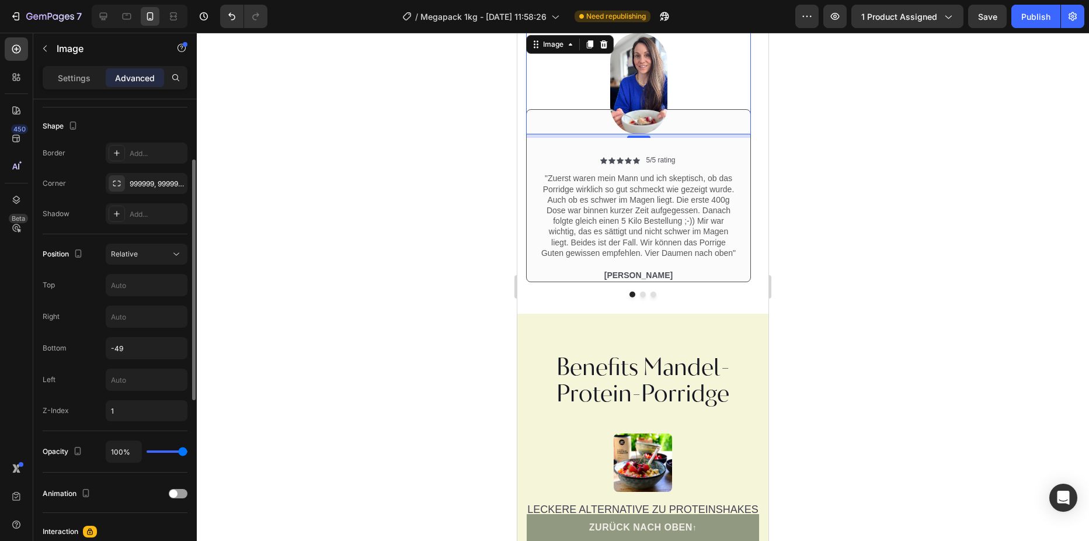
scroll to position [350, 0]
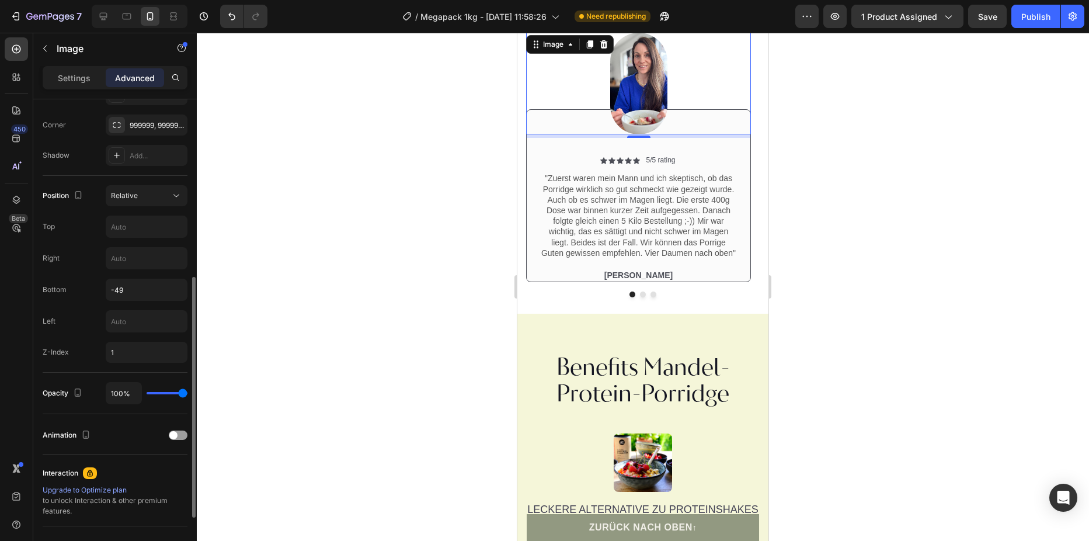
type input "89%"
type input "89"
type input "87%"
type input "87"
type input "83%"
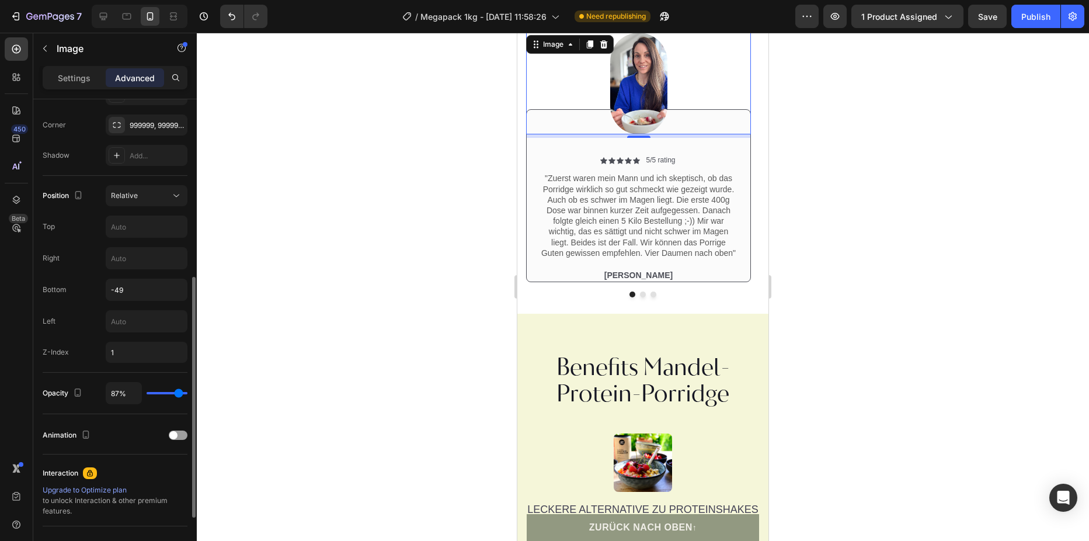
type input "83"
type input "81%"
type input "81"
type input "80%"
type input "80"
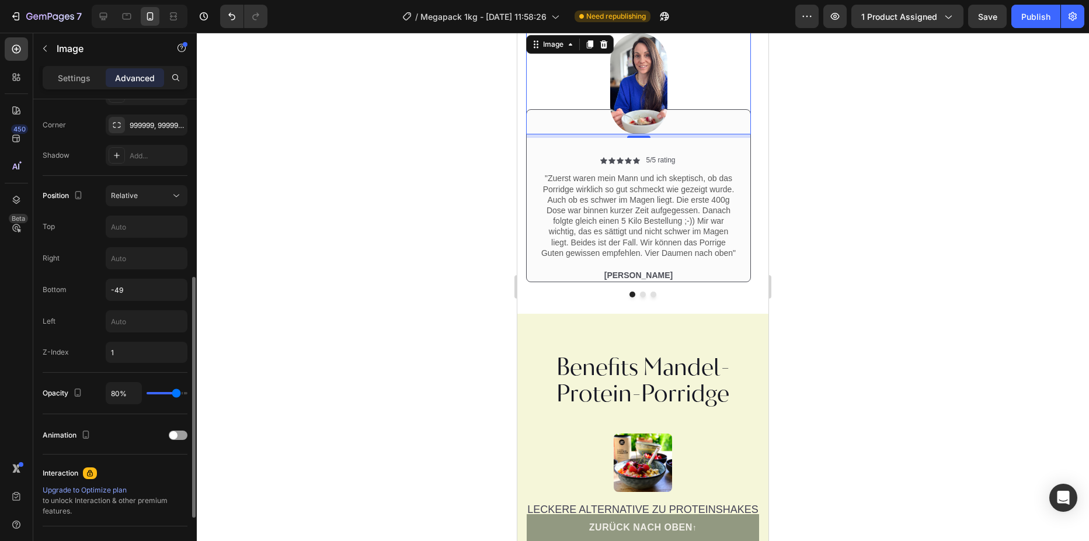
type input "76%"
type input "76"
type input "72%"
type input "72"
type input "70%"
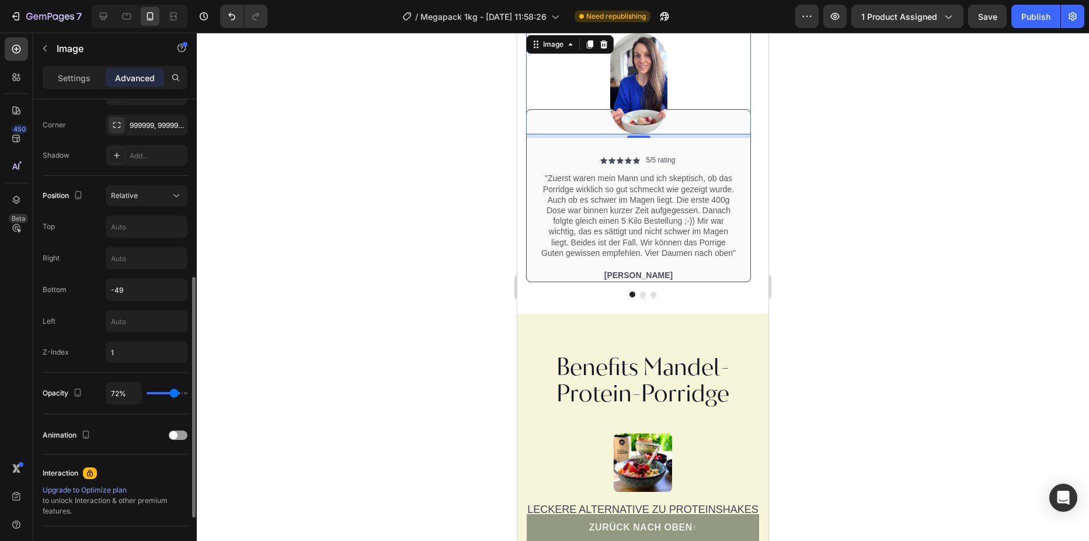
type input "70"
type input "69%"
type input "69"
type input "67%"
type input "67"
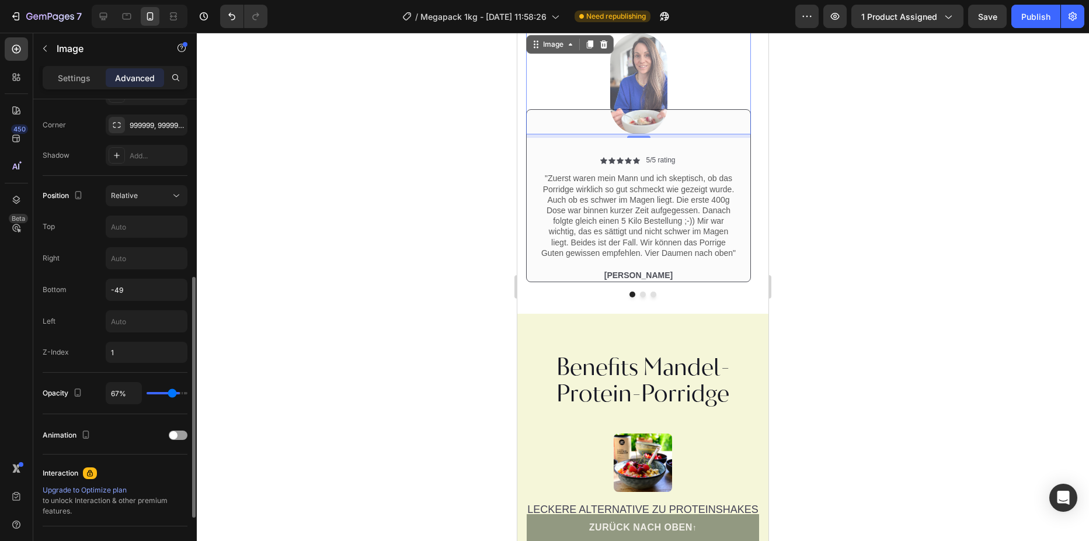
type input "65%"
type input "65"
type input "61%"
type input "61"
type input "59%"
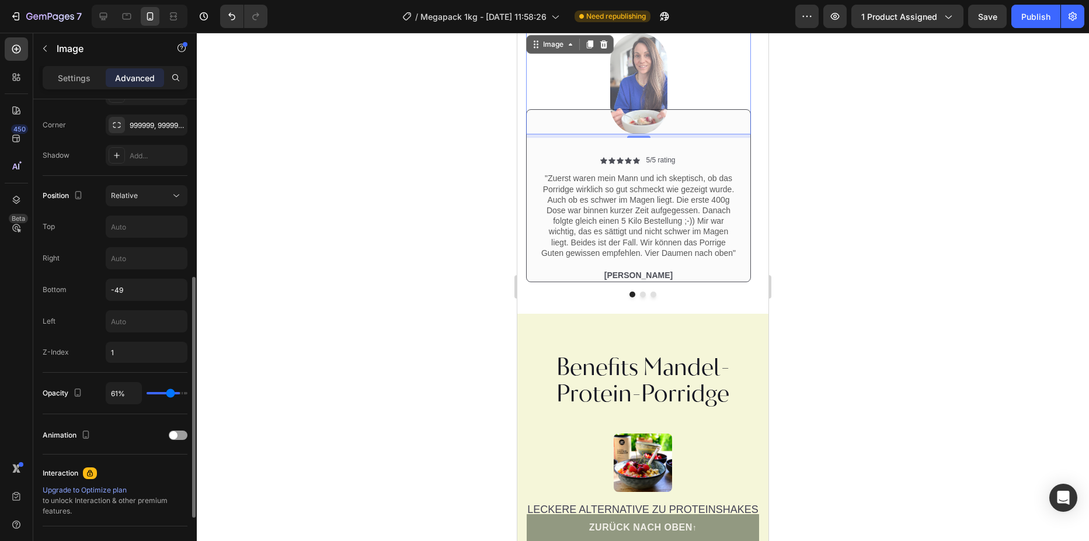
type input "59"
type input "57%"
type input "57"
type input "56%"
type input "56"
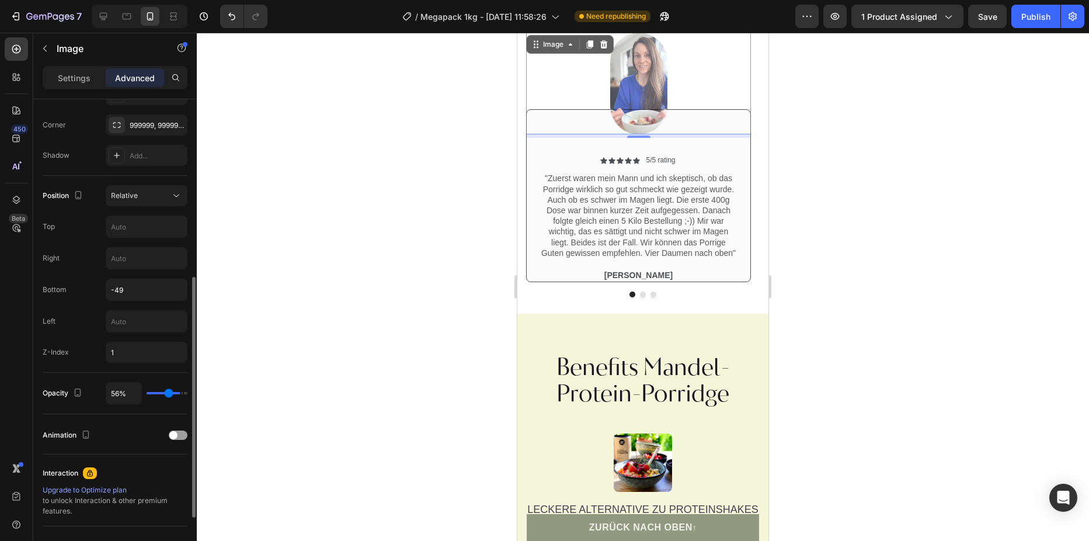
type input "54%"
type input "54"
type input "52%"
type input "52"
type input "46%"
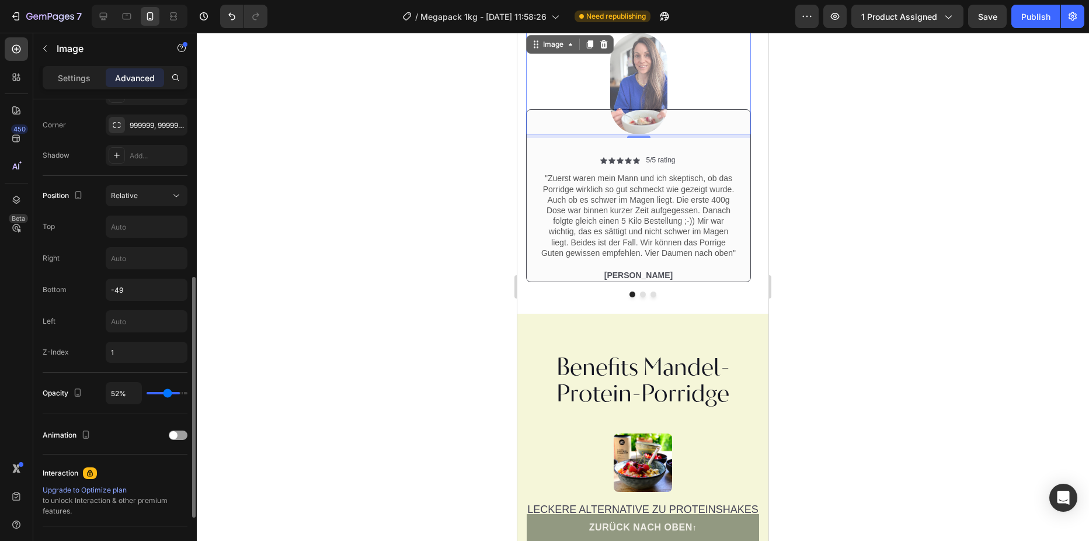
type input "46"
type input "48%"
type input "48"
type input "52%"
type input "52"
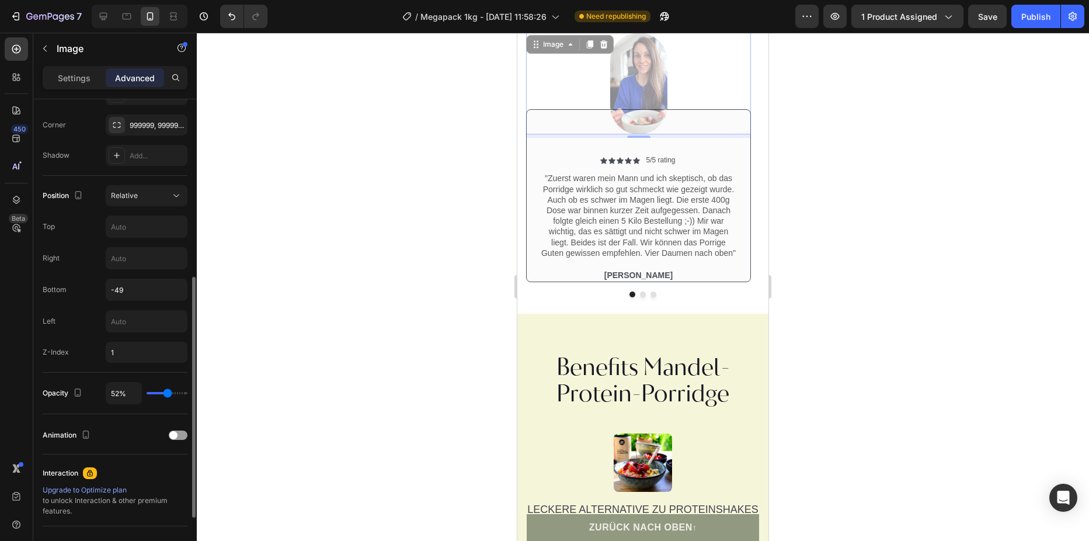
type input "54%"
type input "54"
type input "57%"
type input "57"
type input "61%"
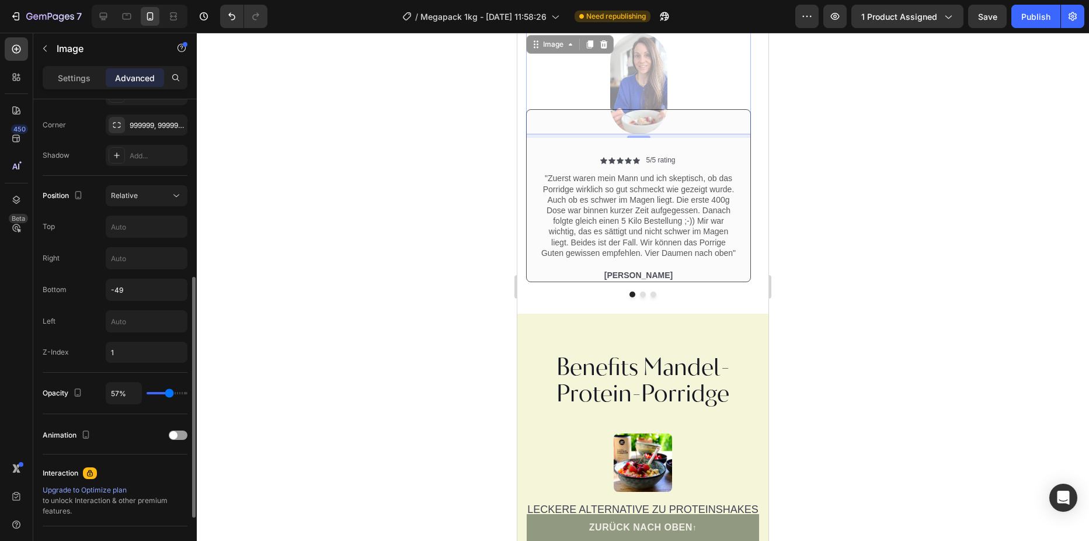
type input "61"
type input "69%"
type input "69"
type input "74%"
type input "74"
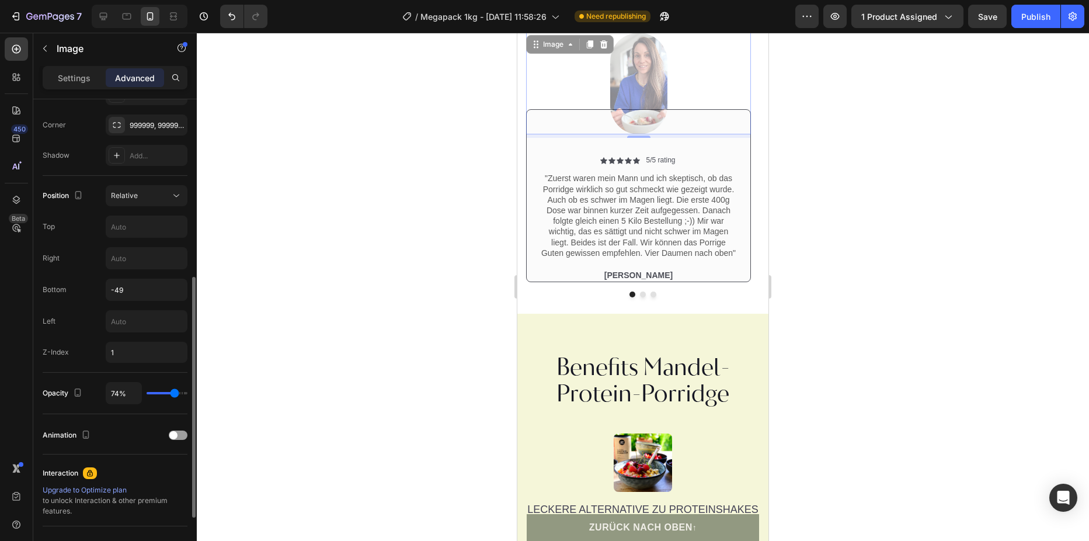
type input "78%"
type input "78"
type input "87%"
type input "87"
type input "93%"
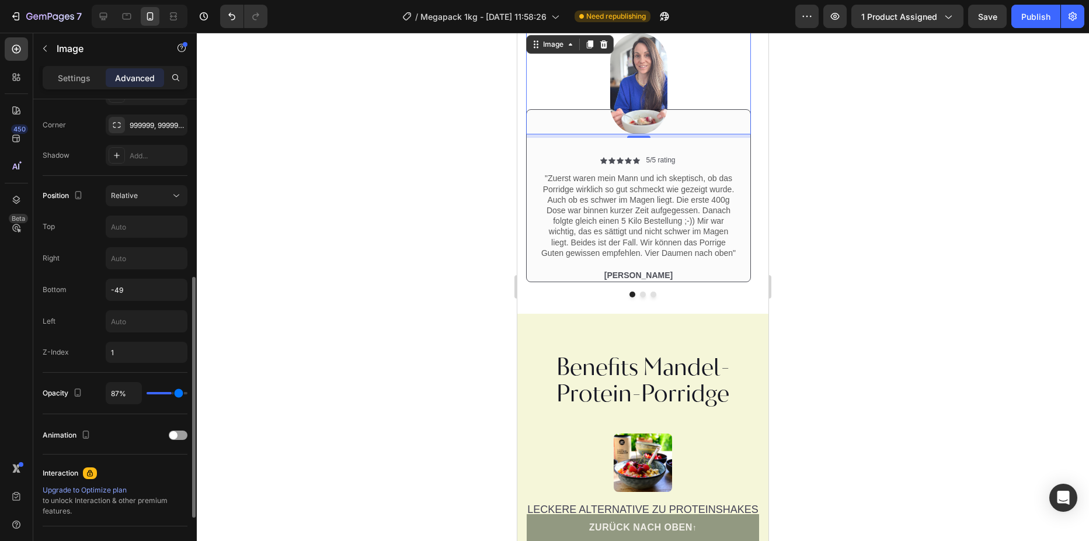
type input "93"
type input "98%"
type input "98"
type input "100%"
type input "100"
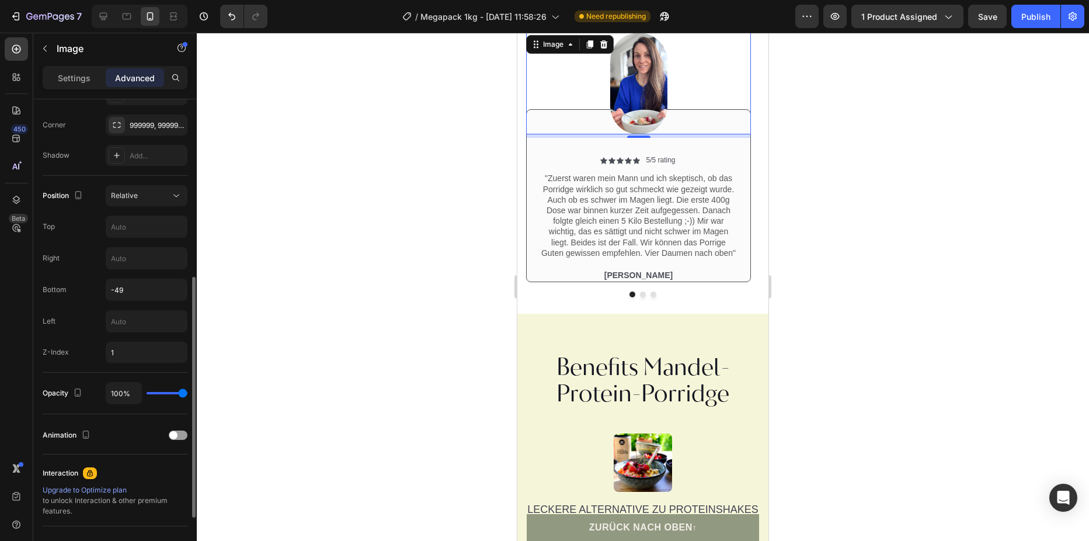
drag, startPoint x: 180, startPoint y: 392, endPoint x: 194, endPoint y: 400, distance: 16.5
click at [187, 394] on input "range" at bounding box center [167, 393] width 41 height 2
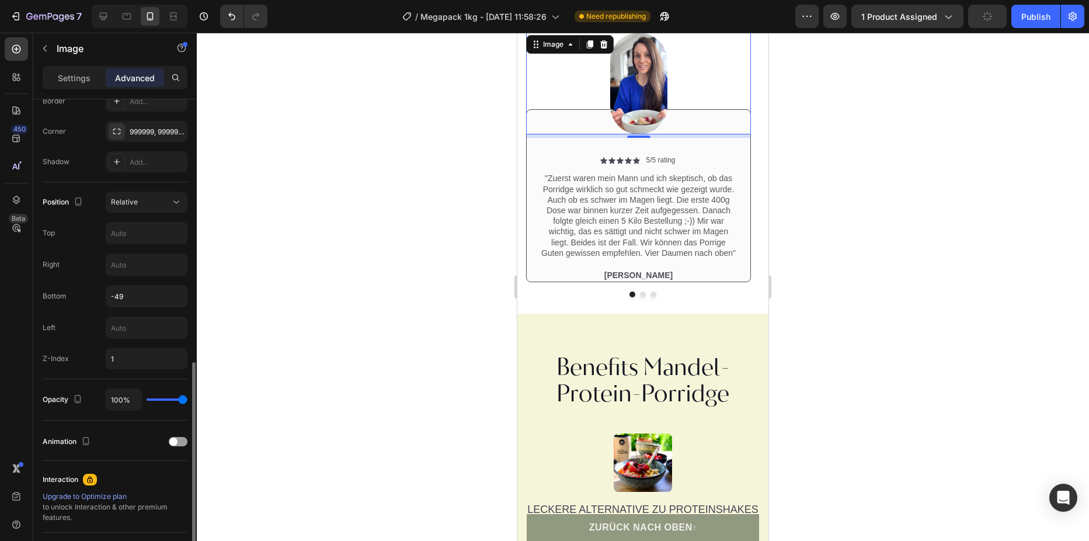
scroll to position [286, 0]
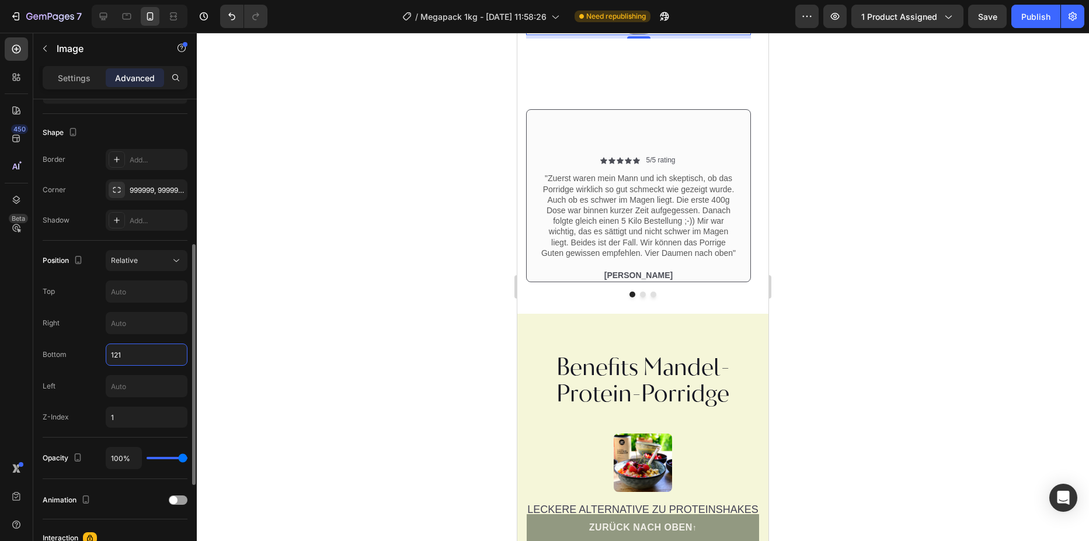
drag, startPoint x: 133, startPoint y: 358, endPoint x: 100, endPoint y: 356, distance: 32.8
click at [102, 356] on div "Bottom 121" at bounding box center [115, 354] width 145 height 22
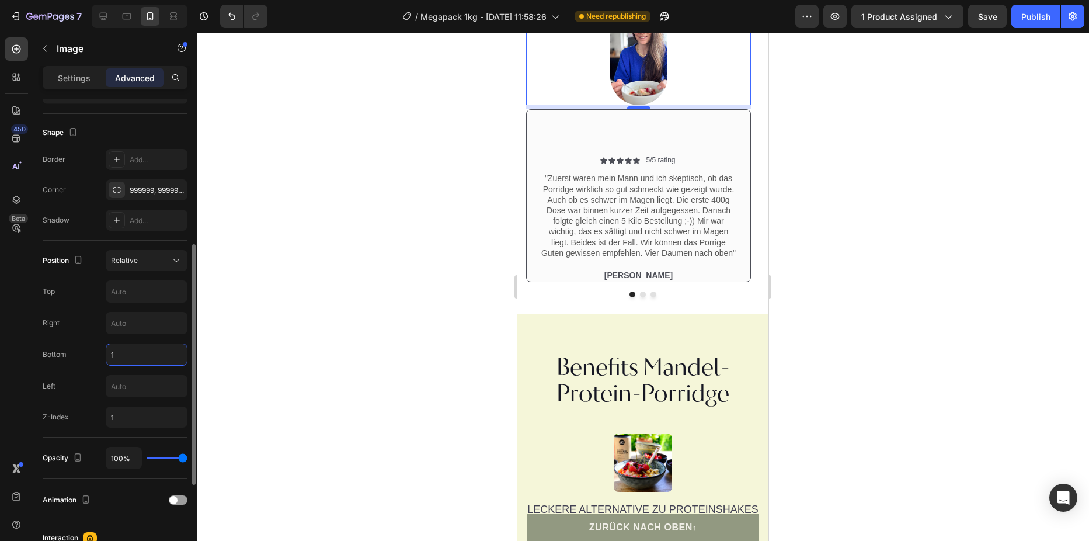
drag, startPoint x: 123, startPoint y: 354, endPoint x: 109, endPoint y: 354, distance: 14.0
click at [109, 354] on input "1" at bounding box center [146, 354] width 81 height 21
drag, startPoint x: 124, startPoint y: 350, endPoint x: 104, endPoint y: 349, distance: 20.5
click at [104, 349] on div "Bottom -10" at bounding box center [115, 354] width 145 height 22
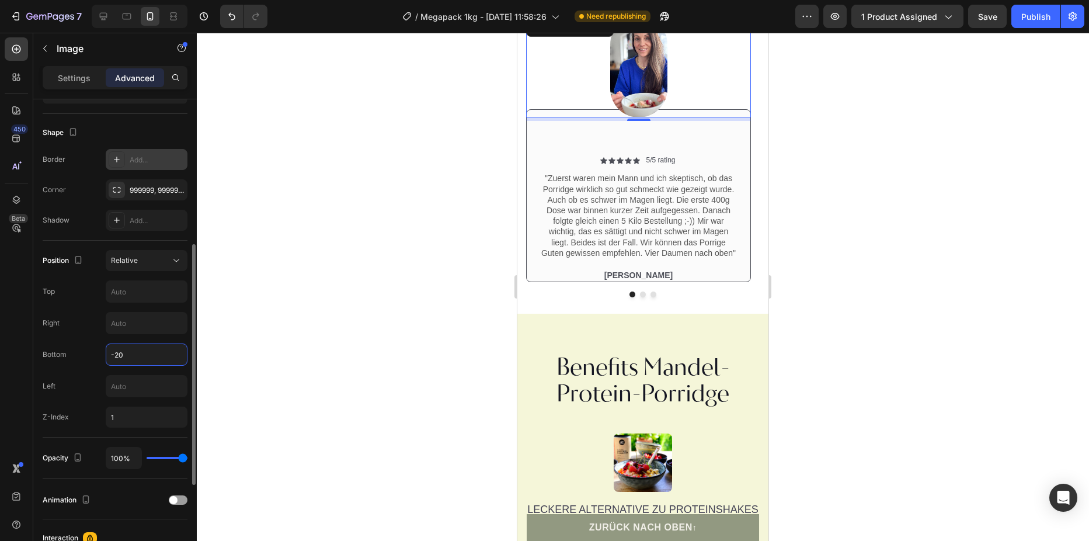
scroll to position [110, 0]
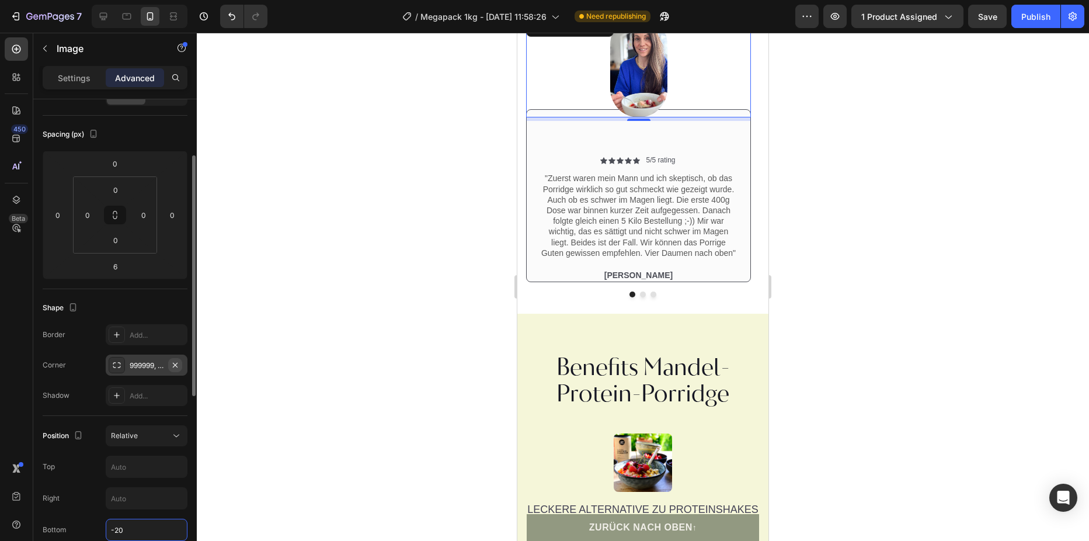
type input "-20"
click at [176, 370] on button "button" at bounding box center [175, 365] width 14 height 14
click at [169, 367] on div "Add..." at bounding box center [157, 365] width 55 height 11
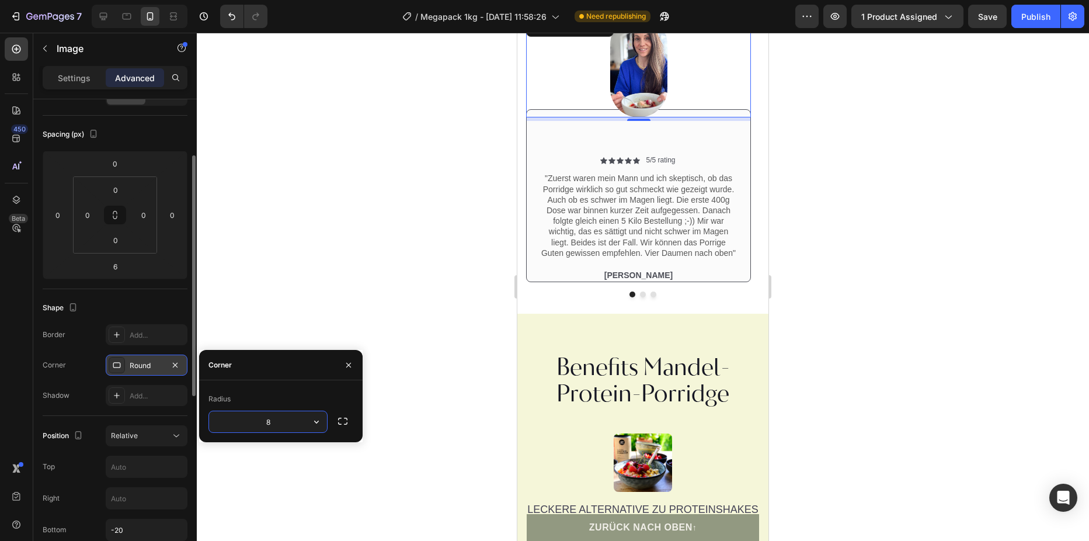
click at [134, 304] on div "Shape" at bounding box center [115, 307] width 145 height 19
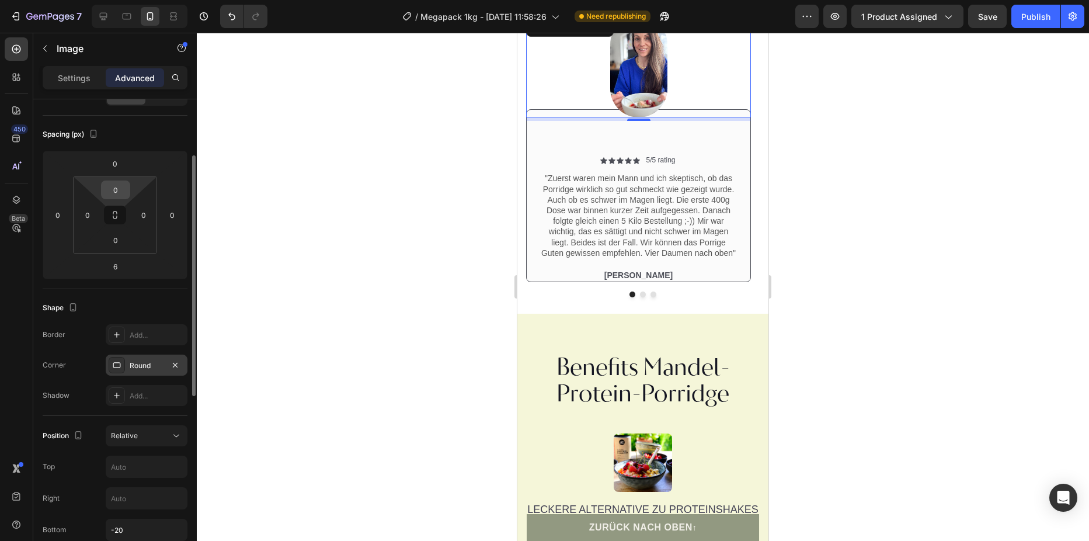
click at [121, 189] on input "0" at bounding box center [115, 190] width 23 height 18
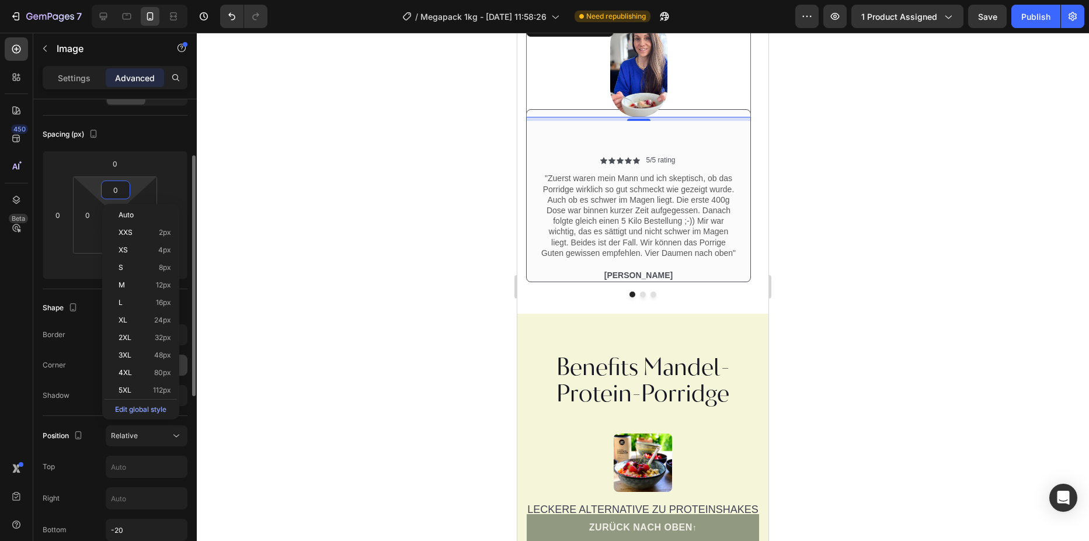
click at [121, 189] on input "0" at bounding box center [115, 190] width 23 height 18
click at [116, 189] on input "0" at bounding box center [115, 190] width 23 height 18
click at [113, 192] on input "0" at bounding box center [115, 190] width 23 height 18
drag, startPoint x: 118, startPoint y: 186, endPoint x: 112, endPoint y: 189, distance: 6.3
click at [112, 189] on input "0" at bounding box center [115, 190] width 23 height 18
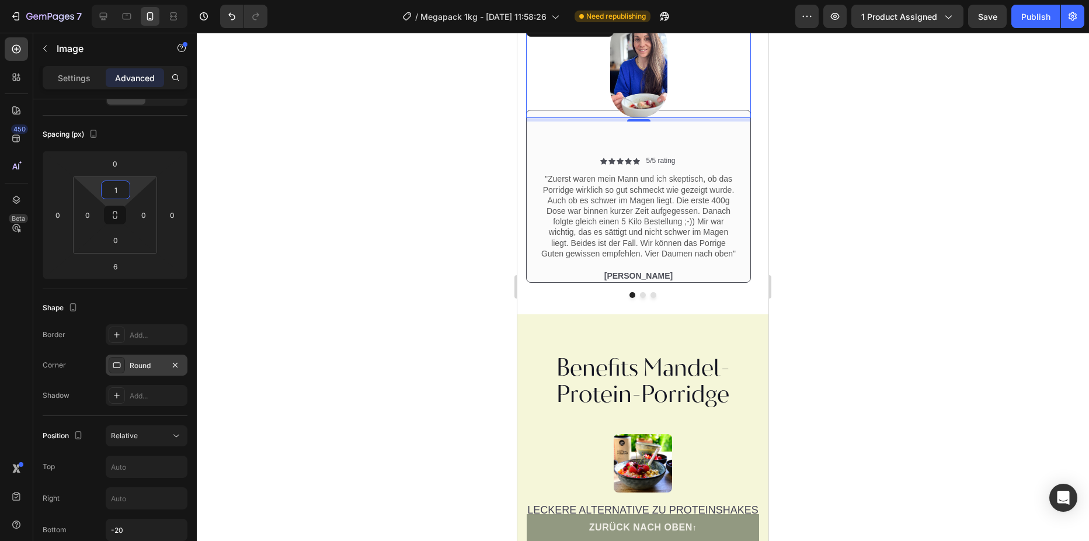
type input "10"
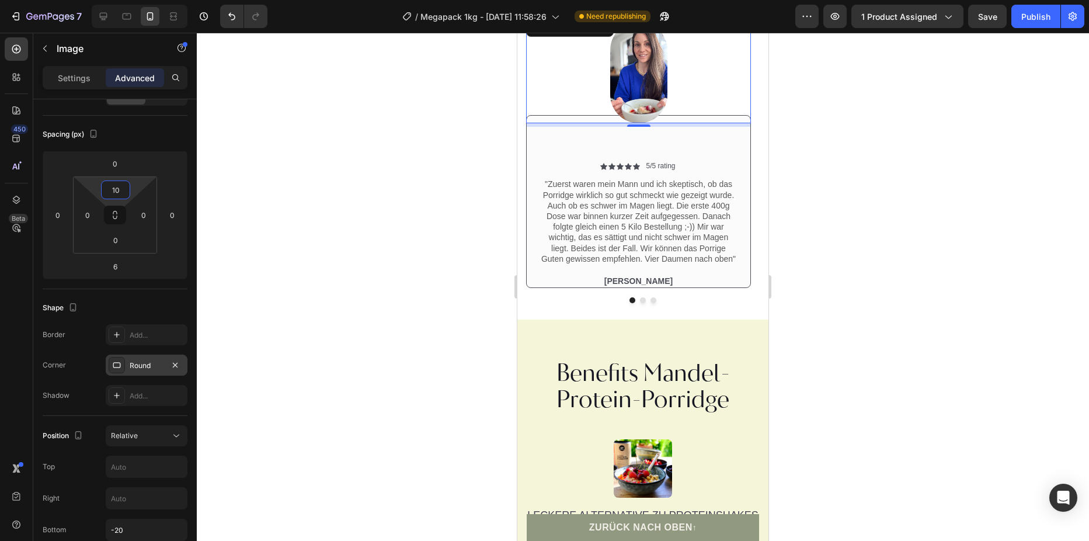
click at [269, 268] on div at bounding box center [643, 287] width 892 height 508
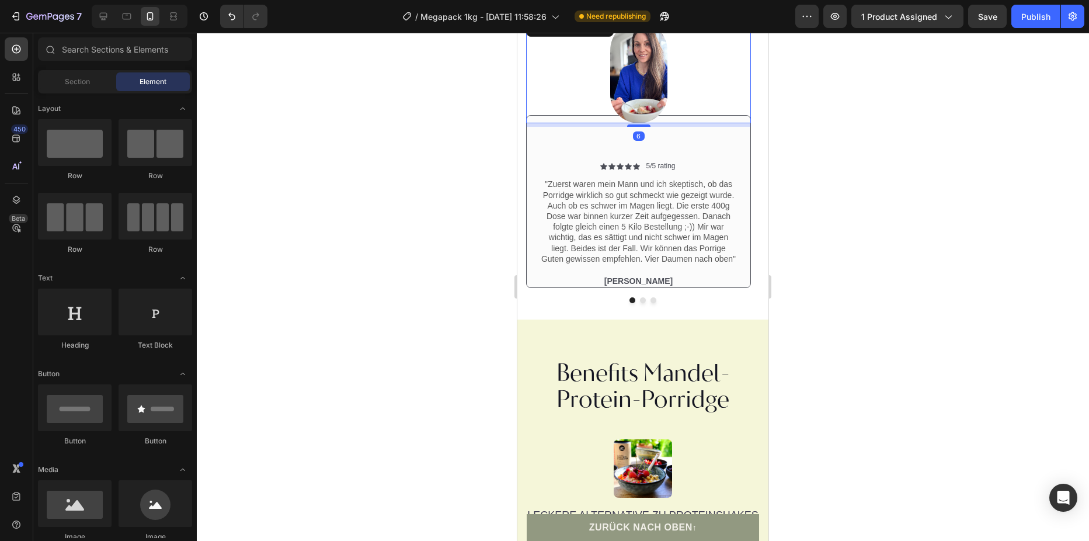
click at [678, 123] on div at bounding box center [638, 73] width 225 height 102
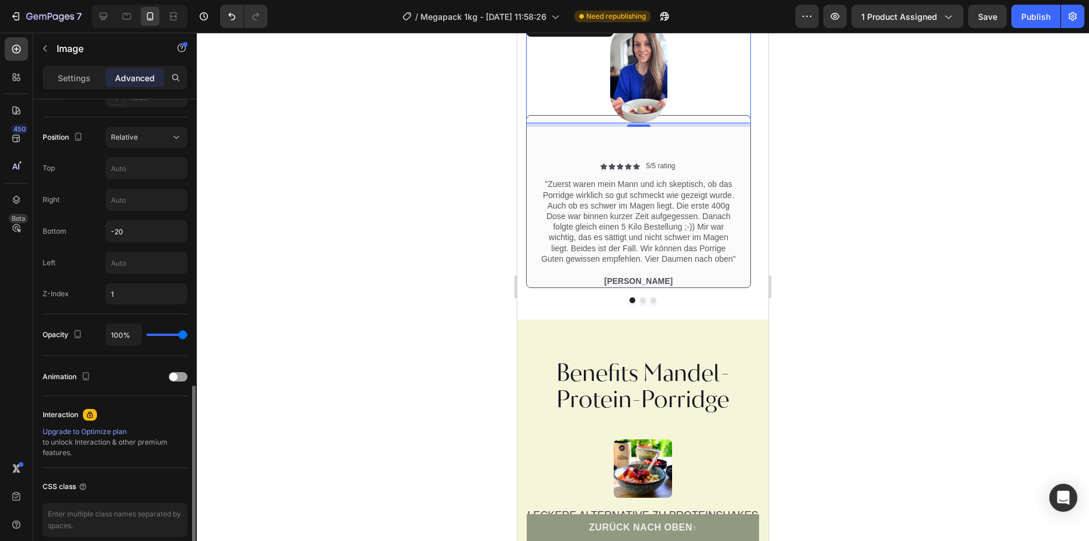
scroll to position [461, 0]
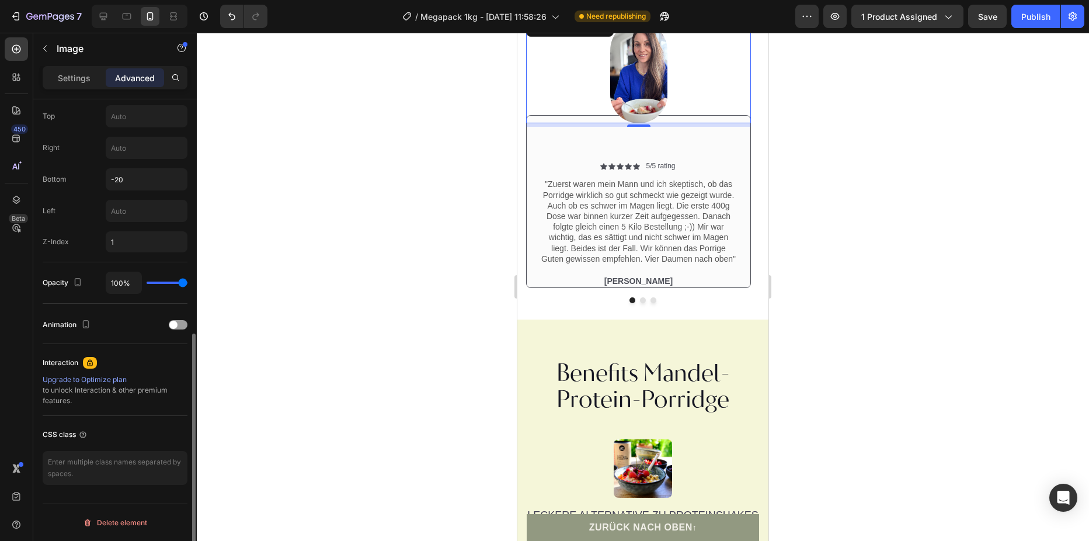
type input "94%"
type input "94"
type input "89%"
type input "89"
type input "85%"
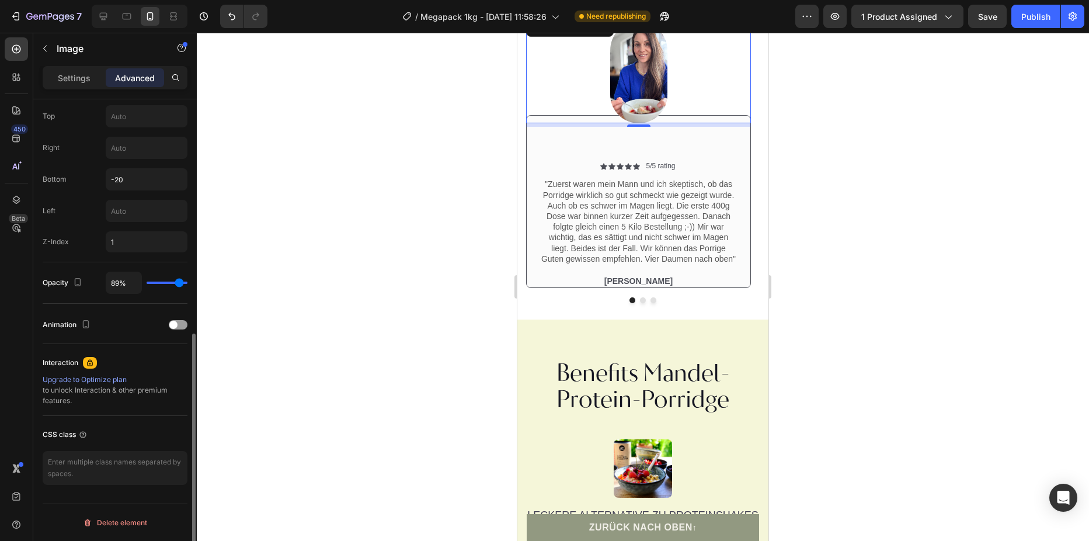
type input "85"
type input "76%"
type input "76"
type input "70%"
type input "70"
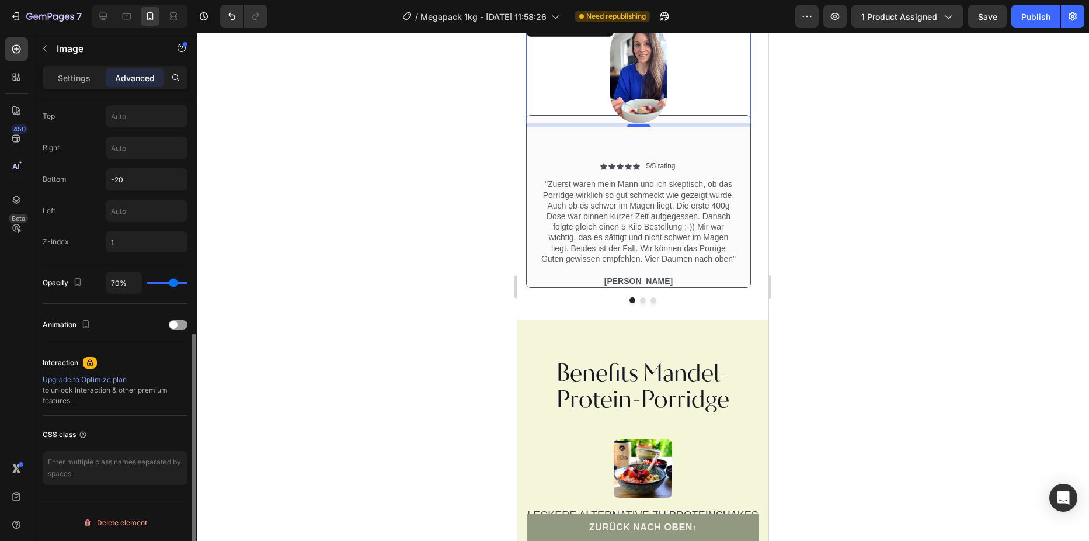
type input "65%"
type input "65"
type input "59%"
type input "59"
type input "57%"
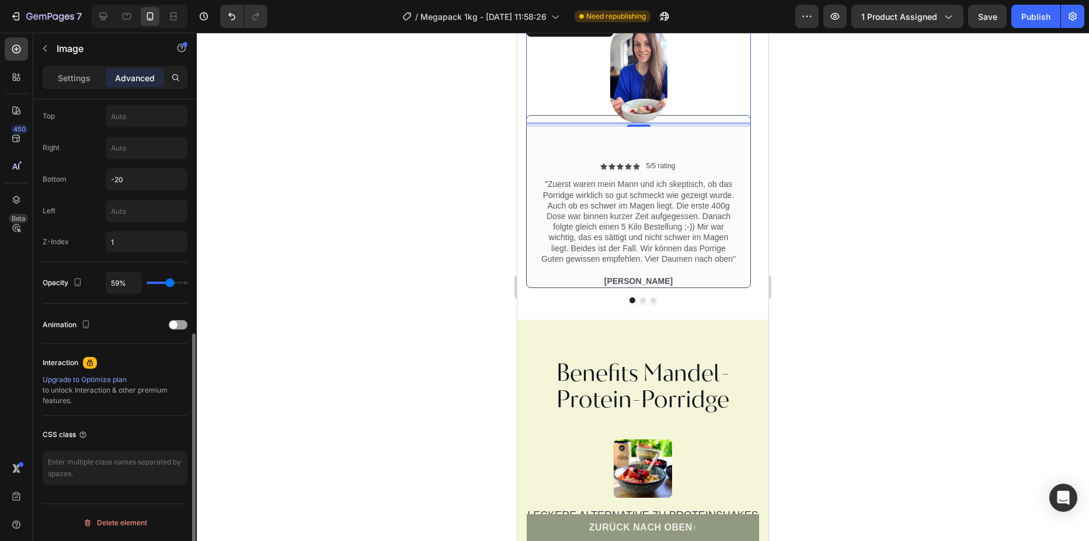
type input "57"
type input "52%"
type input "52"
type input "44%"
type input "44"
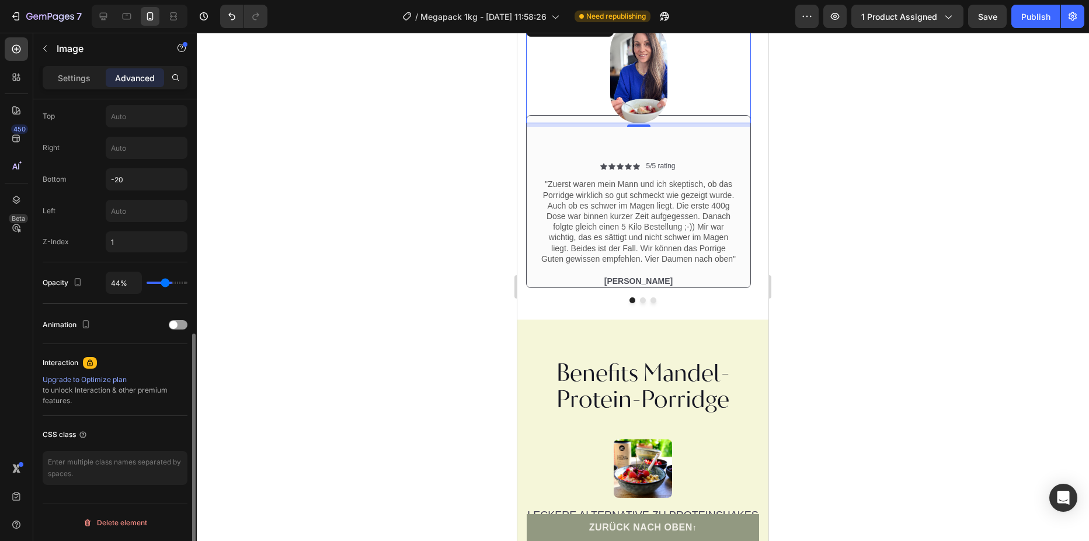
type input "41%"
type input "41"
type input "24%"
type input "24"
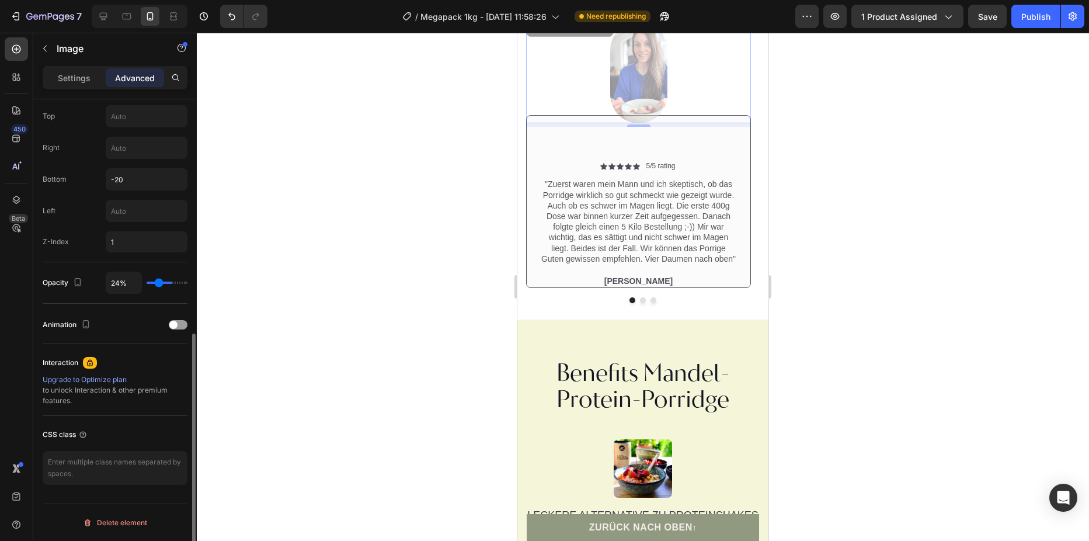
type input "20%"
type input "20"
type input "17%"
type input "17"
type input "19%"
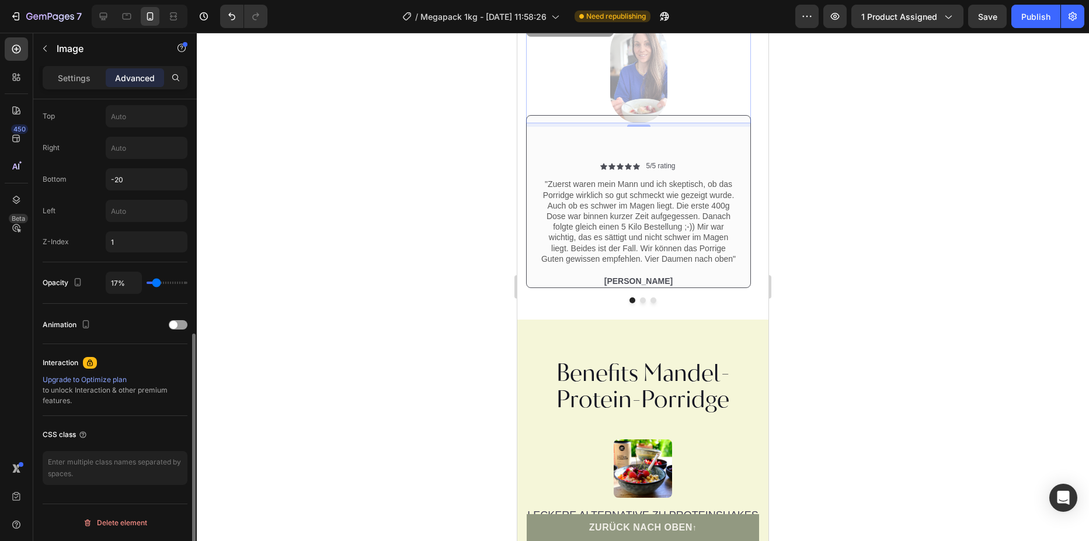
type input "19"
type input "30%"
type input "30"
type input "35%"
type input "35"
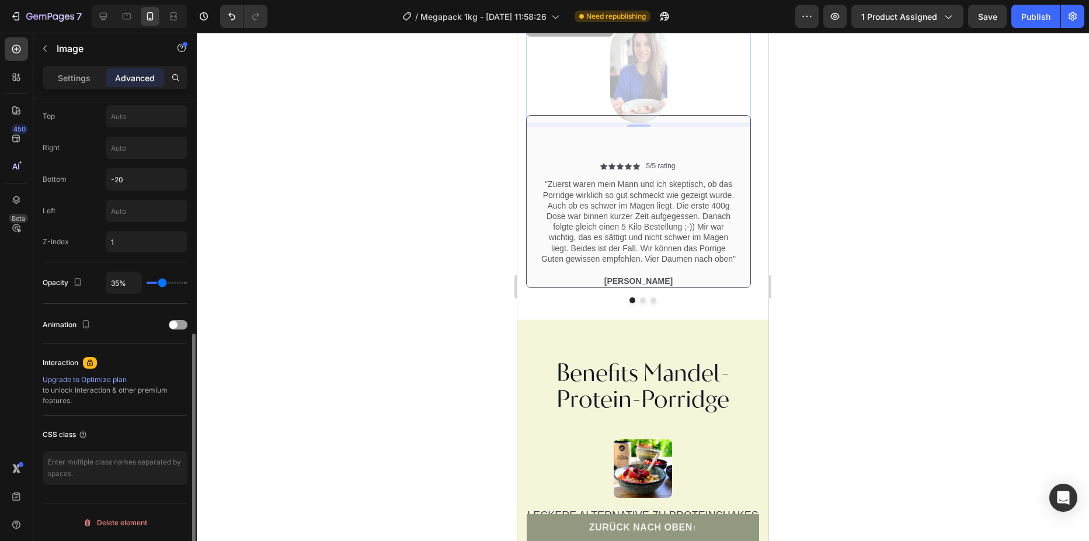
type input "52%"
type input "52"
type input "74%"
type input "74"
type input "94%"
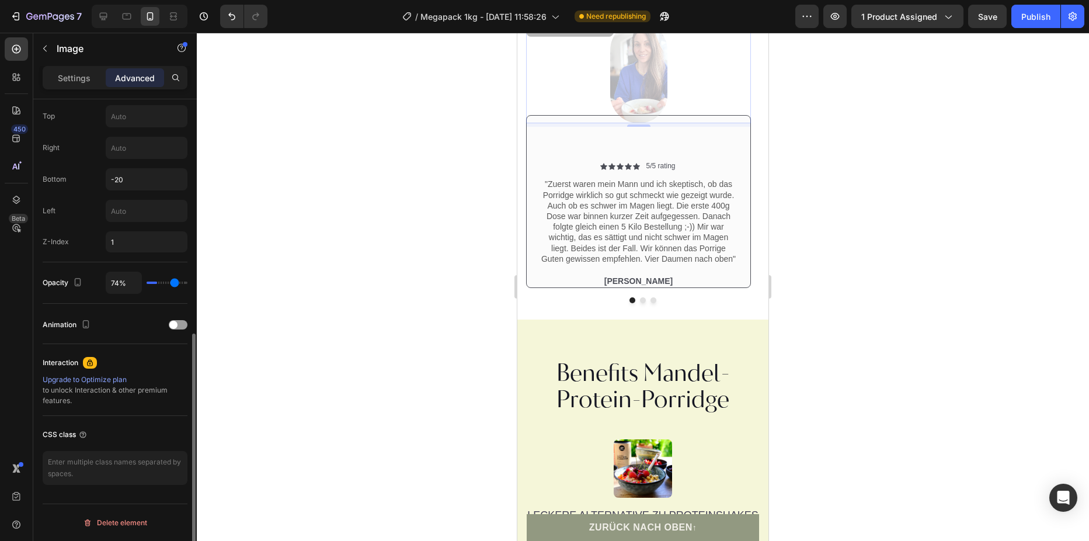
type input "94"
type input "100%"
type input "100"
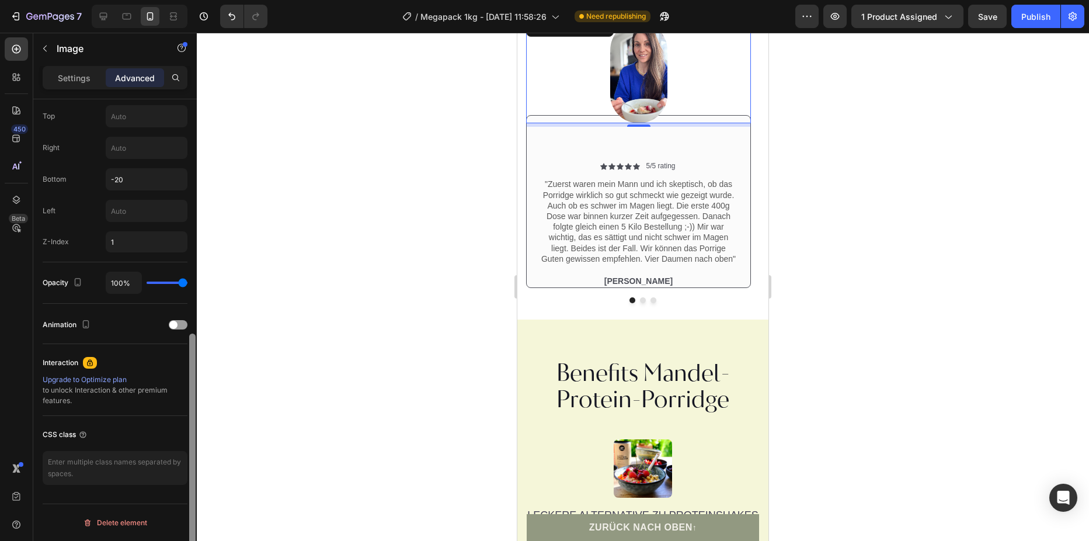
drag, startPoint x: 184, startPoint y: 283, endPoint x: 192, endPoint y: 294, distance: 13.9
click at [187, 284] on input "range" at bounding box center [167, 282] width 41 height 2
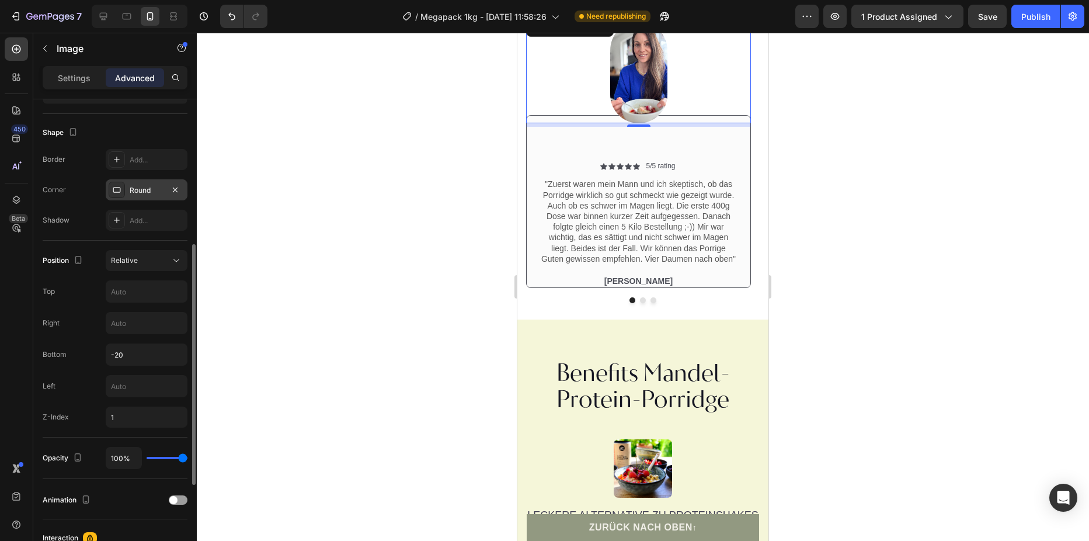
click at [158, 189] on div "Round" at bounding box center [147, 190] width 34 height 11
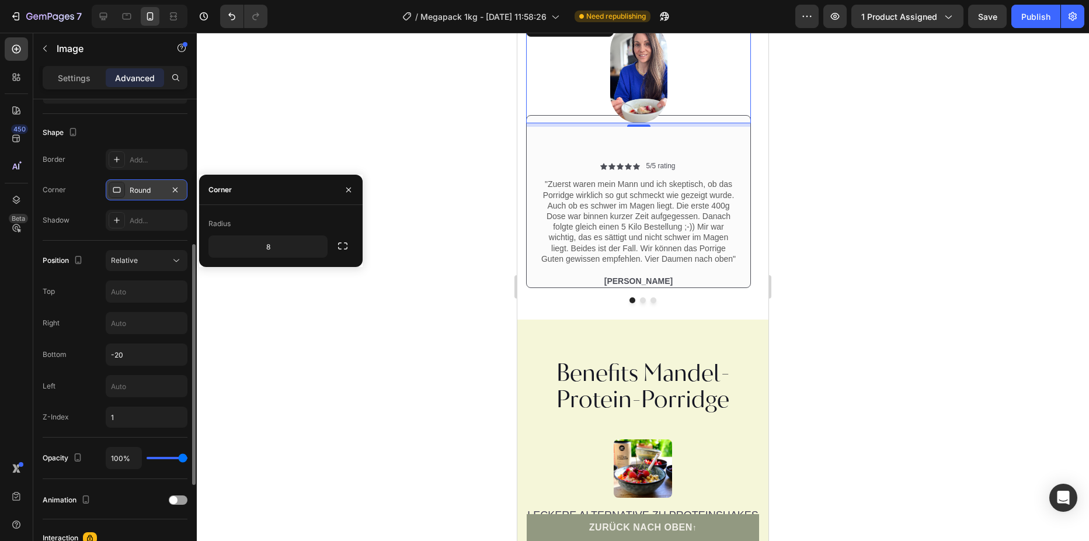
click at [142, 186] on div "Round" at bounding box center [147, 190] width 34 height 11
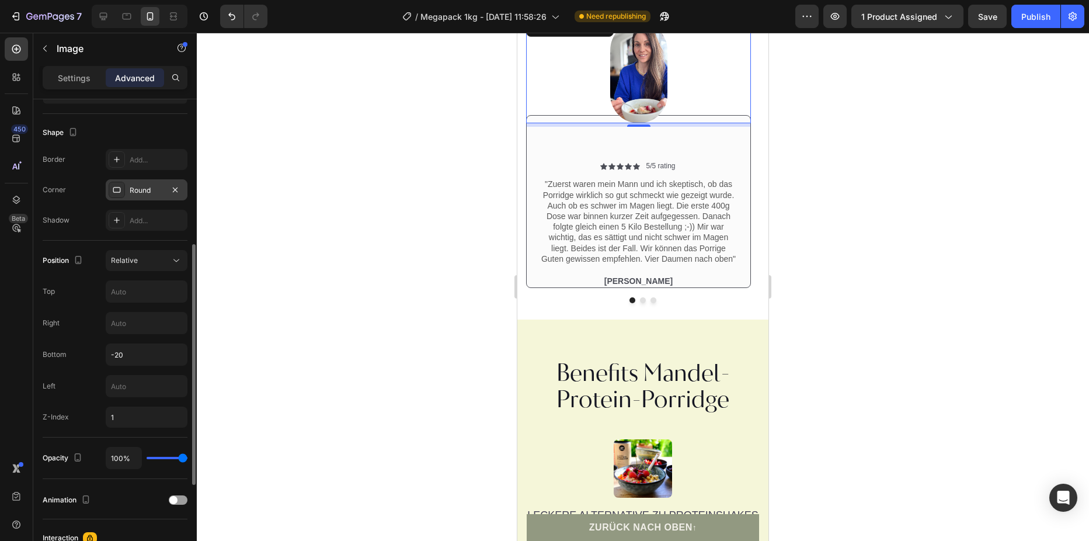
click at [142, 186] on div "Round" at bounding box center [147, 190] width 34 height 11
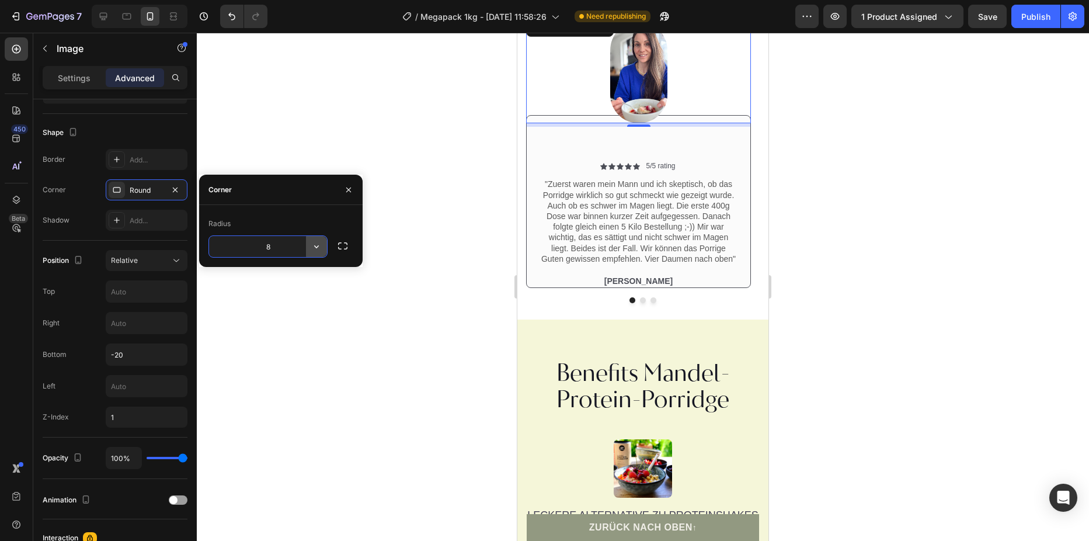
click at [316, 248] on icon "button" at bounding box center [317, 247] width 12 height 12
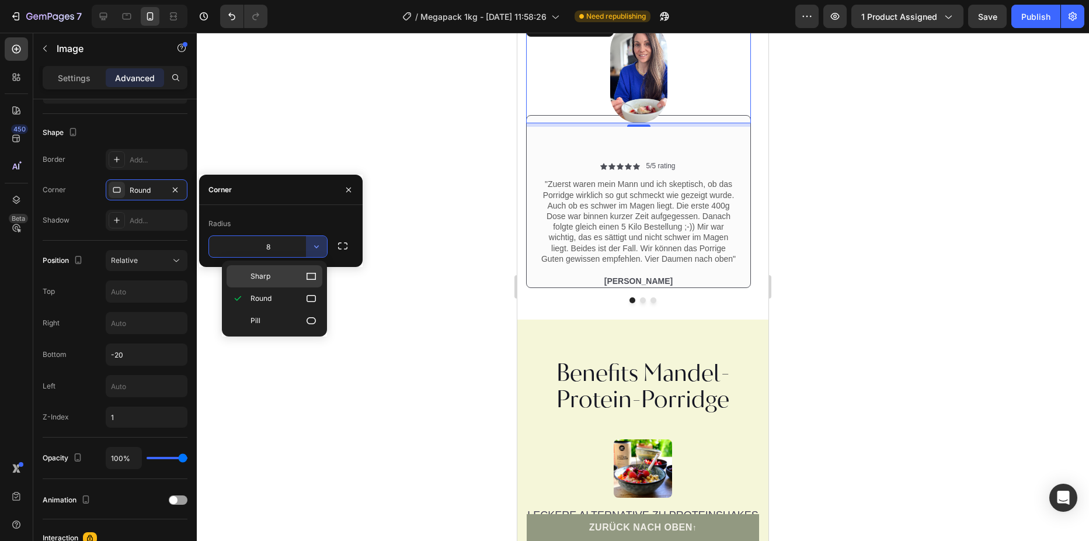
click at [292, 277] on p "Sharp" at bounding box center [284, 276] width 67 height 12
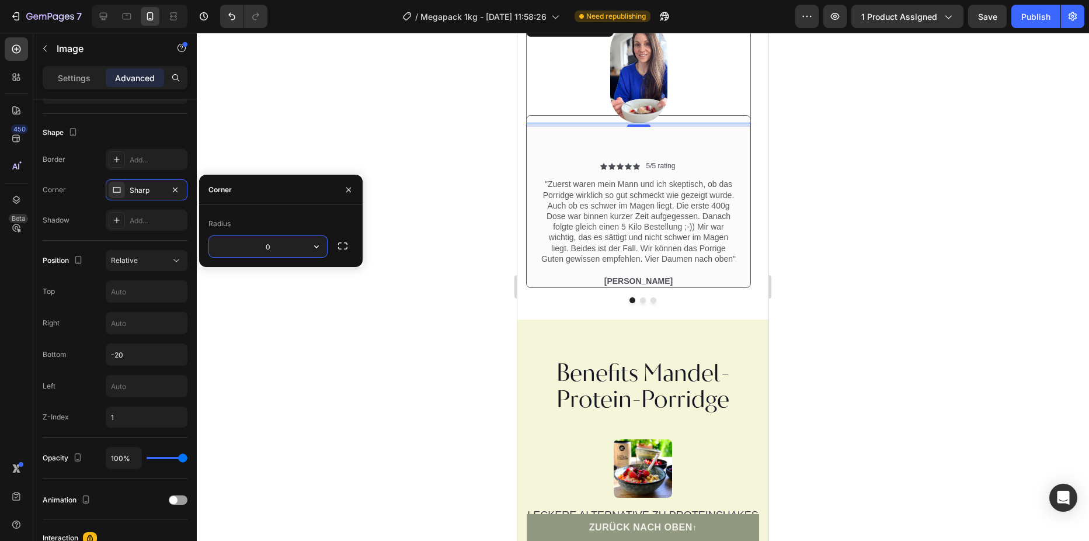
click at [298, 248] on input "0" at bounding box center [268, 246] width 118 height 21
click at [313, 248] on icon "button" at bounding box center [317, 247] width 12 height 12
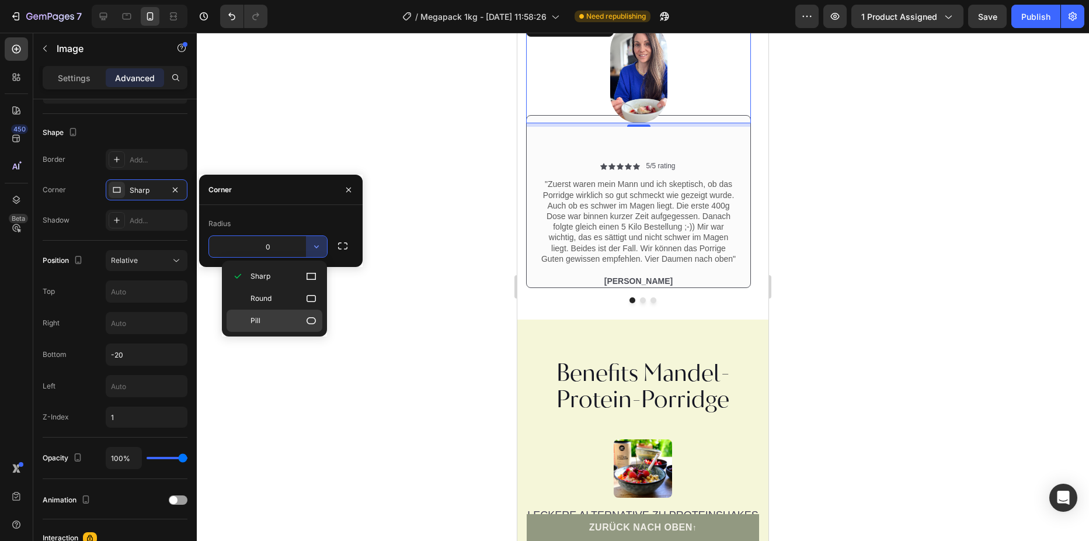
click at [280, 321] on p "Pill" at bounding box center [284, 321] width 67 height 12
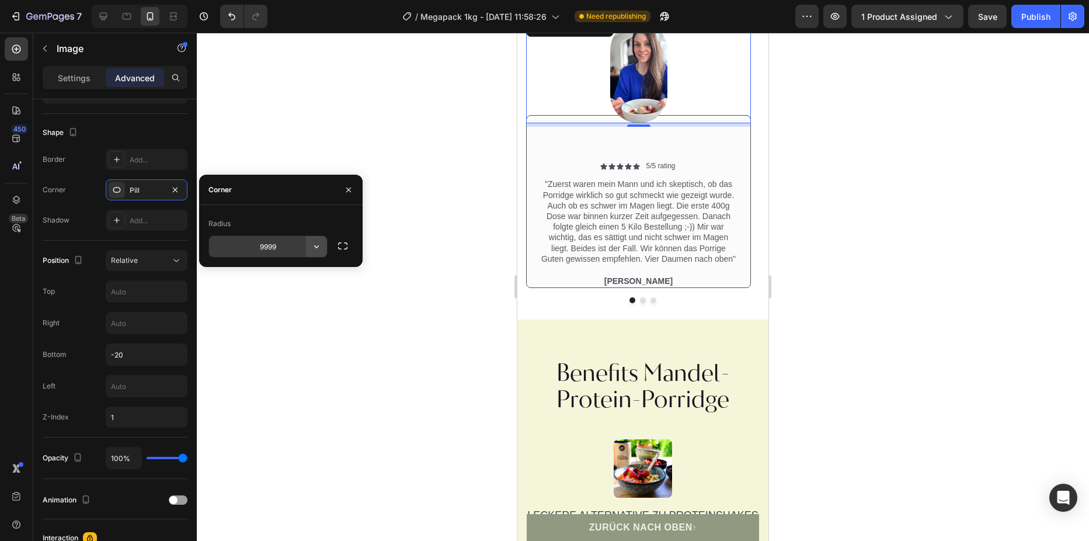
click at [318, 246] on icon "button" at bounding box center [316, 246] width 5 height 3
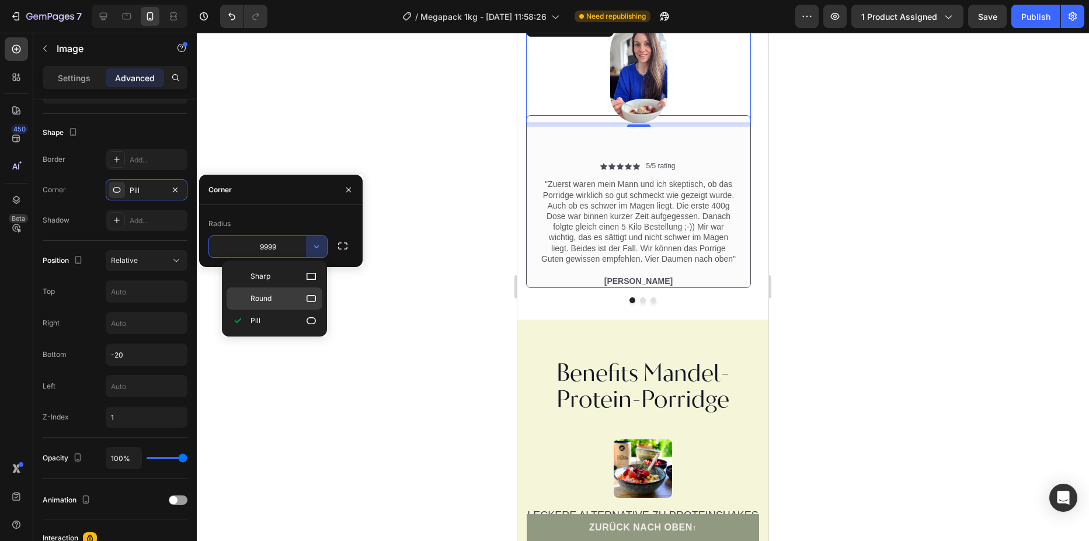
click at [293, 302] on p "Round" at bounding box center [284, 299] width 67 height 12
type input "8"
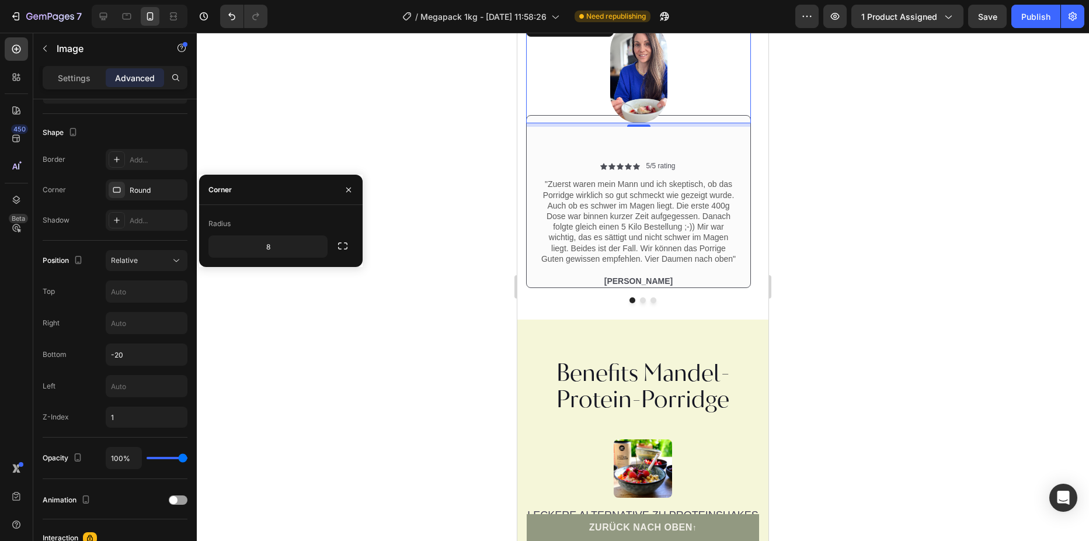
click at [307, 313] on div at bounding box center [643, 287] width 892 height 508
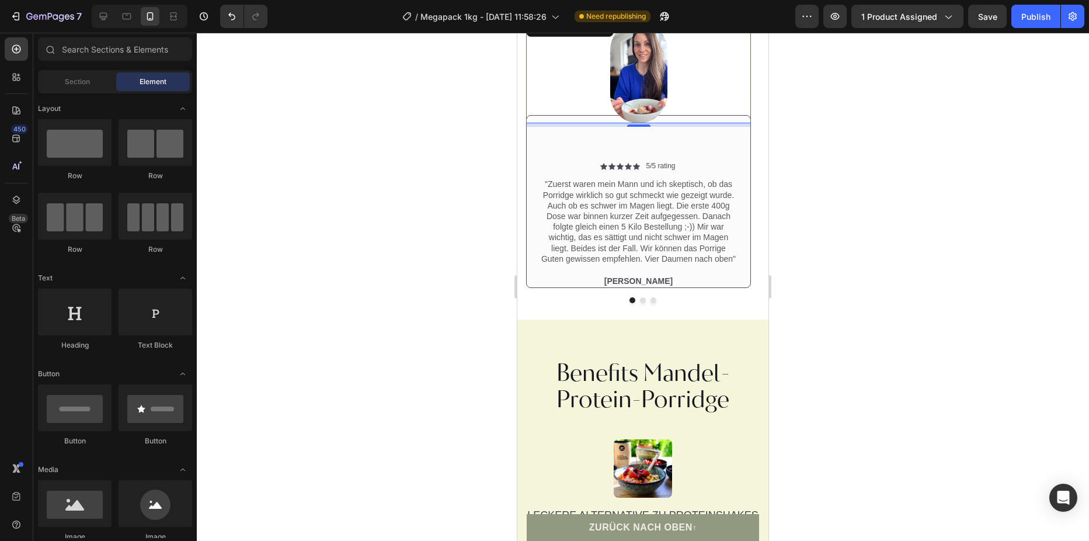
click at [587, 123] on div at bounding box center [638, 73] width 225 height 102
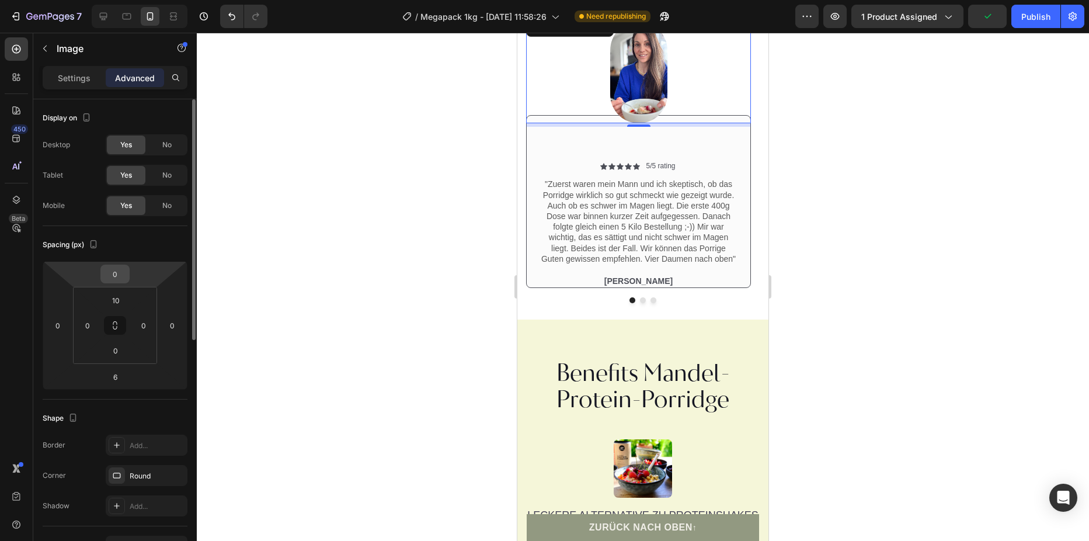
click at [120, 272] on input "0" at bounding box center [114, 274] width 23 height 18
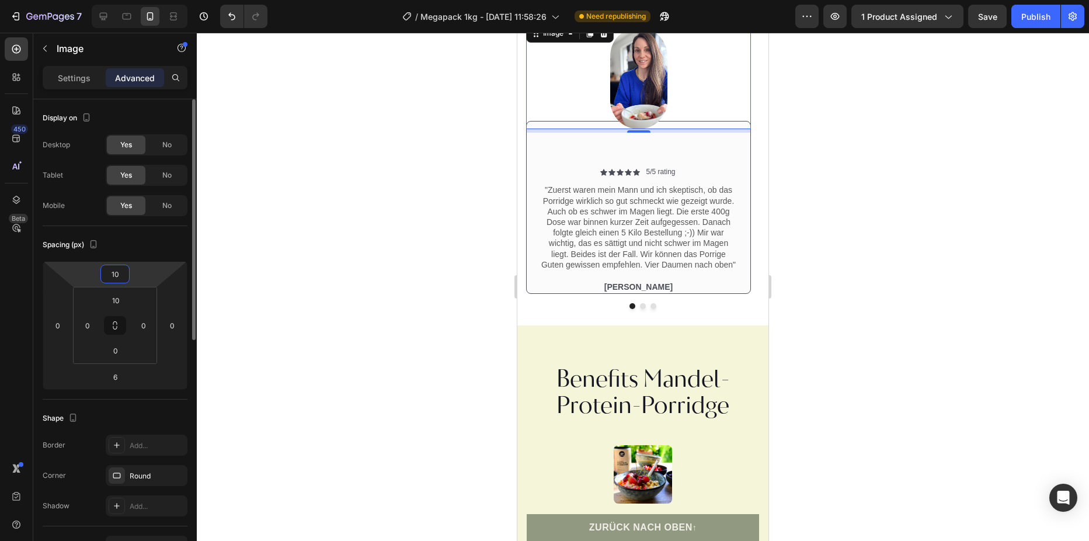
type input "1"
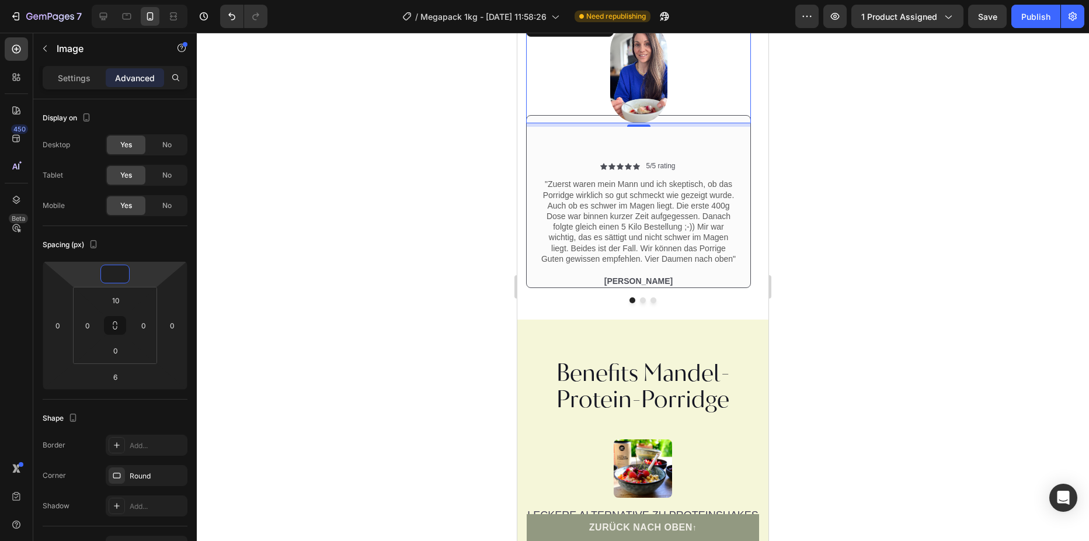
click at [647, 123] on img at bounding box center [638, 73] width 57 height 102
type input "0"
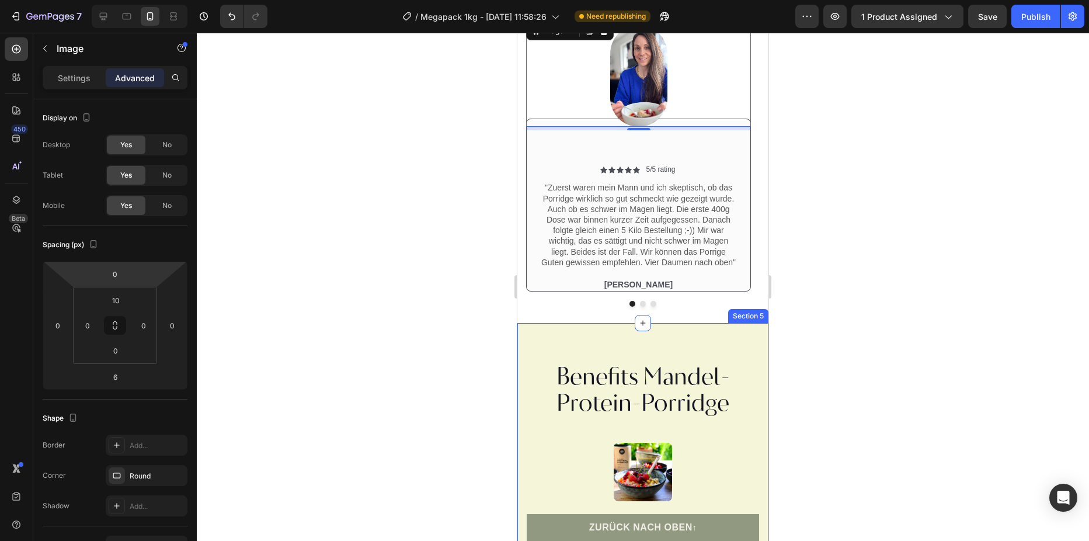
scroll to position [1343, 0]
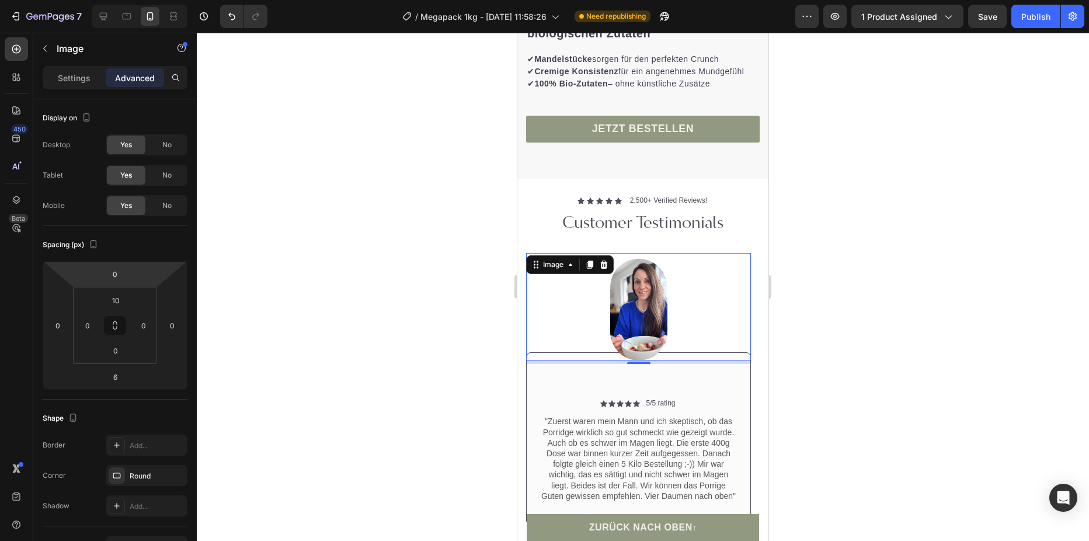
click at [843, 360] on div at bounding box center [643, 287] width 892 height 508
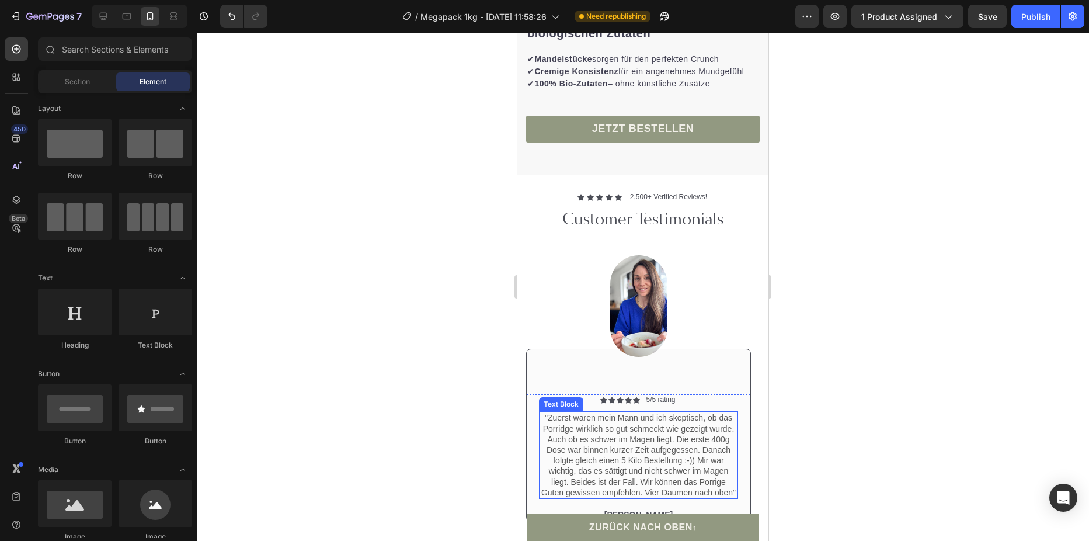
scroll to position [1460, 0]
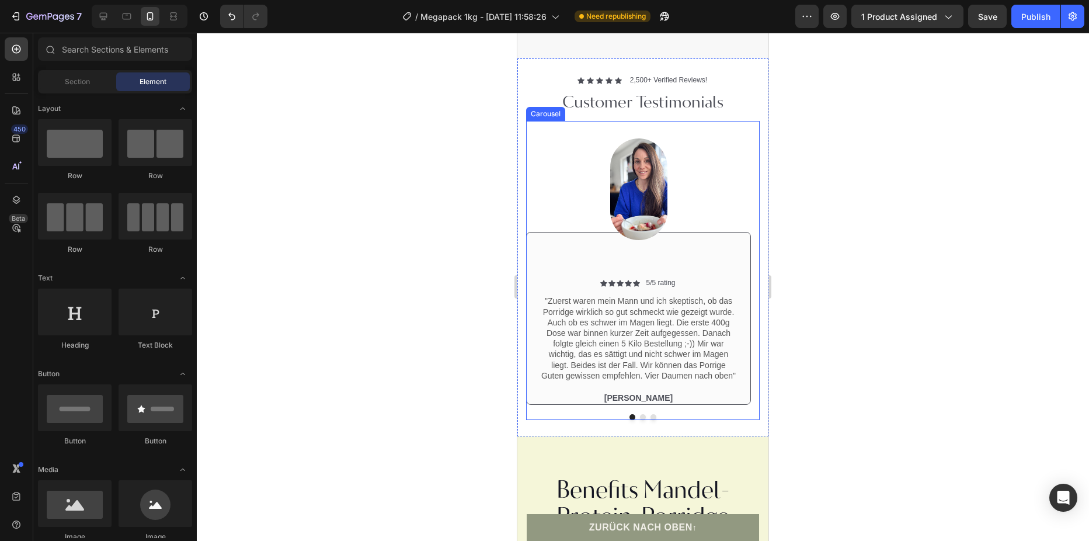
click at [640, 420] on button "Dot" at bounding box center [643, 417] width 6 height 6
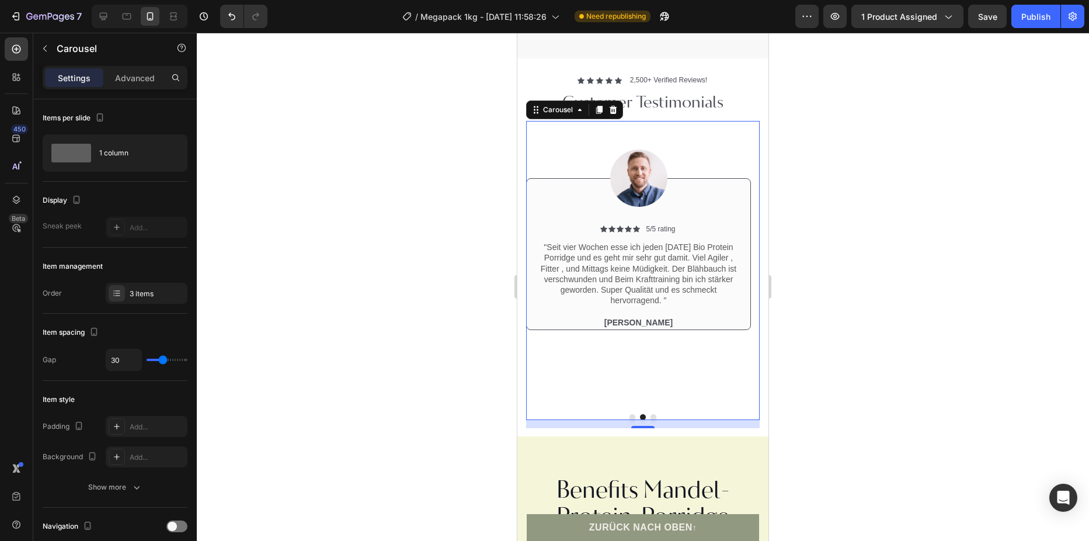
click at [630, 420] on button "Dot" at bounding box center [633, 417] width 6 height 6
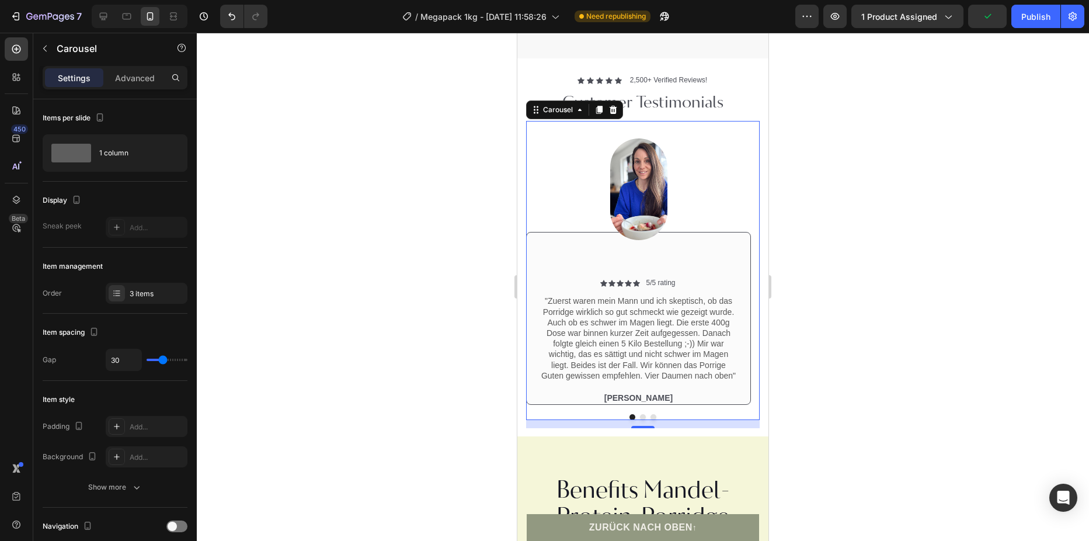
click at [907, 353] on div at bounding box center [643, 287] width 892 height 508
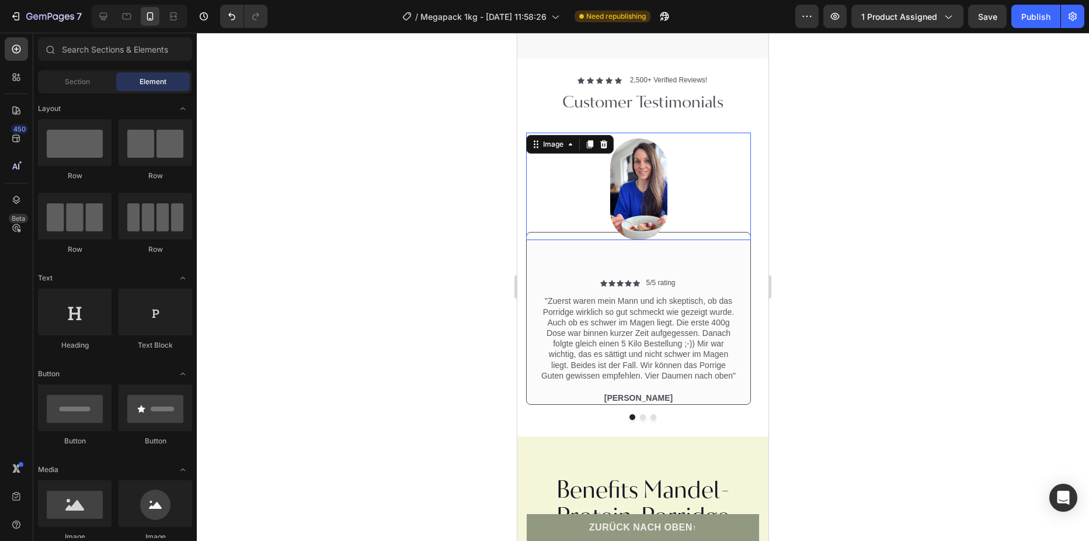
click at [650, 212] on img at bounding box center [638, 189] width 57 height 102
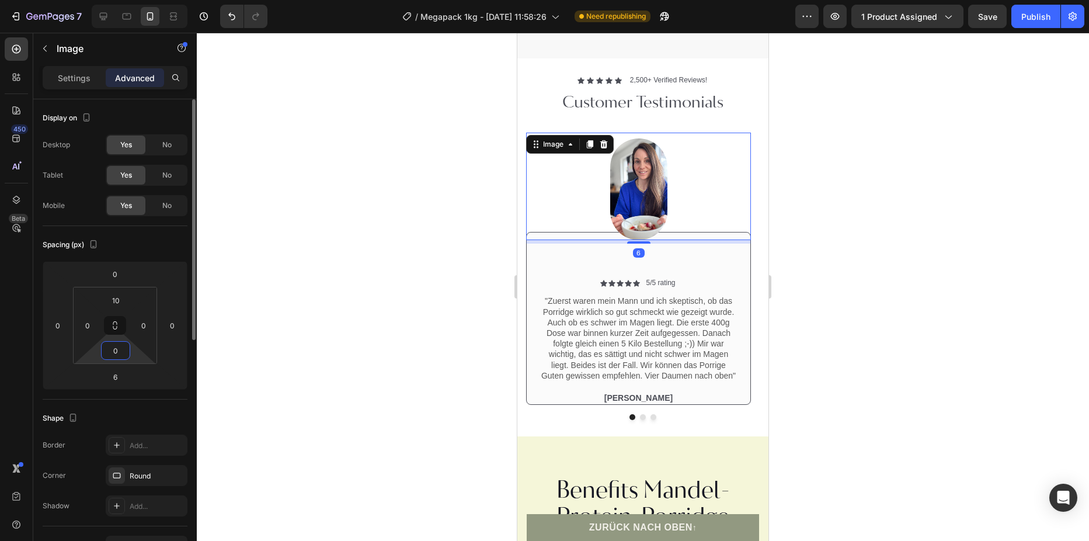
click at [119, 353] on input "0" at bounding box center [115, 351] width 23 height 18
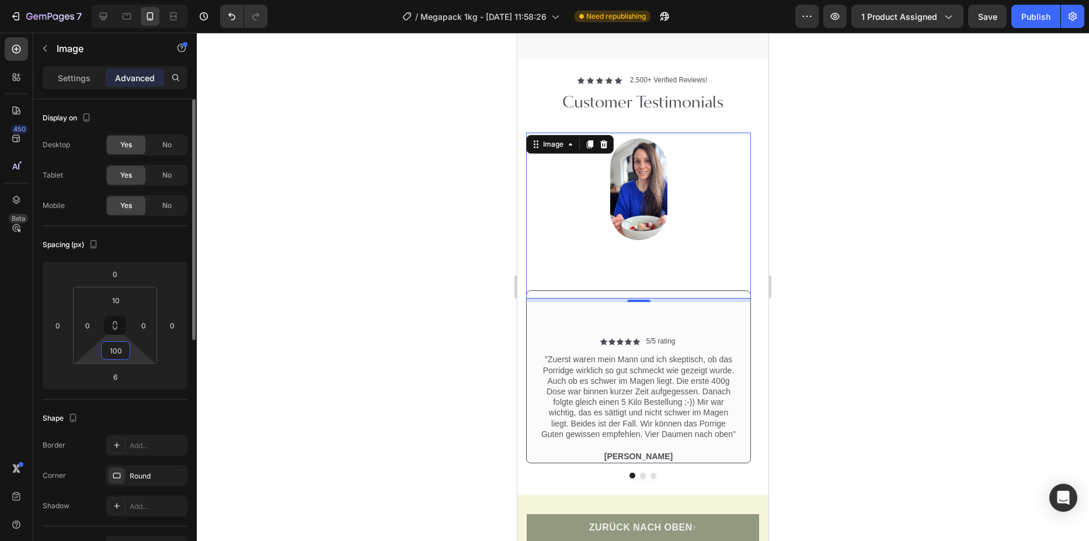
drag, startPoint x: 121, startPoint y: 353, endPoint x: 105, endPoint y: 353, distance: 16.4
click at [105, 353] on input "100" at bounding box center [115, 351] width 23 height 18
click at [128, 353] on div "-100" at bounding box center [115, 350] width 29 height 19
drag, startPoint x: 128, startPoint y: 353, endPoint x: 108, endPoint y: 353, distance: 19.9
click at [108, 353] on div "100" at bounding box center [115, 350] width 29 height 19
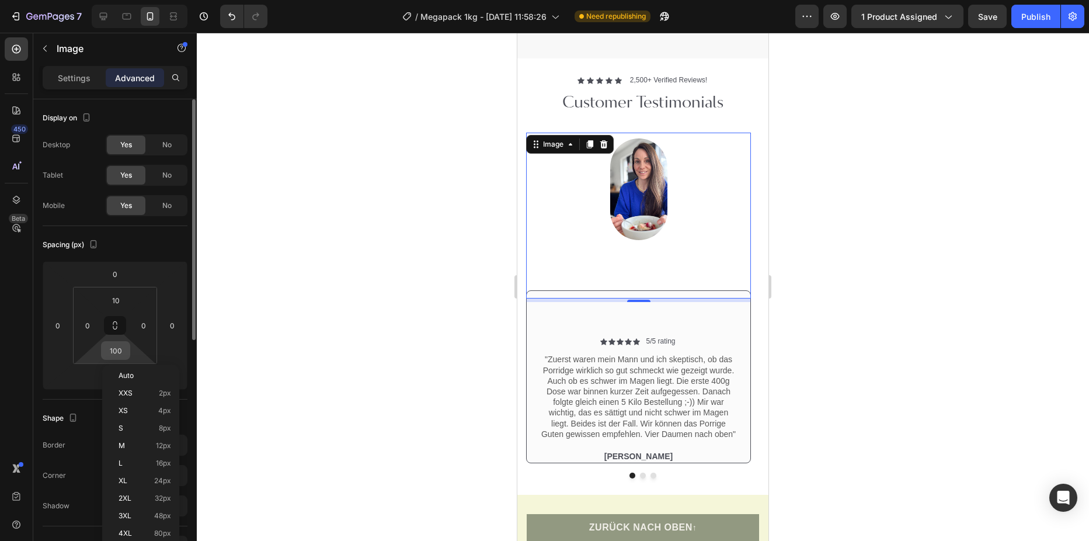
click at [112, 349] on input "100" at bounding box center [115, 351] width 23 height 18
click at [124, 356] on input "100" at bounding box center [115, 351] width 23 height 18
drag, startPoint x: 124, startPoint y: 349, endPoint x: 109, endPoint y: 348, distance: 15.8
click at [109, 348] on input "100" at bounding box center [115, 351] width 23 height 18
type input "10"
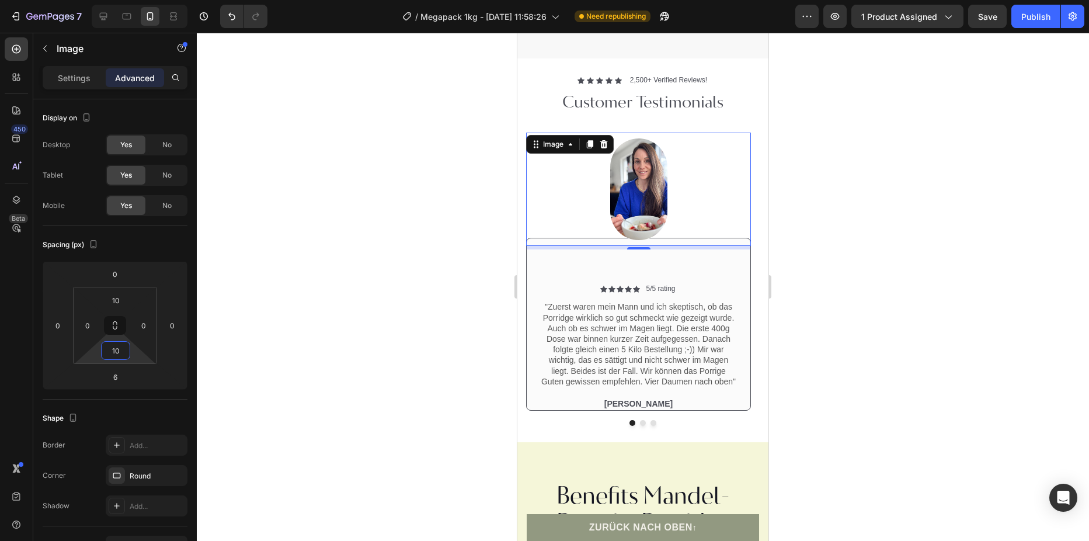
click at [402, 365] on div at bounding box center [643, 287] width 892 height 508
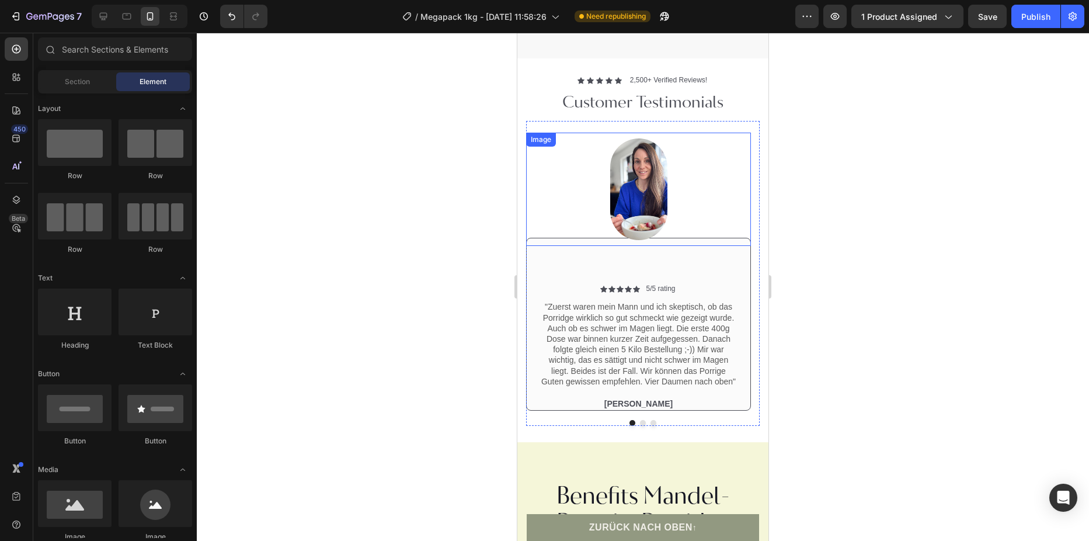
click at [663, 211] on img at bounding box center [638, 189] width 57 height 102
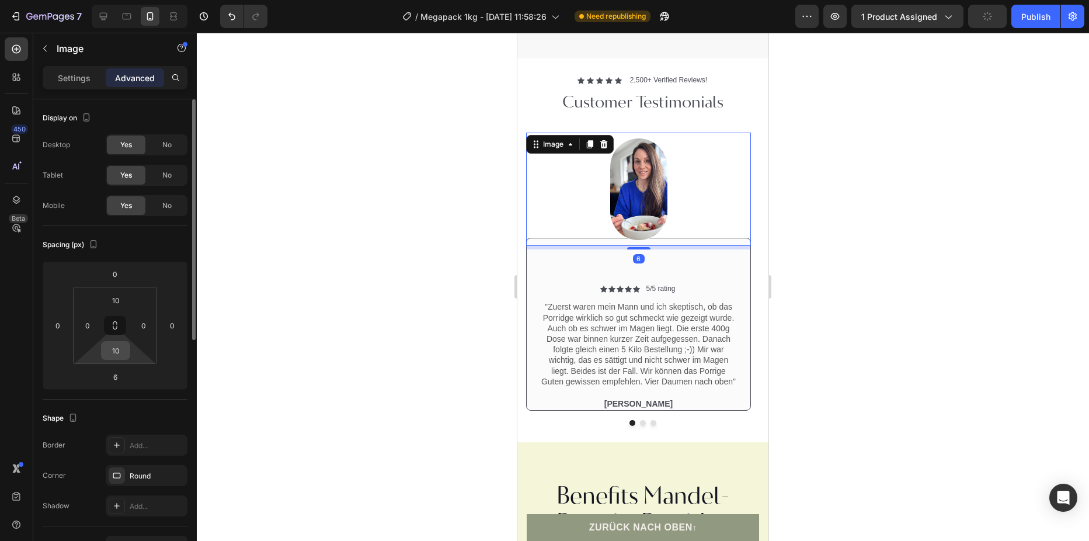
click at [117, 354] on input "10" at bounding box center [115, 351] width 23 height 18
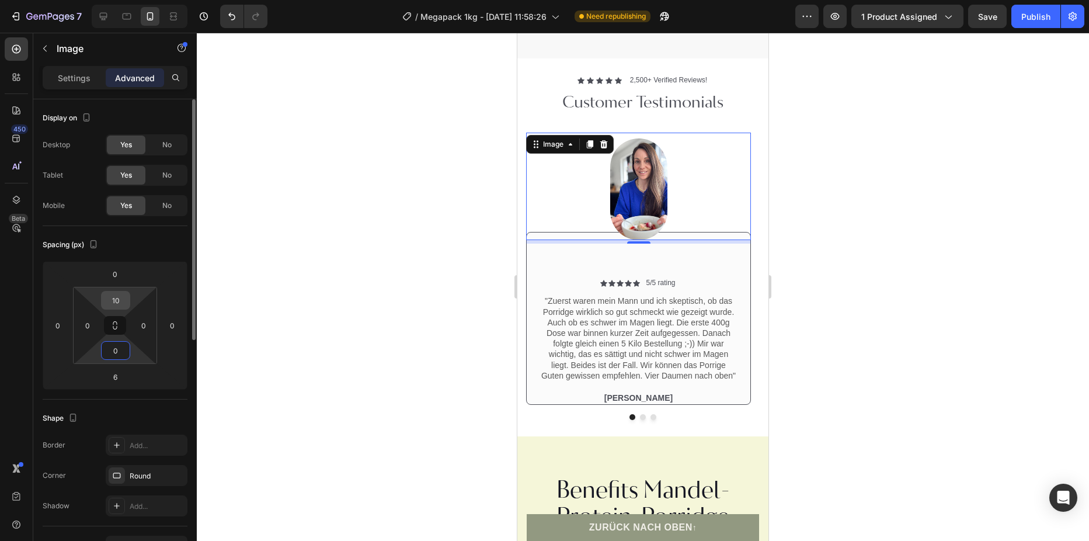
type input "0"
click at [116, 301] on input "10" at bounding box center [115, 300] width 23 height 18
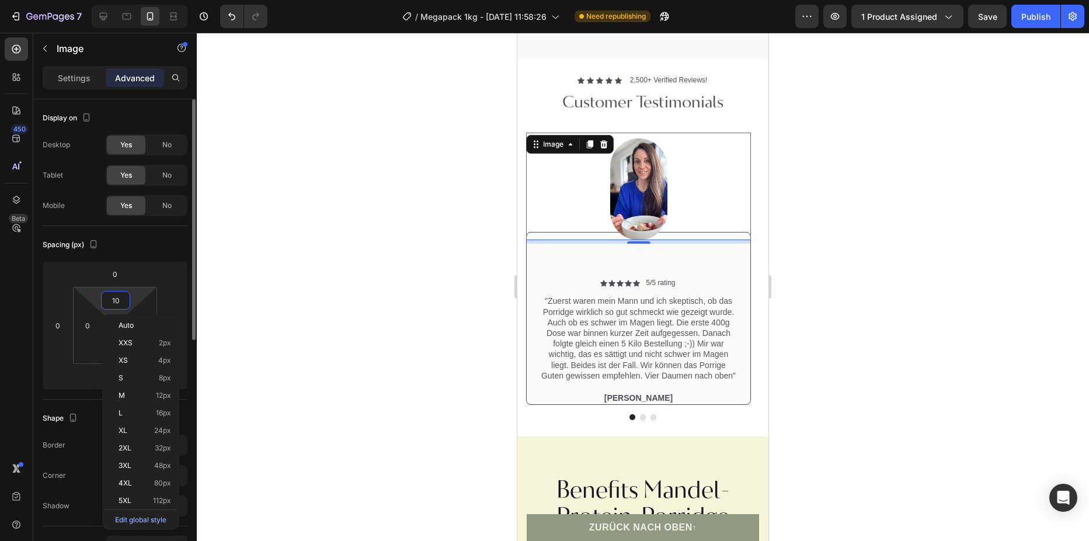
type input "0"
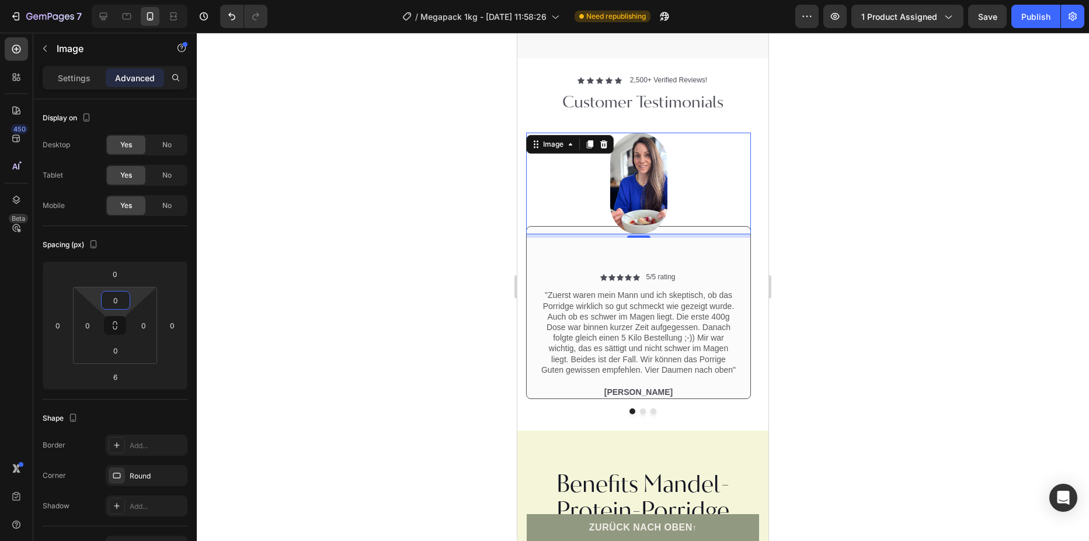
click at [945, 359] on div at bounding box center [643, 287] width 892 height 508
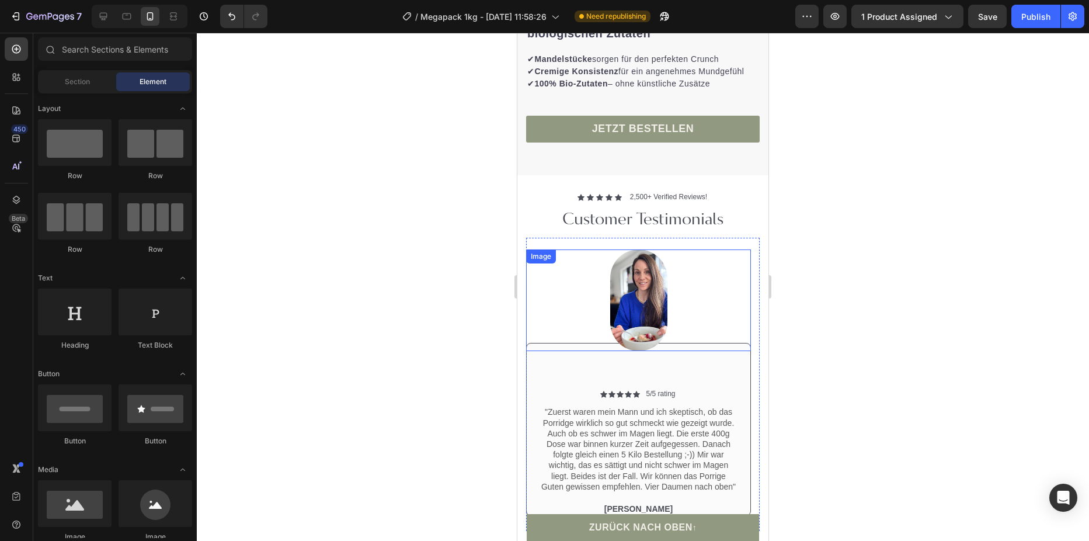
scroll to position [1518, 0]
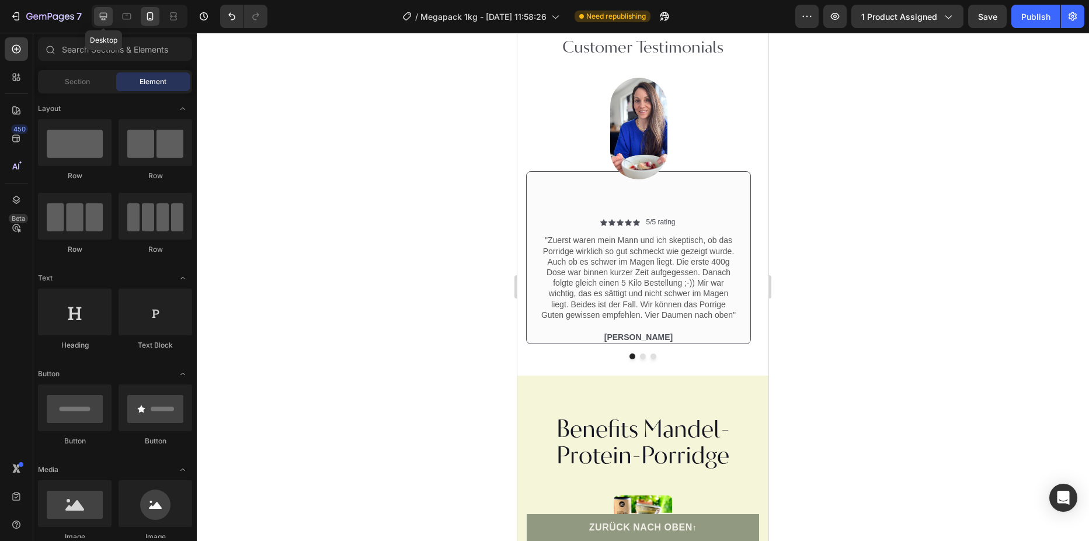
click at [105, 20] on icon at bounding box center [104, 17] width 8 height 8
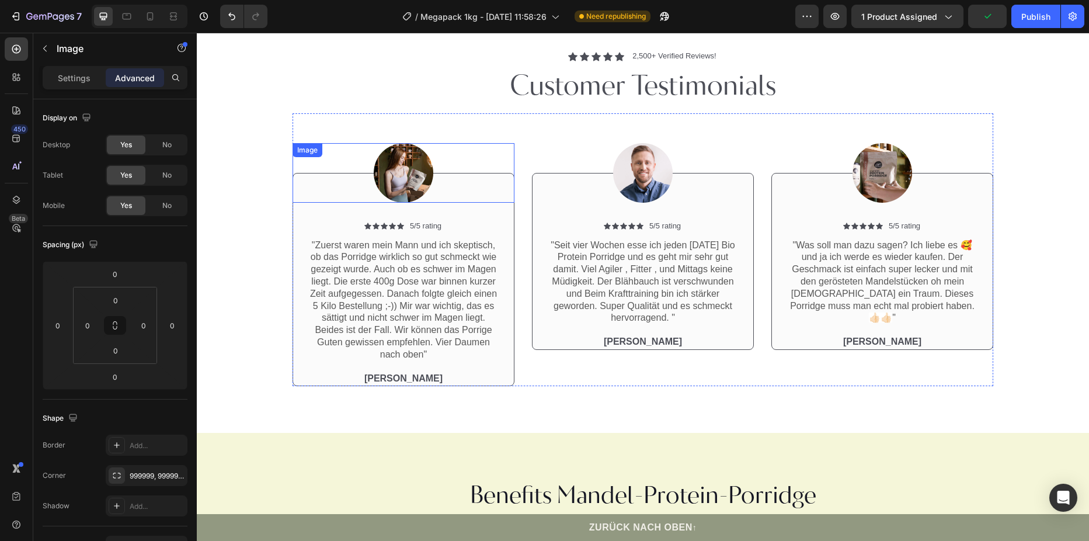
click at [411, 159] on img at bounding box center [404, 173] width 60 height 60
click at [391, 180] on img at bounding box center [404, 173] width 60 height 60
click at [319, 158] on div "Image" at bounding box center [319, 154] width 25 height 11
click at [406, 180] on img at bounding box center [404, 173] width 60 height 60
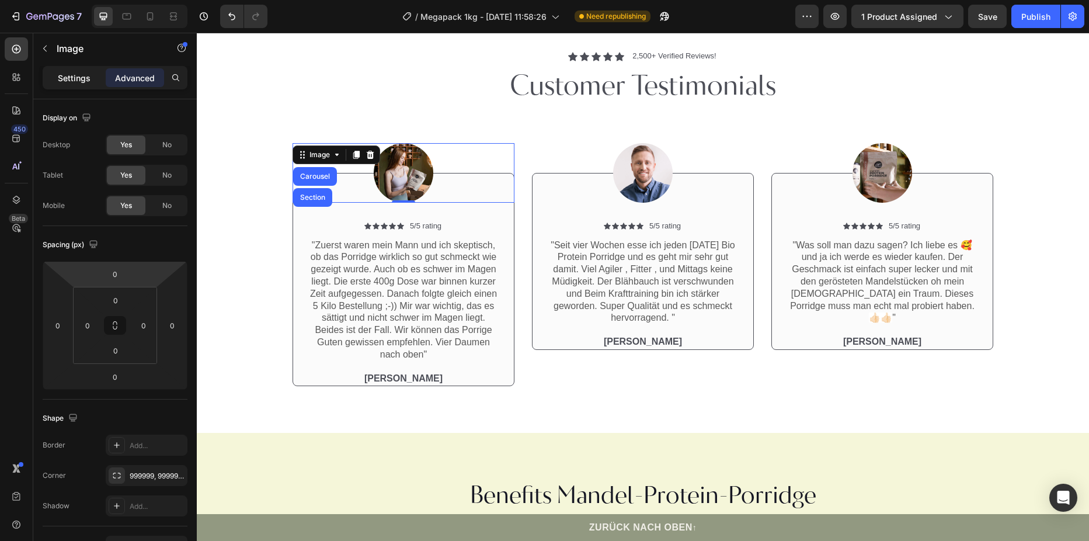
click at [57, 83] on div "Settings" at bounding box center [74, 77] width 58 height 19
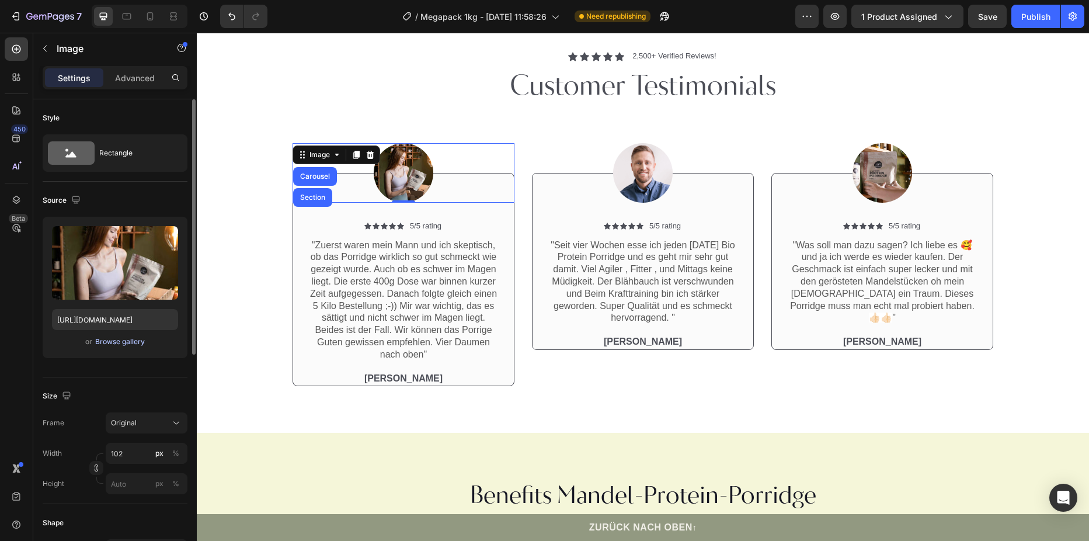
click at [140, 345] on div "Browse gallery" at bounding box center [120, 341] width 50 height 11
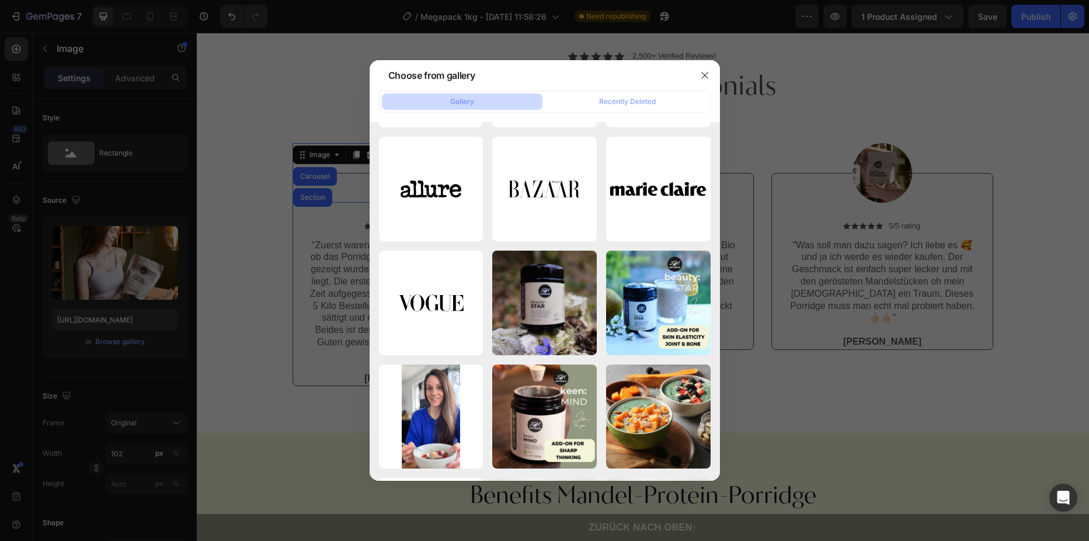
scroll to position [2102, 0]
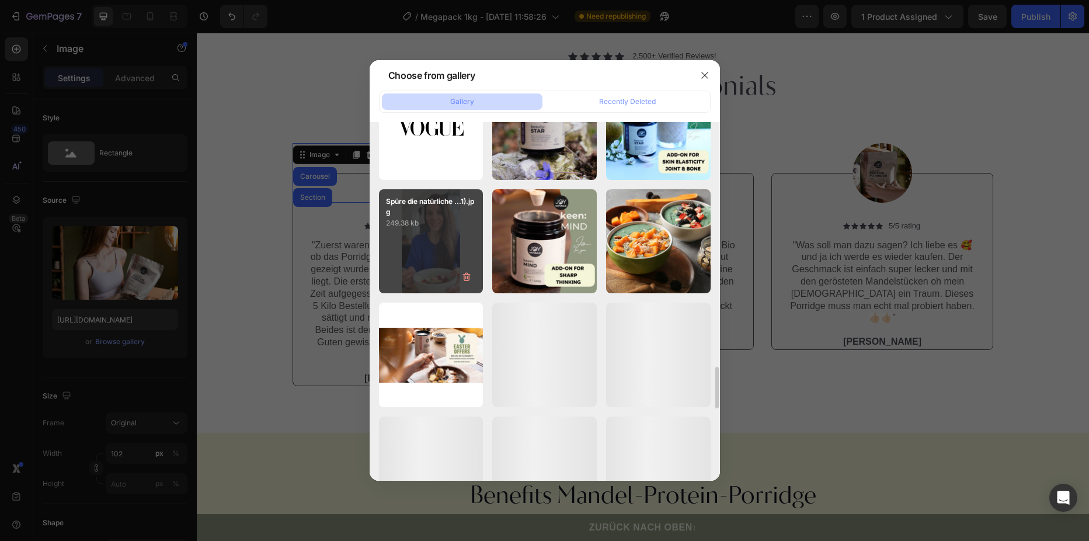
click at [435, 249] on div "Spüre die natürliche ...1).jpg 249.38 kb" at bounding box center [431, 241] width 105 height 105
type input "https://cdn.shopify.com/s/files/1/0709/0356/2552/files/gempages_541183482018137…"
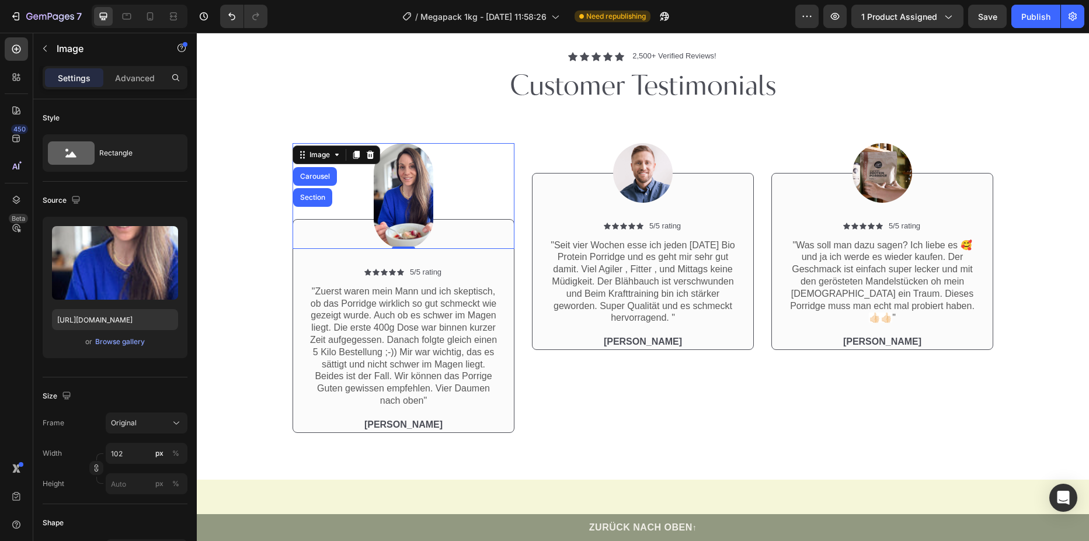
click at [419, 218] on img at bounding box center [404, 196] width 60 height 106
drag, startPoint x: 397, startPoint y: 246, endPoint x: 394, endPoint y: 213, distance: 34.1
click at [394, 213] on div "Image Carousel Section 0" at bounding box center [404, 196] width 222 height 106
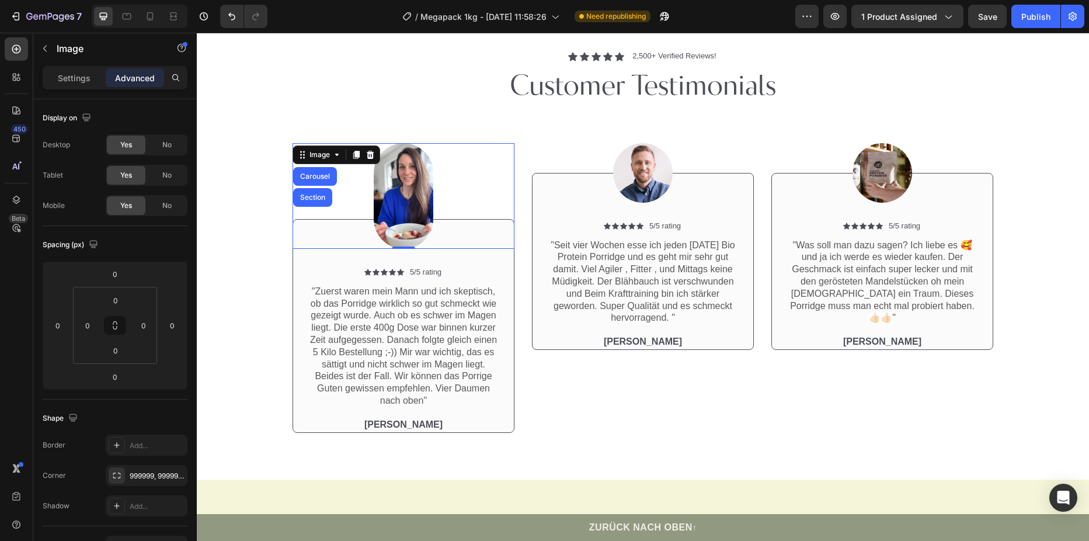
click at [394, 161] on img at bounding box center [404, 196] width 60 height 106
click at [420, 203] on img at bounding box center [404, 196] width 60 height 106
click at [81, 72] on p "Settings" at bounding box center [74, 78] width 33 height 12
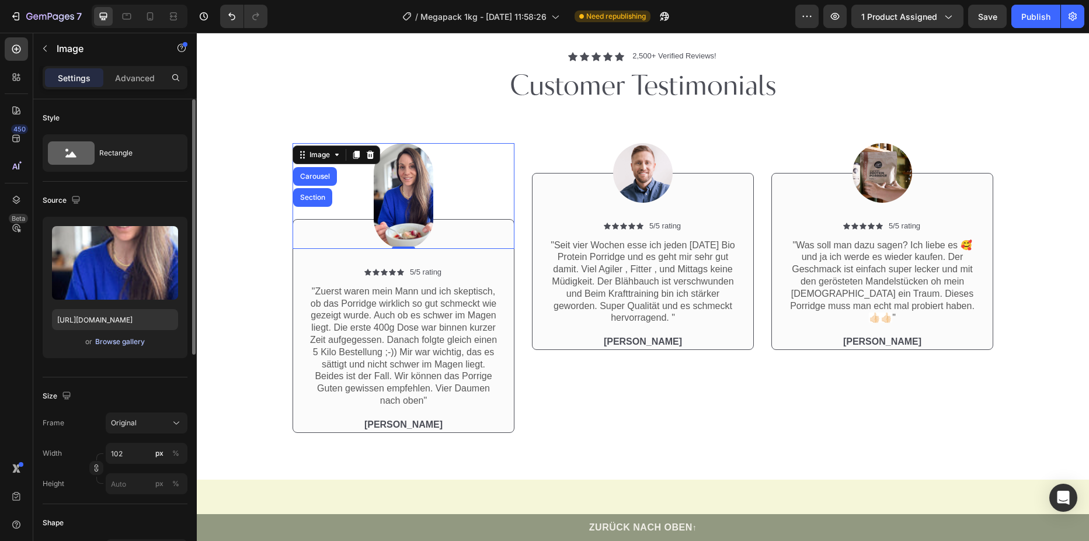
click at [131, 341] on div "Browse gallery" at bounding box center [120, 341] width 50 height 11
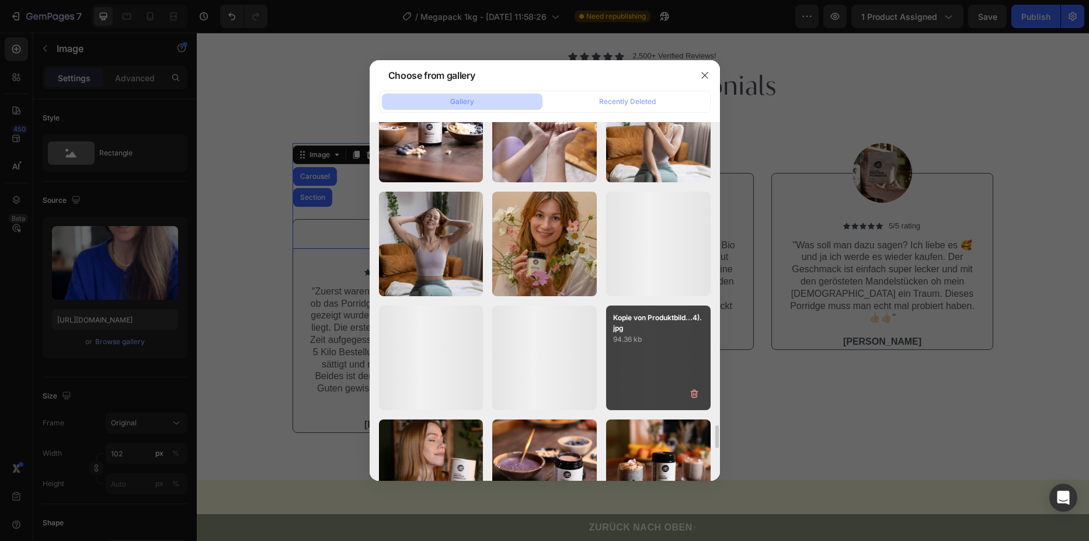
scroll to position [4773, 0]
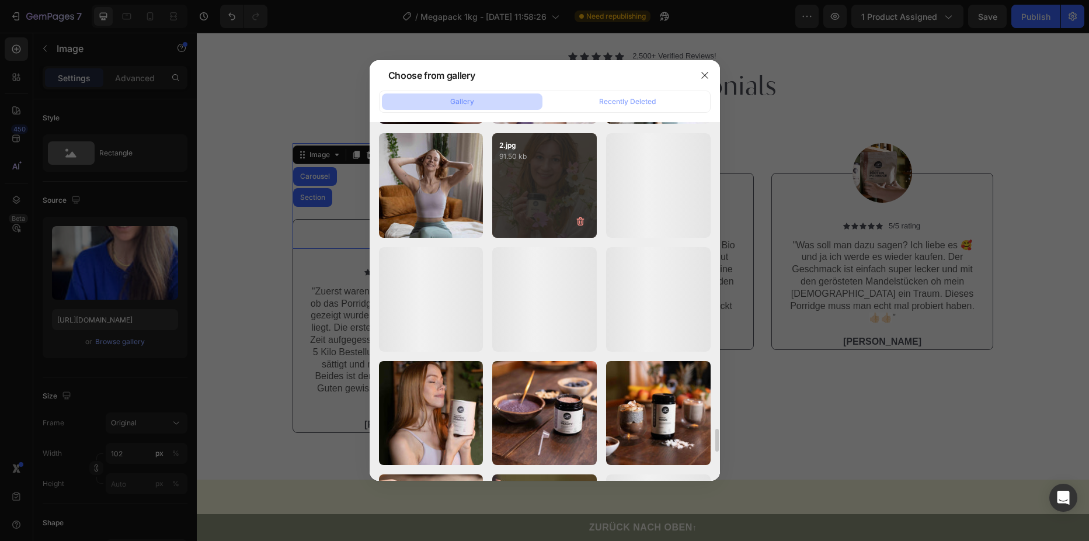
click at [563, 194] on div "2.jpg 91.50 kb" at bounding box center [544, 185] width 105 height 105
type input "https://cdn.shopify.com/s/files/1/0709/0356/2552/files/gempages_541183482018137…"
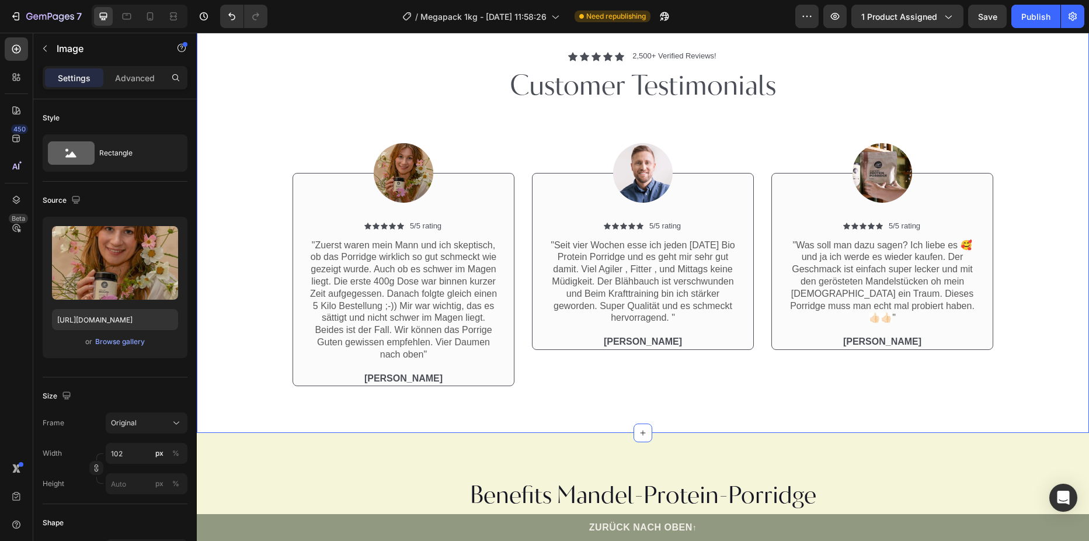
click at [785, 412] on div "Icon Icon Icon Icon Icon Icon List 2,500+ Verified Reviews! Text Block Row Cust…" at bounding box center [643, 218] width 892 height 429
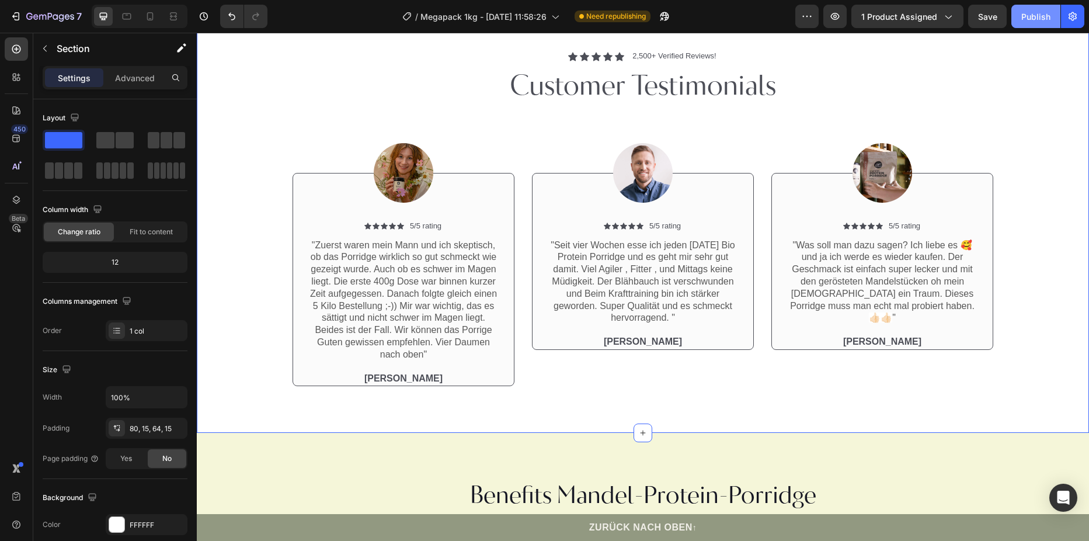
click at [1050, 18] on div "Publish" at bounding box center [1035, 17] width 29 height 12
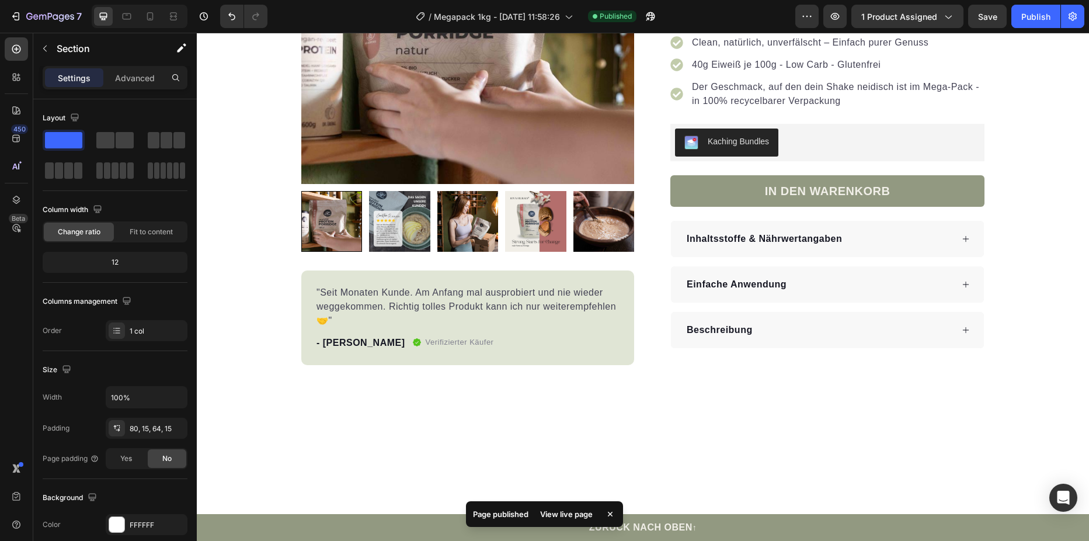
scroll to position [0, 0]
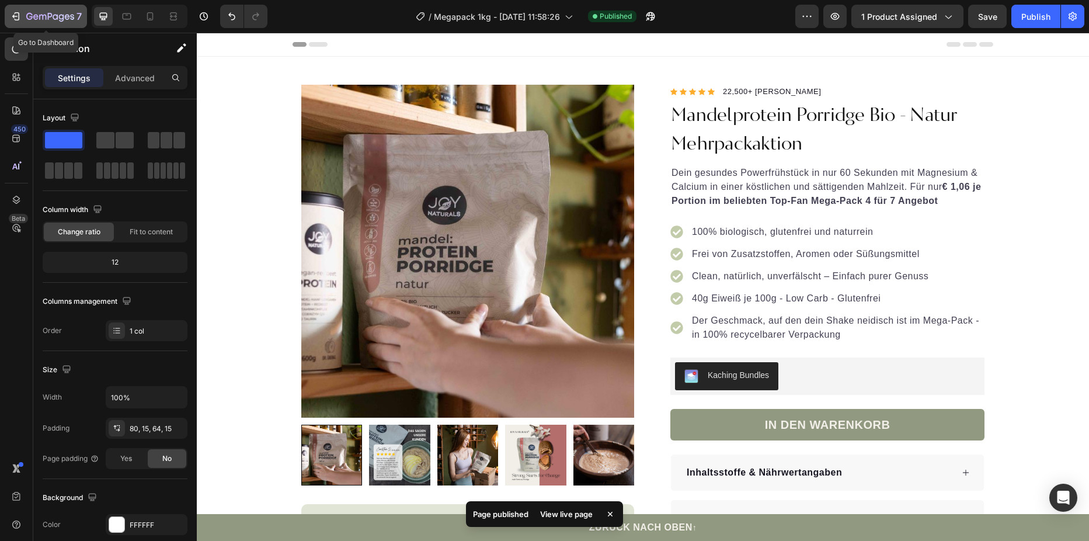
click at [21, 10] on div "7" at bounding box center [46, 16] width 72 height 14
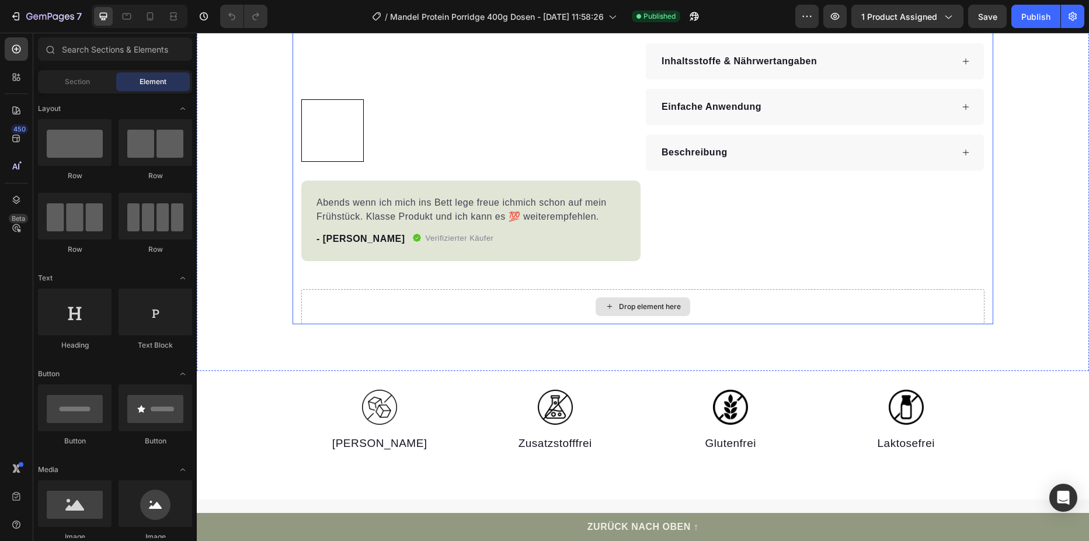
scroll to position [58, 0]
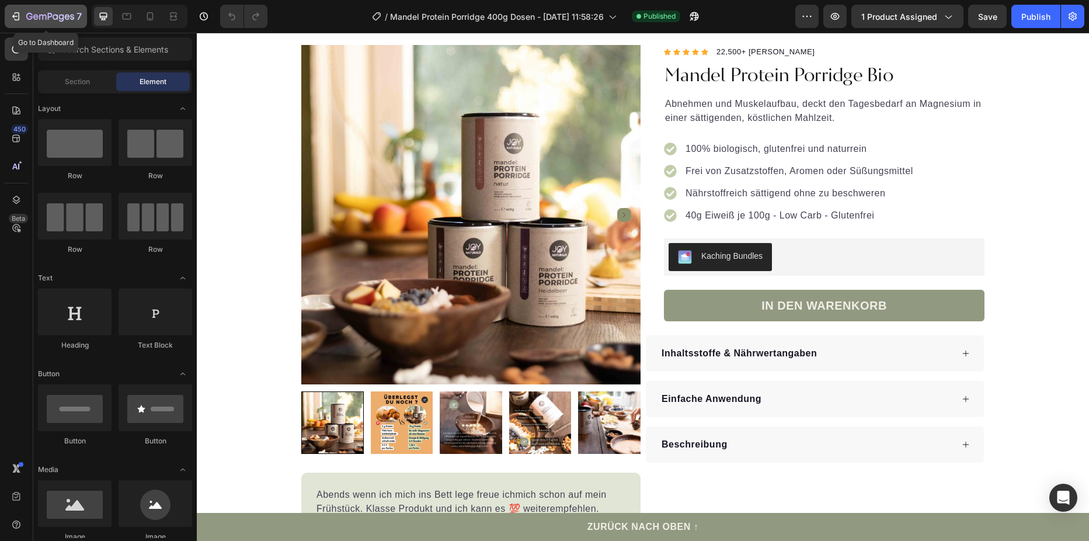
click at [17, 14] on icon "button" at bounding box center [16, 17] width 12 height 12
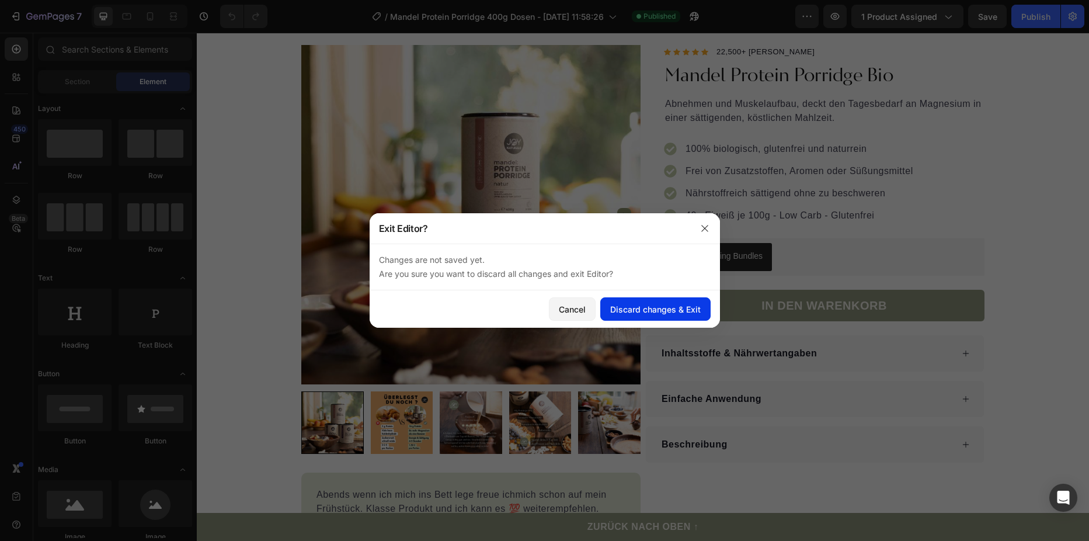
click at [637, 313] on div "Discard changes & Exit" at bounding box center [655, 309] width 91 height 12
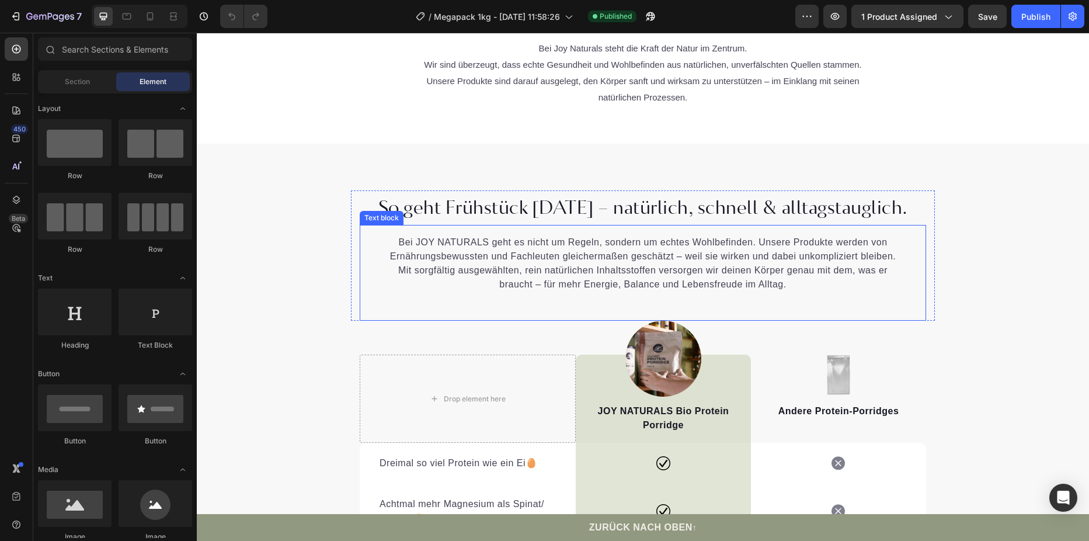
scroll to position [2920, 0]
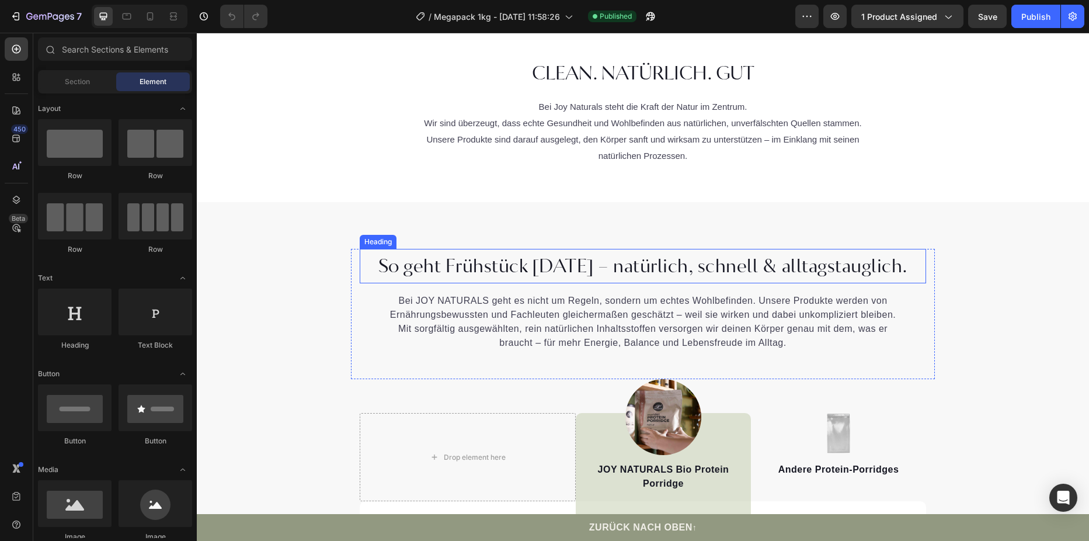
click at [453, 263] on span "So geht Frühstück [DATE] – natürlich, schnell & alltagstauglich." at bounding box center [643, 267] width 530 height 24
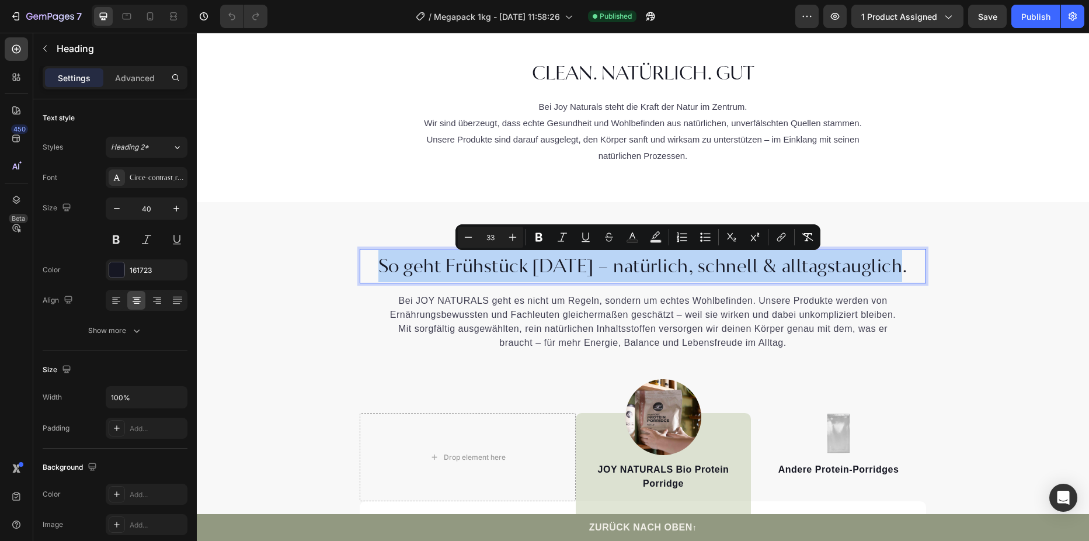
drag, startPoint x: 381, startPoint y: 263, endPoint x: 901, endPoint y: 265, distance: 520.3
click at [901, 265] on p "So geht Frühstück [DATE] – natürlich, schnell & alltagstauglich." at bounding box center [643, 266] width 564 height 32
click at [879, 261] on span "So geht Frühstück [DATE] – natürlich, schnell & alltagstauglich." at bounding box center [643, 267] width 530 height 24
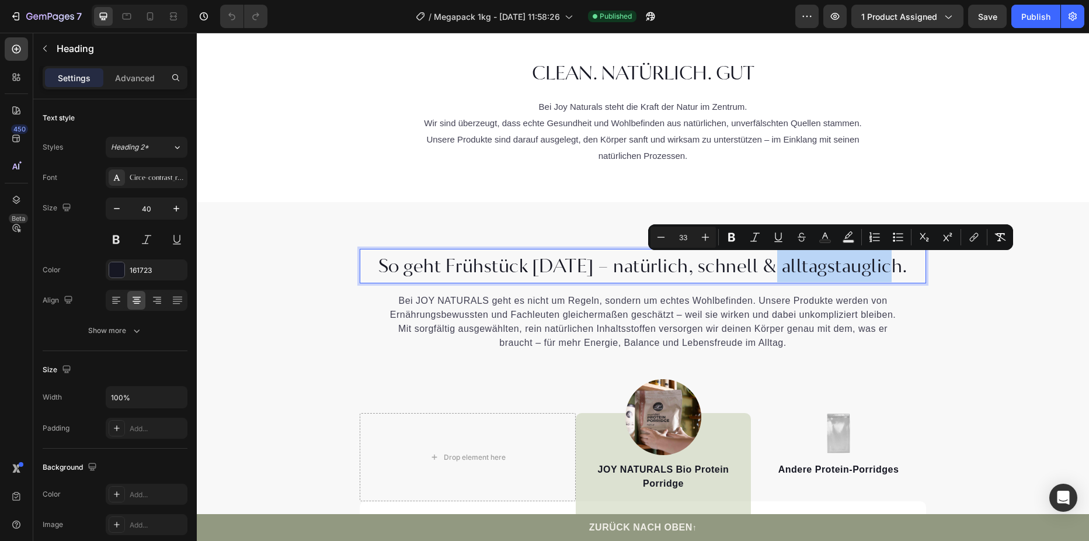
drag, startPoint x: 893, startPoint y: 265, endPoint x: 773, endPoint y: 267, distance: 119.7
click at [773, 267] on span "So geht Frühstück [DATE] – natürlich, schnell & alltagstauglich." at bounding box center [643, 267] width 530 height 24
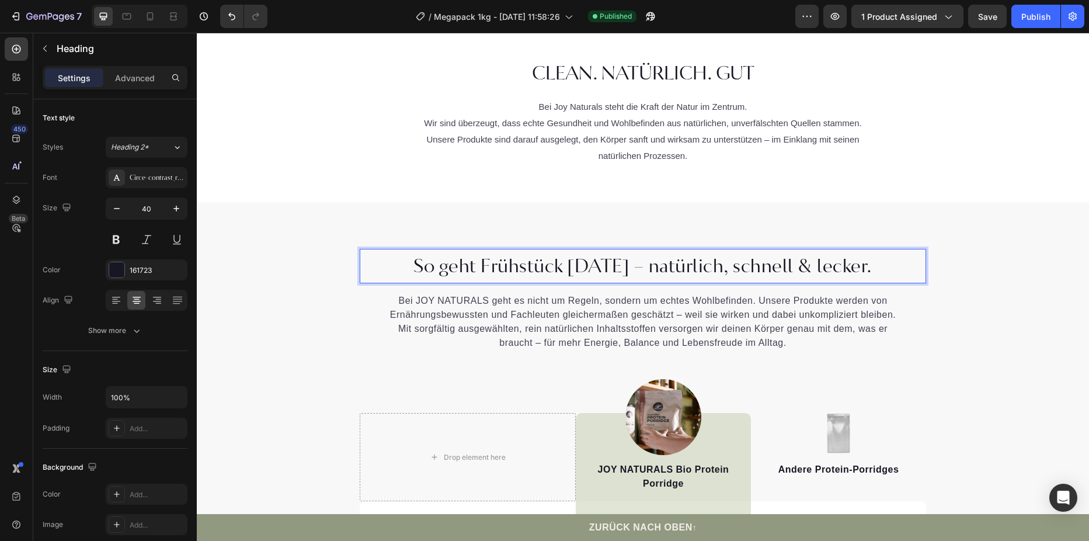
click at [852, 269] on span "So geht Frühstück [DATE] – natürlich, schnell & lecker." at bounding box center [642, 267] width 459 height 24
click at [864, 267] on p "So geht Frühstück [DATE] – natürlich, schnell & lecker." at bounding box center [643, 266] width 564 height 32
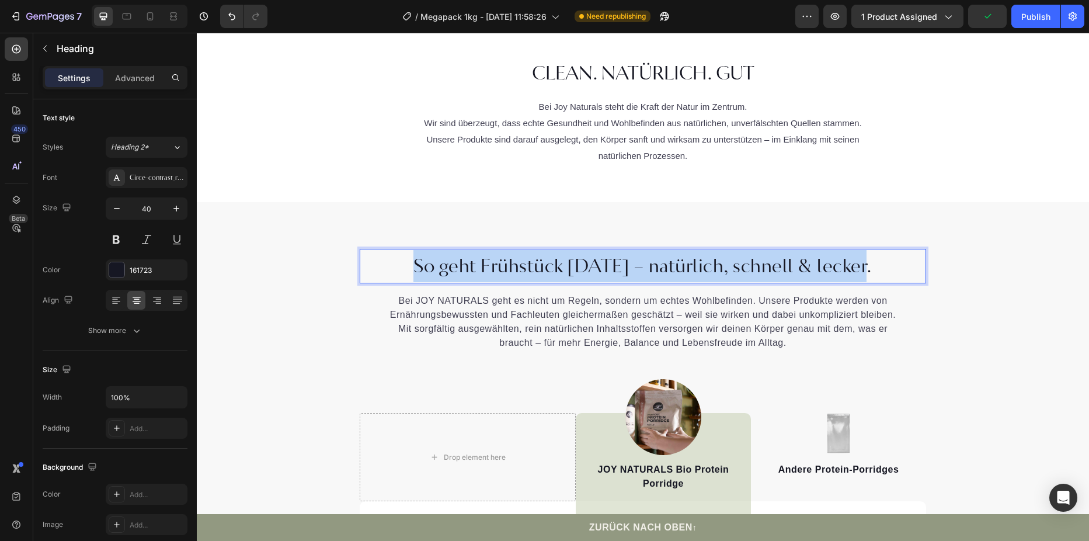
drag, startPoint x: 877, startPoint y: 268, endPoint x: 406, endPoint y: 260, distance: 470.8
click at [406, 260] on p "So geht Frühstück [DATE] – natürlich, schnell & lecker." at bounding box center [643, 266] width 564 height 32
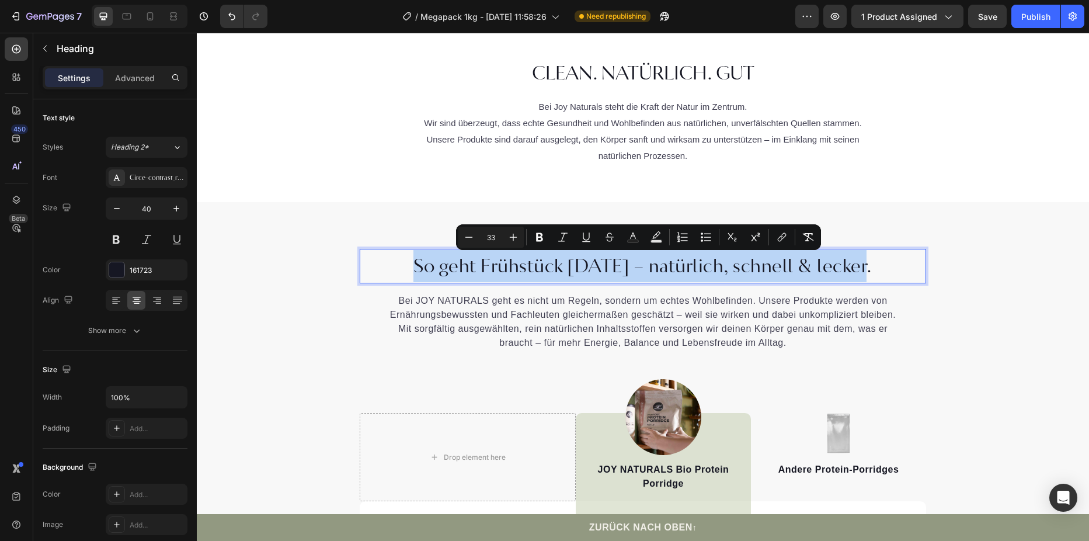
click at [765, 265] on span "So geht Frühstück [DATE] – natürlich, schnell & lecker." at bounding box center [642, 267] width 459 height 24
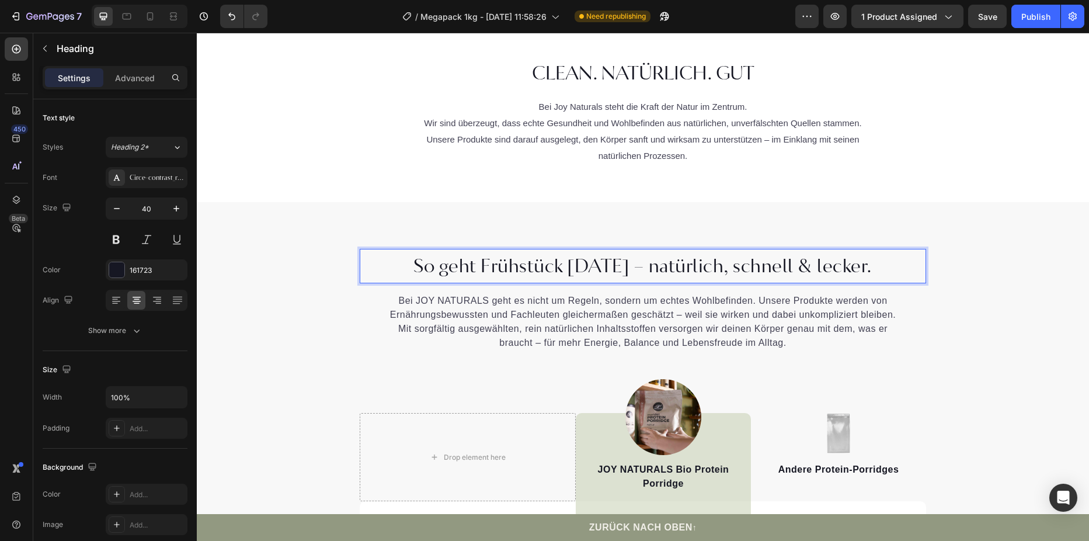
click at [714, 266] on span "So geht Frühstück heute – natürlich, schnell & lecker." at bounding box center [642, 267] width 459 height 24
click at [721, 270] on span "So geht Frühstück heute – natürlich, schnell & lecker." at bounding box center [642, 267] width 459 height 24
click at [658, 266] on span "So geht Frühstück [DATE] – natürlich, ehrlich schnell & lecker." at bounding box center [643, 267] width 522 height 24
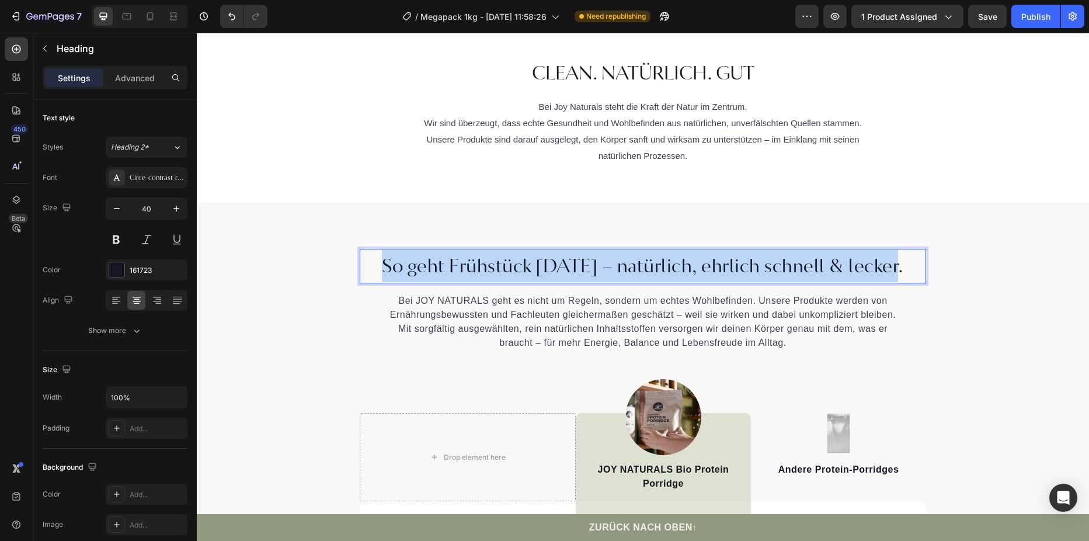
drag, startPoint x: 898, startPoint y: 269, endPoint x: 374, endPoint y: 262, distance: 523.9
click at [374, 262] on p "So geht Frühstück [DATE] – natürlich, ehrlich schnell & lecker." at bounding box center [643, 266] width 564 height 32
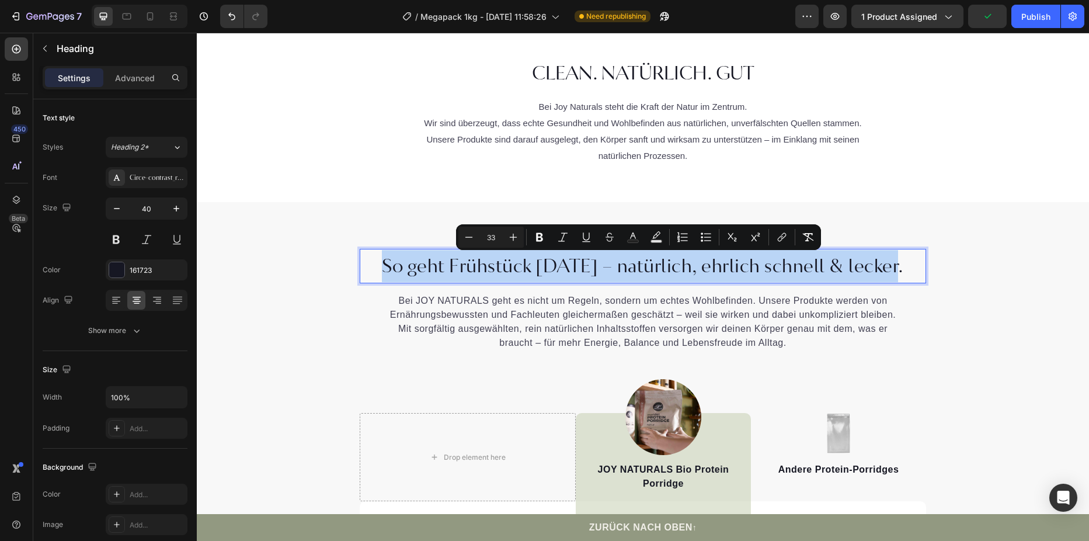
copy span "So geht Frühstück [DATE] – natürlich, ehrlich schnell & lecker."
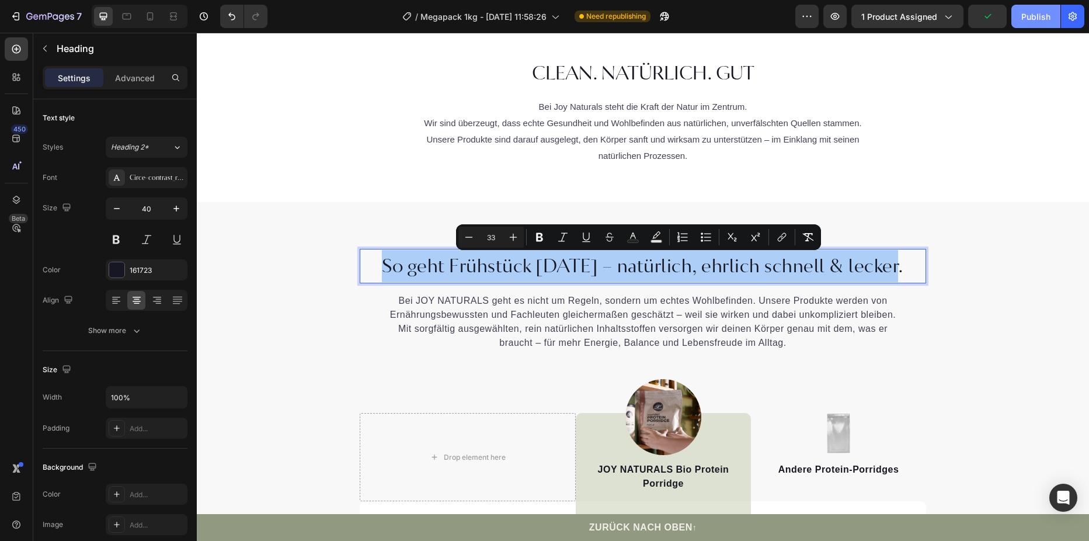
click at [1031, 17] on div "Publish" at bounding box center [1035, 17] width 29 height 12
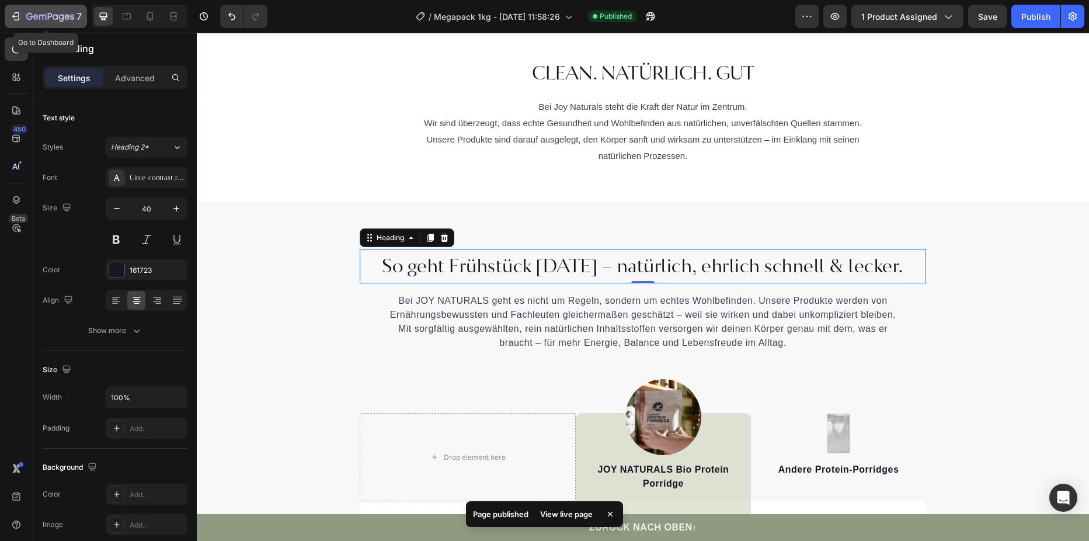
click at [20, 15] on icon "button" at bounding box center [16, 17] width 12 height 12
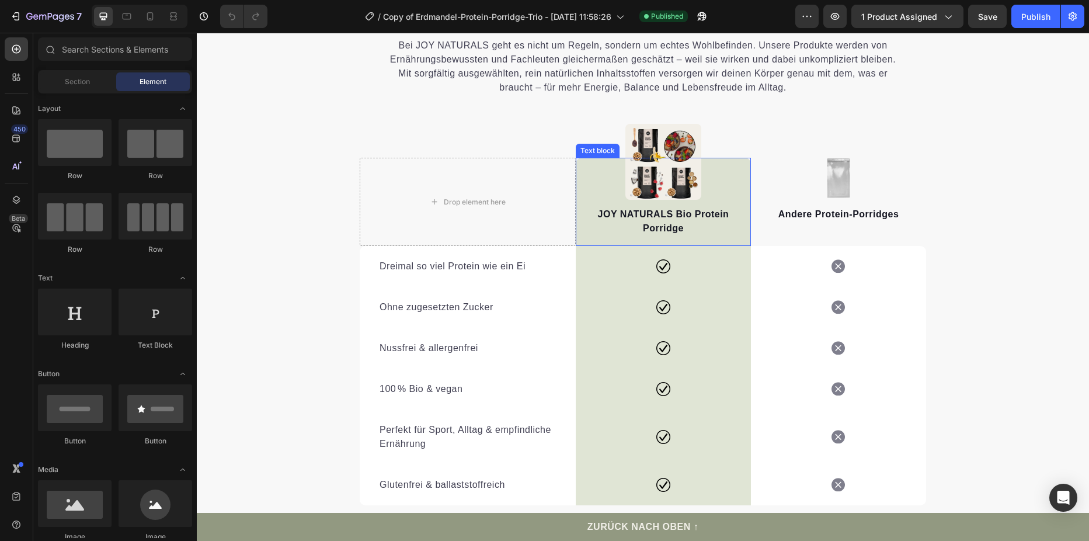
scroll to position [5256, 0]
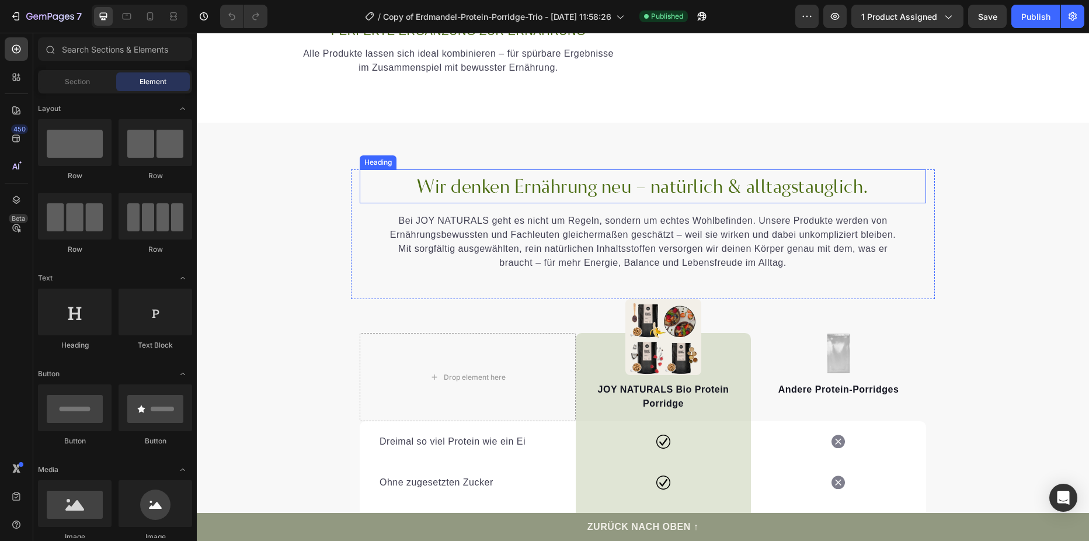
click at [493, 182] on span "Wir denken Ernährung neu – natürlich & alltagstauglich." at bounding box center [643, 186] width 452 height 23
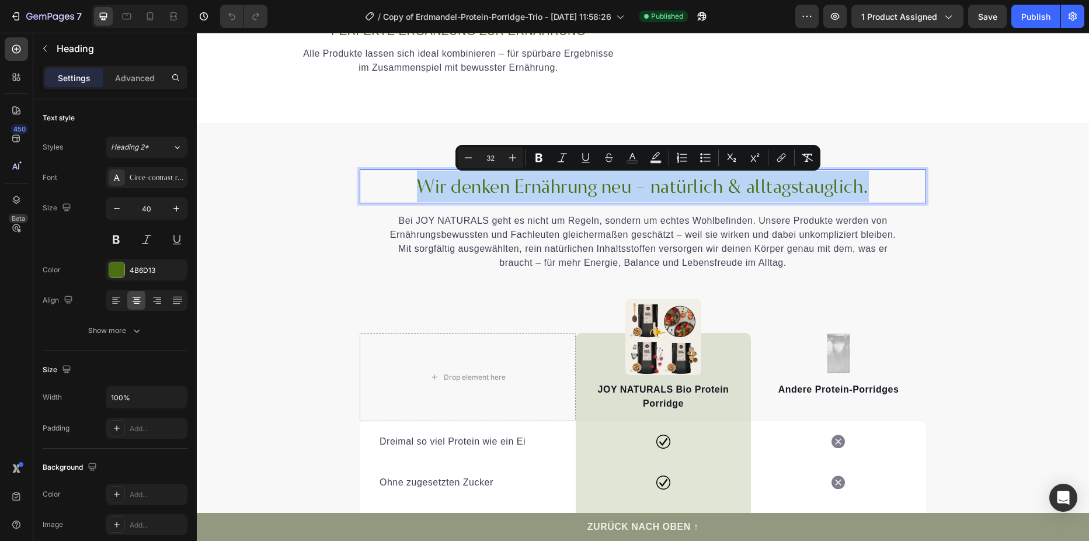
drag, startPoint x: 402, startPoint y: 183, endPoint x: 865, endPoint y: 194, distance: 463.2
click at [865, 194] on p "Wir denken Ernährung neu – natürlich & alltagstauglich." at bounding box center [643, 187] width 564 height 32
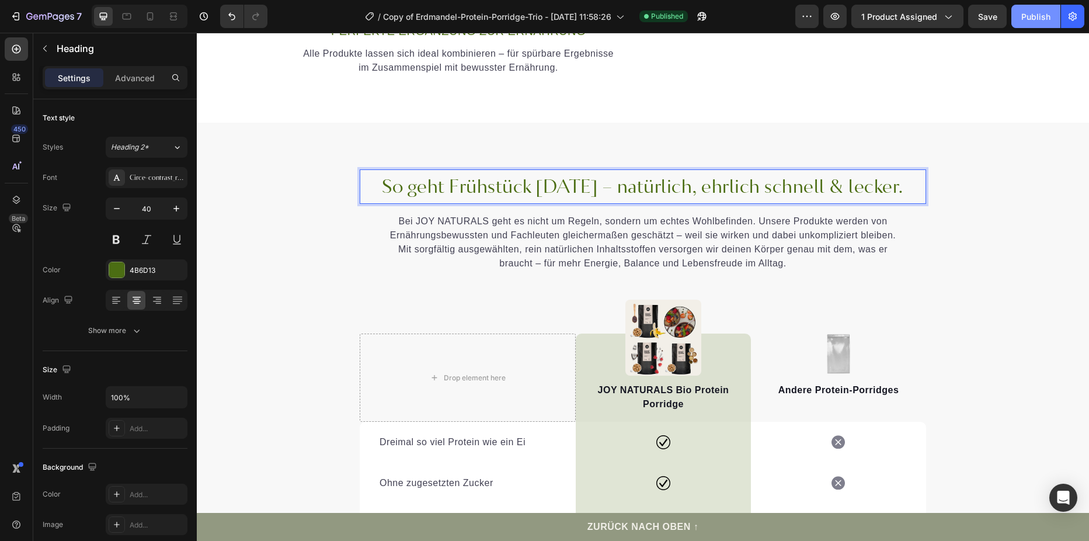
click at [1033, 20] on div "Publish" at bounding box center [1035, 17] width 29 height 12
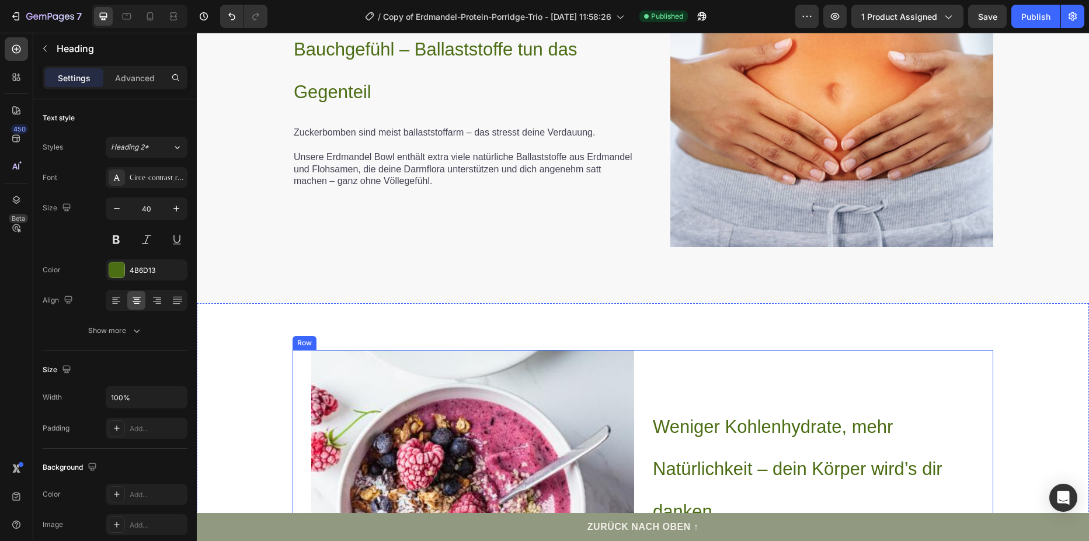
scroll to position [3095, 0]
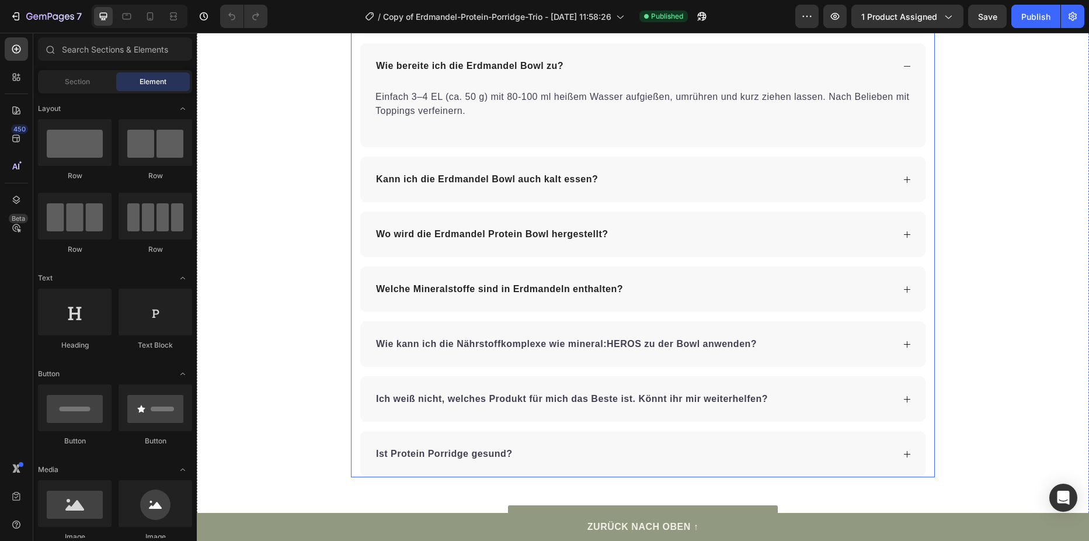
scroll to position [6865, 0]
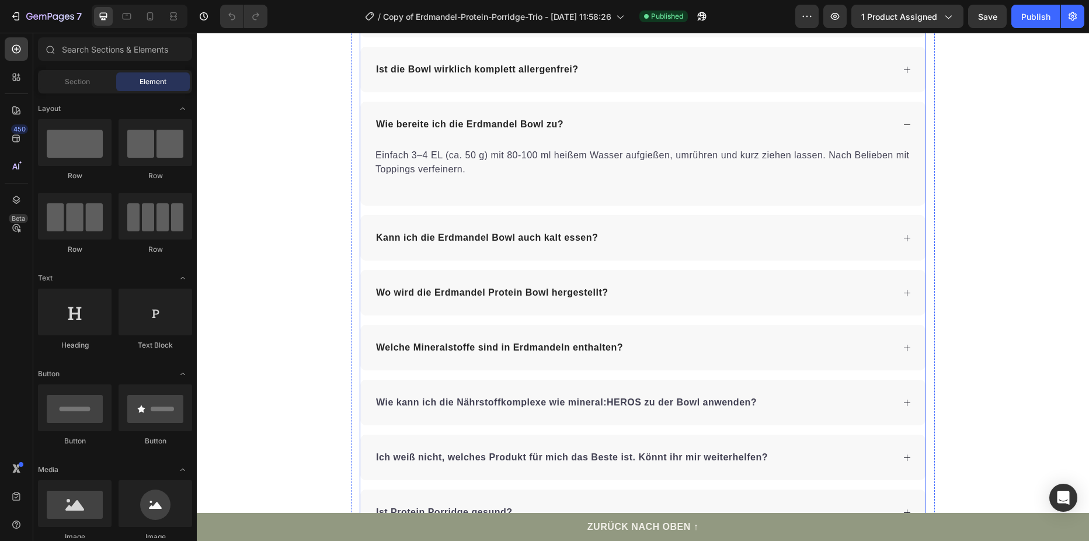
click at [902, 131] on div "Wie bereite ich die Erdmandel Bowl zu?" at bounding box center [642, 125] width 565 height 46
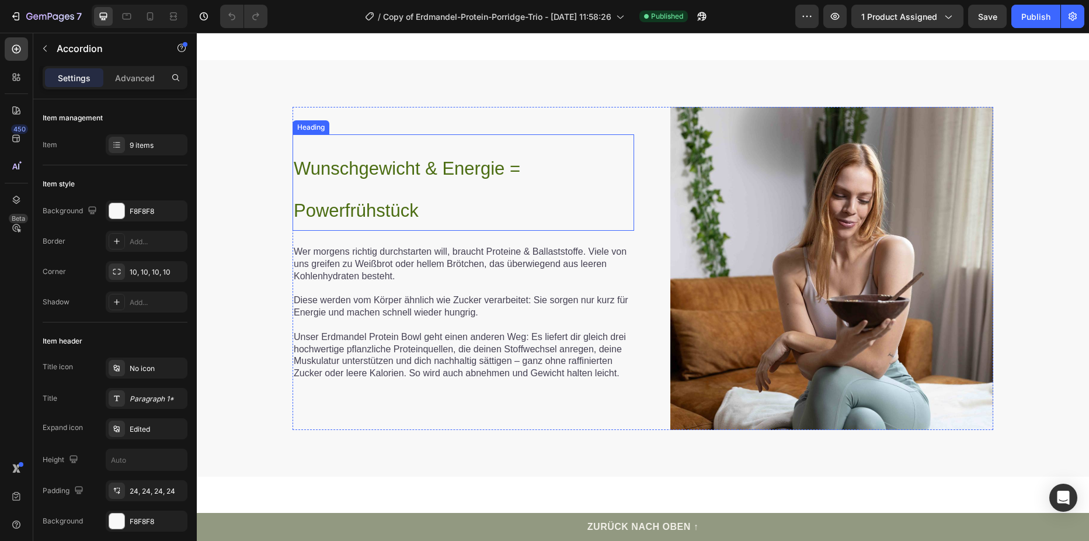
scroll to position [3396, 0]
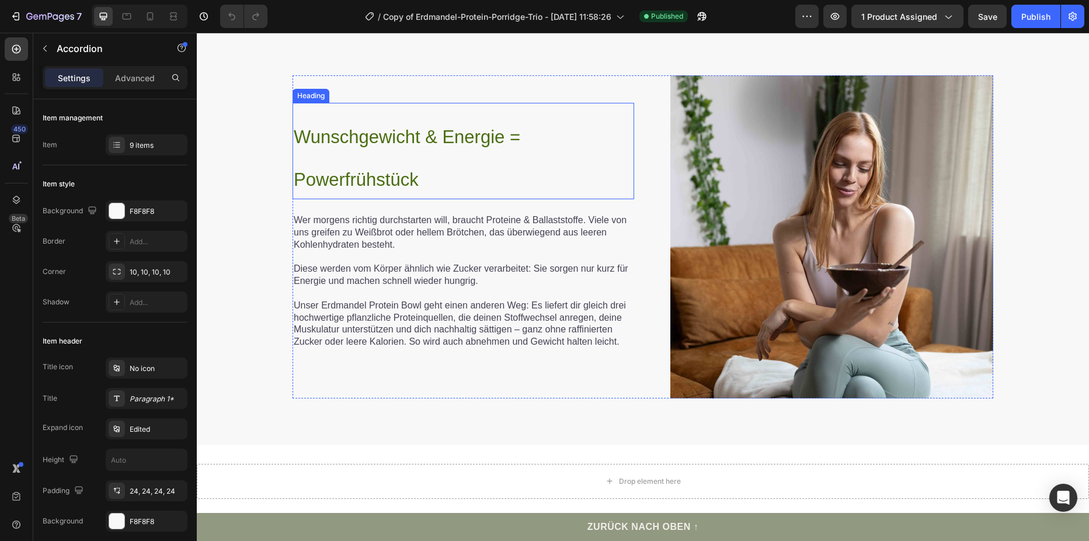
click at [346, 144] on span "Wunschgewicht & Energie = Powerfrühstück" at bounding box center [407, 158] width 227 height 63
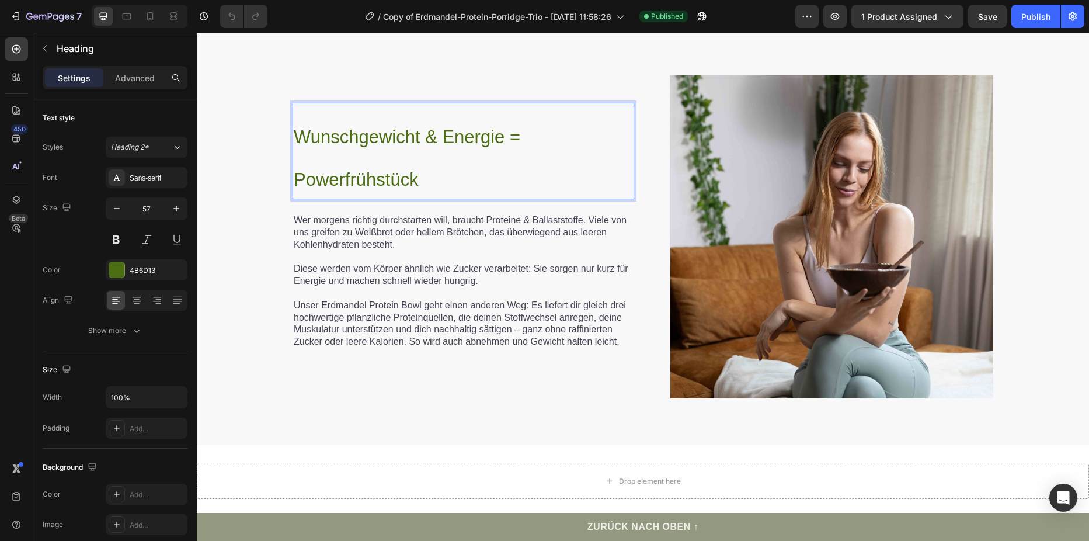
click at [343, 134] on span "Wunschgewicht & Energie = Powerfrühstück" at bounding box center [407, 158] width 227 height 63
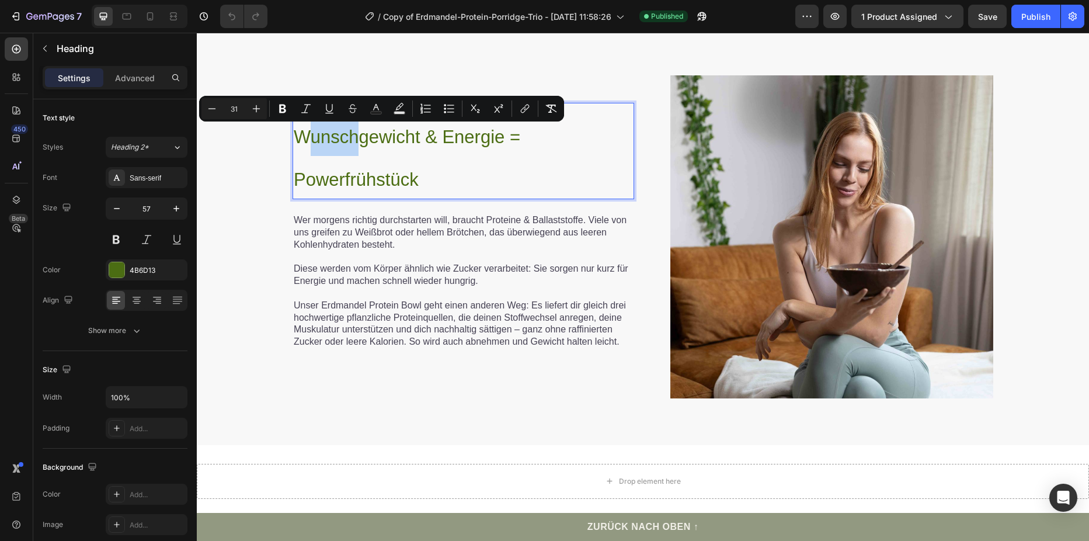
drag, startPoint x: 353, startPoint y: 135, endPoint x: 302, endPoint y: 142, distance: 51.3
click at [302, 142] on span "Wunschgewicht & Energie = Powerfrühstück" at bounding box center [407, 158] width 227 height 63
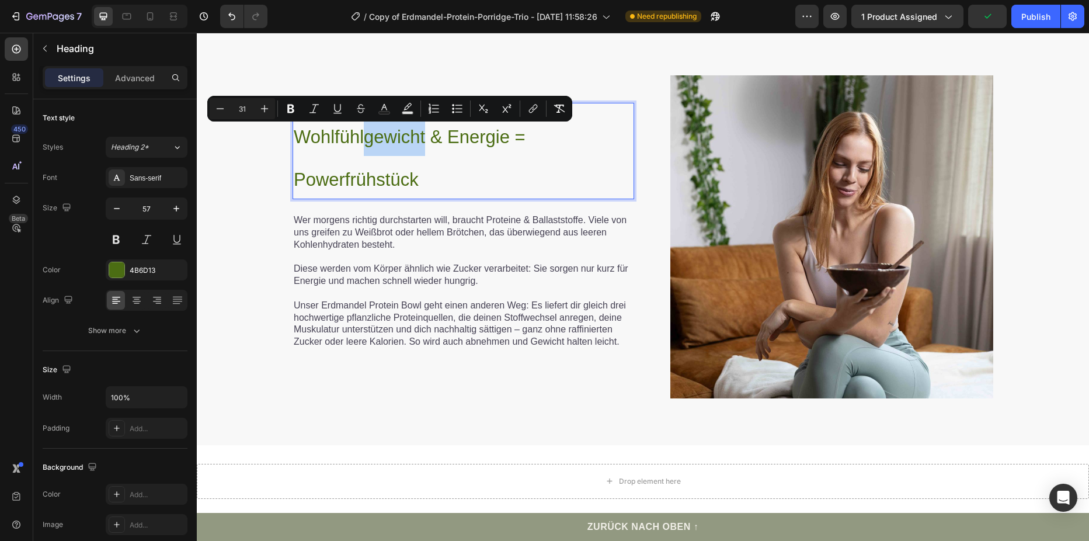
drag, startPoint x: 420, startPoint y: 135, endPoint x: 362, endPoint y: 140, distance: 58.1
click at [362, 140] on span "Wohlfühlgewicht & Energie = Powerfrühstück" at bounding box center [410, 158] width 232 height 63
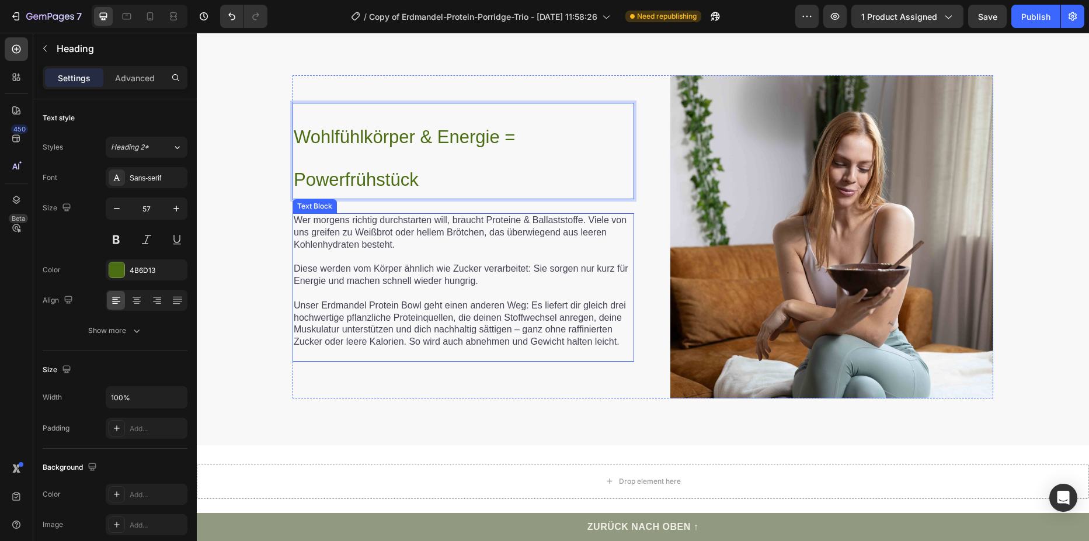
click at [453, 345] on span "Unser Erdmandel Protein Bowl geht einen anderen Weg: Es liefert dir gleich drei…" at bounding box center [460, 323] width 332 height 46
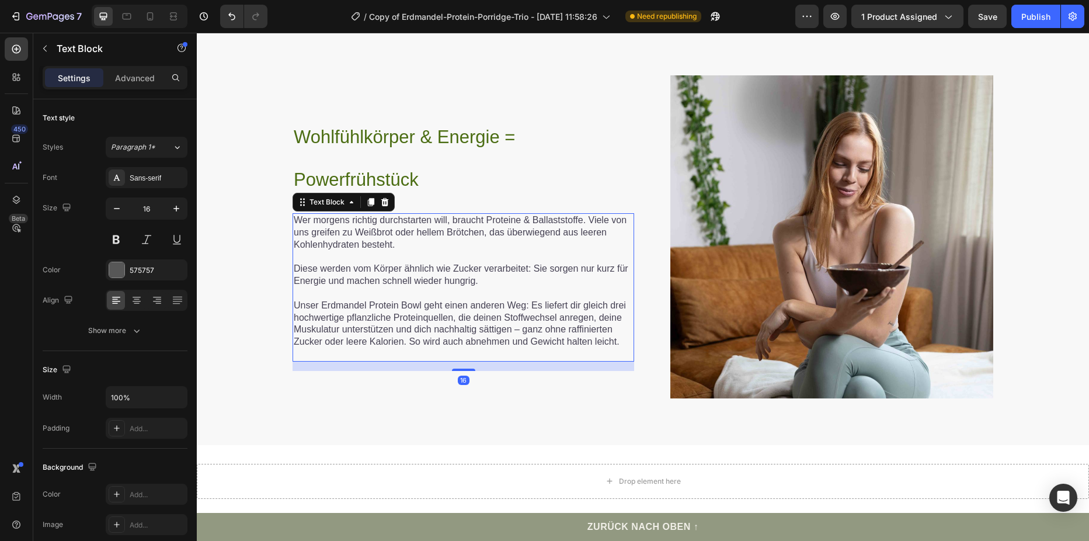
click at [449, 339] on span "Unser Erdmandel Protein Bowl geht einen anderen Weg: Es liefert dir gleich drei…" at bounding box center [460, 323] width 332 height 46
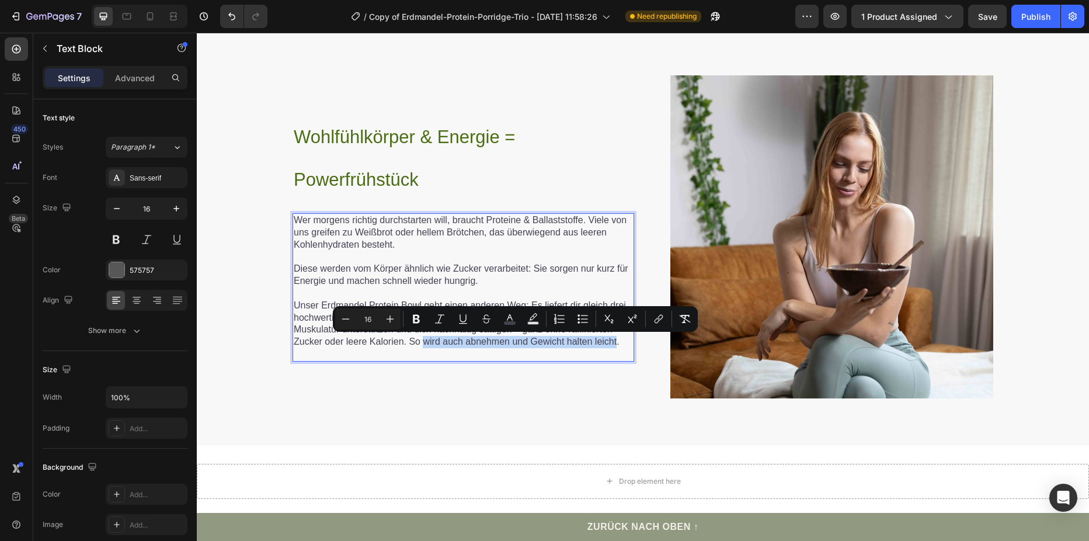
drag, startPoint x: 421, startPoint y: 339, endPoint x: 613, endPoint y: 345, distance: 192.2
click at [613, 345] on span "Unser Erdmandel Protein Bowl geht einen anderen Weg: Es liefert dir gleich drei…" at bounding box center [460, 323] width 332 height 46
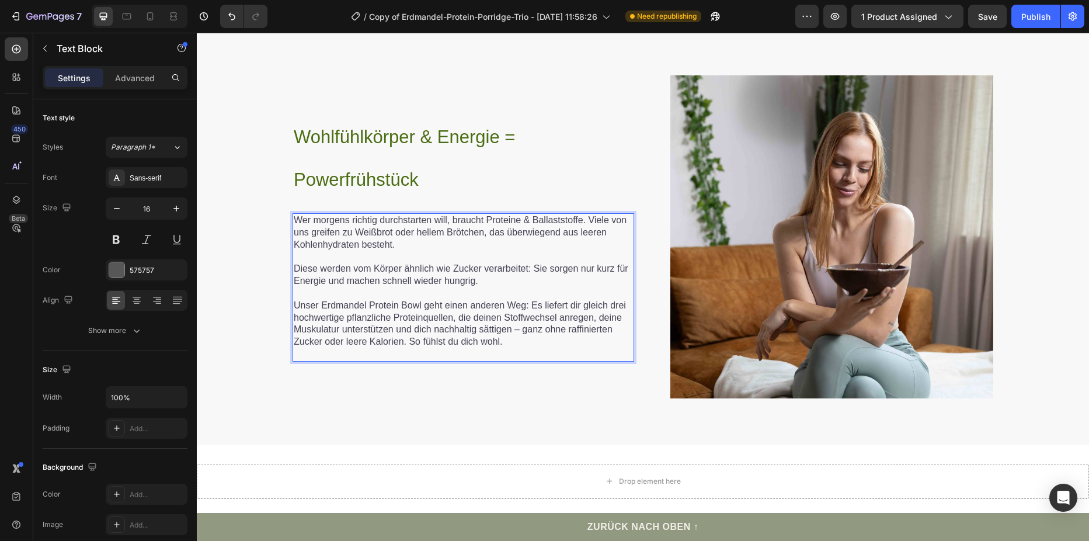
click at [536, 318] on span "Unser Erdmandel Protein Bowl geht einen anderen Weg: Es liefert dir gleich drei…" at bounding box center [460, 323] width 332 height 46
click at [521, 338] on p "Unser Erdmandel Protein Bowl geht einen anderen Weg: Es liefert dir gleich drei…" at bounding box center [463, 324] width 339 height 48
click at [1034, 12] on div "Publish" at bounding box center [1035, 17] width 29 height 12
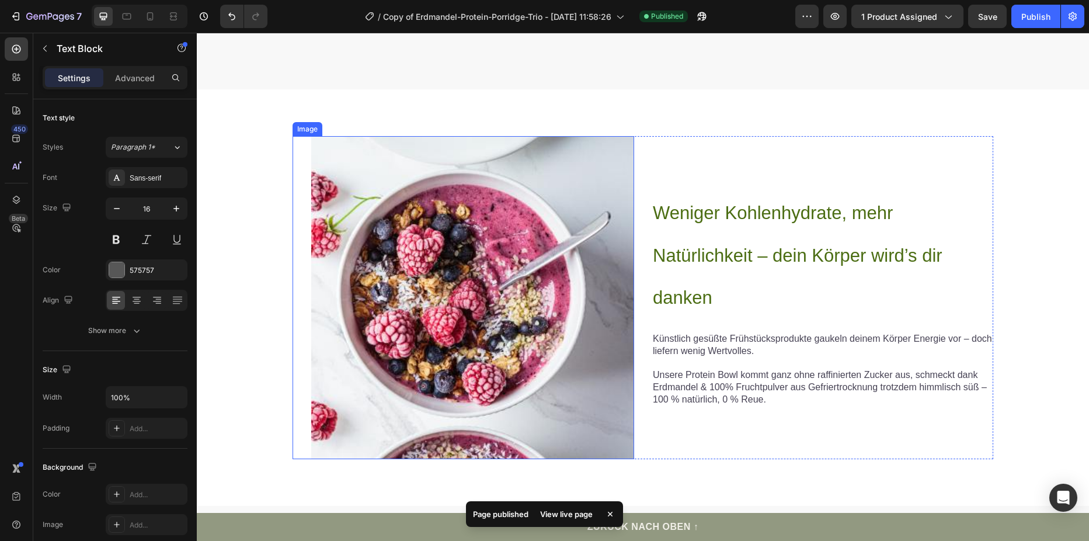
scroll to position [2978, 0]
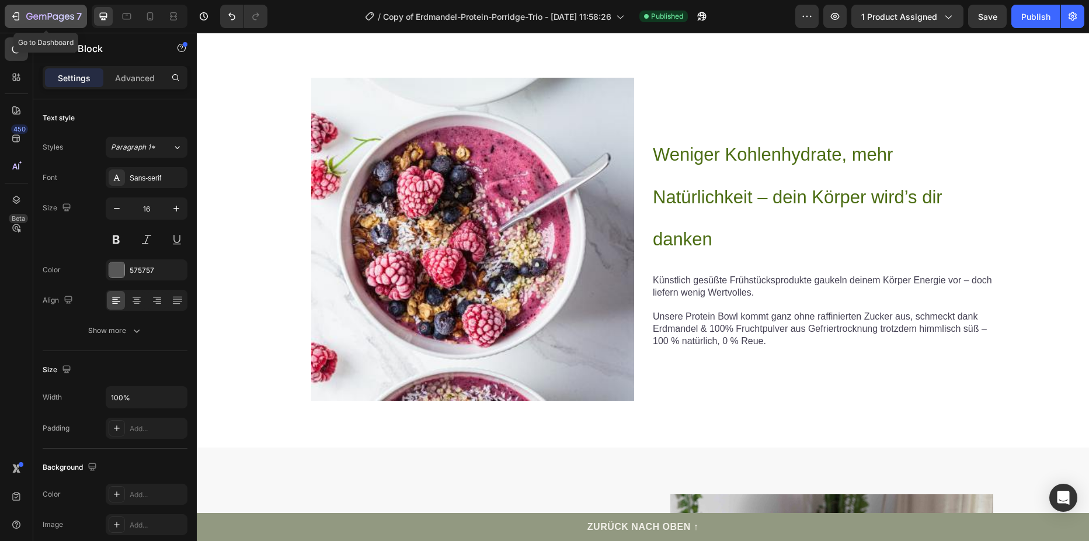
click at [12, 18] on icon "button" at bounding box center [16, 17] width 12 height 12
